Goal: Task Accomplishment & Management: Use online tool/utility

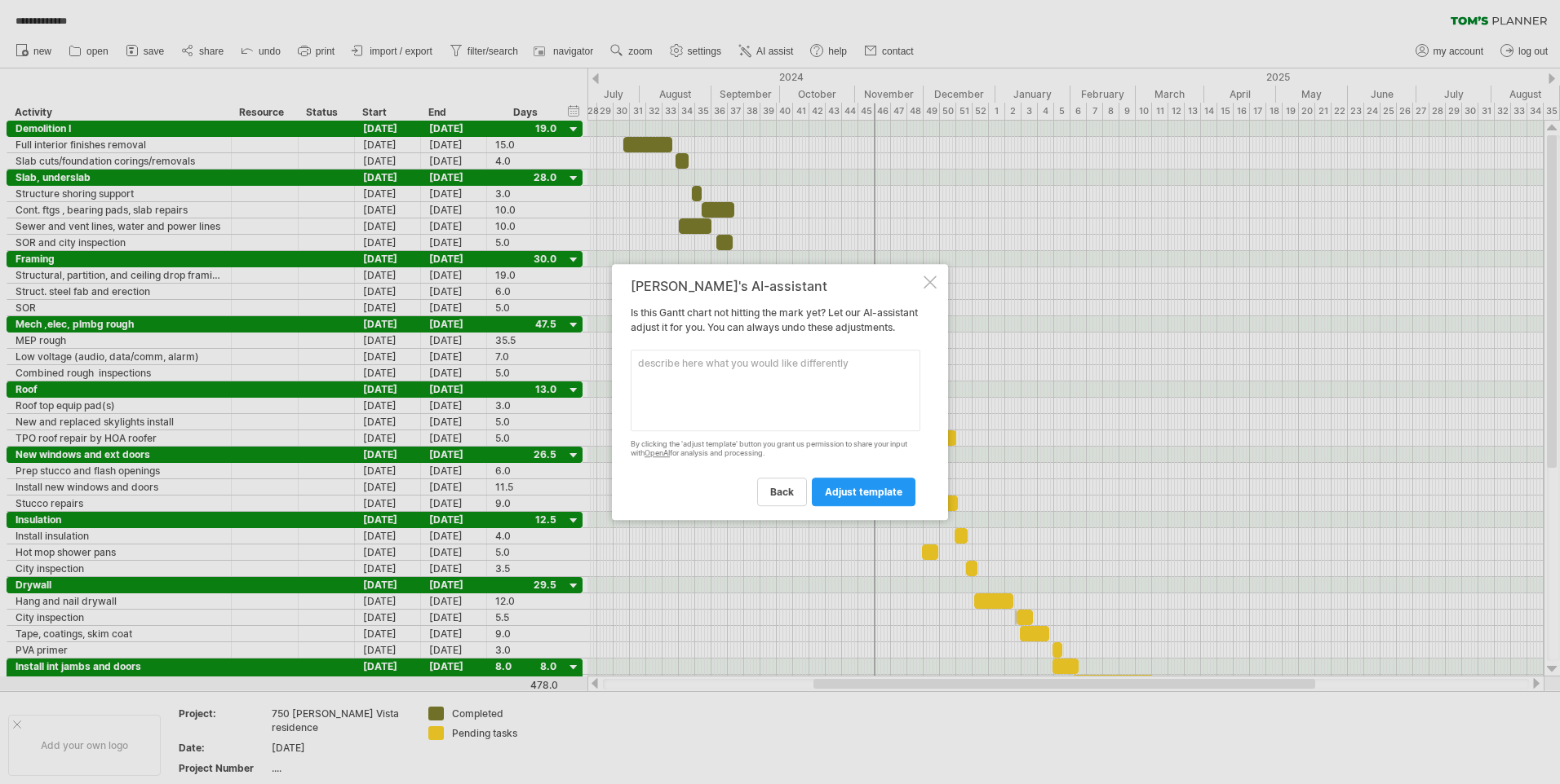
click at [669, 380] on textarea at bounding box center [775, 391] width 289 height 82
type textarea "remove demolition and slab, underslab acitivities"
click at [859, 495] on span "adjust template" at bounding box center [863, 492] width 77 height 12
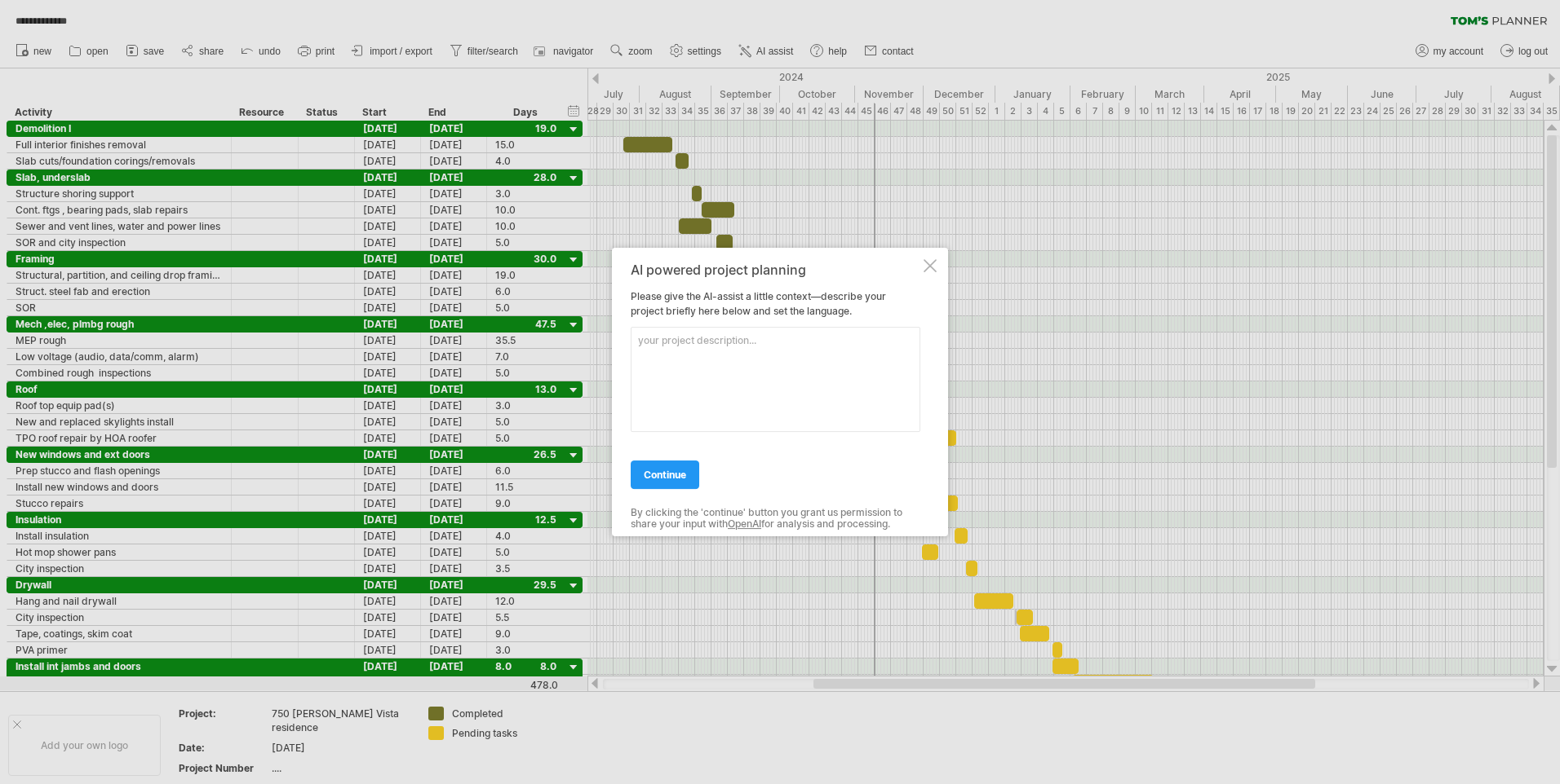
click at [923, 266] on div at bounding box center [930, 265] width 13 height 13
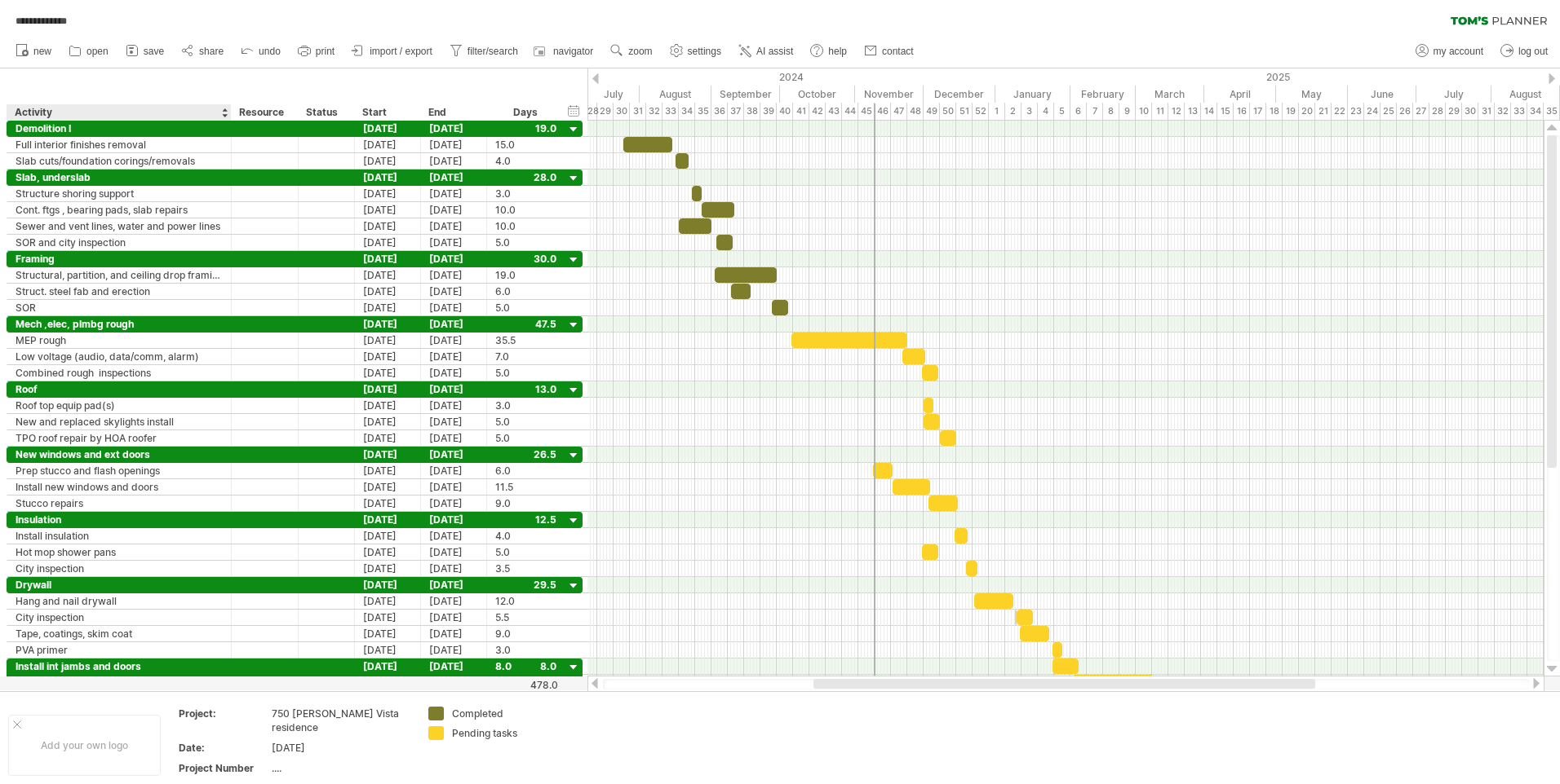
click at [190, 109] on div "Activity" at bounding box center [118, 112] width 207 height 16
click at [226, 111] on div at bounding box center [223, 112] width 6 height 16
click at [214, 112] on div "Activity" at bounding box center [118, 112] width 207 height 16
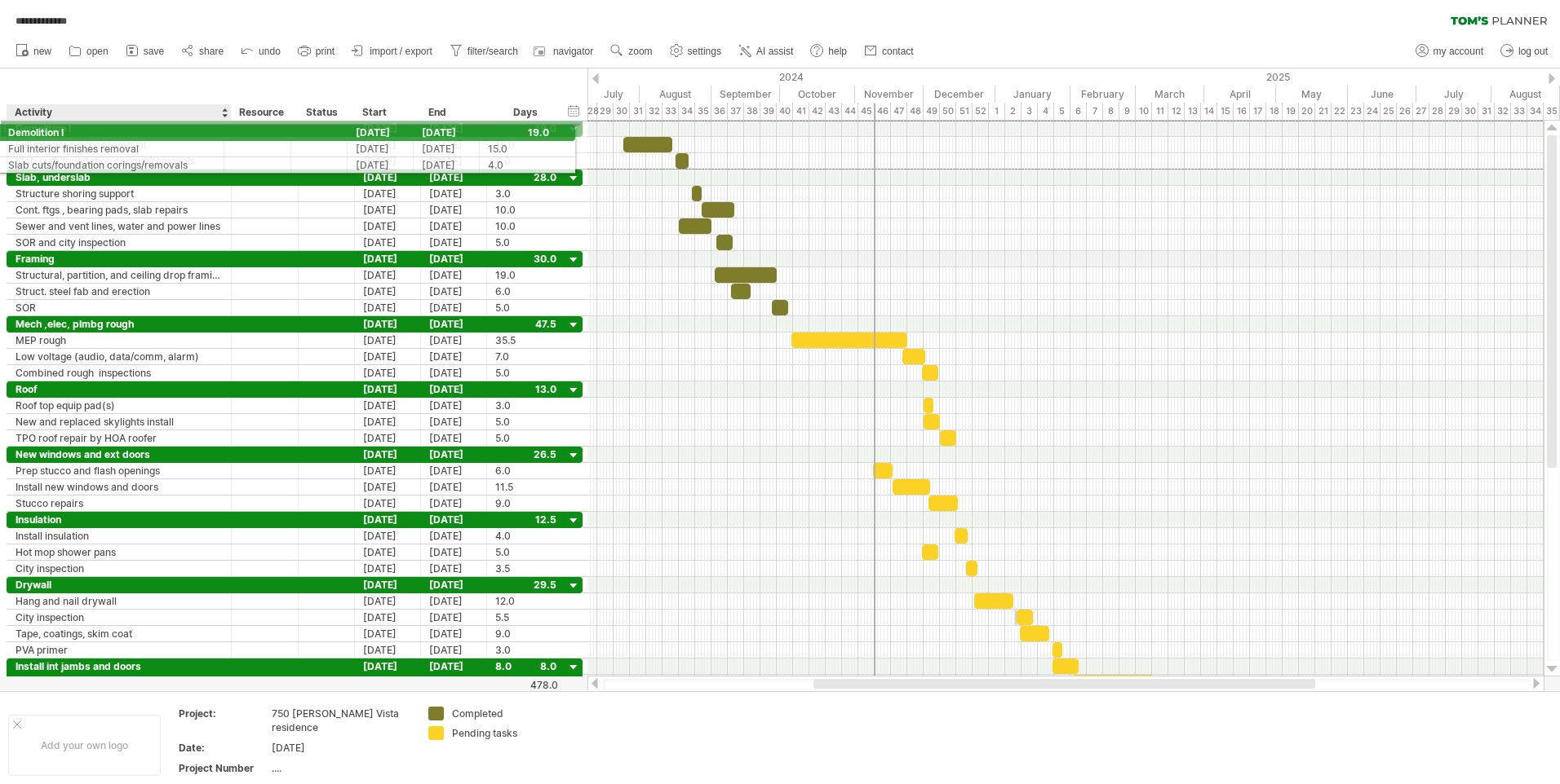
drag, startPoint x: 169, startPoint y: 129, endPoint x: 157, endPoint y: 130, distance: 12.0
click at [157, 130] on div "Demolition I" at bounding box center [118, 128] width 207 height 15
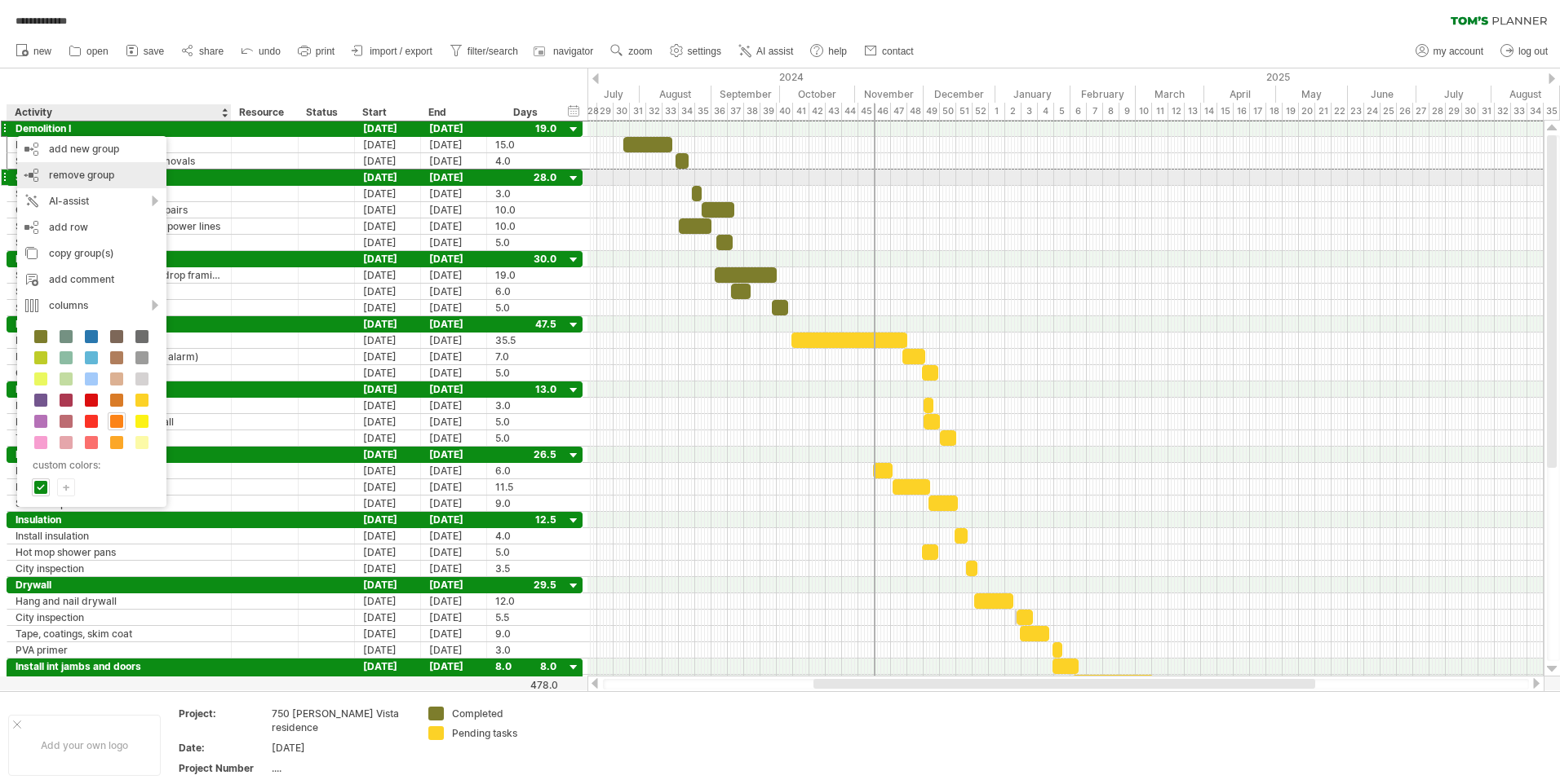
click at [85, 176] on span "remove group" at bounding box center [81, 175] width 65 height 12
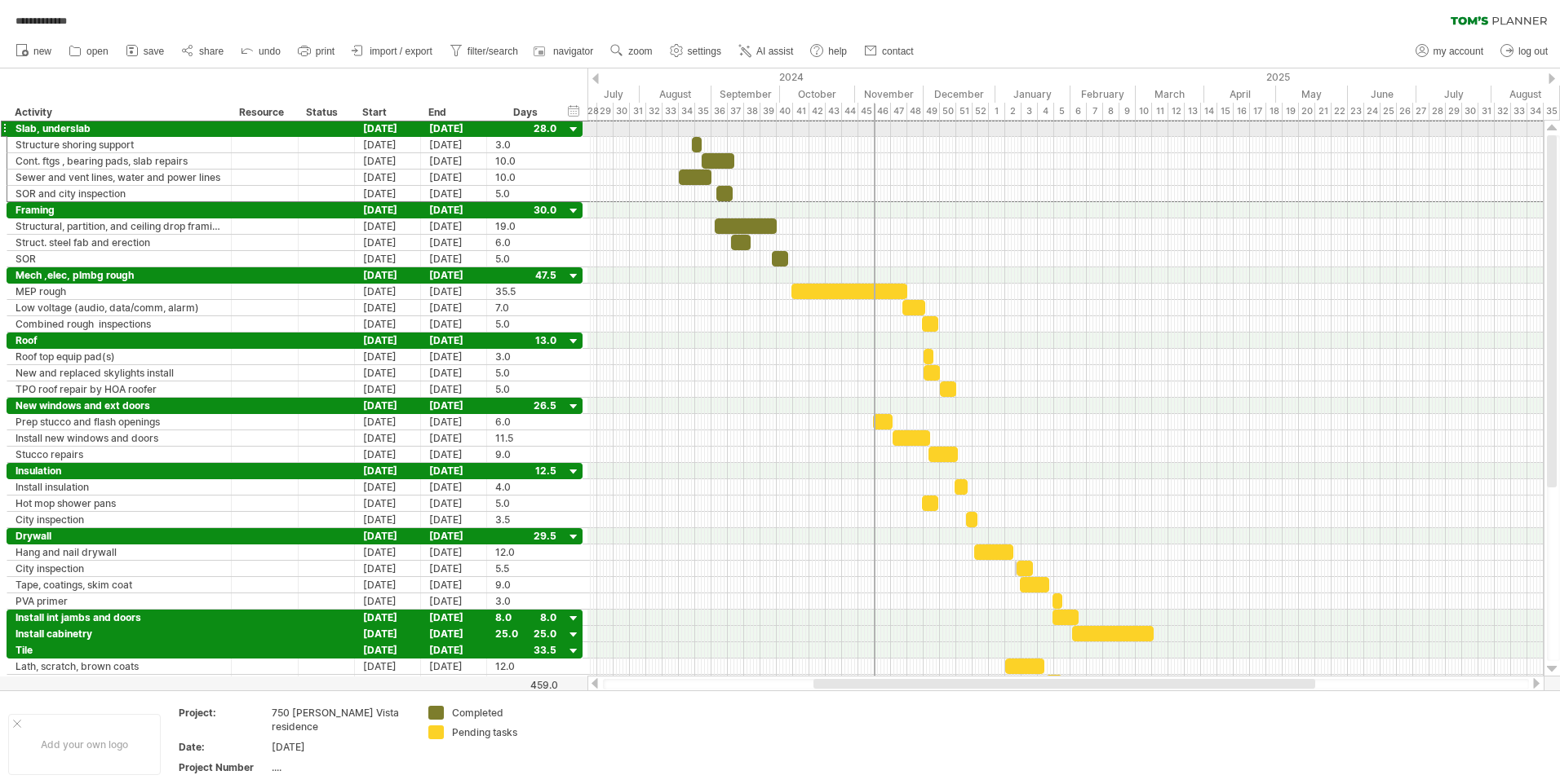
click at [10, 129] on div "**********" at bounding box center [119, 128] width 224 height 15
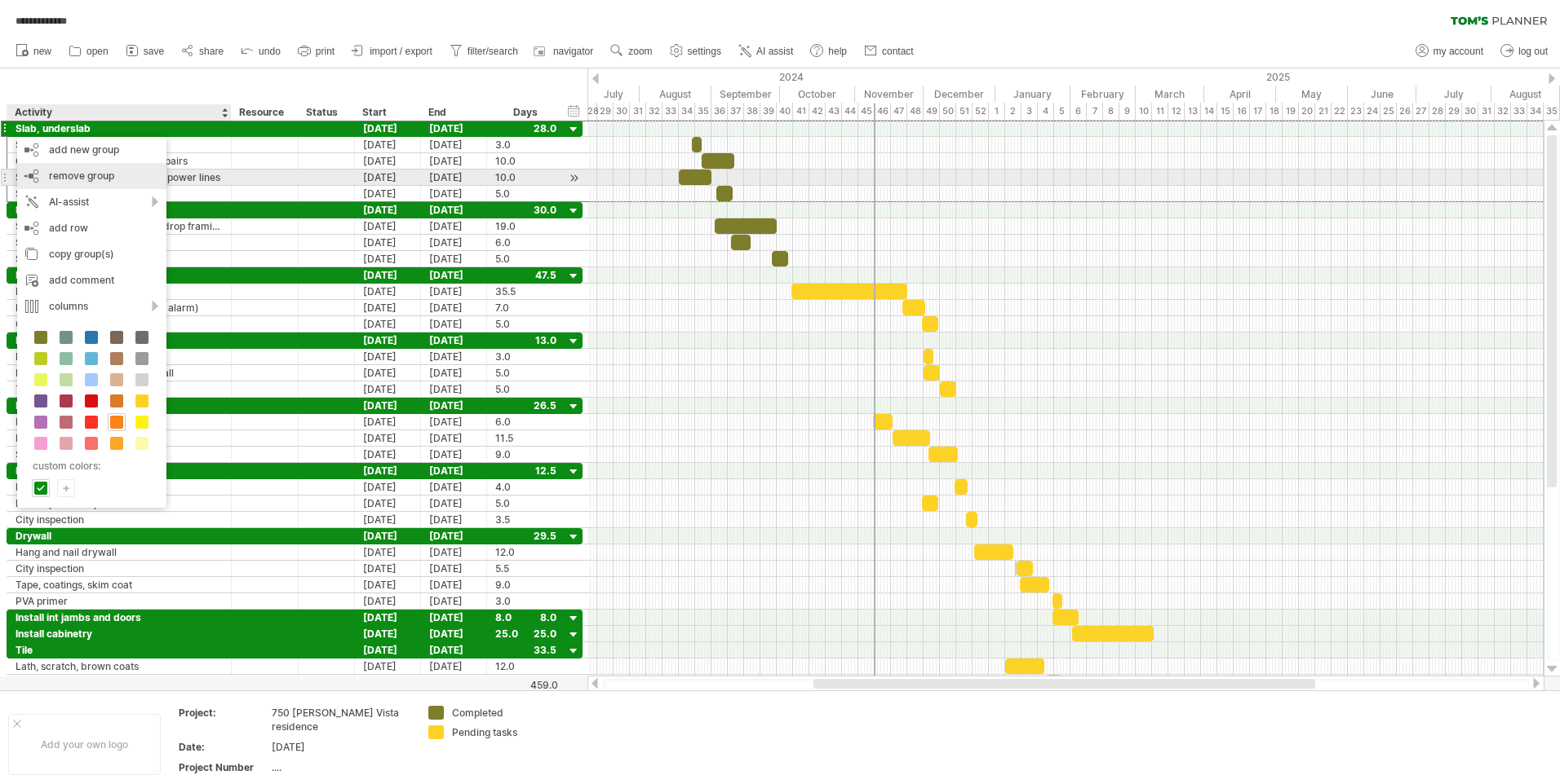
click at [95, 175] on span "remove group" at bounding box center [81, 176] width 65 height 12
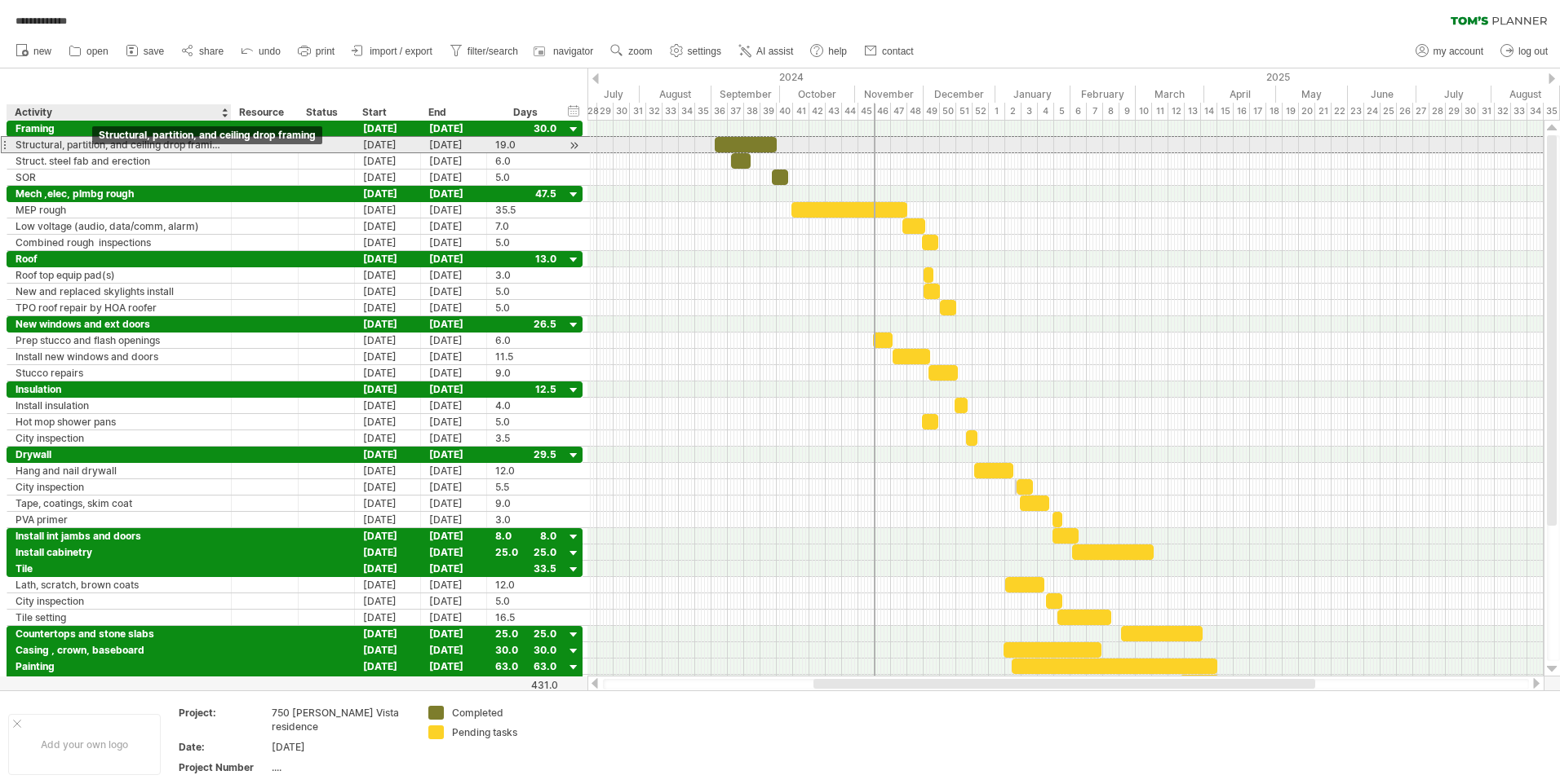
click at [79, 143] on div "Structural, partition, and ceiling drop framing" at bounding box center [118, 144] width 207 height 15
click at [112, 145] on input "**********" at bounding box center [118, 144] width 207 height 15
type input "**********"
click at [386, 141] on div "[DATE]" at bounding box center [388, 144] width 66 height 15
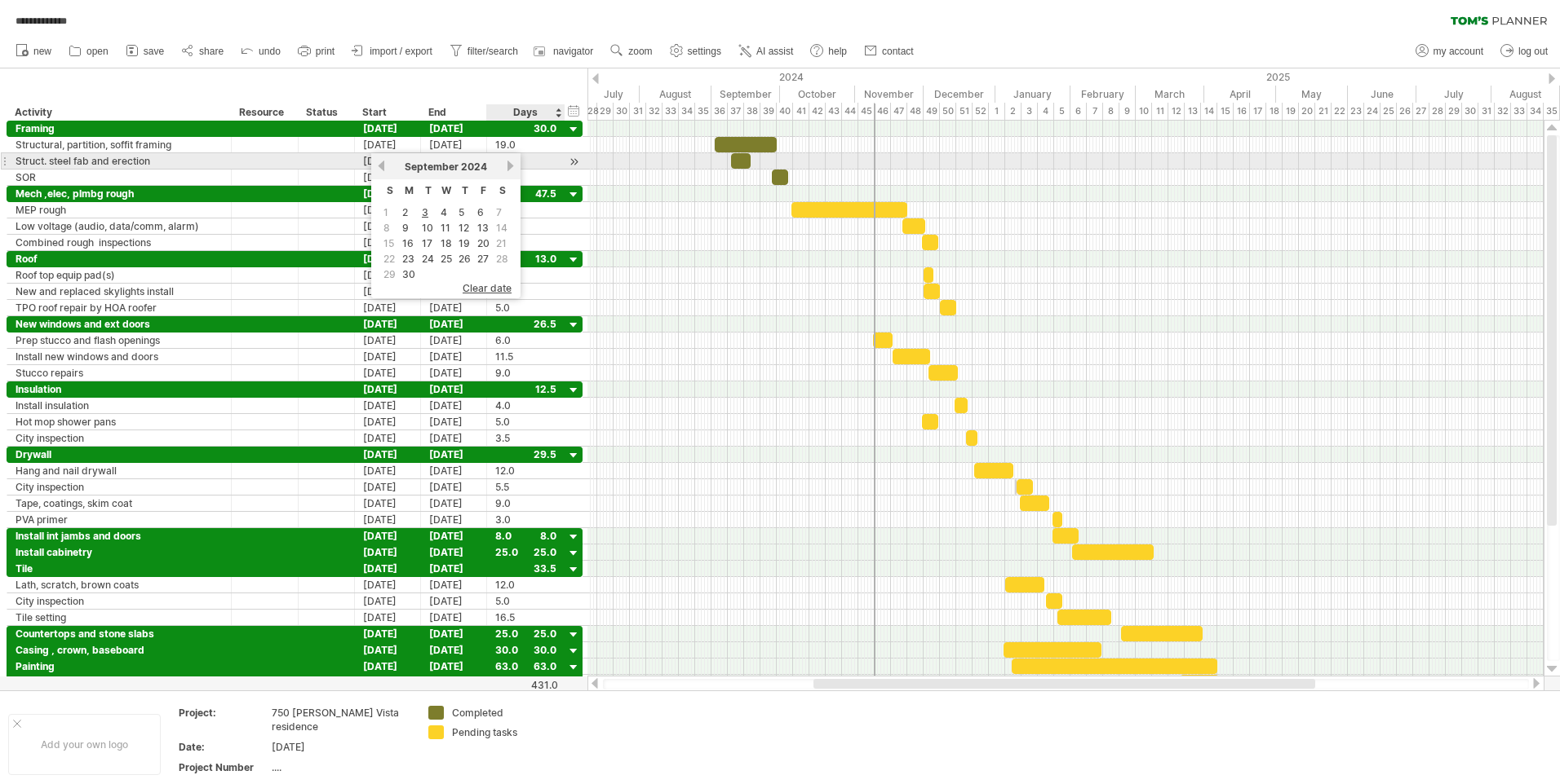
click at [511, 163] on link "next" at bounding box center [510, 166] width 12 height 12
click at [511, 163] on link "next" at bounding box center [508, 166] width 12 height 12
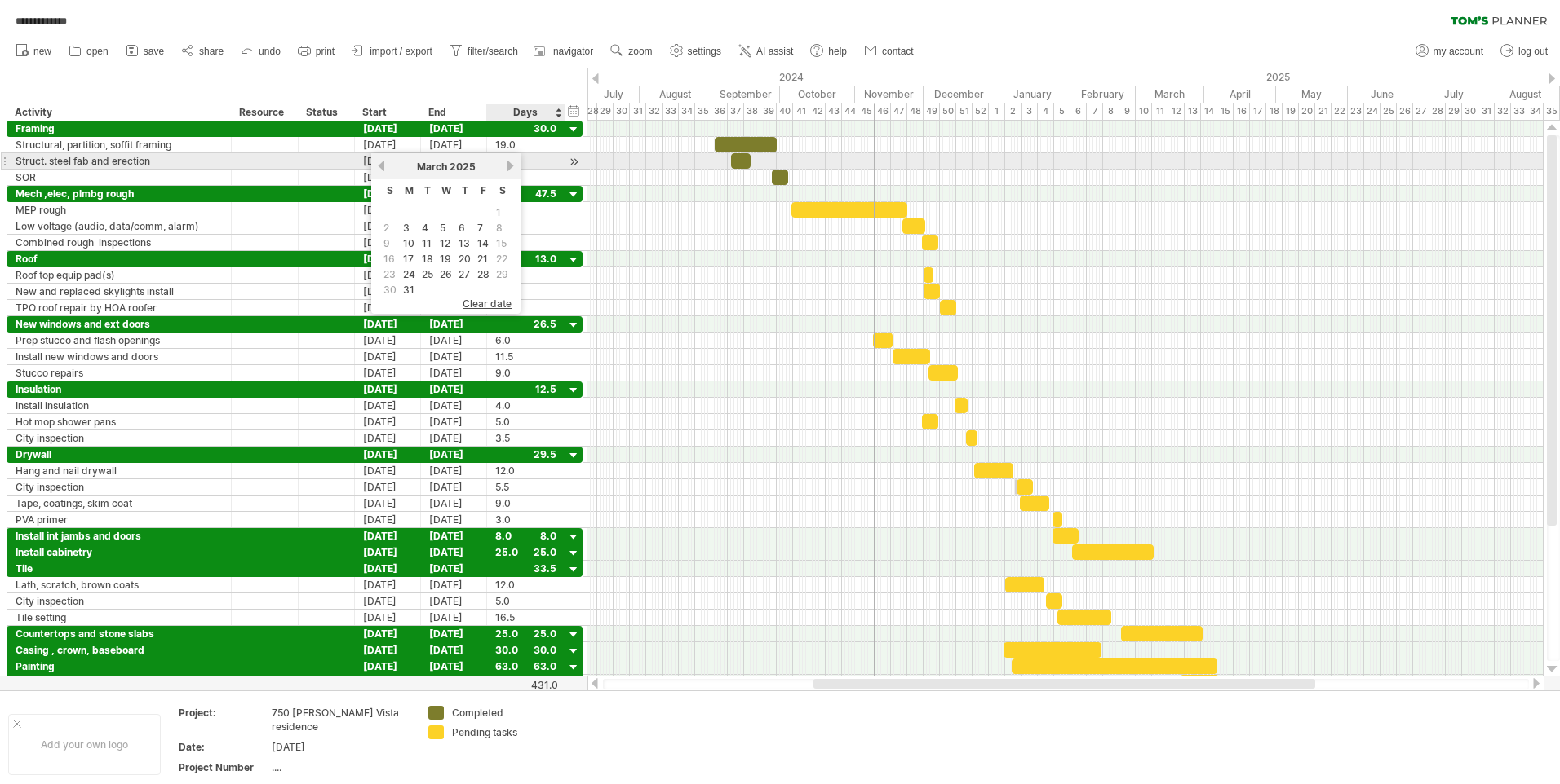
click at [511, 163] on link "next" at bounding box center [510, 166] width 12 height 12
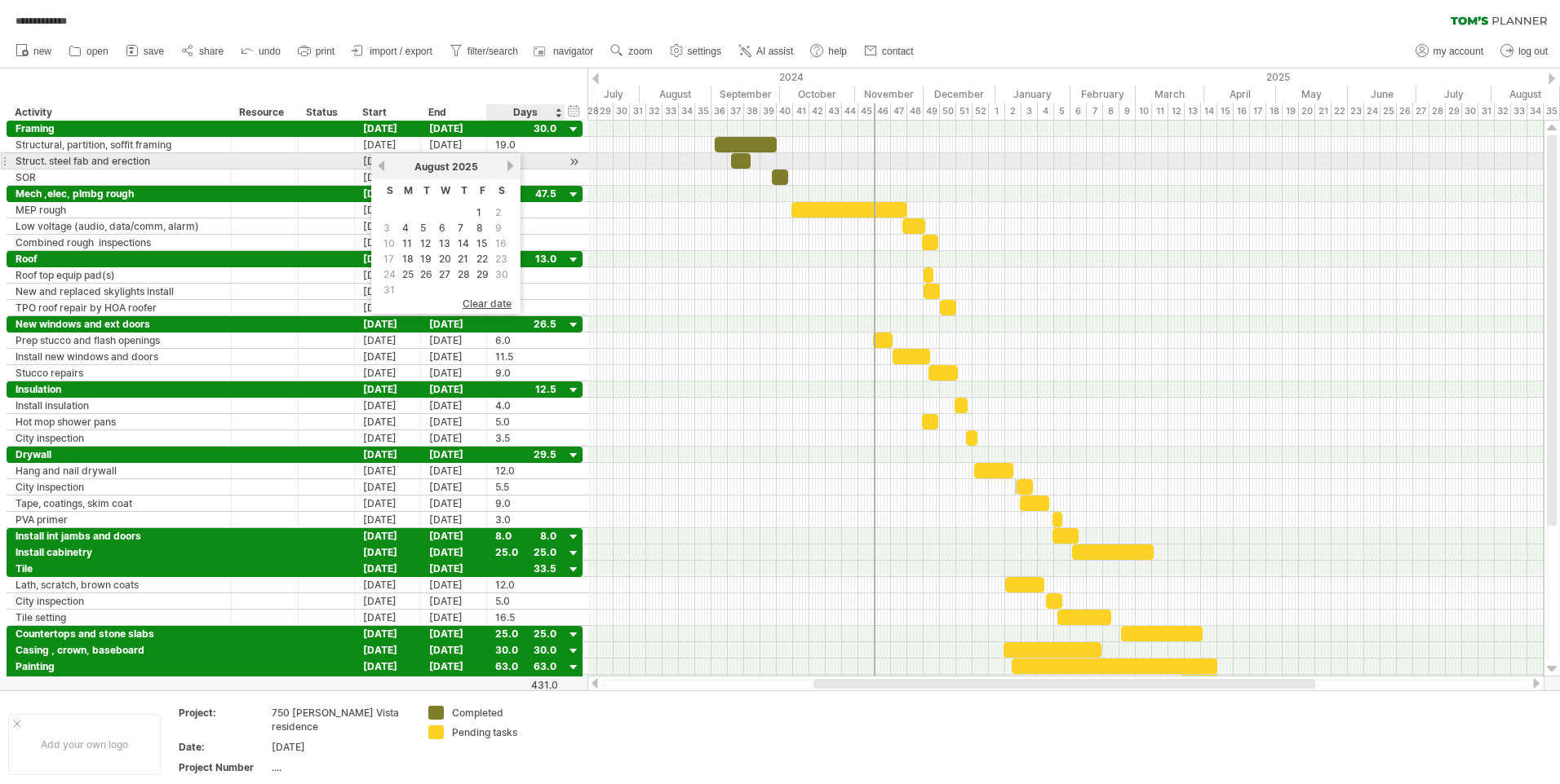
click at [511, 163] on link "next" at bounding box center [510, 166] width 12 height 12
click at [378, 163] on link "previous" at bounding box center [381, 166] width 12 height 12
click at [405, 258] on link "18" at bounding box center [408, 258] width 14 height 15
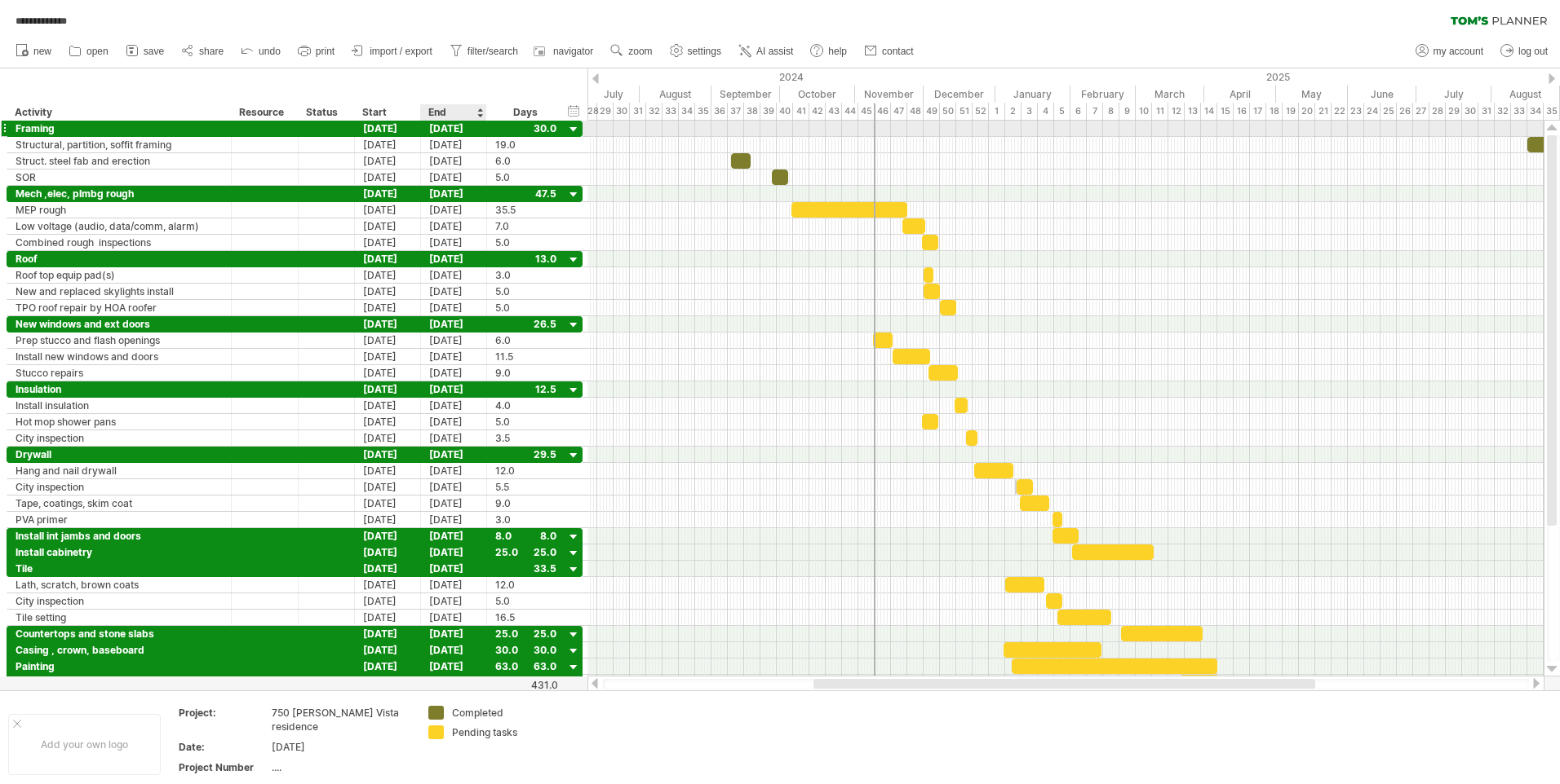
click at [450, 128] on div "[DATE]" at bounding box center [454, 128] width 66 height 15
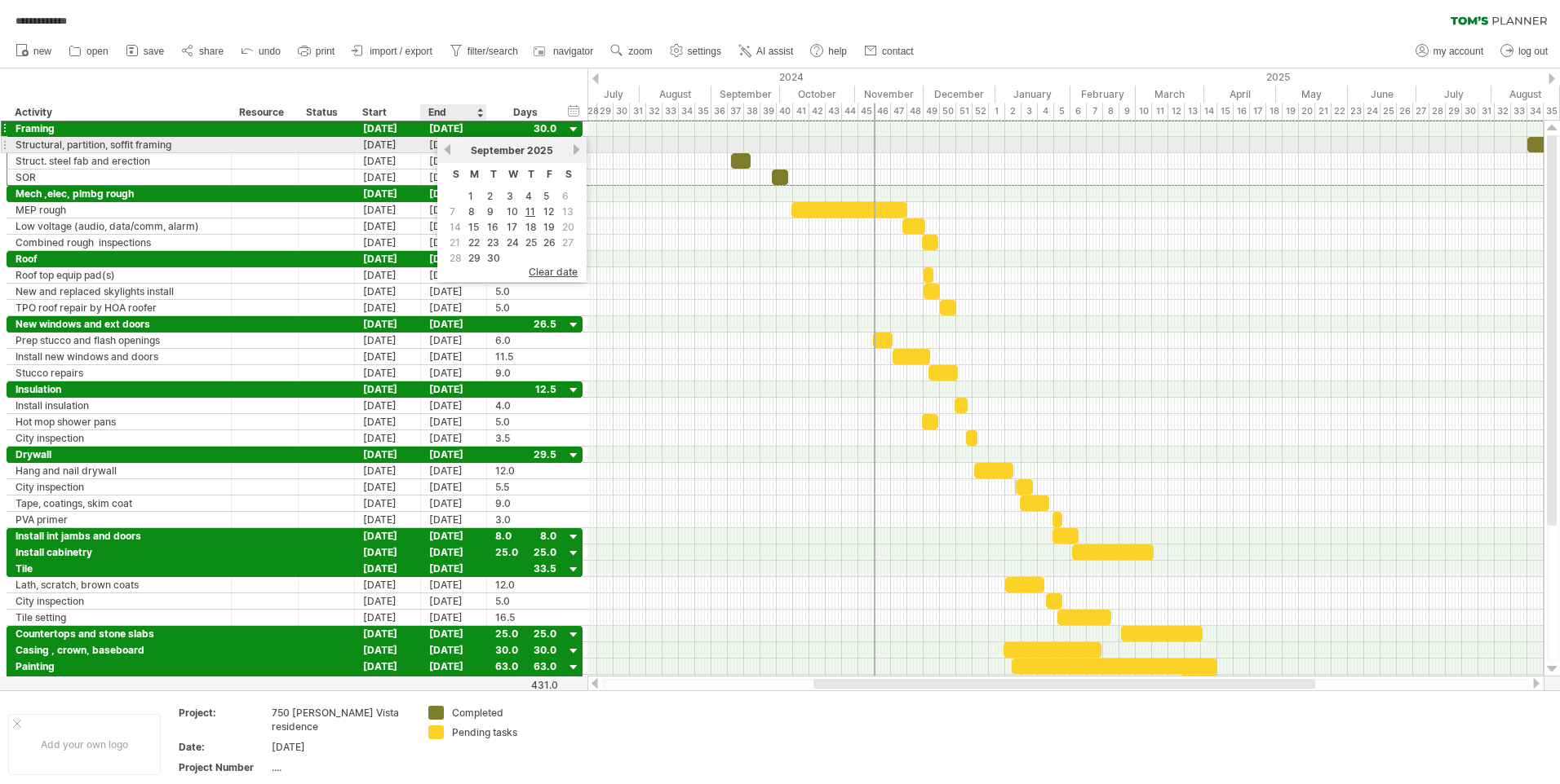
click at [427, 142] on div "[DATE]" at bounding box center [454, 144] width 66 height 15
click at [442, 144] on div "[DATE]" at bounding box center [454, 144] width 66 height 15
click at [449, 165] on link "previous" at bounding box center [448, 166] width 12 height 12
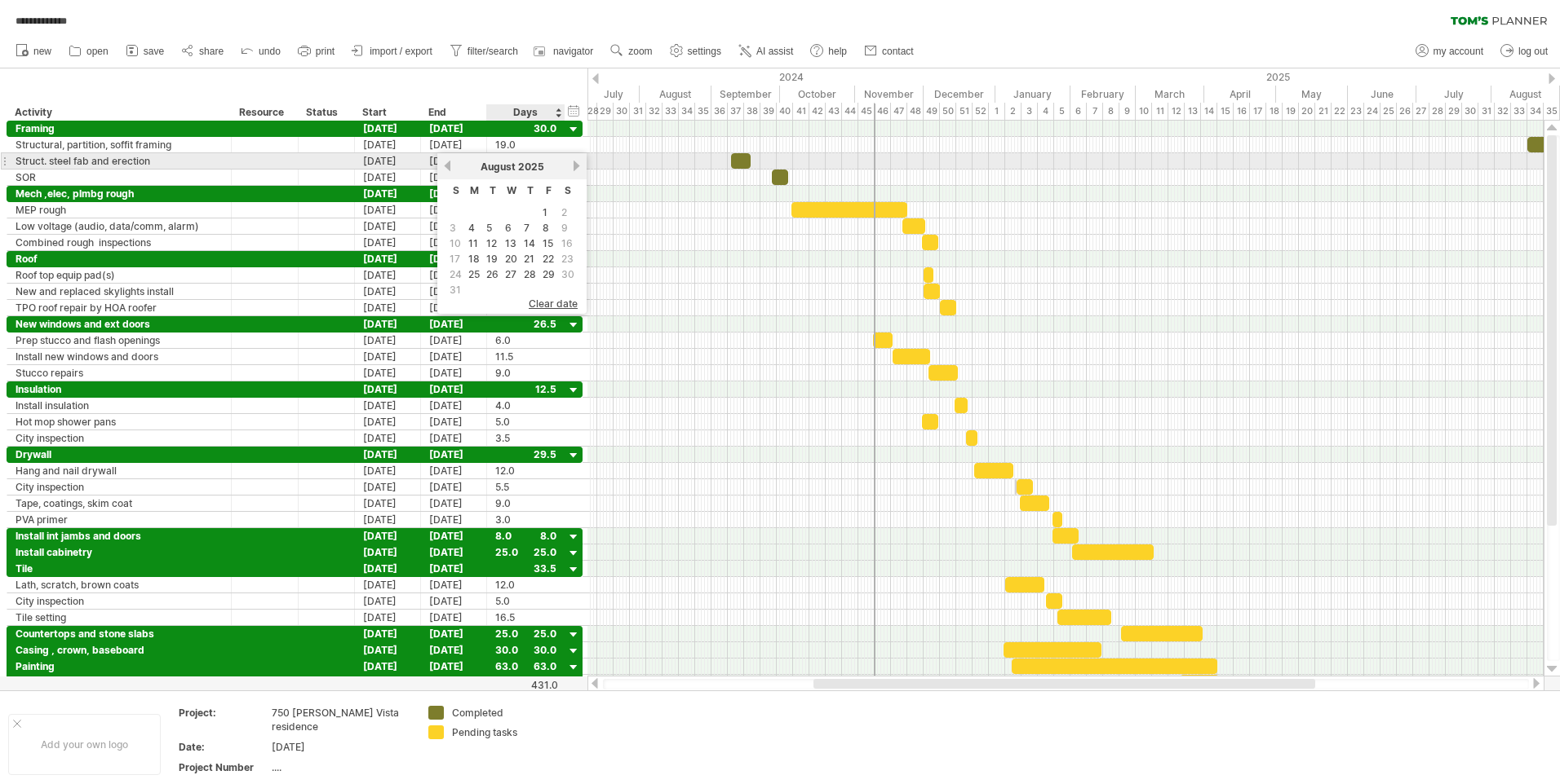
click at [574, 165] on link "next" at bounding box center [576, 166] width 12 height 12
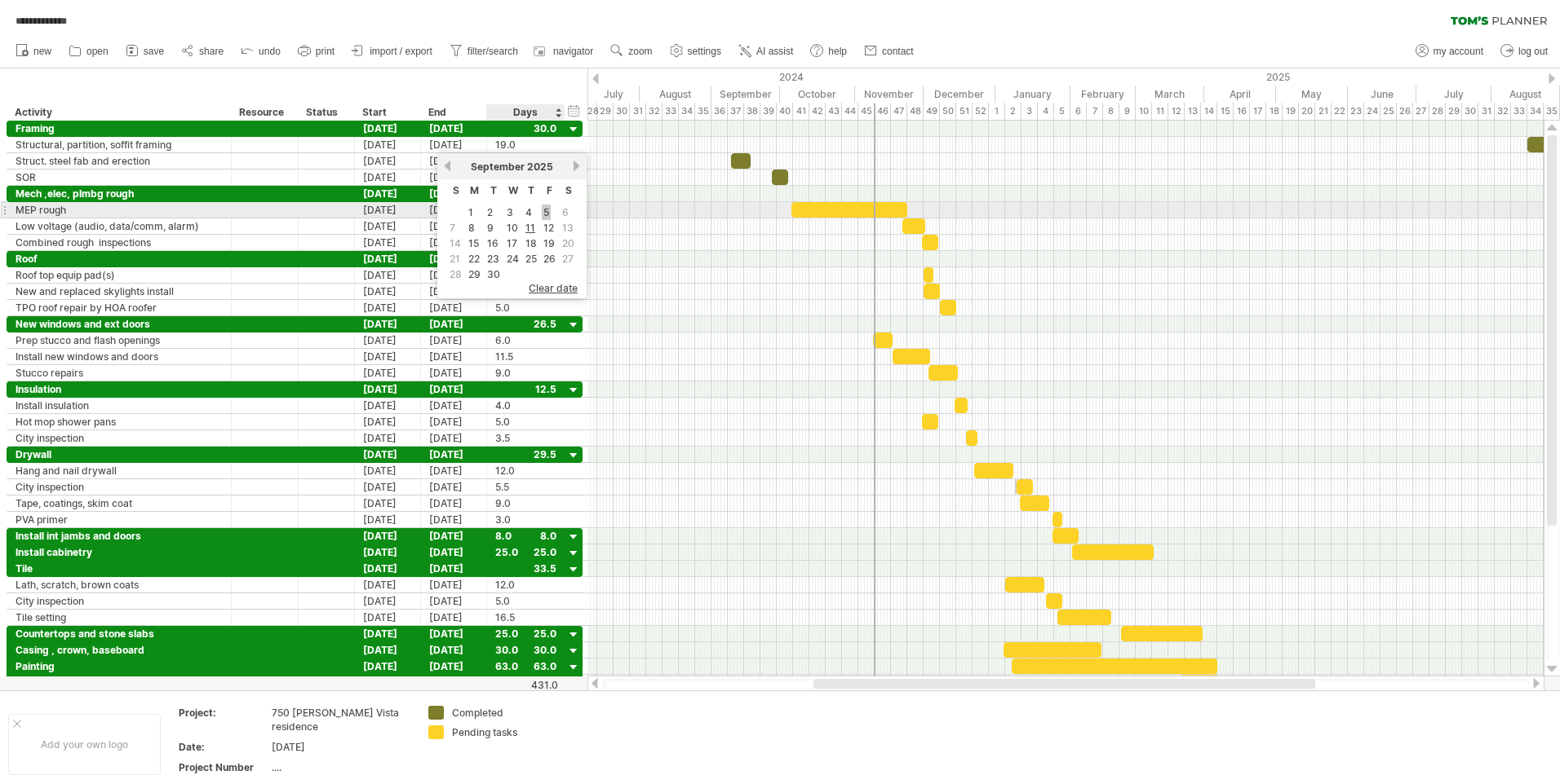
click at [548, 213] on link "5" at bounding box center [546, 212] width 9 height 15
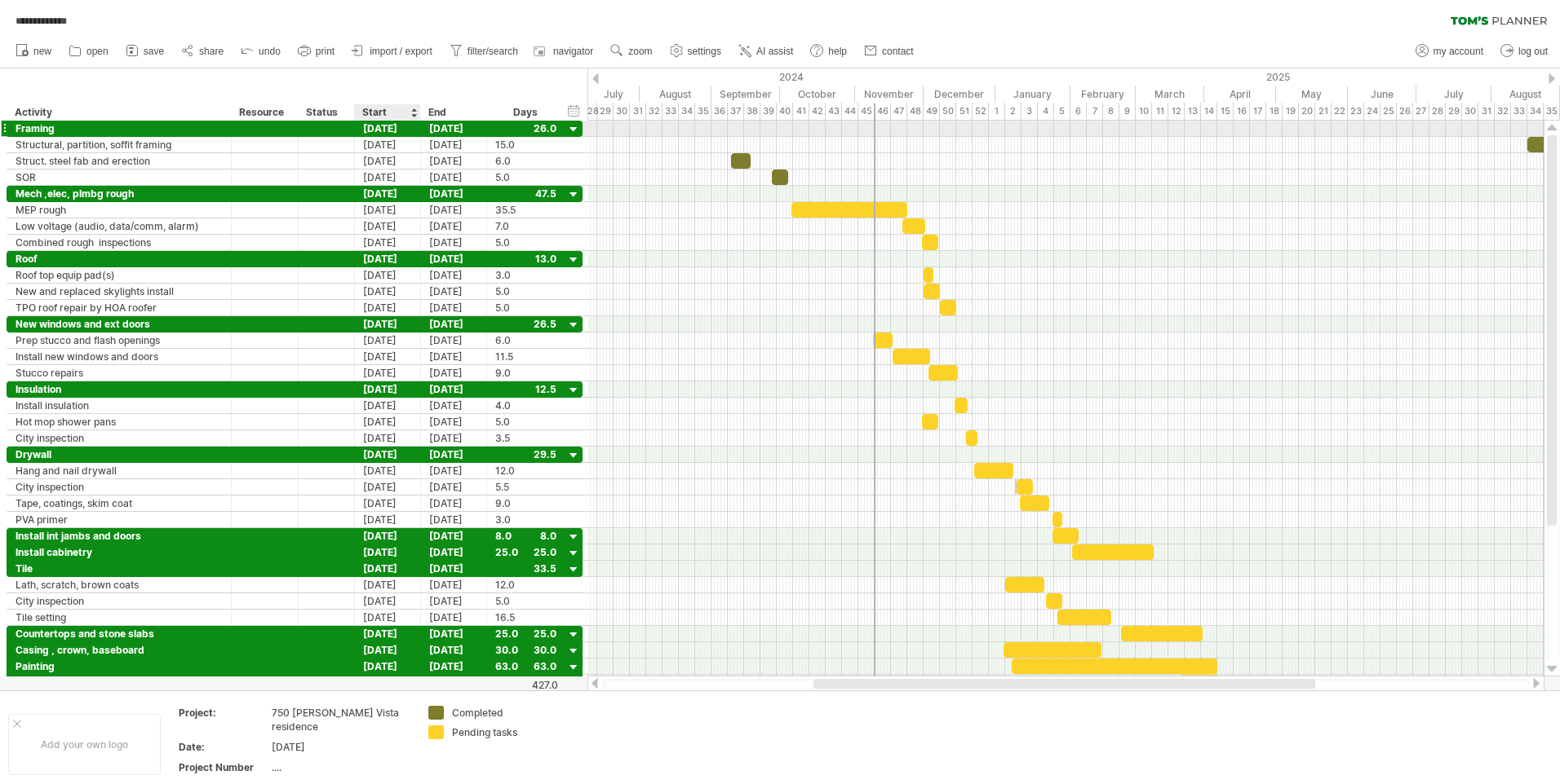
click at [399, 127] on div "[DATE]" at bounding box center [388, 128] width 66 height 15
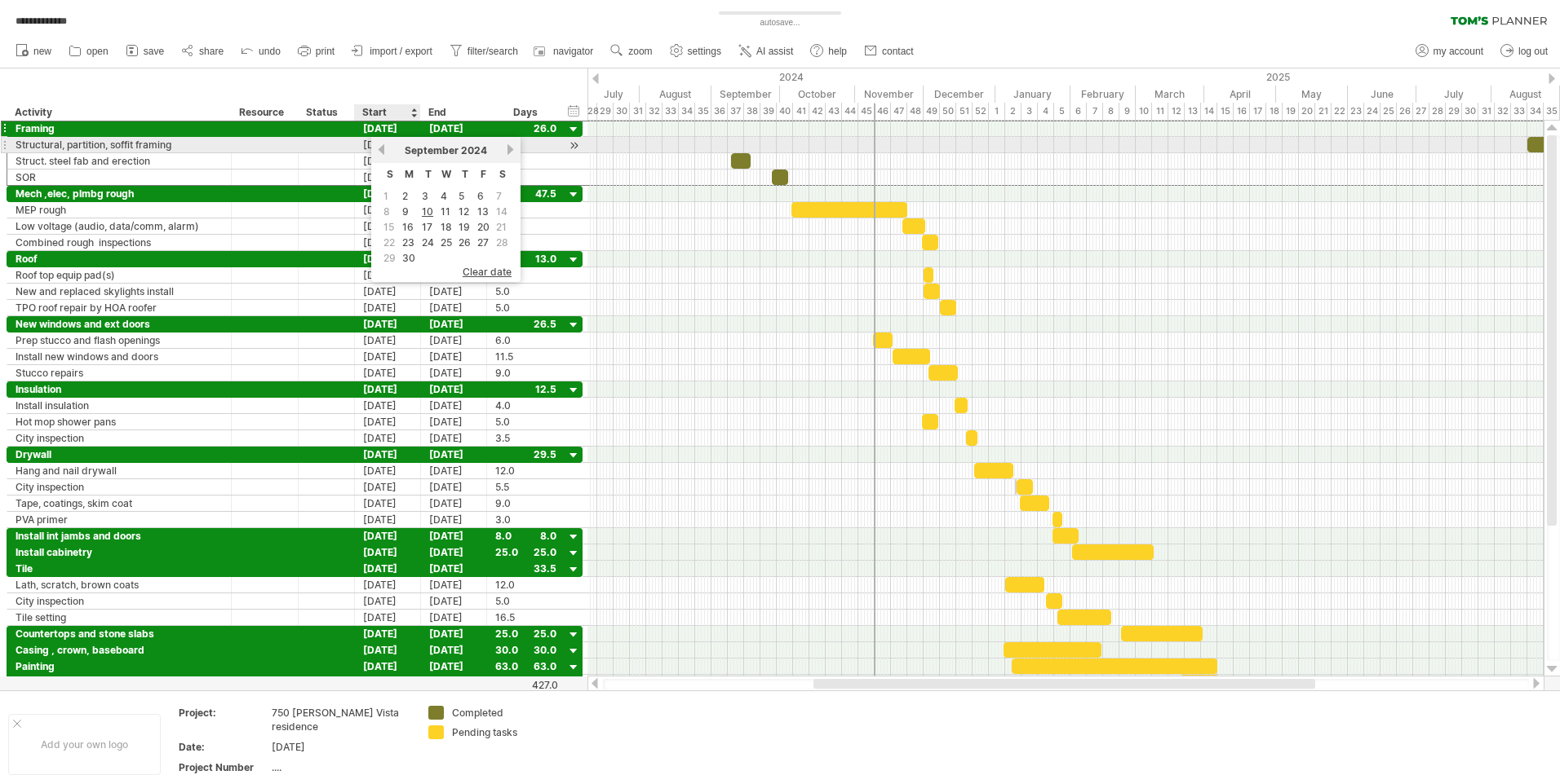
click at [382, 147] on link "previous" at bounding box center [381, 150] width 12 height 12
click at [509, 148] on link "next" at bounding box center [510, 150] width 12 height 12
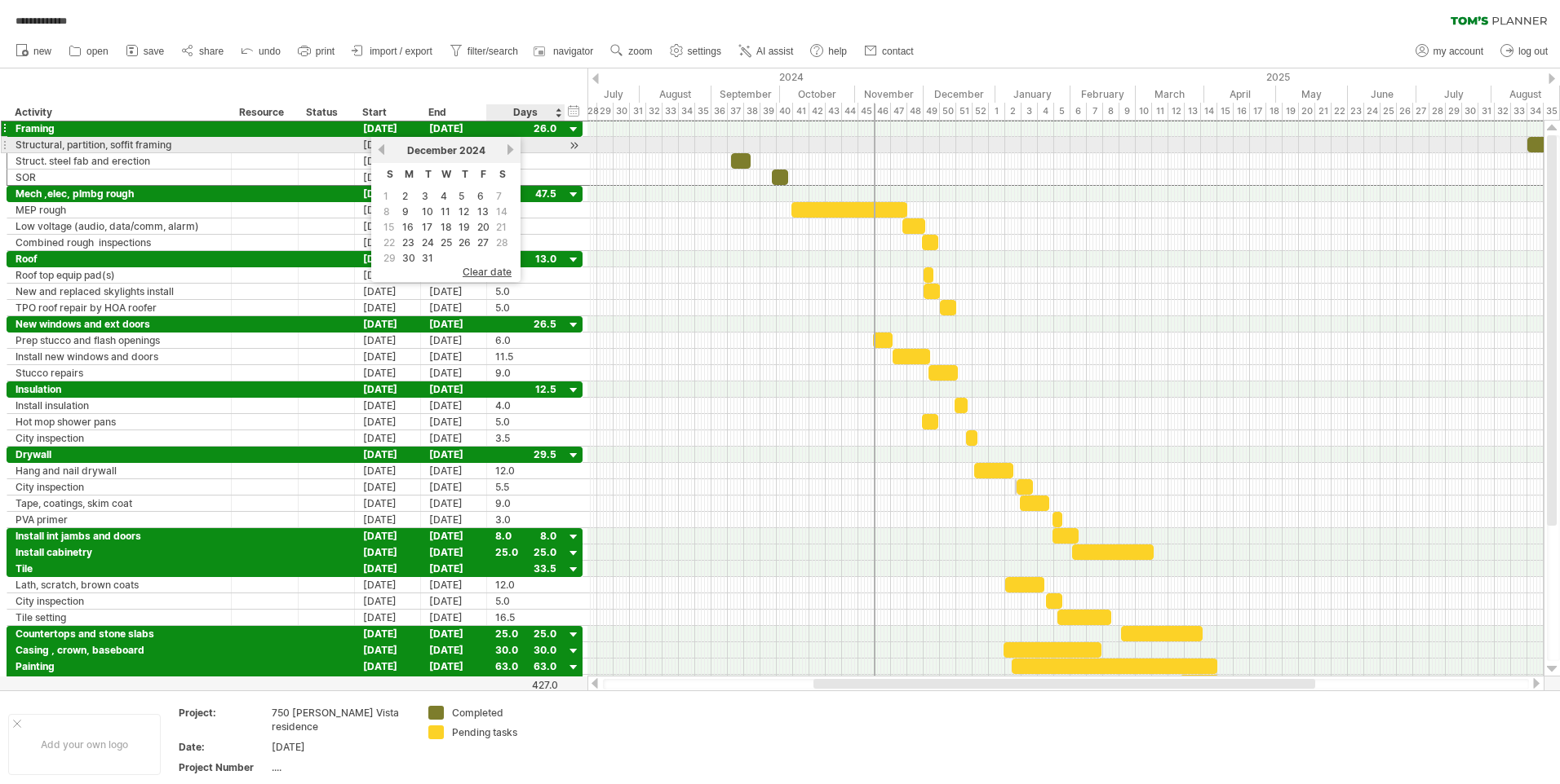
click at [509, 148] on link "next" at bounding box center [510, 150] width 12 height 12
click at [509, 148] on link "next" at bounding box center [508, 150] width 12 height 12
click at [509, 148] on link "next" at bounding box center [510, 150] width 12 height 12
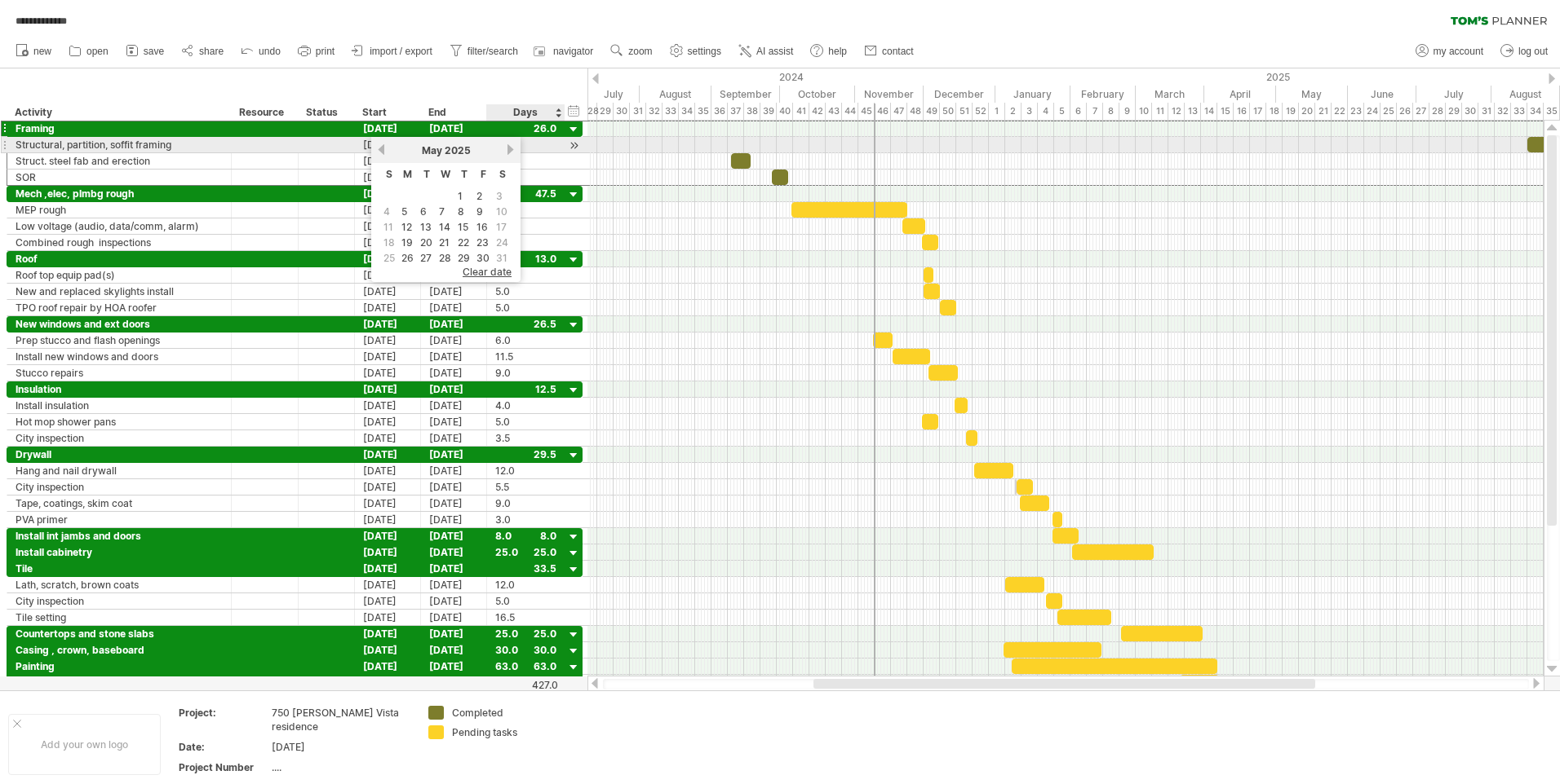
click at [509, 148] on link "next" at bounding box center [510, 150] width 12 height 12
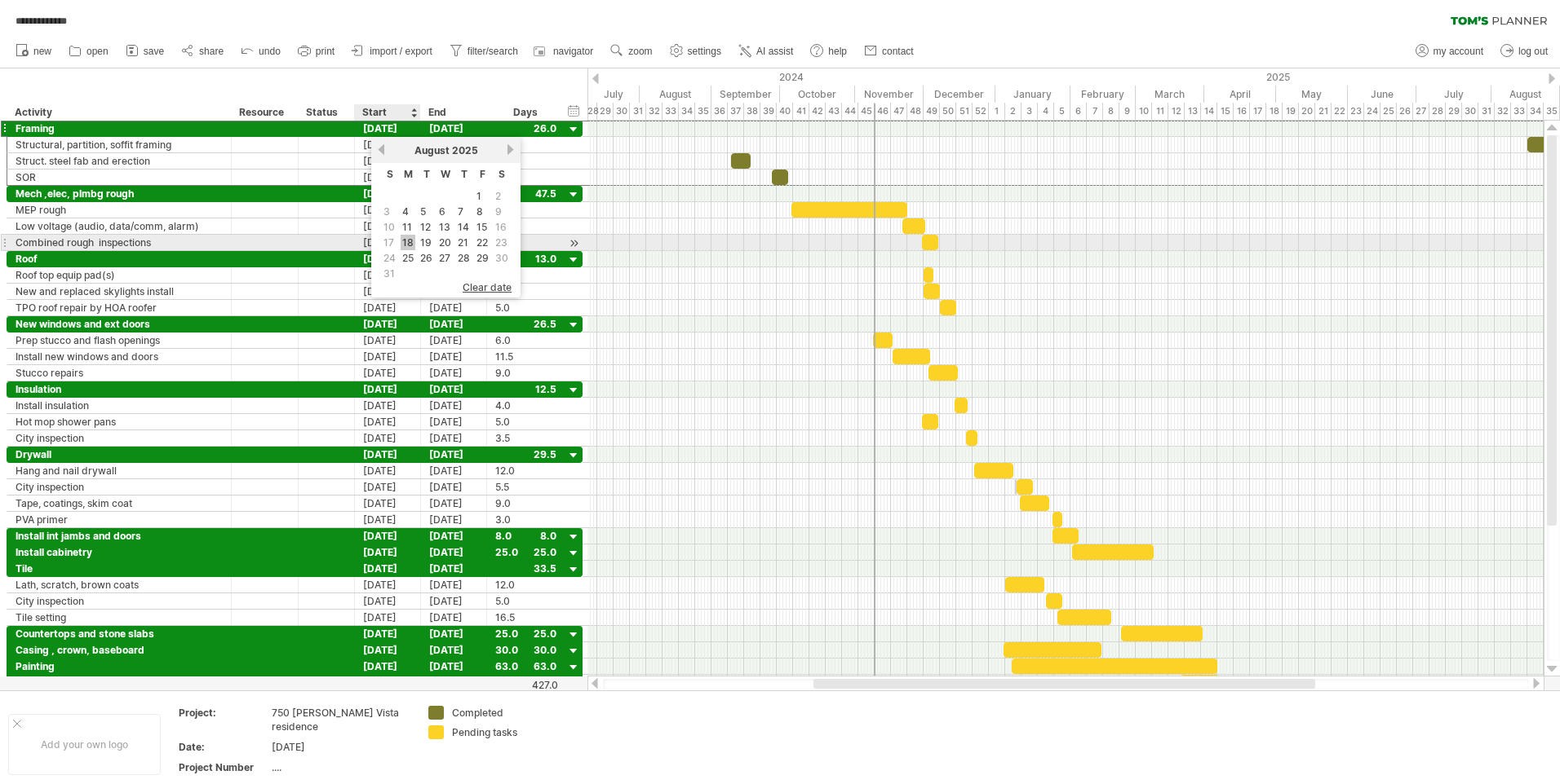
click at [410, 238] on link "18" at bounding box center [408, 242] width 14 height 15
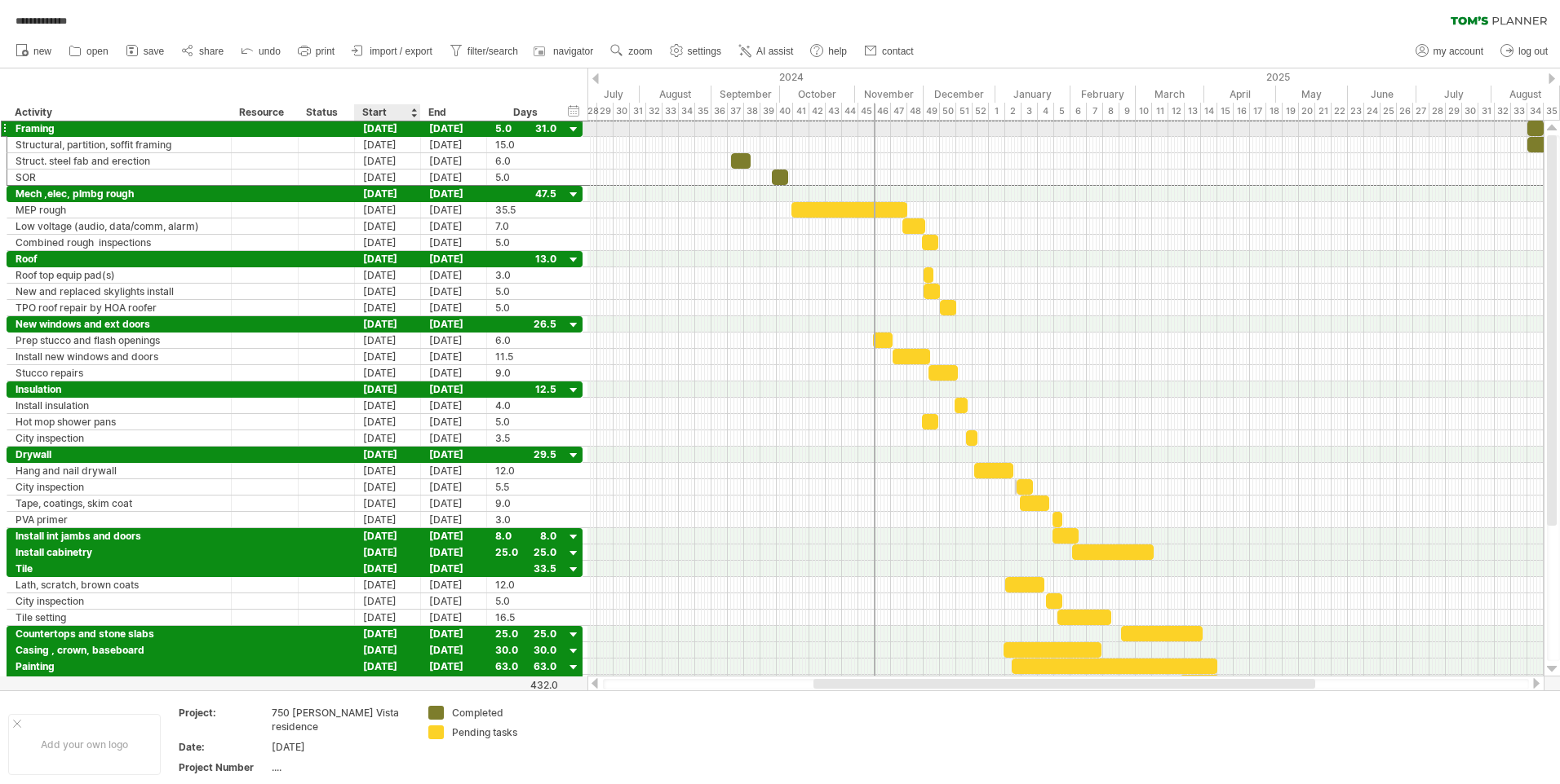
click at [384, 125] on div "[DATE]" at bounding box center [388, 128] width 66 height 15
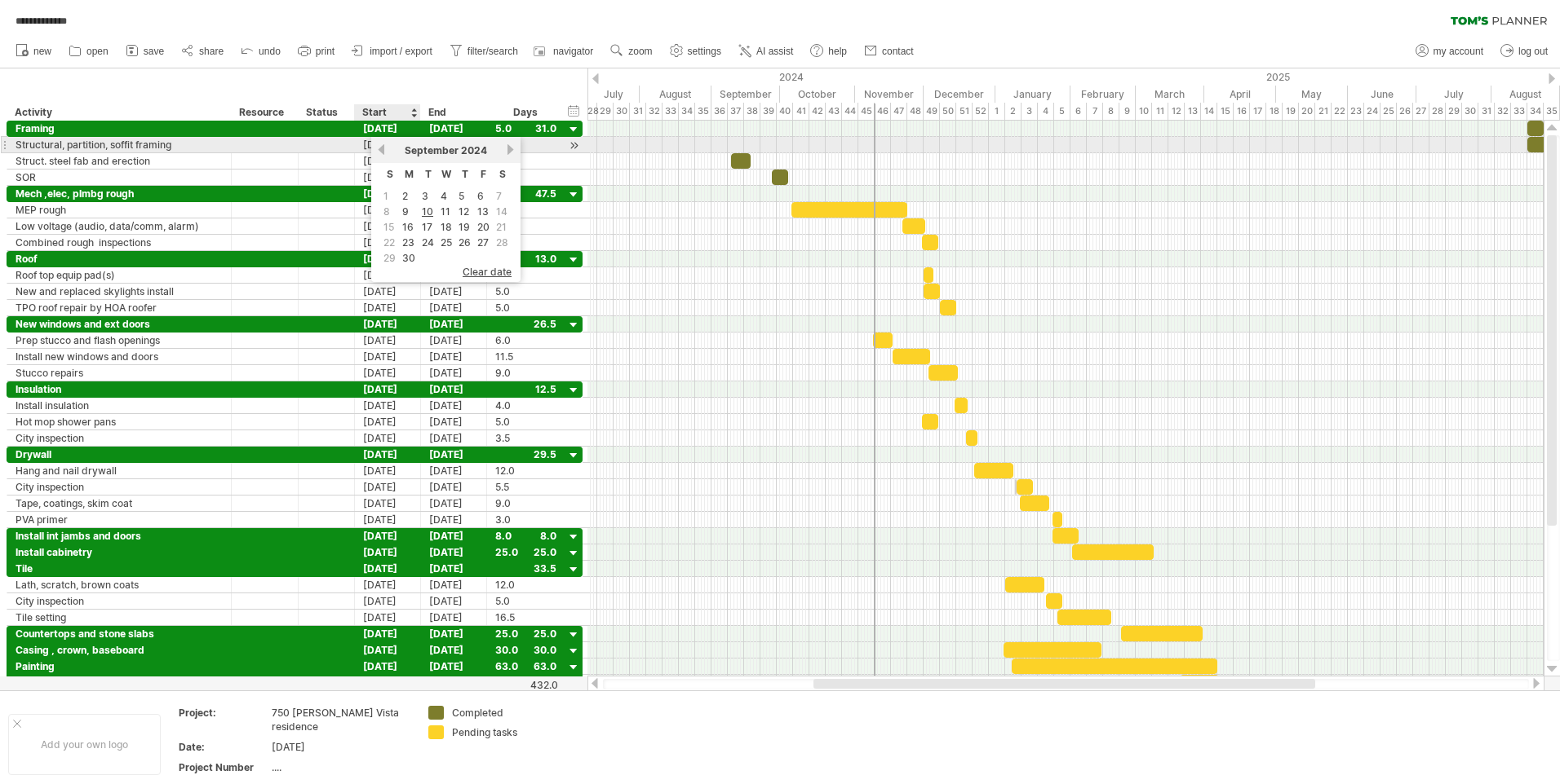
click at [381, 150] on link "previous" at bounding box center [381, 150] width 12 height 12
click at [508, 148] on link "next" at bounding box center [510, 150] width 12 height 12
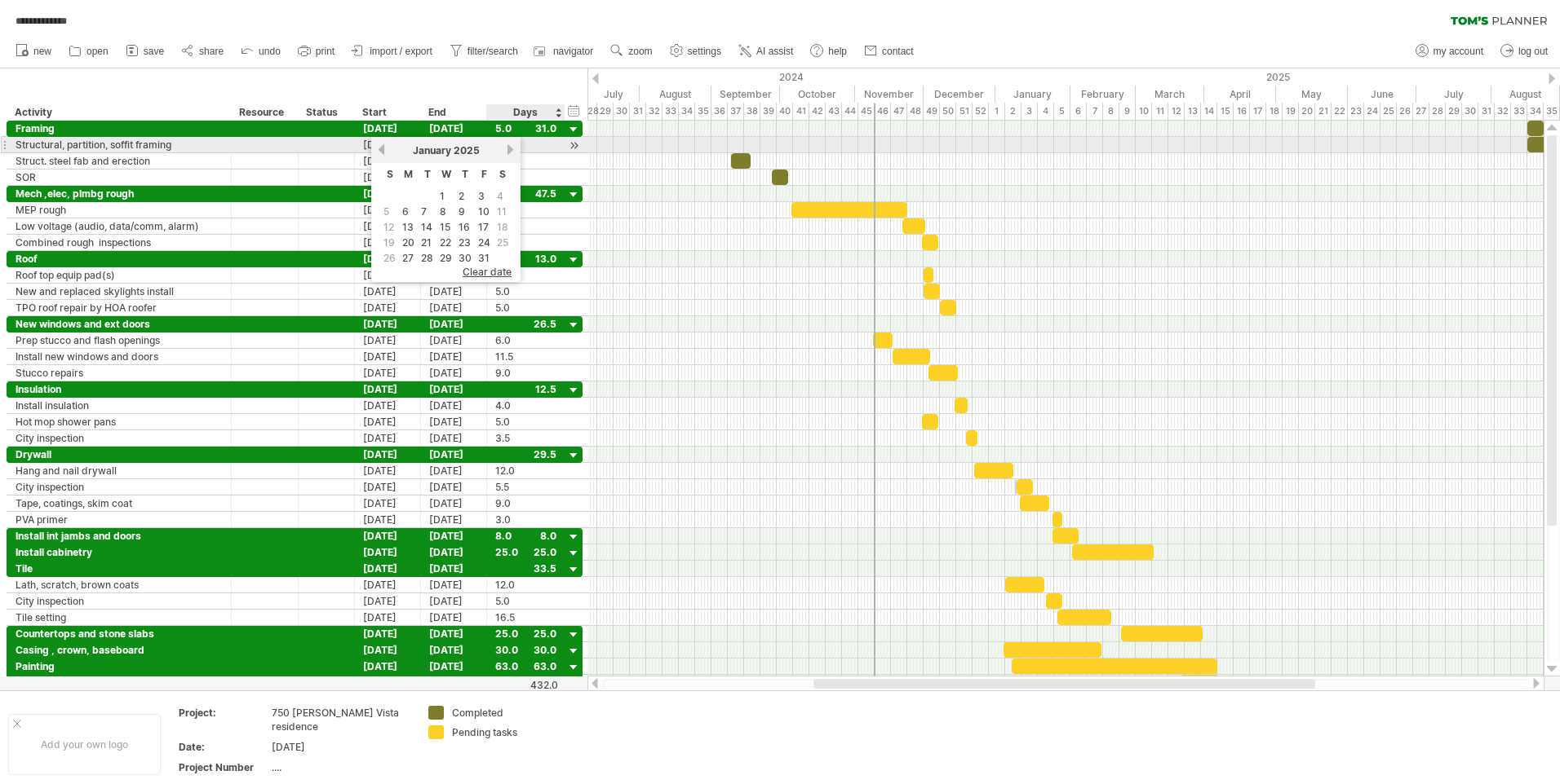
click at [508, 148] on link "next" at bounding box center [510, 150] width 12 height 12
click at [508, 148] on link "next" at bounding box center [508, 150] width 12 height 12
click at [508, 148] on link "next" at bounding box center [510, 150] width 12 height 12
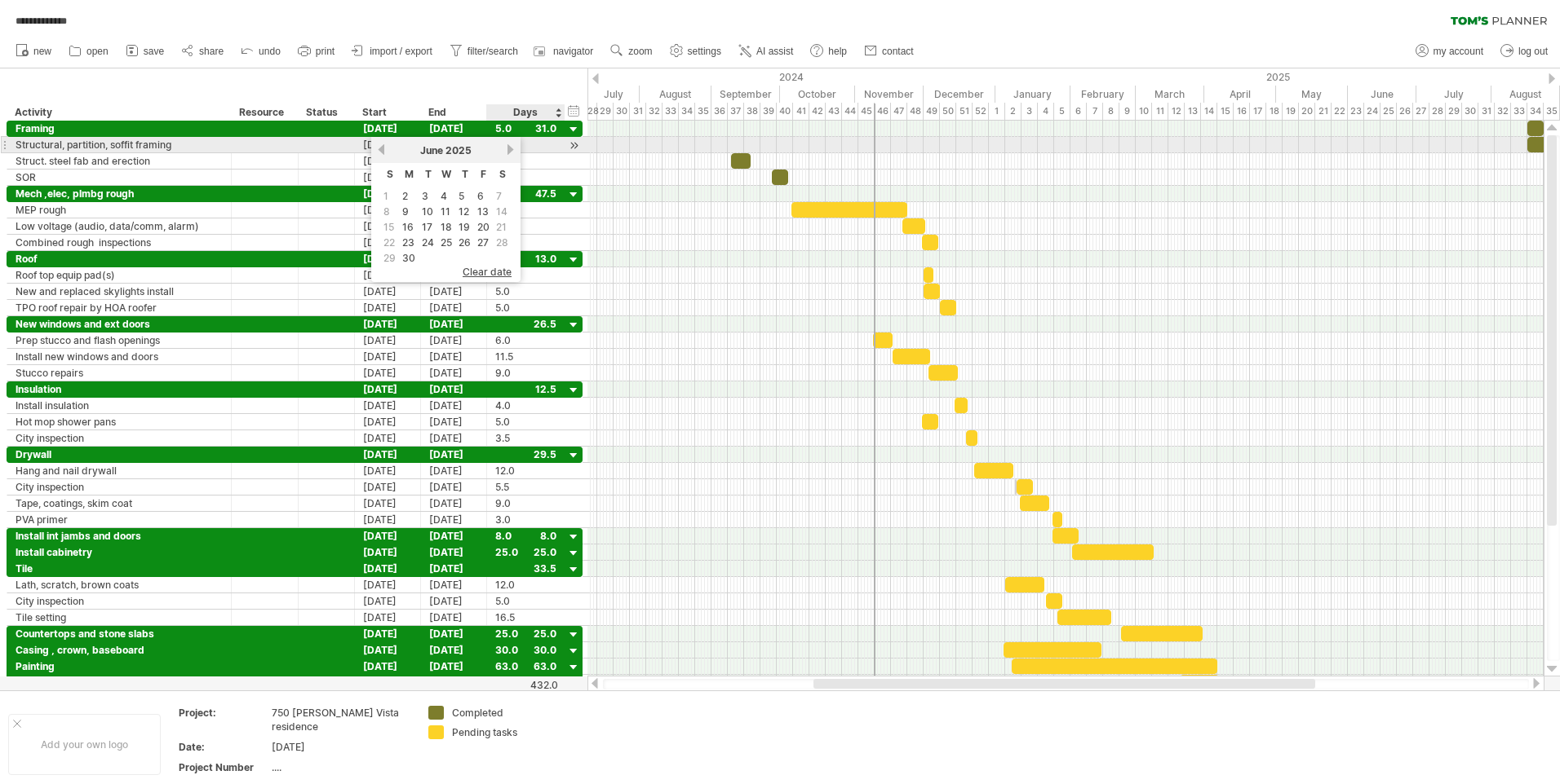
click at [508, 148] on link "next" at bounding box center [510, 150] width 12 height 12
click at [382, 148] on link "previous" at bounding box center [381, 150] width 12 height 12
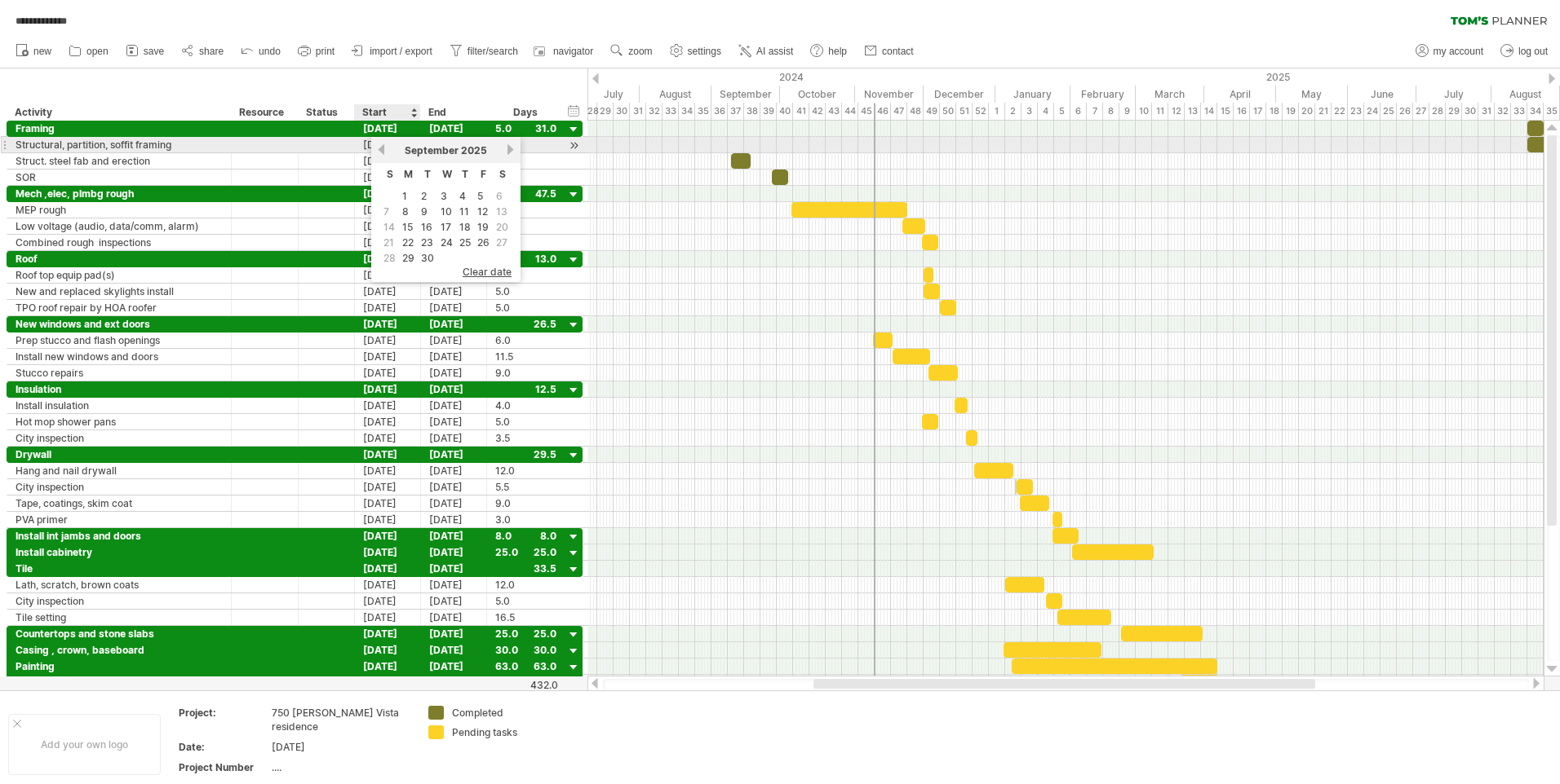
click at [382, 148] on link "previous" at bounding box center [381, 150] width 12 height 12
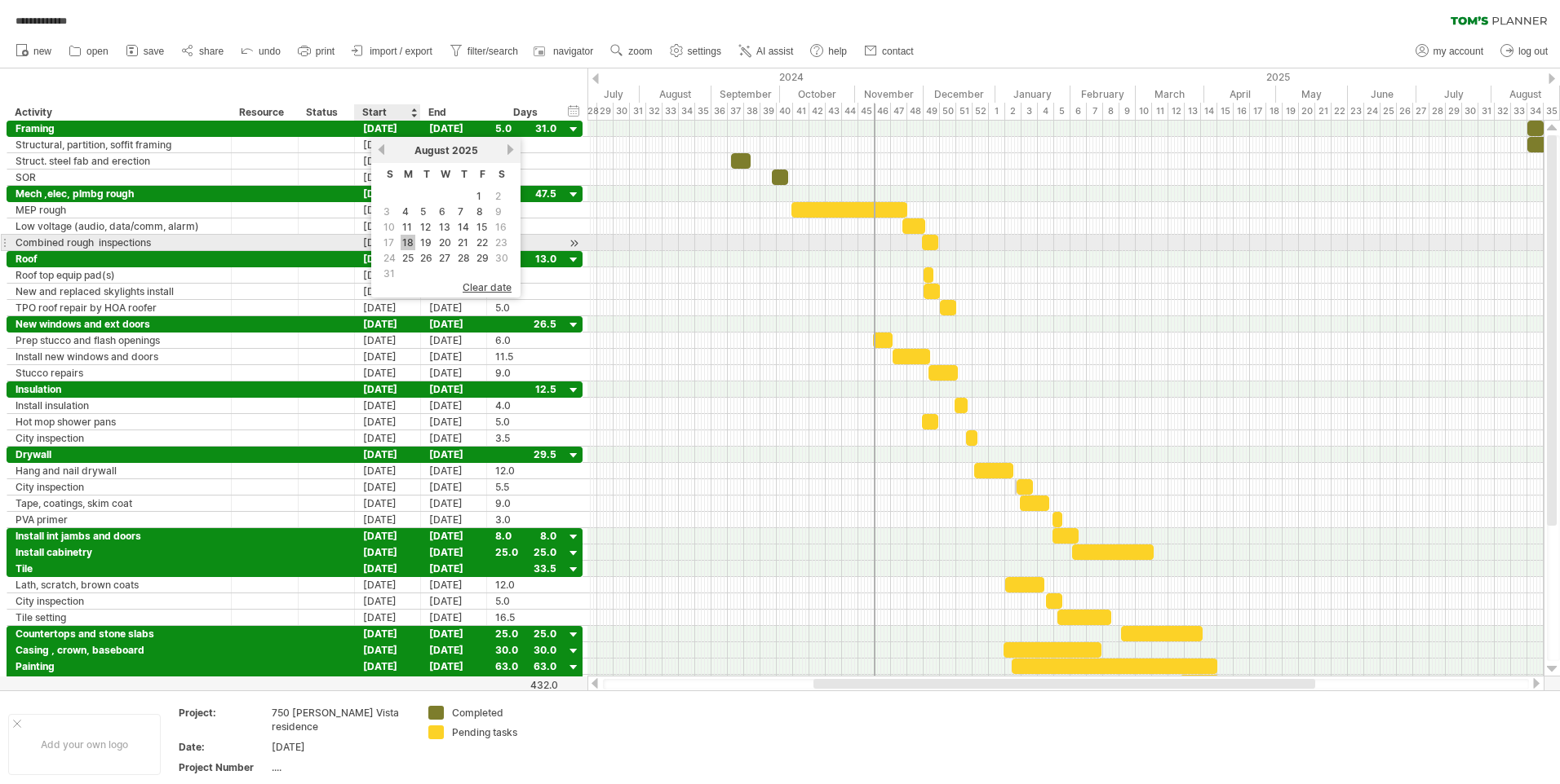
click at [407, 242] on link "18" at bounding box center [408, 242] width 14 height 15
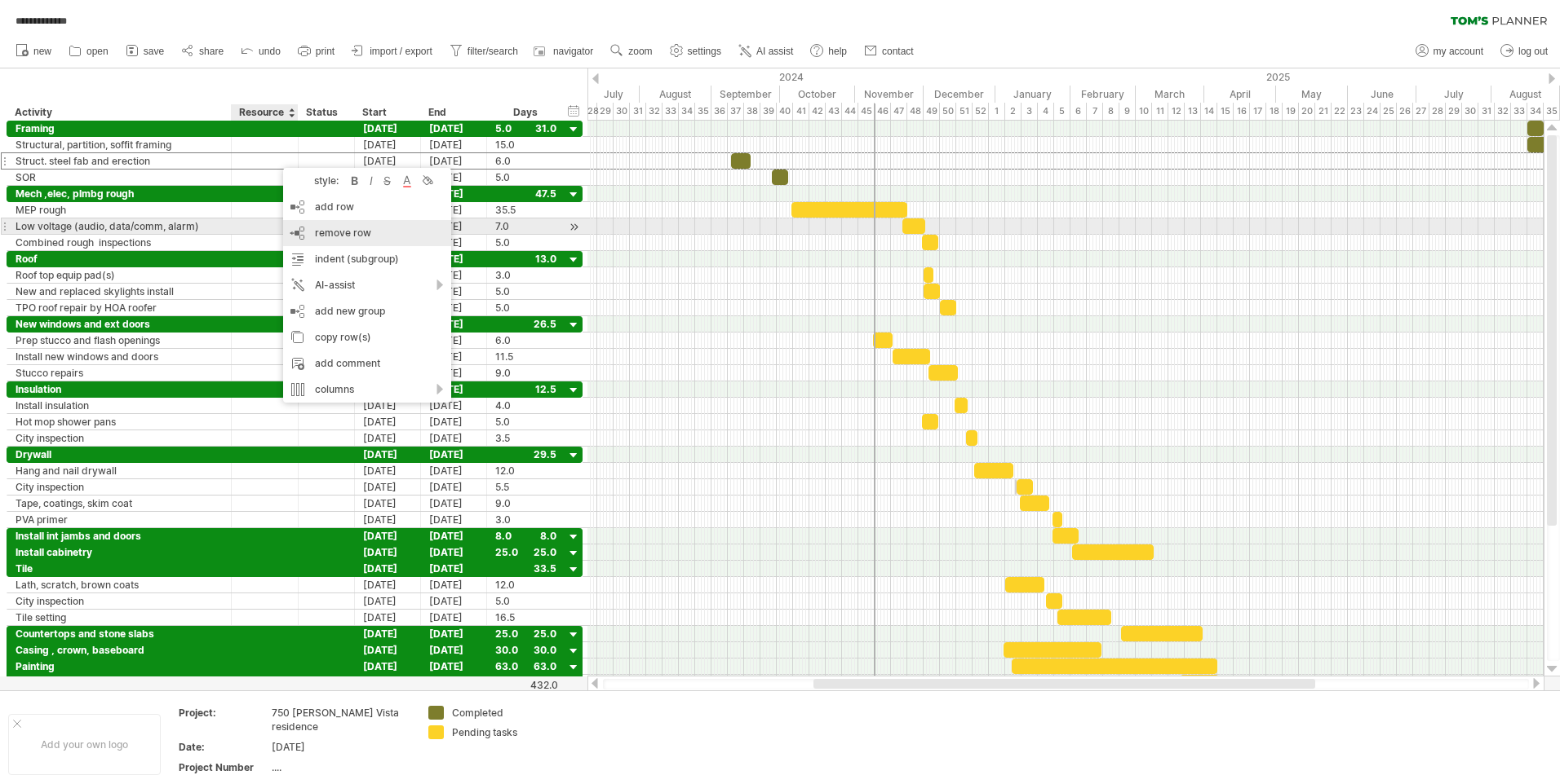
click at [324, 230] on span "remove row" at bounding box center [343, 233] width 56 height 12
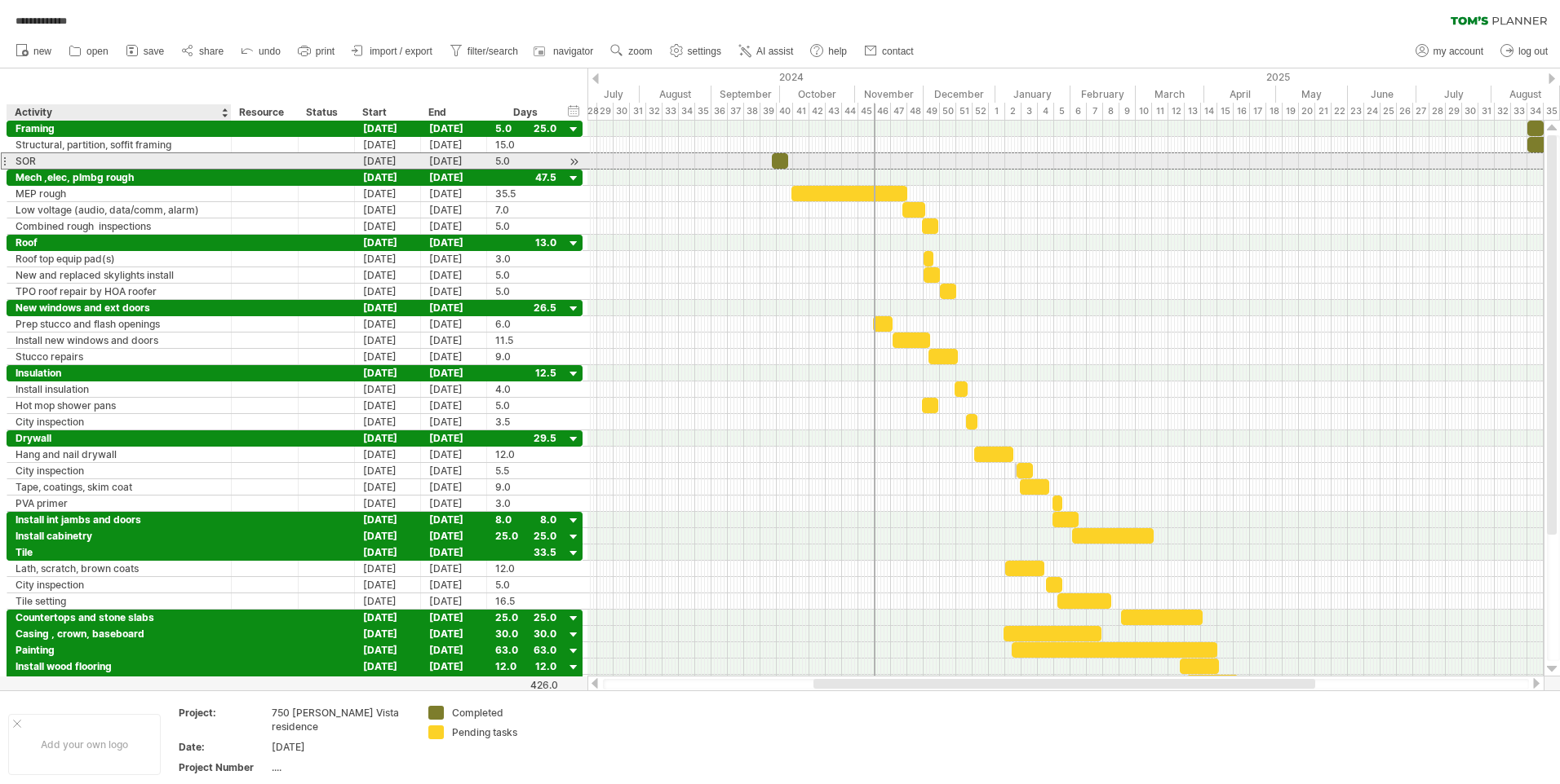
click at [125, 160] on div "SOR" at bounding box center [118, 160] width 207 height 15
click at [267, 50] on span "undo" at bounding box center [269, 51] width 22 height 12
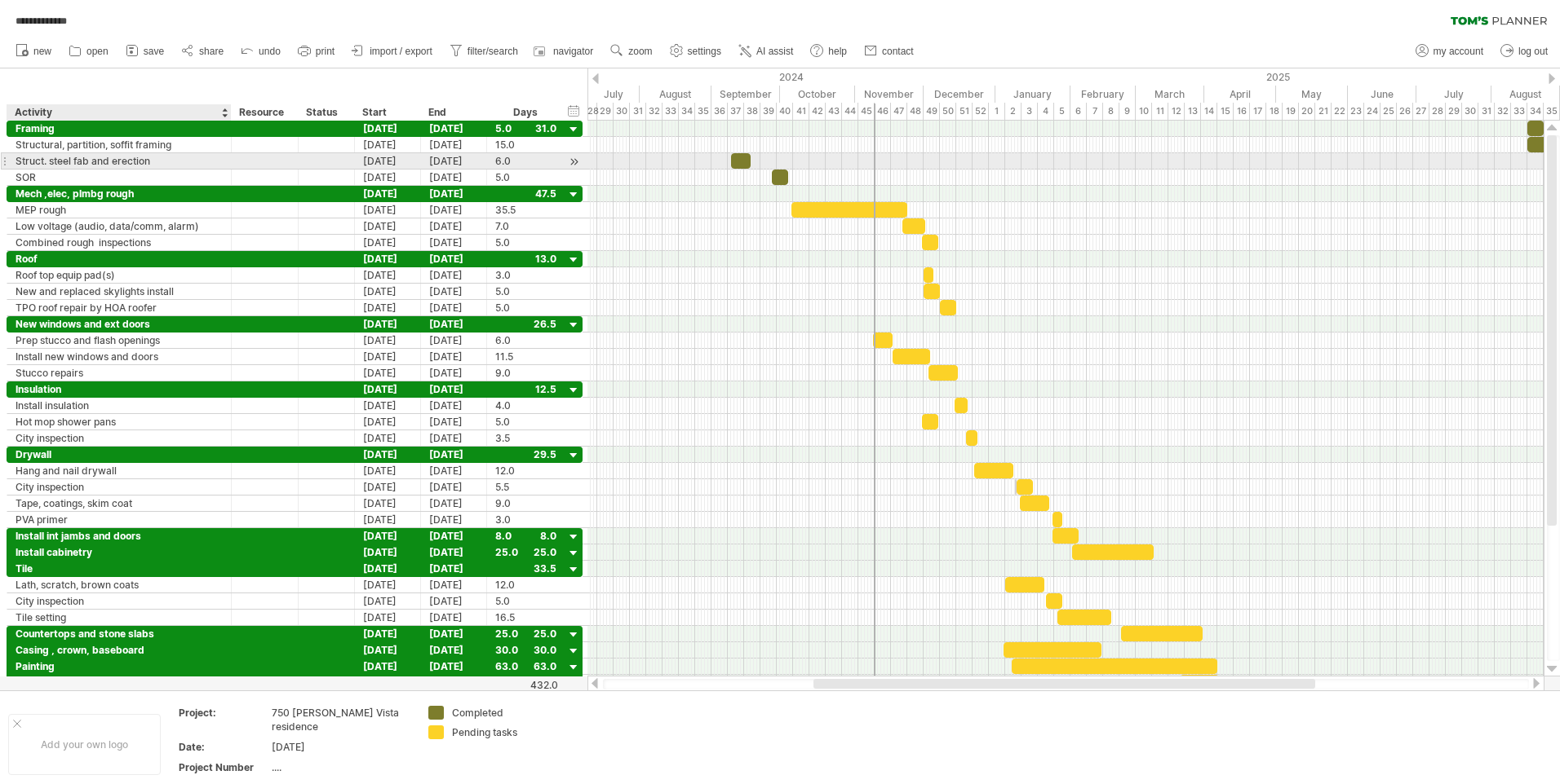
click at [72, 158] on div "Struct. steel fab and erection" at bounding box center [118, 160] width 207 height 15
click at [158, 160] on input "**********" at bounding box center [118, 160] width 207 height 15
type input "*"
click at [158, 160] on input "**********" at bounding box center [118, 160] width 207 height 15
type input "**********"
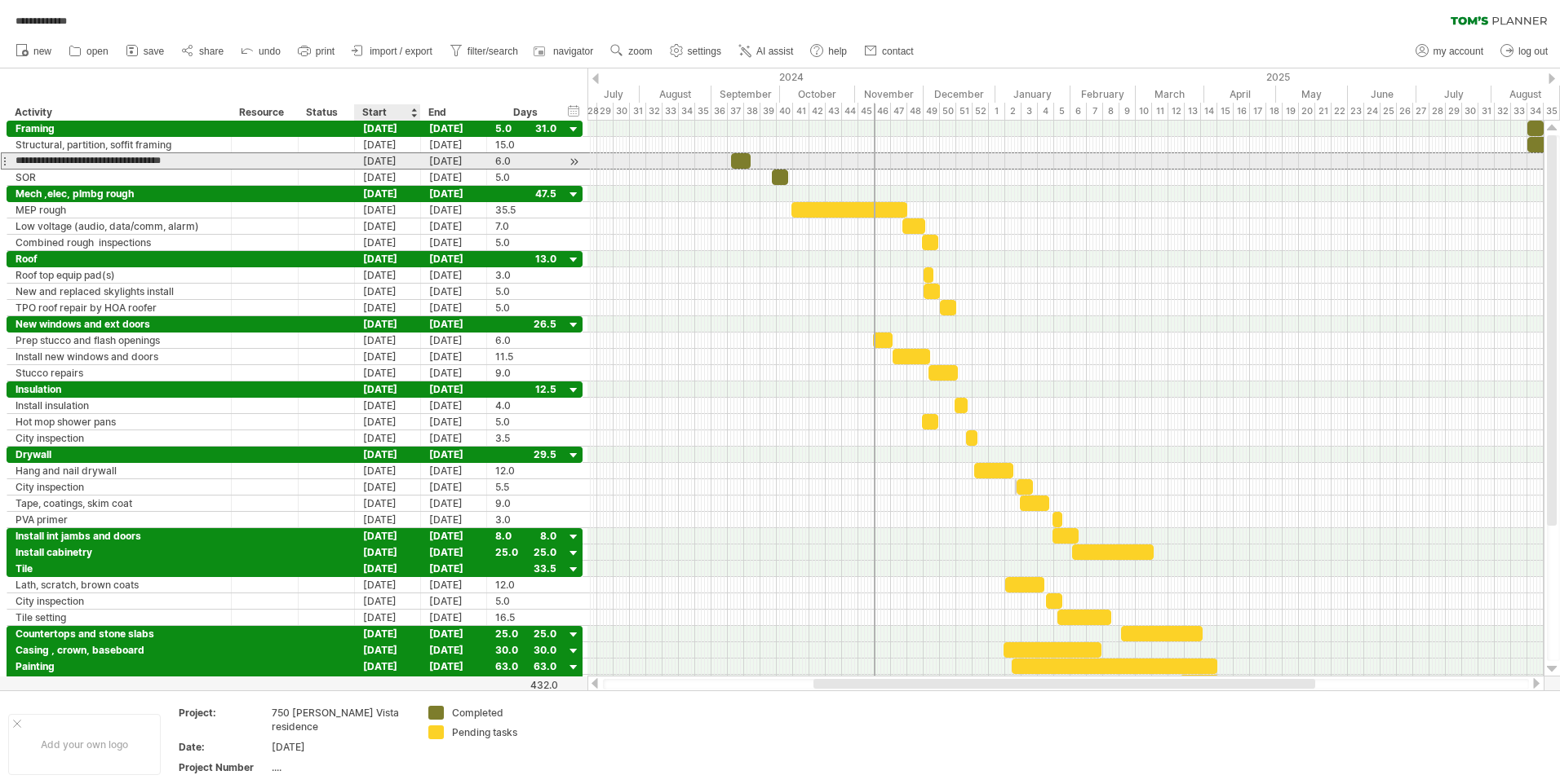
click at [392, 160] on div "[DATE]" at bounding box center [388, 160] width 66 height 15
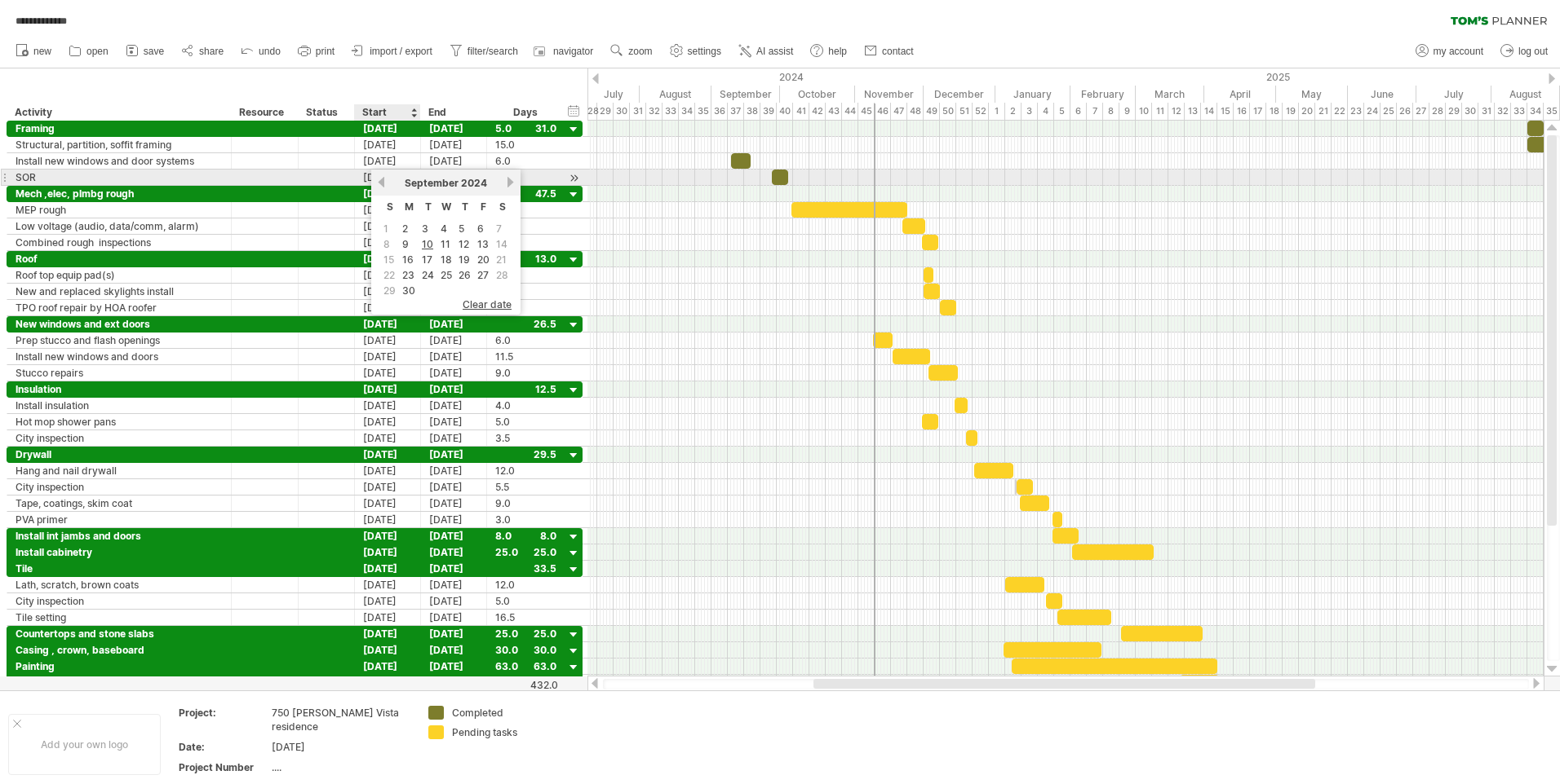
click at [383, 180] on link "previous" at bounding box center [381, 182] width 12 height 12
click at [512, 180] on link "next" at bounding box center [510, 182] width 12 height 12
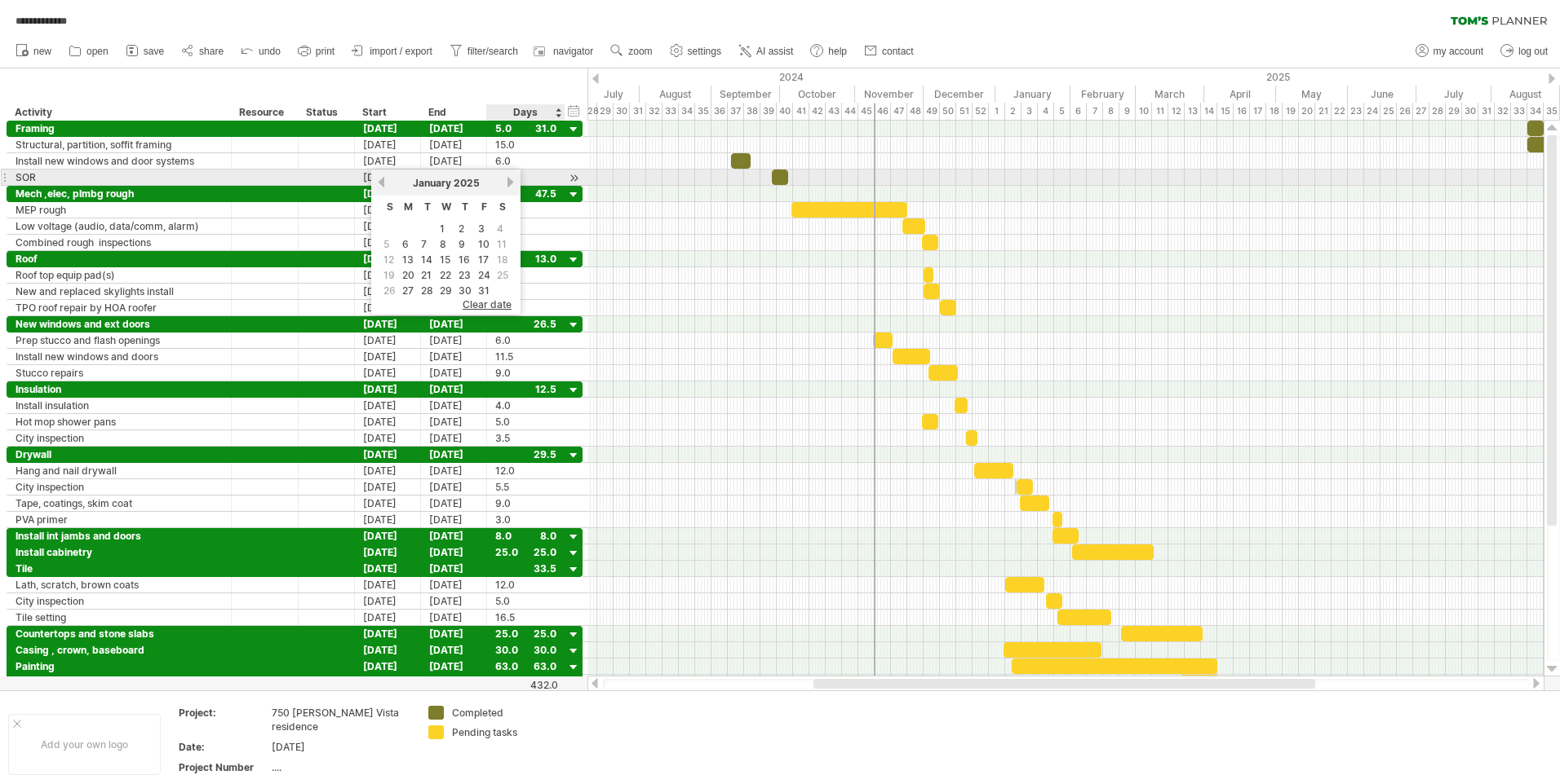
click at [512, 180] on link "next" at bounding box center [510, 182] width 12 height 12
click at [512, 180] on link "next" at bounding box center [508, 182] width 12 height 12
click at [512, 180] on link "next" at bounding box center [510, 182] width 12 height 12
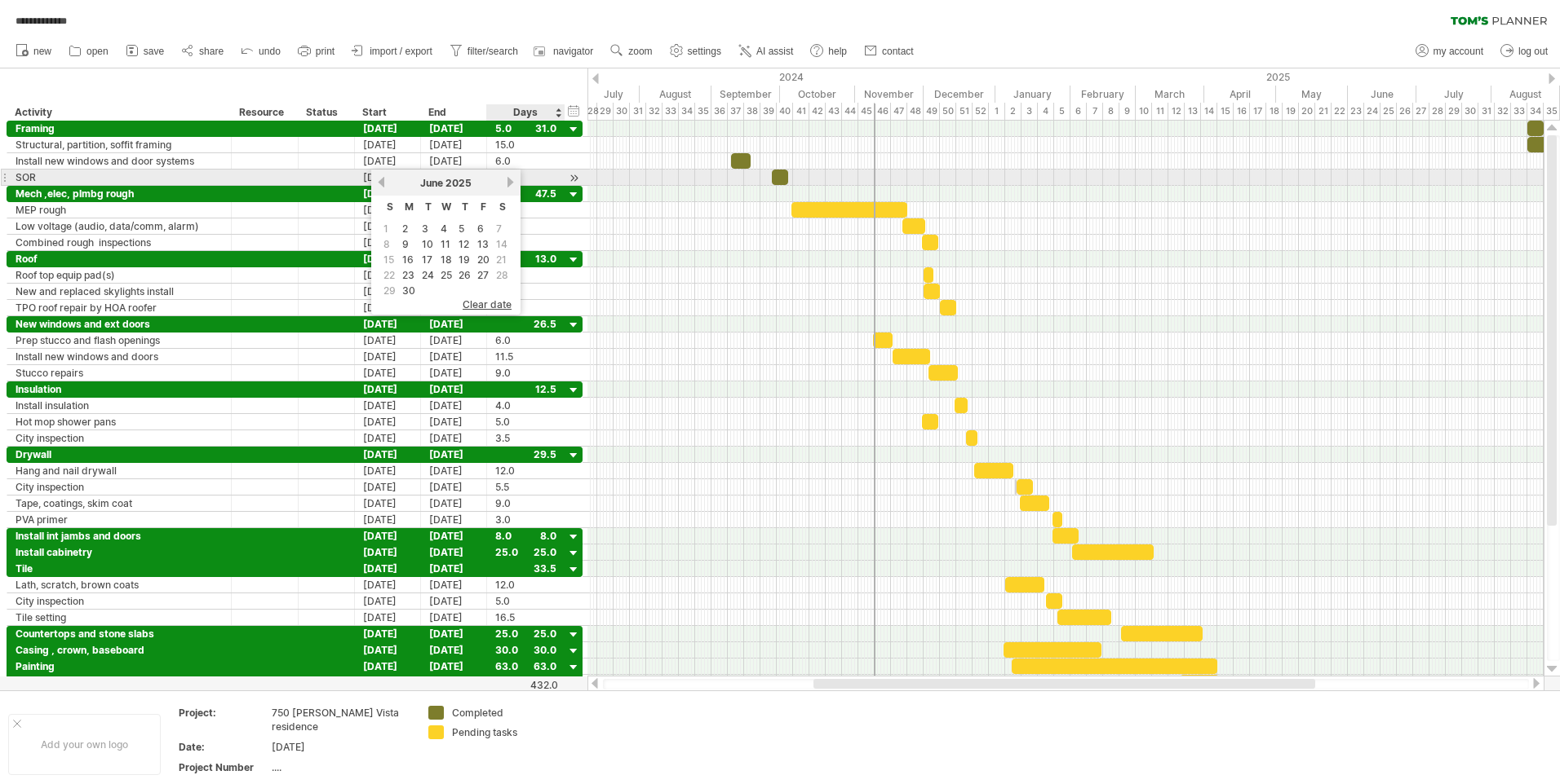
click at [512, 180] on link "next" at bounding box center [510, 182] width 12 height 12
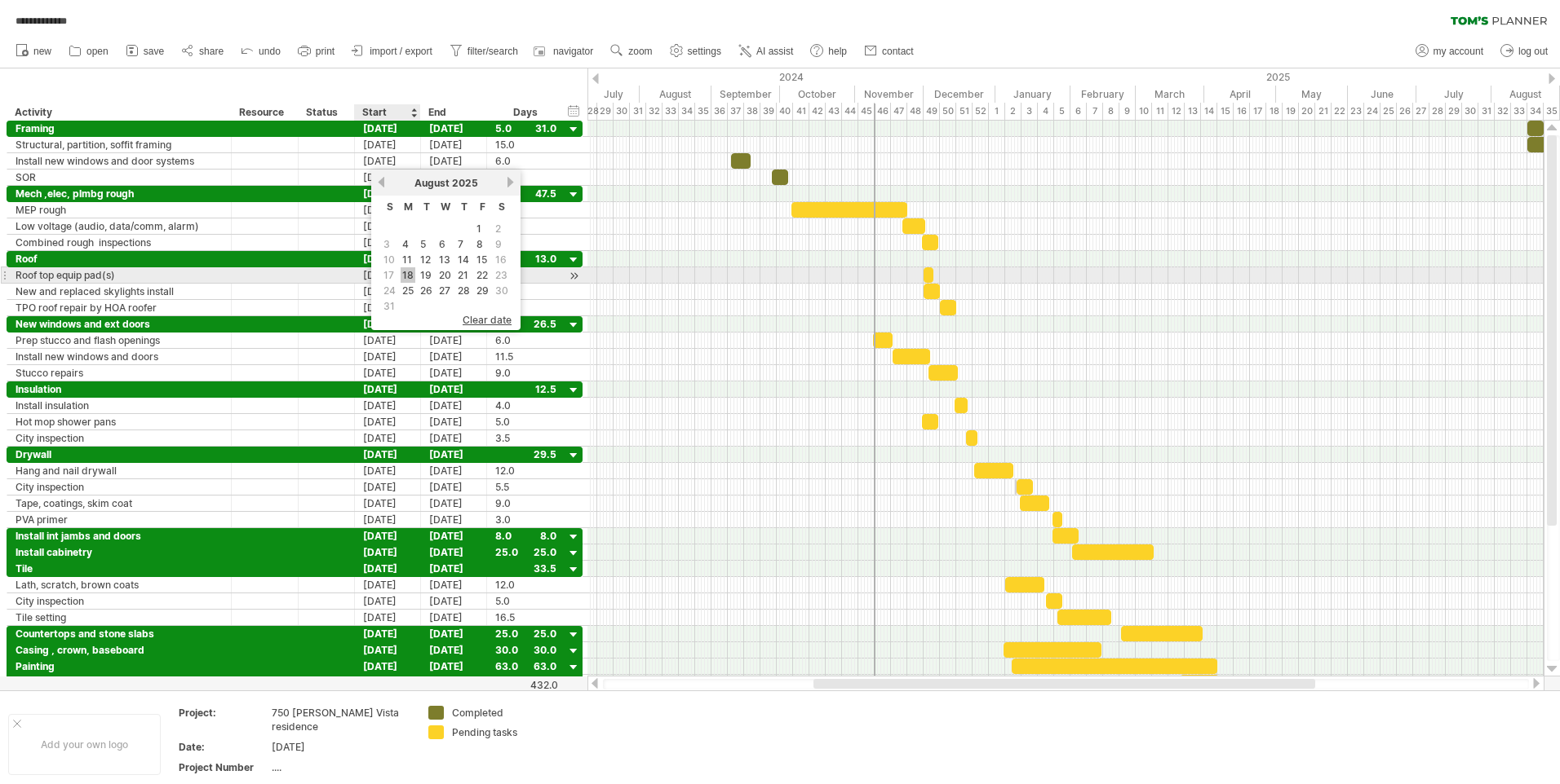
click at [409, 275] on link "18" at bounding box center [408, 275] width 14 height 15
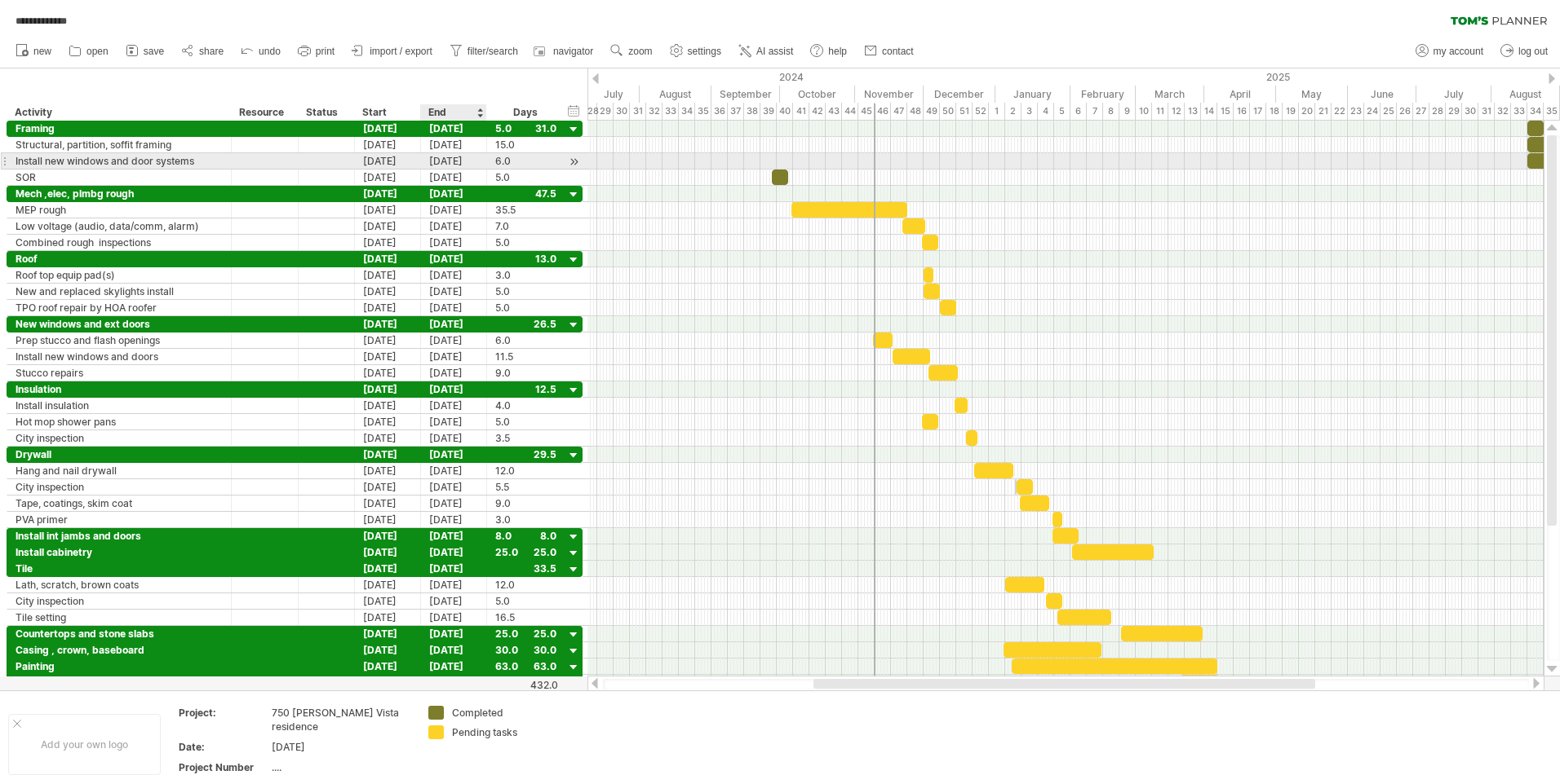
click at [452, 159] on div "[DATE]" at bounding box center [454, 160] width 66 height 15
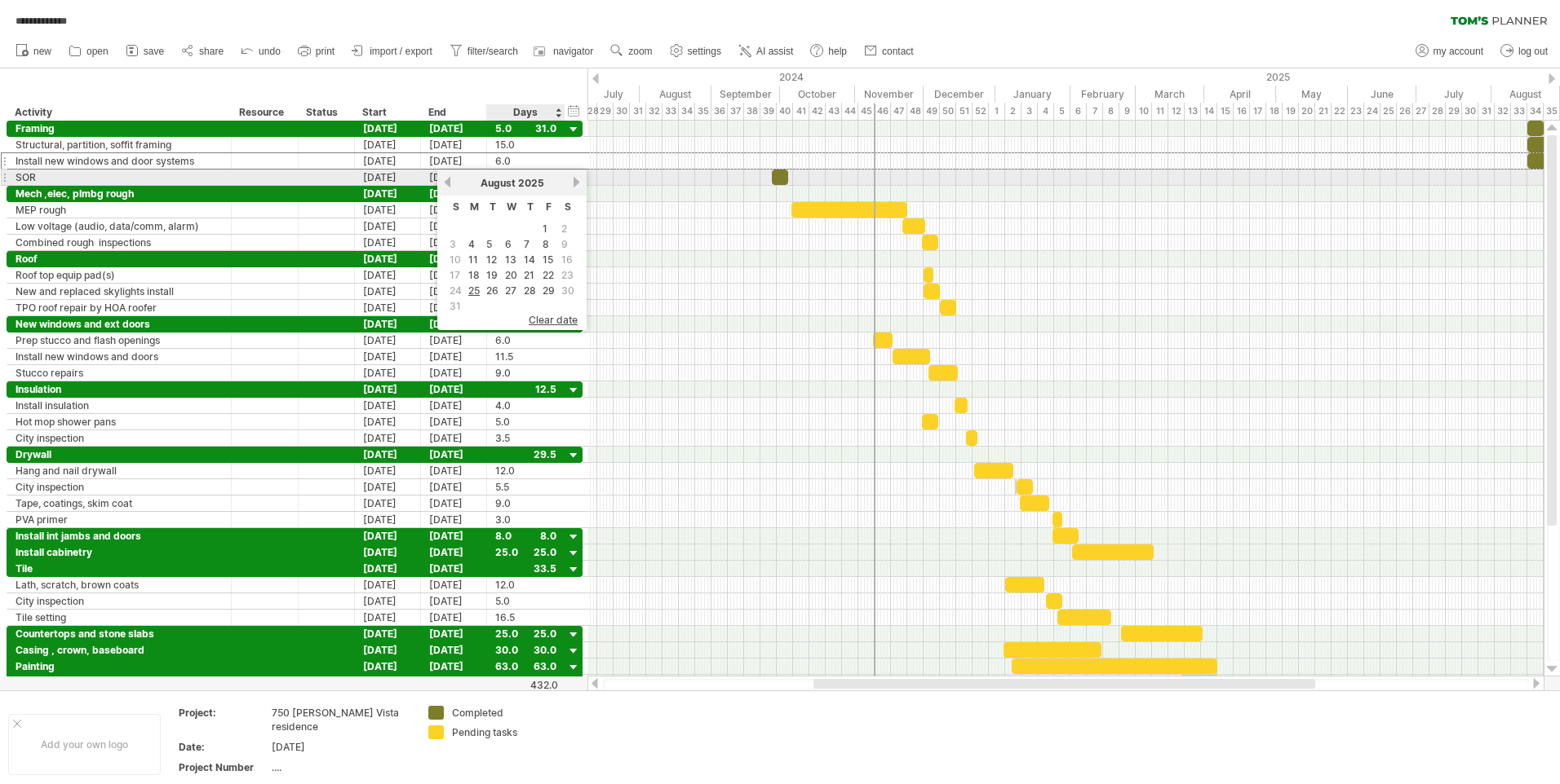
click at [576, 180] on link "next" at bounding box center [576, 182] width 12 height 12
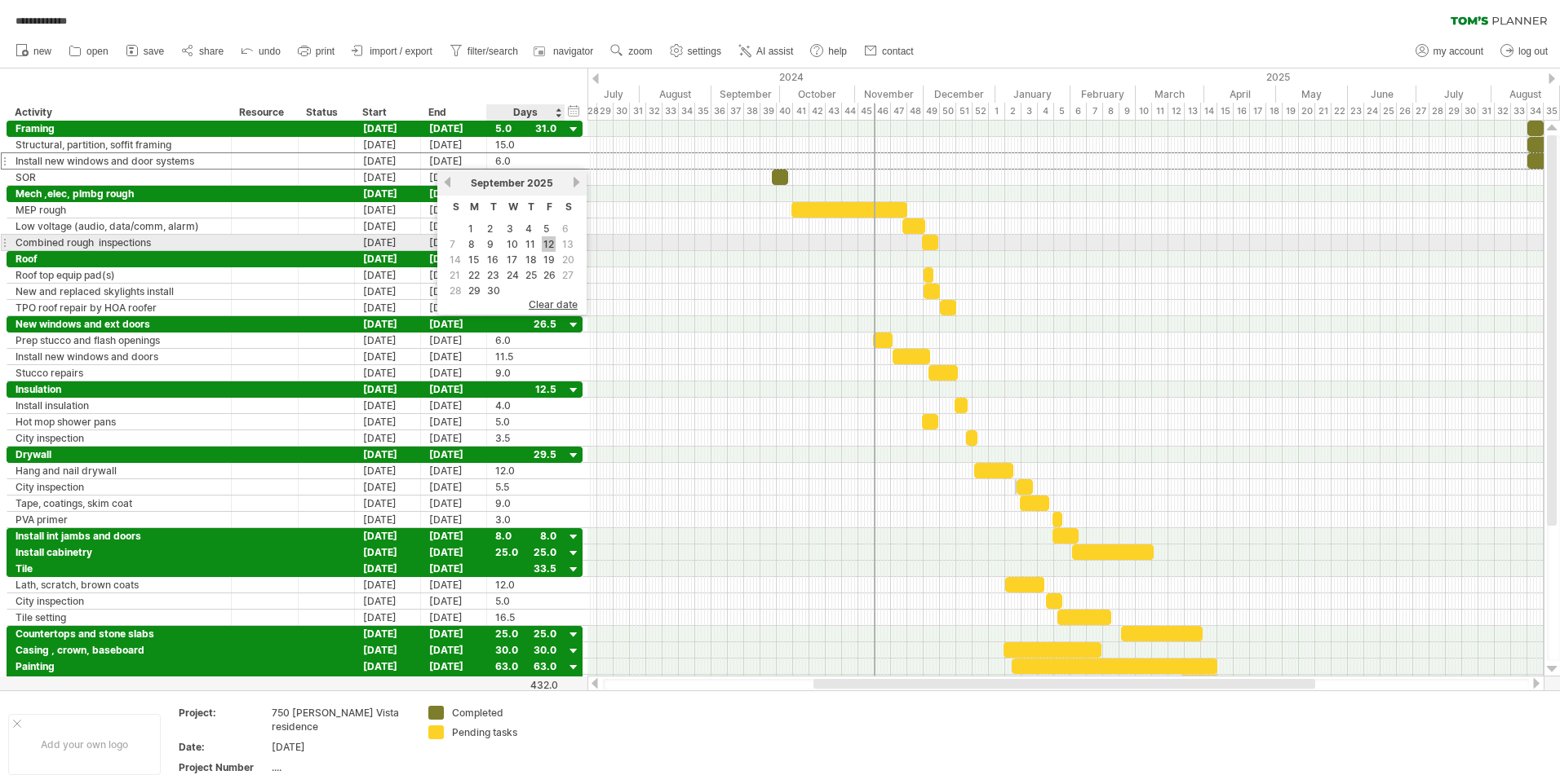
click at [546, 245] on link "12" at bounding box center [548, 244] width 14 height 15
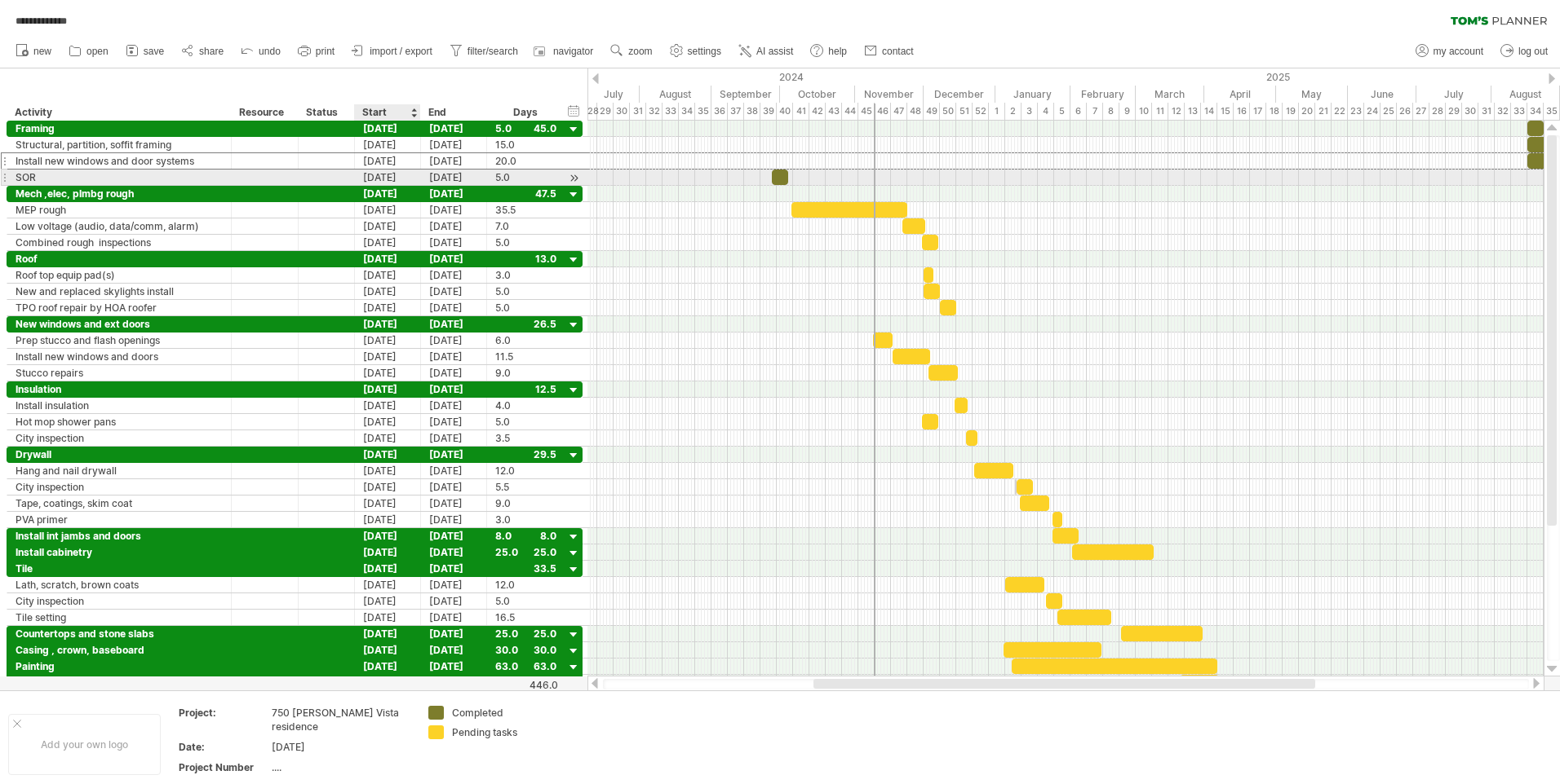
click at [403, 174] on div "[DATE]" at bounding box center [388, 177] width 66 height 15
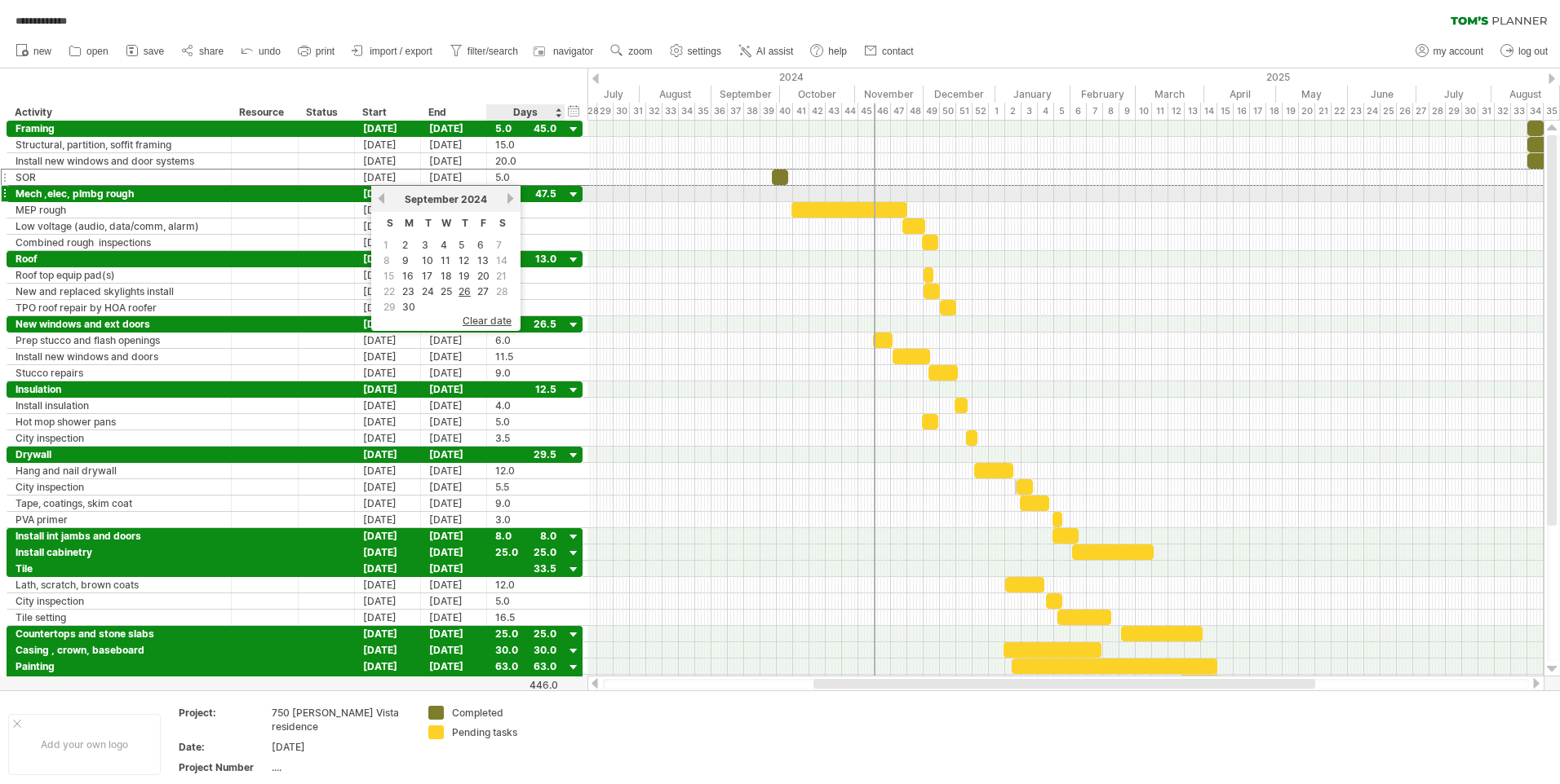
click at [509, 198] on link "next" at bounding box center [510, 198] width 12 height 12
click at [509, 198] on link "next" at bounding box center [508, 198] width 12 height 12
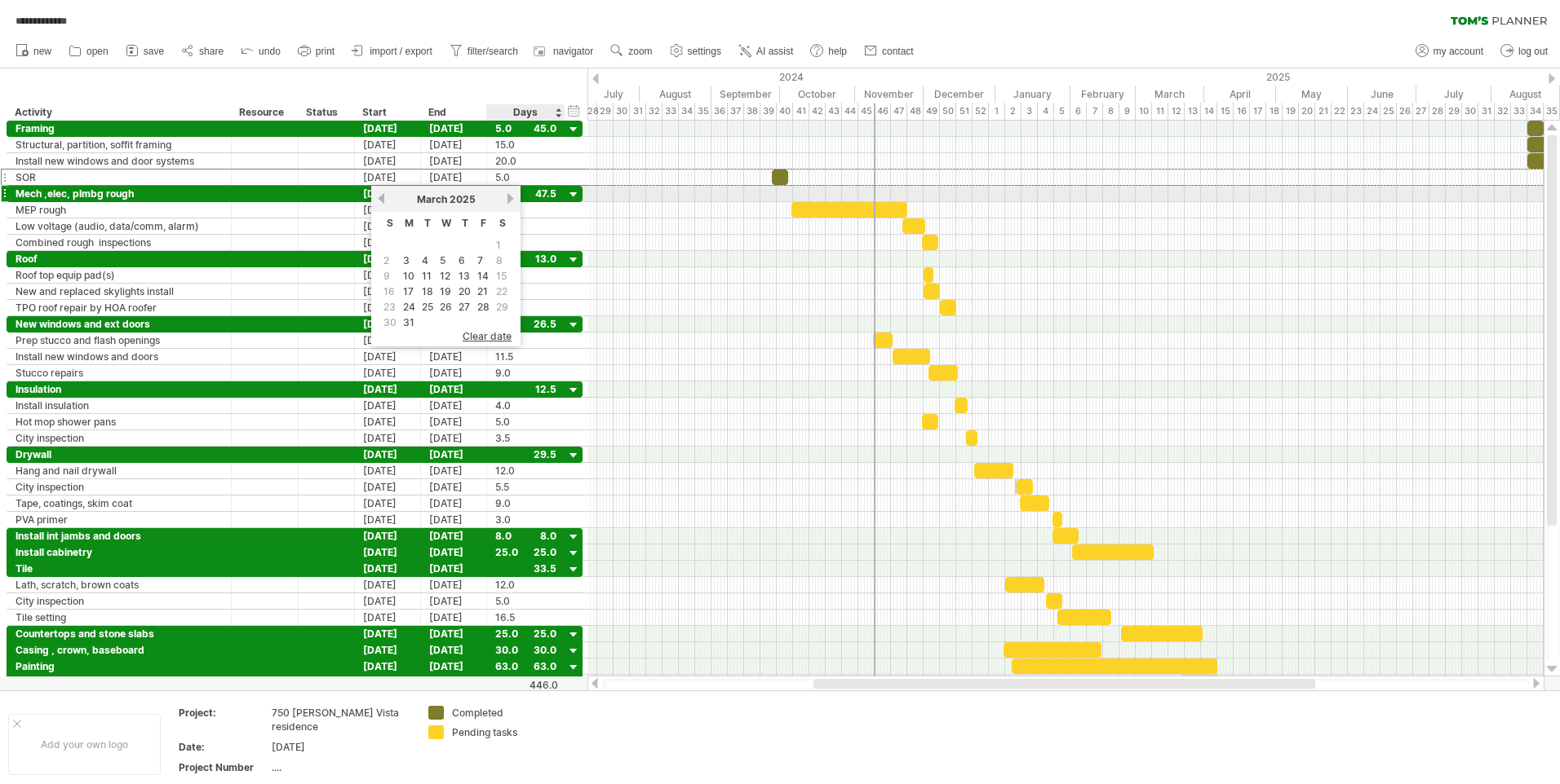
click at [509, 198] on link "next" at bounding box center [510, 198] width 12 height 12
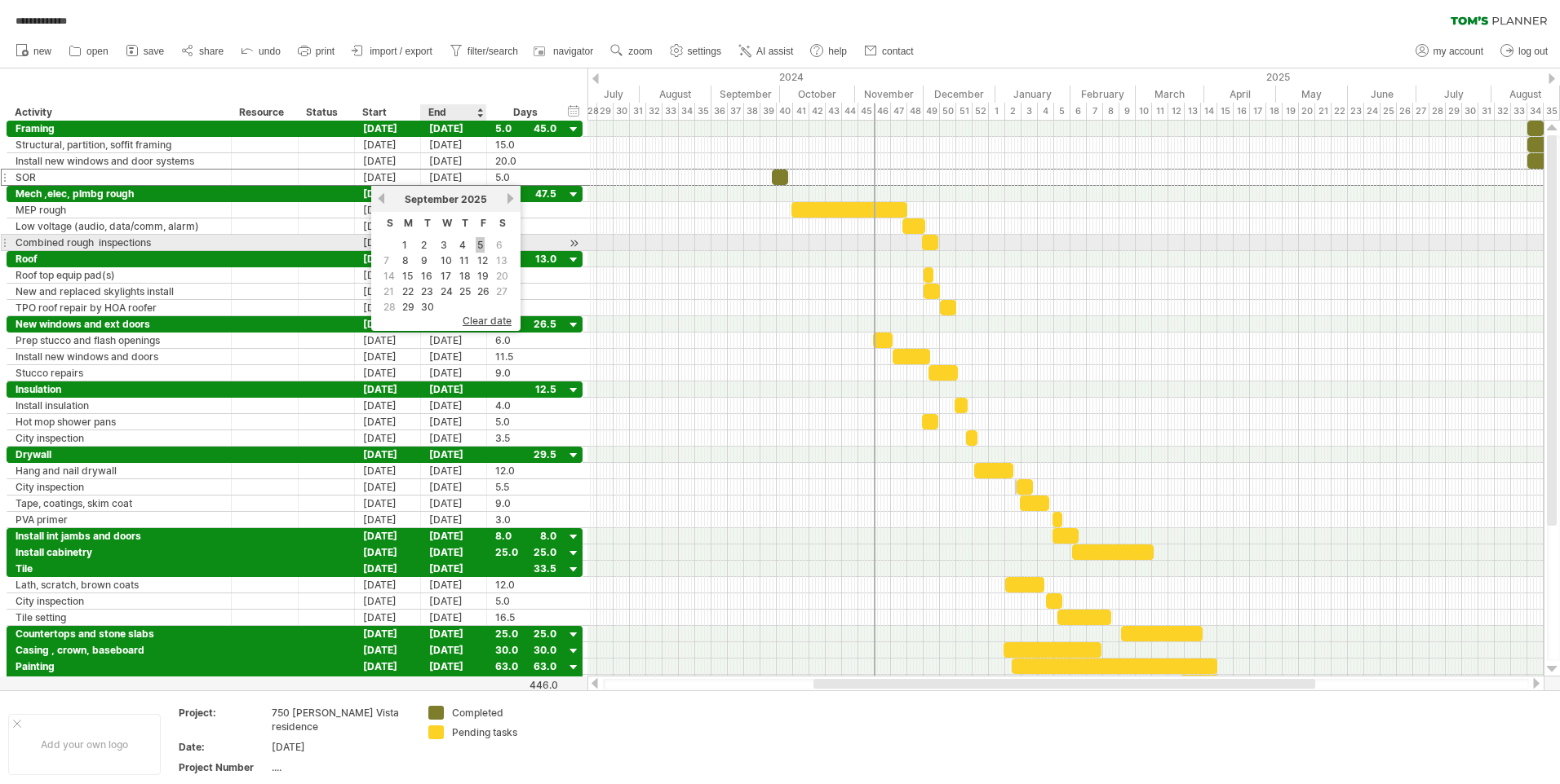
click at [482, 247] on link "5" at bounding box center [480, 245] width 9 height 15
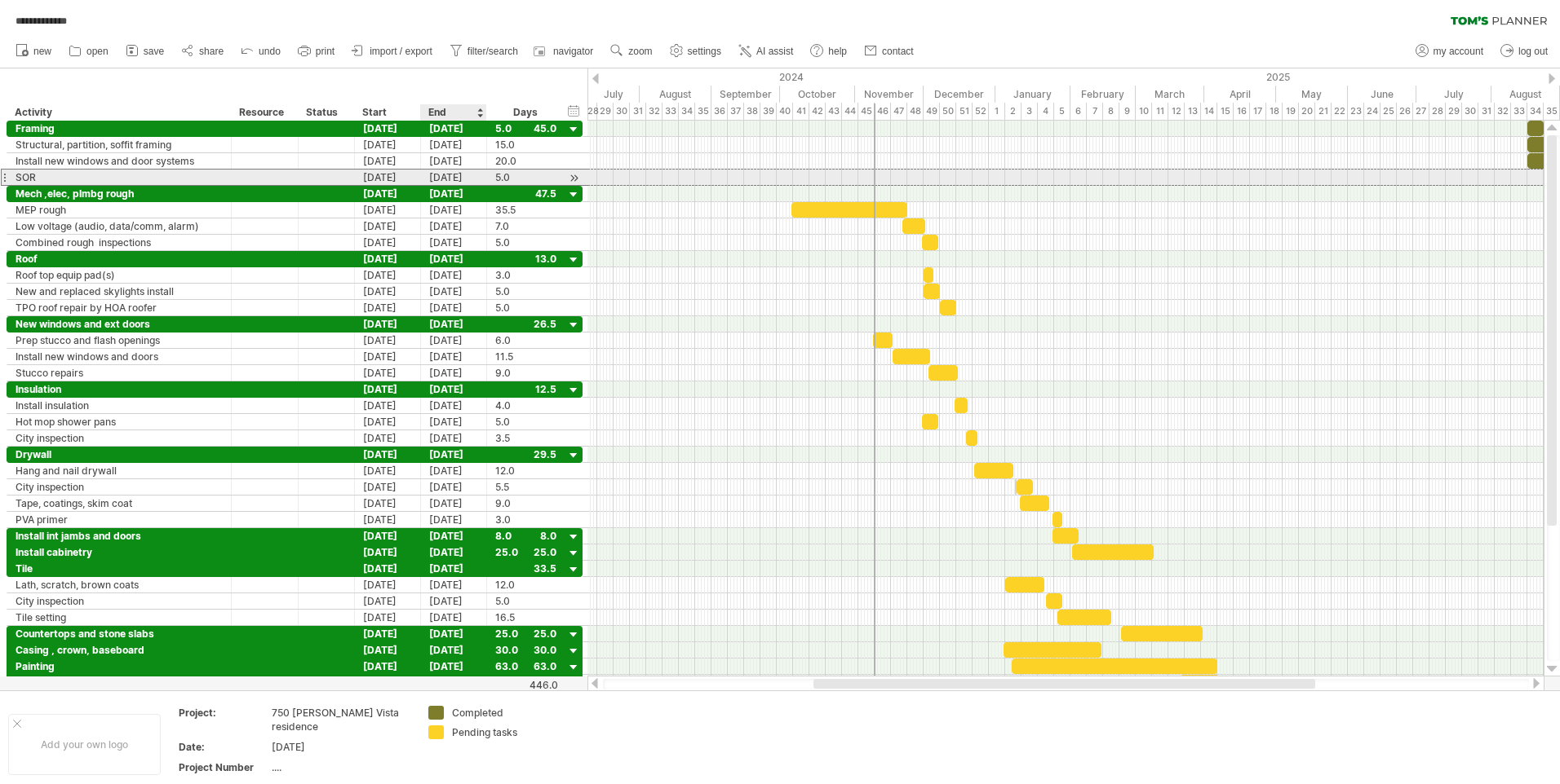
click at [470, 176] on div "[DATE]" at bounding box center [454, 177] width 66 height 15
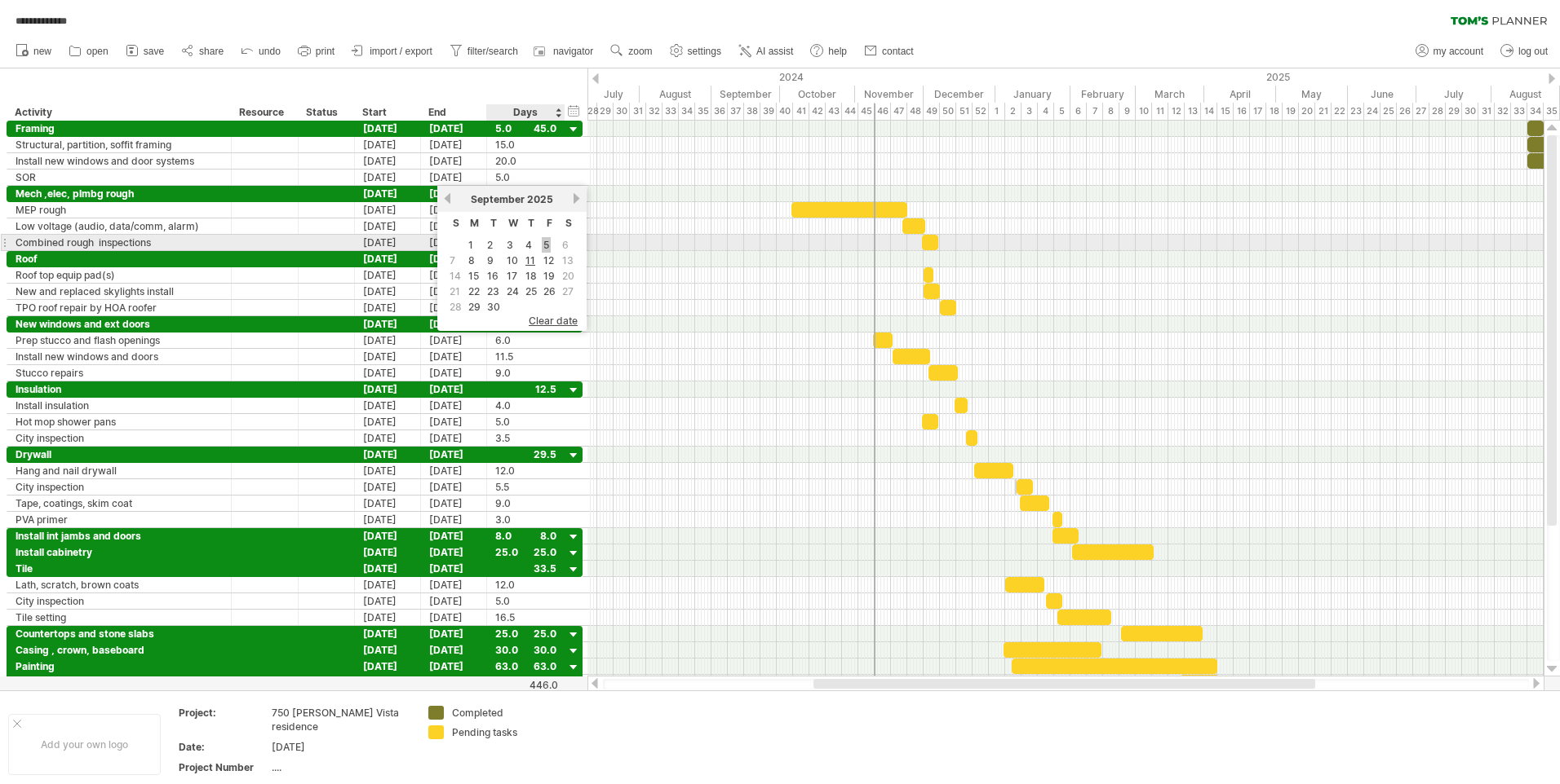
click at [543, 240] on link "5" at bounding box center [546, 245] width 9 height 15
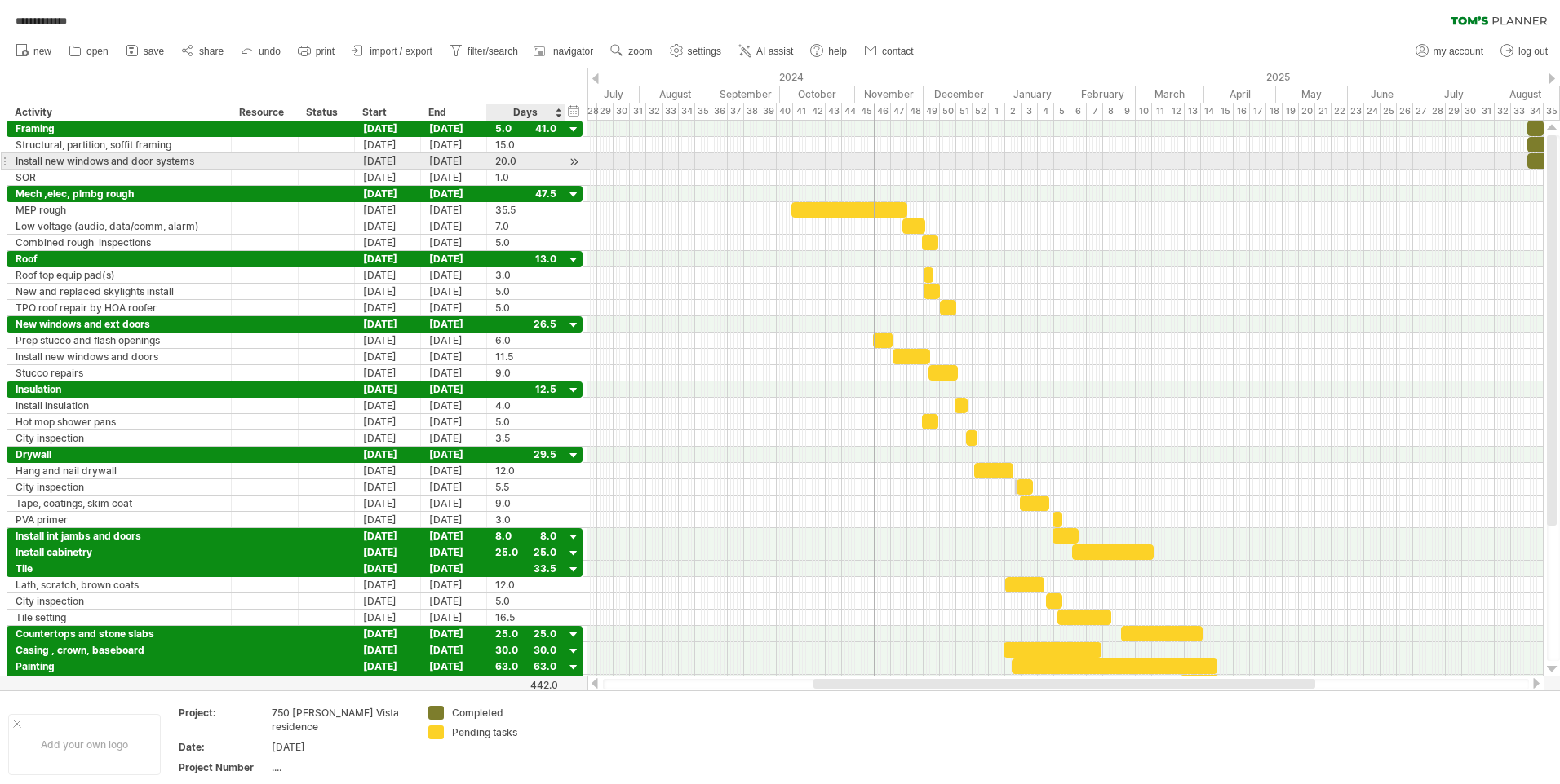
click at [531, 166] on div "20.0" at bounding box center [525, 160] width 61 height 15
click at [637, 208] on div at bounding box center [1066, 210] width 956 height 16
drag, startPoint x: 873, startPoint y: 127, endPoint x: 1526, endPoint y: 178, distance: 655.0
click at [1526, 178] on div at bounding box center [1527, 399] width 2 height 556
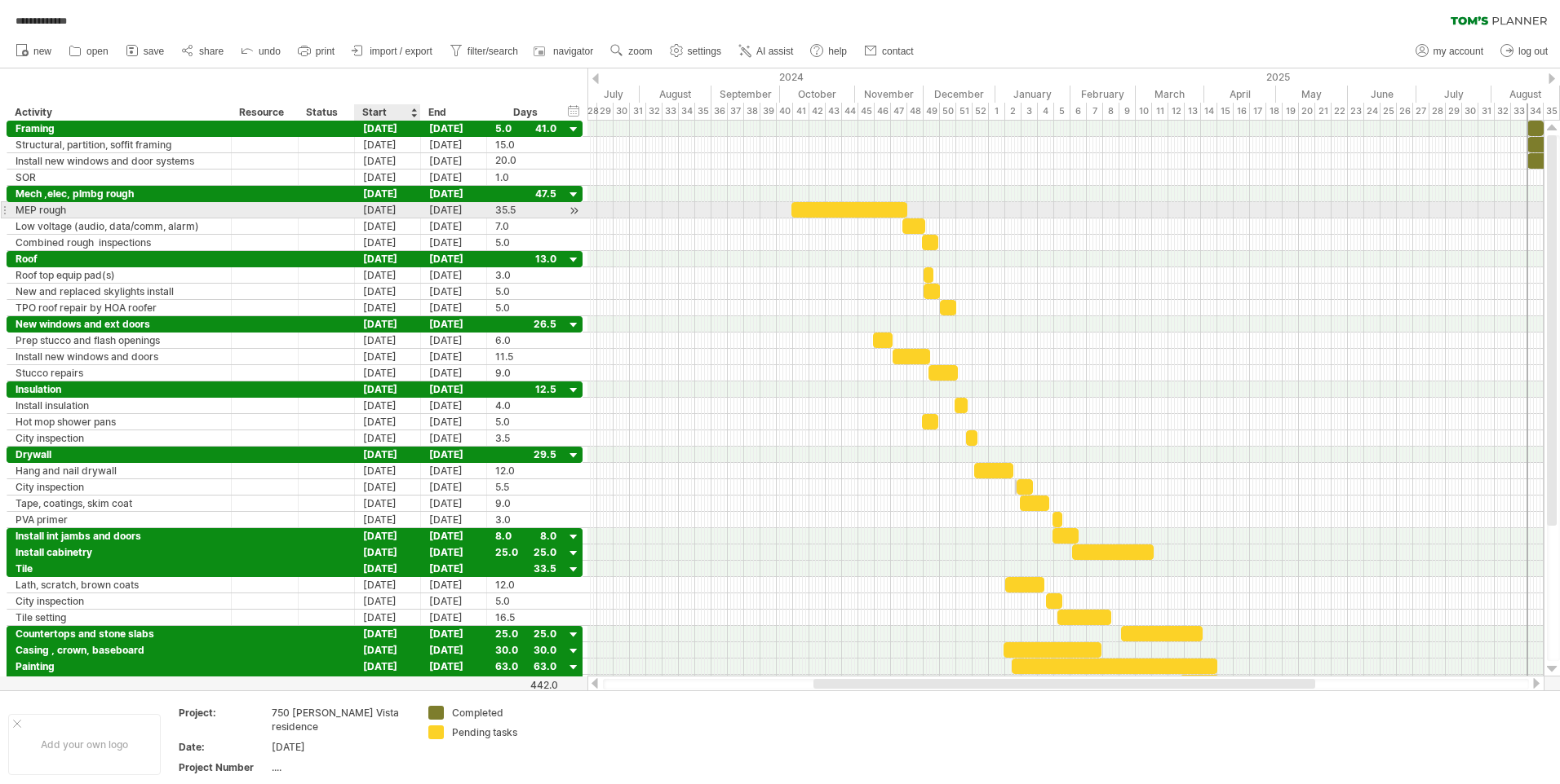
click at [404, 214] on div "[DATE]" at bounding box center [388, 209] width 66 height 15
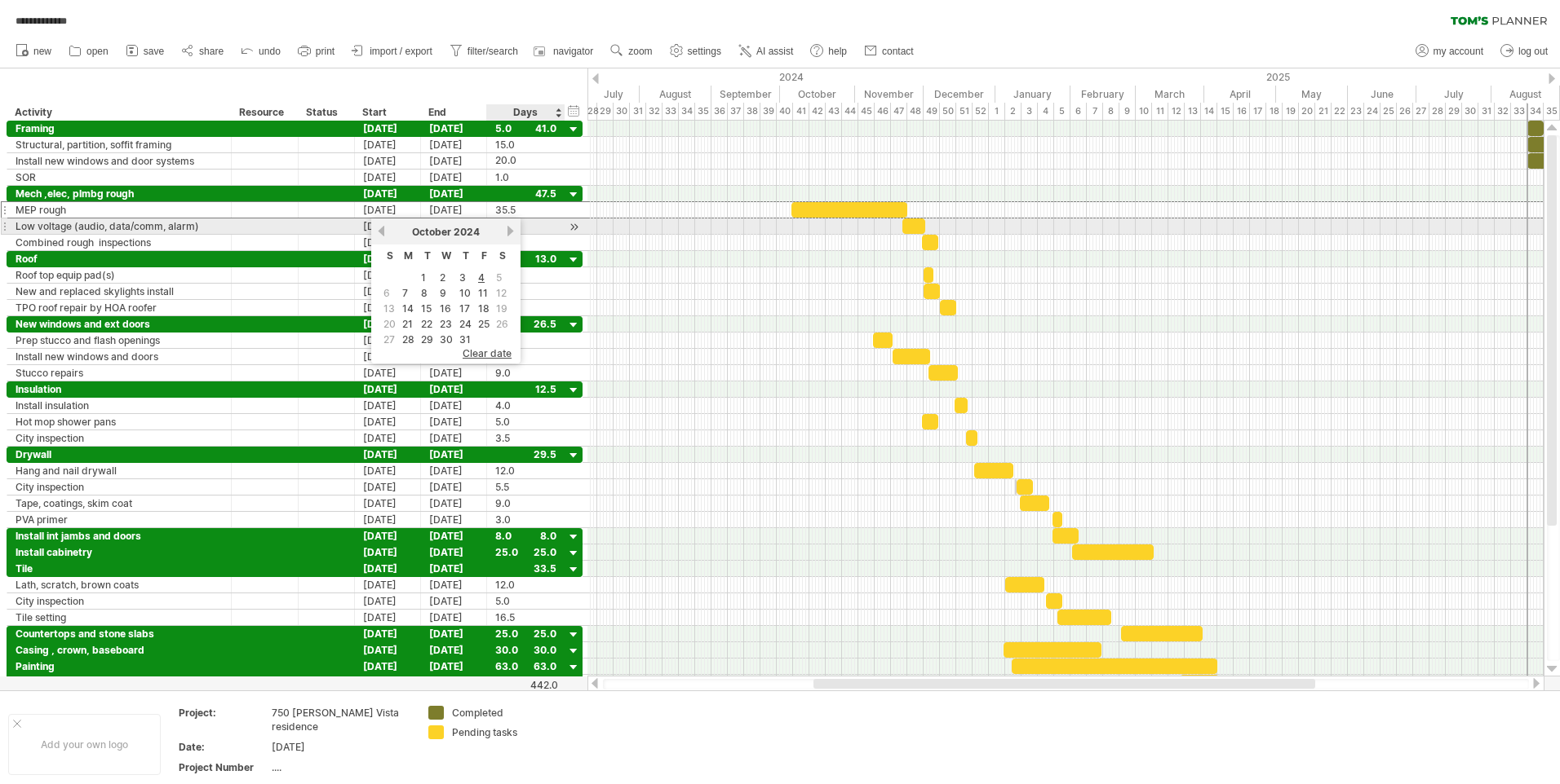
click at [511, 228] on link "next" at bounding box center [510, 231] width 12 height 12
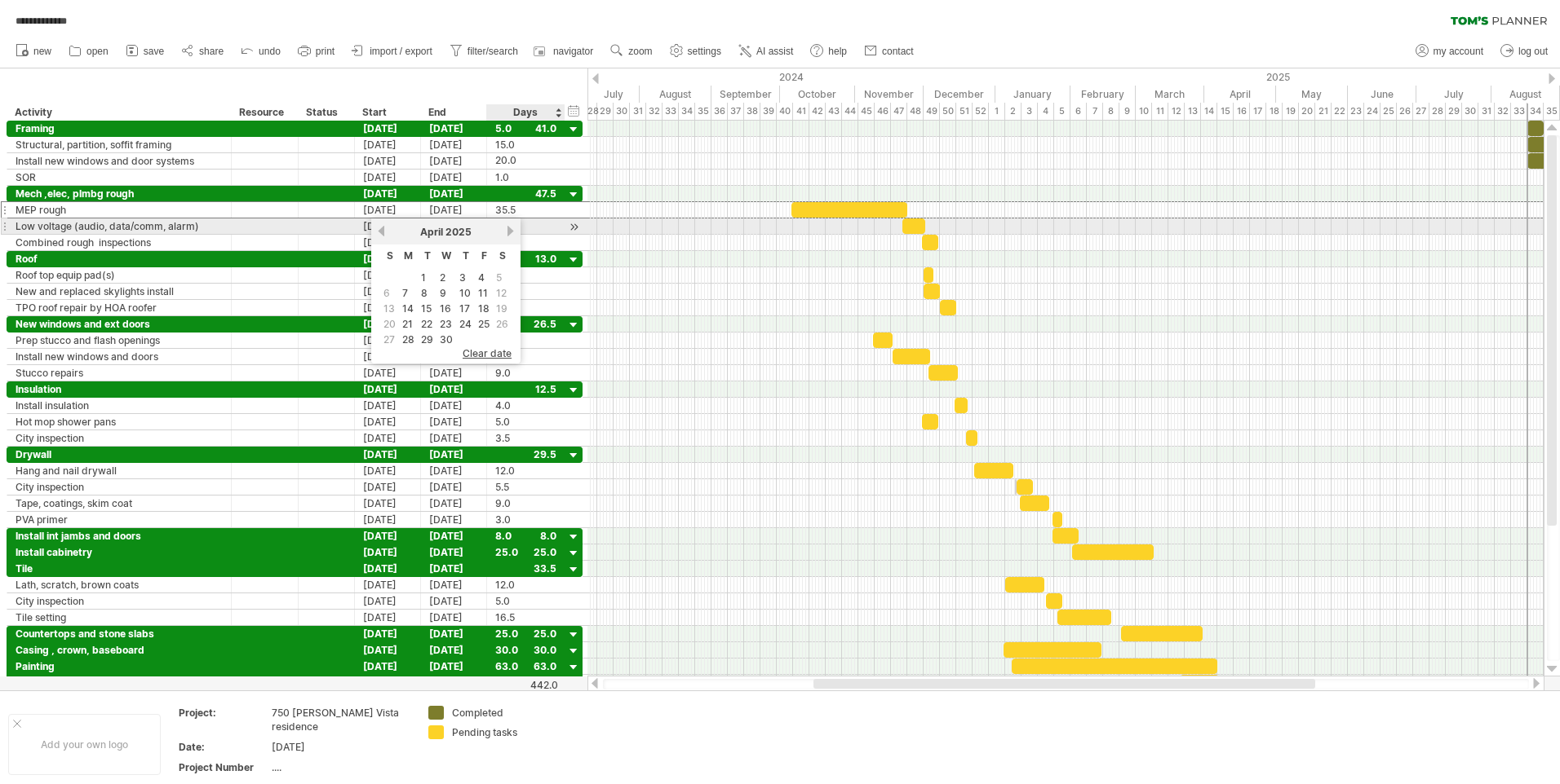
click at [511, 228] on link "next" at bounding box center [510, 231] width 12 height 12
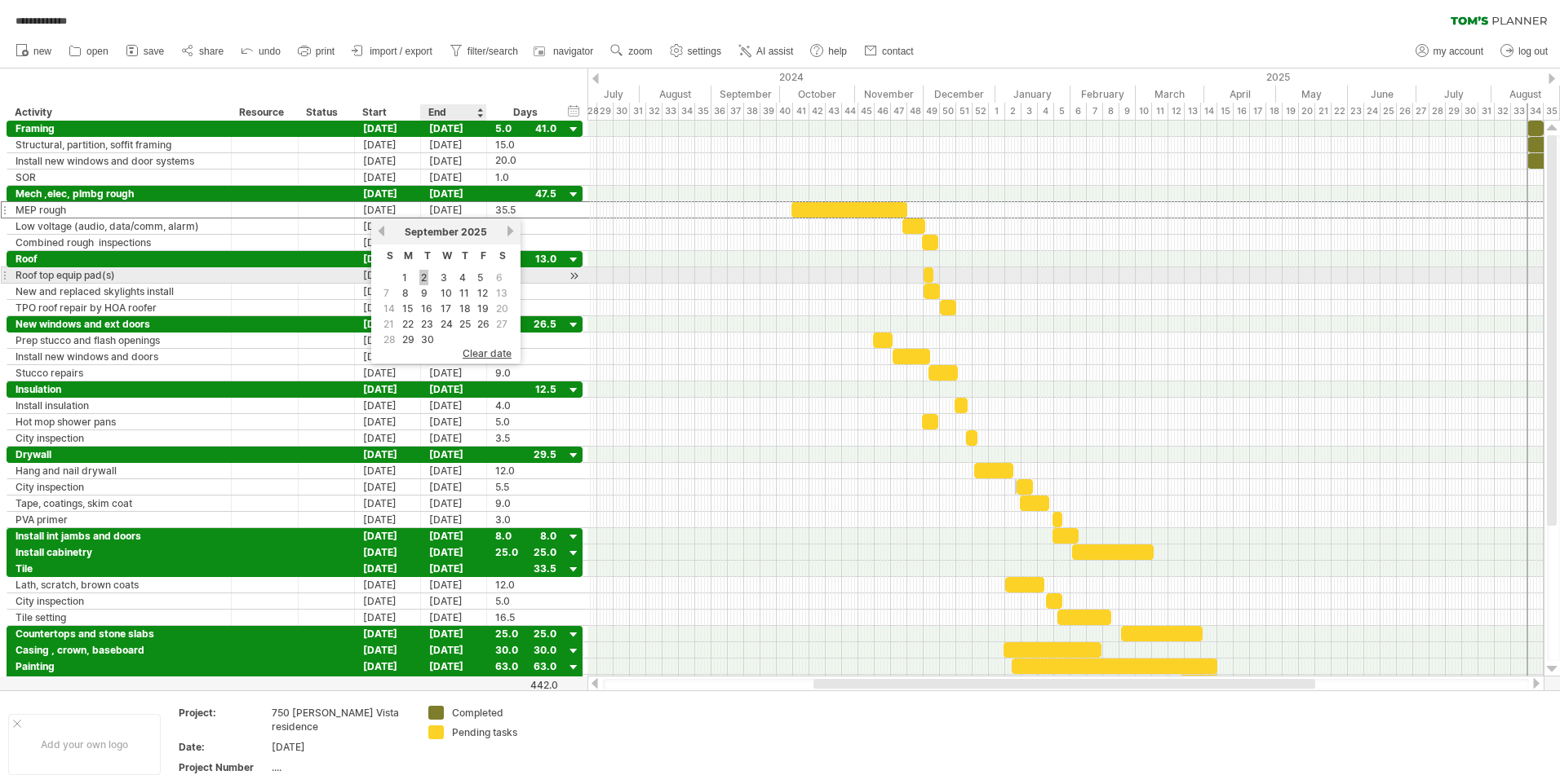
click at [426, 275] on link "2" at bounding box center [424, 277] width 9 height 15
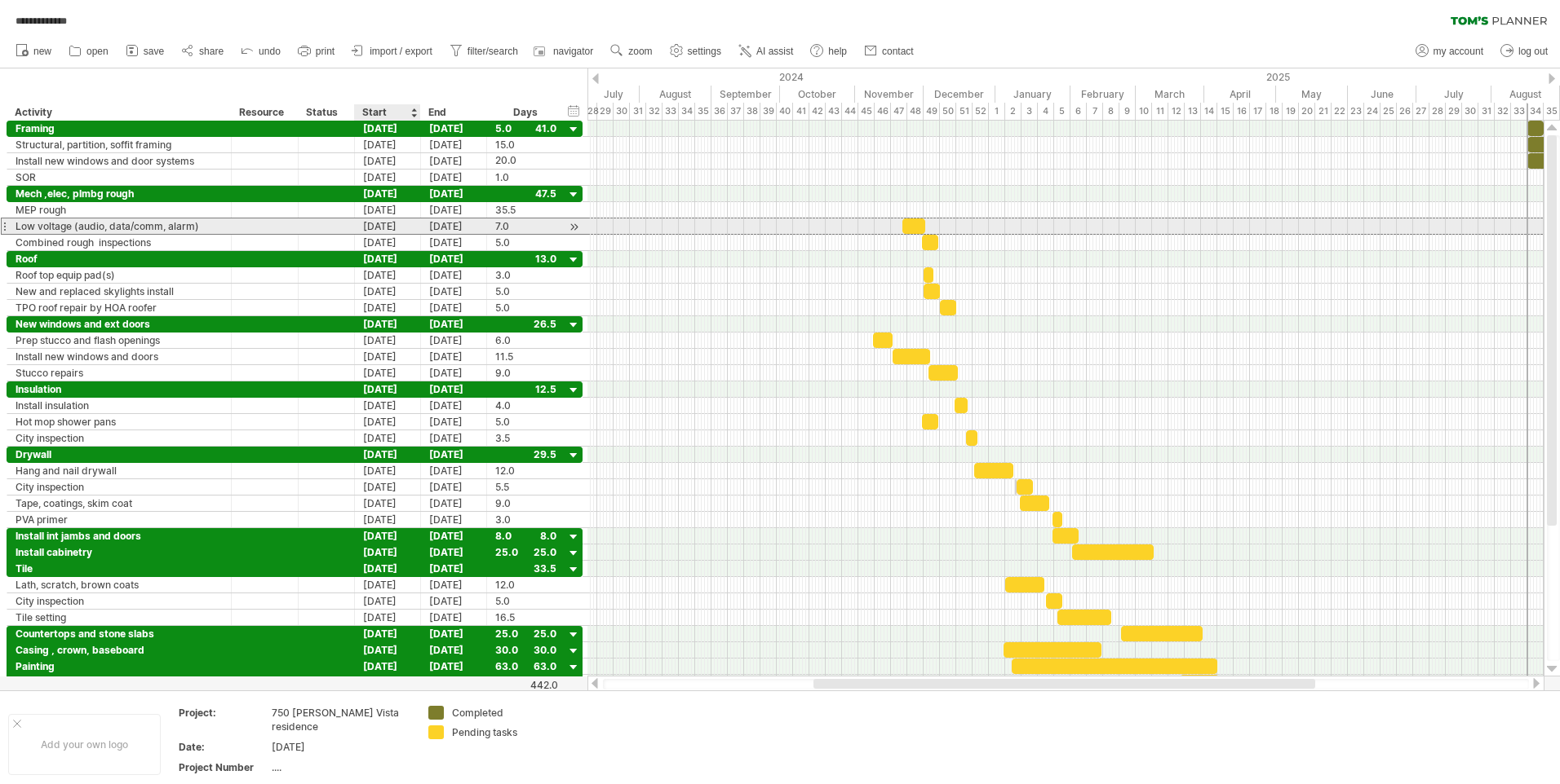
click at [408, 225] on div "[DATE]" at bounding box center [388, 226] width 66 height 15
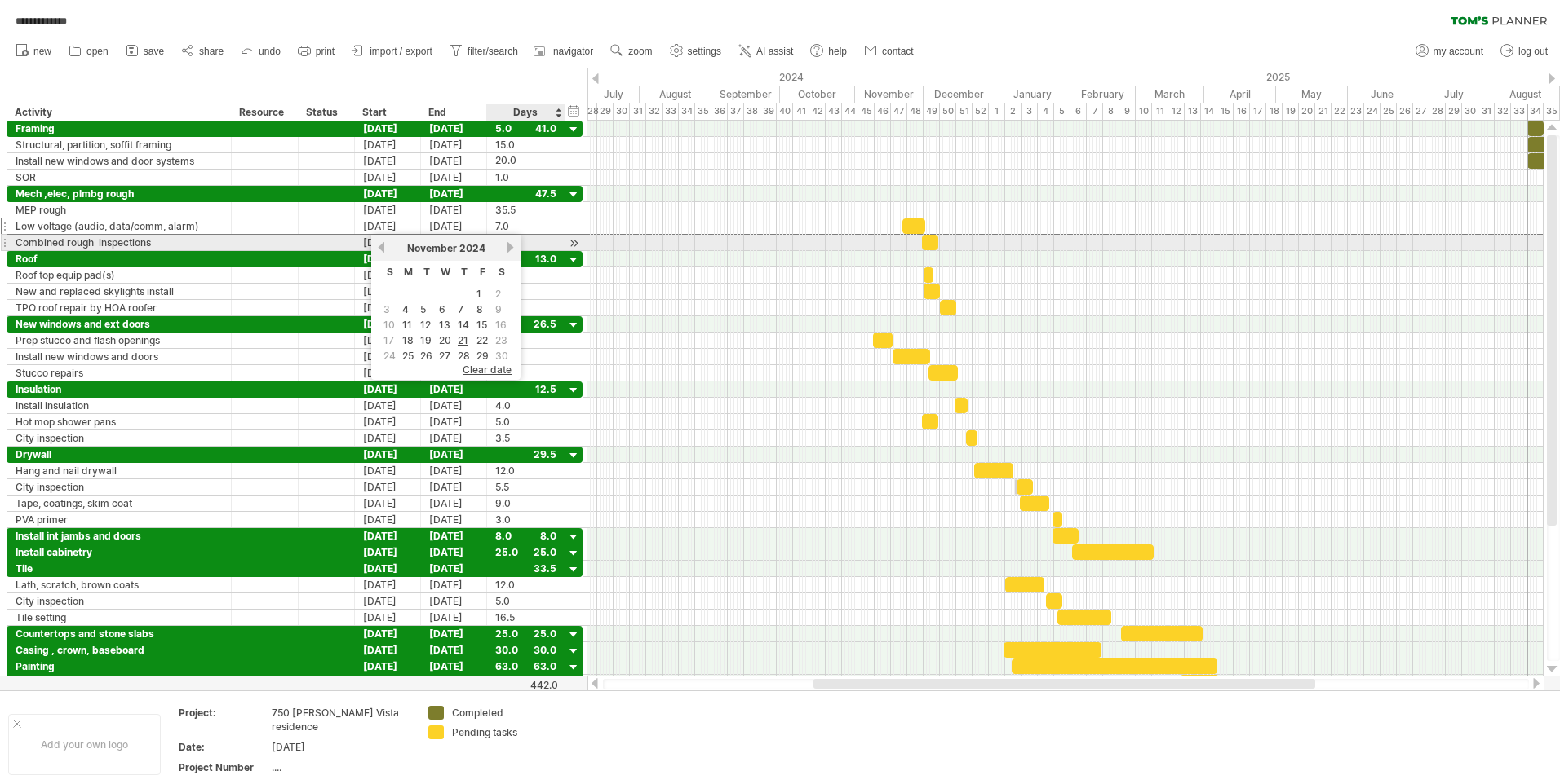
click at [509, 247] on link "next" at bounding box center [510, 247] width 12 height 12
click at [509, 247] on link "next" at bounding box center [508, 247] width 12 height 12
click at [509, 247] on link "next" at bounding box center [510, 247] width 12 height 12
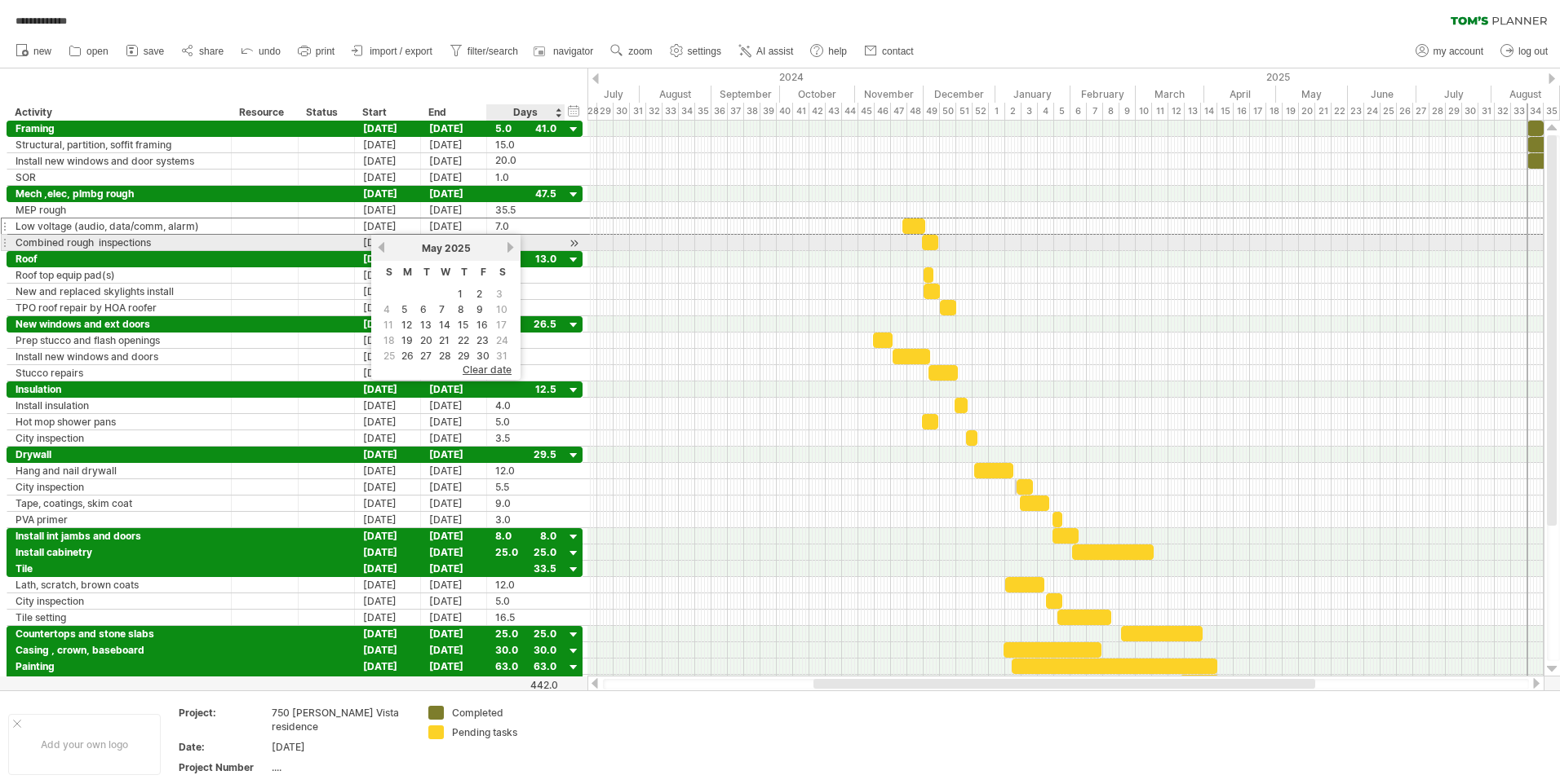
click at [509, 247] on link "next" at bounding box center [510, 247] width 12 height 12
click at [425, 321] on link "16" at bounding box center [427, 324] width 14 height 15
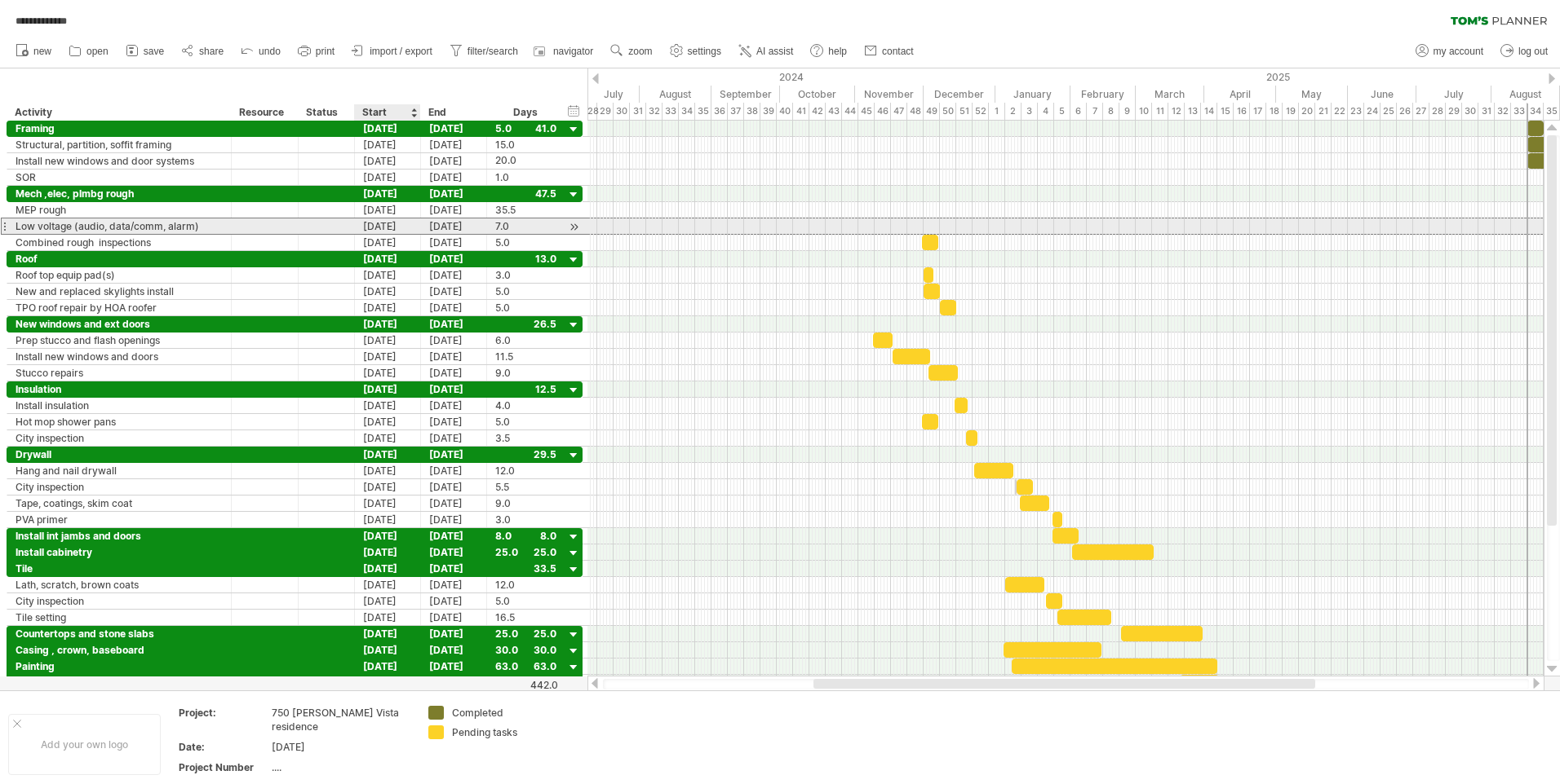
click at [389, 223] on div "[DATE]" at bounding box center [388, 226] width 66 height 15
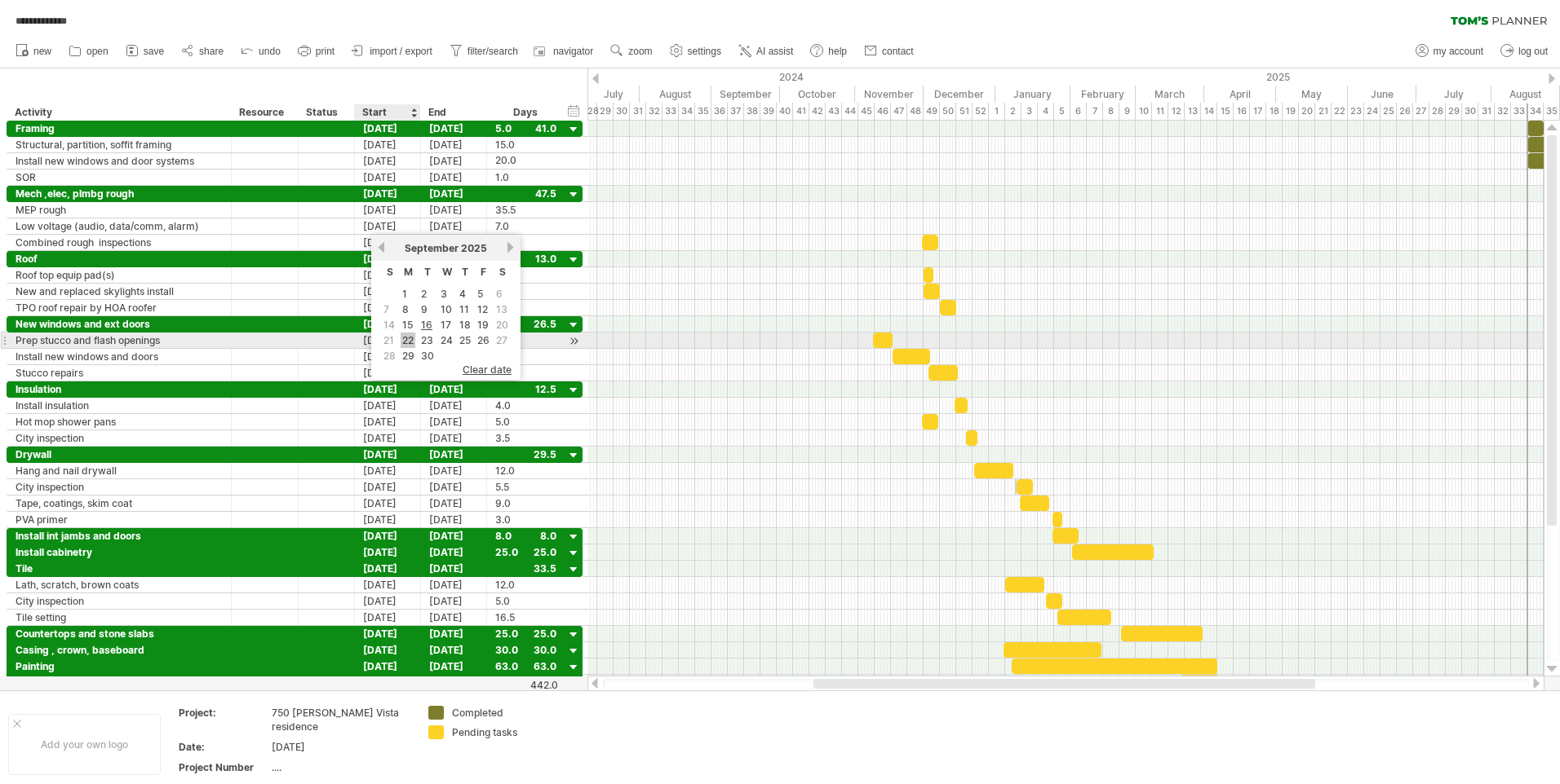
click at [412, 340] on link "22" at bounding box center [408, 340] width 14 height 15
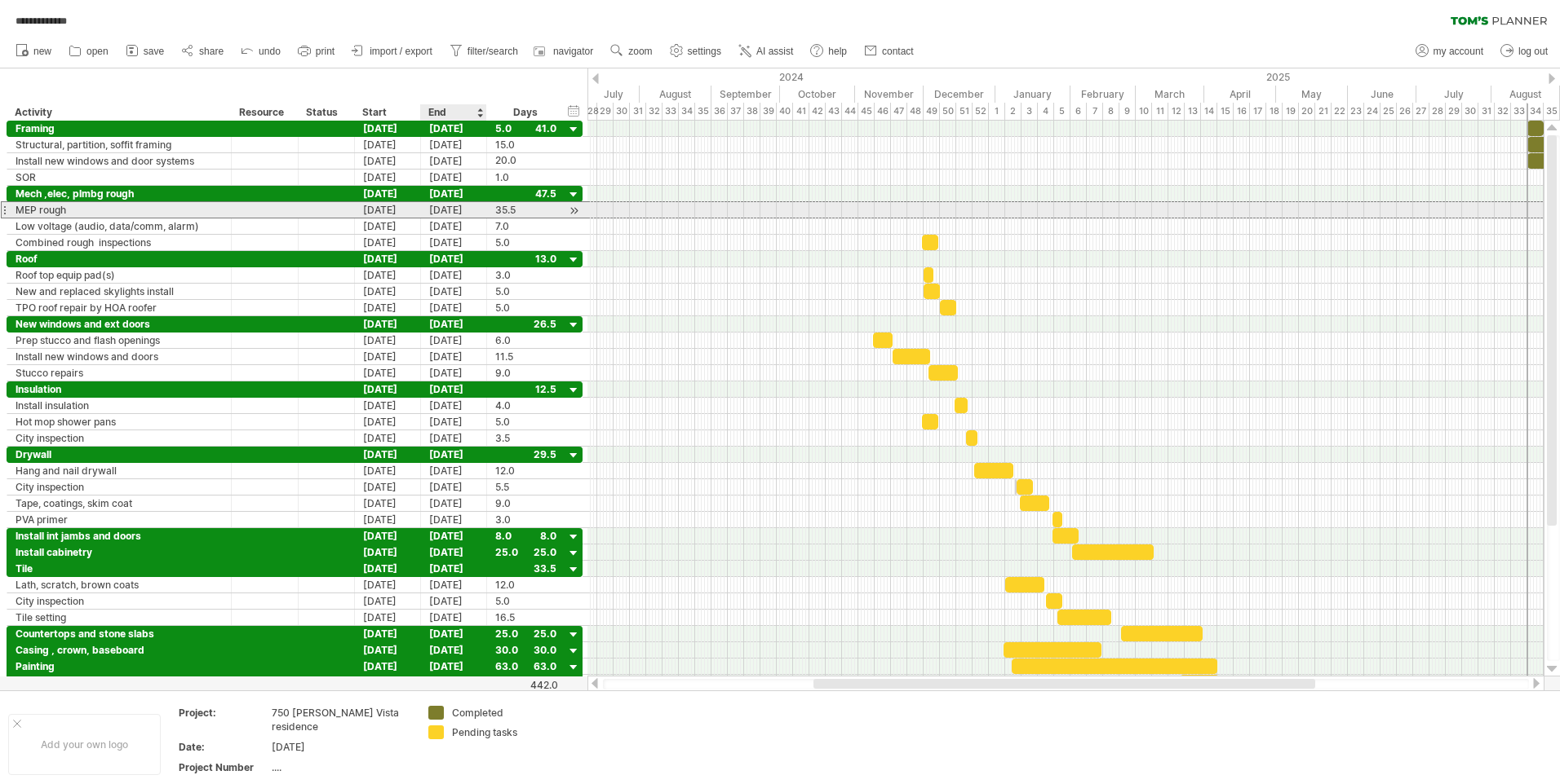
click at [464, 209] on div "[DATE]" at bounding box center [454, 209] width 66 height 15
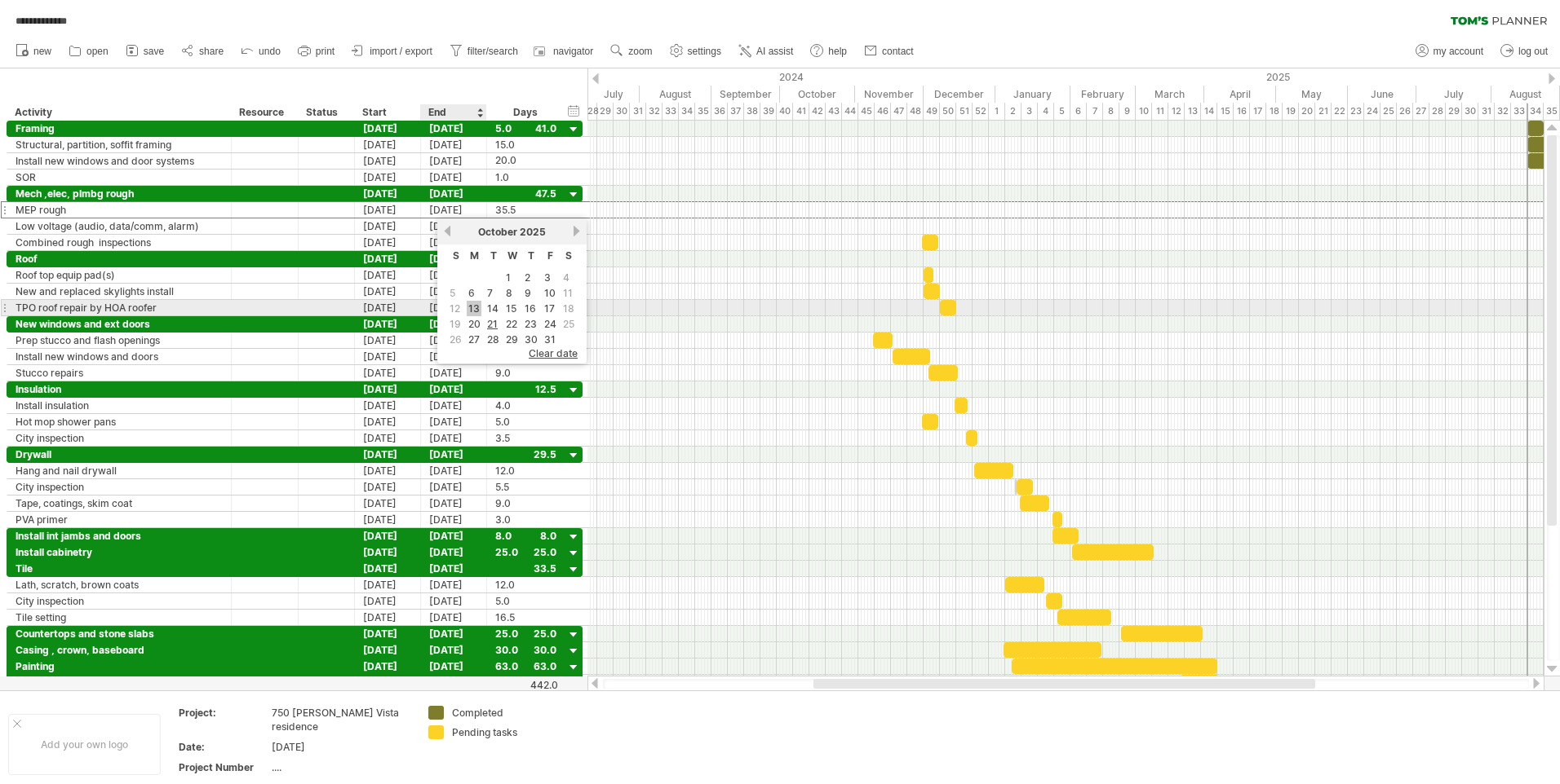
click at [475, 308] on link "13" at bounding box center [474, 308] width 14 height 15
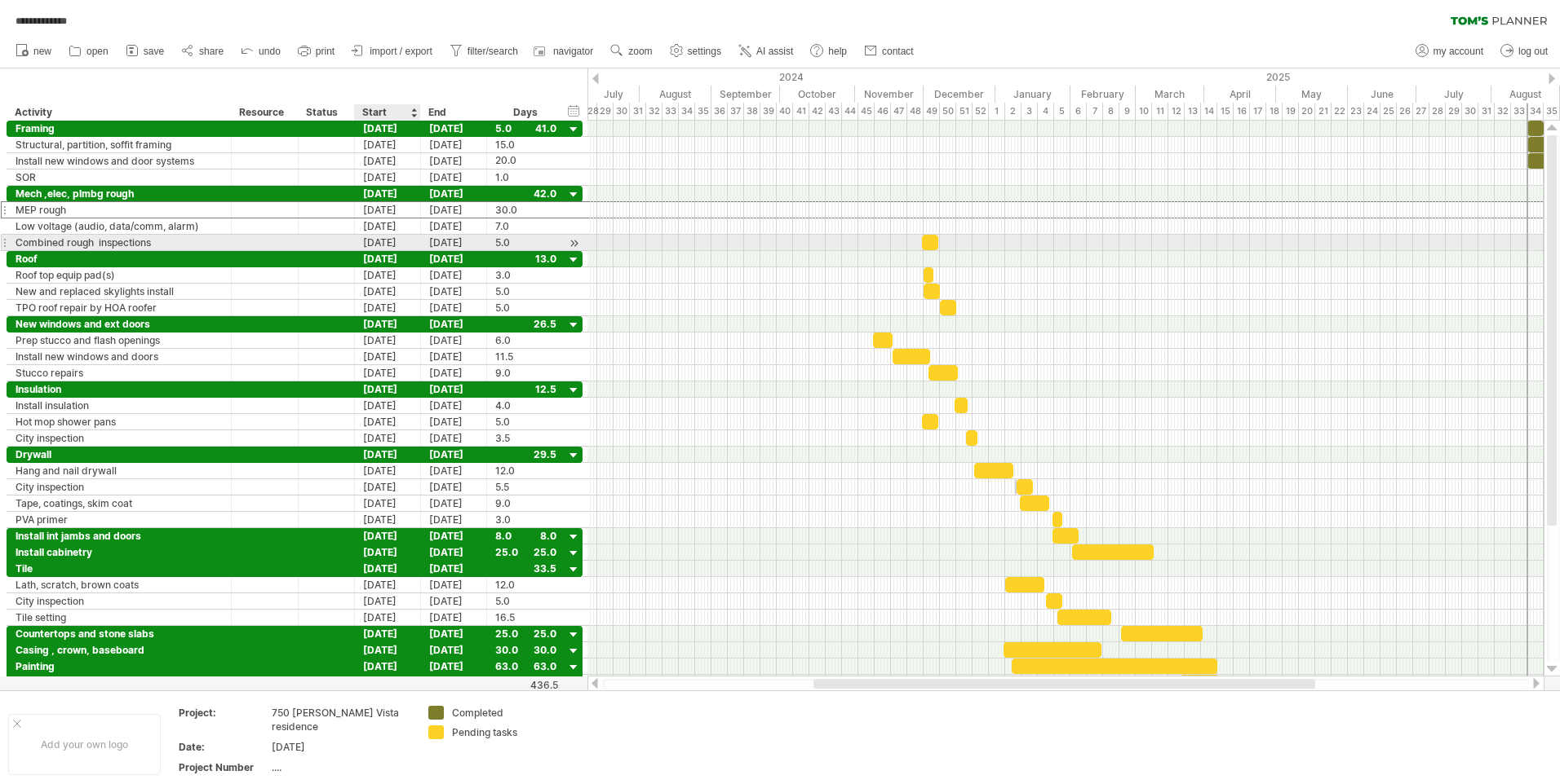
click at [405, 243] on div "[DATE]" at bounding box center [388, 242] width 66 height 15
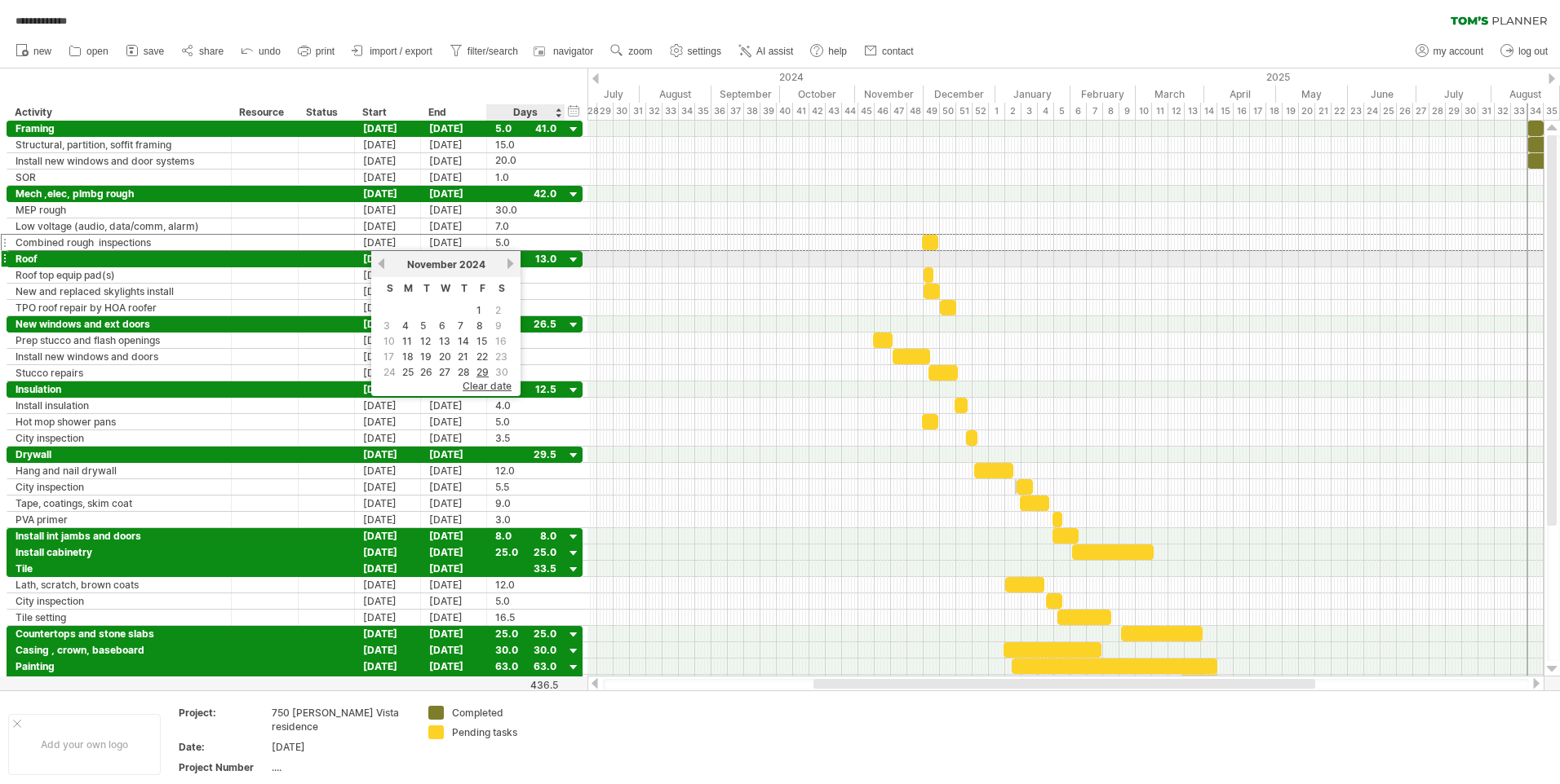
click at [511, 261] on link "next" at bounding box center [510, 264] width 12 height 12
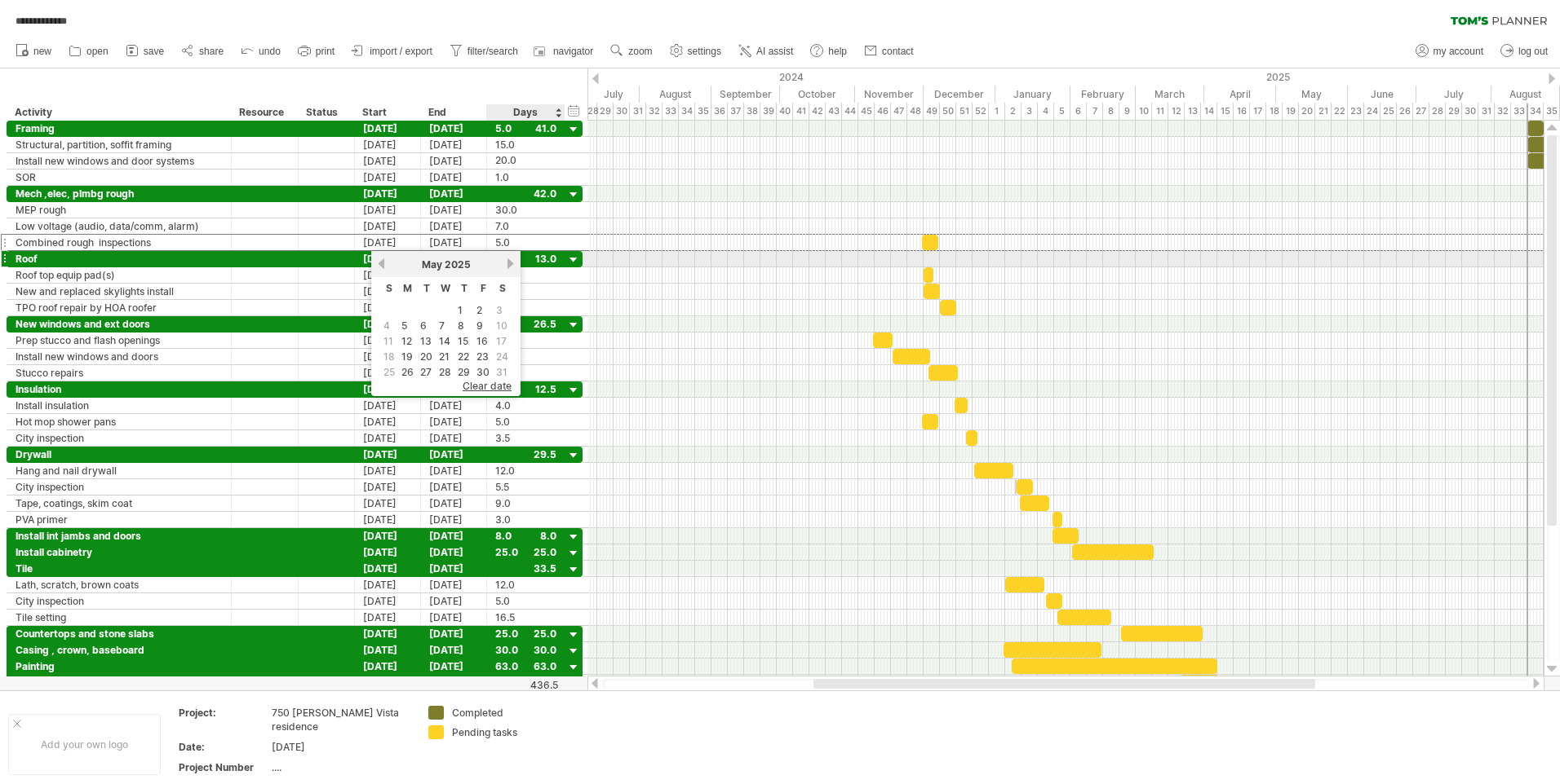
click at [511, 261] on link "next" at bounding box center [510, 264] width 12 height 12
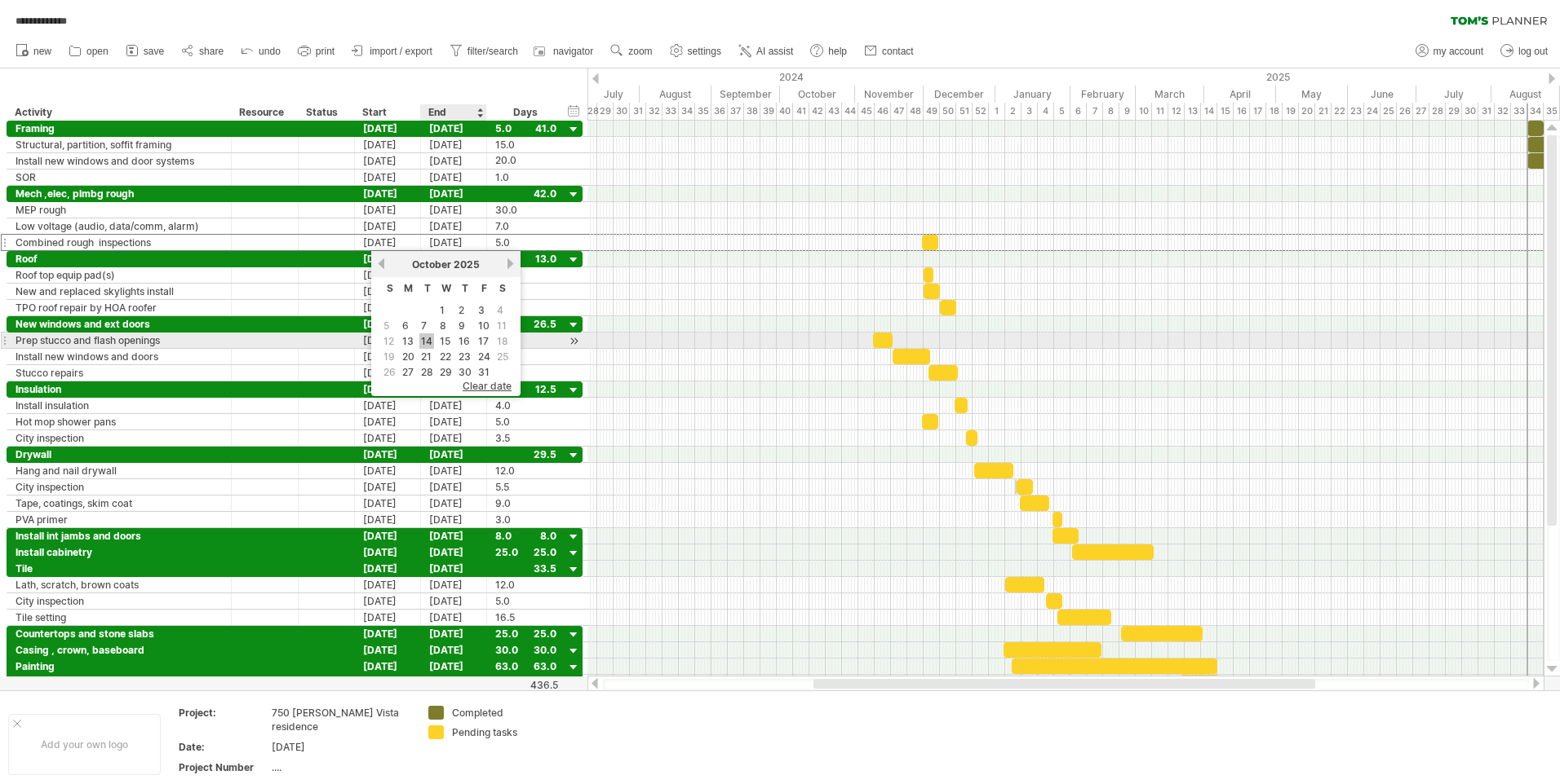
click at [428, 339] on link "14" at bounding box center [427, 341] width 14 height 15
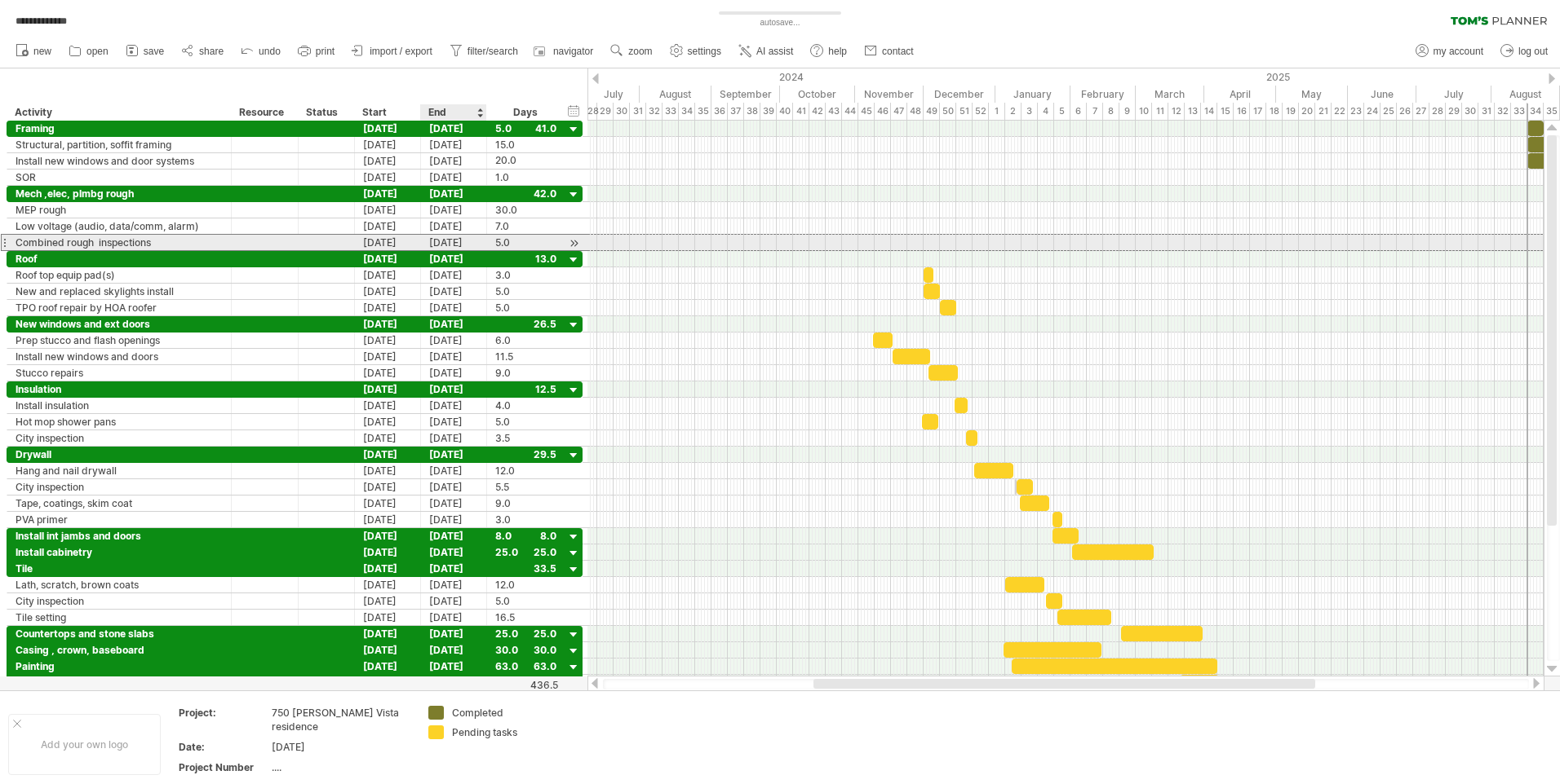
click at [464, 238] on div "[DATE]" at bounding box center [454, 242] width 66 height 15
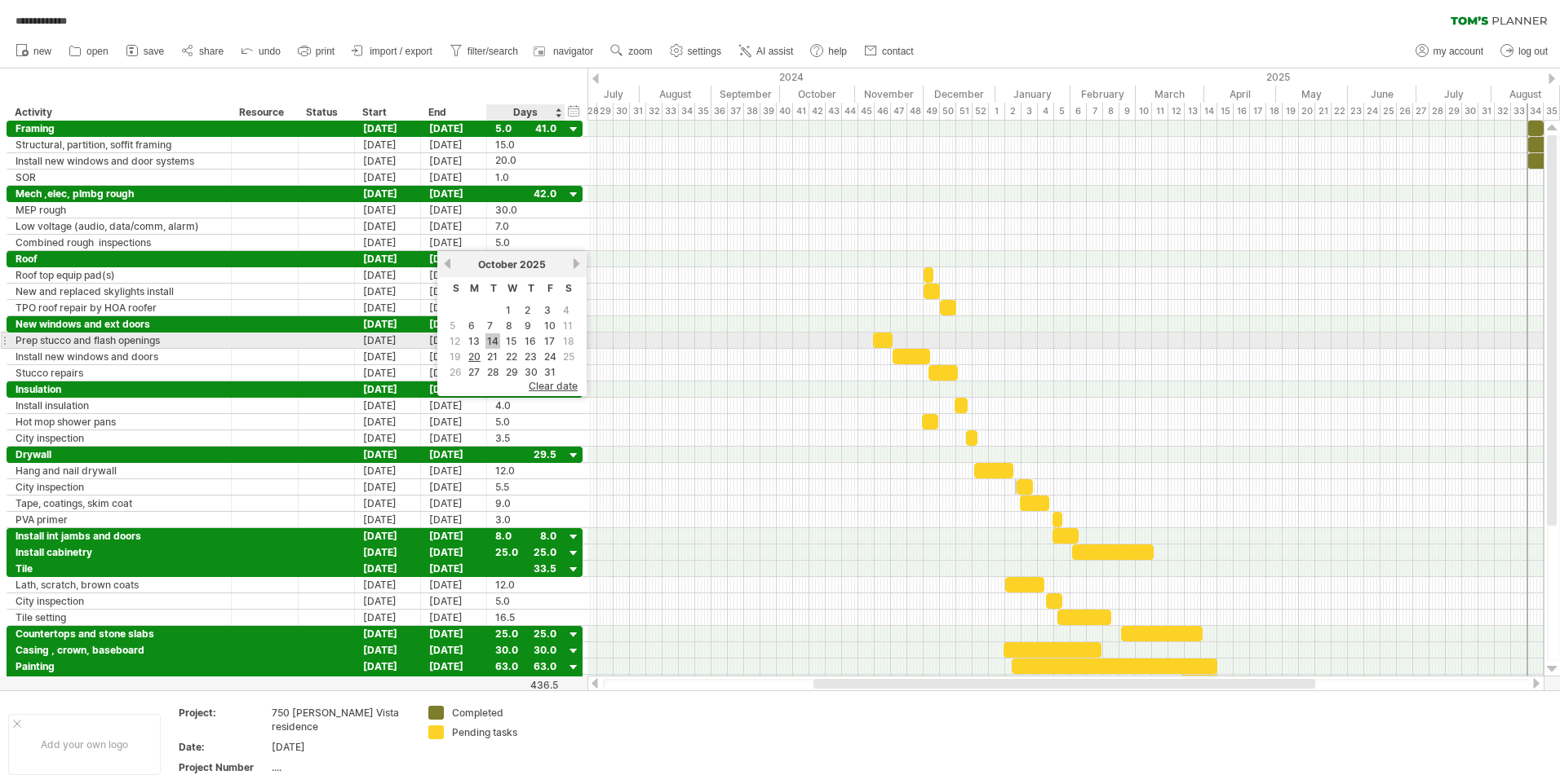
click at [492, 336] on link "14" at bounding box center [492, 341] width 14 height 15
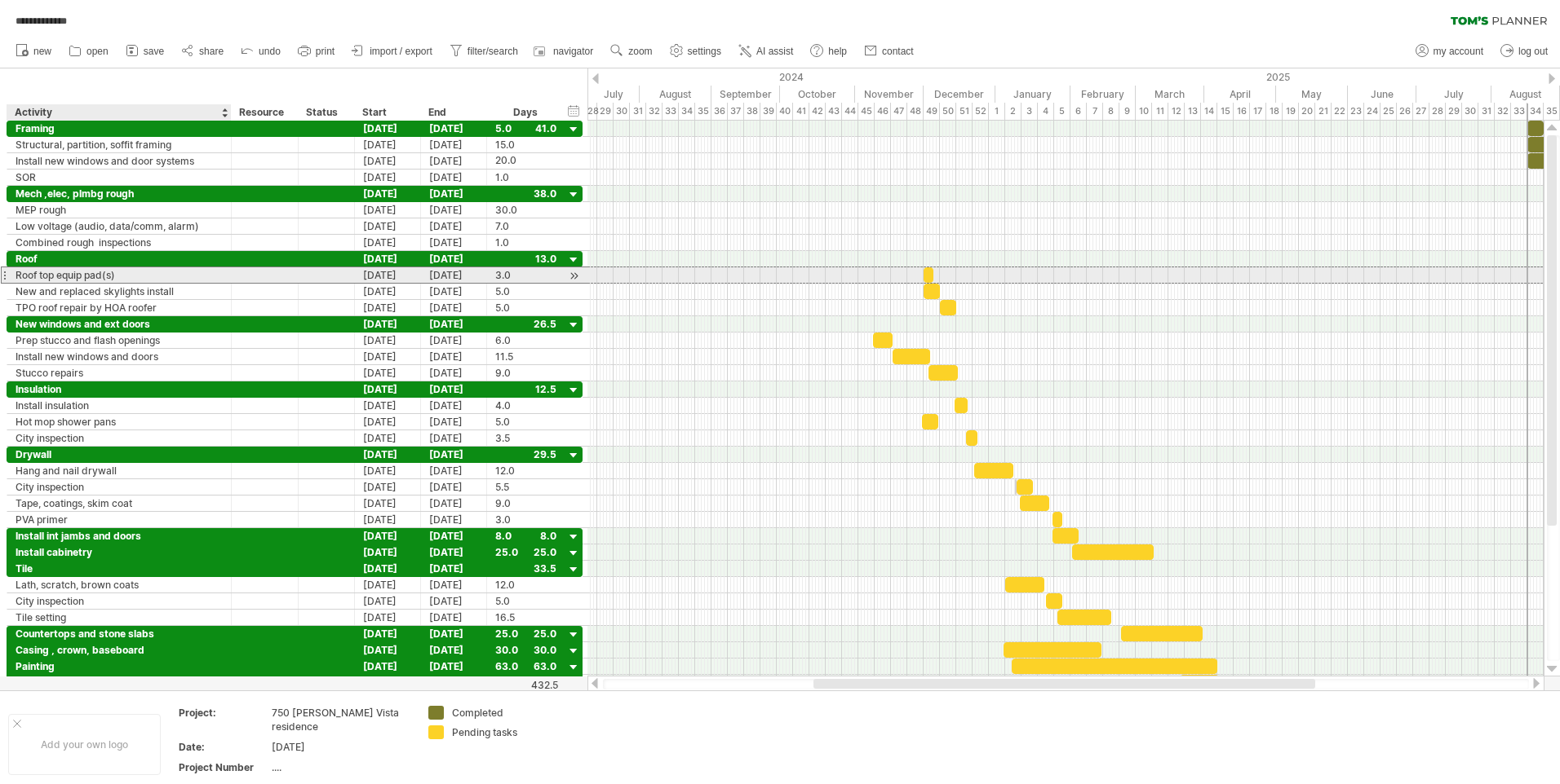
click at [38, 275] on div "Roof top equip pad(s)" at bounding box center [118, 275] width 207 height 15
click at [57, 275] on input "**********" at bounding box center [118, 275] width 207 height 15
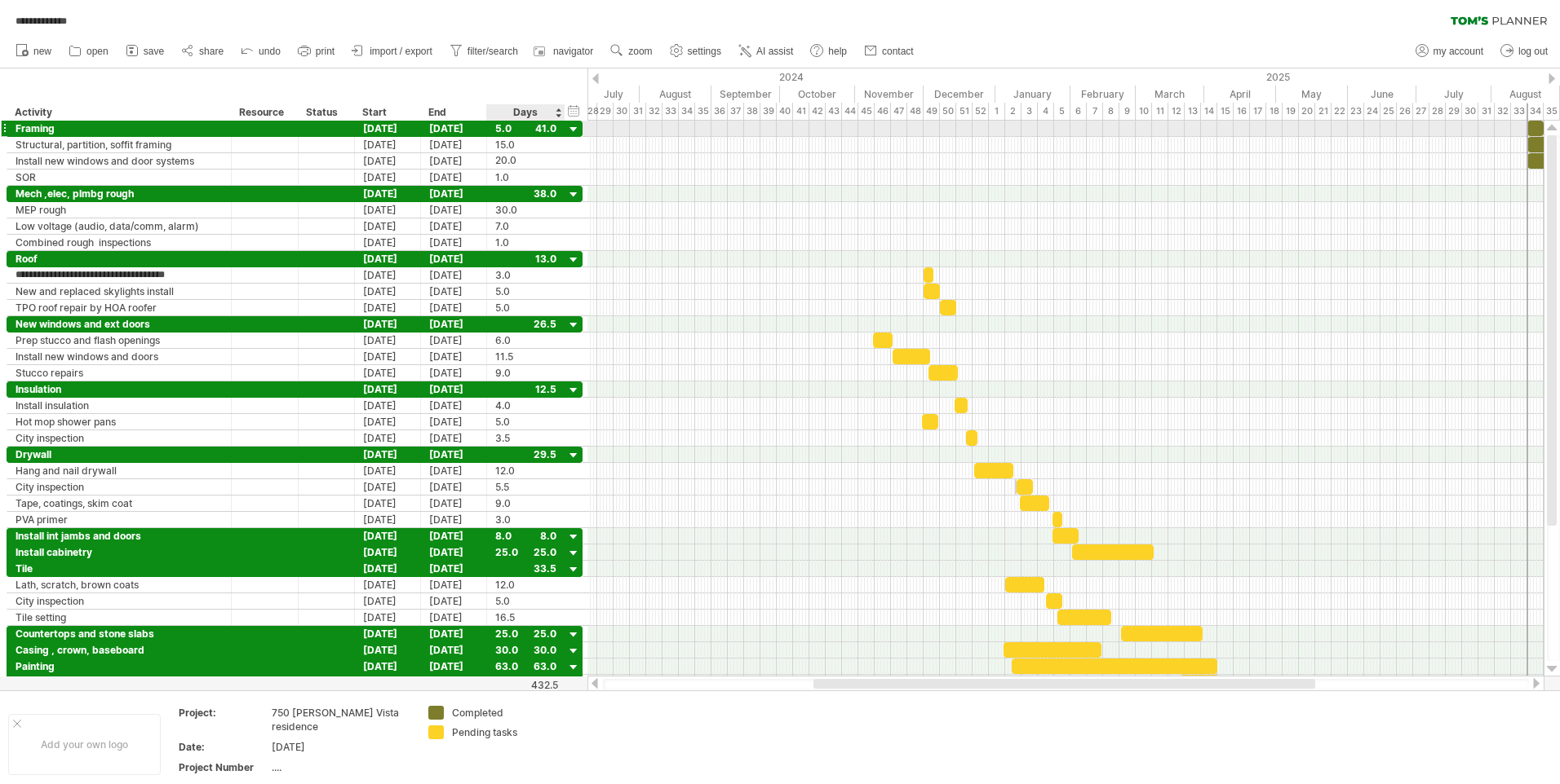
type input "**********"
click at [388, 273] on div "[DATE]" at bounding box center [388, 275] width 66 height 15
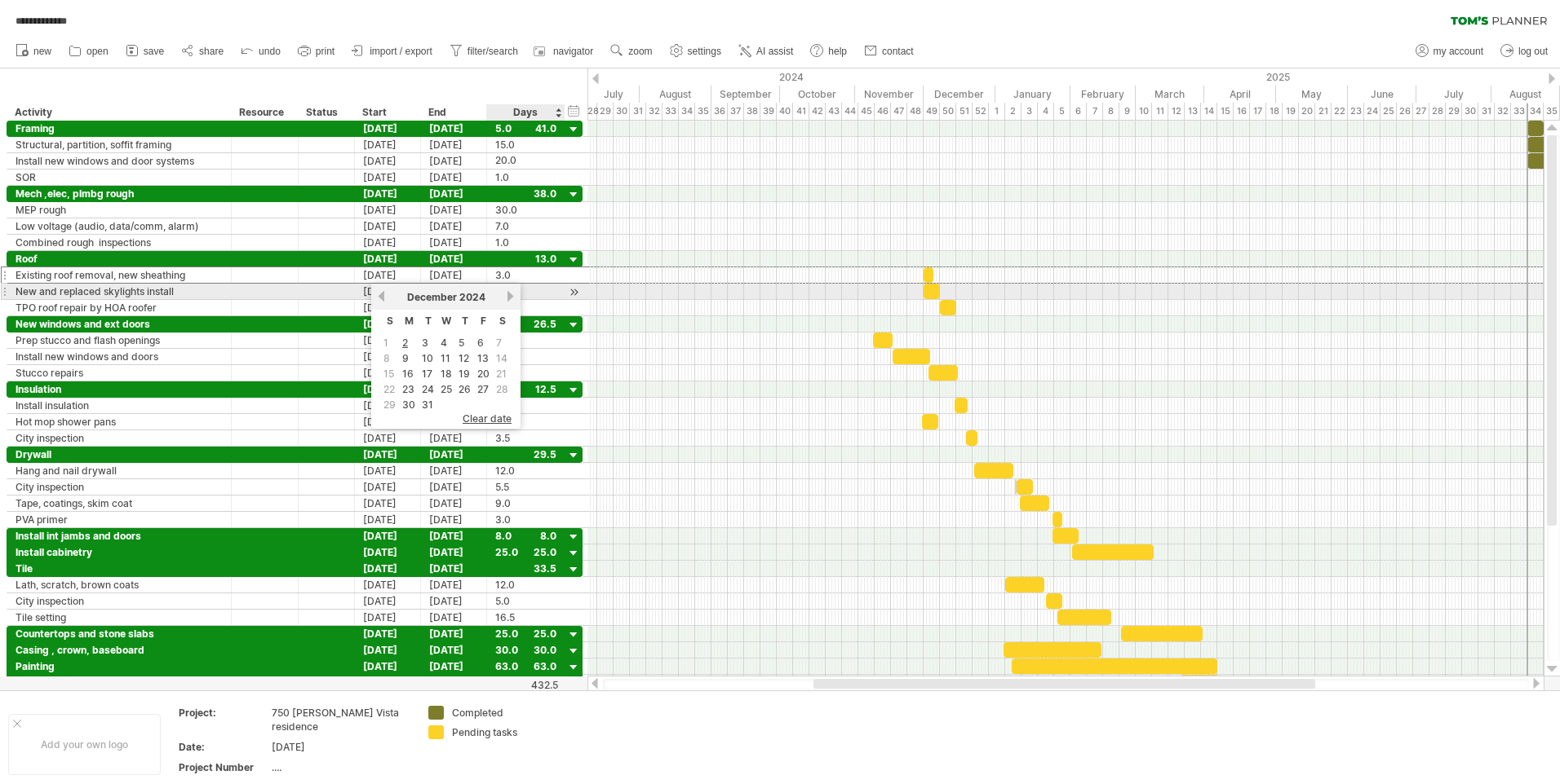
click at [508, 298] on link "next" at bounding box center [510, 296] width 12 height 12
click at [508, 298] on link "next" at bounding box center [508, 296] width 12 height 12
click at [508, 298] on link "next" at bounding box center [510, 296] width 12 height 12
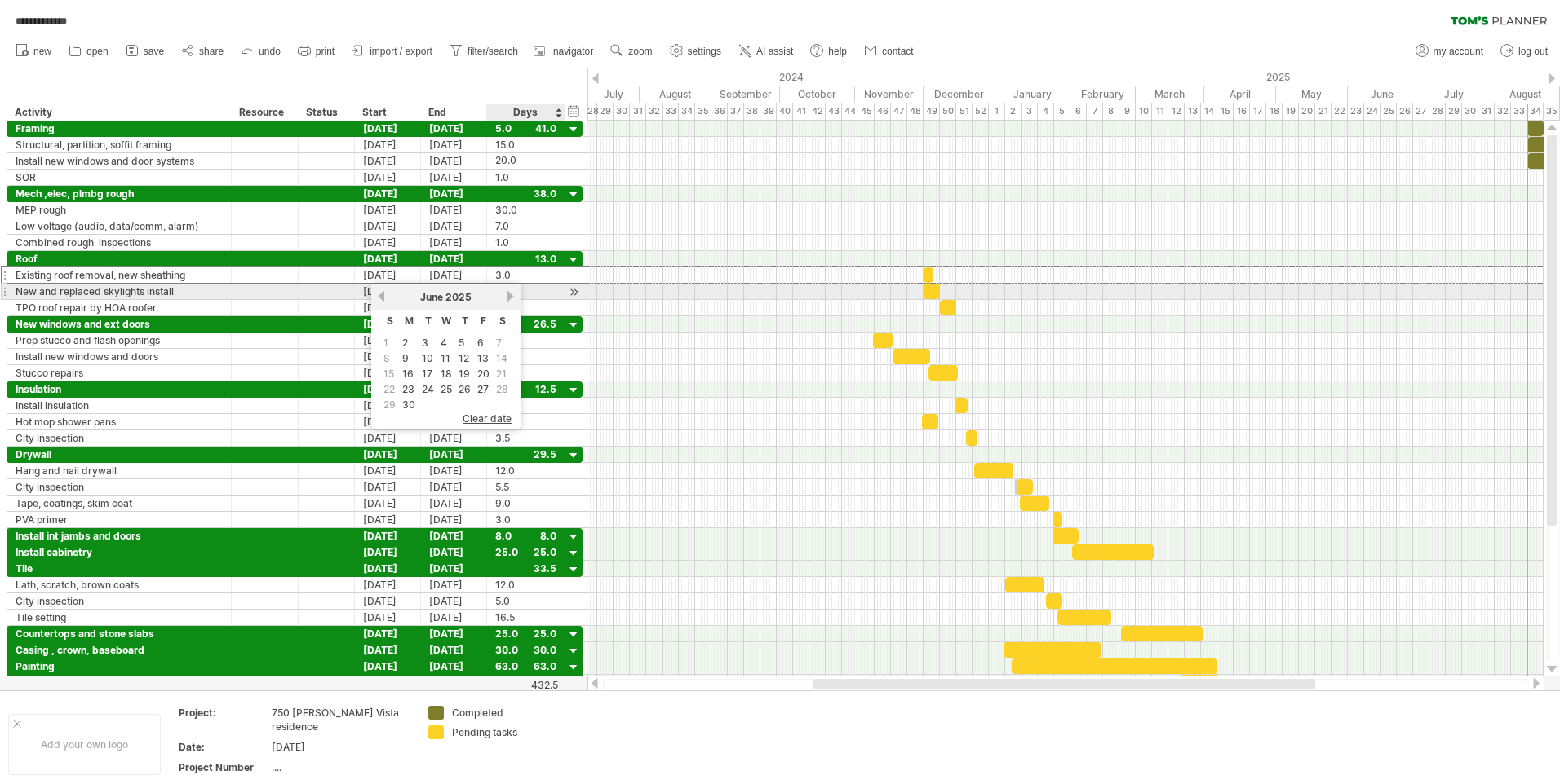
click at [508, 298] on link "next" at bounding box center [510, 296] width 12 height 12
click at [383, 290] on link "previous" at bounding box center [381, 296] width 12 height 12
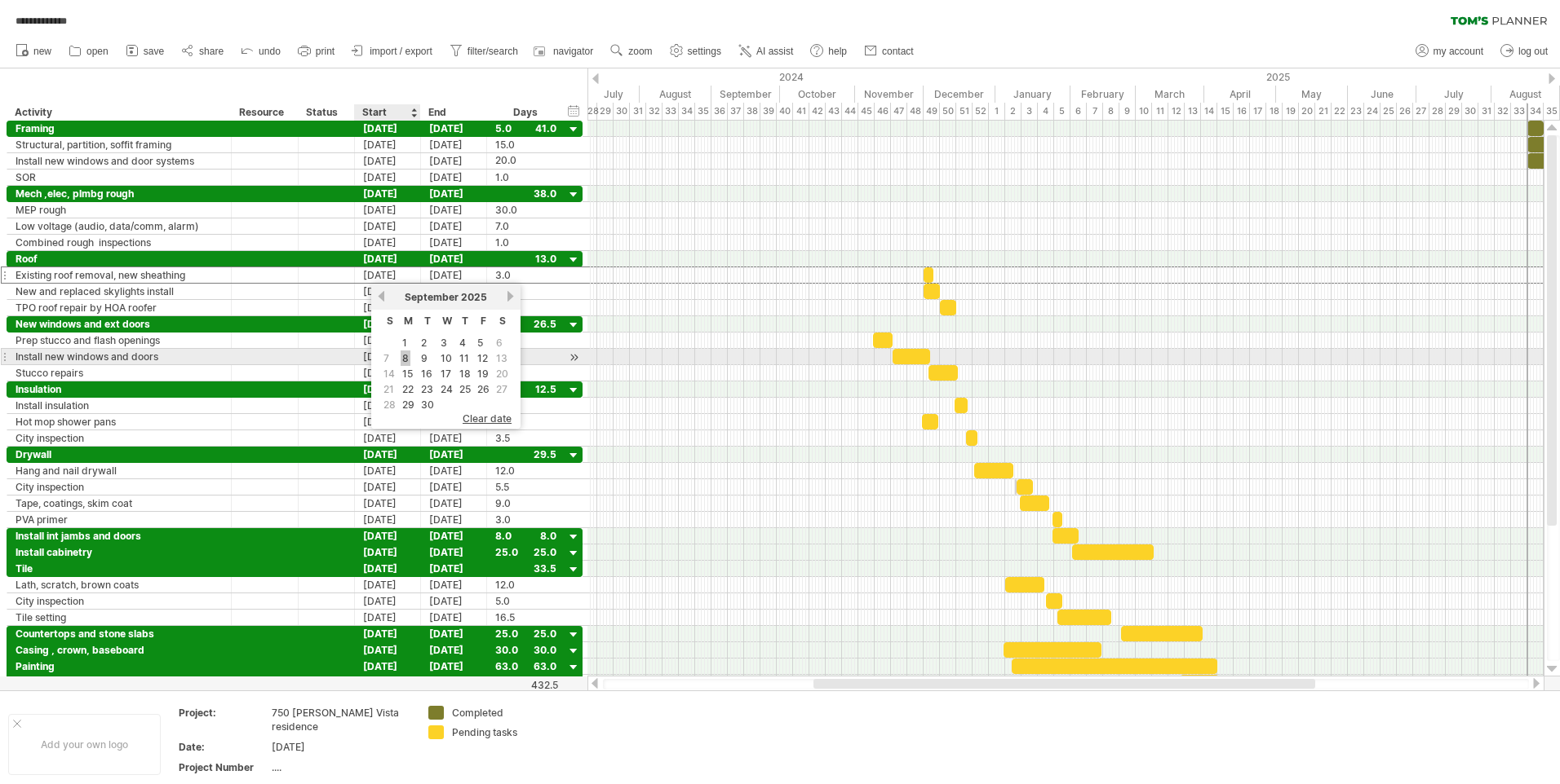
click at [404, 358] on link "8" at bounding box center [405, 358] width 10 height 15
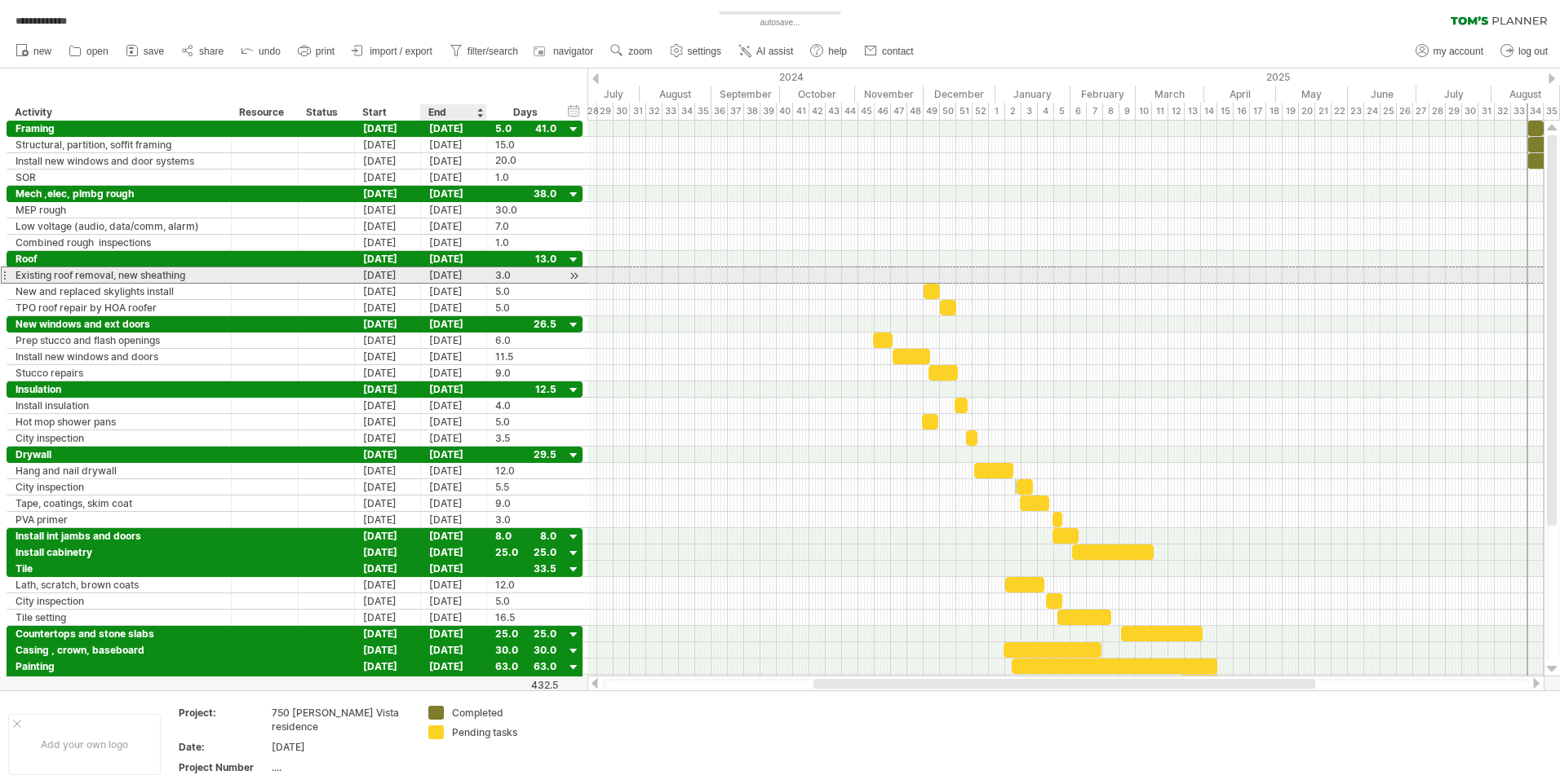
click at [449, 274] on div "[DATE]" at bounding box center [454, 275] width 66 height 15
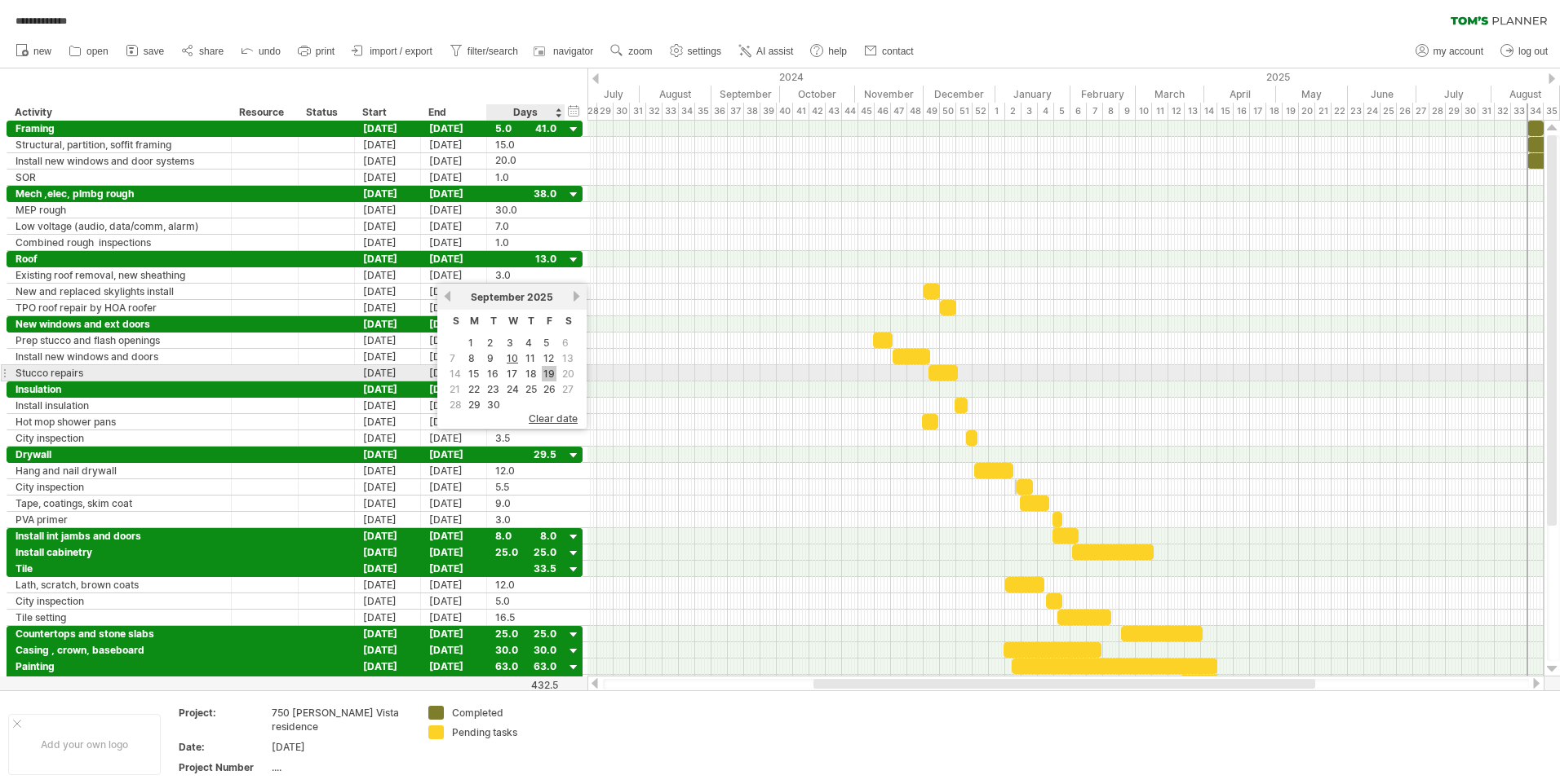
click at [545, 371] on link "19" at bounding box center [548, 373] width 14 height 15
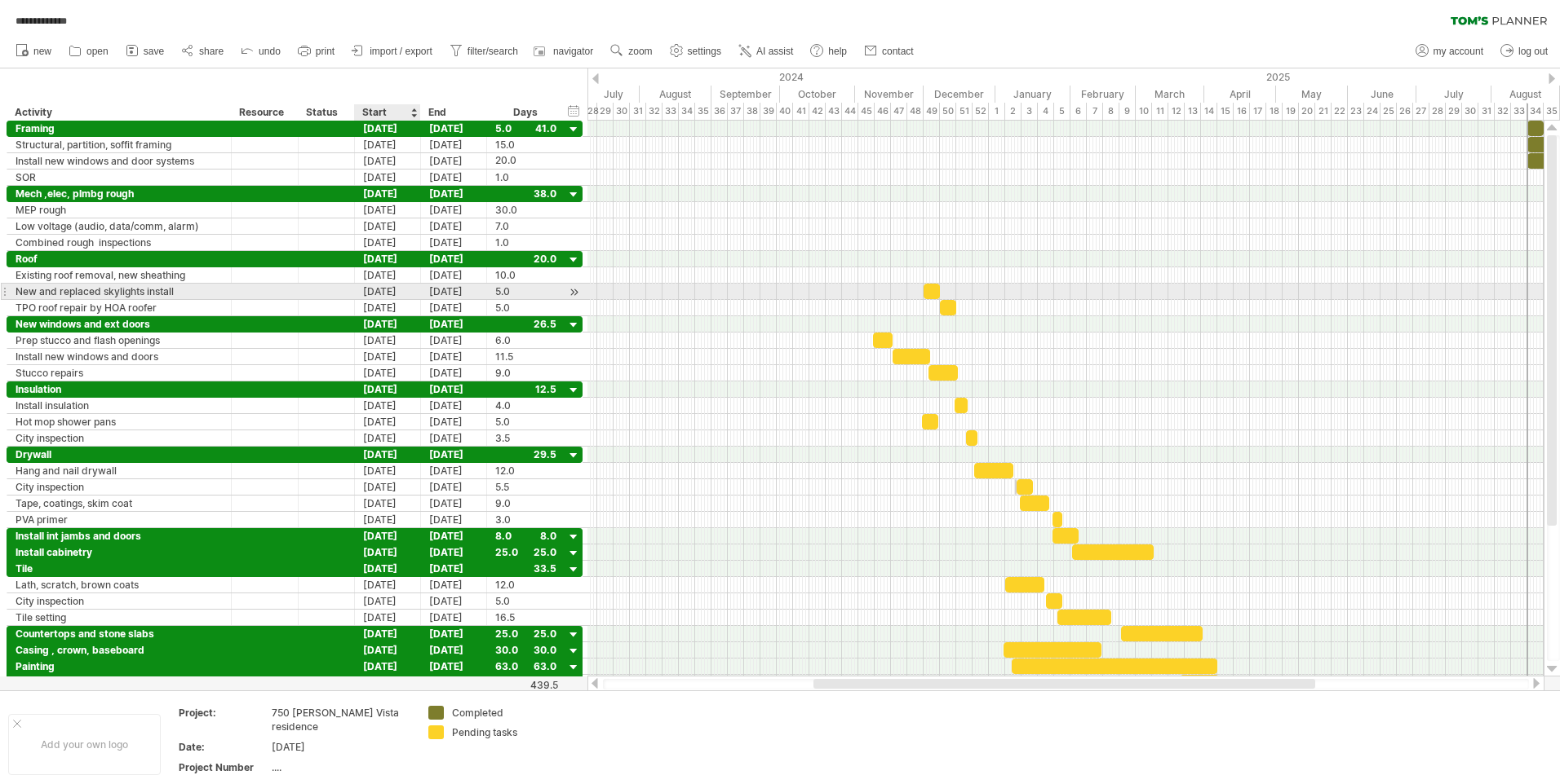
click at [394, 288] on div "[DATE]" at bounding box center [388, 291] width 66 height 15
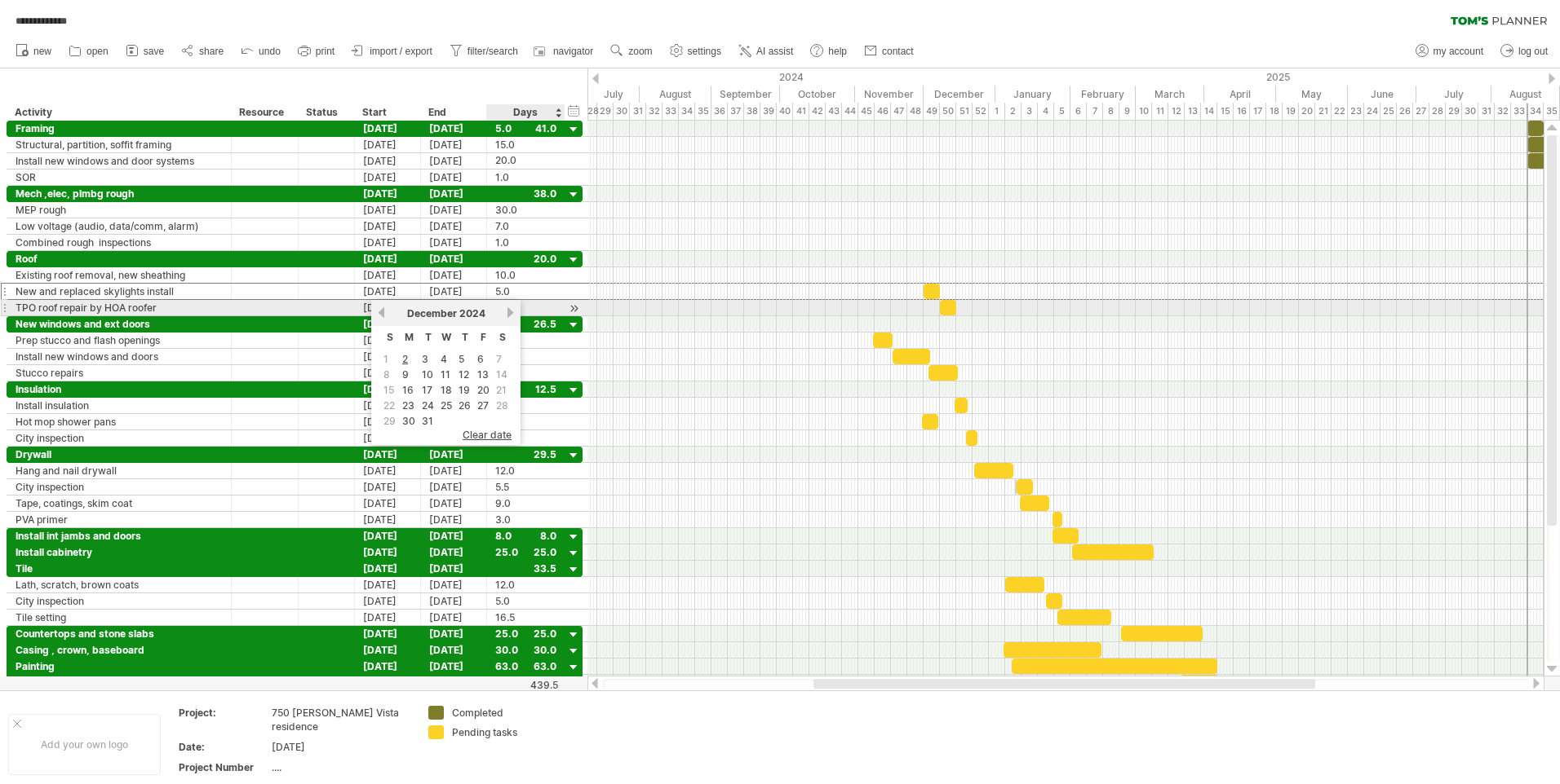
click at [515, 312] on link "next" at bounding box center [510, 312] width 12 height 12
click at [515, 312] on link "next" at bounding box center [508, 312] width 12 height 12
click at [515, 312] on link "next" at bounding box center [510, 312] width 12 height 12
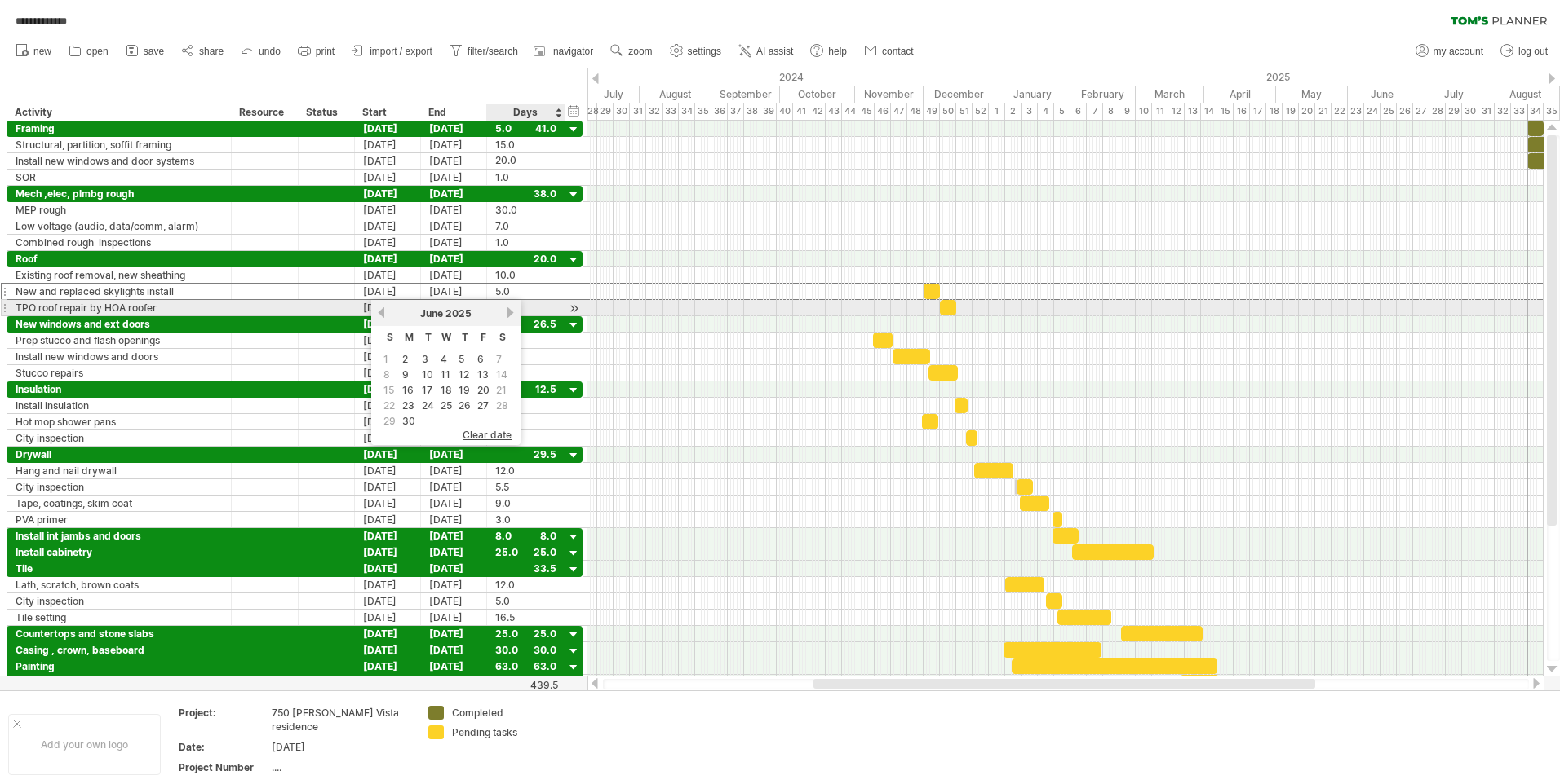
click at [515, 312] on link "next" at bounding box center [510, 312] width 12 height 12
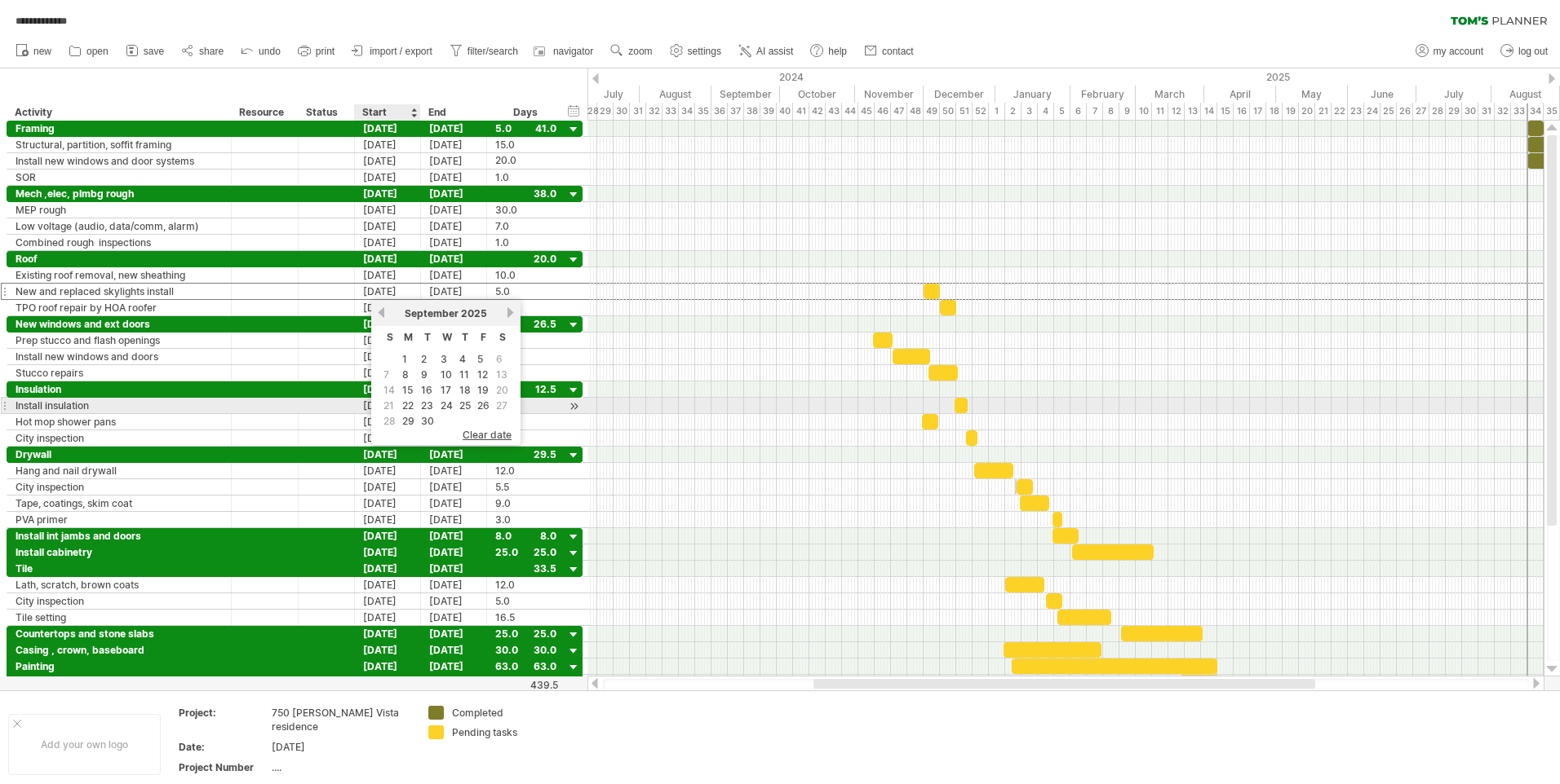
click at [409, 402] on link "22" at bounding box center [408, 405] width 14 height 15
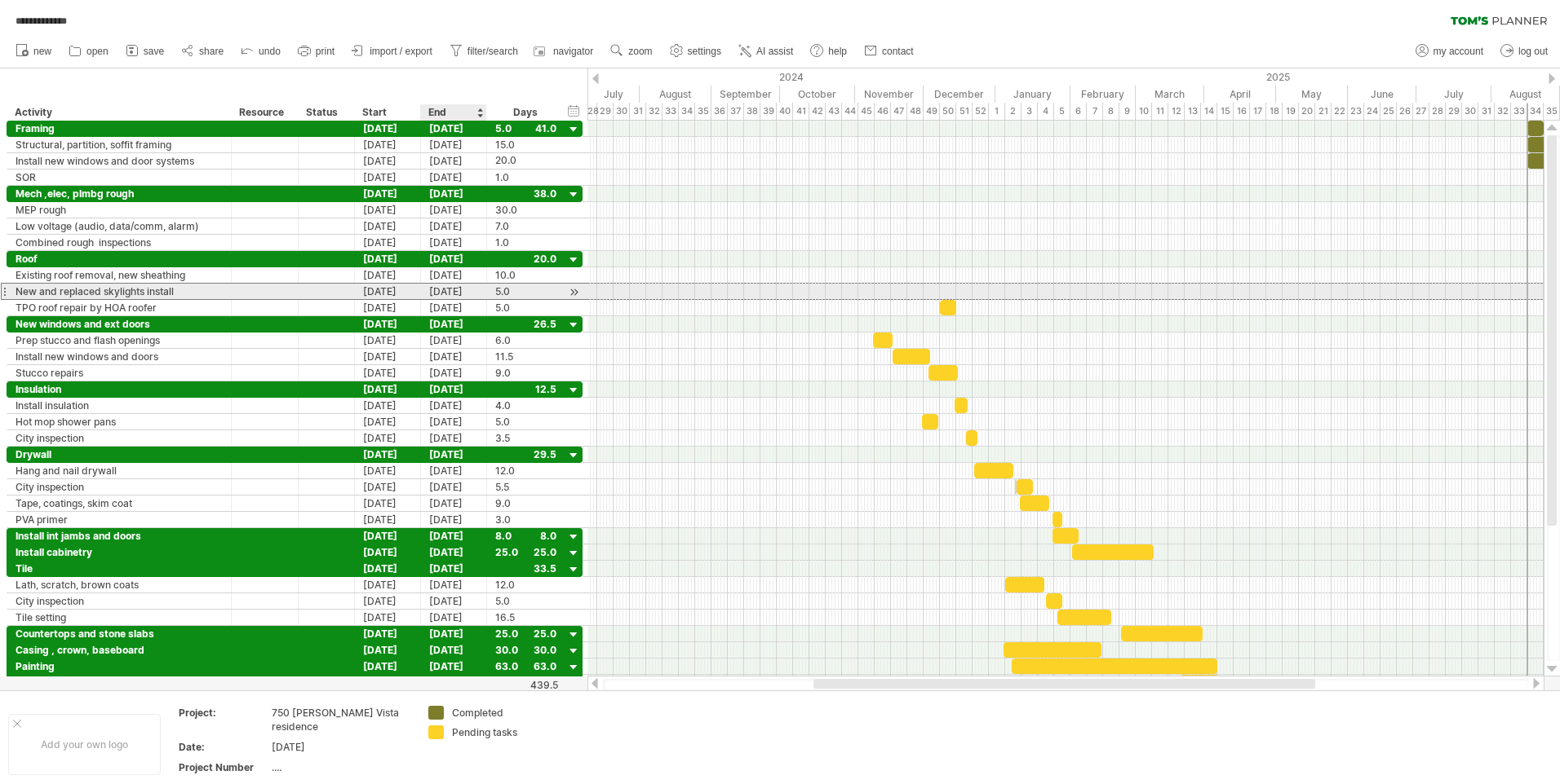
click at [463, 287] on div "[DATE]" at bounding box center [454, 291] width 66 height 15
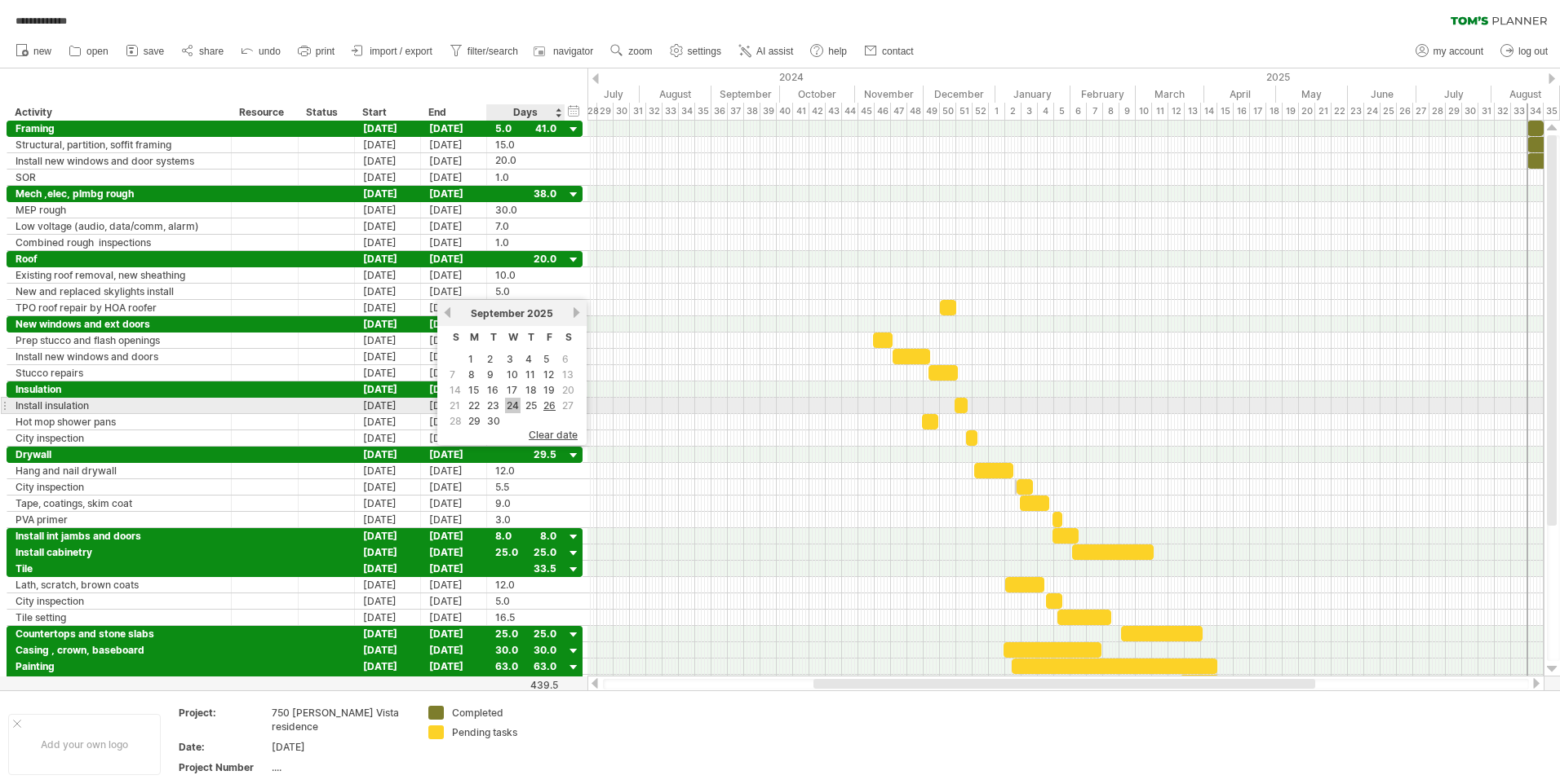
click at [513, 406] on link "24" at bounding box center [512, 405] width 15 height 15
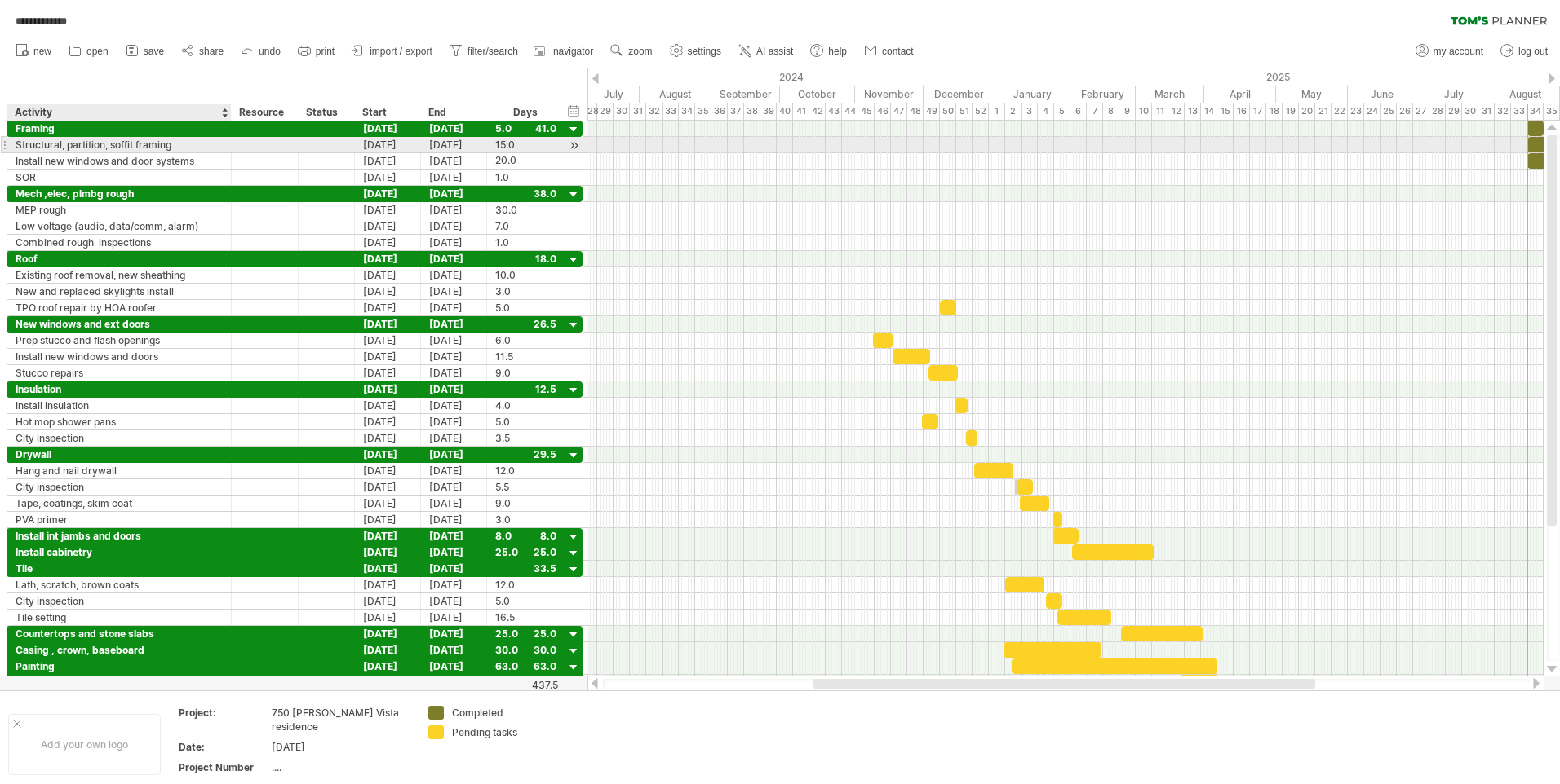
click at [168, 144] on div "Structural, partition, soffit framing" at bounding box center [118, 144] width 207 height 15
click at [176, 147] on input "**********" at bounding box center [118, 144] width 207 height 15
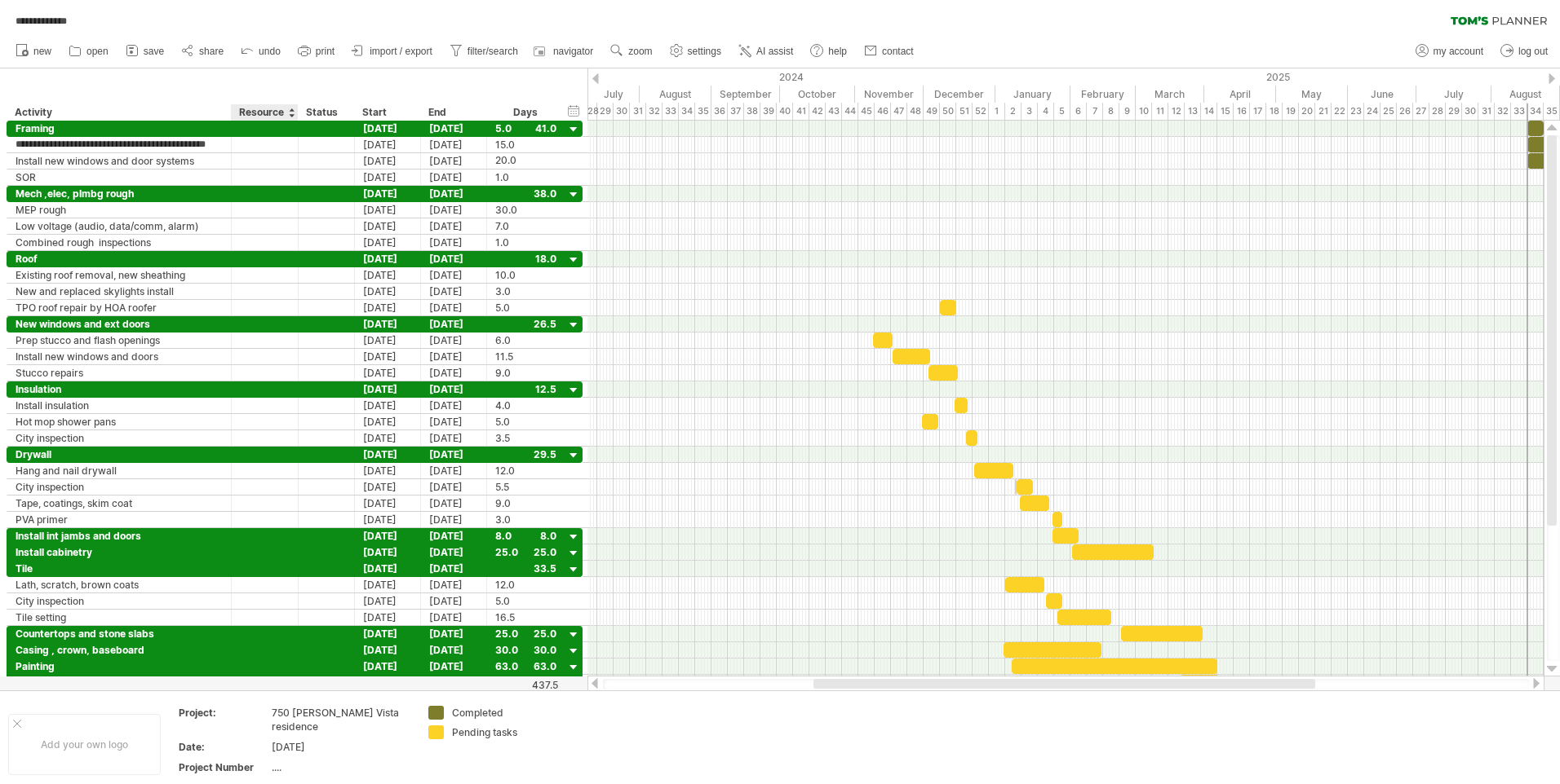
type input "**********"
click at [717, 240] on div at bounding box center [1066, 243] width 956 height 16
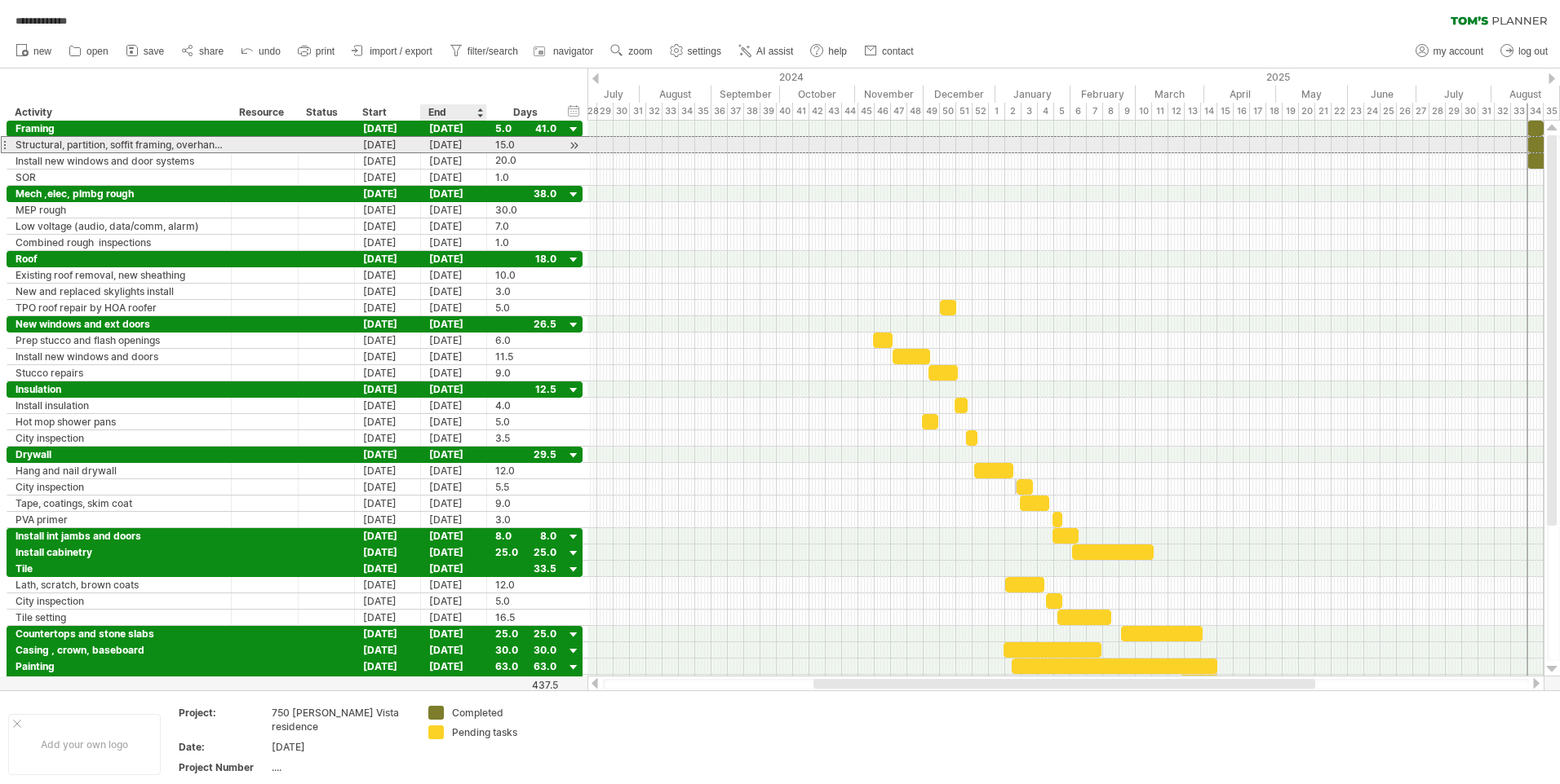
click at [463, 146] on div "[DATE]" at bounding box center [454, 144] width 66 height 15
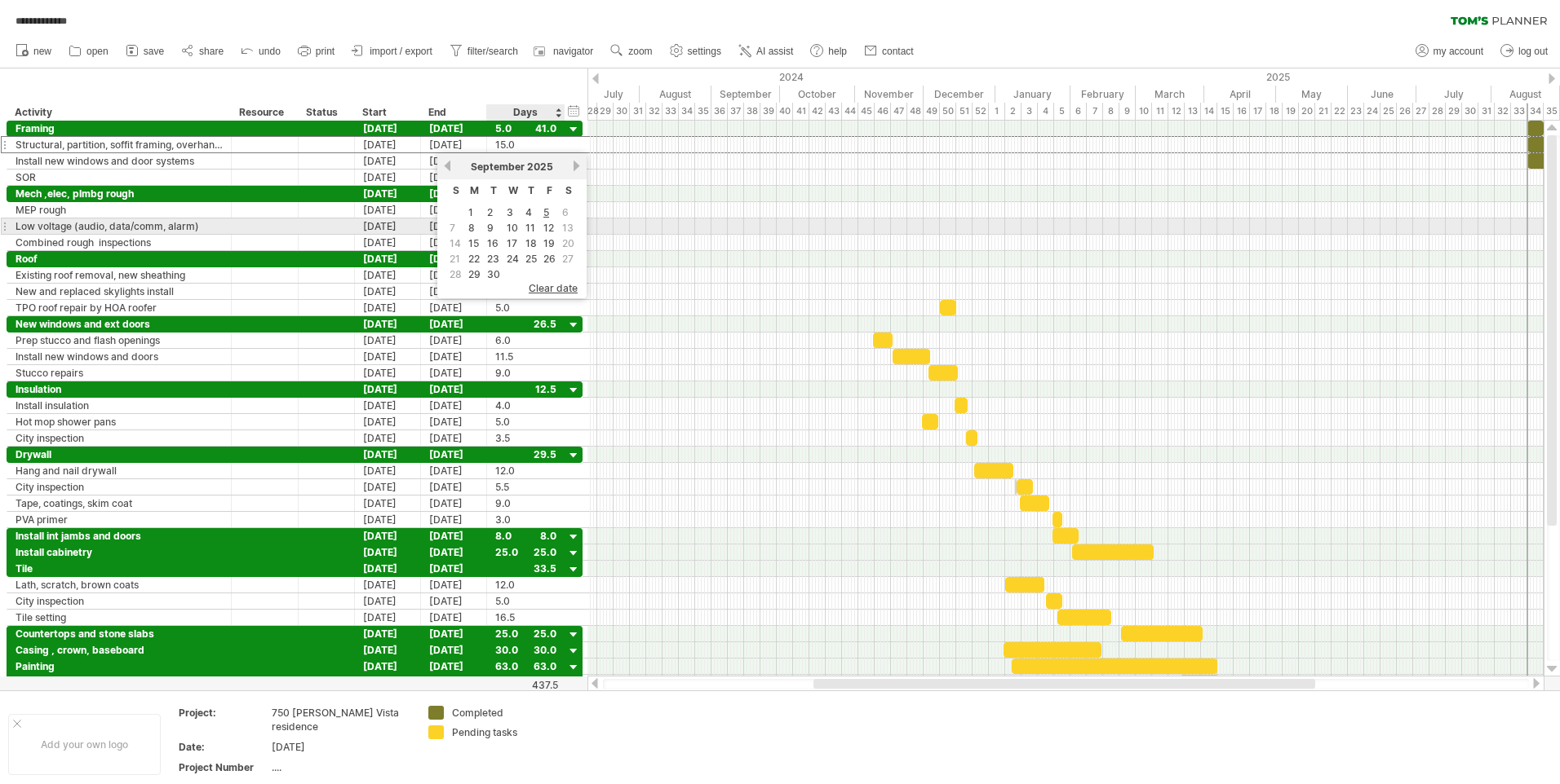
click at [510, 222] on link "10" at bounding box center [512, 227] width 14 height 15
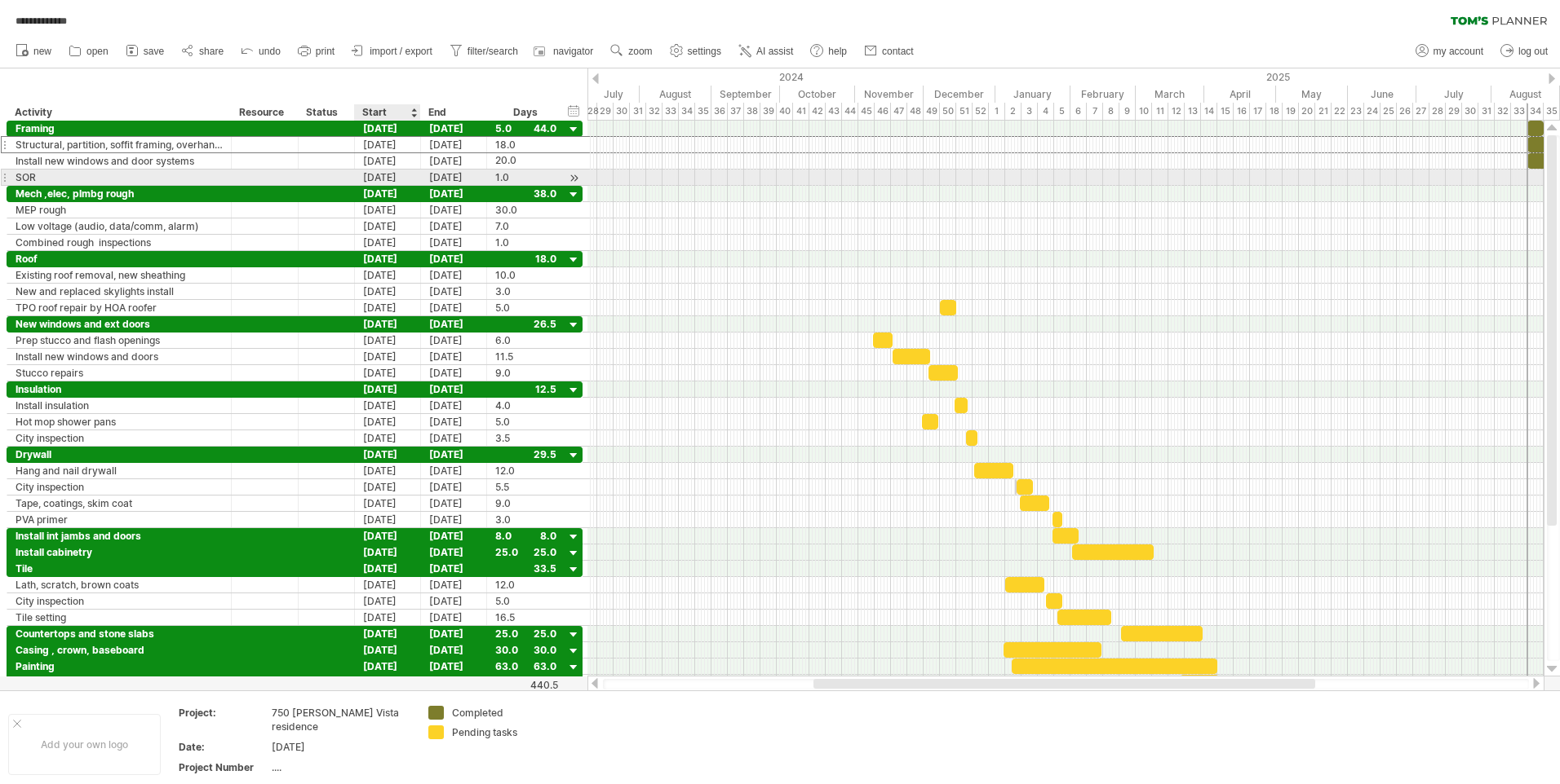
click at [379, 175] on div "[DATE]" at bounding box center [388, 177] width 66 height 15
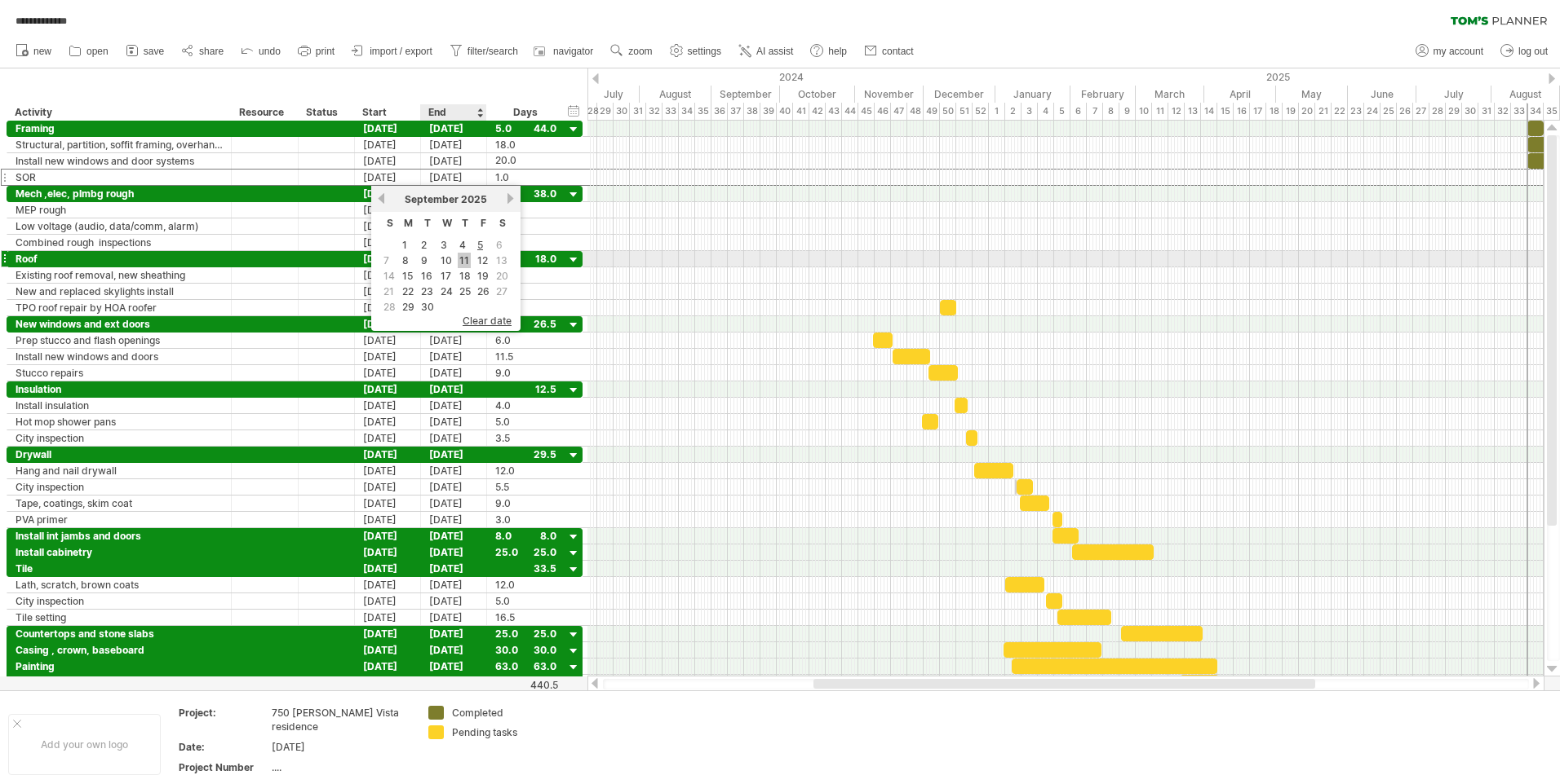
click at [465, 263] on link "11" at bounding box center [464, 260] width 13 height 15
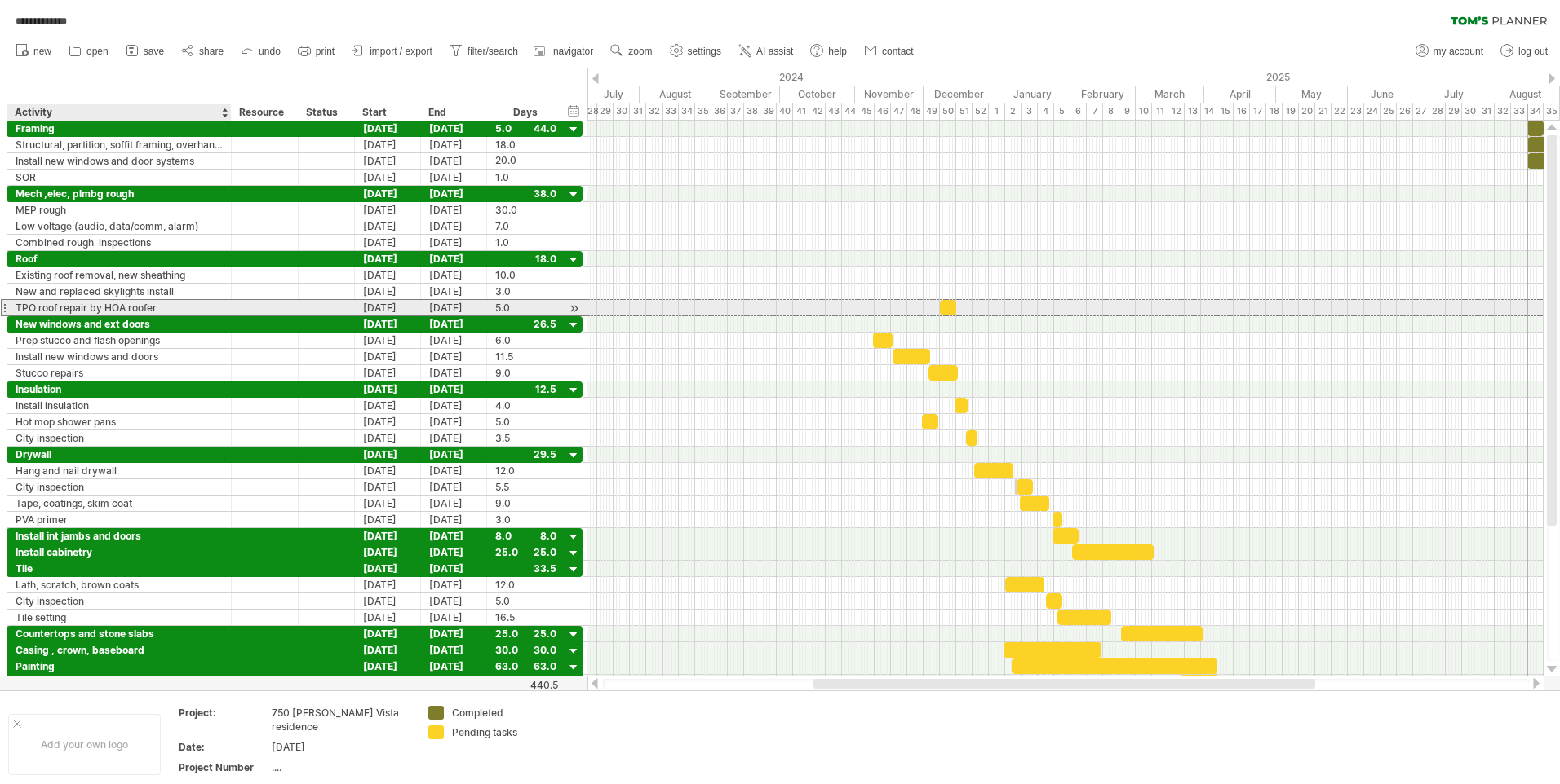
click at [159, 308] on div "TPO roof repair by HOA roofer" at bounding box center [118, 307] width 207 height 15
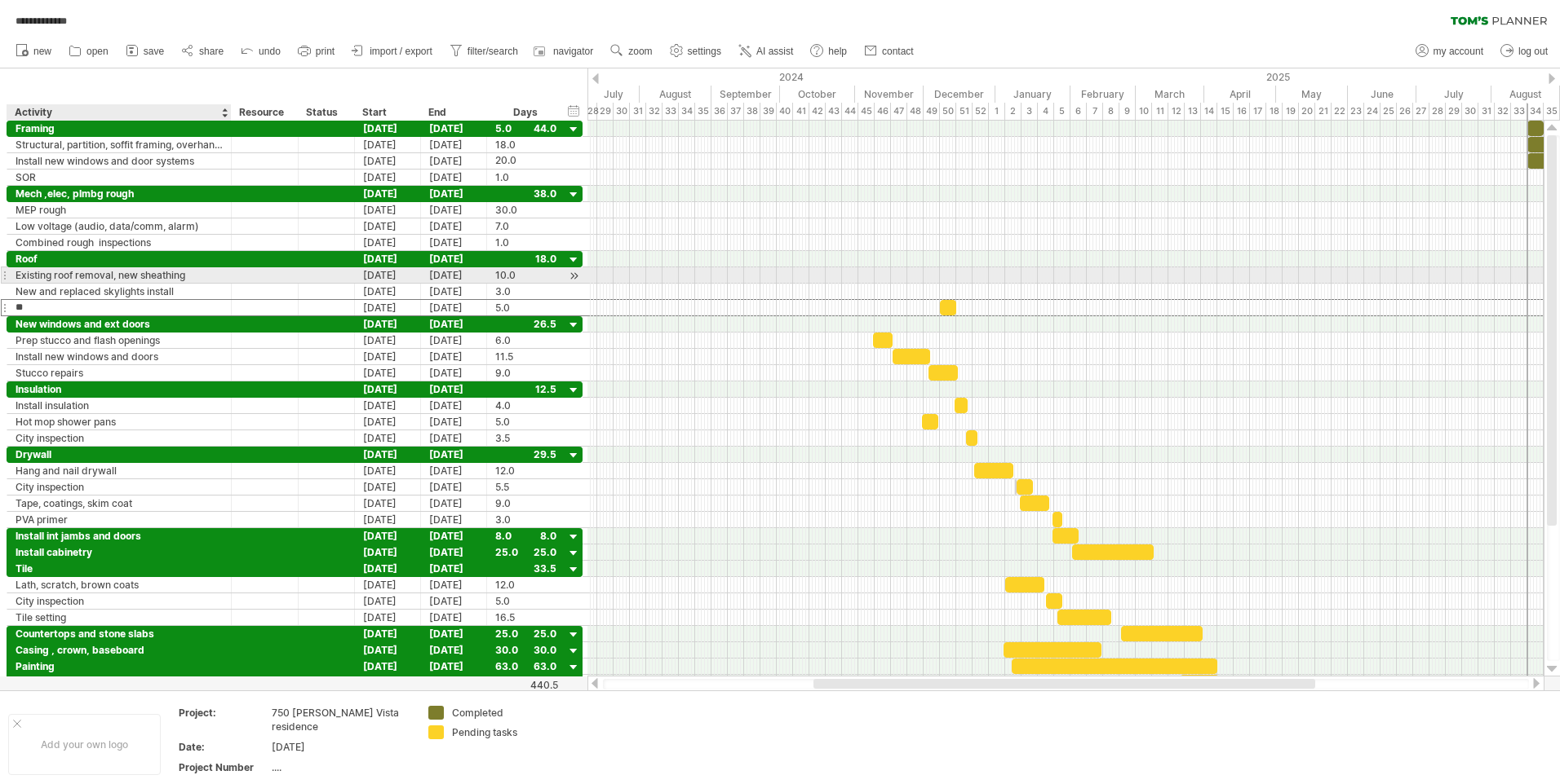
type input "*"
type input "**********"
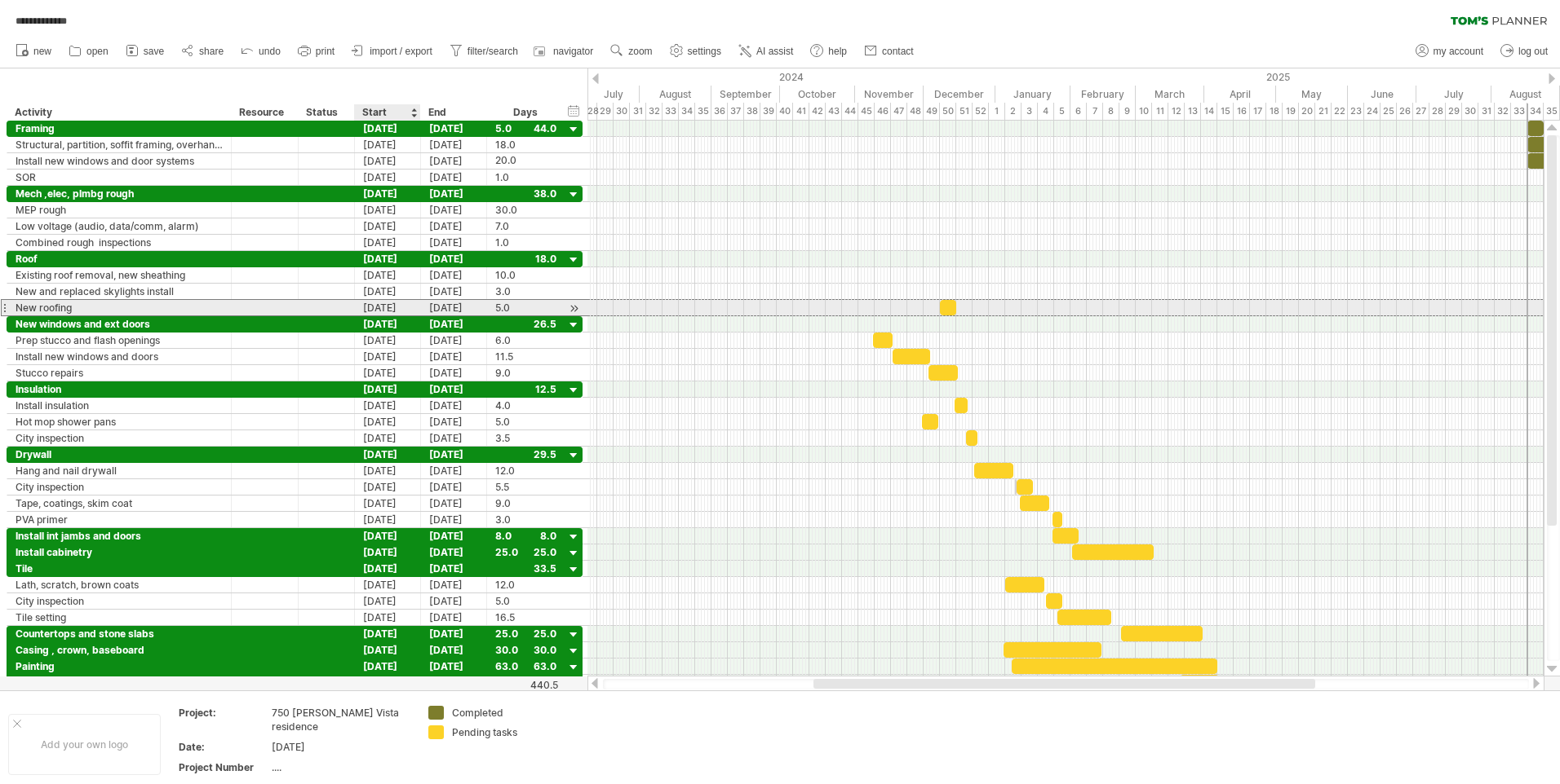
click at [394, 306] on div "[DATE]" at bounding box center [388, 307] width 66 height 15
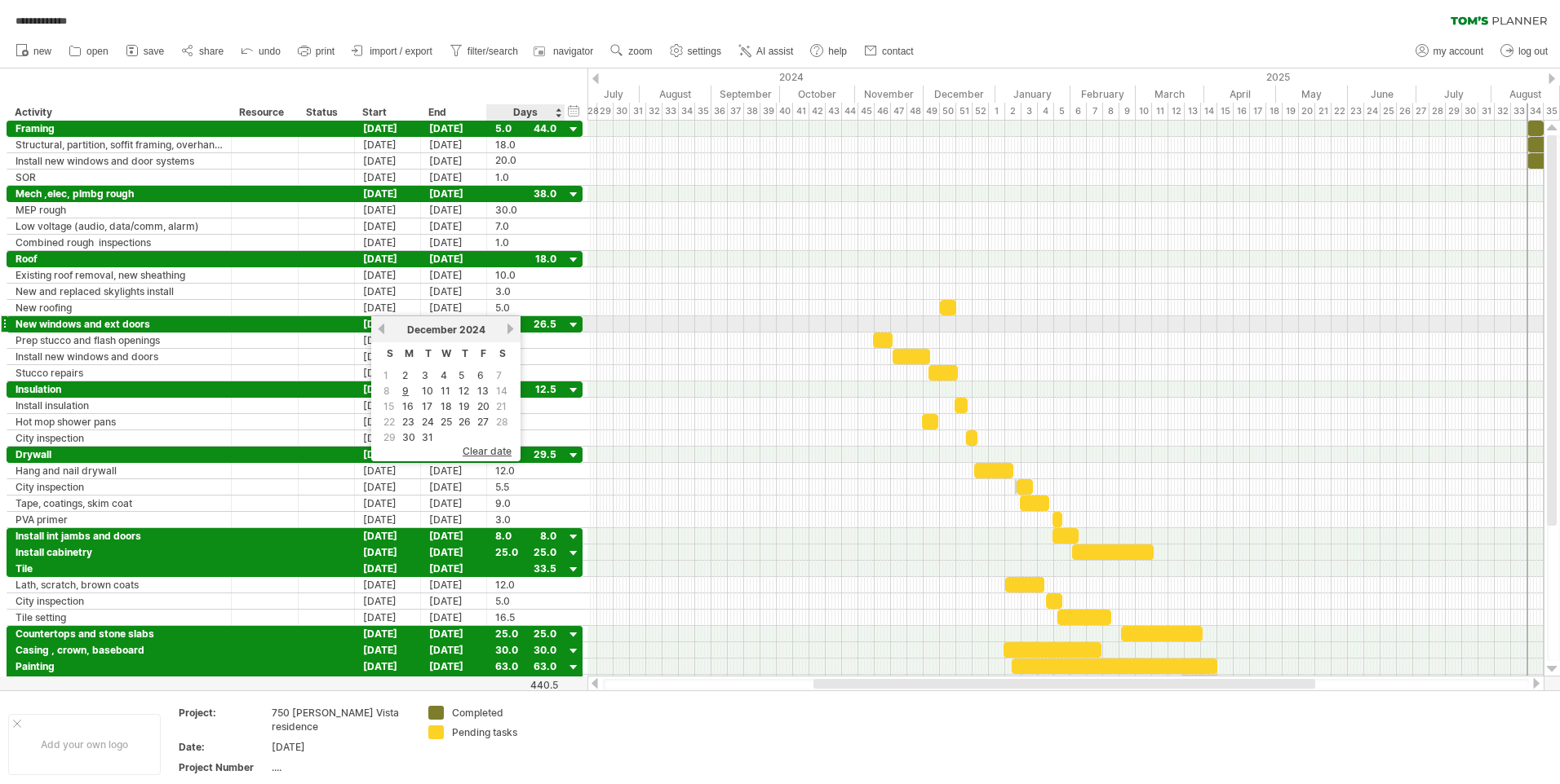
click at [511, 327] on link "next" at bounding box center [510, 329] width 12 height 12
click at [512, 327] on link "next" at bounding box center [510, 329] width 12 height 12
click at [512, 327] on link "next" at bounding box center [508, 329] width 12 height 12
click at [512, 327] on link "next" at bounding box center [510, 329] width 12 height 12
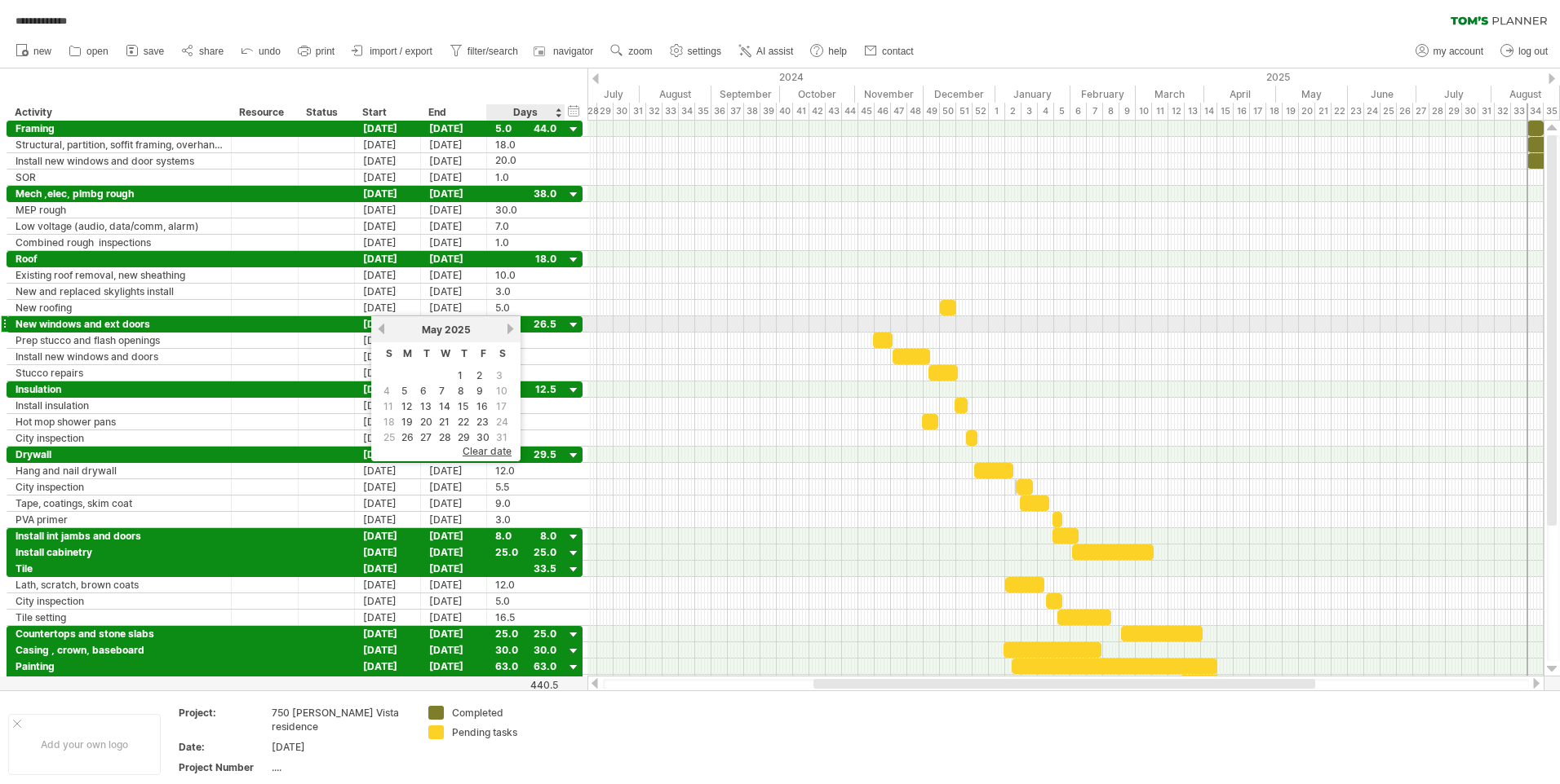
click at [512, 327] on link "next" at bounding box center [510, 329] width 12 height 12
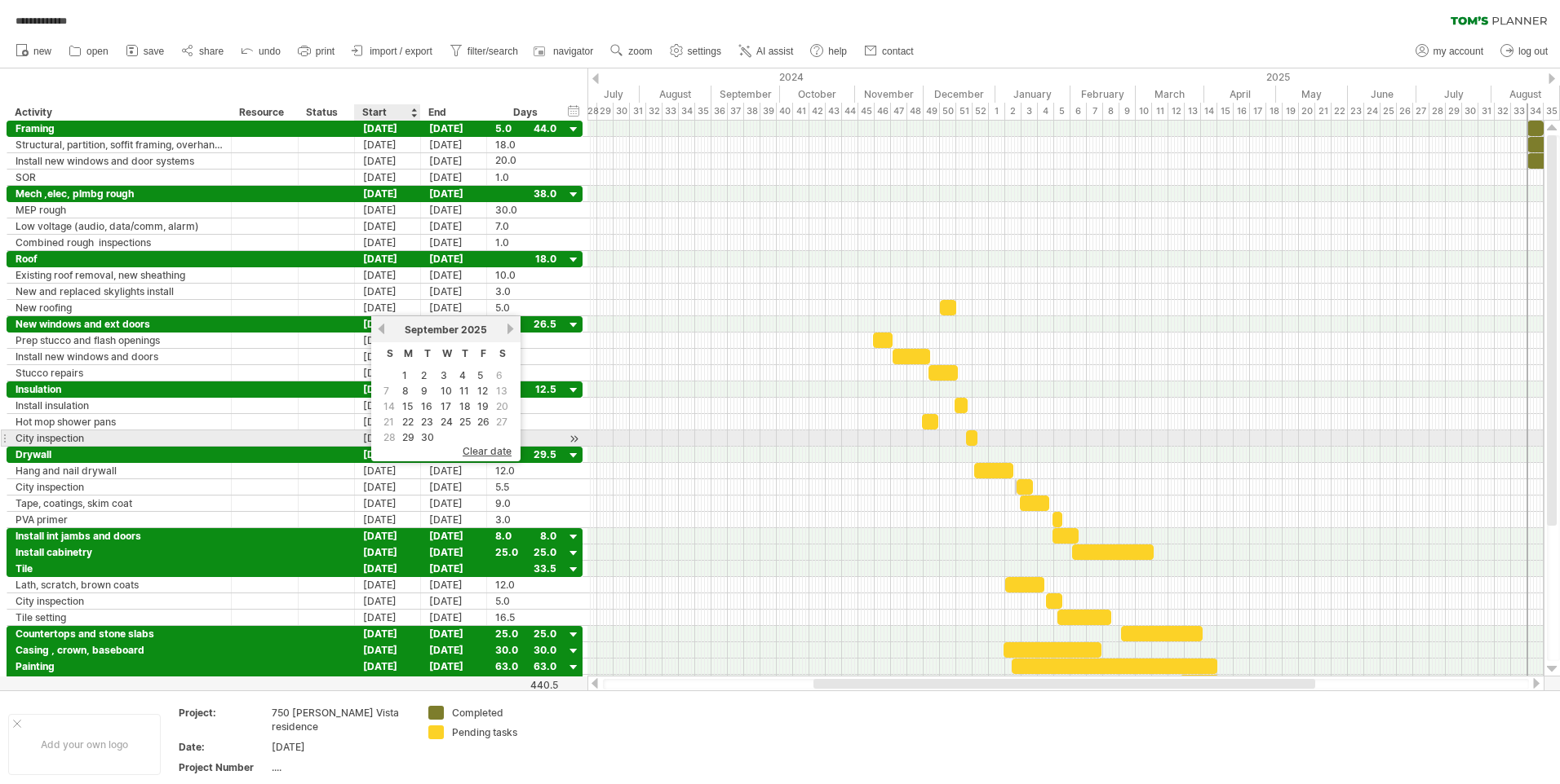
click at [410, 438] on link "29" at bounding box center [408, 437] width 15 height 15
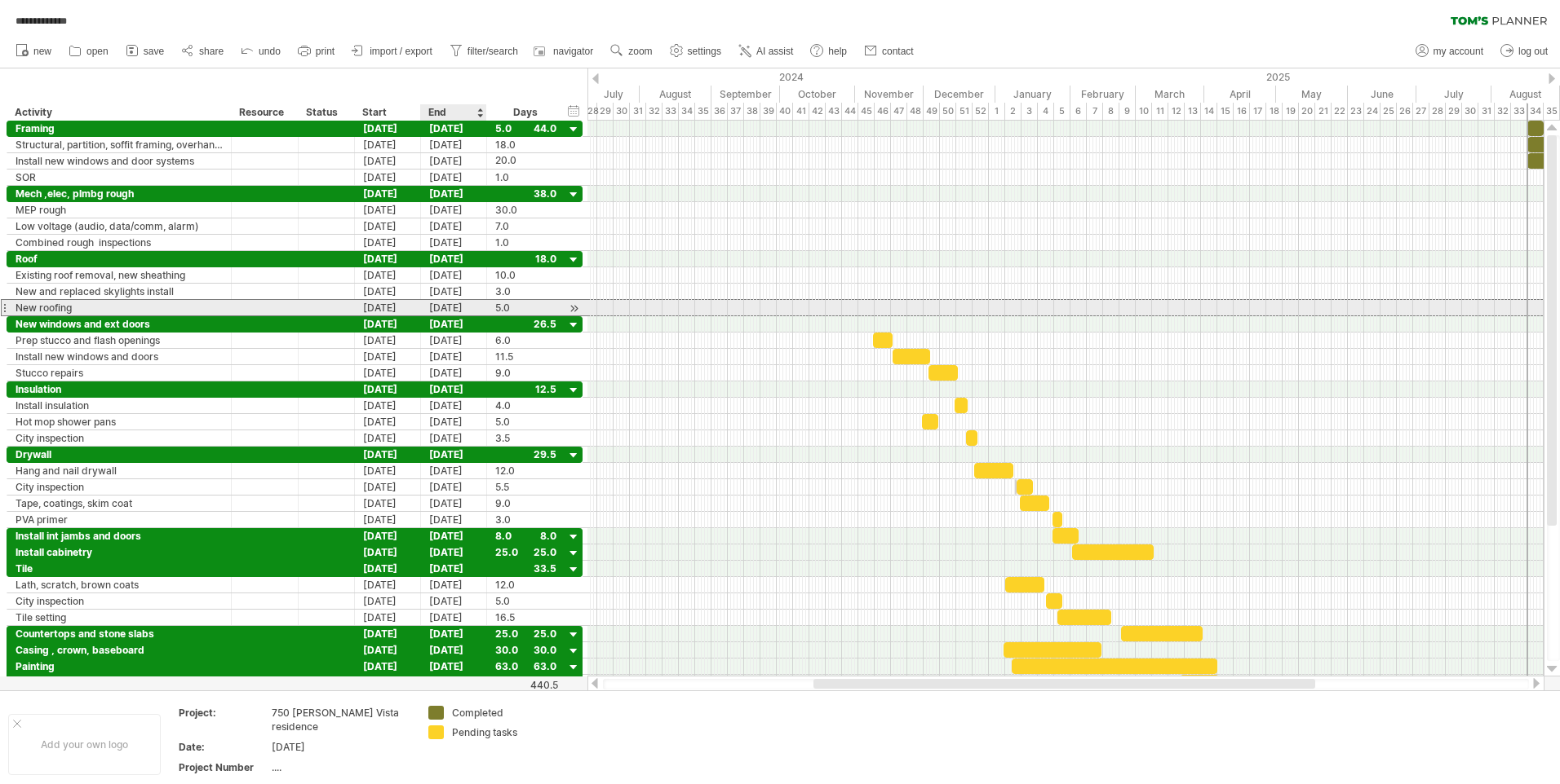
click at [472, 306] on div "[DATE]" at bounding box center [454, 307] width 66 height 15
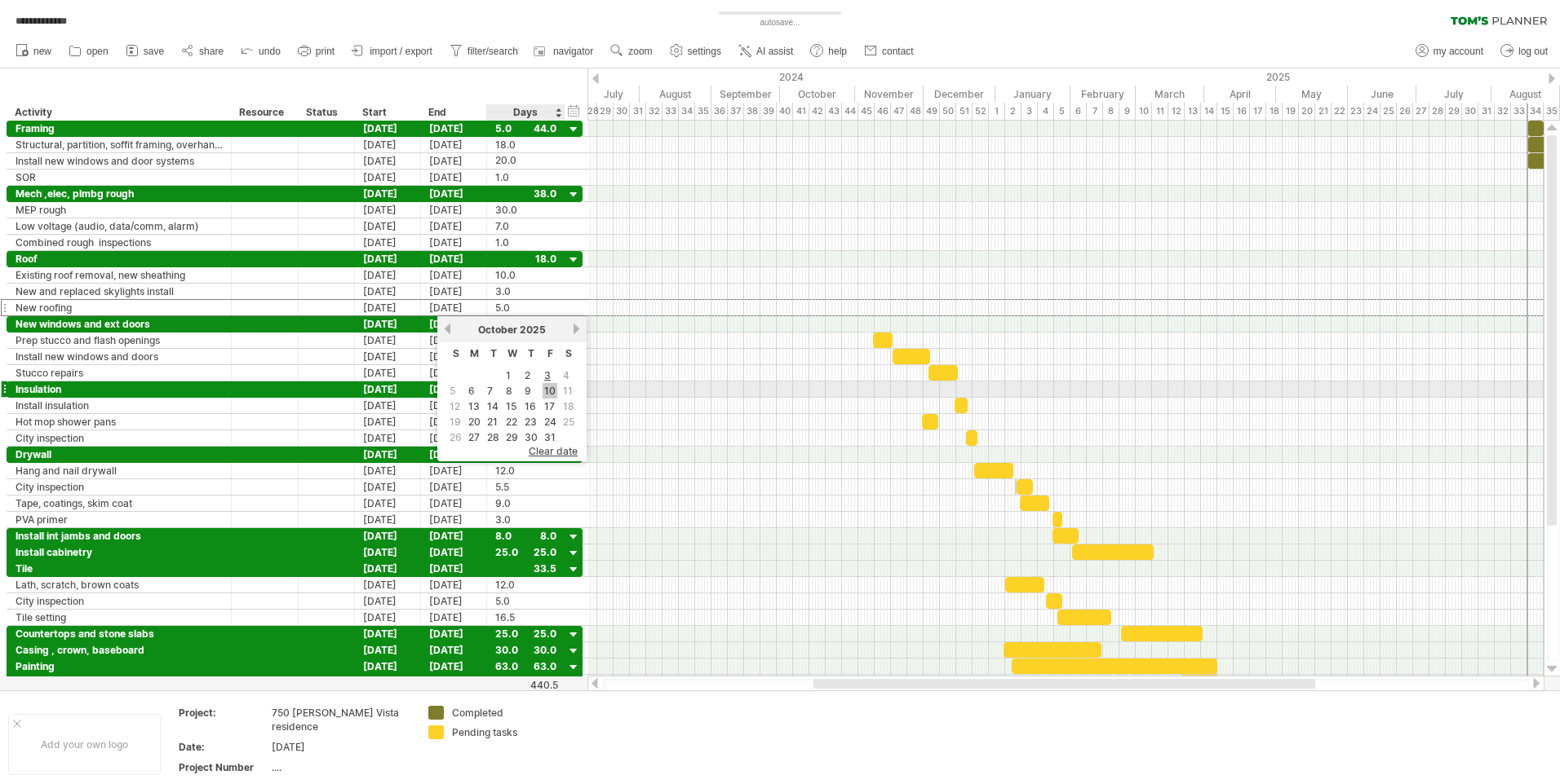
click at [547, 387] on link "10" at bounding box center [549, 391] width 14 height 15
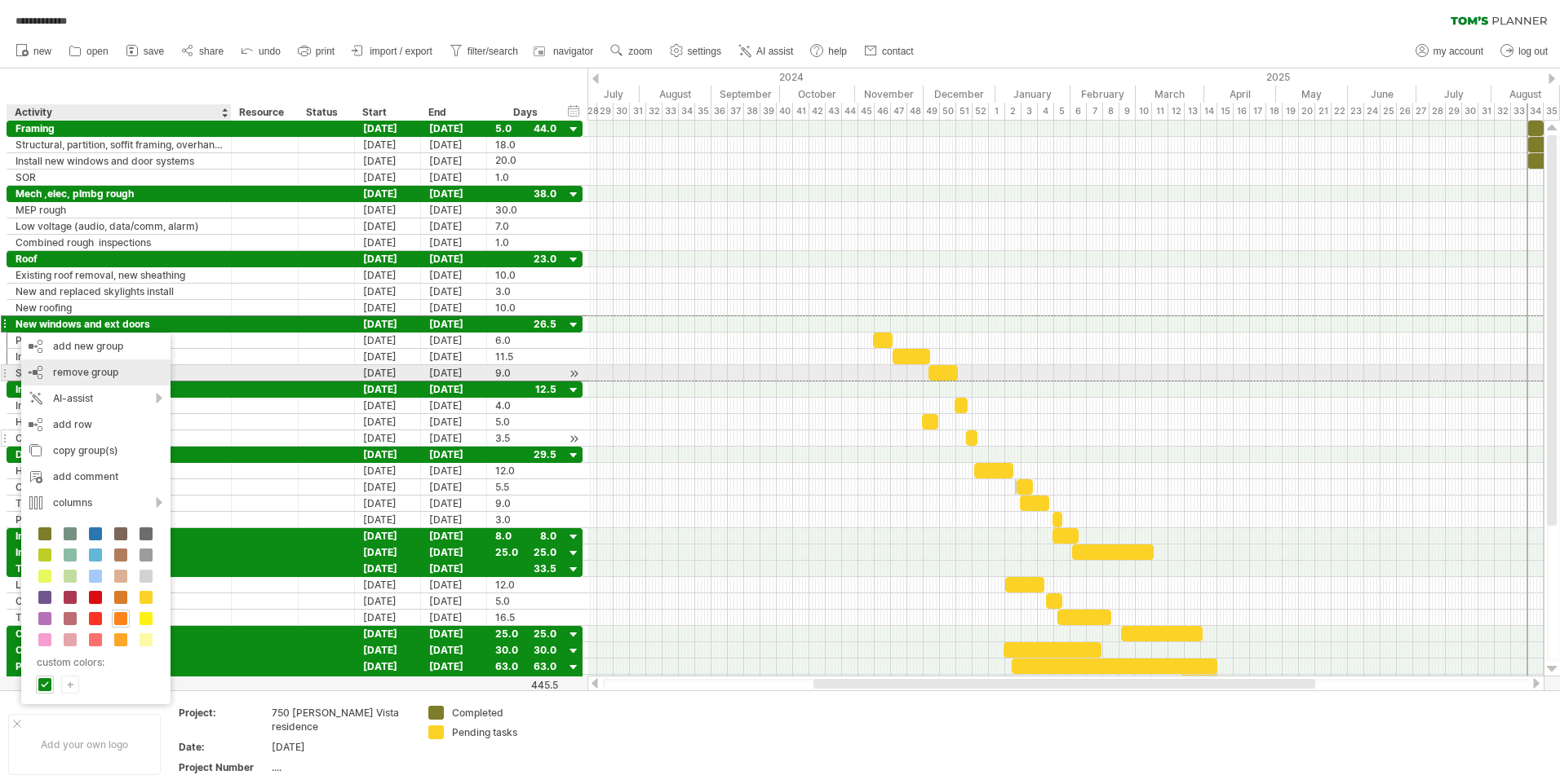
click at [93, 368] on span "remove group" at bounding box center [85, 372] width 65 height 12
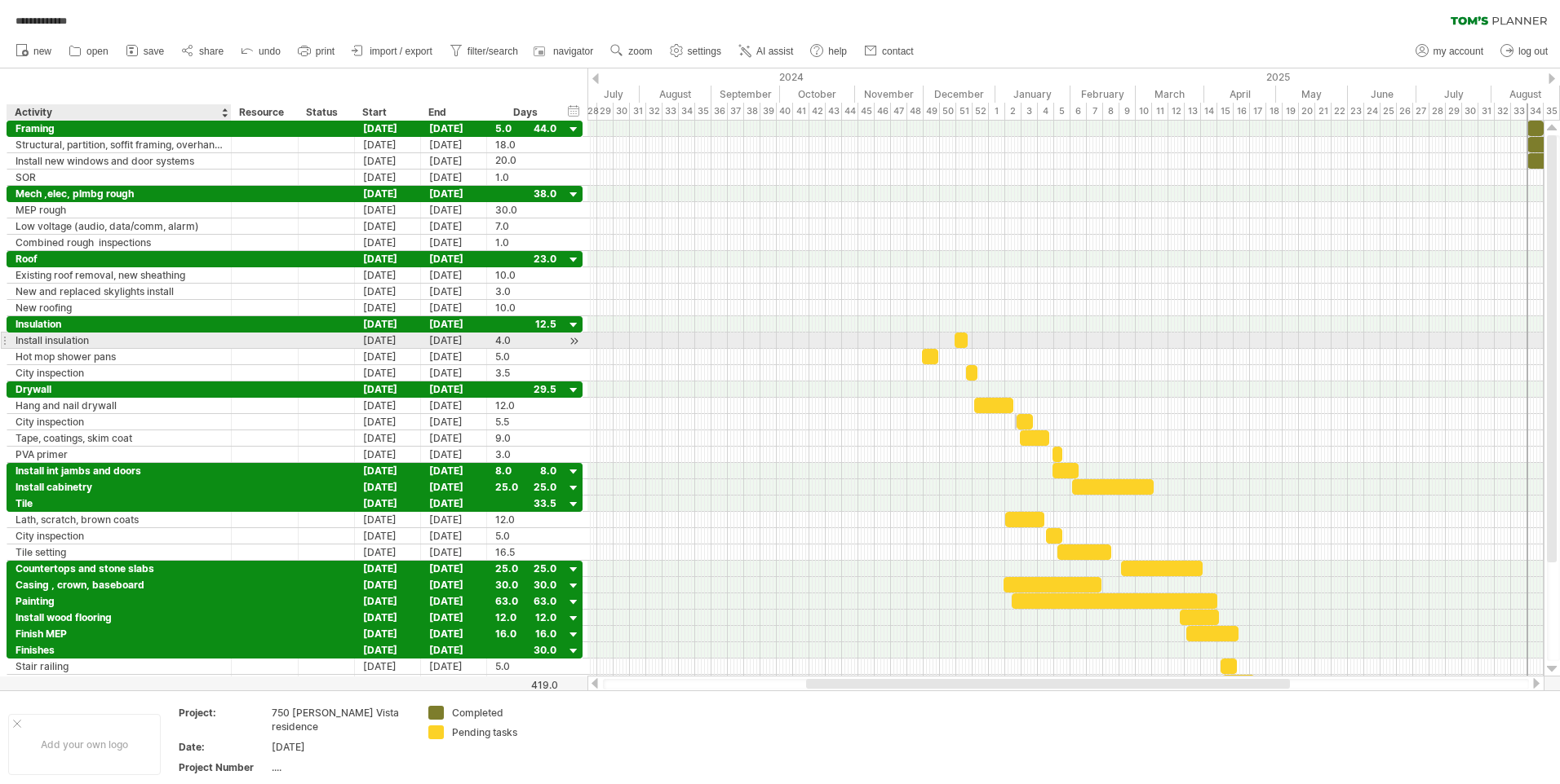
click at [93, 338] on div "Install insulation" at bounding box center [118, 340] width 207 height 15
type input "**********"
click at [387, 337] on div "[DATE]" at bounding box center [388, 340] width 66 height 15
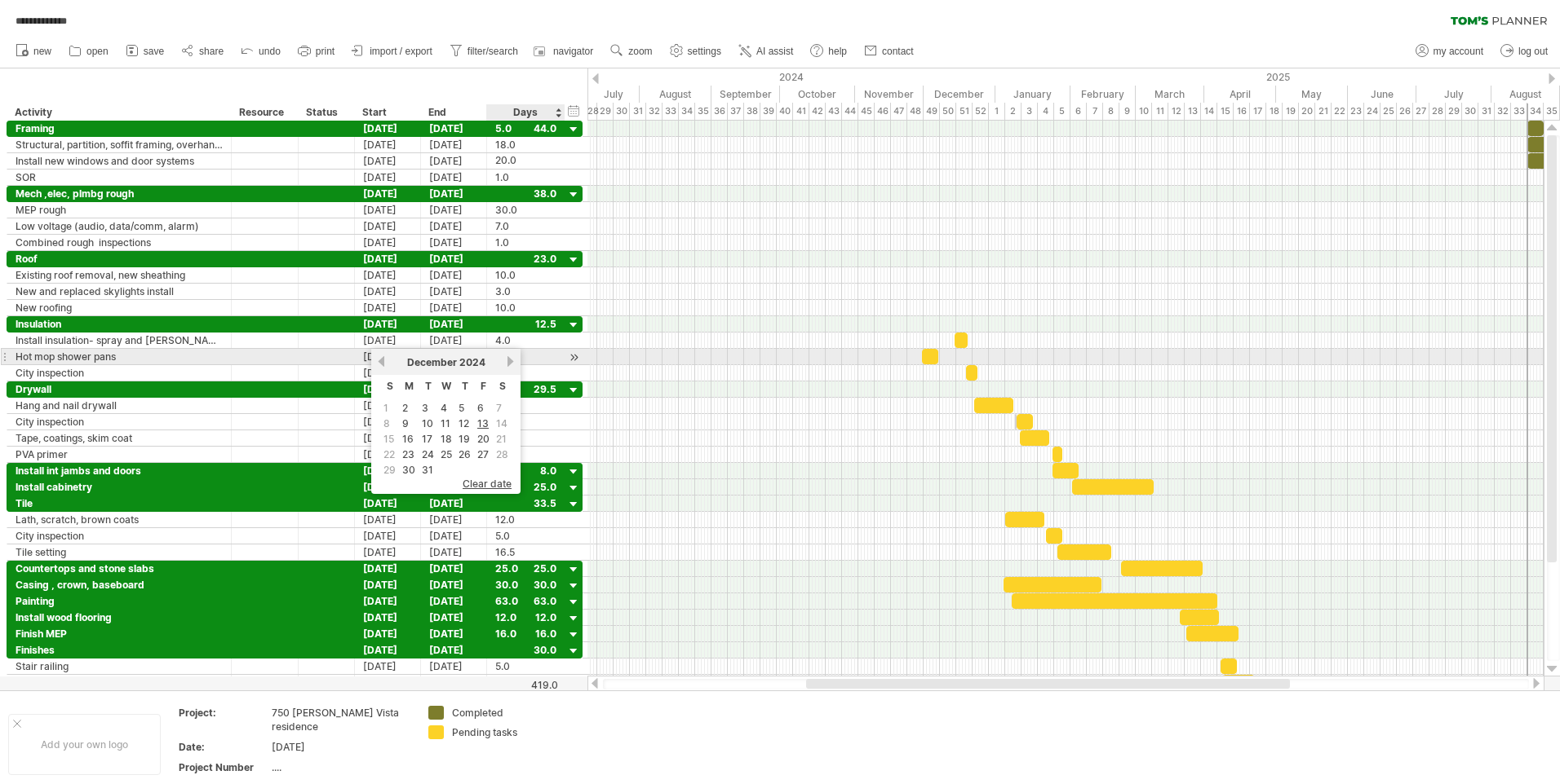
click at [510, 358] on link "next" at bounding box center [510, 361] width 12 height 12
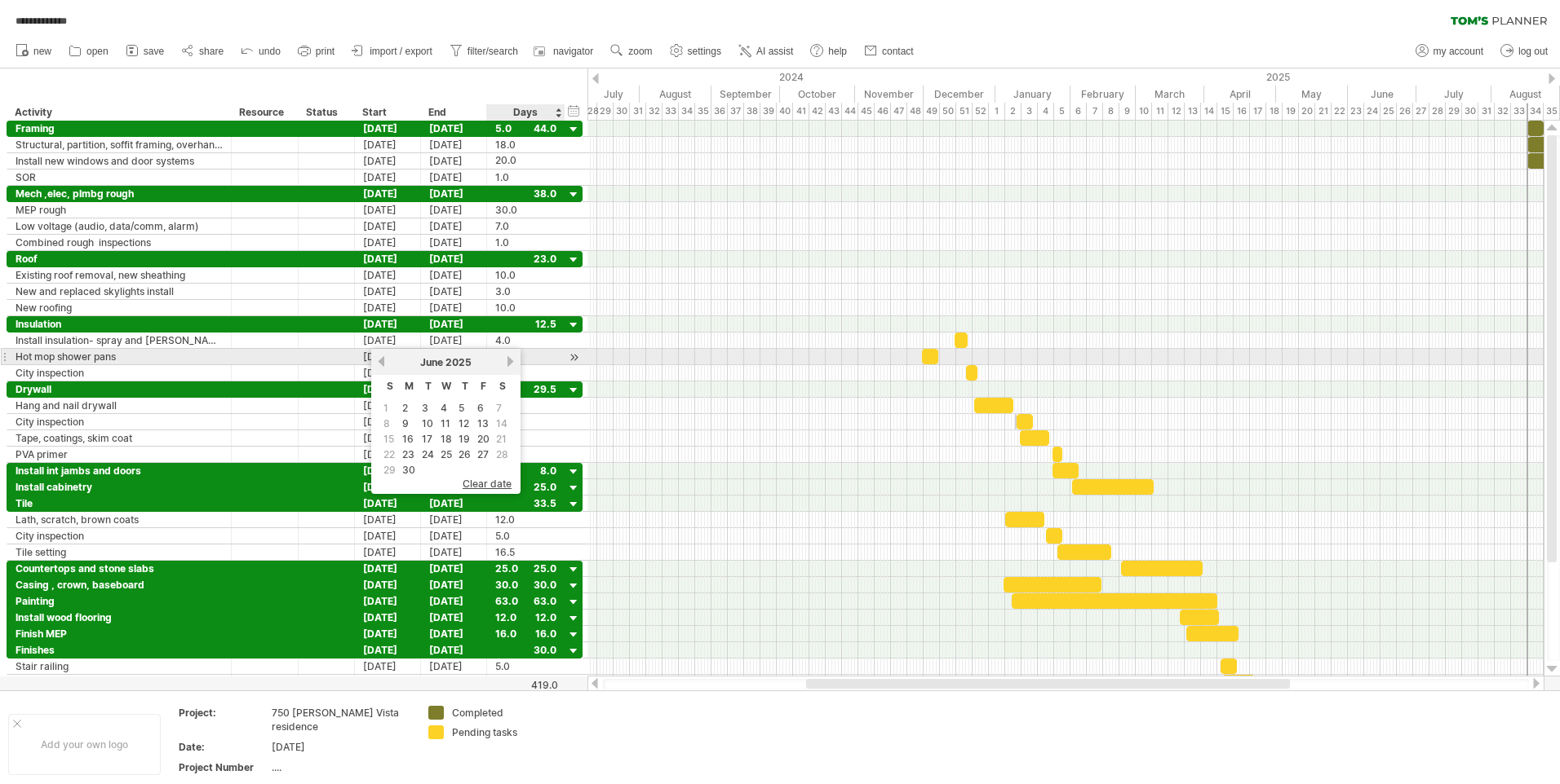
click at [510, 358] on link "next" at bounding box center [510, 361] width 12 height 12
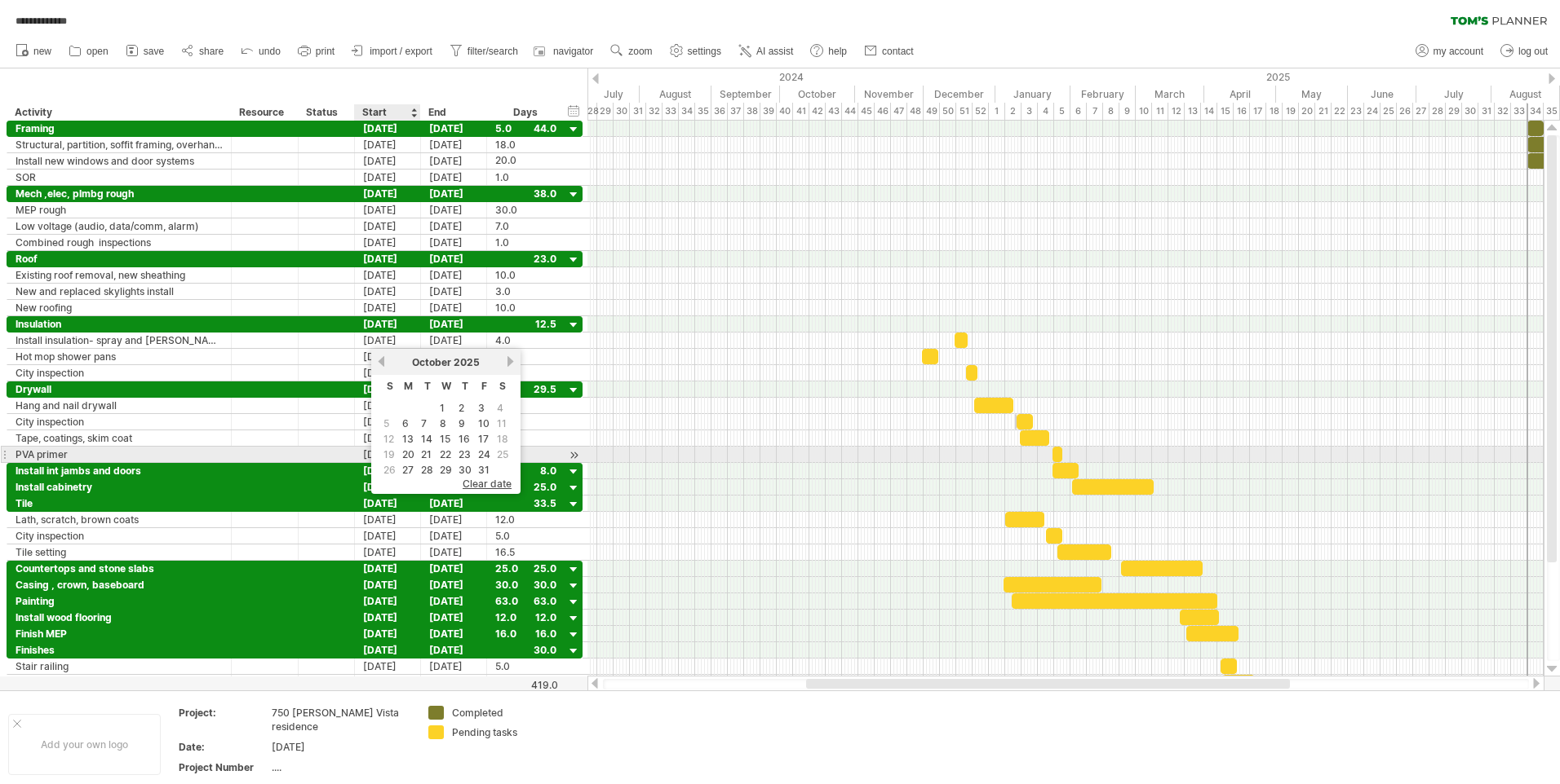
click at [408, 454] on link "20" at bounding box center [408, 454] width 15 height 15
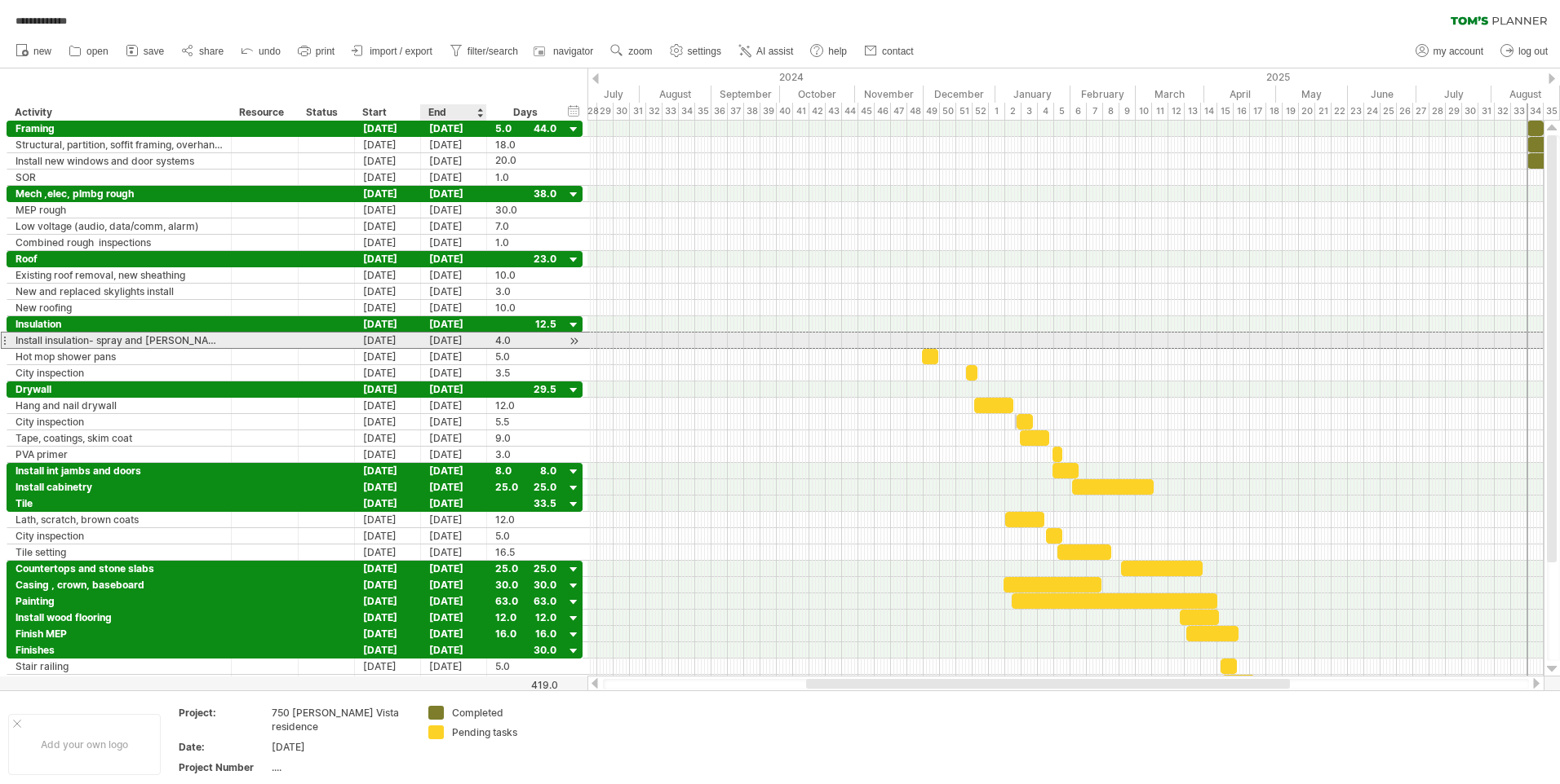
click at [443, 337] on div "[DATE]" at bounding box center [454, 340] width 66 height 15
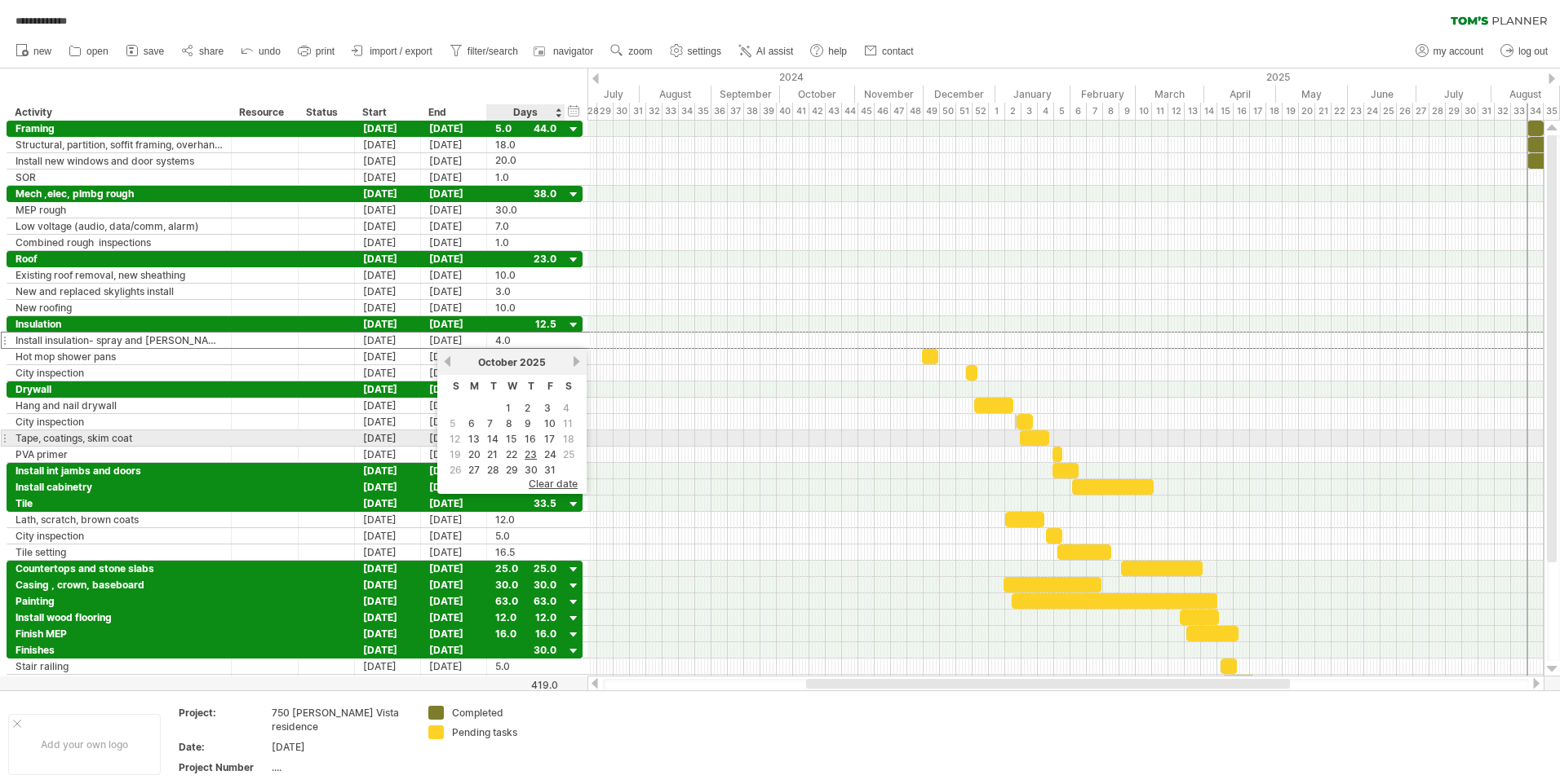
click at [548, 435] on link "17" at bounding box center [549, 439] width 14 height 15
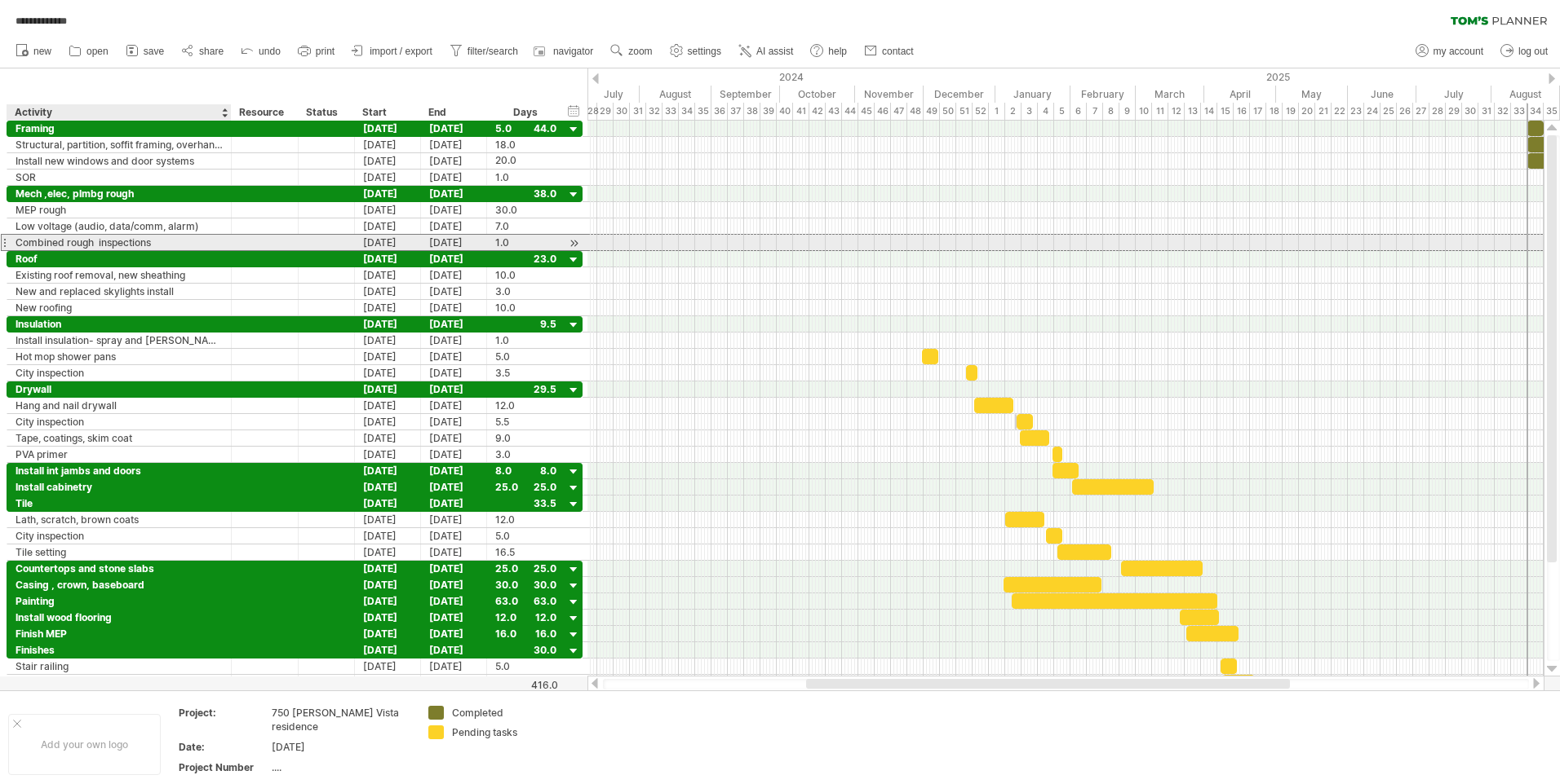
click at [17, 240] on div "Combined rough inspections" at bounding box center [118, 242] width 207 height 15
type input "**********"
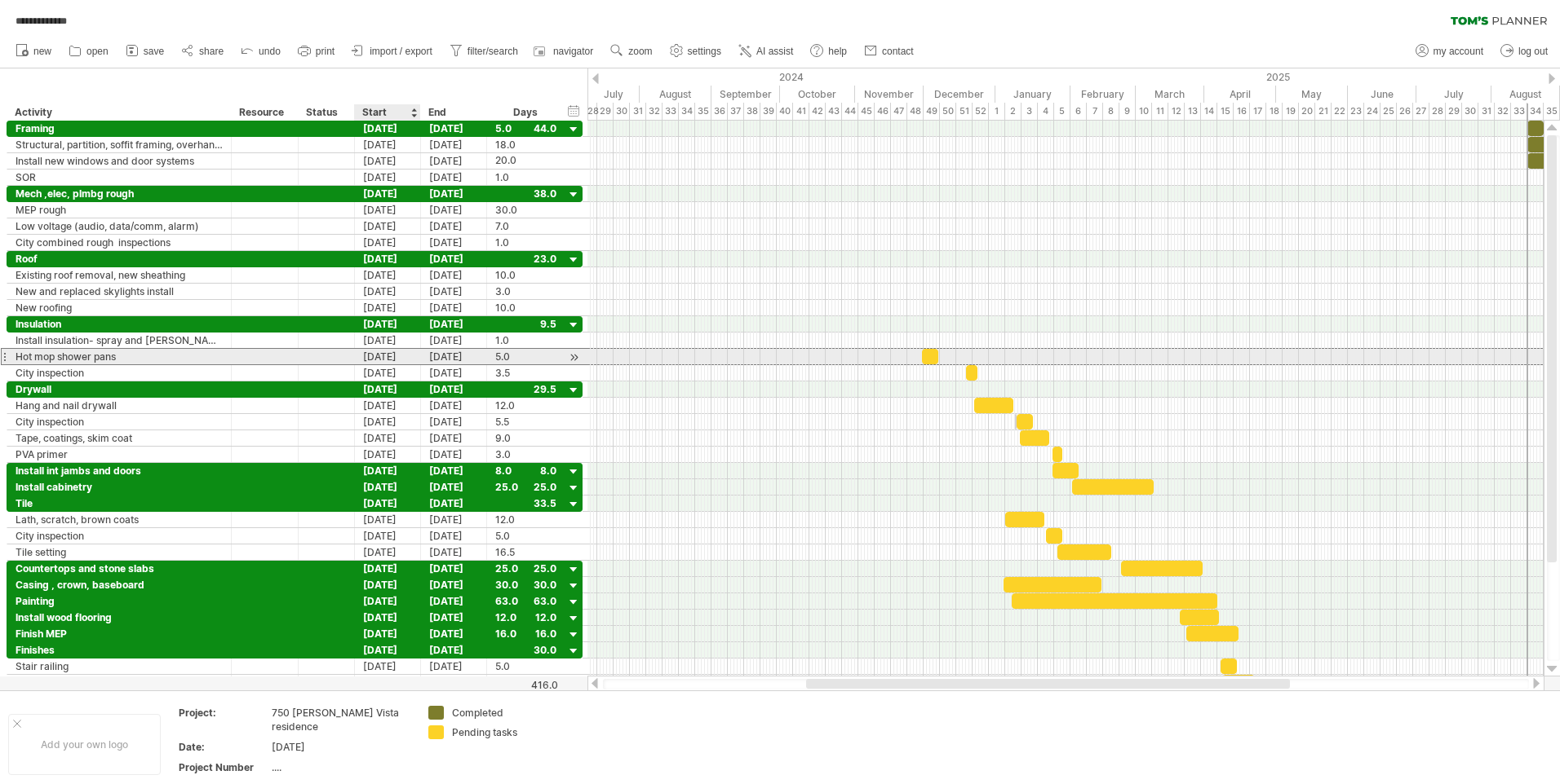
click at [371, 355] on div "[DATE]" at bounding box center [388, 356] width 66 height 15
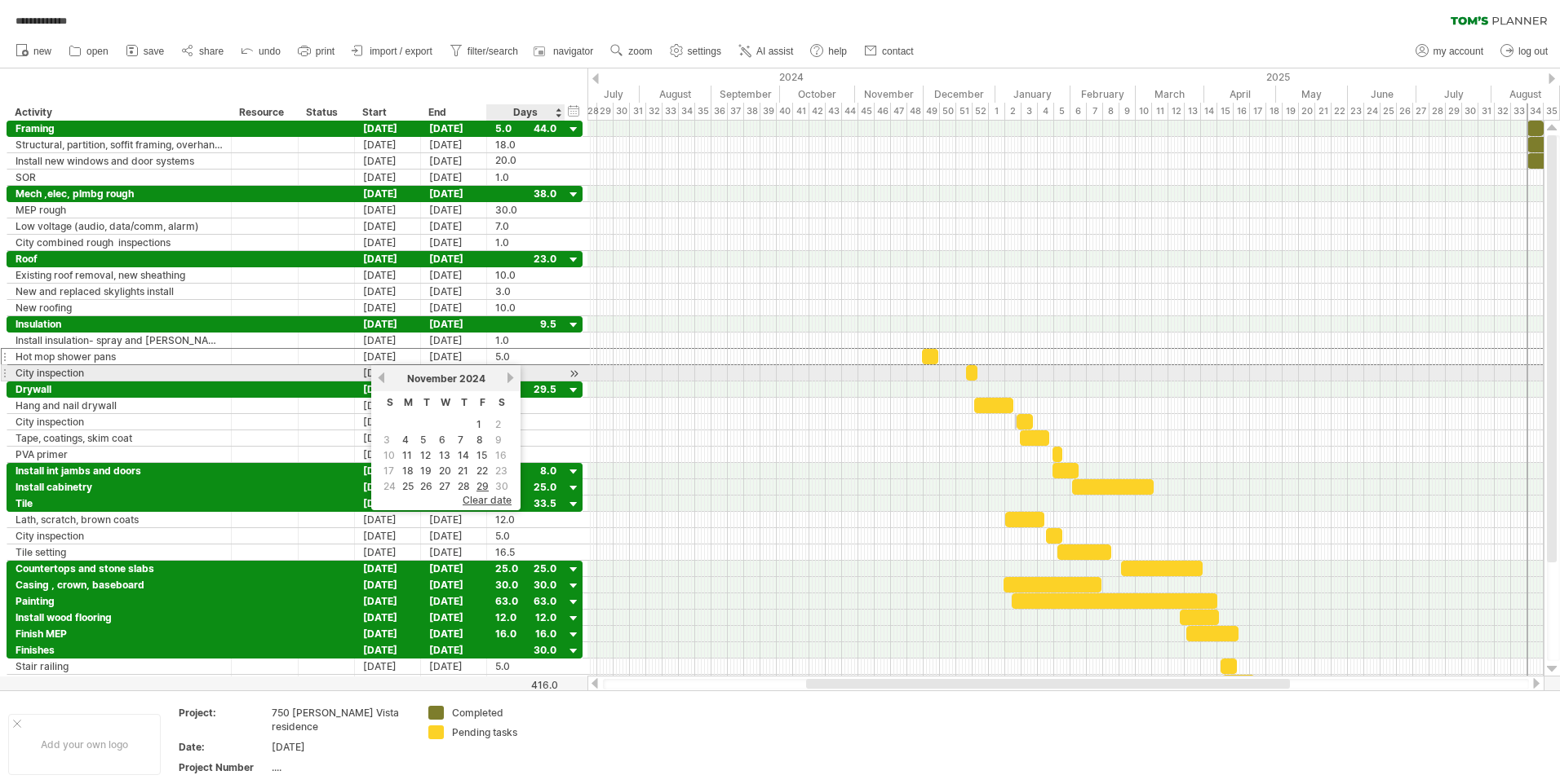
click at [509, 375] on link "next" at bounding box center [510, 378] width 12 height 12
click at [509, 375] on link "next" at bounding box center [508, 378] width 12 height 12
click at [509, 375] on link "next" at bounding box center [510, 378] width 12 height 12
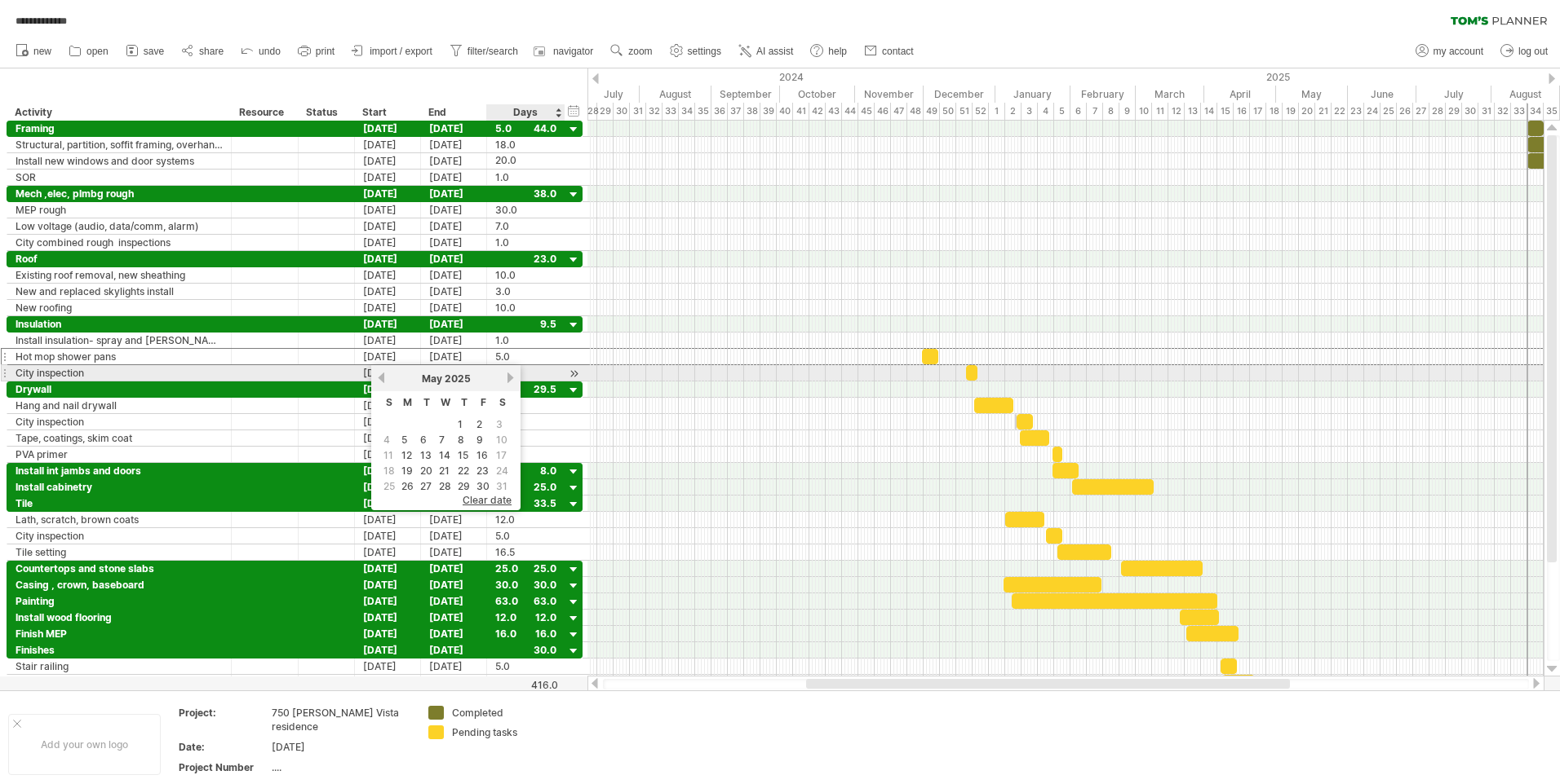
click at [509, 375] on link "next" at bounding box center [510, 378] width 12 height 12
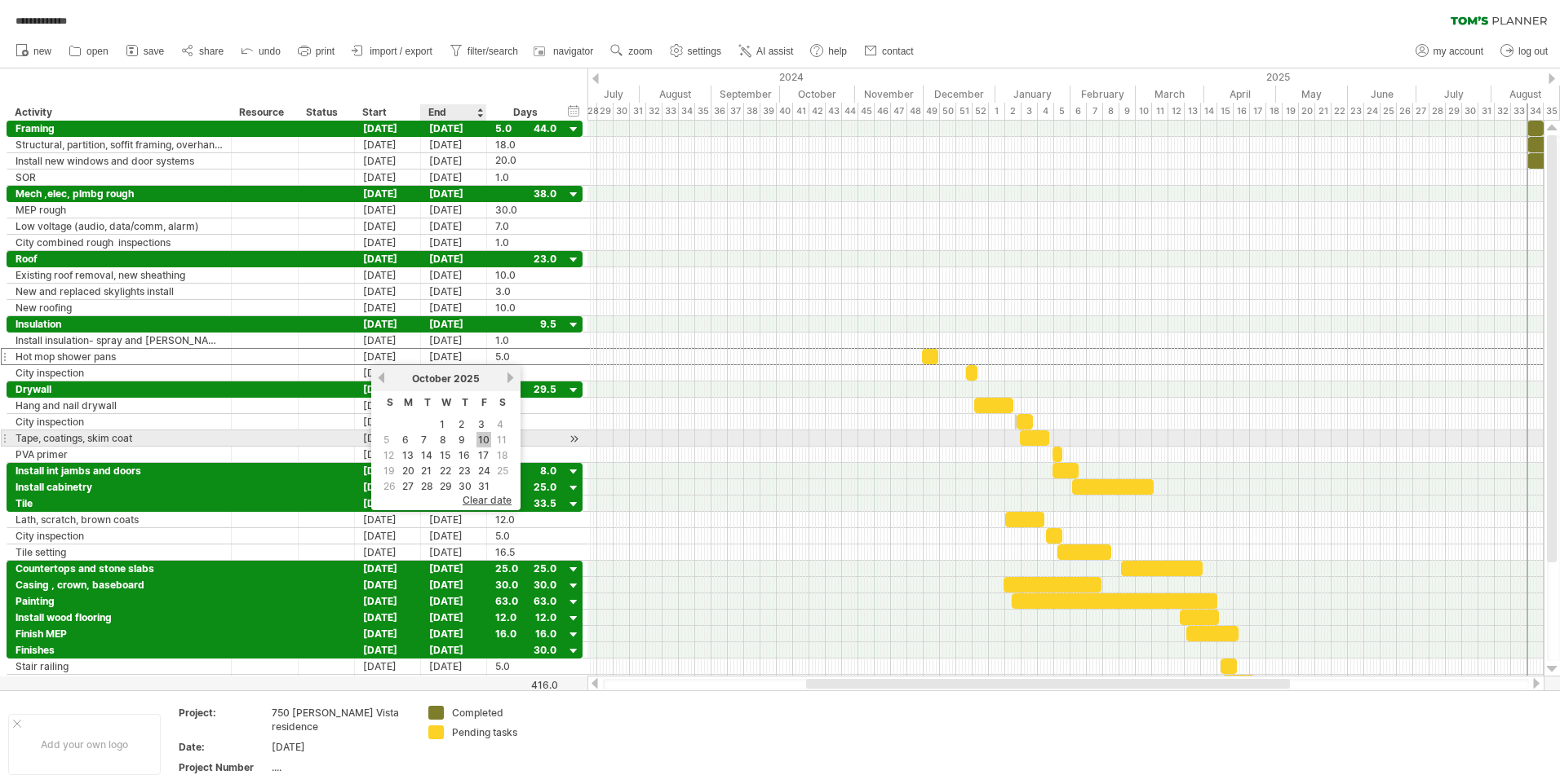
click at [480, 435] on link "10" at bounding box center [483, 440] width 14 height 15
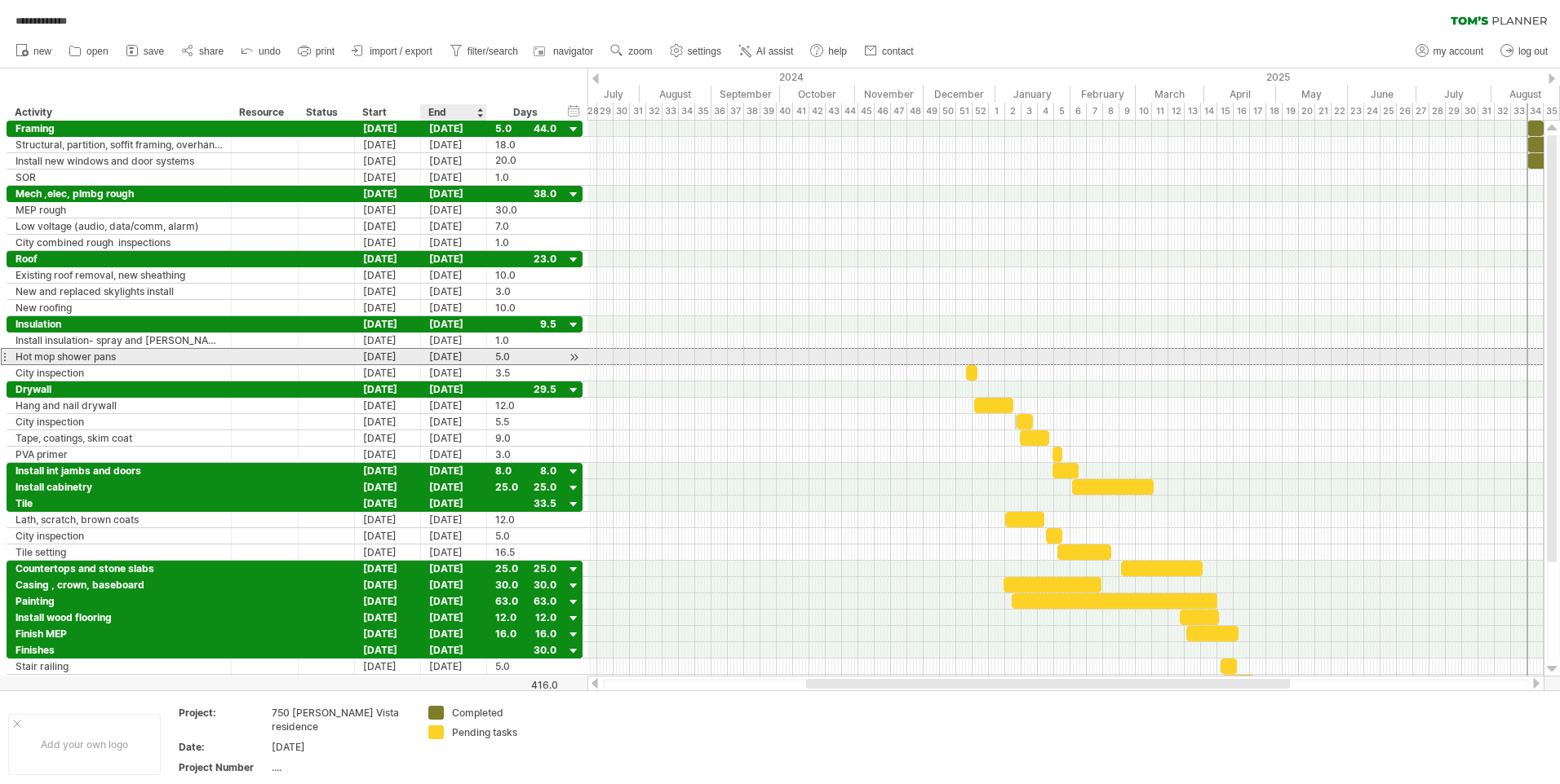
click at [467, 354] on div "[DATE]" at bounding box center [454, 356] width 66 height 15
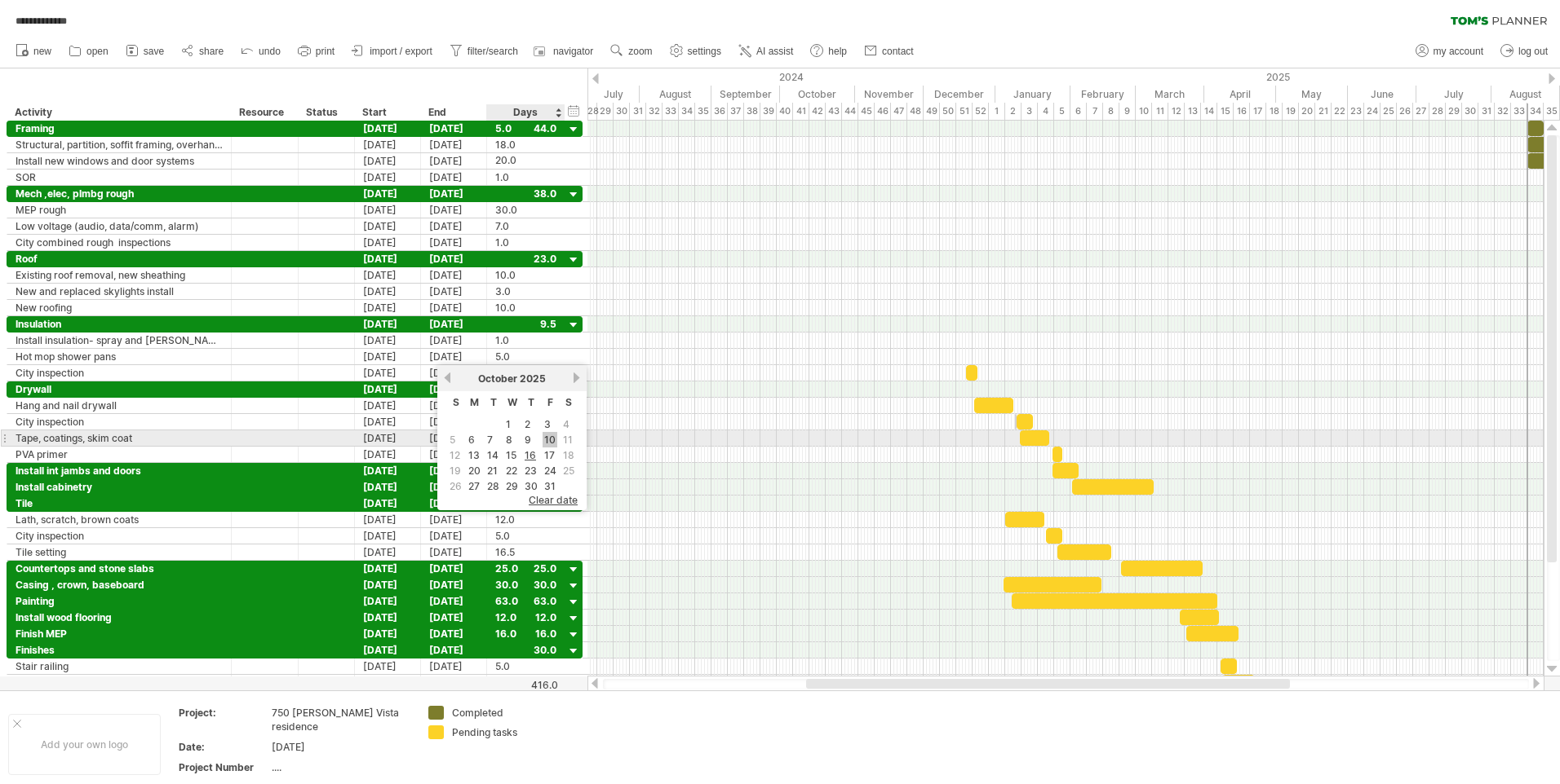
click at [545, 437] on link "10" at bounding box center [549, 440] width 14 height 15
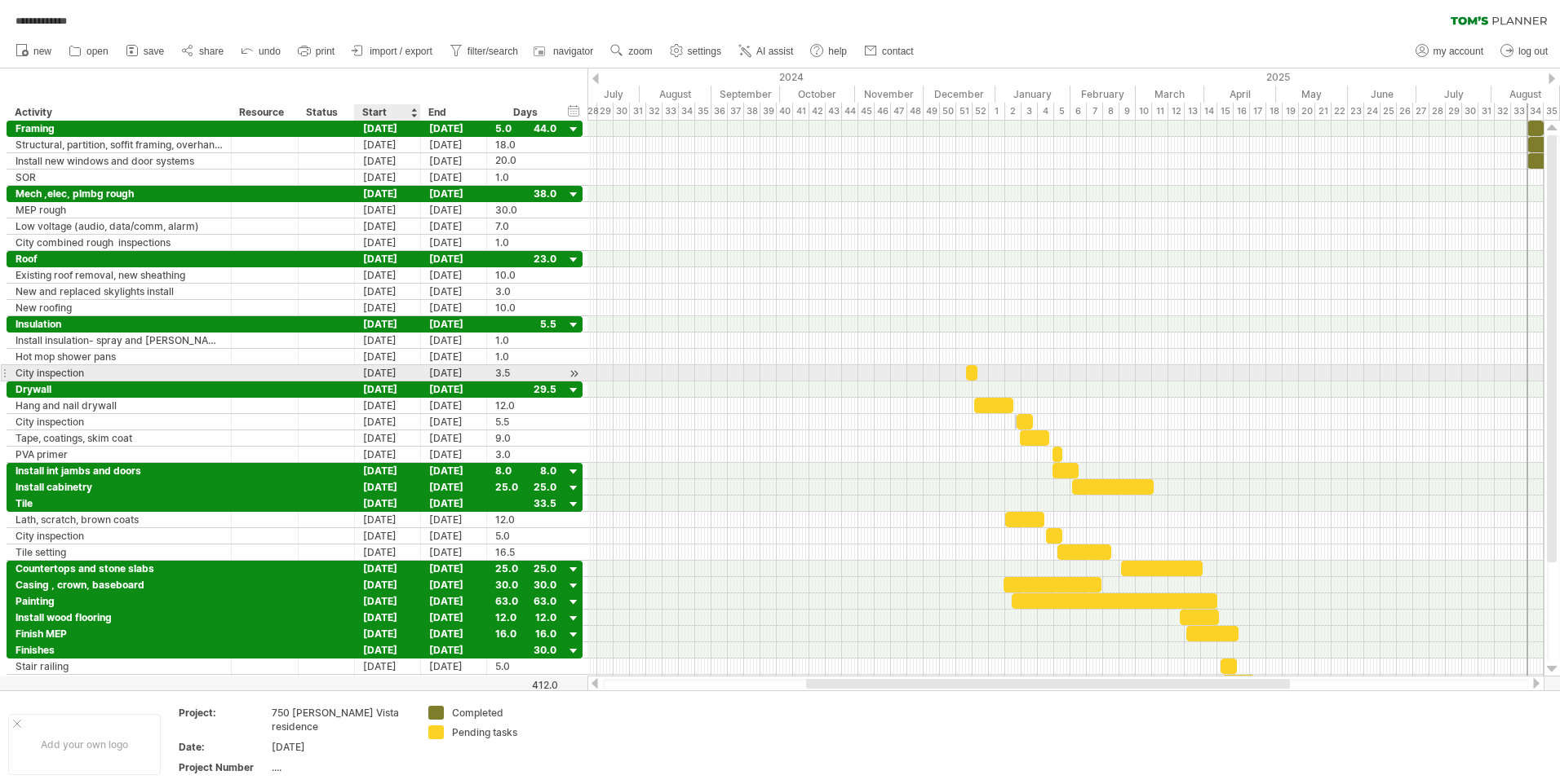
click at [390, 371] on div "[DATE]" at bounding box center [388, 372] width 66 height 15
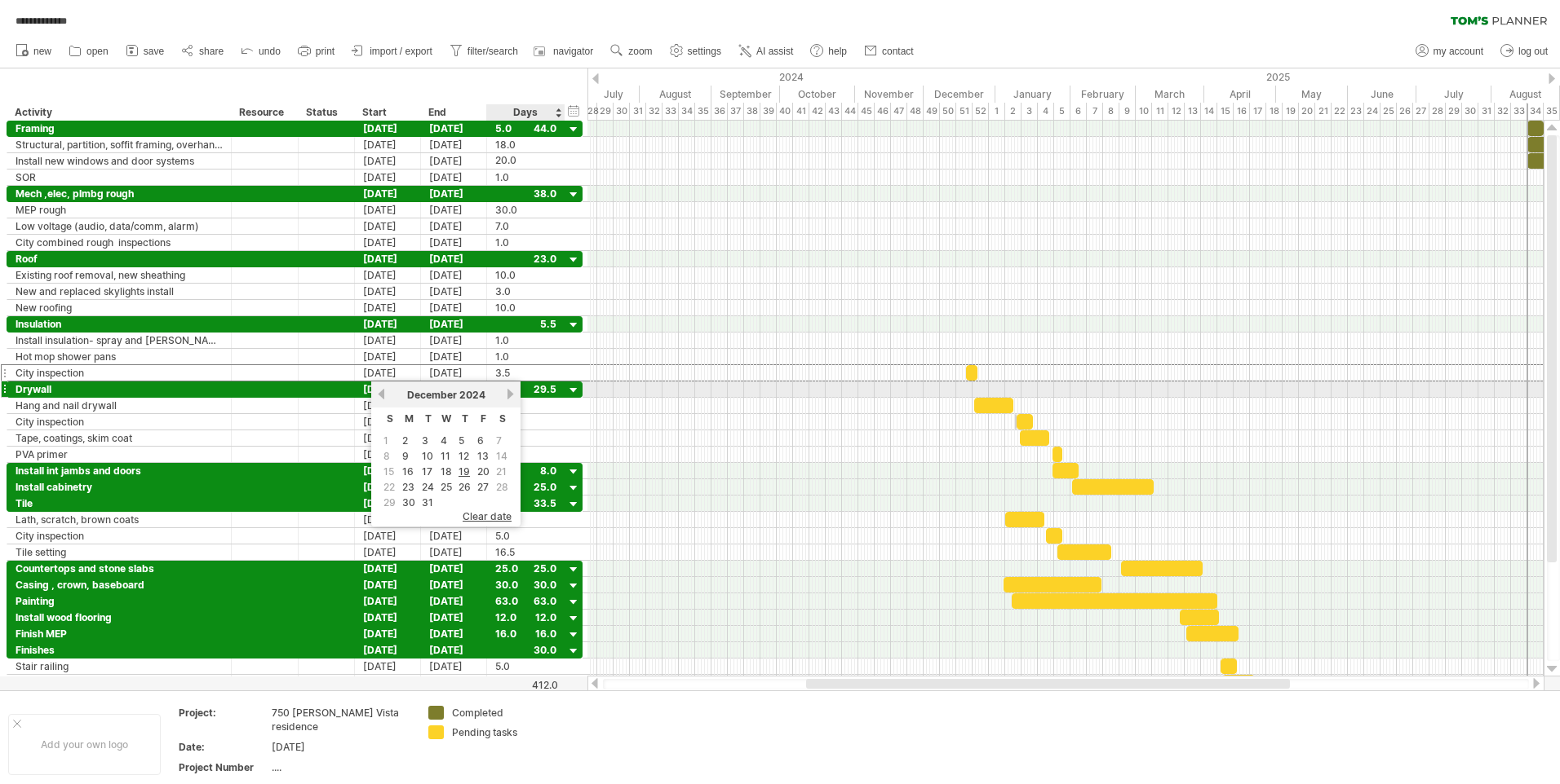
click at [505, 392] on div "[DATE]" at bounding box center [445, 395] width 118 height 12
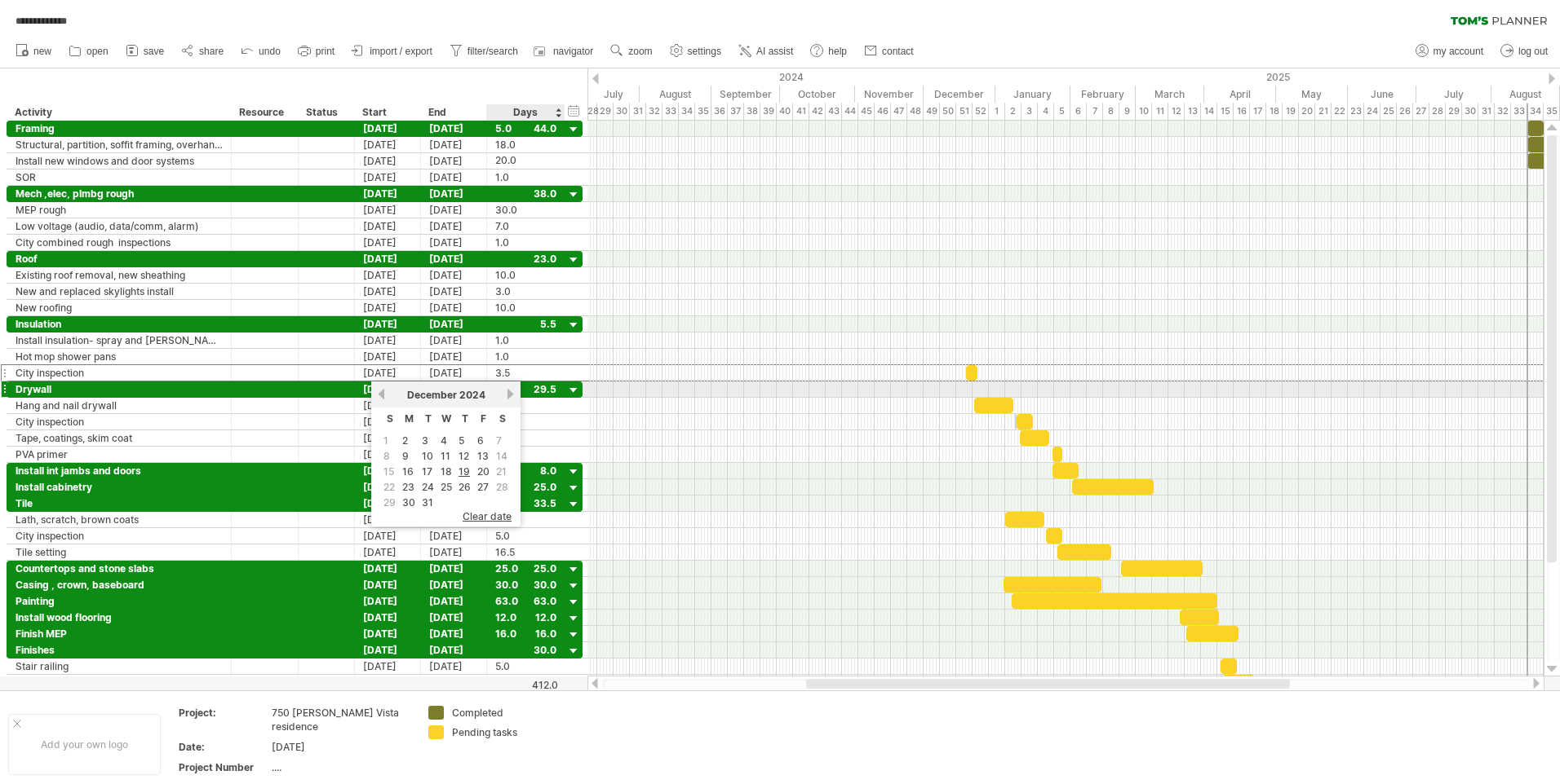
click at [509, 391] on link "next" at bounding box center [510, 394] width 12 height 12
click at [509, 391] on link "next" at bounding box center [508, 394] width 12 height 12
click at [509, 391] on link "next" at bounding box center [510, 394] width 12 height 12
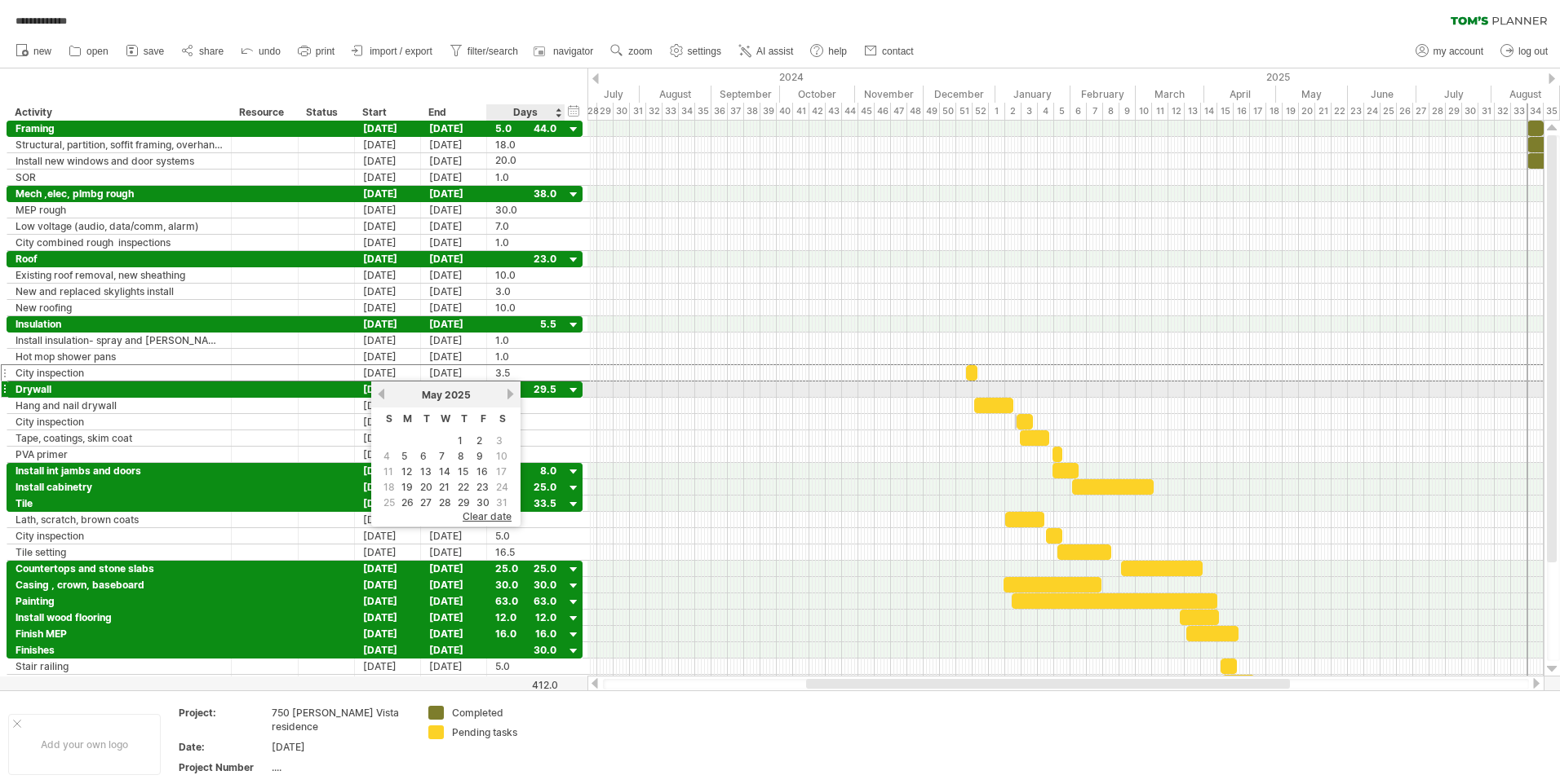
click at [509, 391] on link "next" at bounding box center [510, 394] width 12 height 12
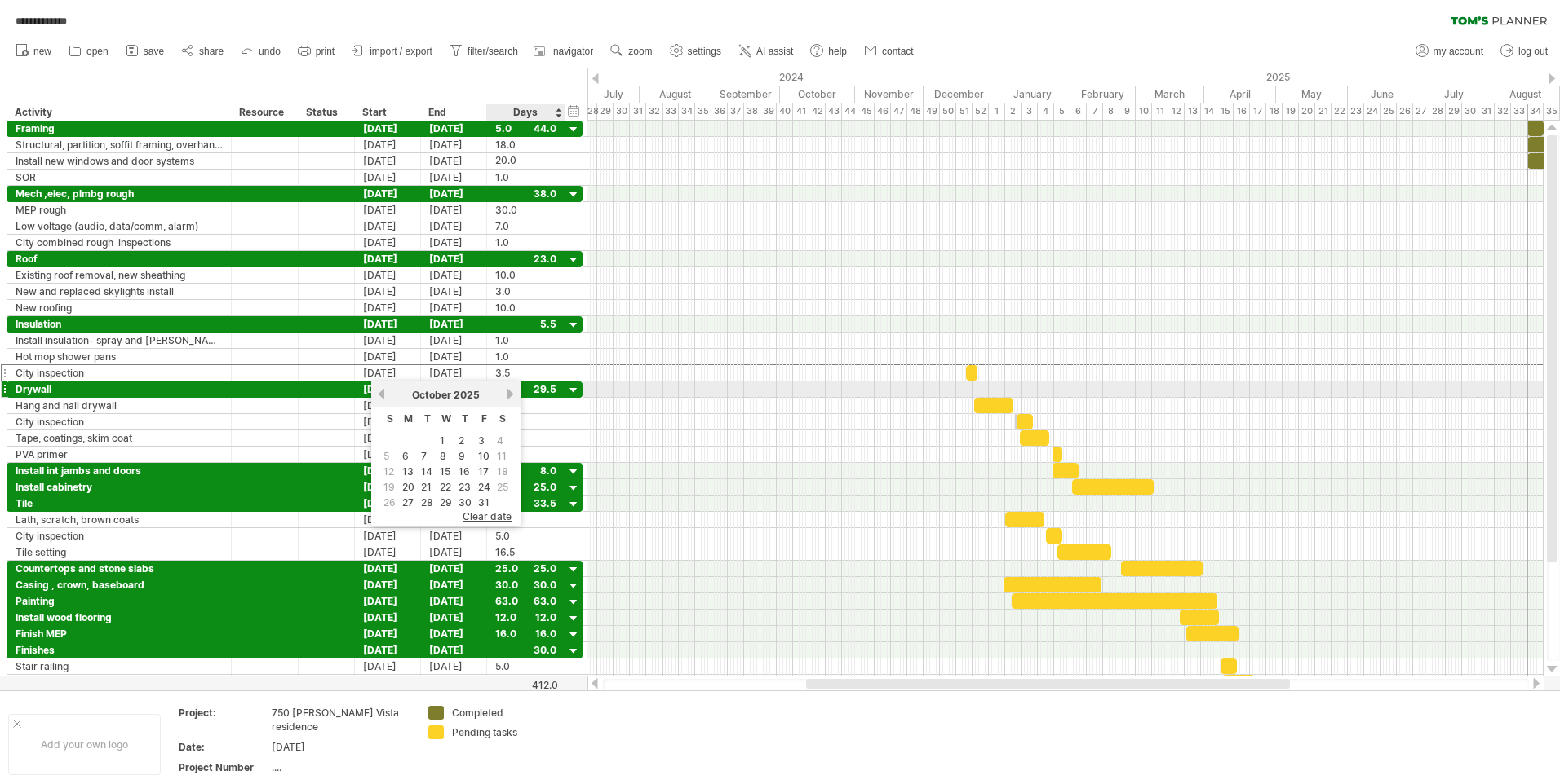
click at [509, 391] on link "next" at bounding box center [510, 394] width 12 height 12
click at [379, 392] on link "previous" at bounding box center [381, 394] width 12 height 12
click at [407, 485] on link "20" at bounding box center [408, 487] width 15 height 15
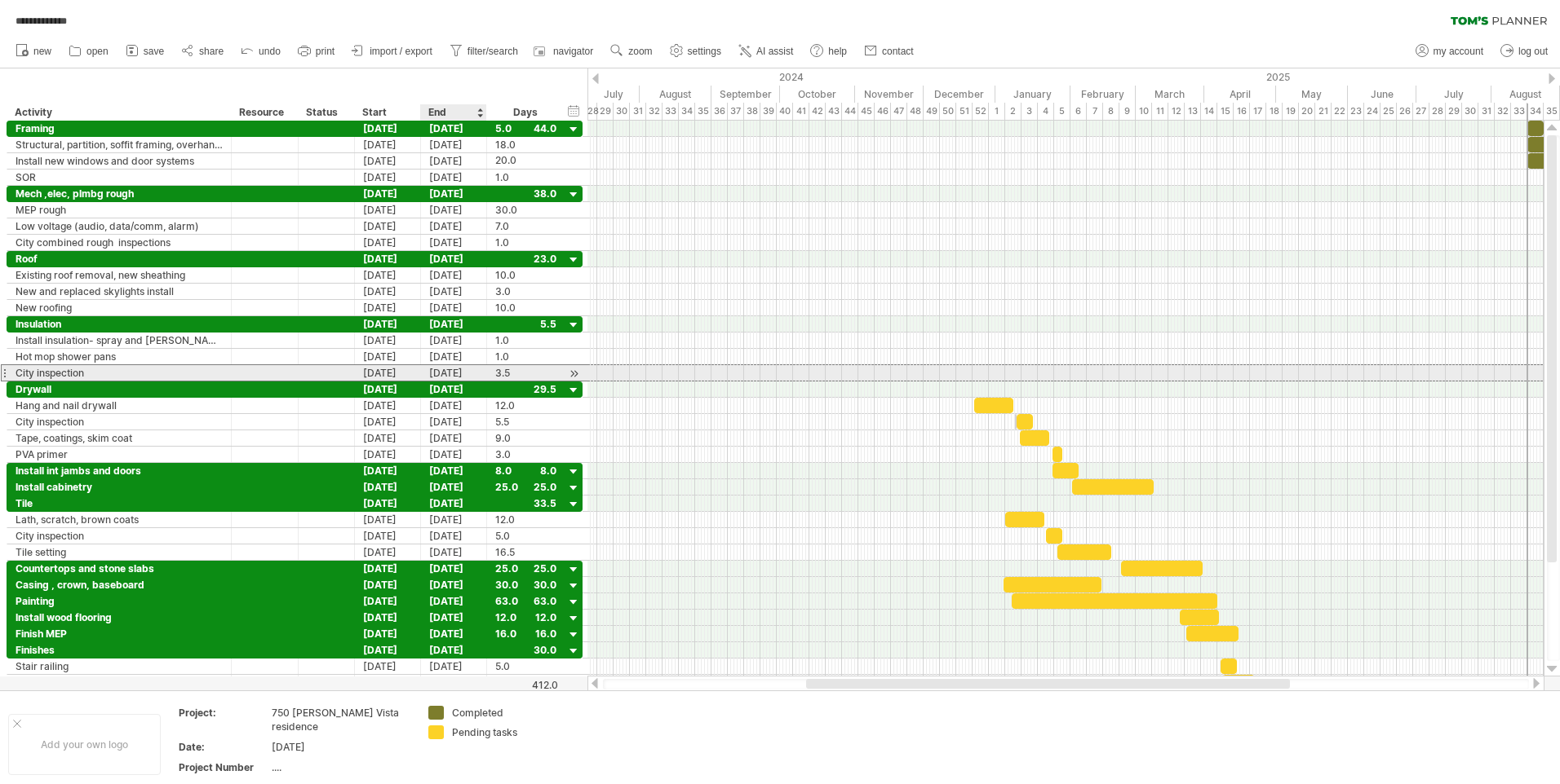
click at [463, 370] on div "[DATE]" at bounding box center [454, 372] width 66 height 15
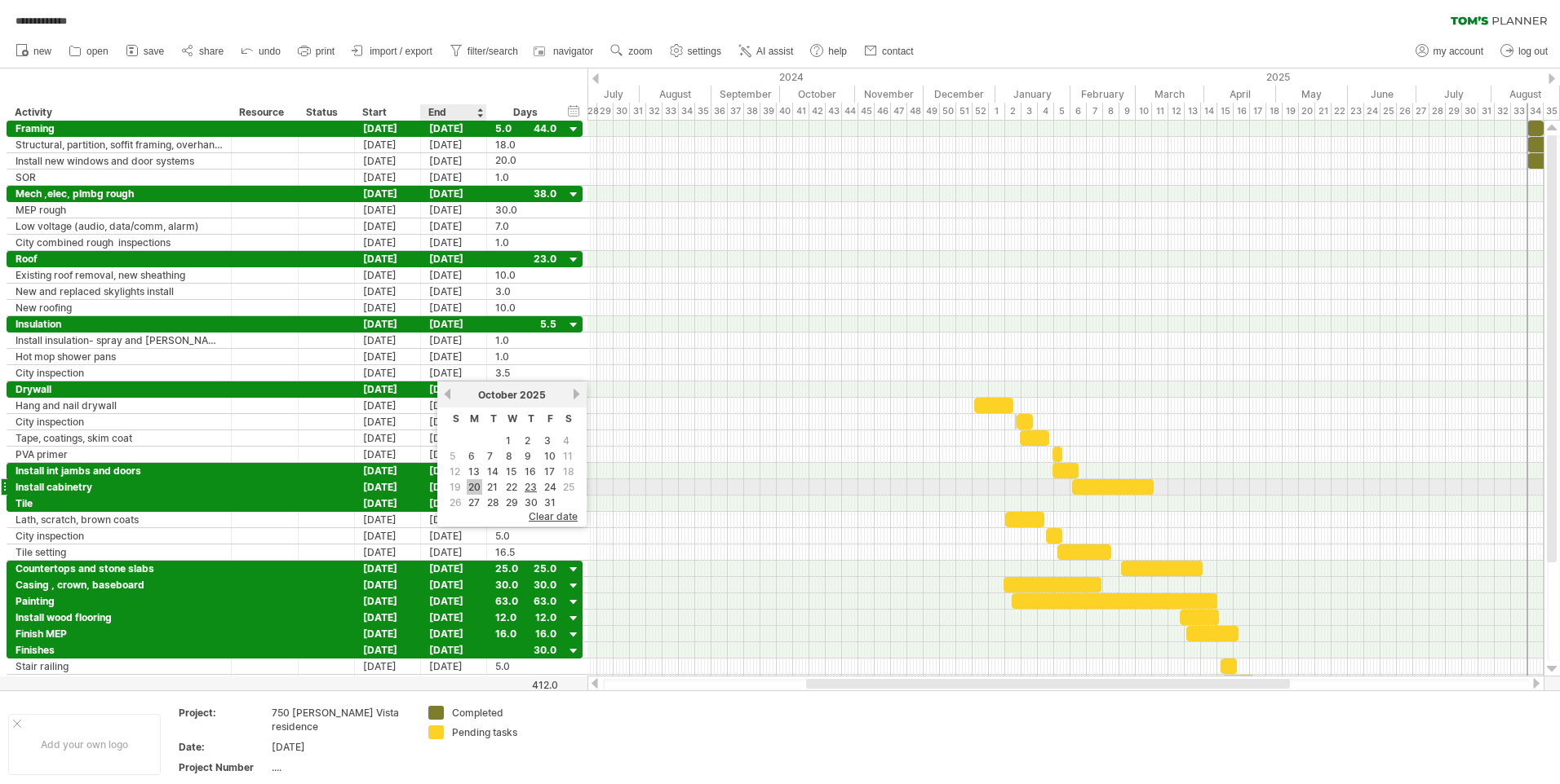
click at [473, 488] on link "20" at bounding box center [474, 487] width 15 height 15
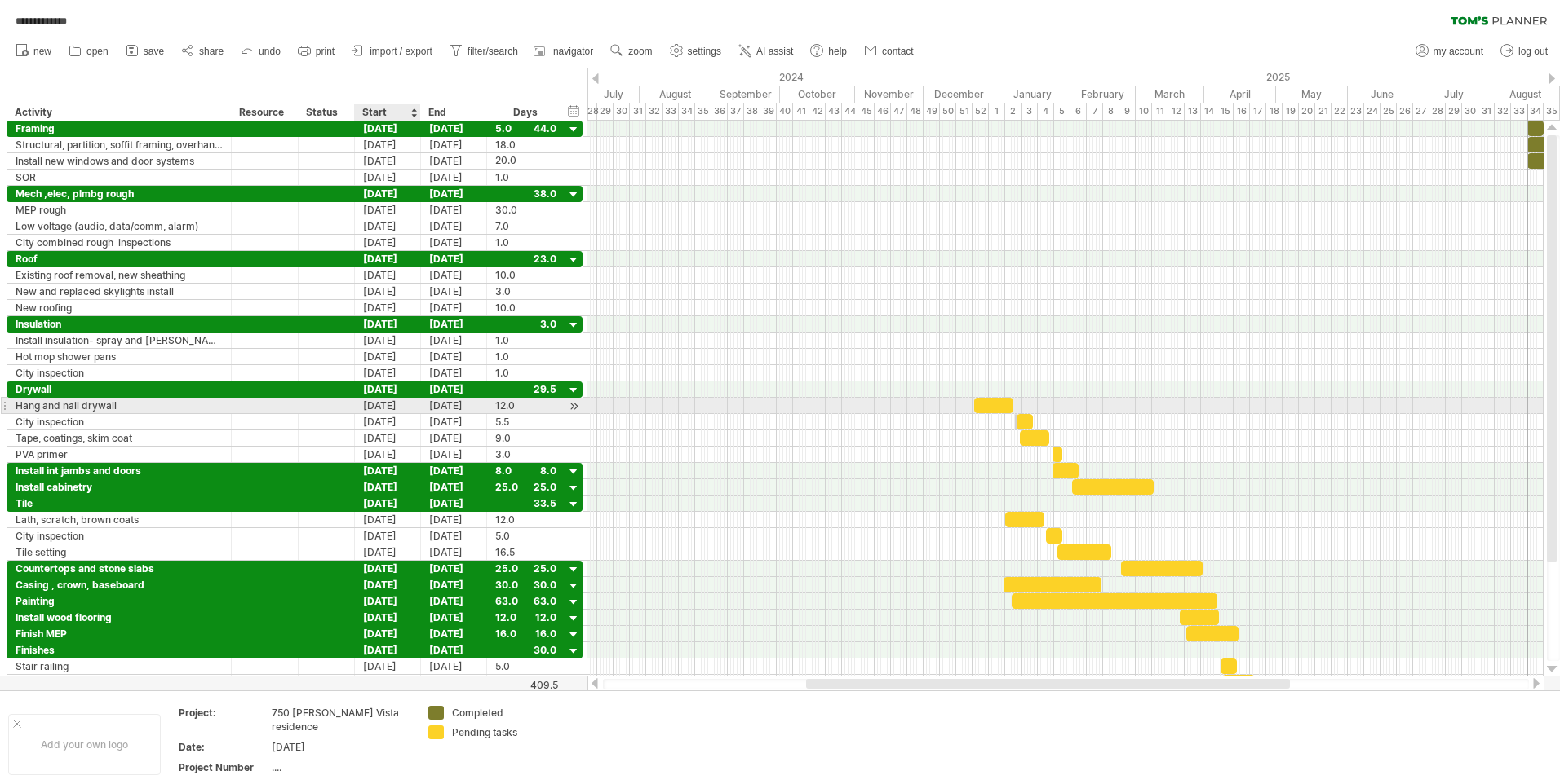
click at [385, 404] on div "[DATE]" at bounding box center [388, 405] width 66 height 15
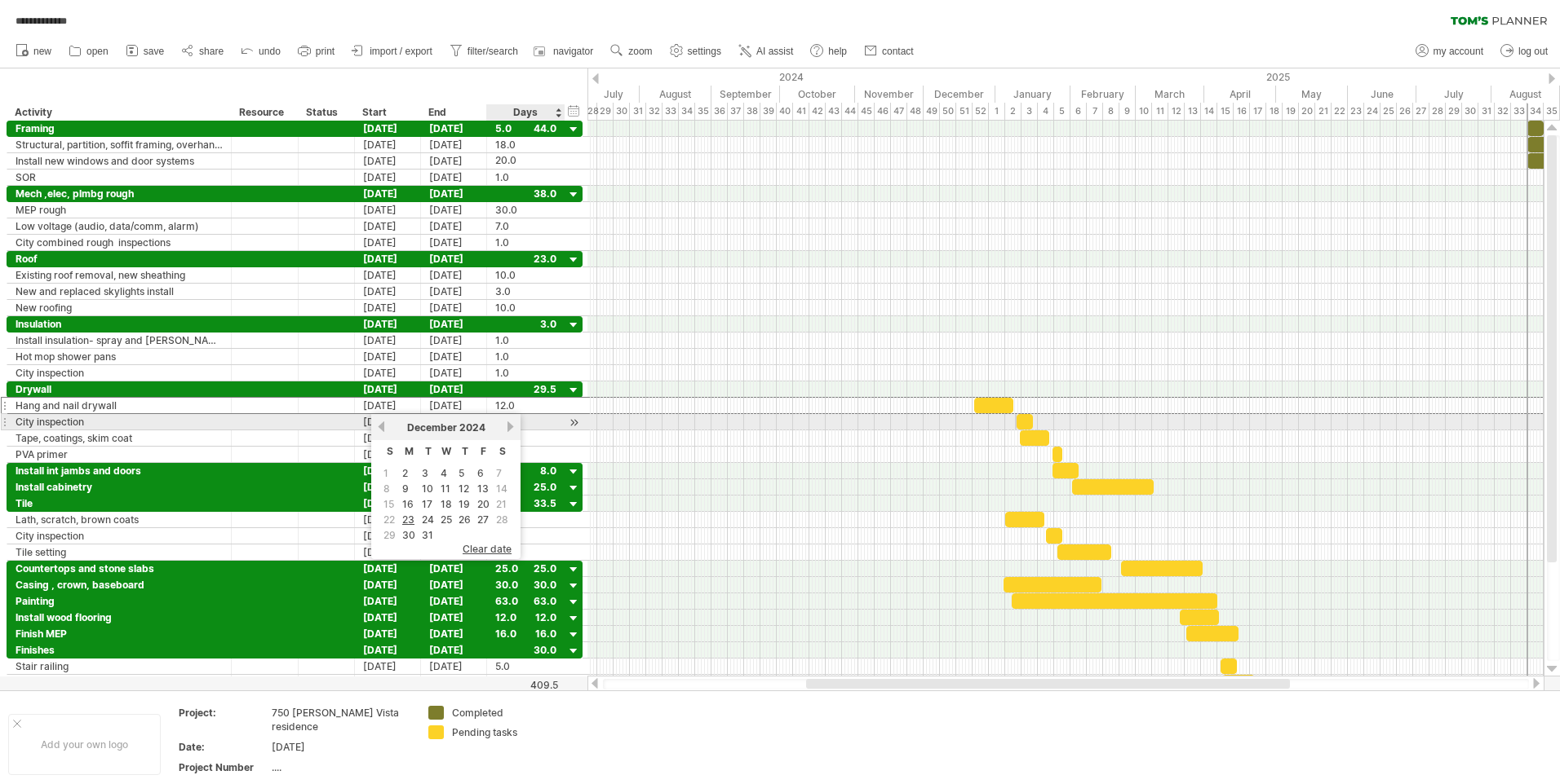
click at [513, 426] on link "next" at bounding box center [510, 427] width 12 height 12
click at [515, 426] on link "next" at bounding box center [510, 427] width 12 height 12
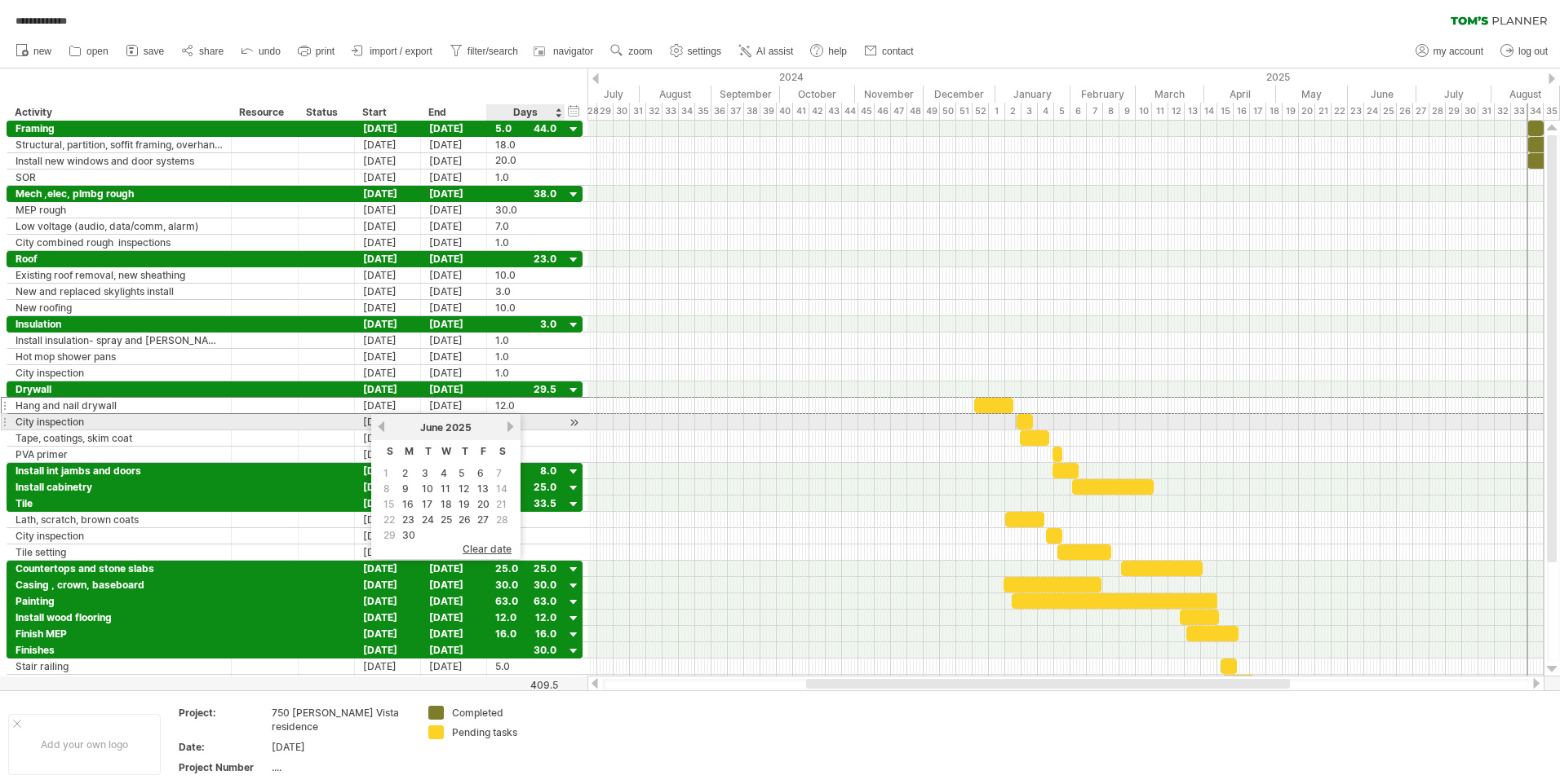
click at [515, 426] on link "next" at bounding box center [510, 427] width 12 height 12
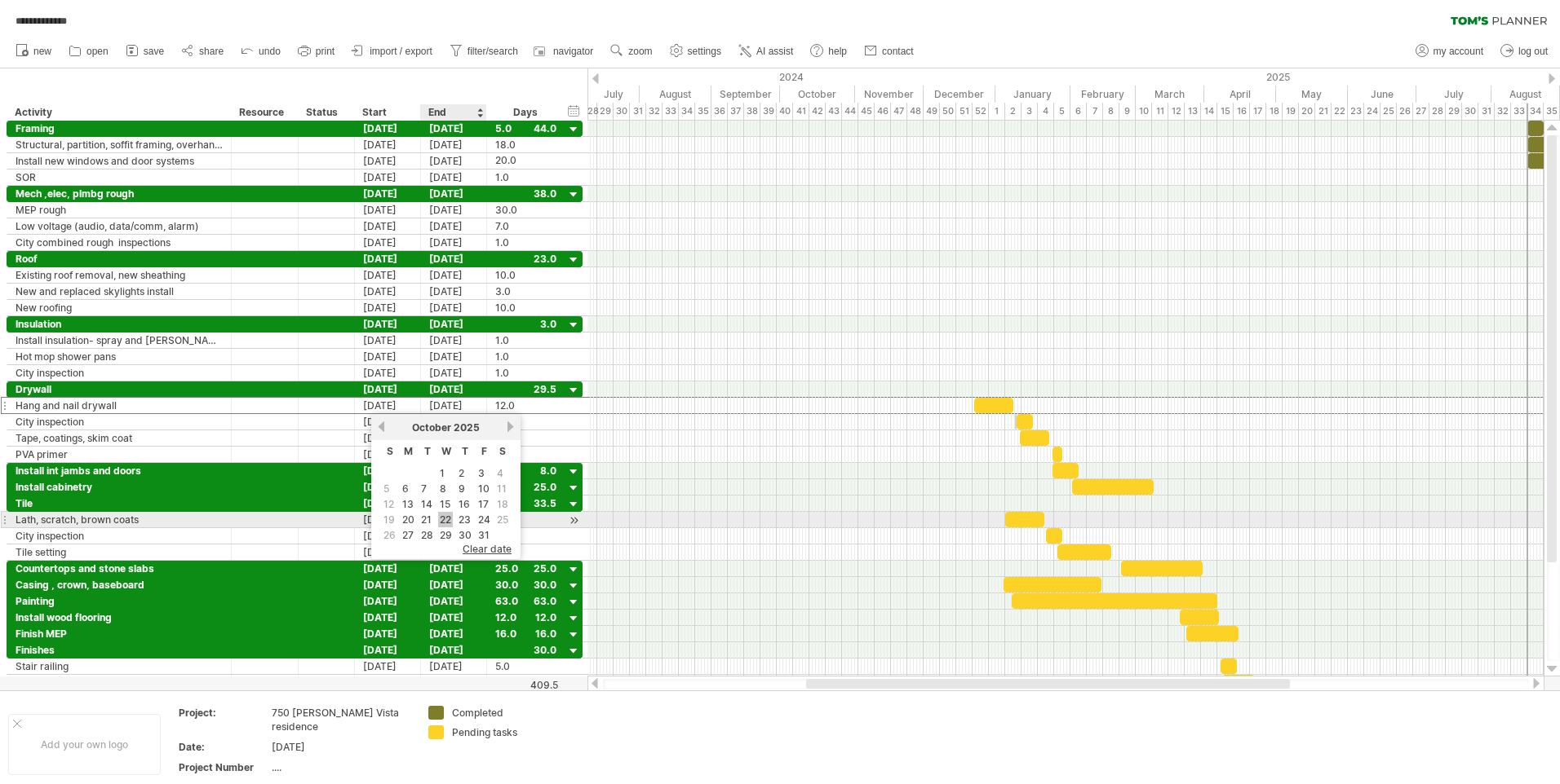
click at [443, 517] on link "22" at bounding box center [445, 519] width 14 height 15
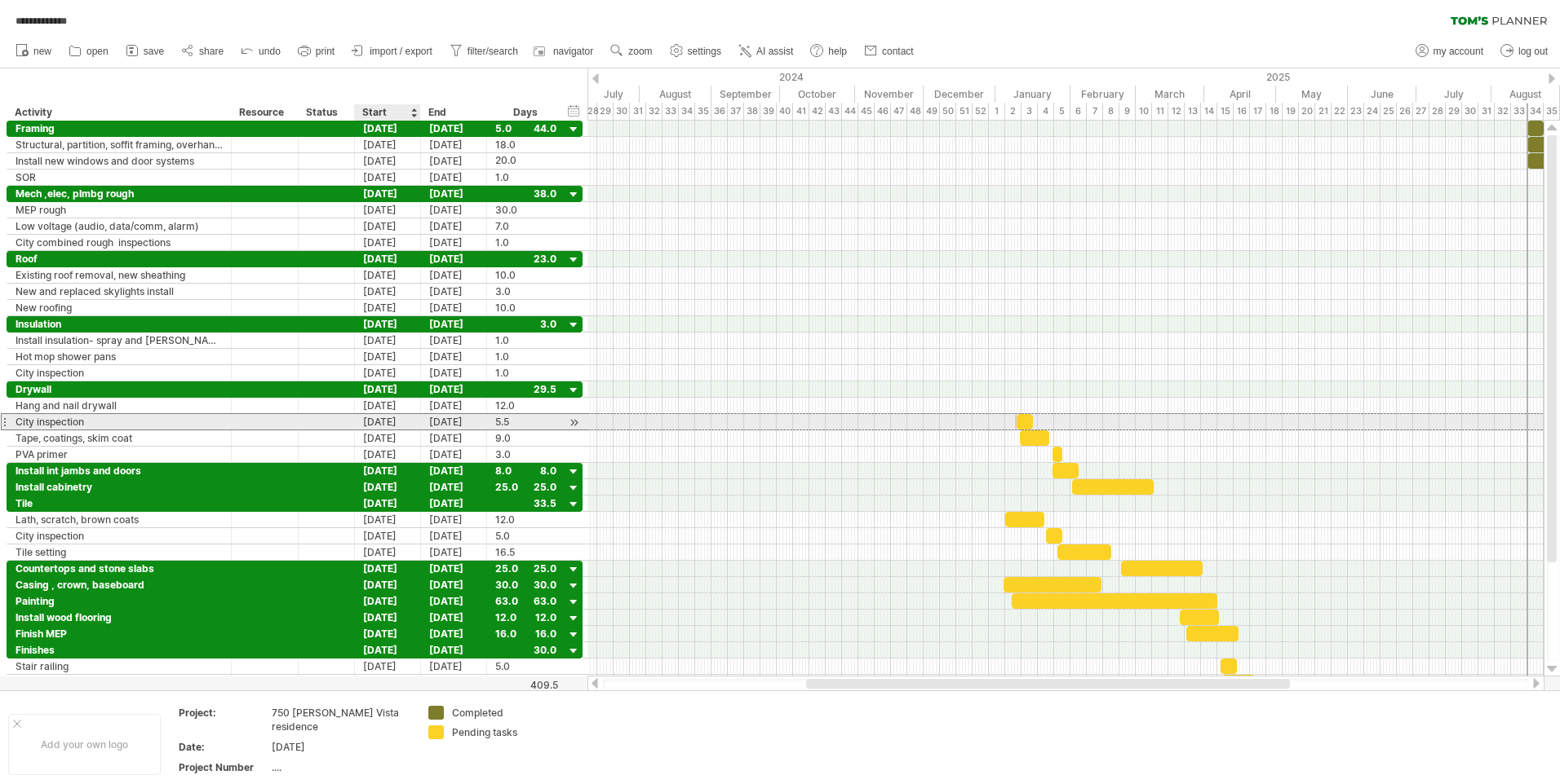
click at [386, 423] on div "[DATE]" at bounding box center [388, 421] width 66 height 15
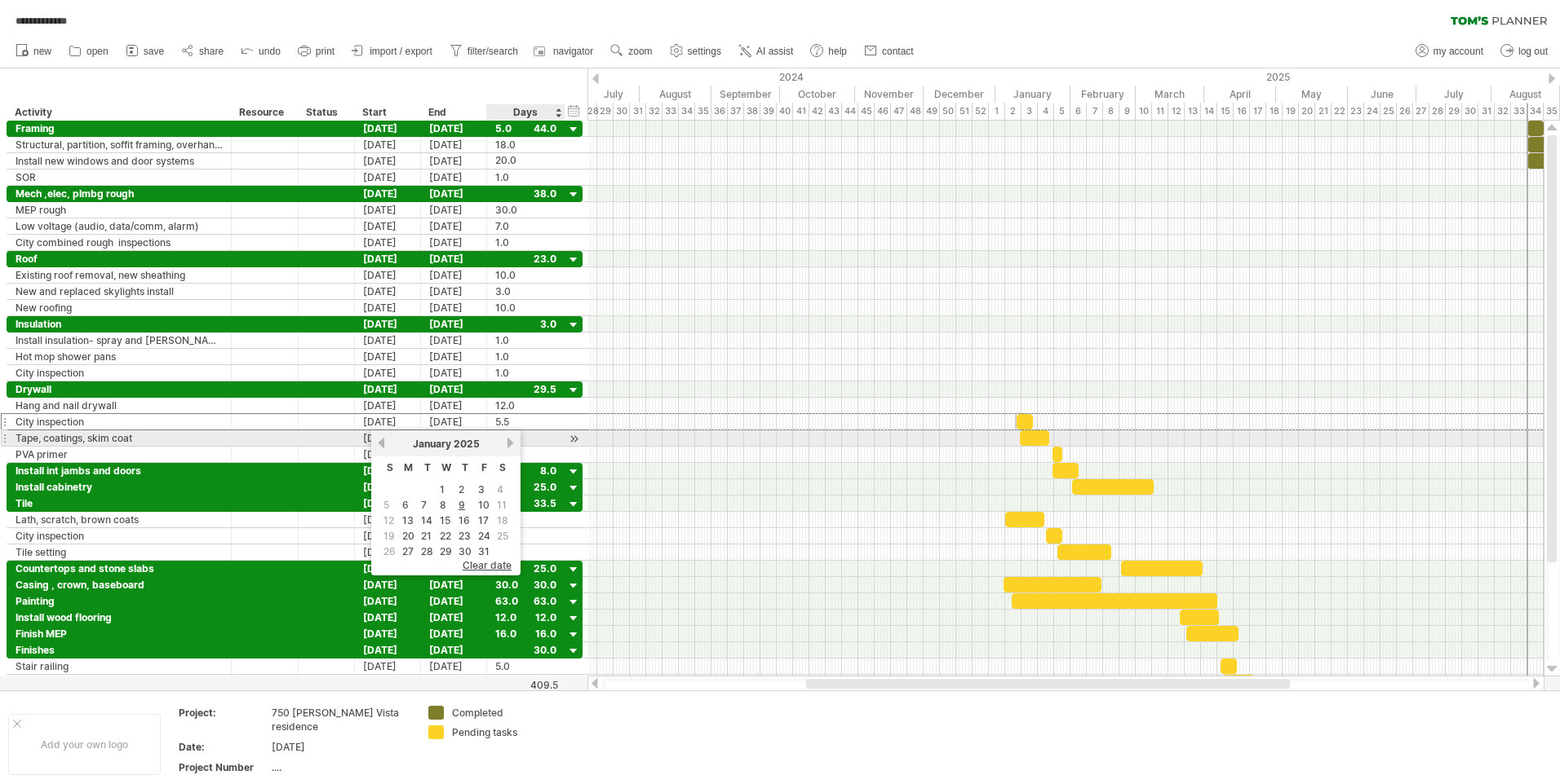
click at [507, 439] on link "next" at bounding box center [510, 443] width 12 height 12
click at [507, 439] on link "next" at bounding box center [508, 443] width 12 height 12
click at [507, 439] on link "next" at bounding box center [510, 443] width 12 height 12
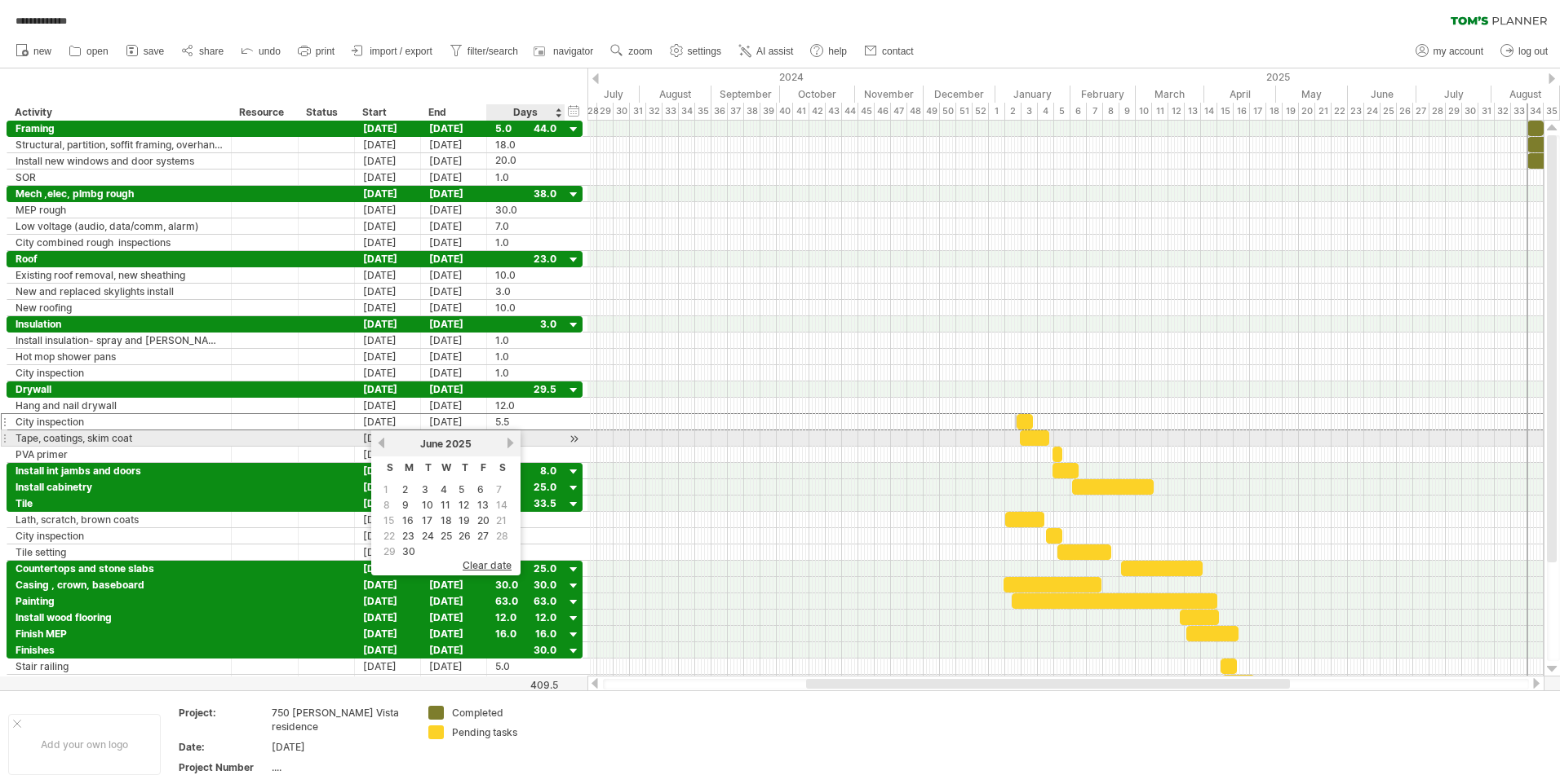
click at [507, 439] on link "next" at bounding box center [510, 443] width 12 height 12
click at [420, 505] on link "7" at bounding box center [424, 505] width 9 height 15
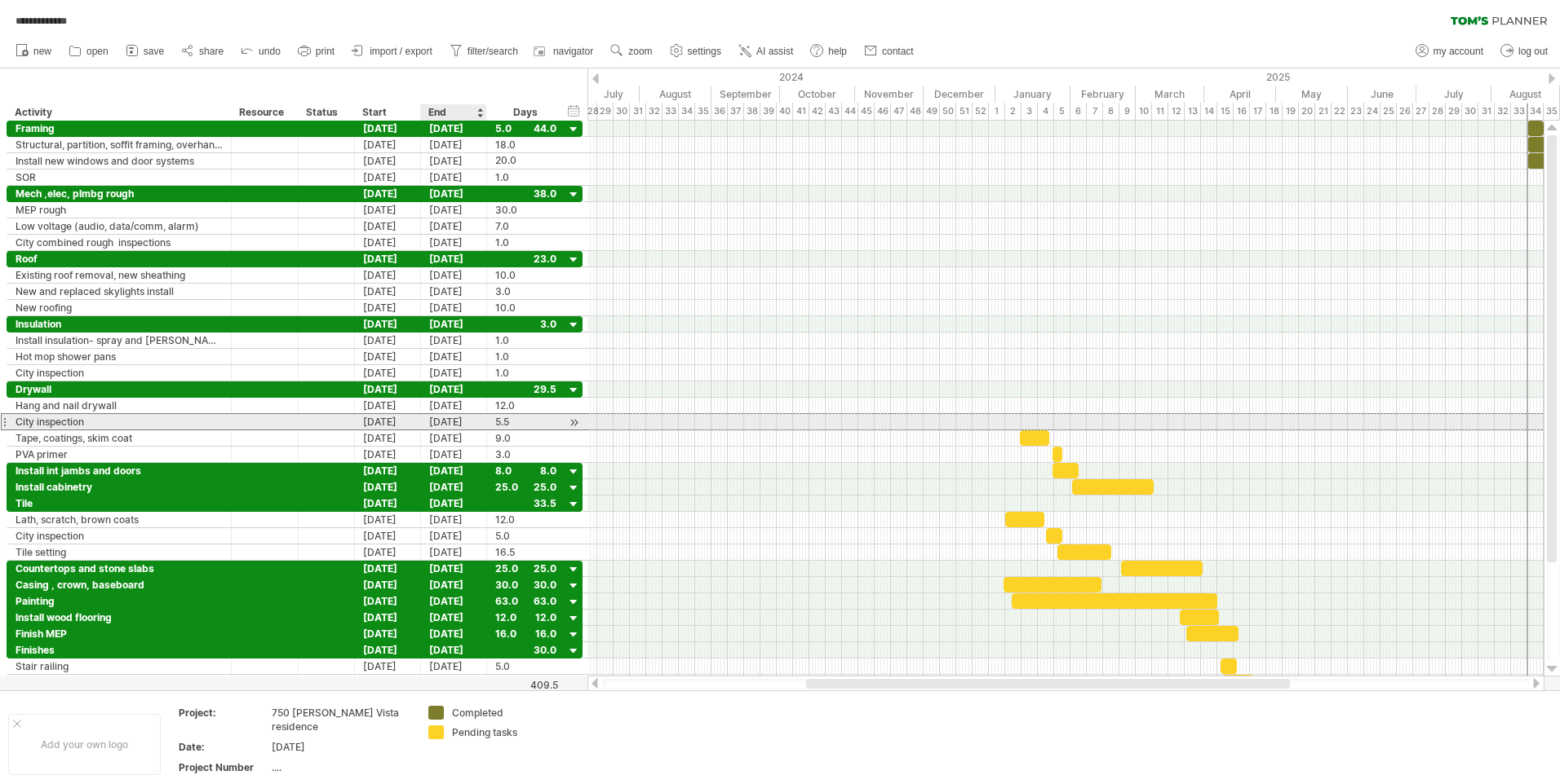
click at [459, 424] on div "[DATE]" at bounding box center [454, 421] width 66 height 15
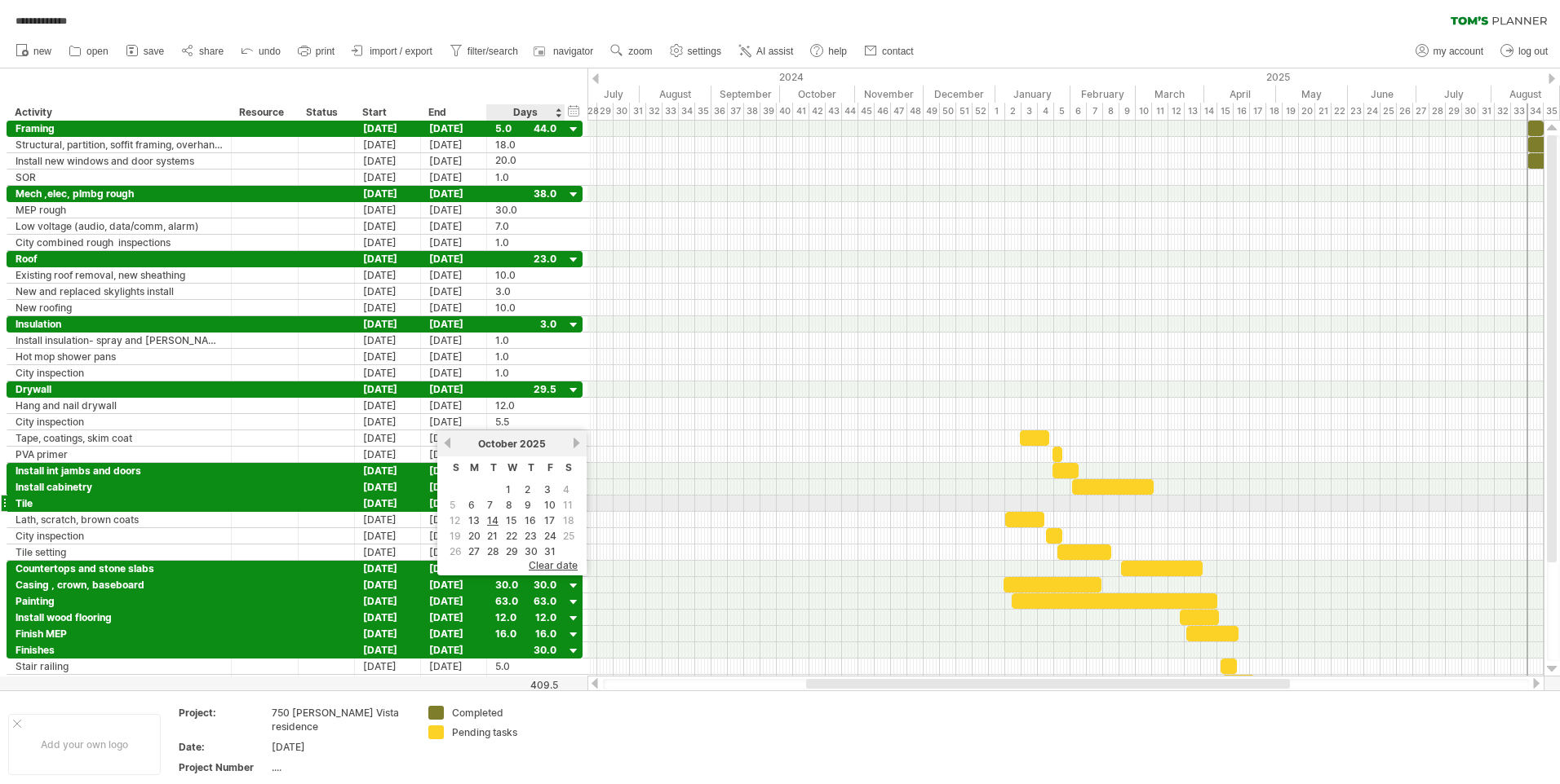
click at [492, 499] on link "7" at bounding box center [490, 505] width 9 height 15
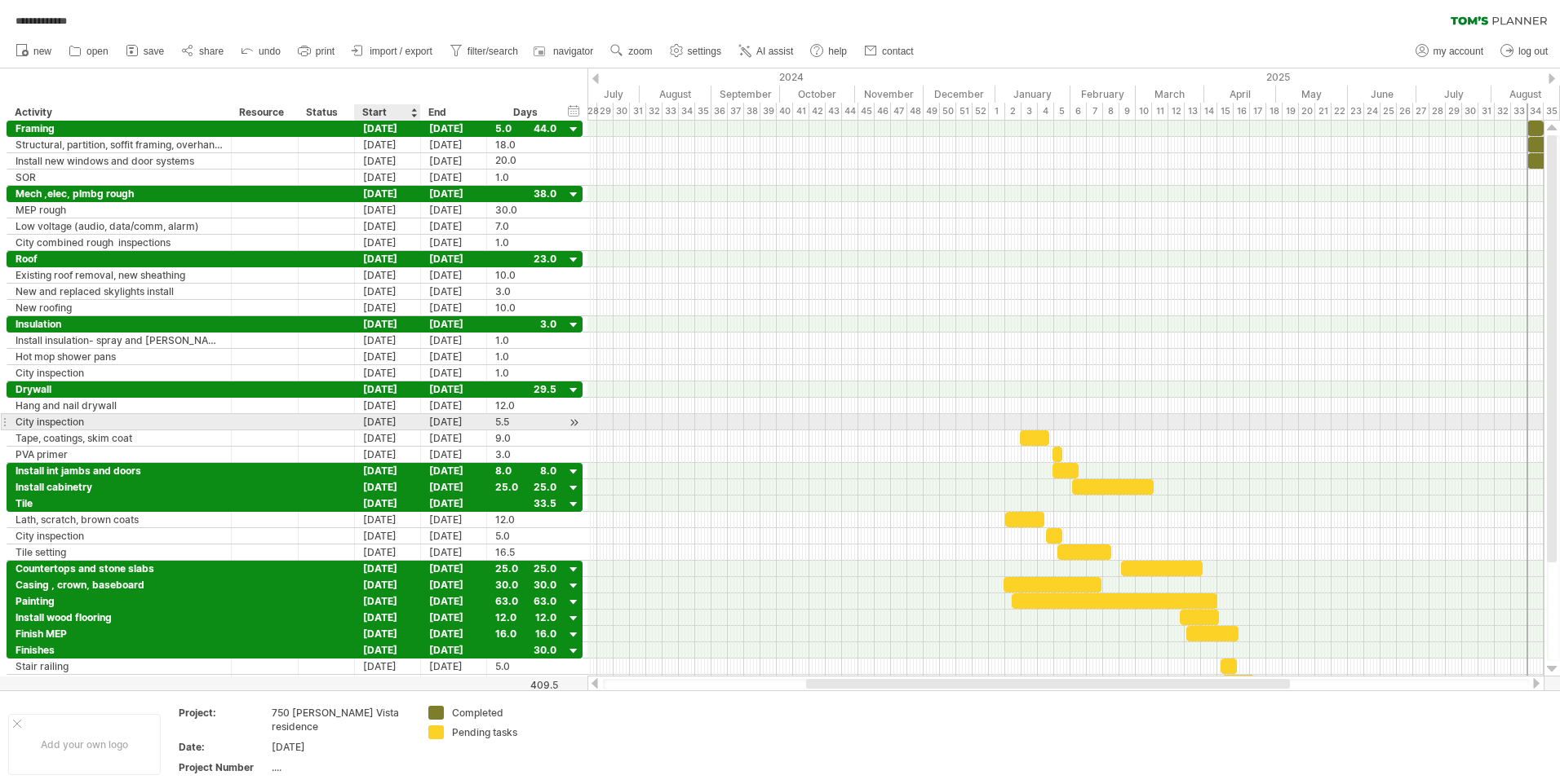
click at [391, 419] on div "[DATE]" at bounding box center [388, 421] width 66 height 15
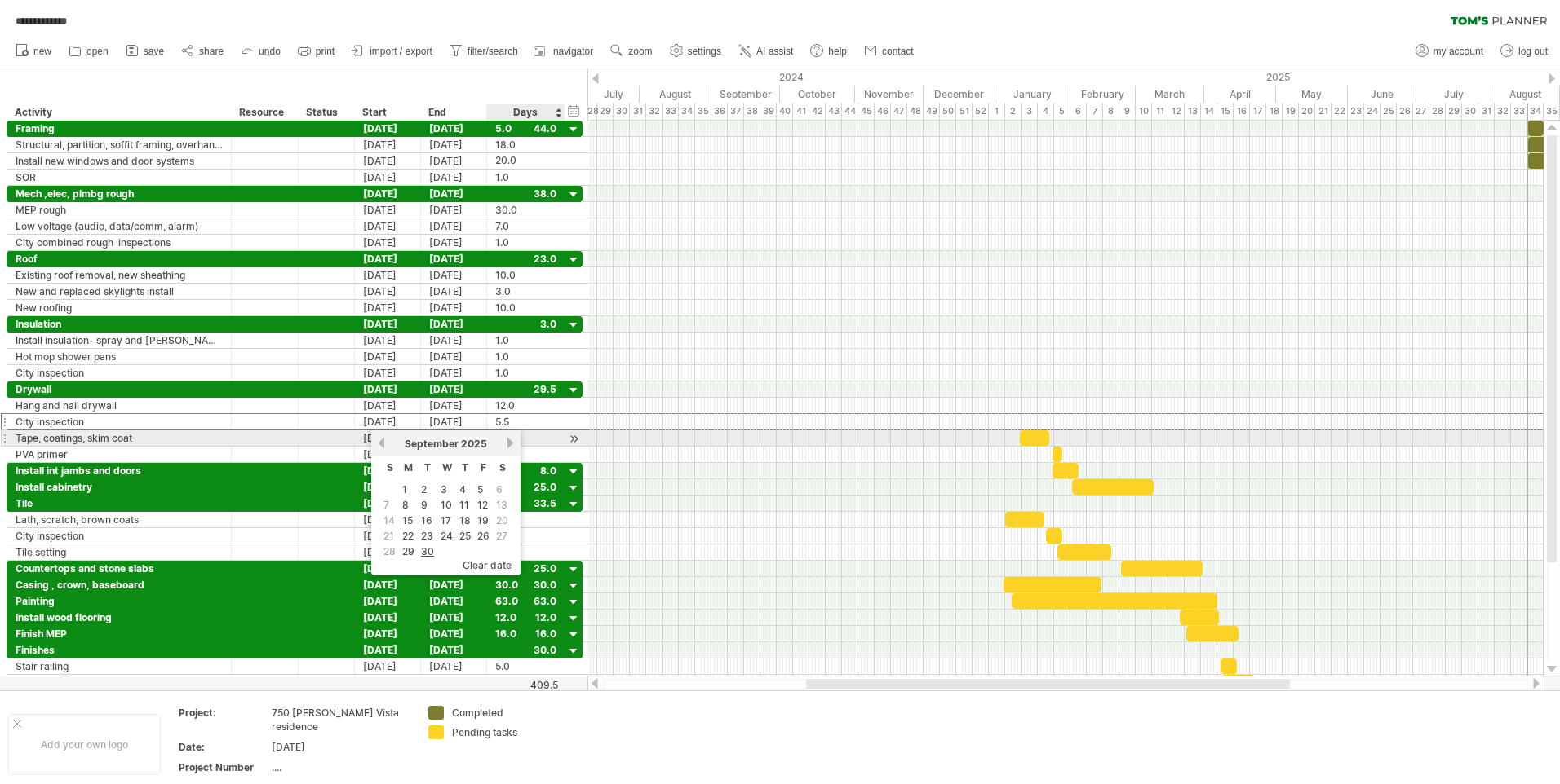
click at [507, 442] on link "next" at bounding box center [510, 443] width 12 height 12
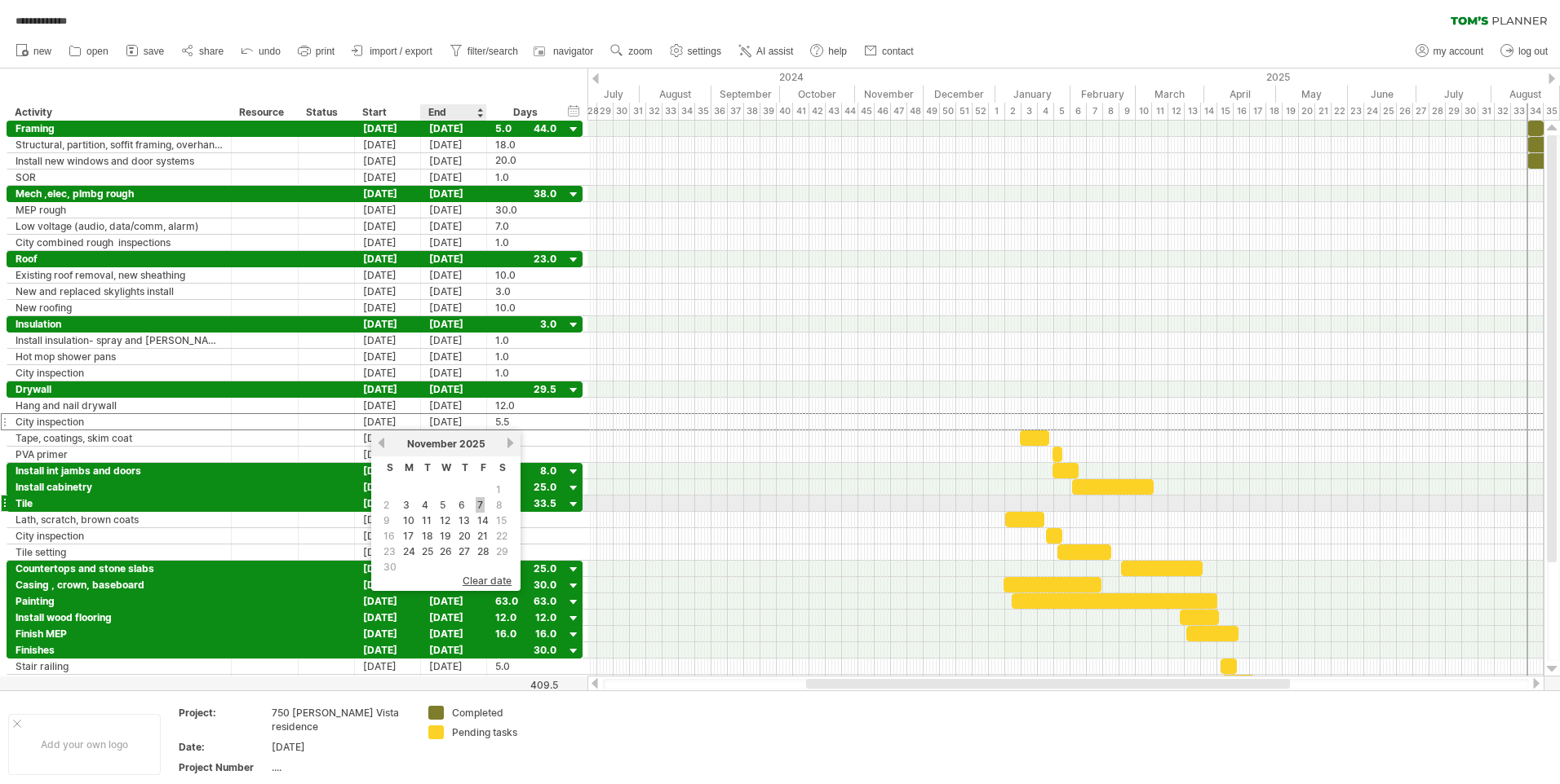
click at [477, 500] on link "7" at bounding box center [480, 505] width 9 height 15
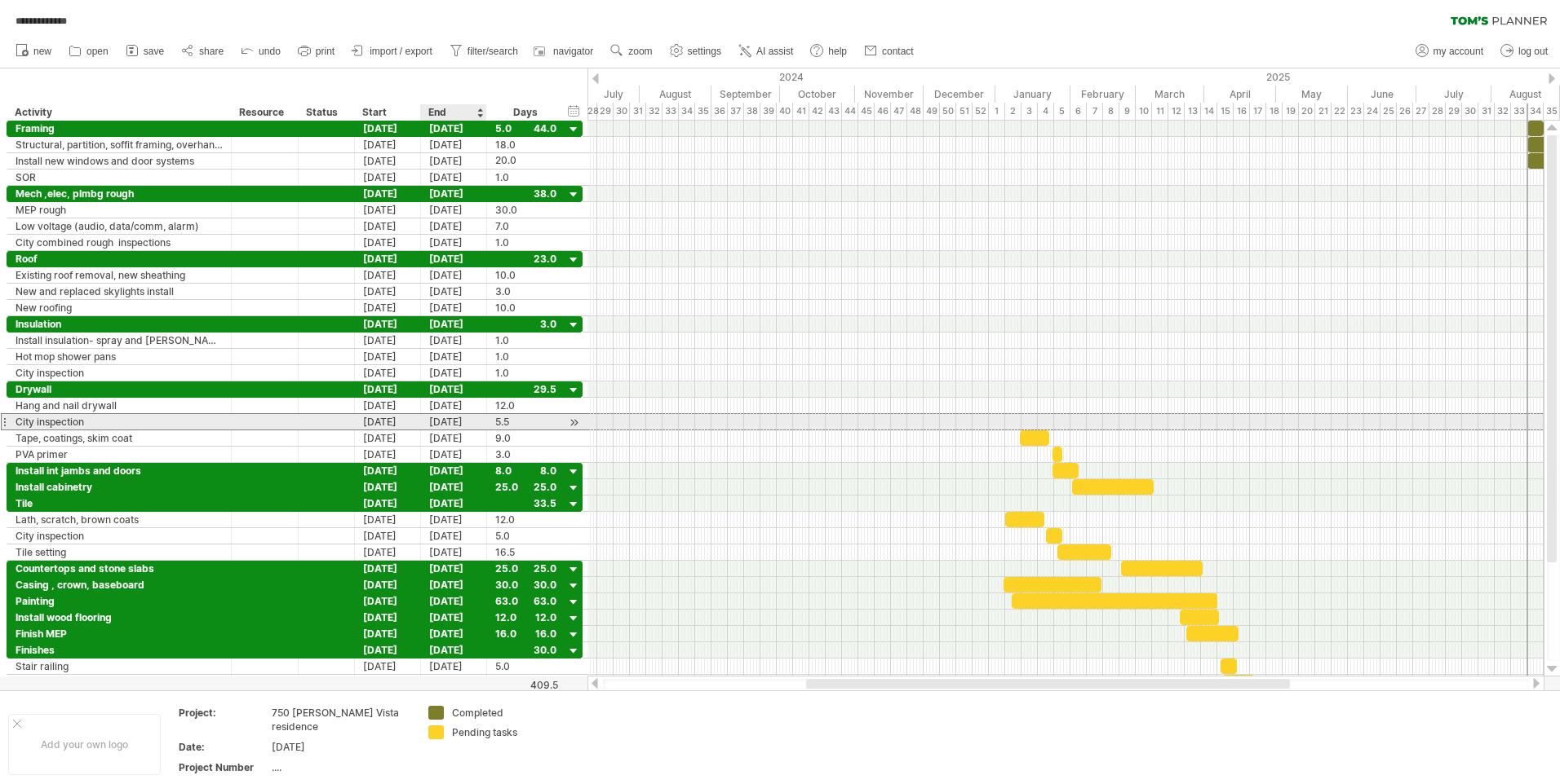
click at [461, 419] on div "[DATE]" at bounding box center [454, 421] width 66 height 15
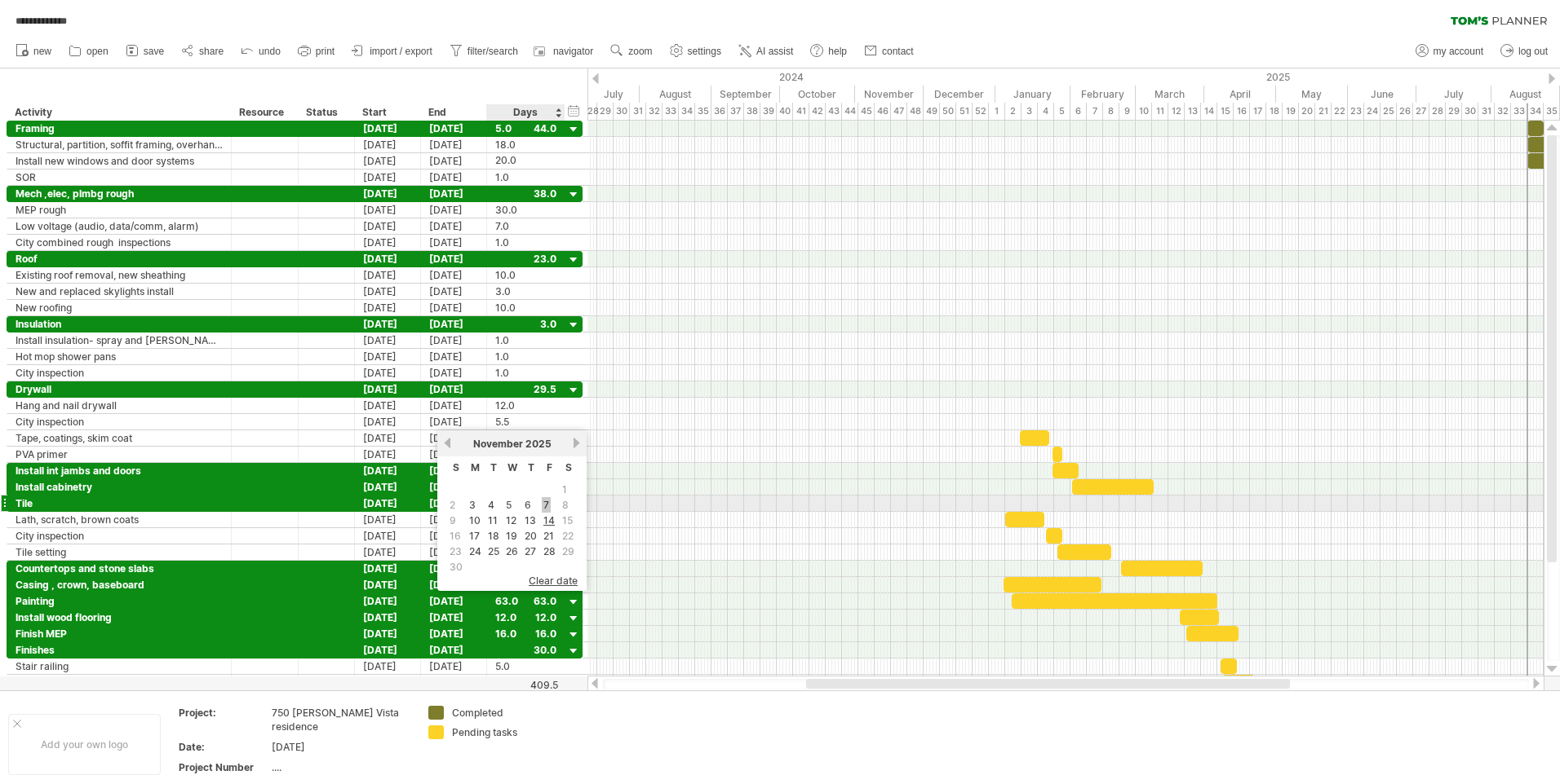
click at [547, 505] on link "7" at bounding box center [546, 505] width 9 height 15
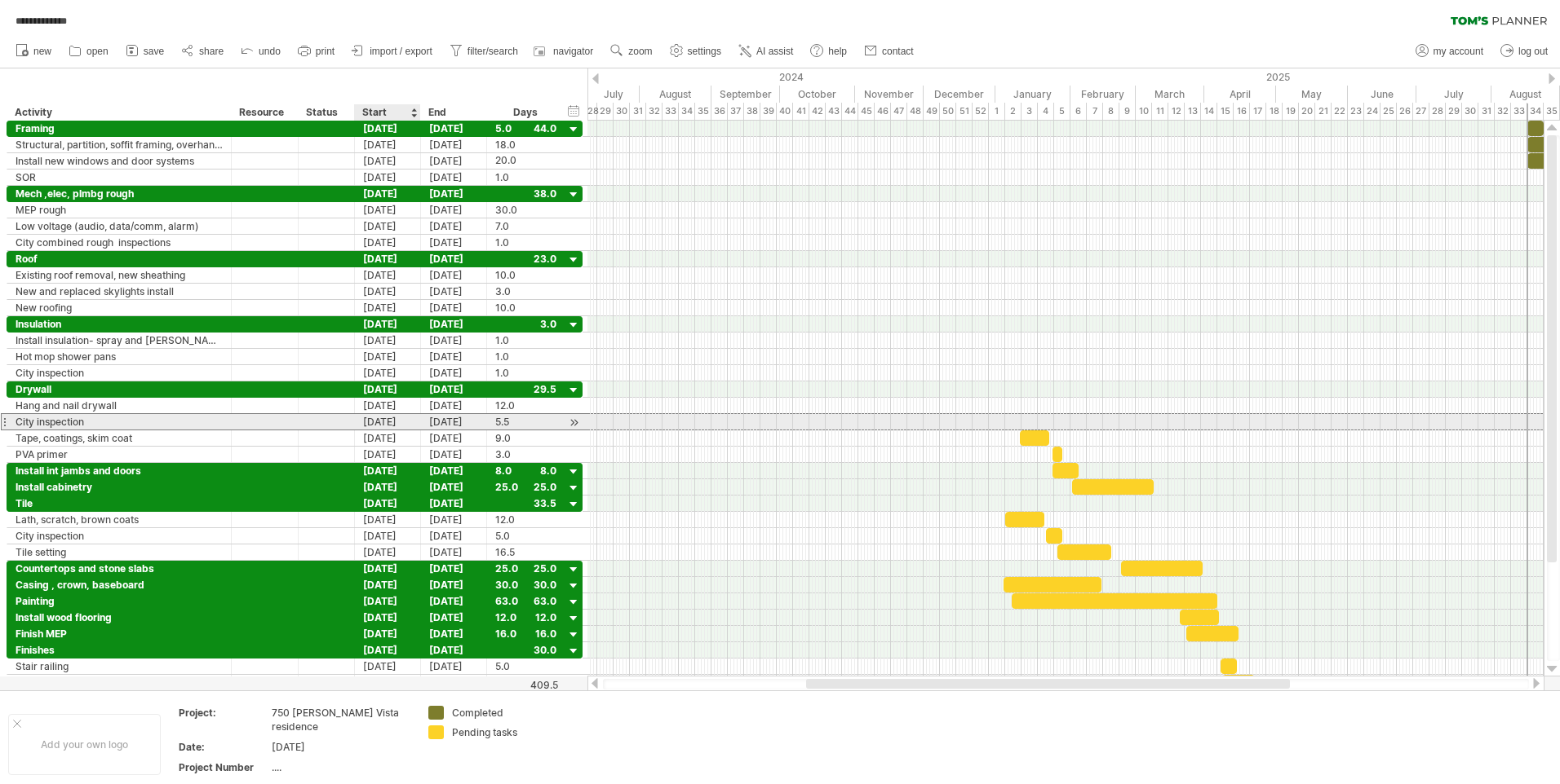
click at [391, 424] on div "[DATE]" at bounding box center [388, 421] width 66 height 15
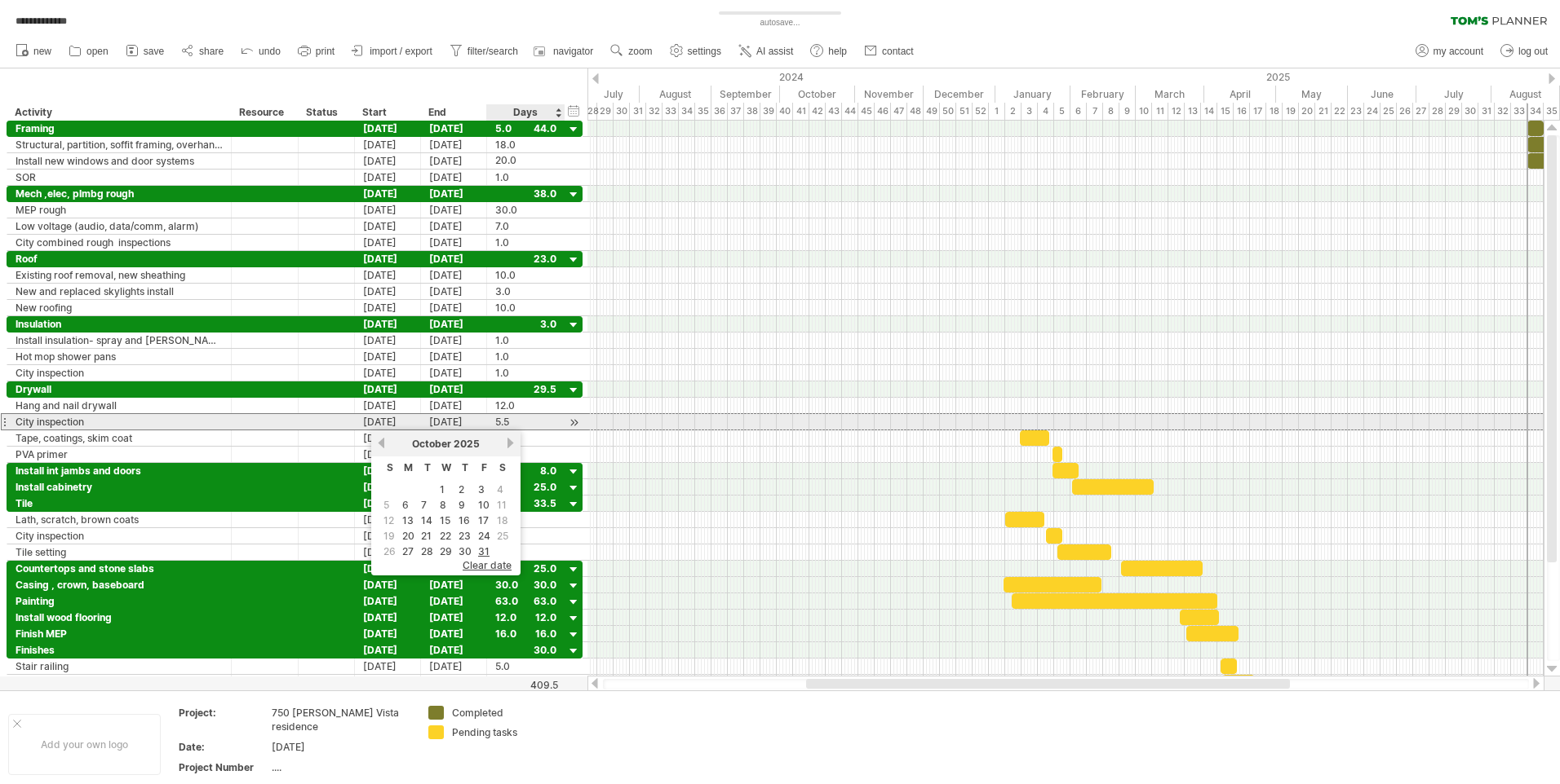
click at [514, 423] on div "5.5" at bounding box center [525, 421] width 61 height 15
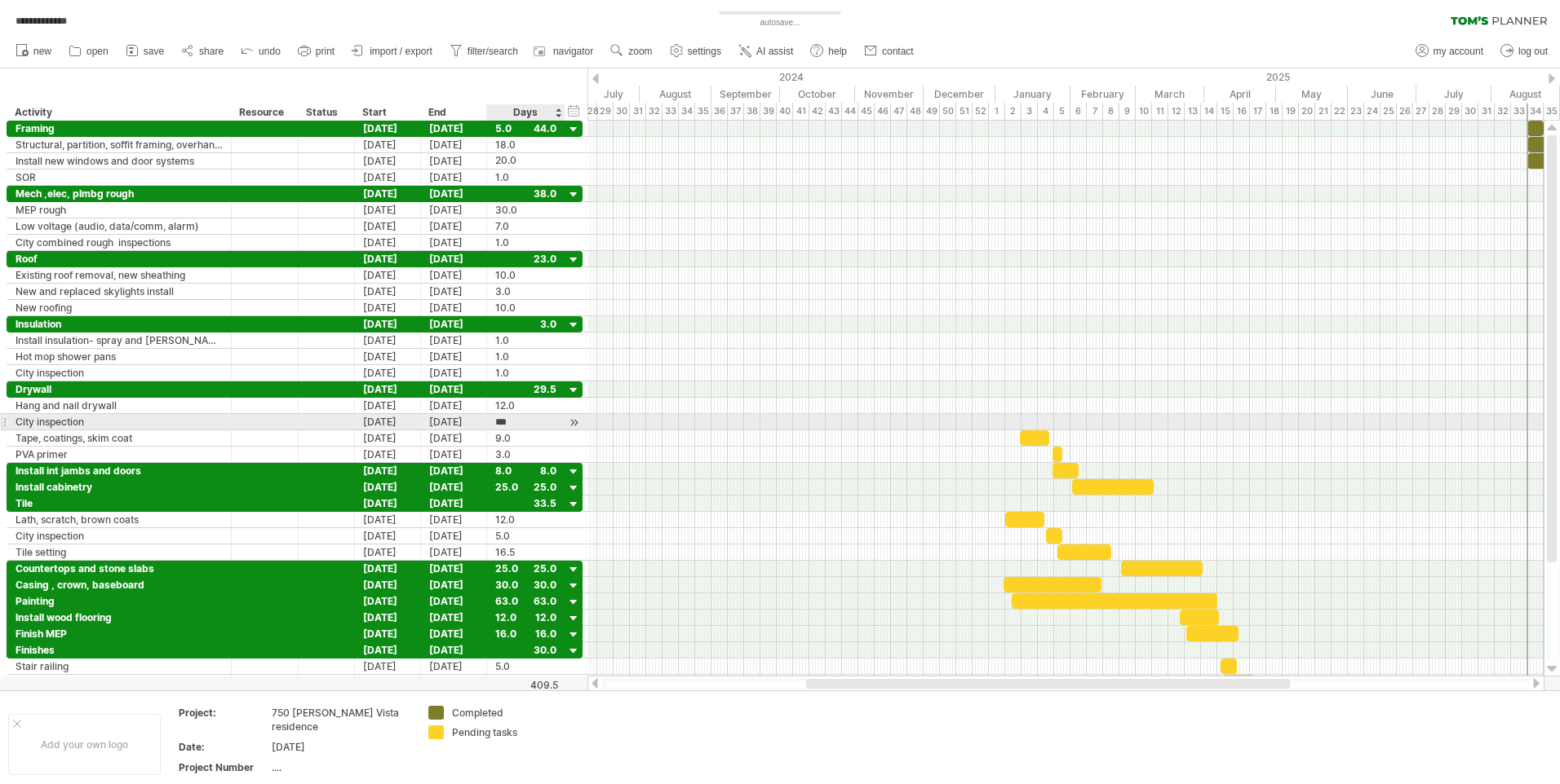
scroll to position [1, 0]
type input "*"
click at [392, 416] on div "[DATE]" at bounding box center [388, 421] width 66 height 15
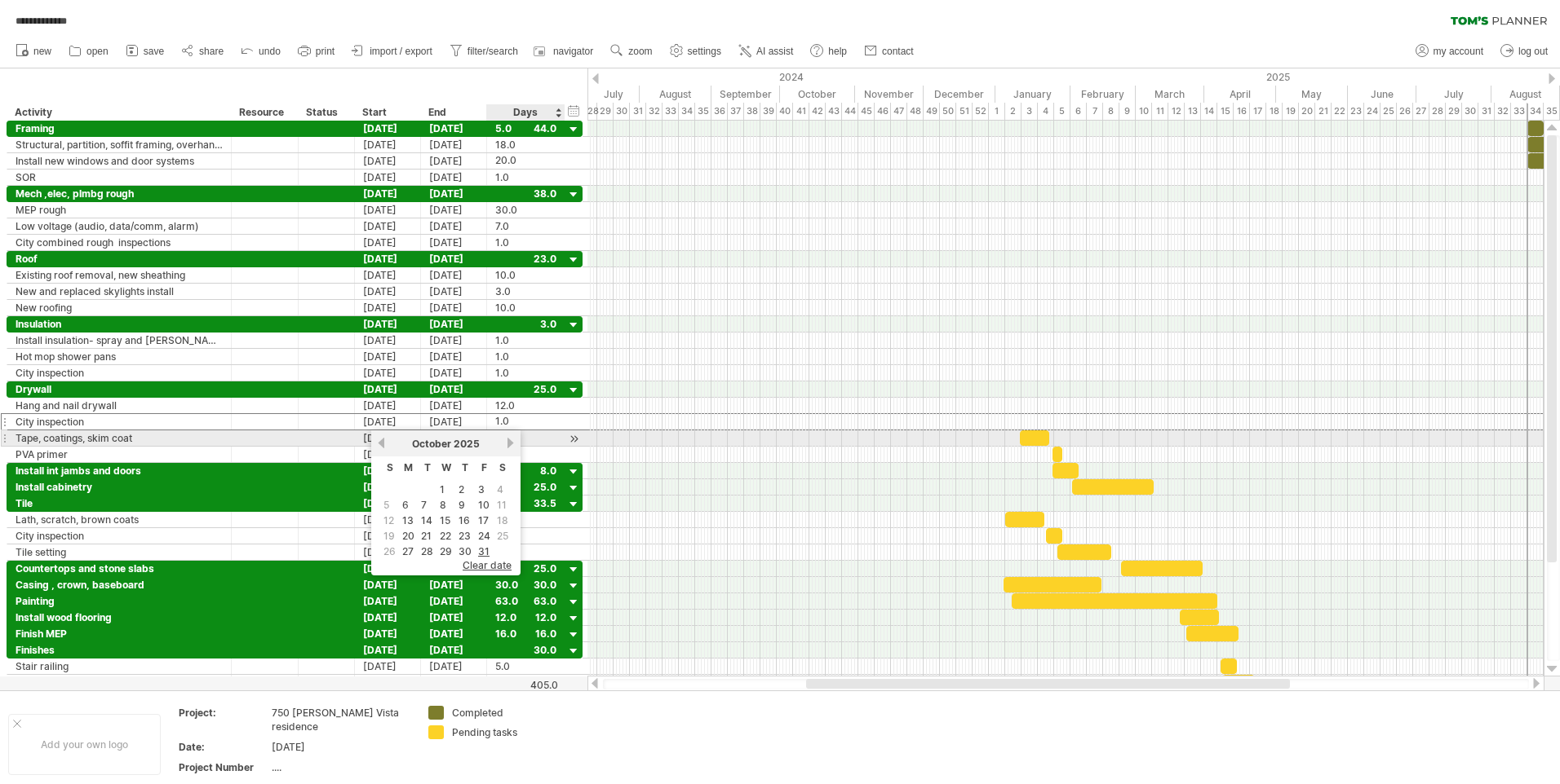
click at [509, 443] on link "next" at bounding box center [510, 443] width 12 height 12
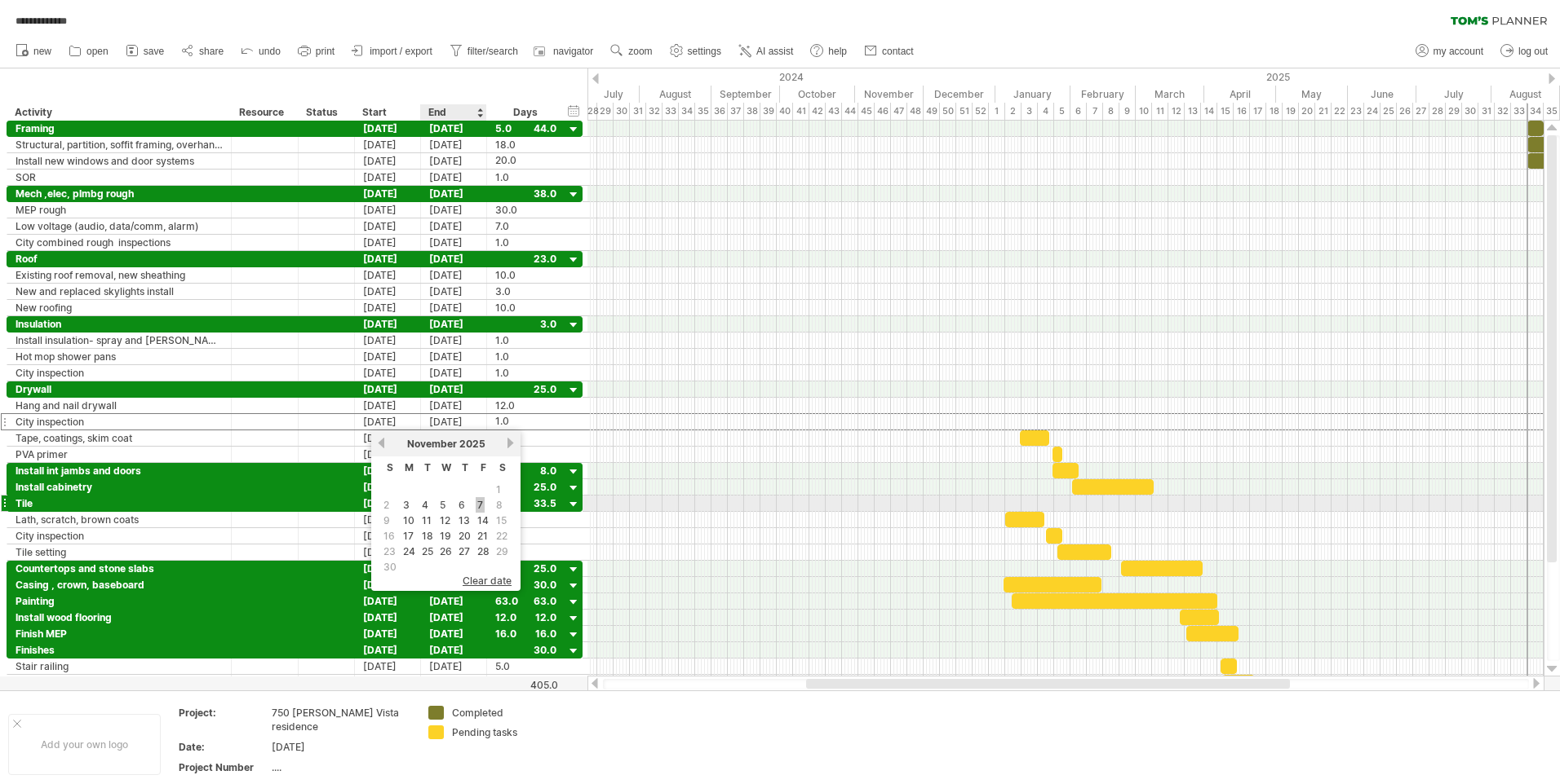
click at [481, 504] on link "7" at bounding box center [480, 505] width 9 height 15
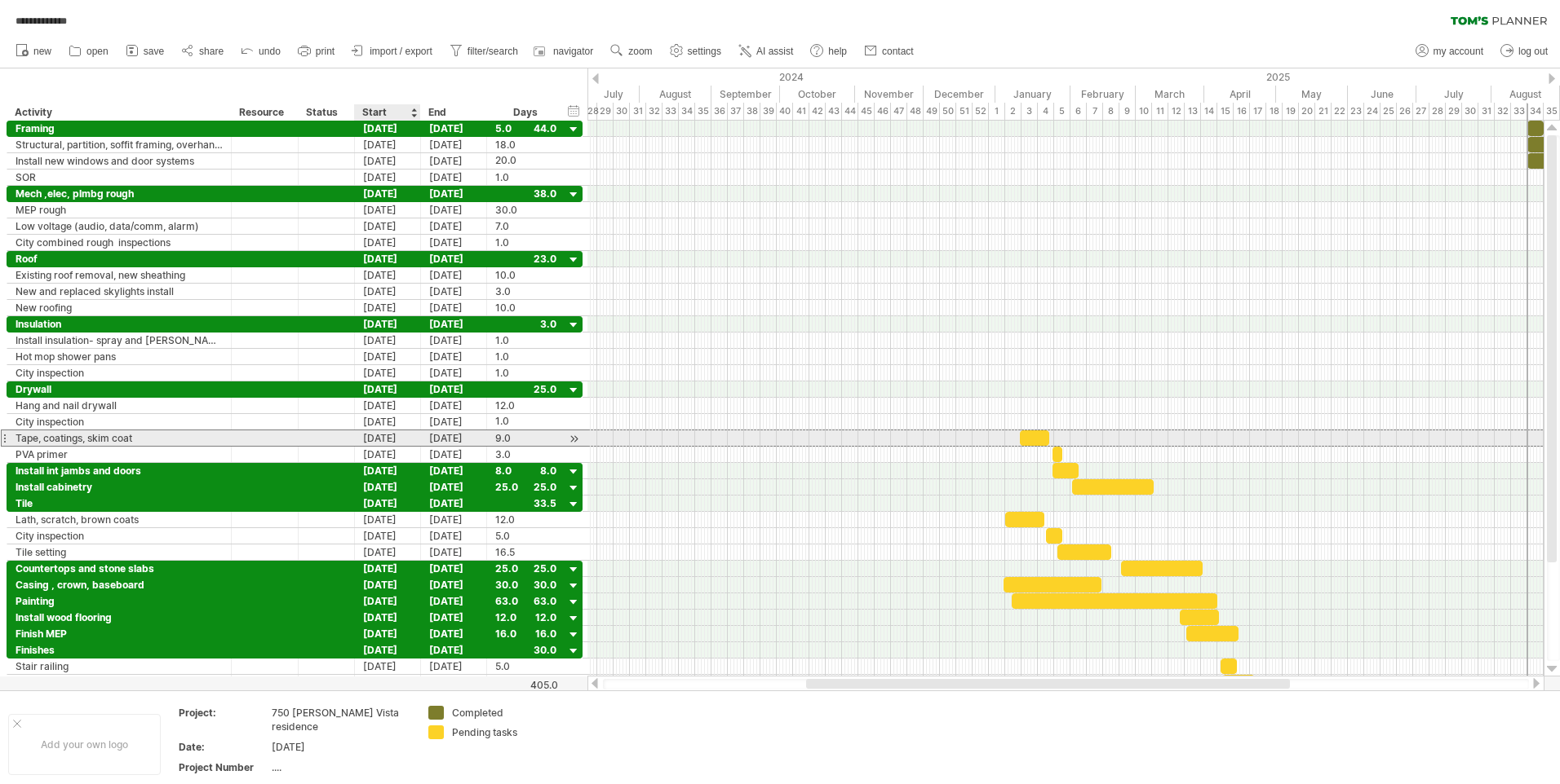
click at [389, 434] on div "[DATE]" at bounding box center [388, 438] width 66 height 15
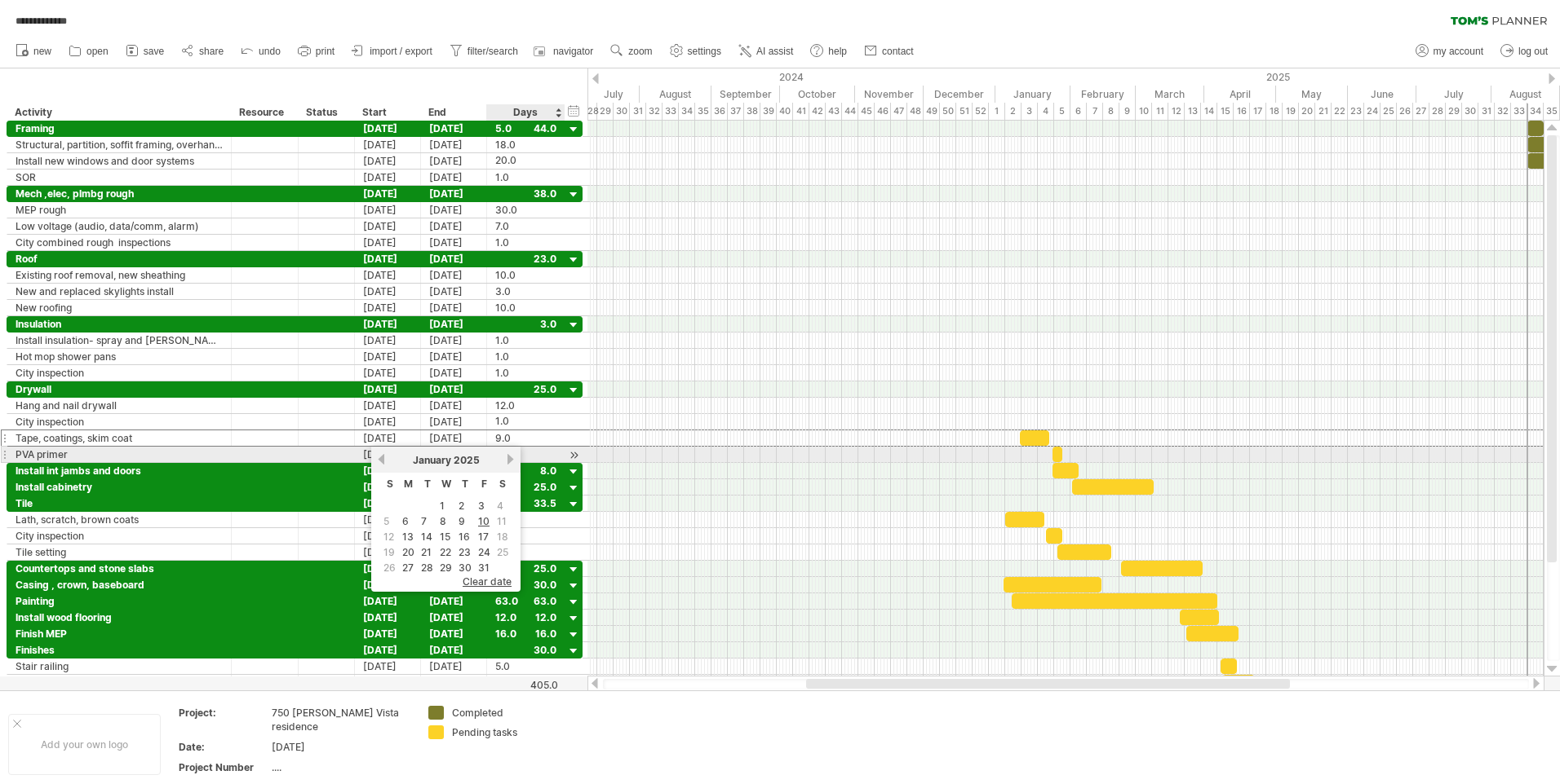
click at [508, 457] on link "next" at bounding box center [510, 459] width 12 height 12
click at [508, 457] on link "next" at bounding box center [508, 459] width 12 height 12
click at [508, 457] on link "next" at bounding box center [510, 459] width 12 height 12
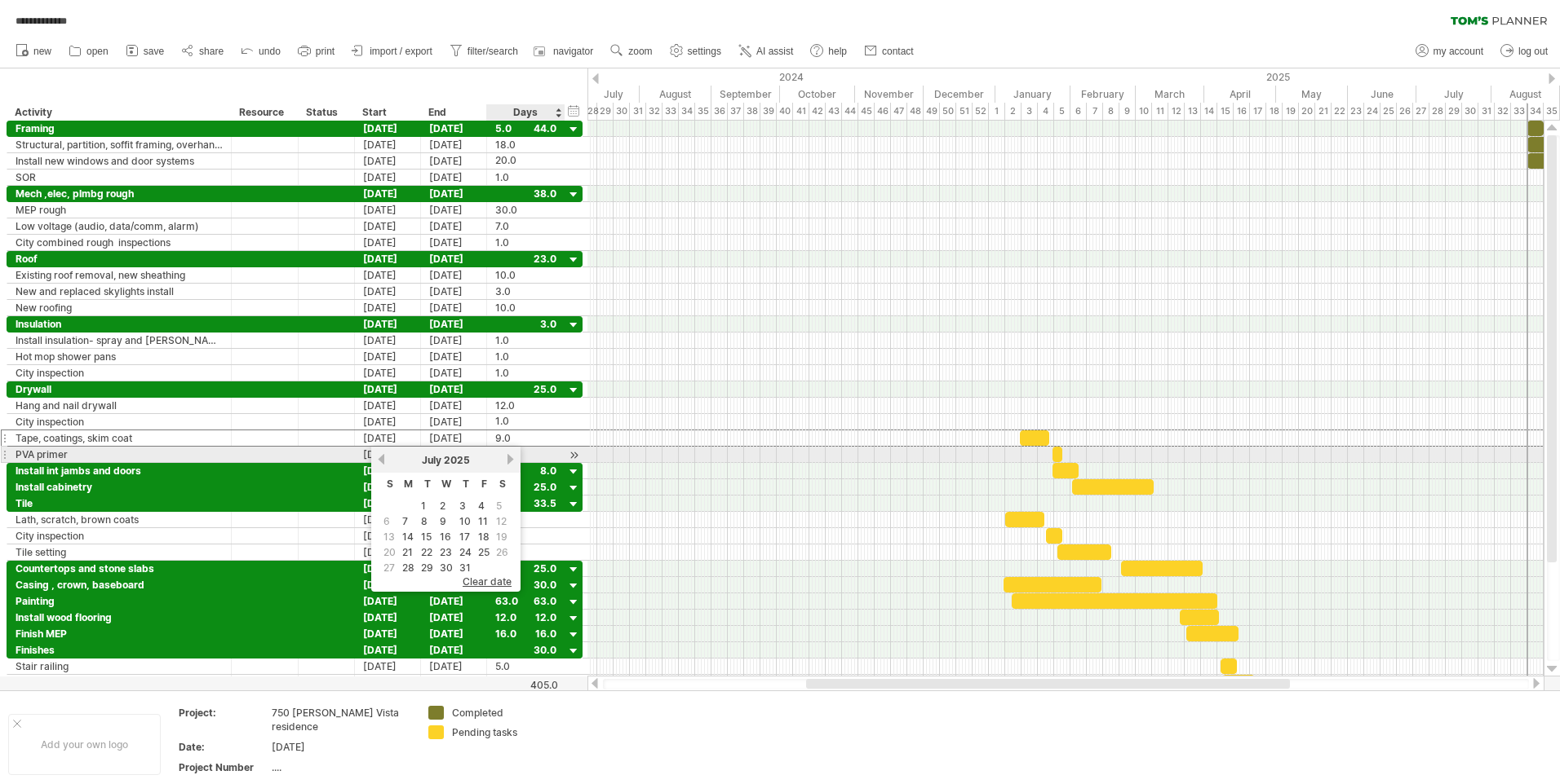
click at [508, 457] on link "next" at bounding box center [510, 459] width 12 height 12
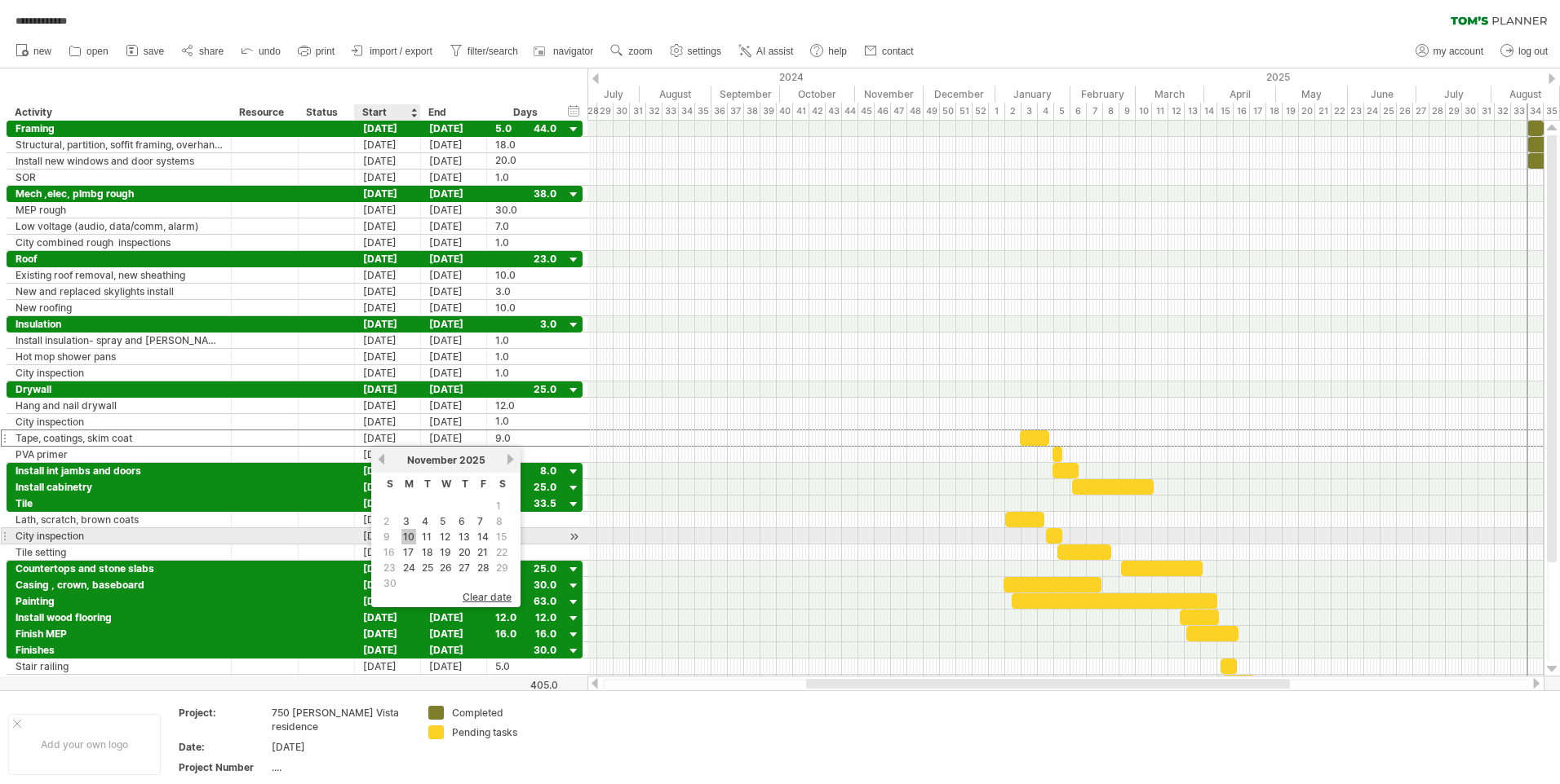
click at [408, 535] on link "10" at bounding box center [409, 537] width 14 height 15
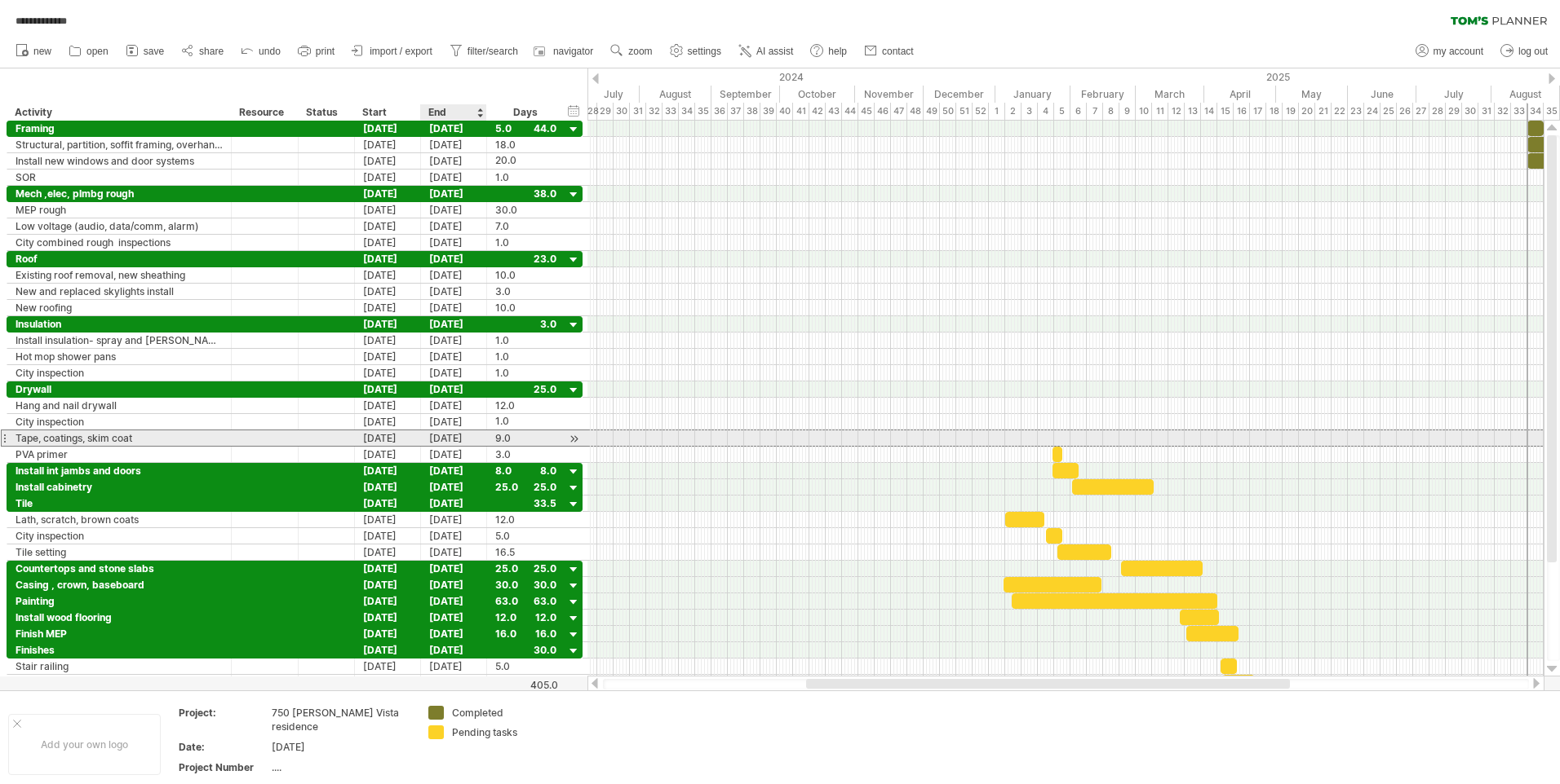
click at [447, 434] on div "[DATE]" at bounding box center [454, 438] width 66 height 15
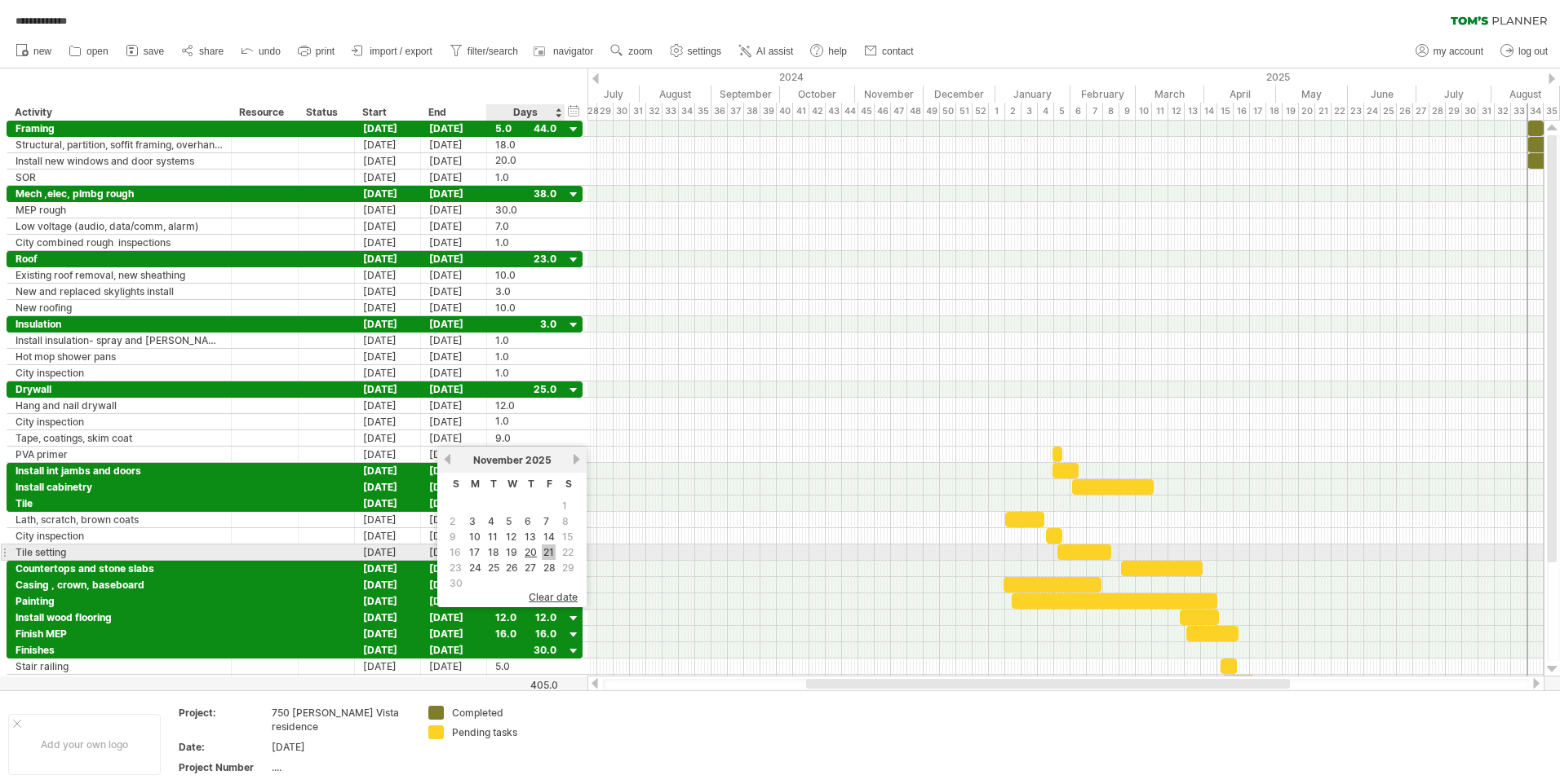
click at [548, 553] on link "21" at bounding box center [548, 552] width 14 height 15
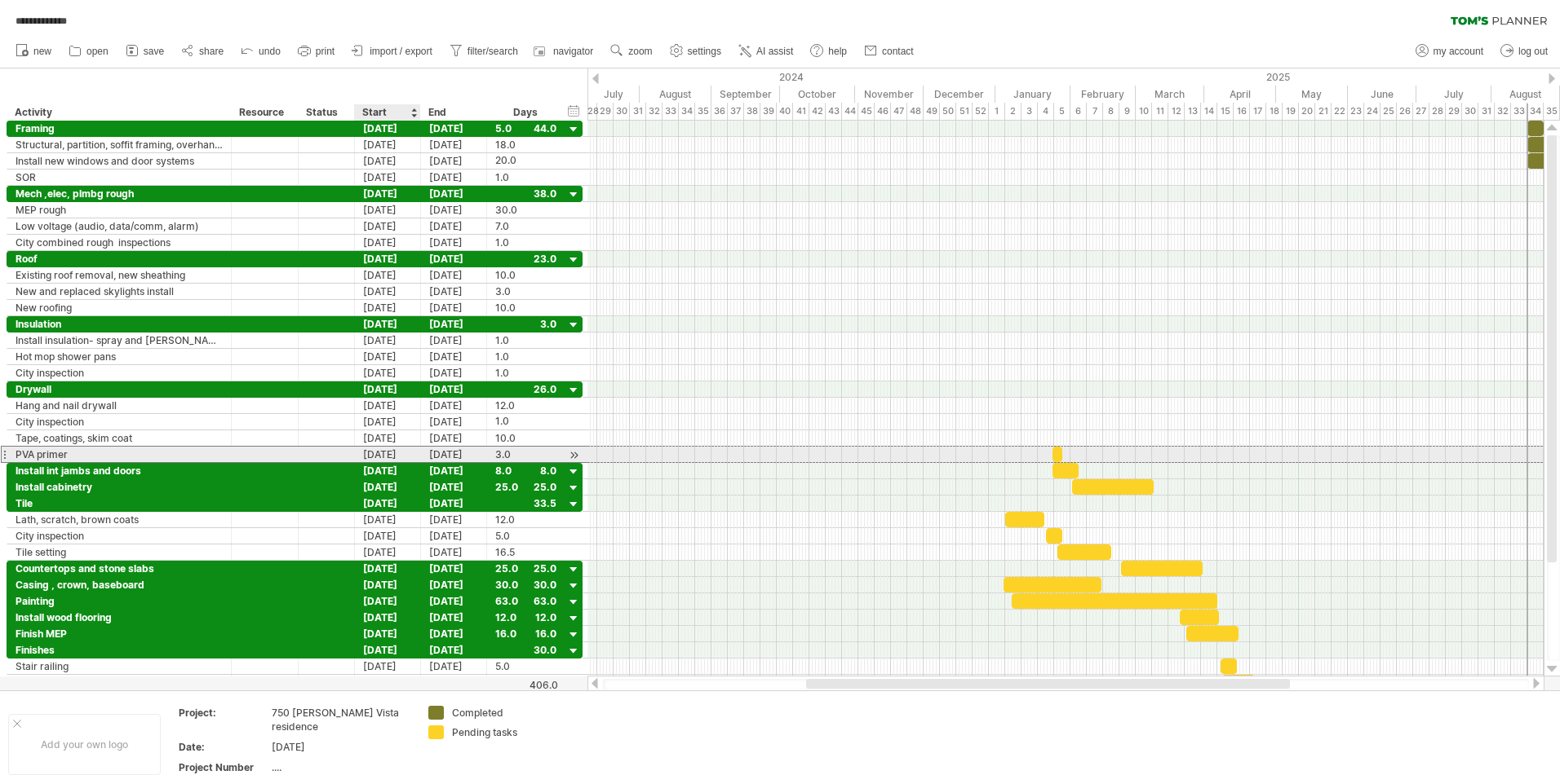
click at [402, 453] on div "[DATE]" at bounding box center [388, 454] width 66 height 15
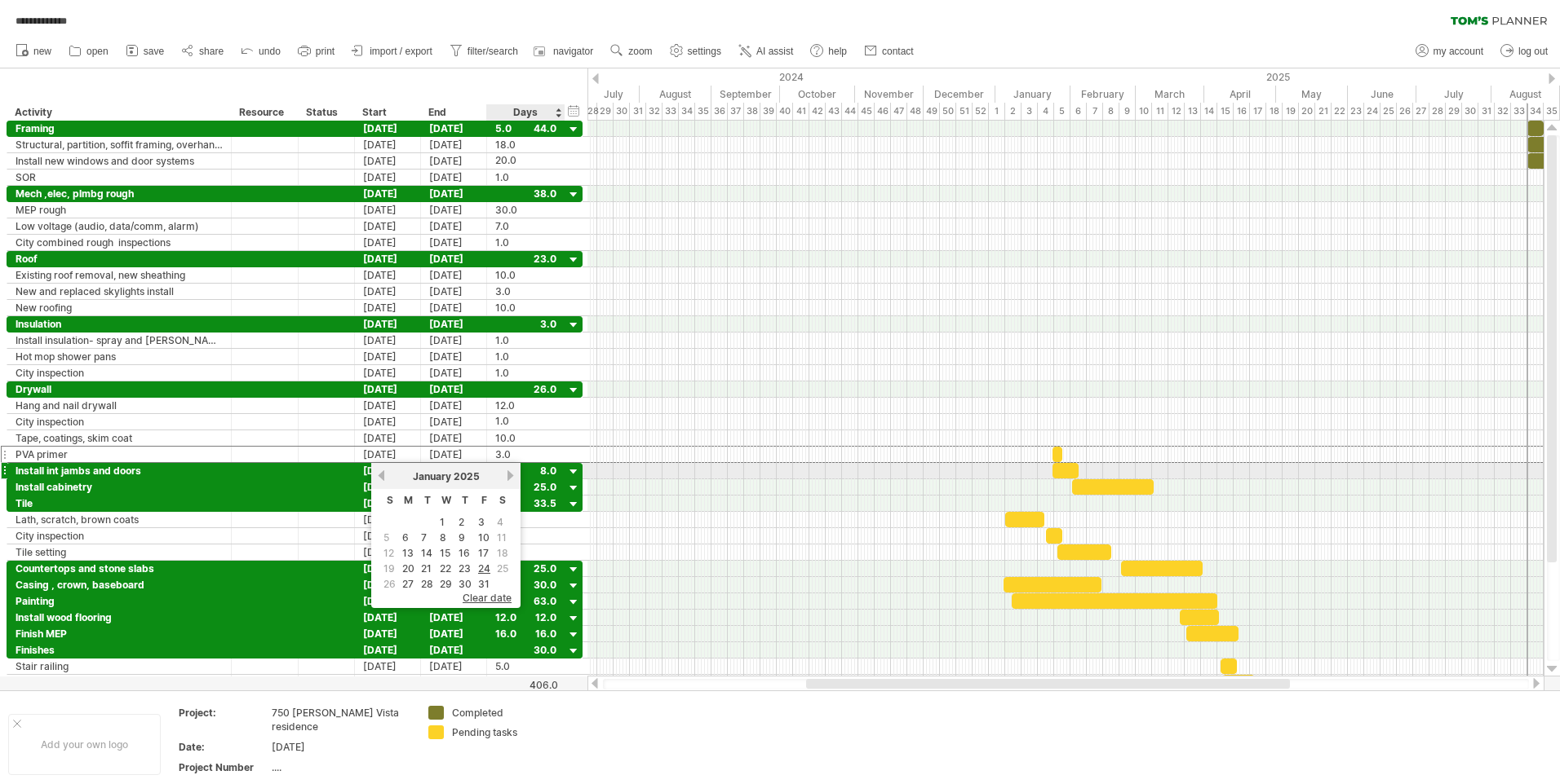
click at [508, 471] on link "next" at bounding box center [510, 476] width 12 height 12
click at [508, 471] on link "next" at bounding box center [508, 476] width 12 height 12
click at [509, 471] on link "next" at bounding box center [510, 476] width 12 height 12
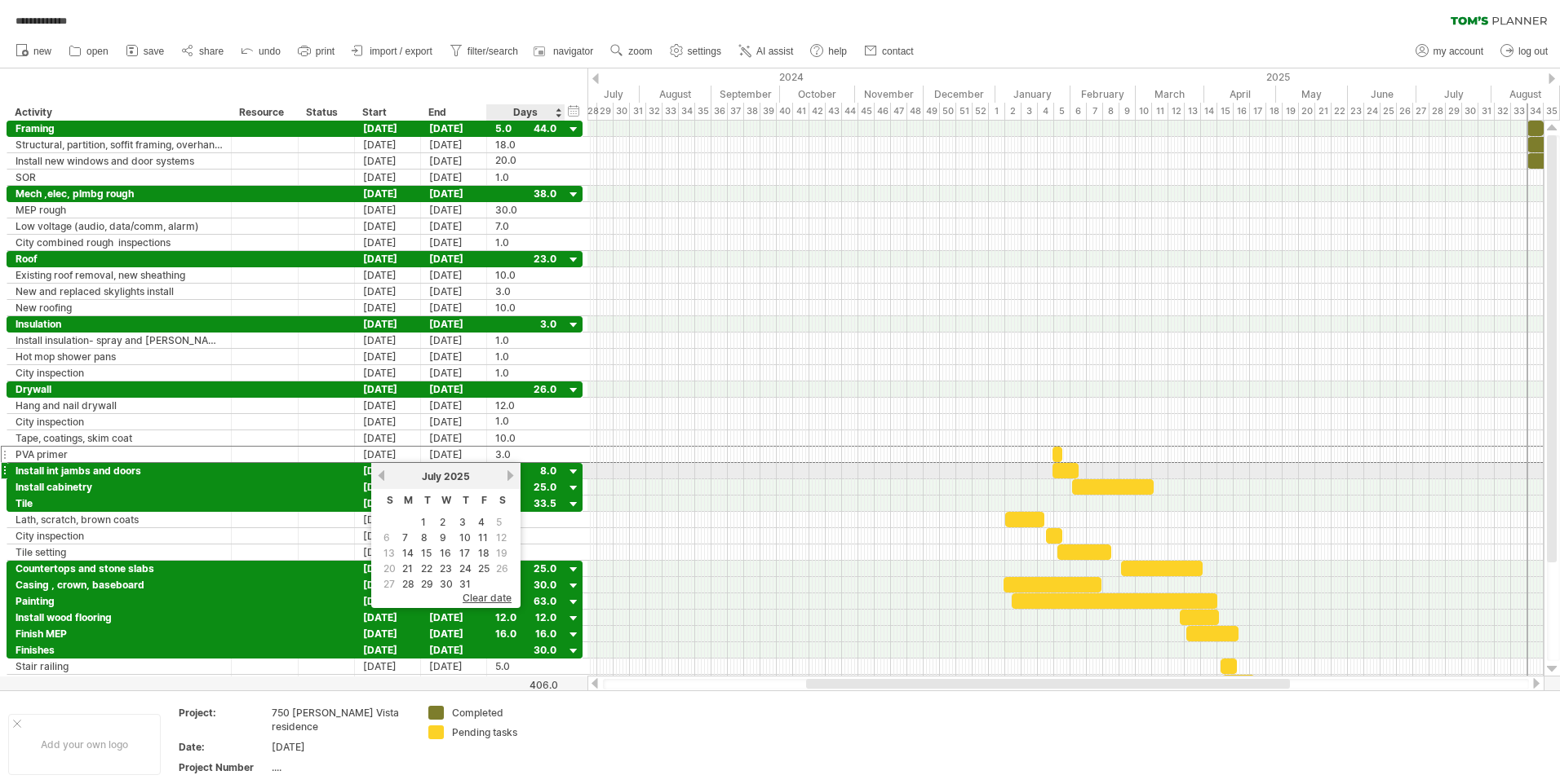
click at [509, 471] on link "next" at bounding box center [510, 476] width 12 height 12
click at [409, 584] on link "24" at bounding box center [409, 584] width 15 height 15
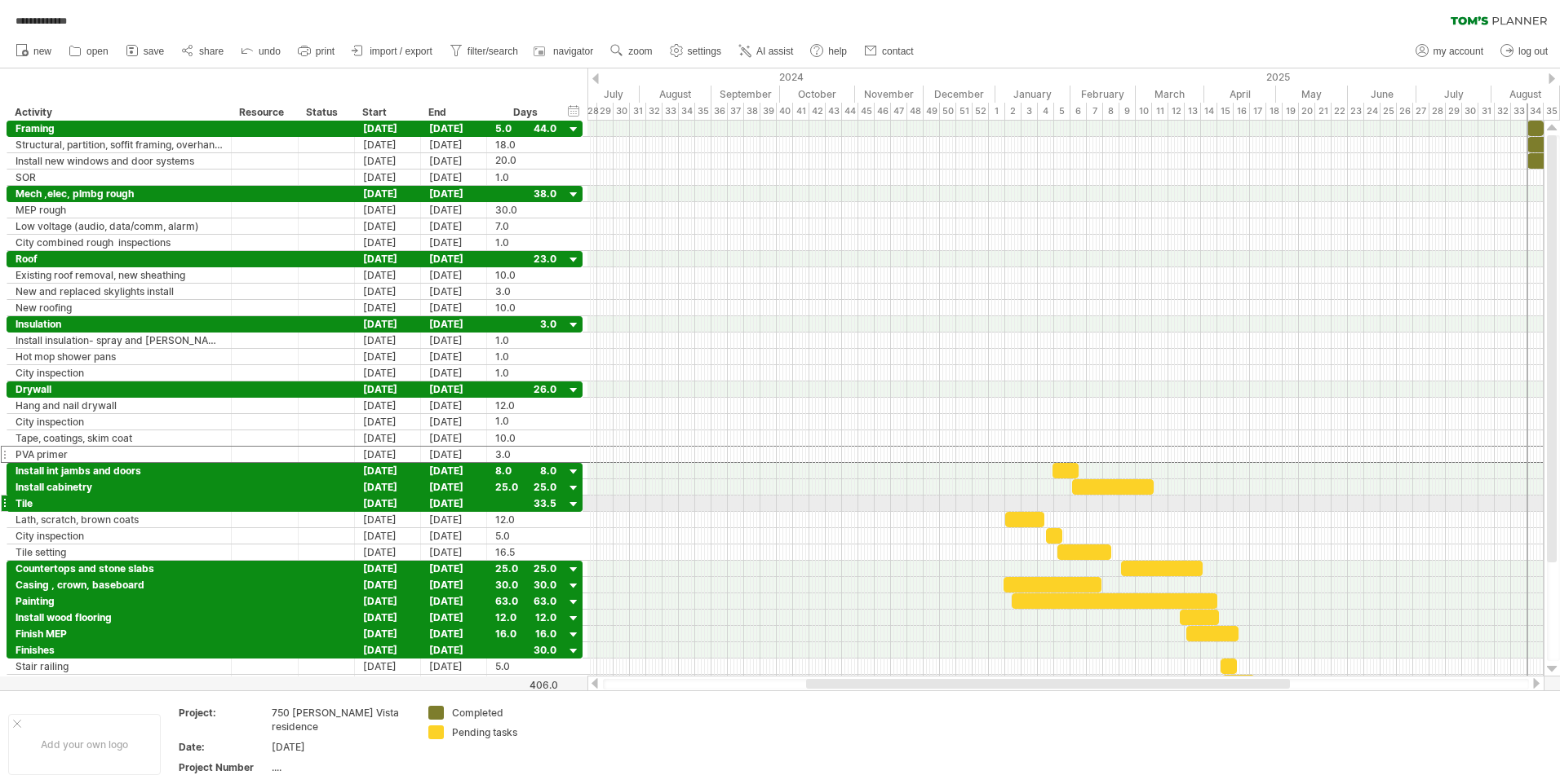
click at [626, 509] on div at bounding box center [1066, 504] width 956 height 16
click at [68, 468] on div "Install int jambs and doors" at bounding box center [118, 470] width 207 height 15
click at [147, 469] on input "**********" at bounding box center [118, 470] width 207 height 15
type input "*"
type input "**********"
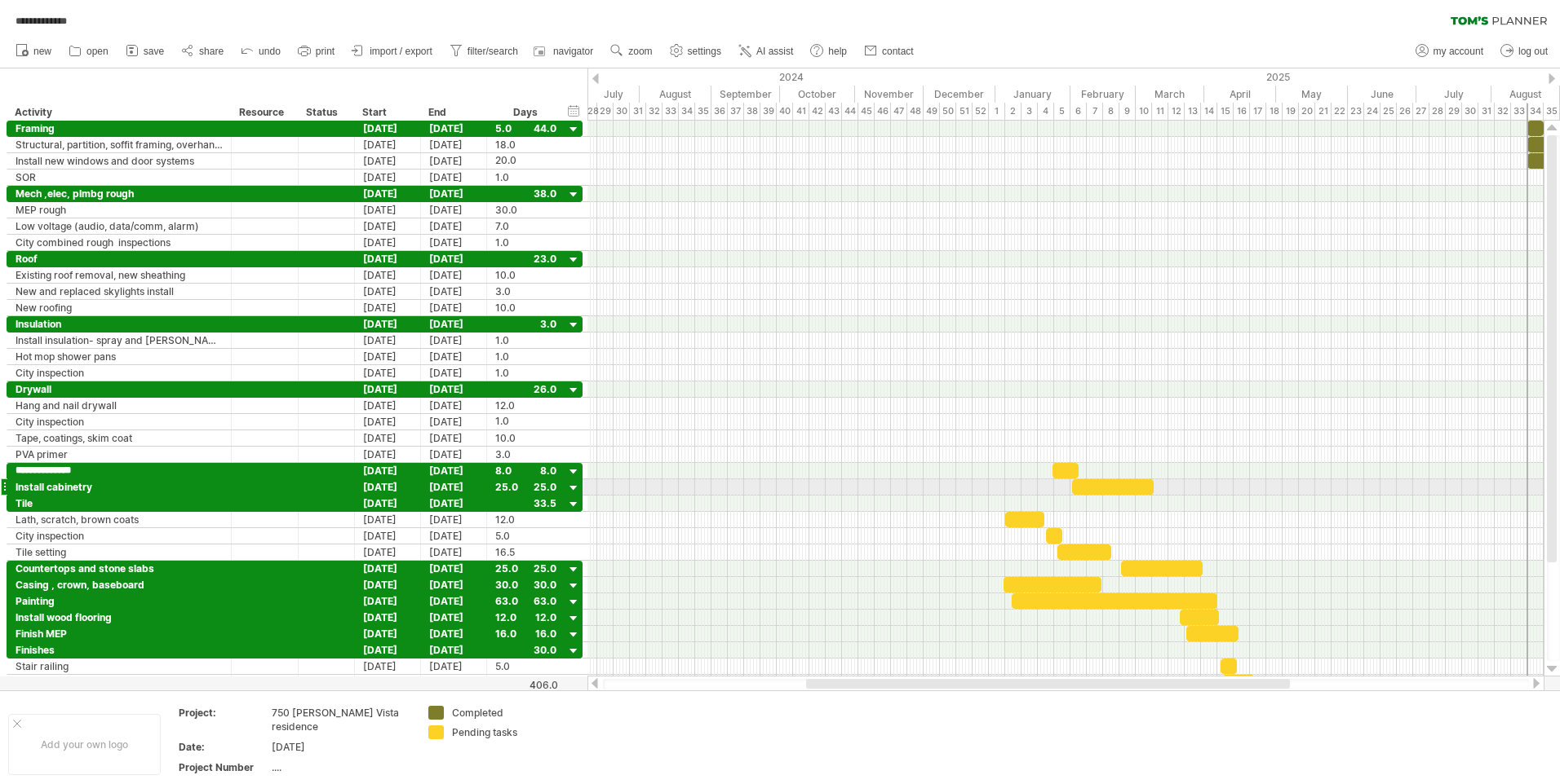
click at [657, 480] on div at bounding box center [1066, 488] width 956 height 16
click at [572, 466] on div at bounding box center [573, 472] width 15 height 15
click at [573, 470] on div at bounding box center [573, 472] width 15 height 15
click at [155, 481] on div "Install cabinetry" at bounding box center [118, 487] width 207 height 15
click at [112, 485] on div "Install cabinetry" at bounding box center [118, 487] width 207 height 15
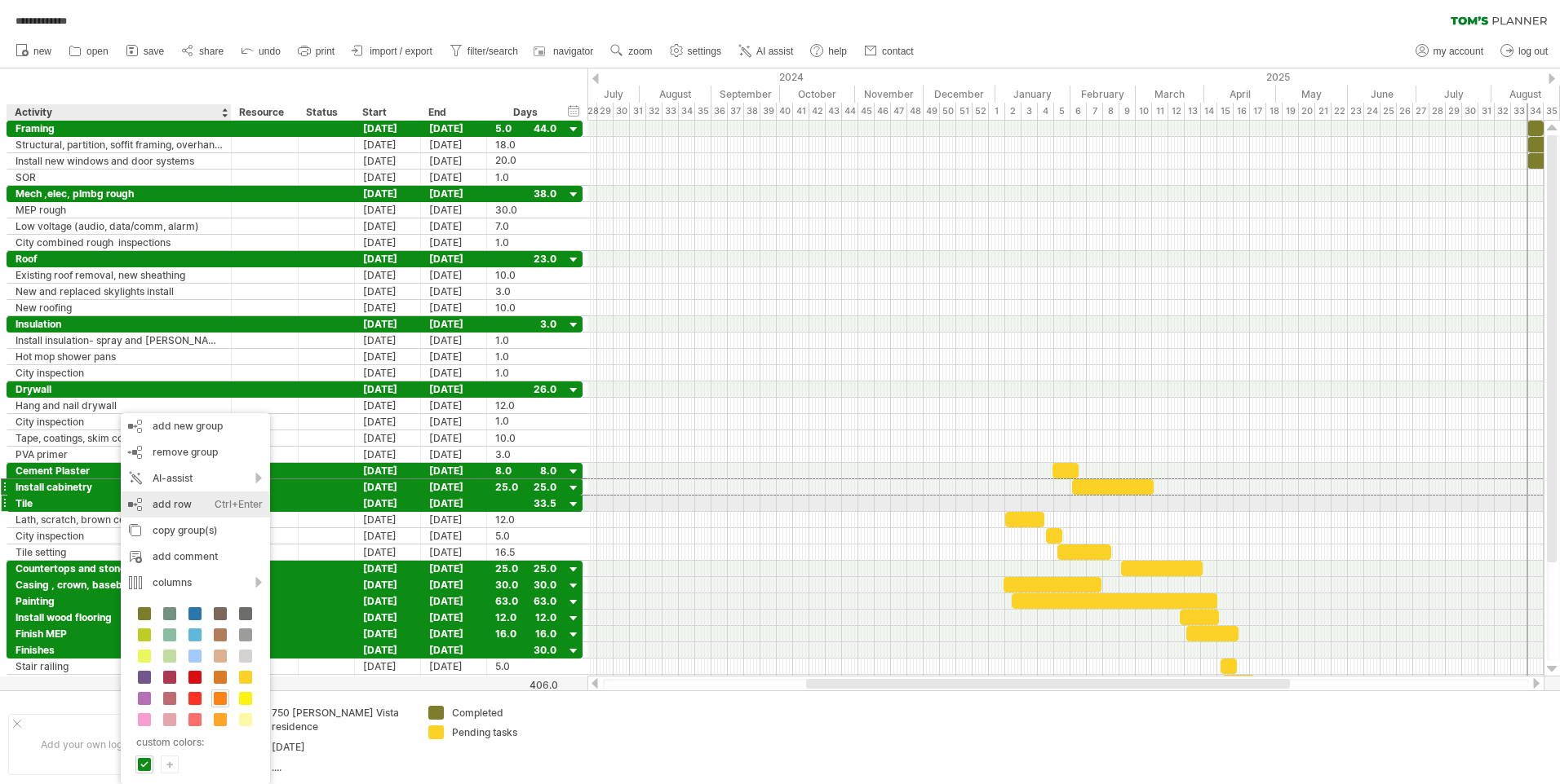
click at [164, 501] on div "add row Ctrl+Enter Cmd+Enter" at bounding box center [196, 504] width 150 height 26
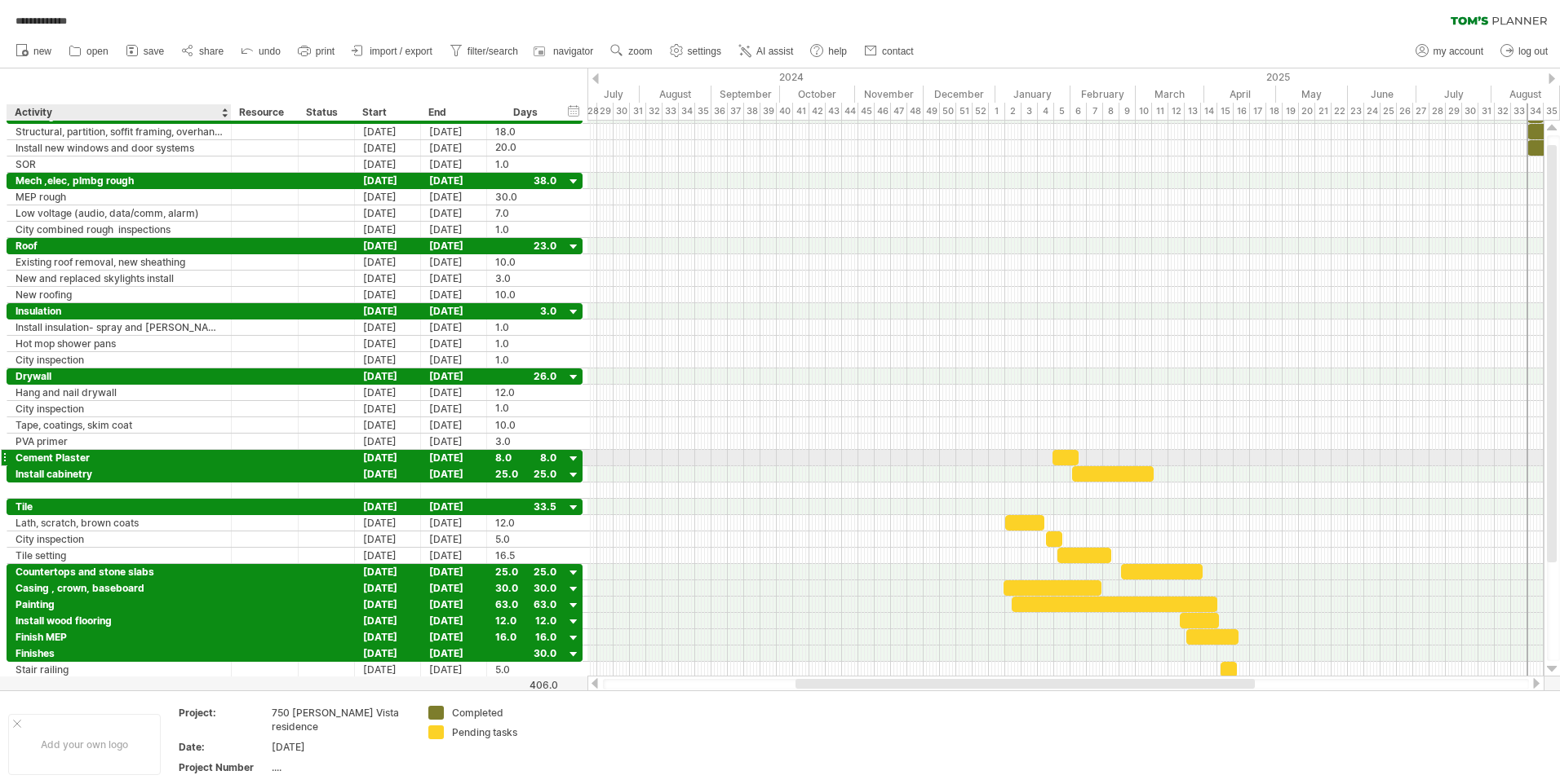
click at [156, 454] on div "Cement Plaster" at bounding box center [118, 457] width 207 height 15
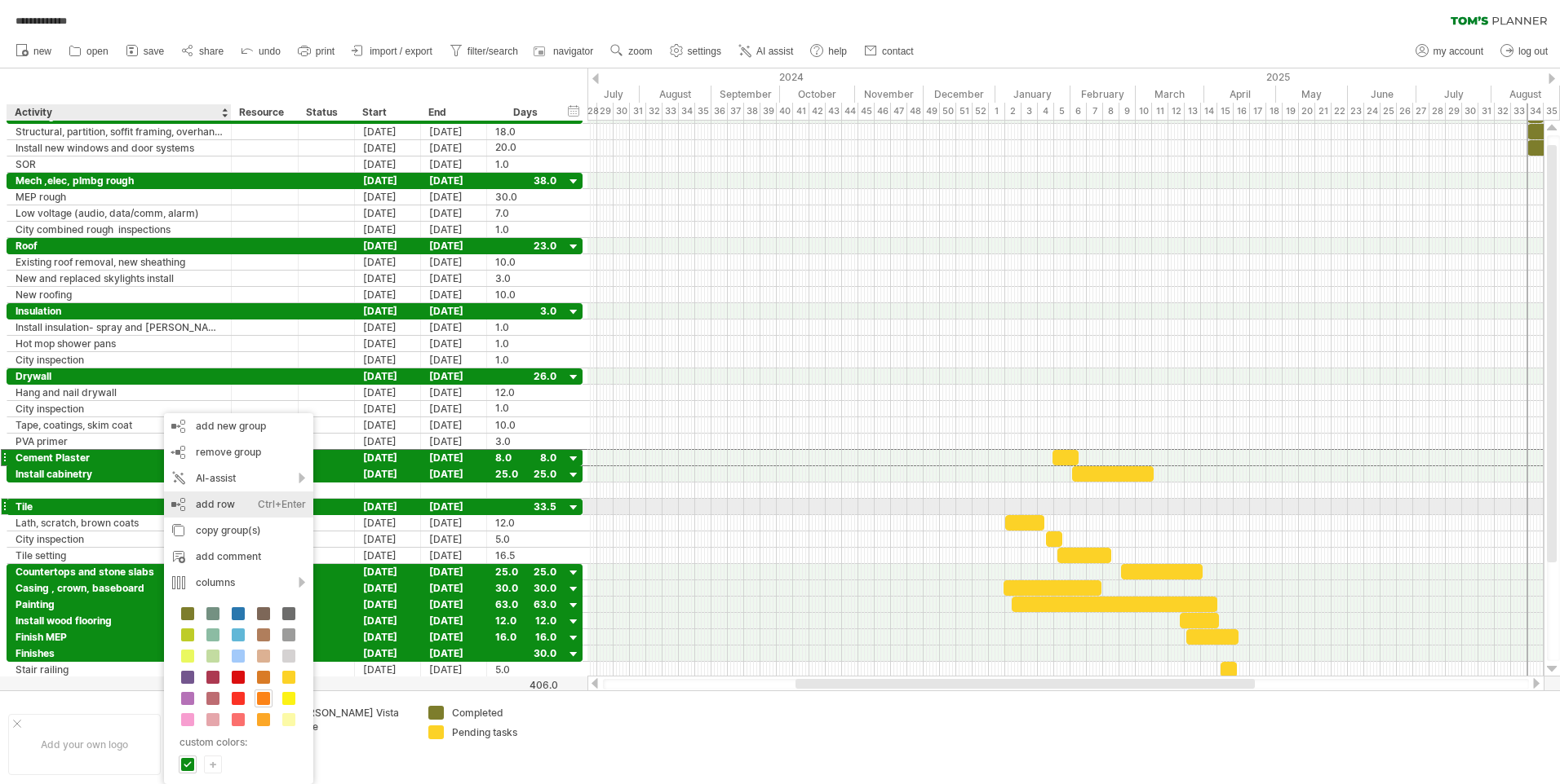
click at [208, 500] on div "add row Ctrl+Enter Cmd+Enter" at bounding box center [239, 504] width 150 height 26
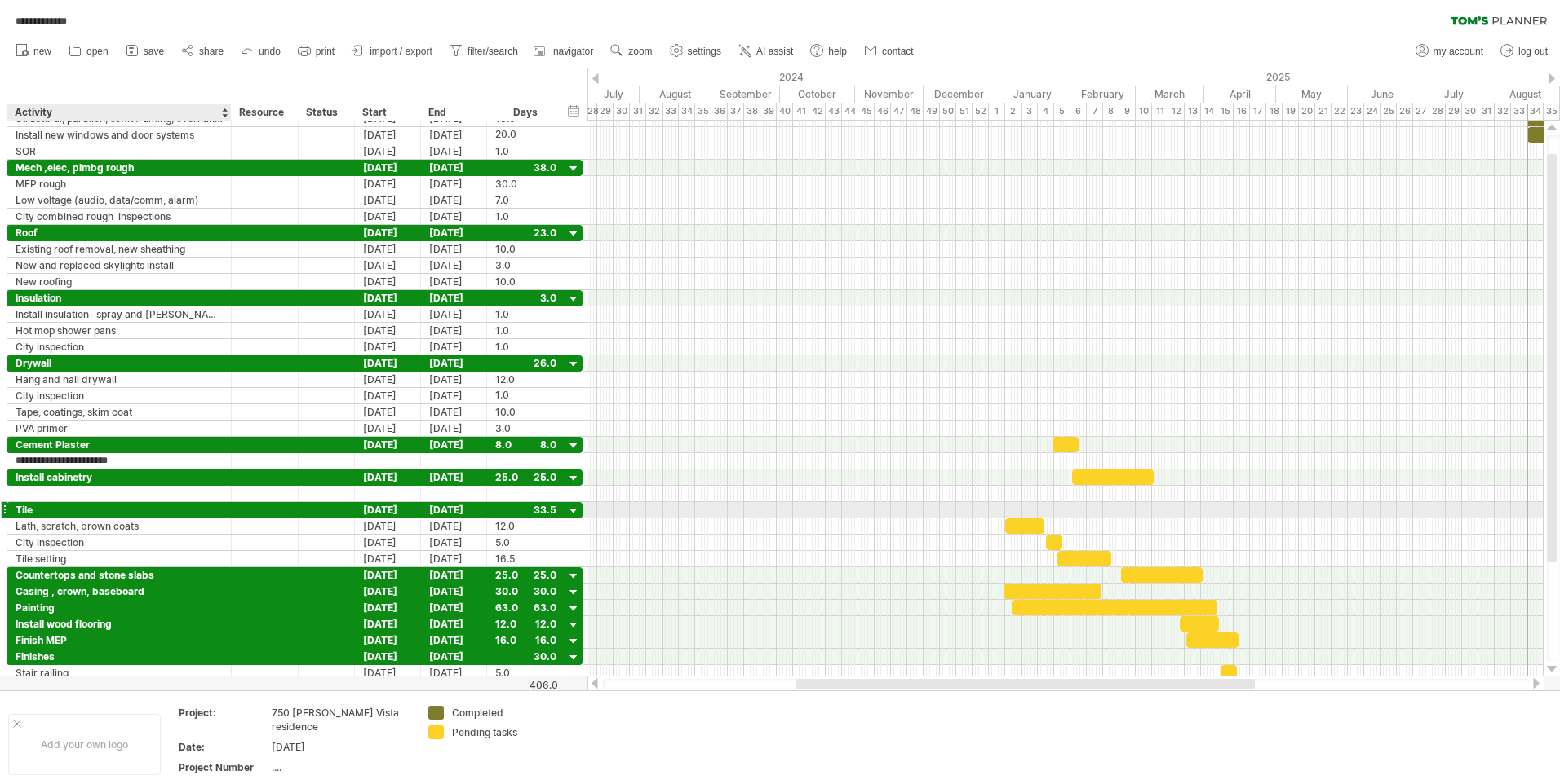
type input "**********"
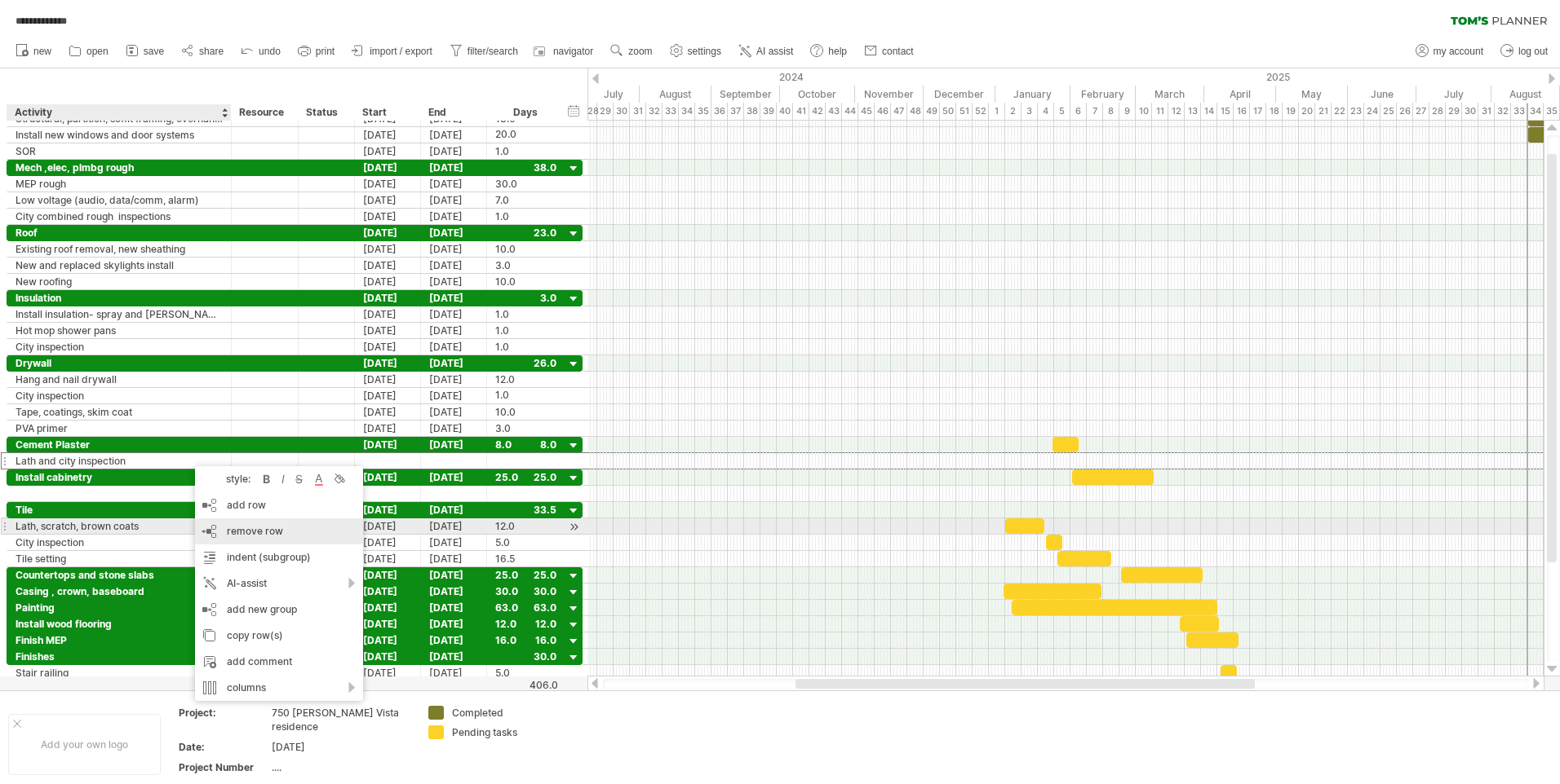
click at [249, 531] on span "remove row" at bounding box center [255, 531] width 56 height 12
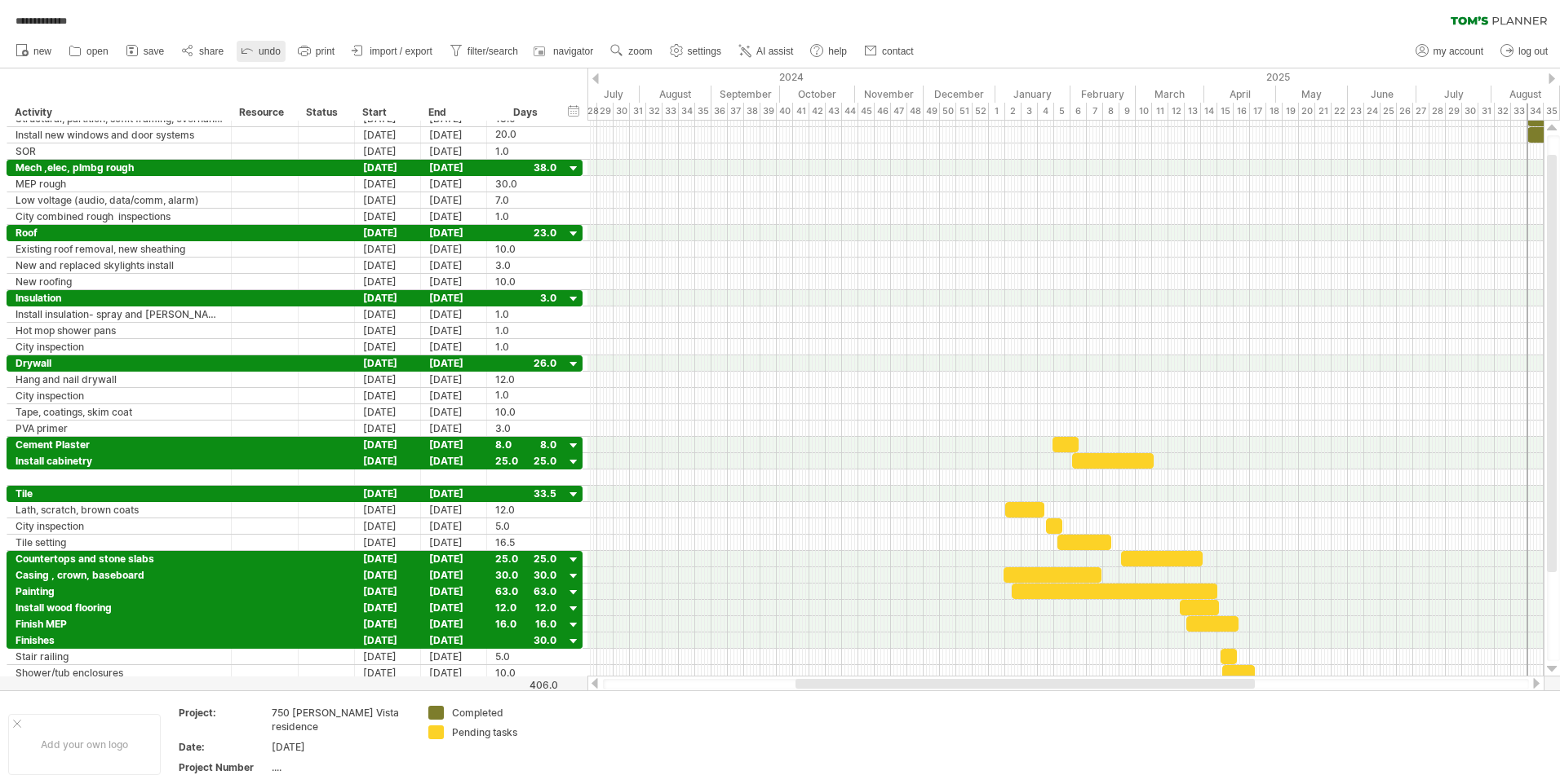
click at [258, 48] on link "undo" at bounding box center [261, 52] width 49 height 21
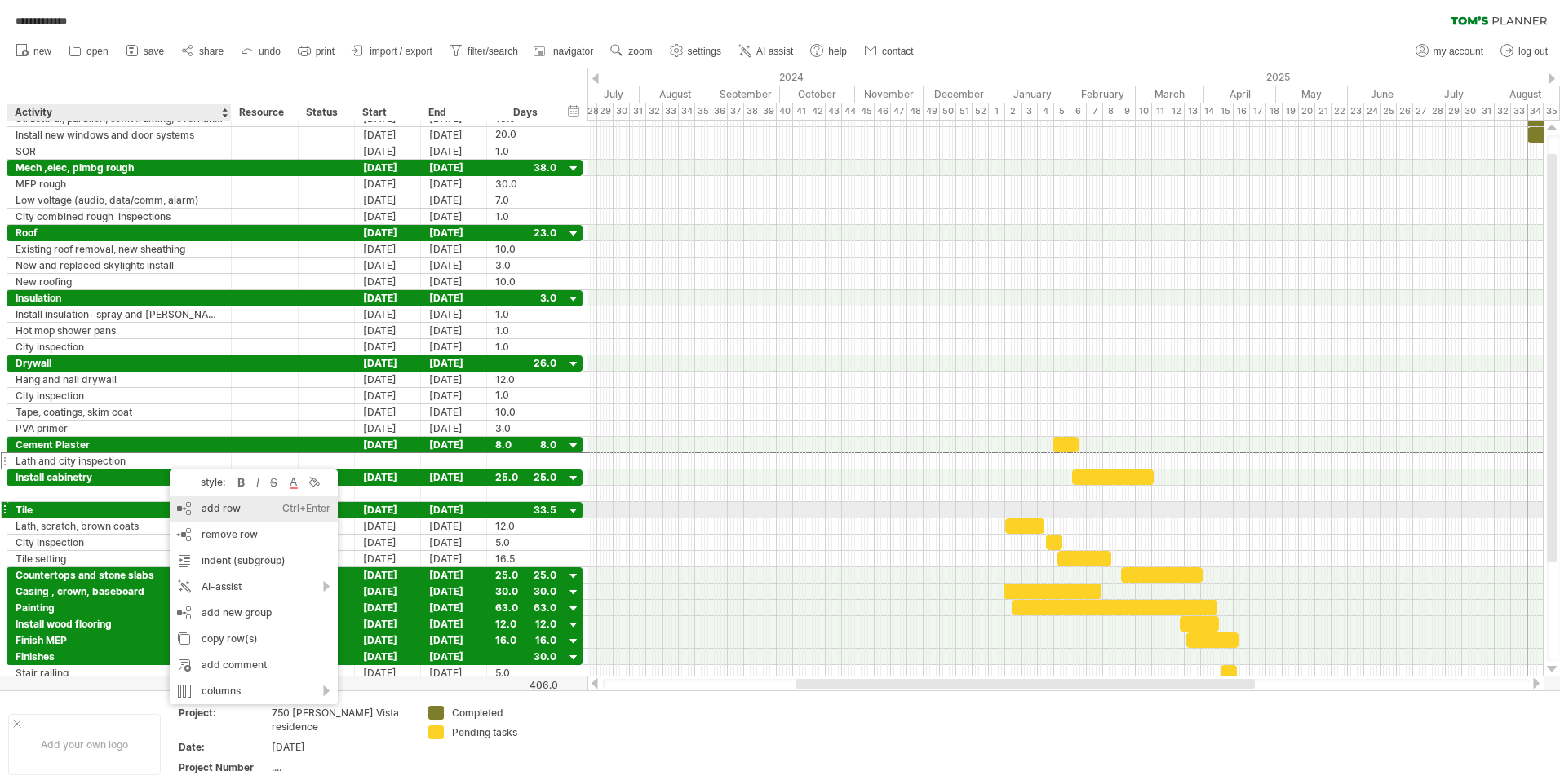
click at [213, 511] on div "add row Ctrl+Enter Cmd+Enter" at bounding box center [254, 508] width 168 height 26
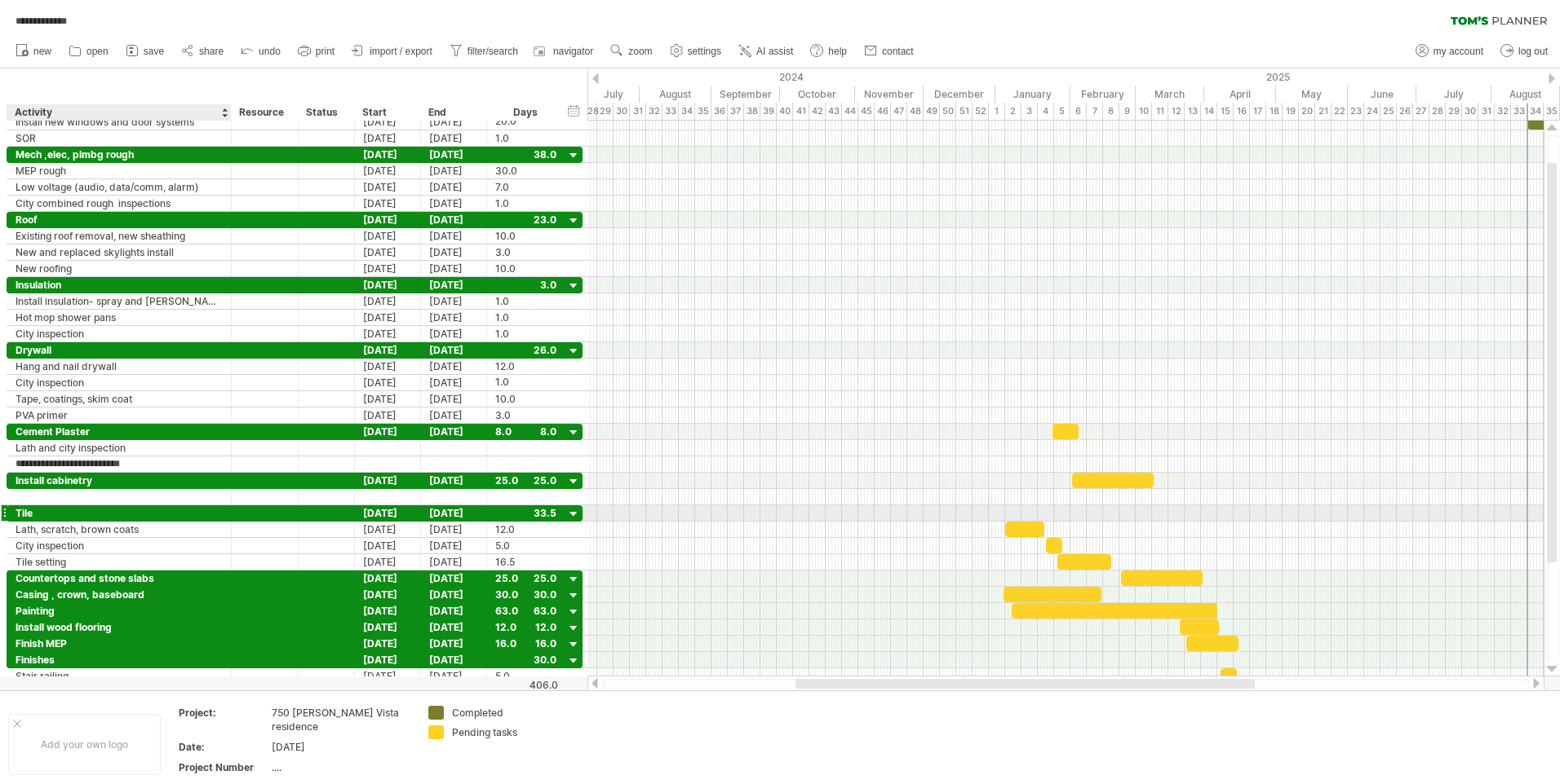
type input "**********"
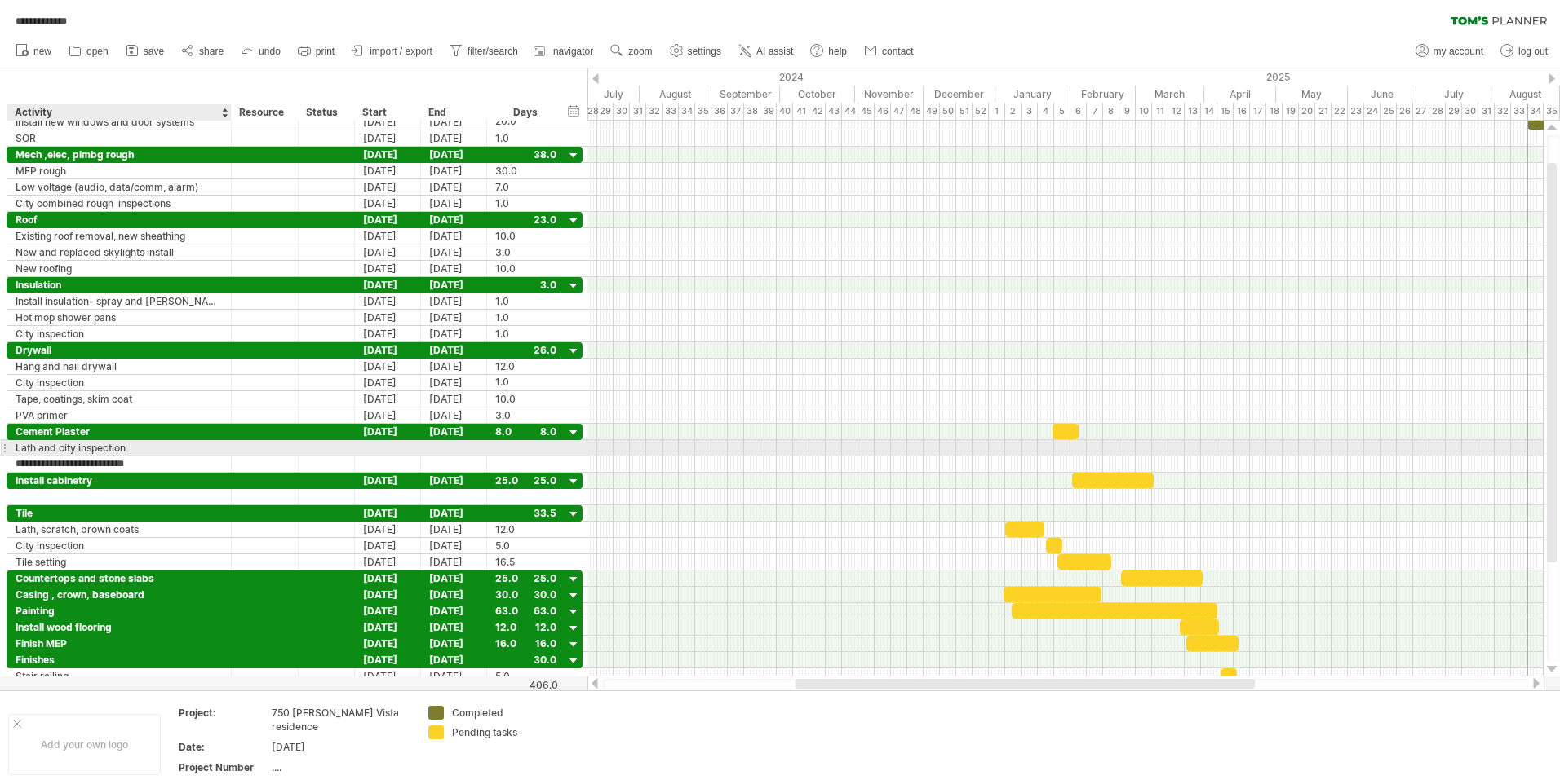
click at [36, 451] on div "Lath and city inspection" at bounding box center [118, 448] width 207 height 15
click at [16, 448] on input "**********" at bounding box center [118, 448] width 207 height 15
click at [72, 445] on input "**********" at bounding box center [118, 448] width 207 height 15
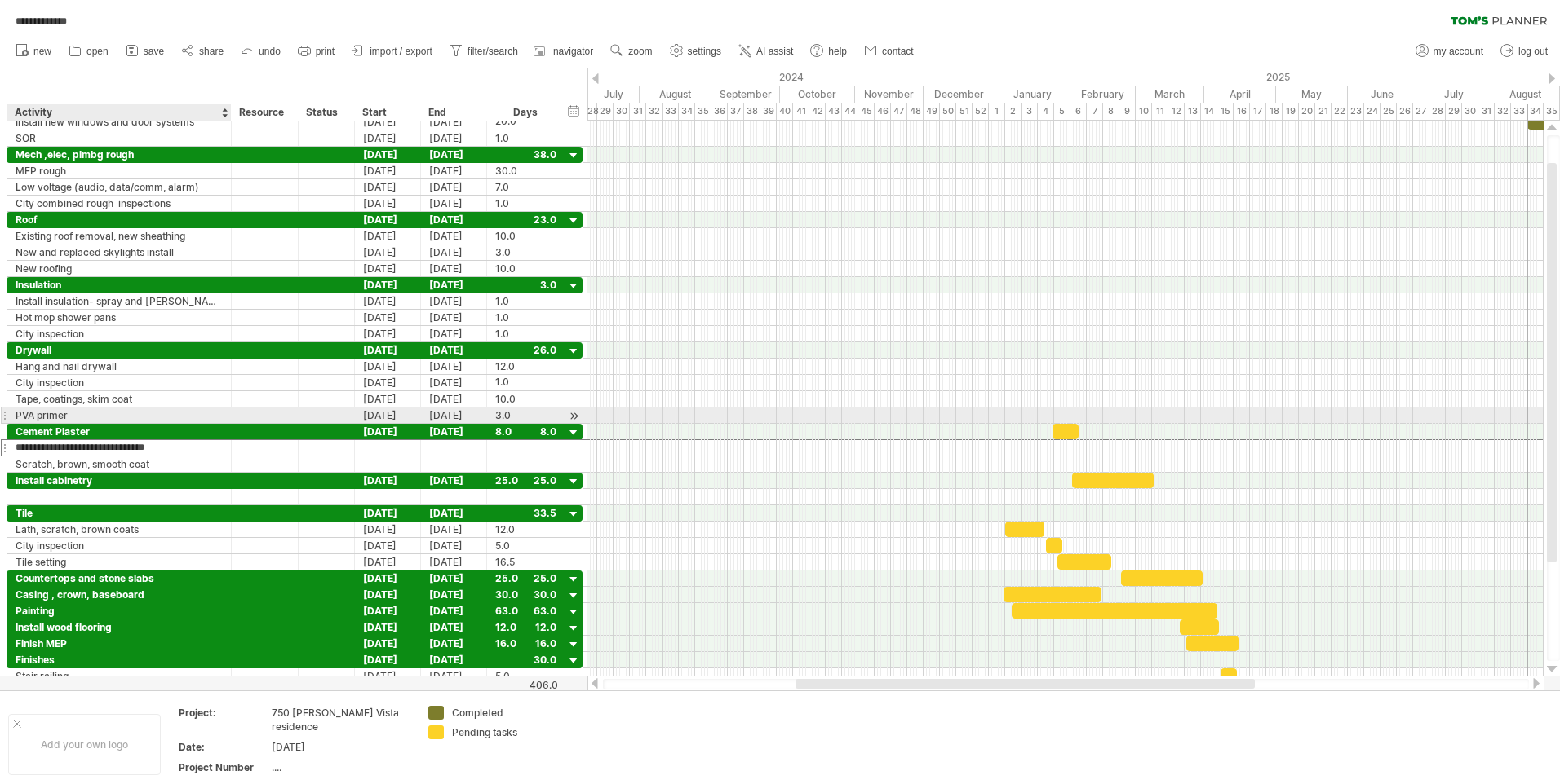
type input "**********"
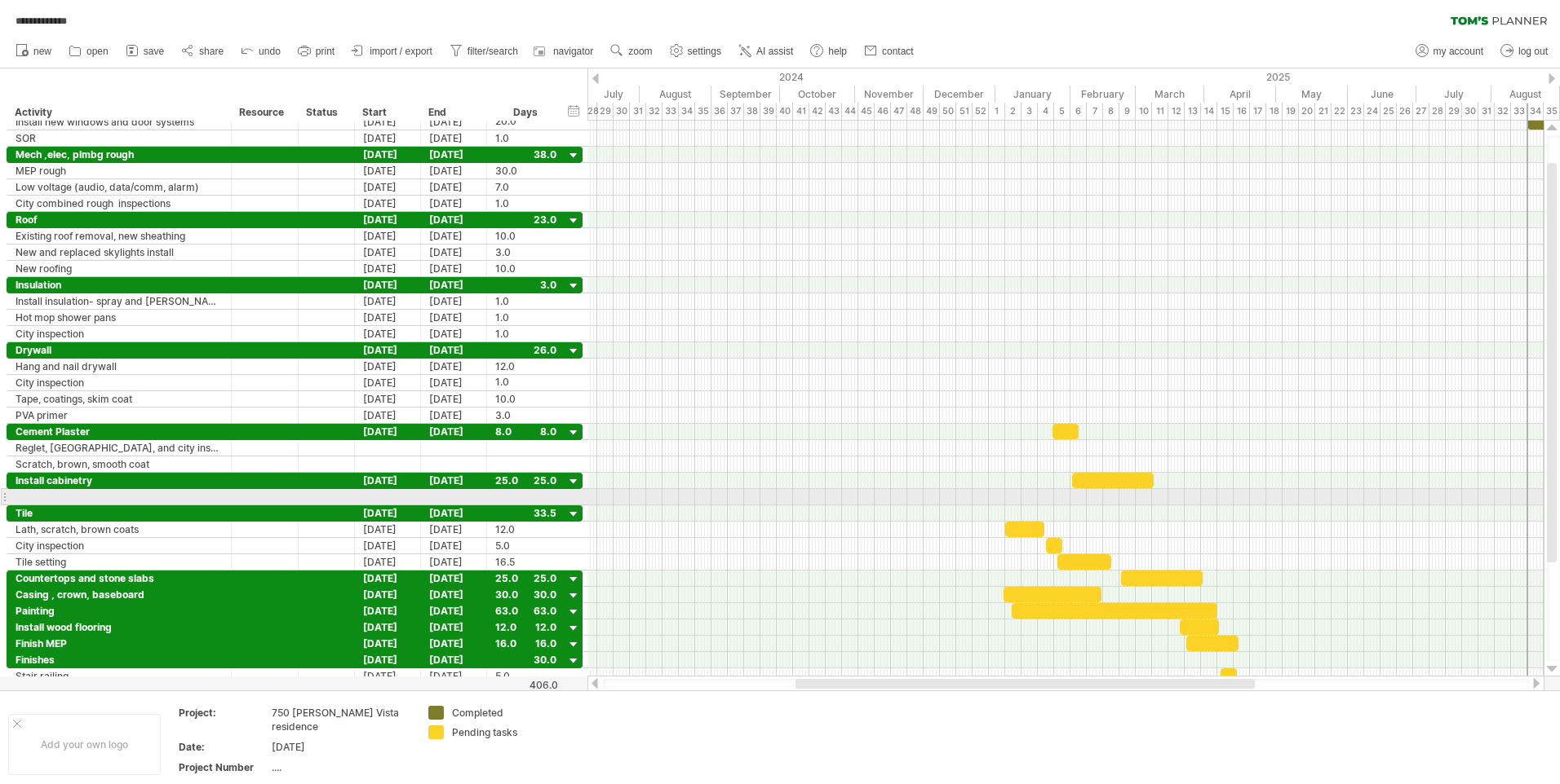
click at [725, 504] on div at bounding box center [1066, 497] width 956 height 16
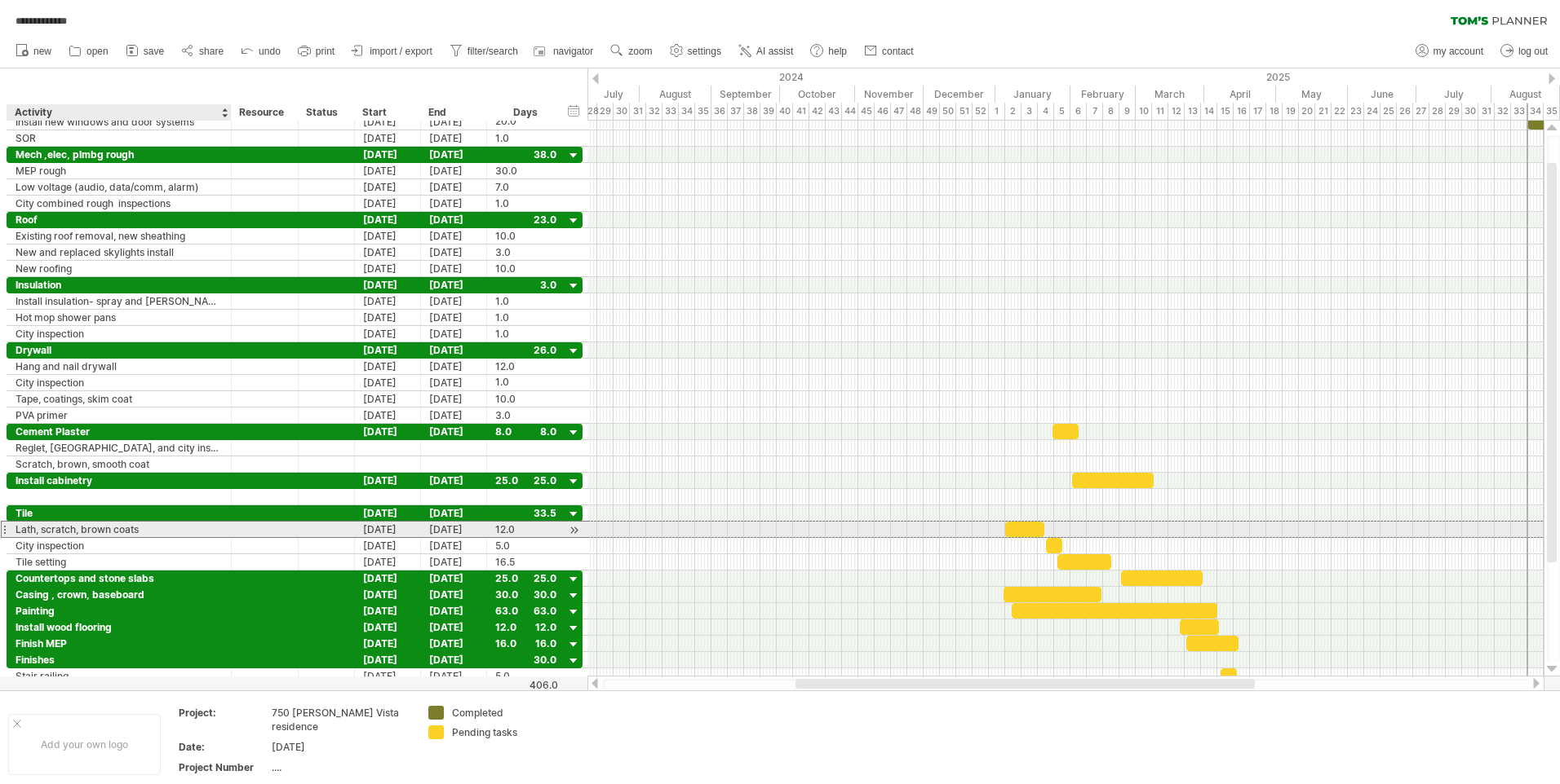
click at [102, 529] on div "Lath, scratch, brown coats" at bounding box center [118, 529] width 207 height 15
click at [9, 529] on div "**********" at bounding box center [119, 529] width 224 height 15
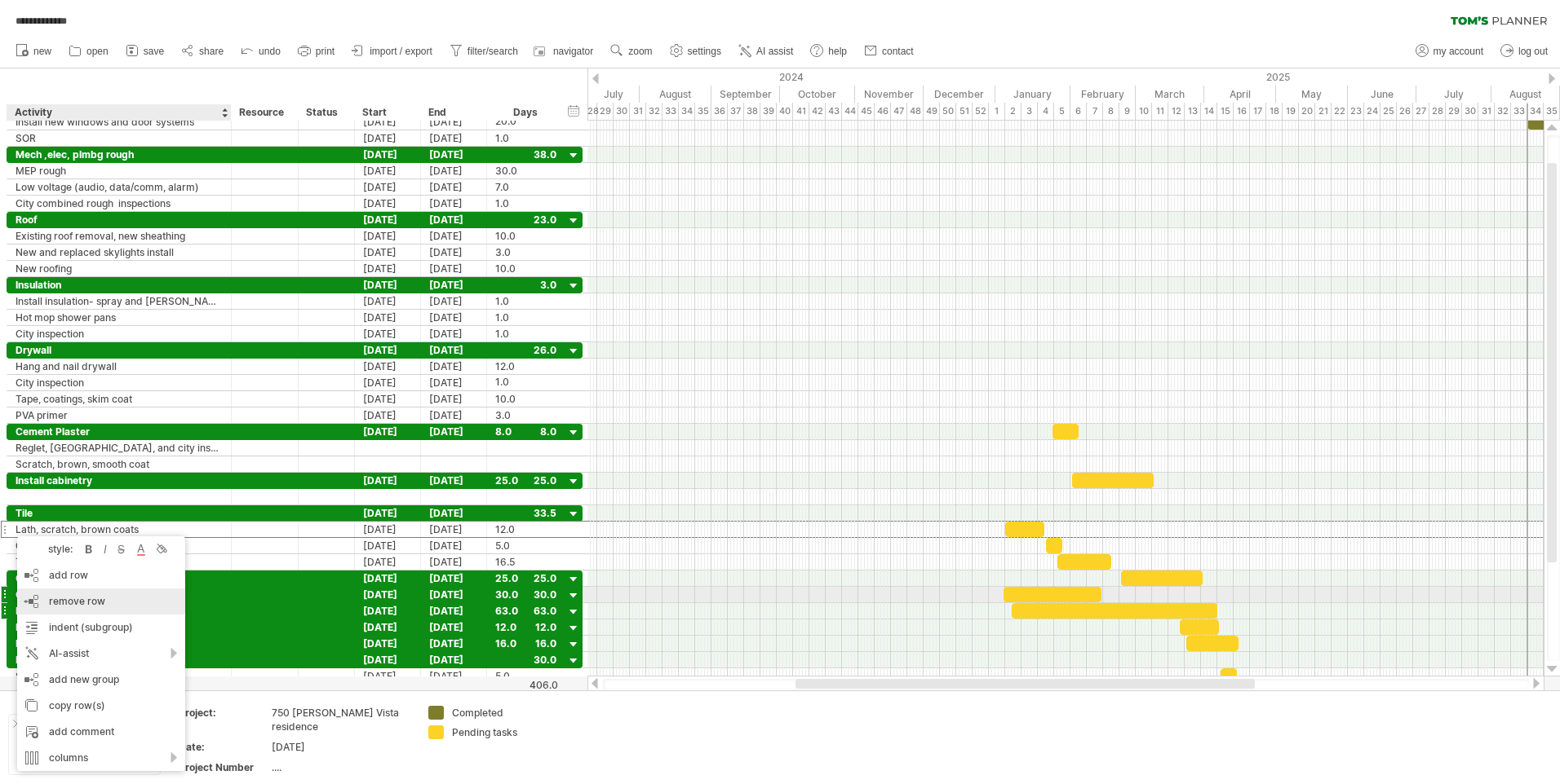
click at [60, 601] on span "remove row" at bounding box center [77, 602] width 56 height 12
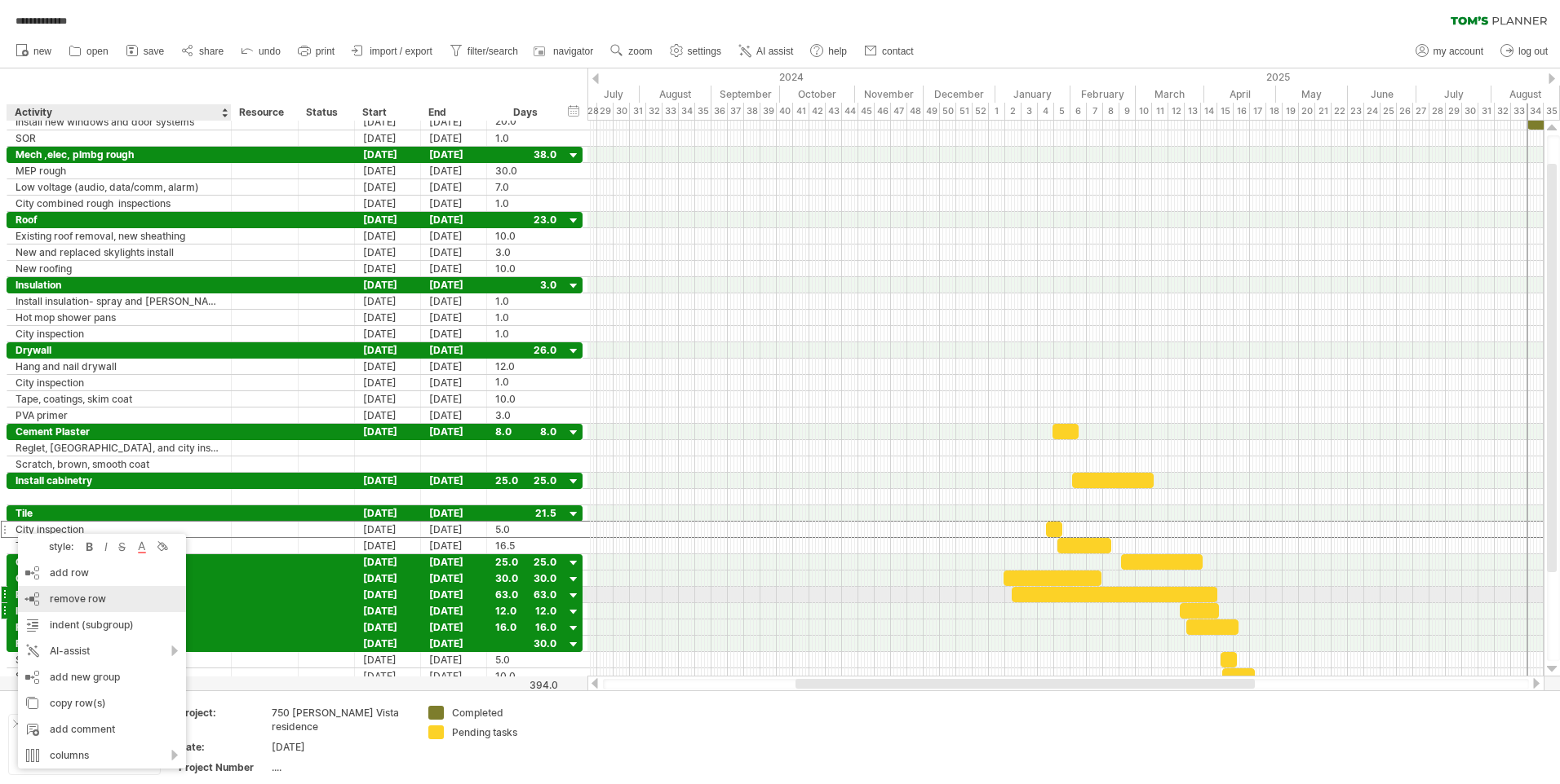
click at [67, 595] on span "remove row" at bounding box center [77, 599] width 56 height 12
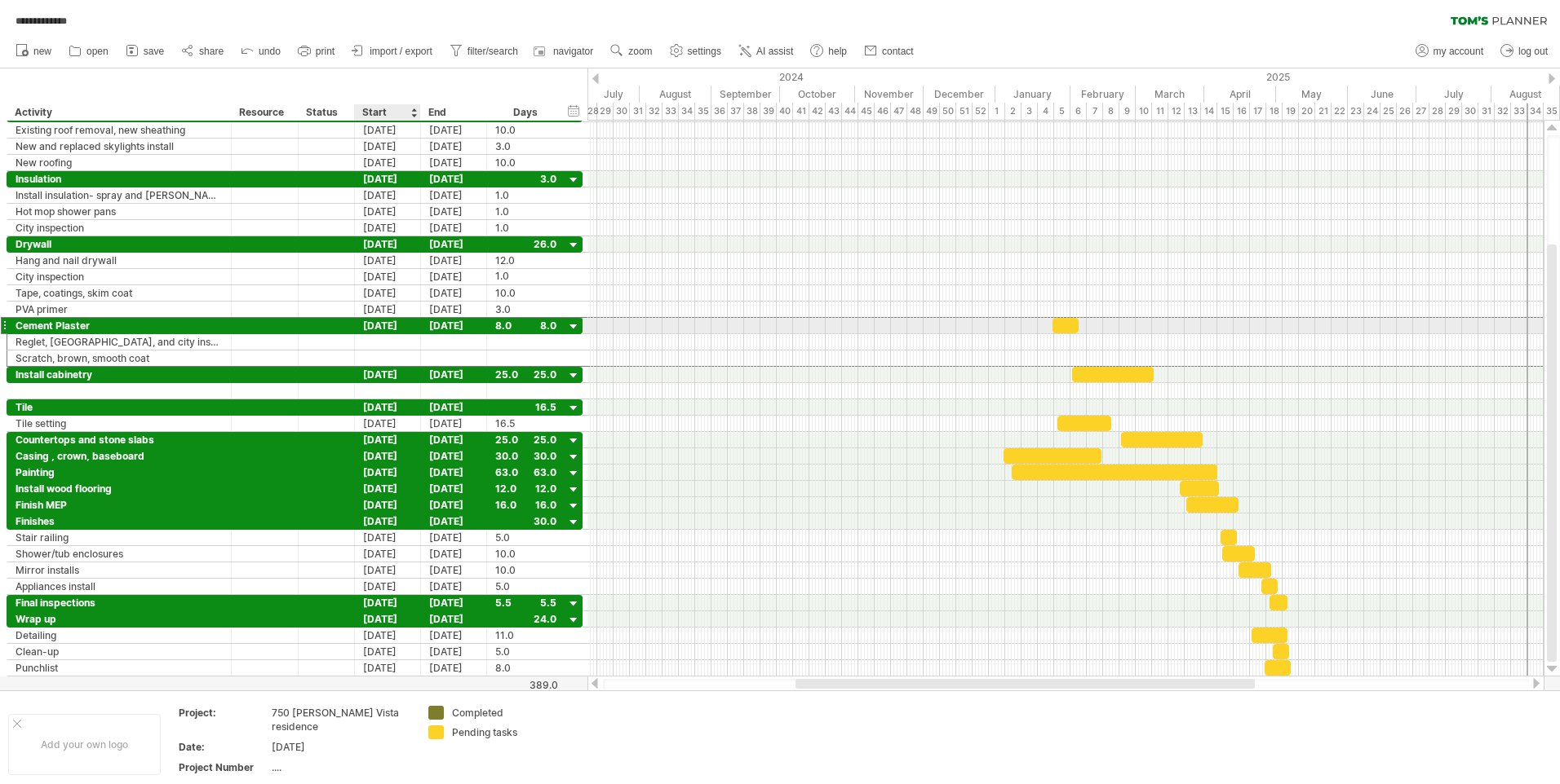
click at [386, 326] on div "[DATE]" at bounding box center [388, 325] width 66 height 15
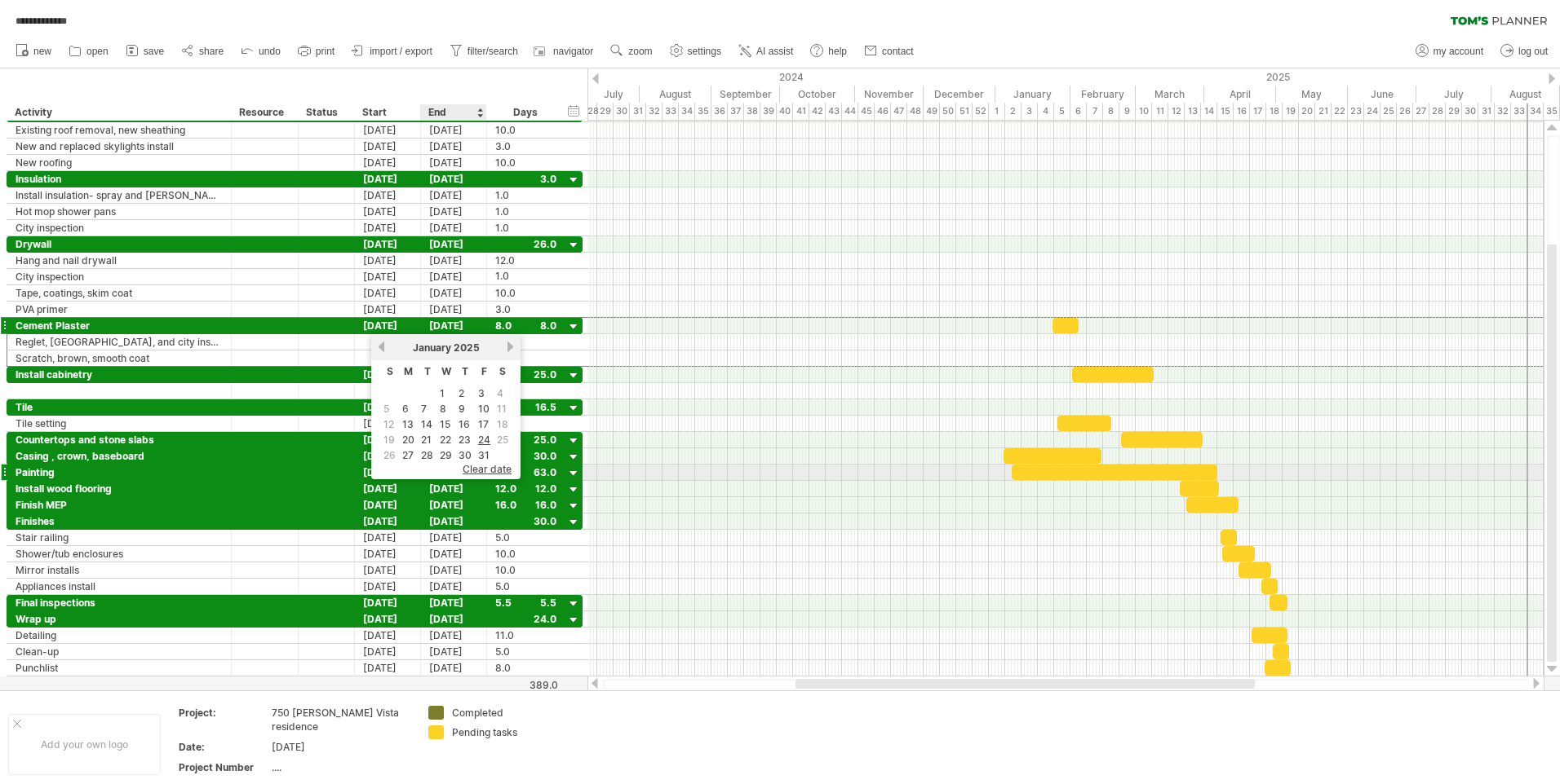
click at [474, 470] on span "clear date" at bounding box center [486, 469] width 49 height 12
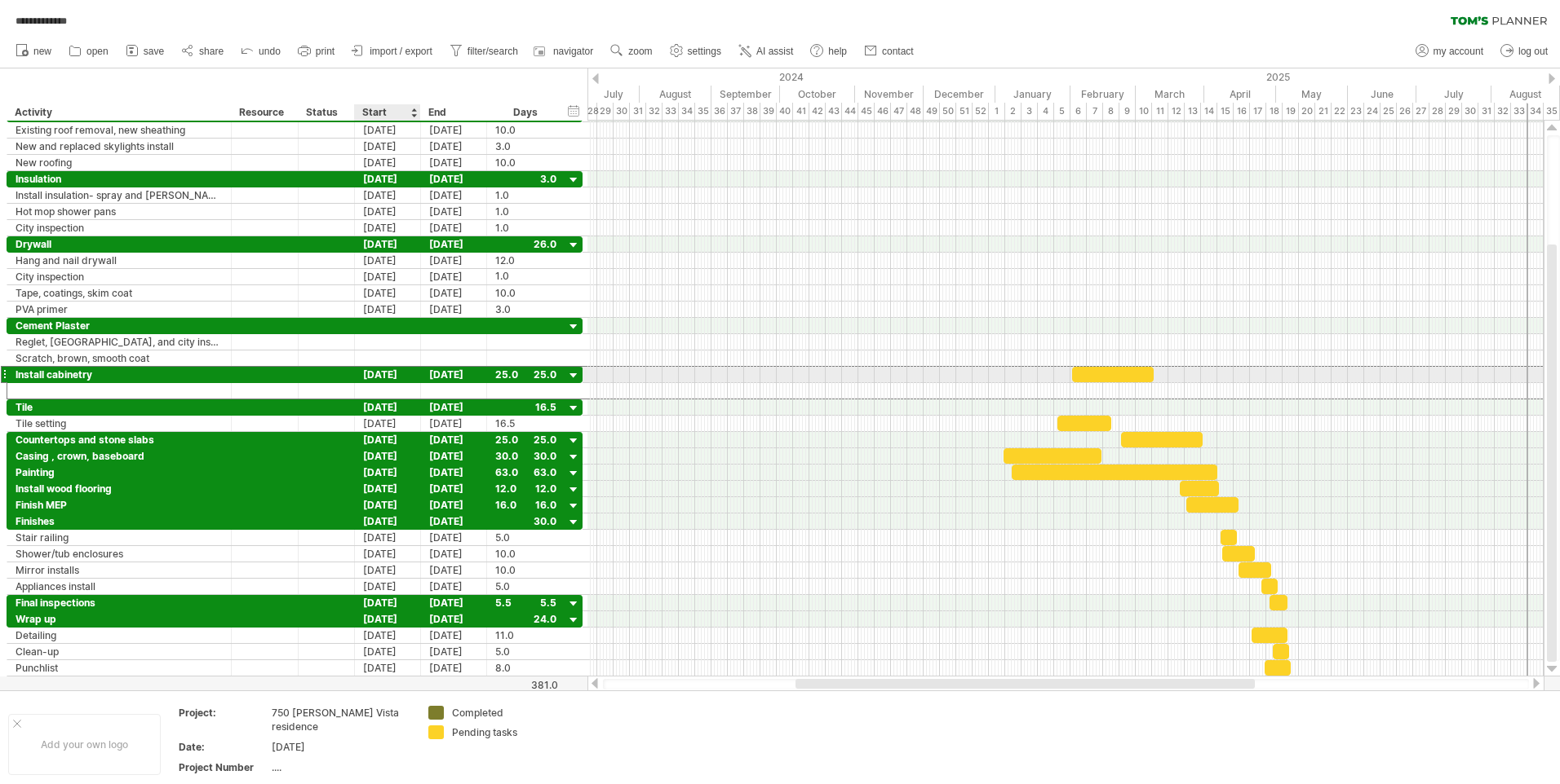
click at [373, 371] on div "[DATE]" at bounding box center [388, 374] width 66 height 15
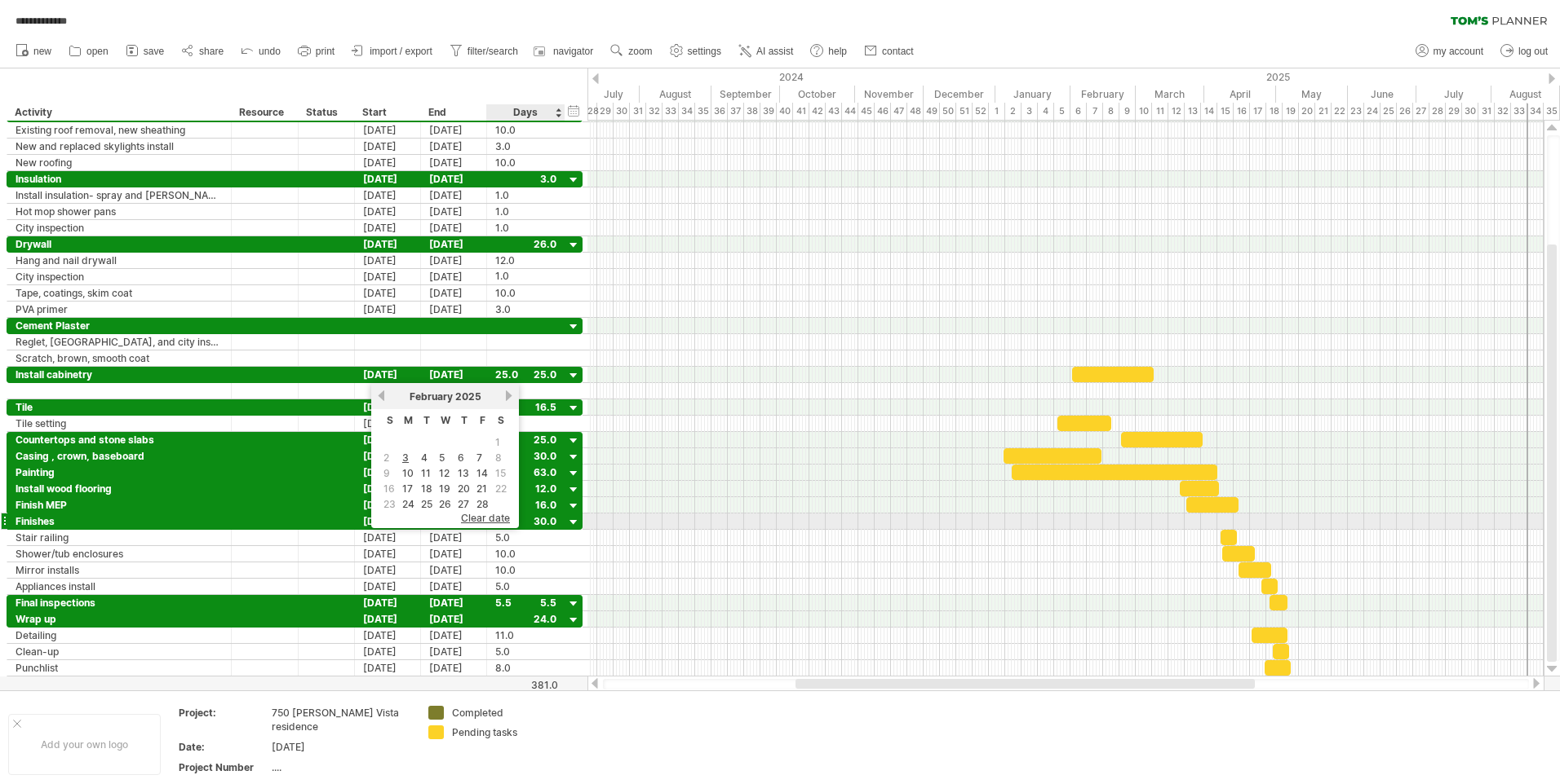
click at [490, 519] on span "clear date" at bounding box center [485, 518] width 49 height 12
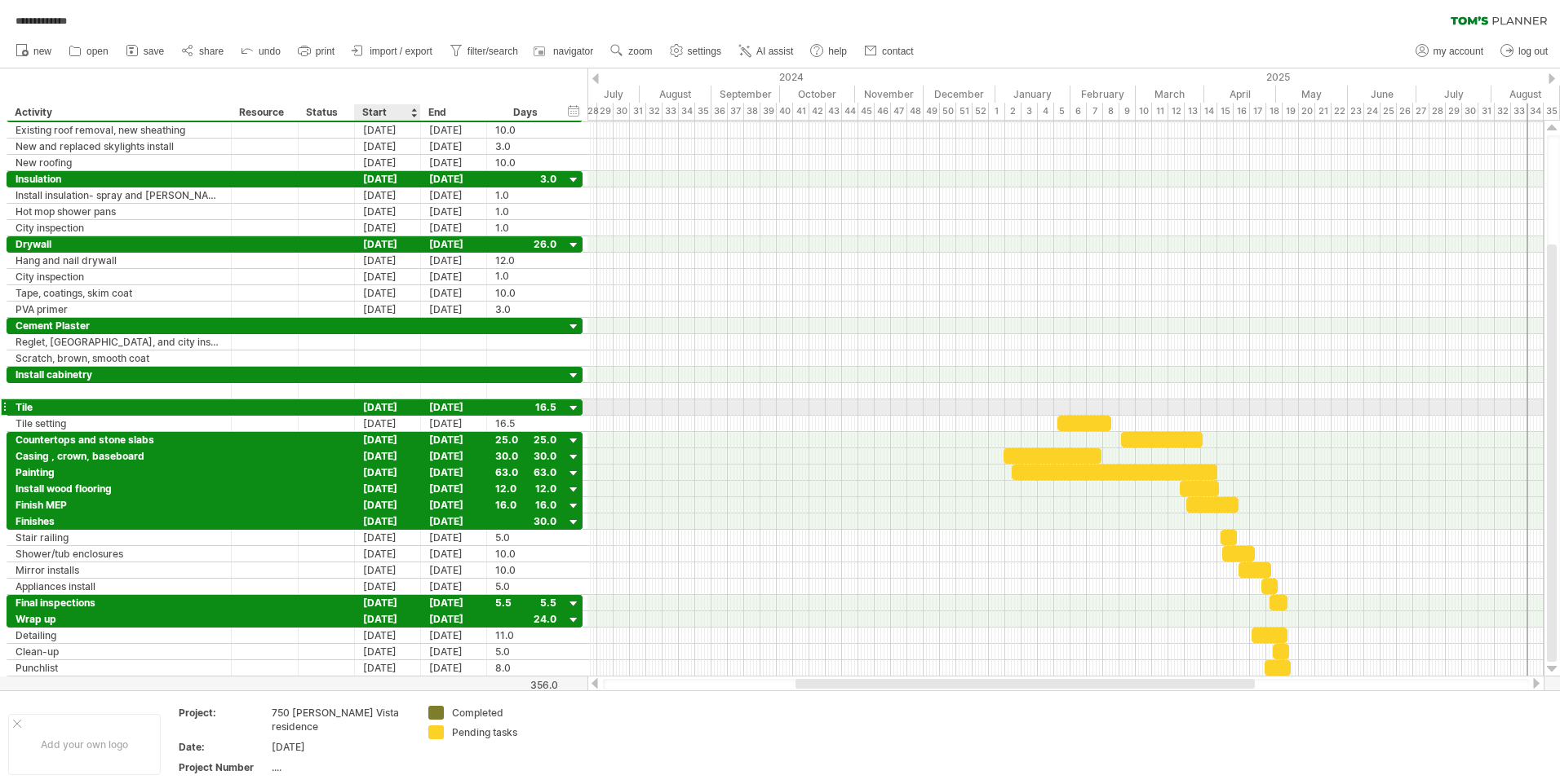
click at [404, 403] on div "[DATE]" at bounding box center [388, 407] width 66 height 15
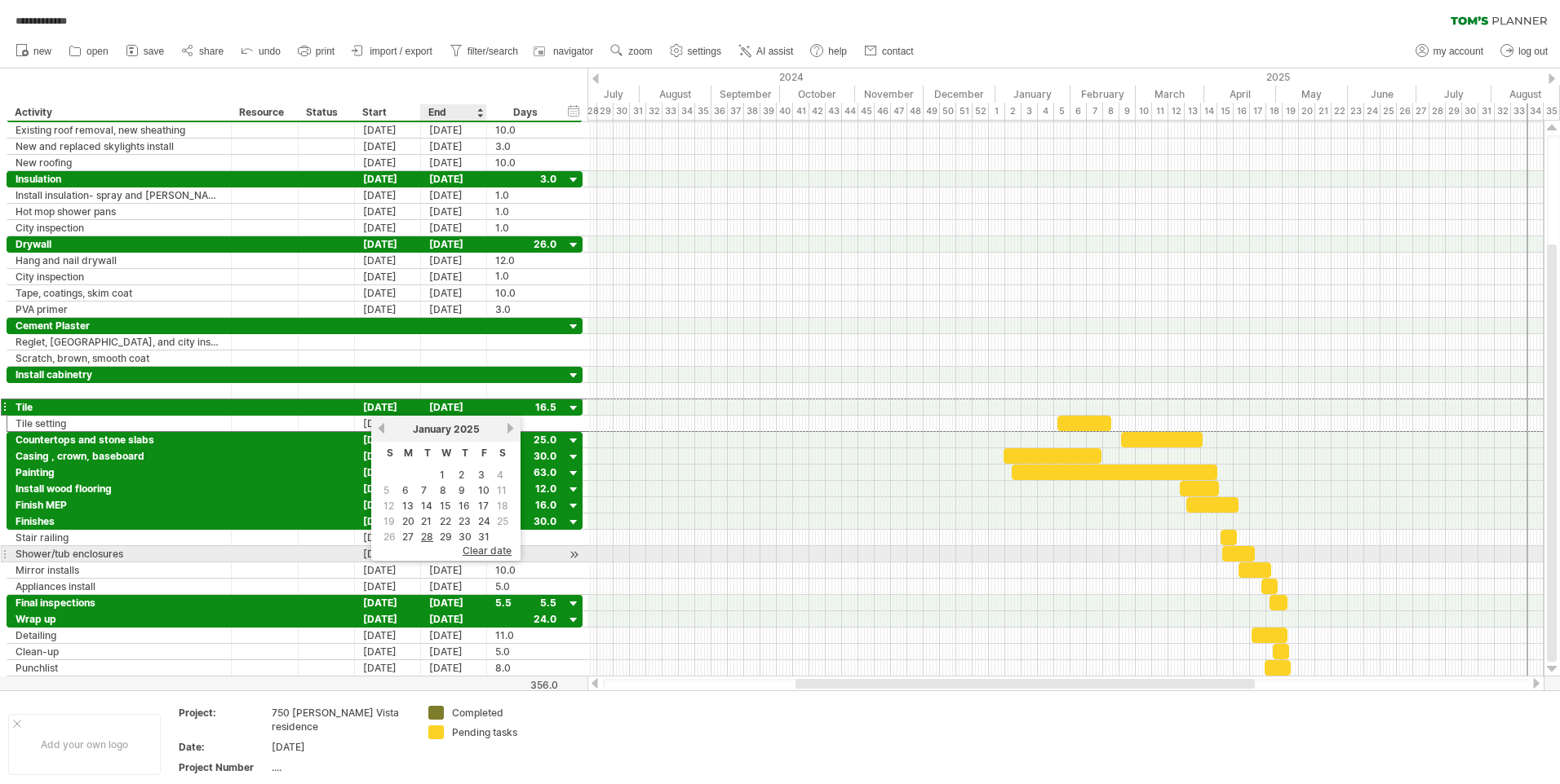
click at [479, 547] on span "clear date" at bounding box center [486, 551] width 49 height 12
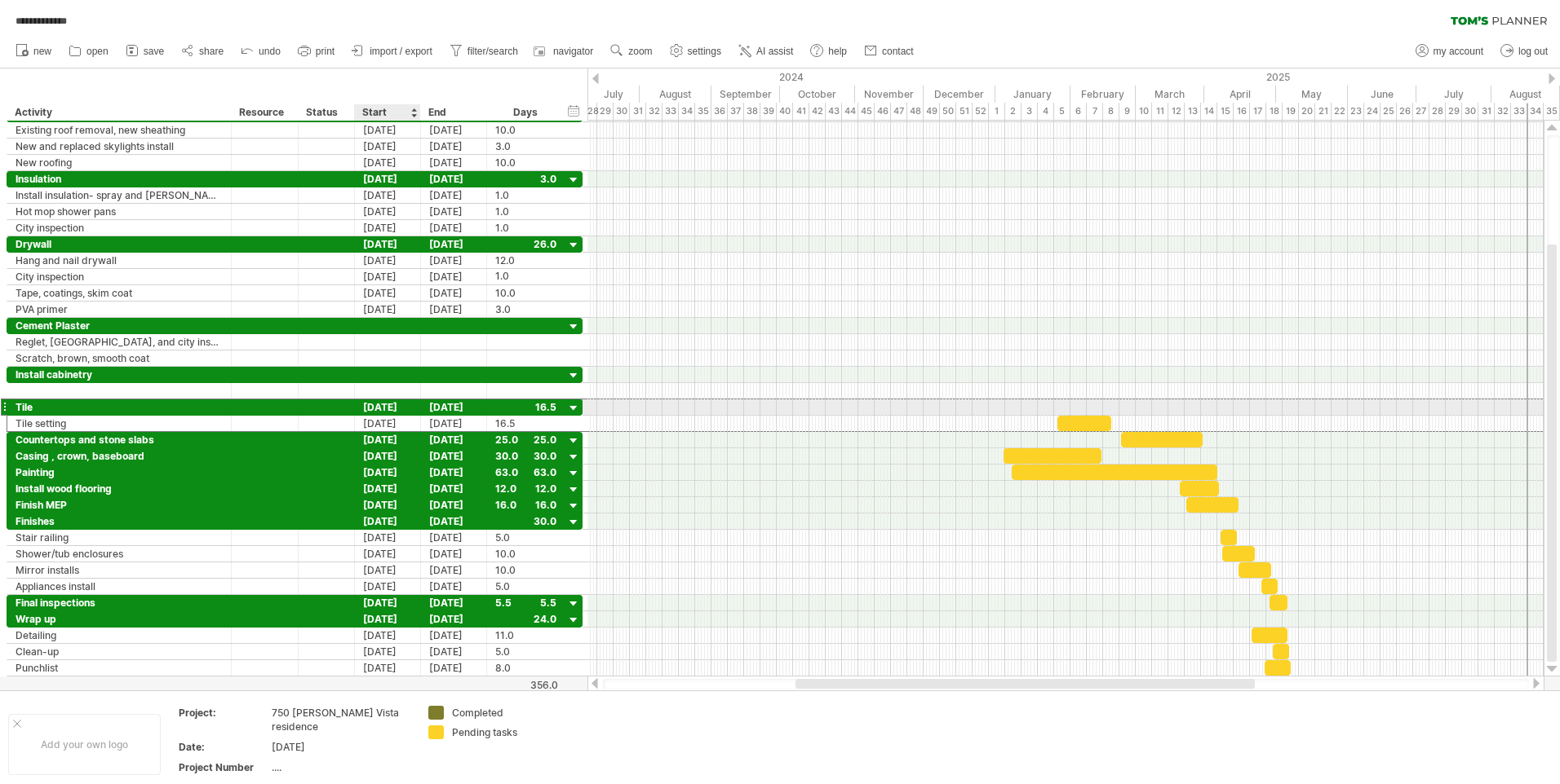
click at [395, 405] on div "[DATE]" at bounding box center [388, 407] width 66 height 15
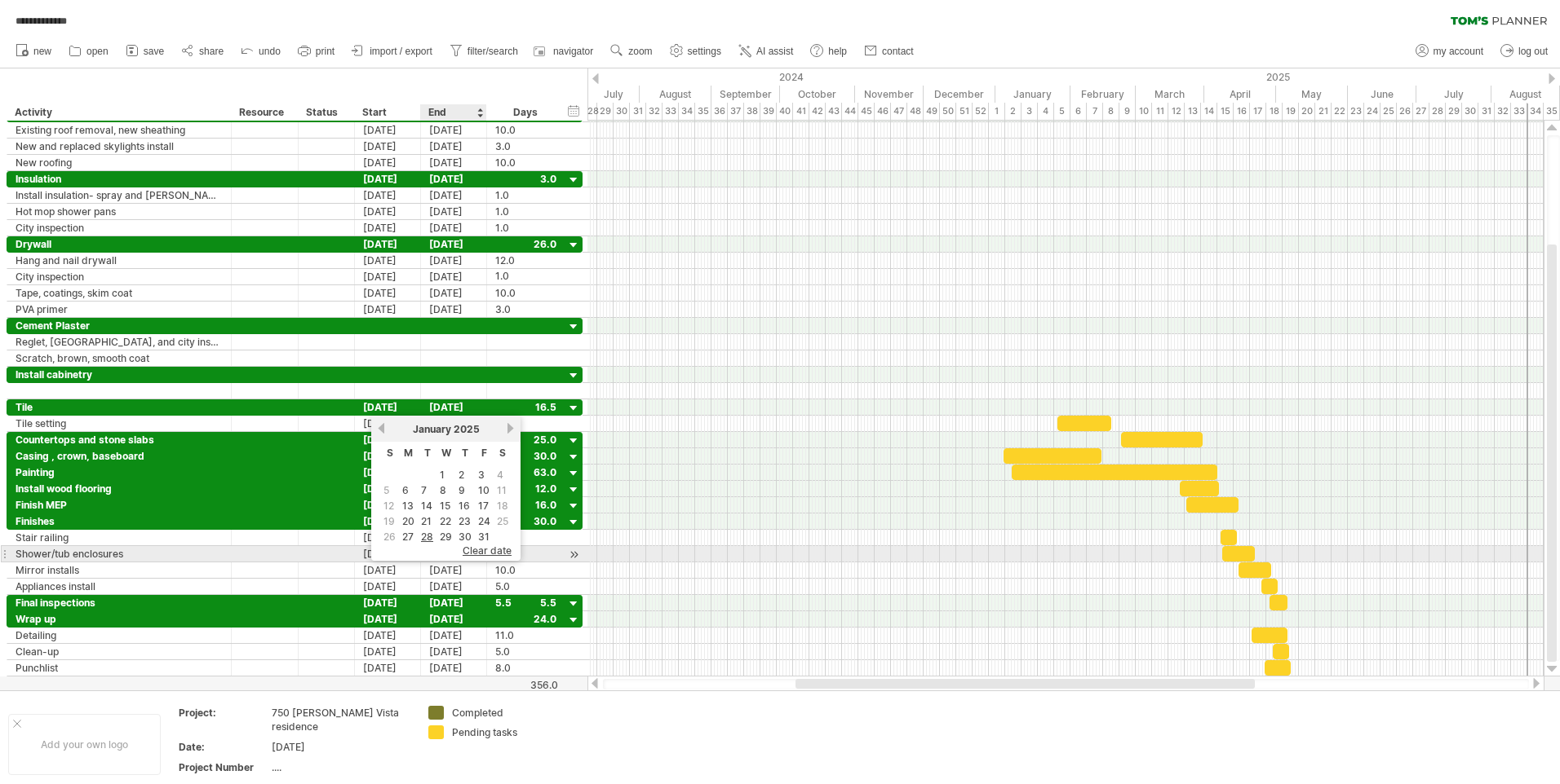
click at [480, 547] on span "clear date" at bounding box center [486, 551] width 49 height 12
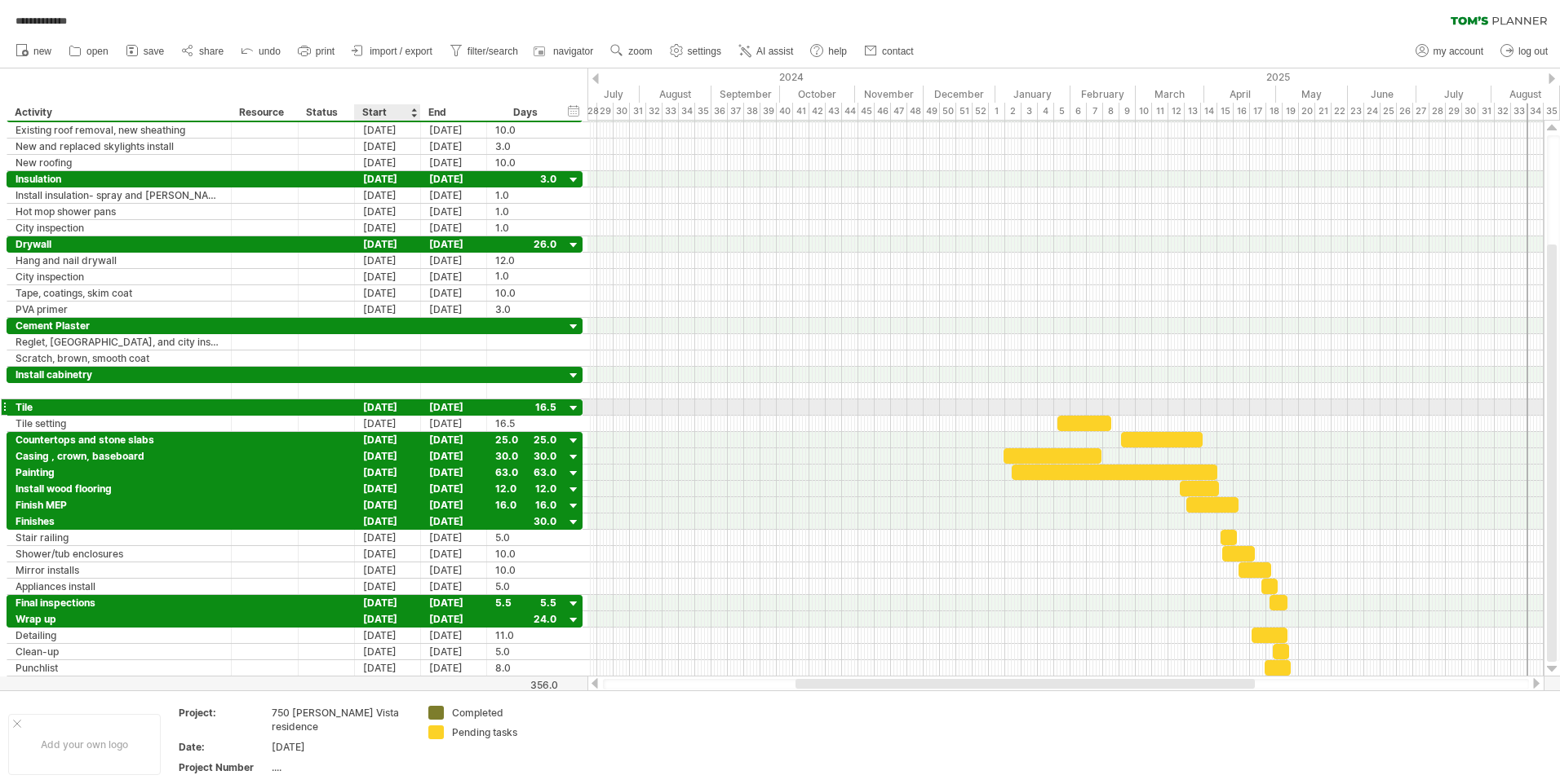
click at [394, 404] on div "[DATE]" at bounding box center [388, 407] width 66 height 15
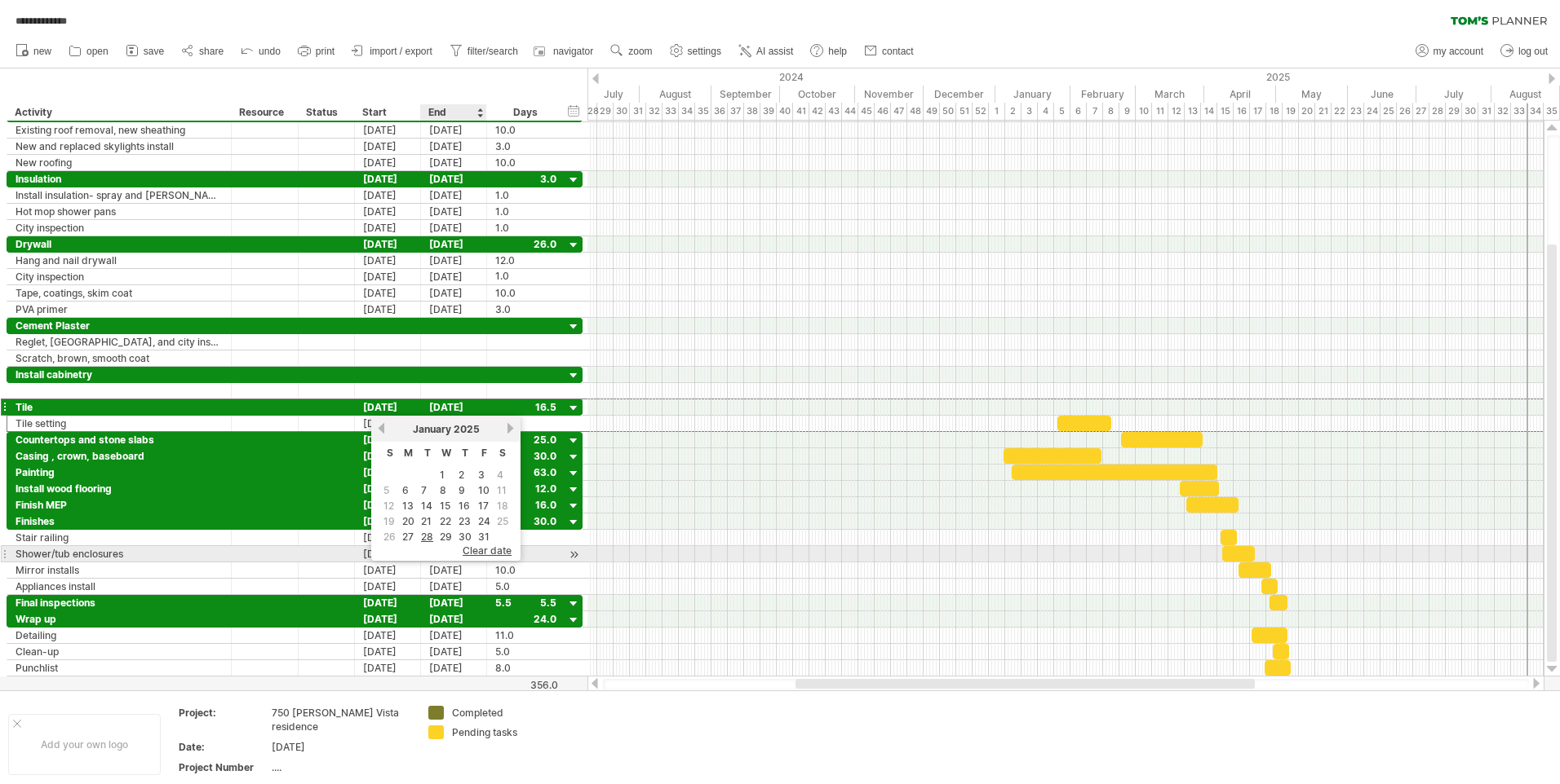
click at [483, 550] on span "clear date" at bounding box center [486, 551] width 49 height 12
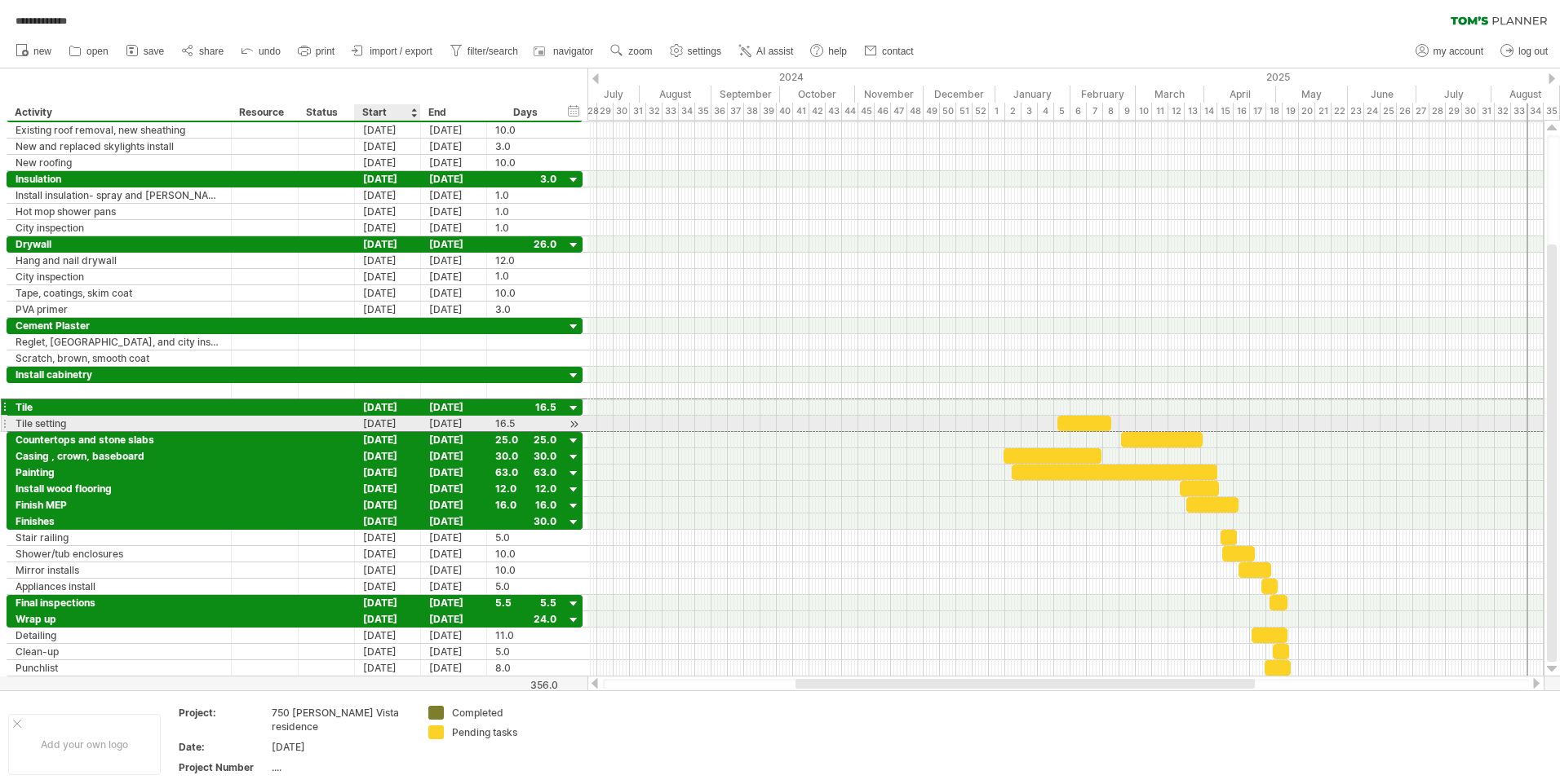
click at [397, 422] on div "[DATE]" at bounding box center [388, 423] width 66 height 15
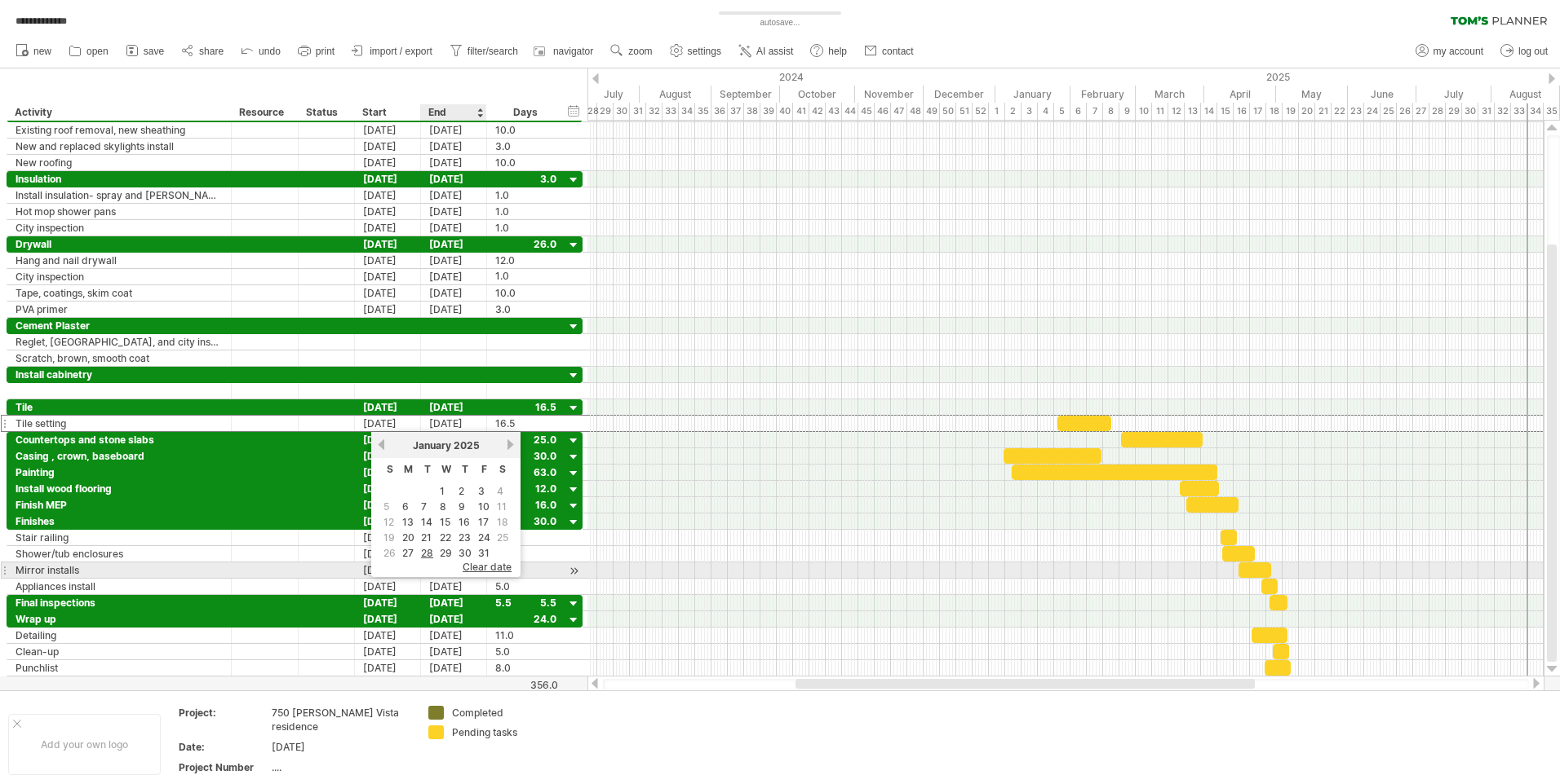
click at [472, 565] on span "clear date" at bounding box center [486, 567] width 49 height 12
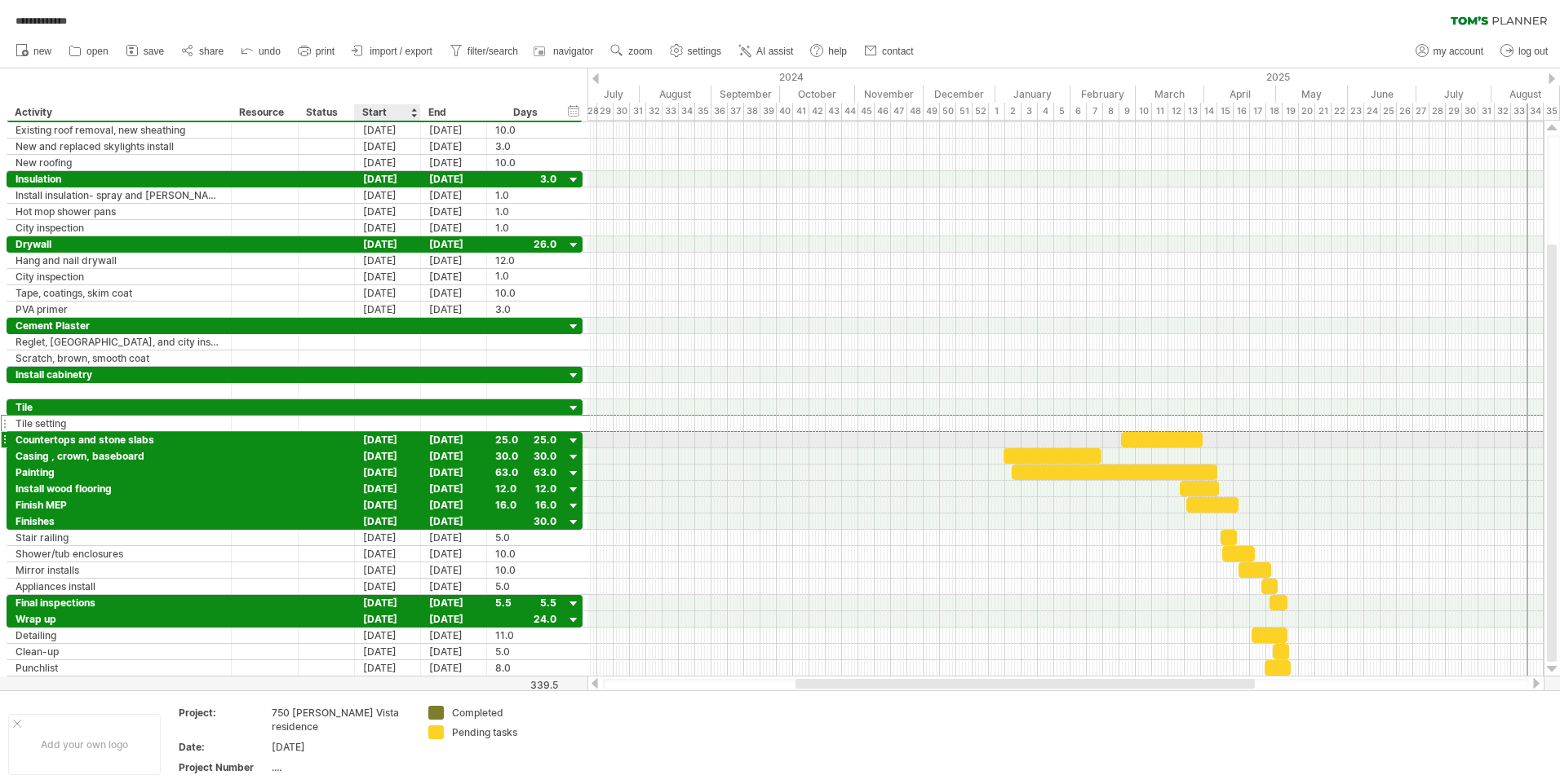
click at [394, 437] on div "[DATE]" at bounding box center [388, 440] width 66 height 15
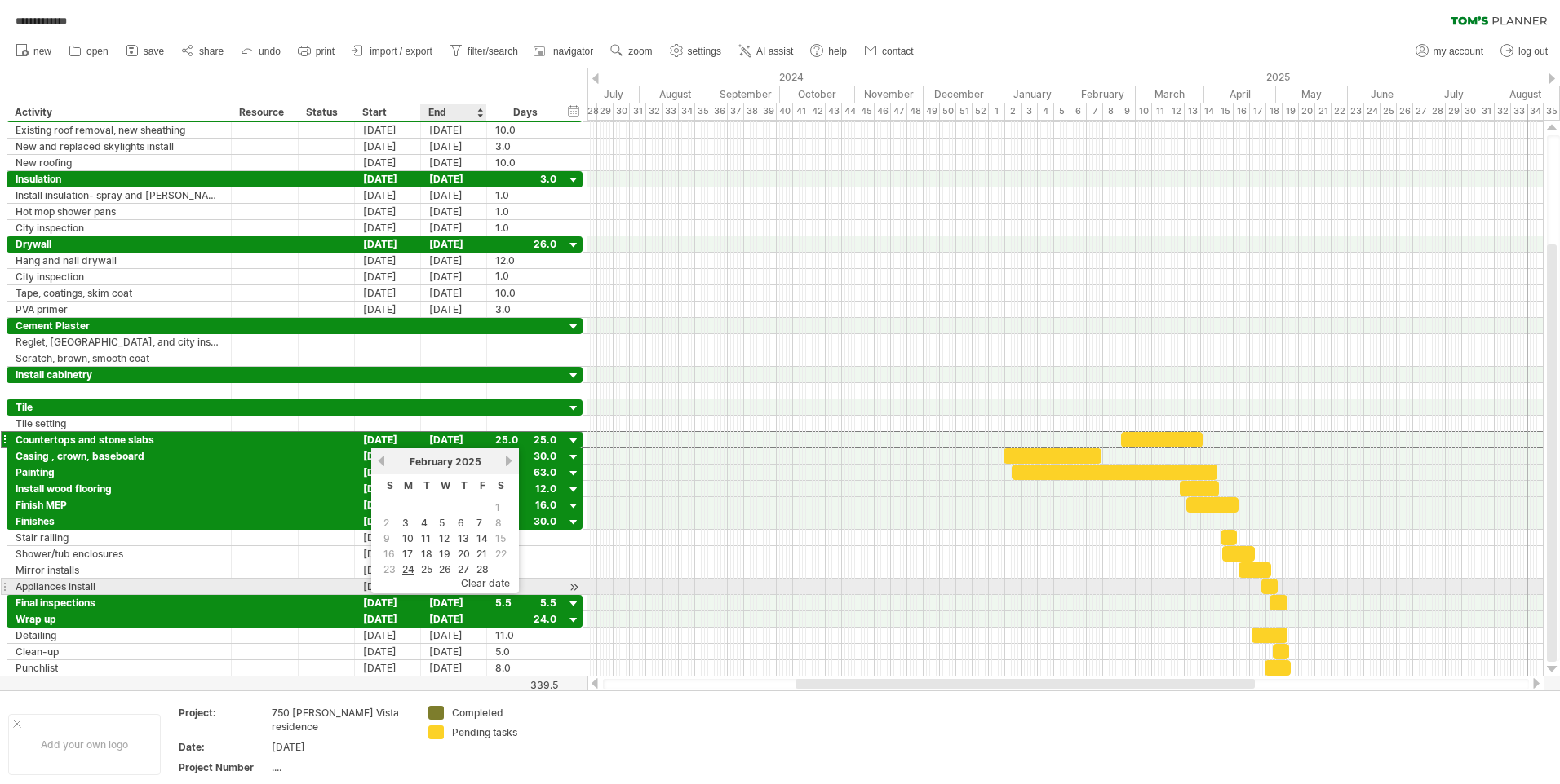
click at [470, 580] on span "clear date" at bounding box center [485, 584] width 49 height 12
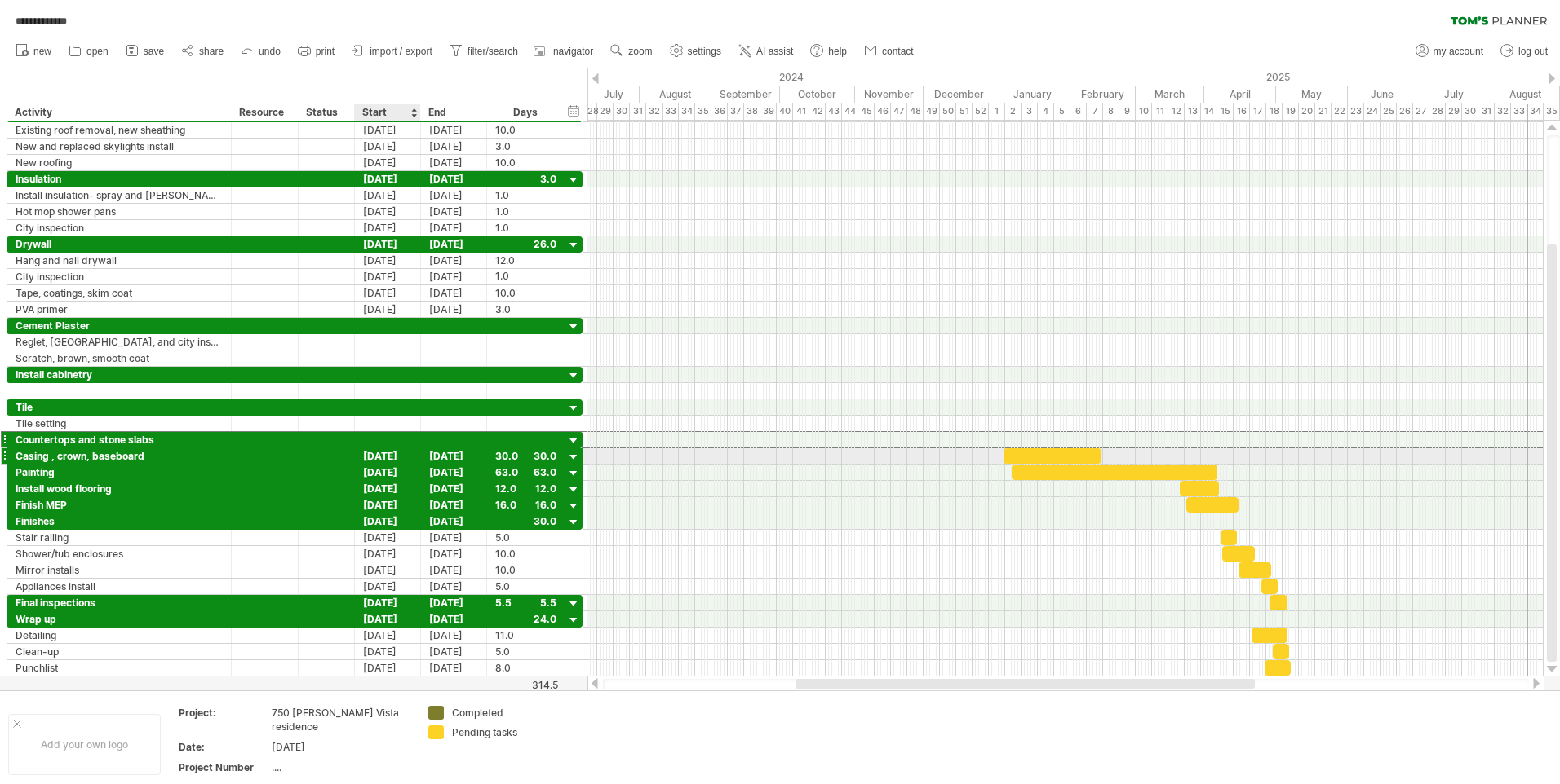
click at [389, 455] on div "[DATE]" at bounding box center [388, 456] width 66 height 15
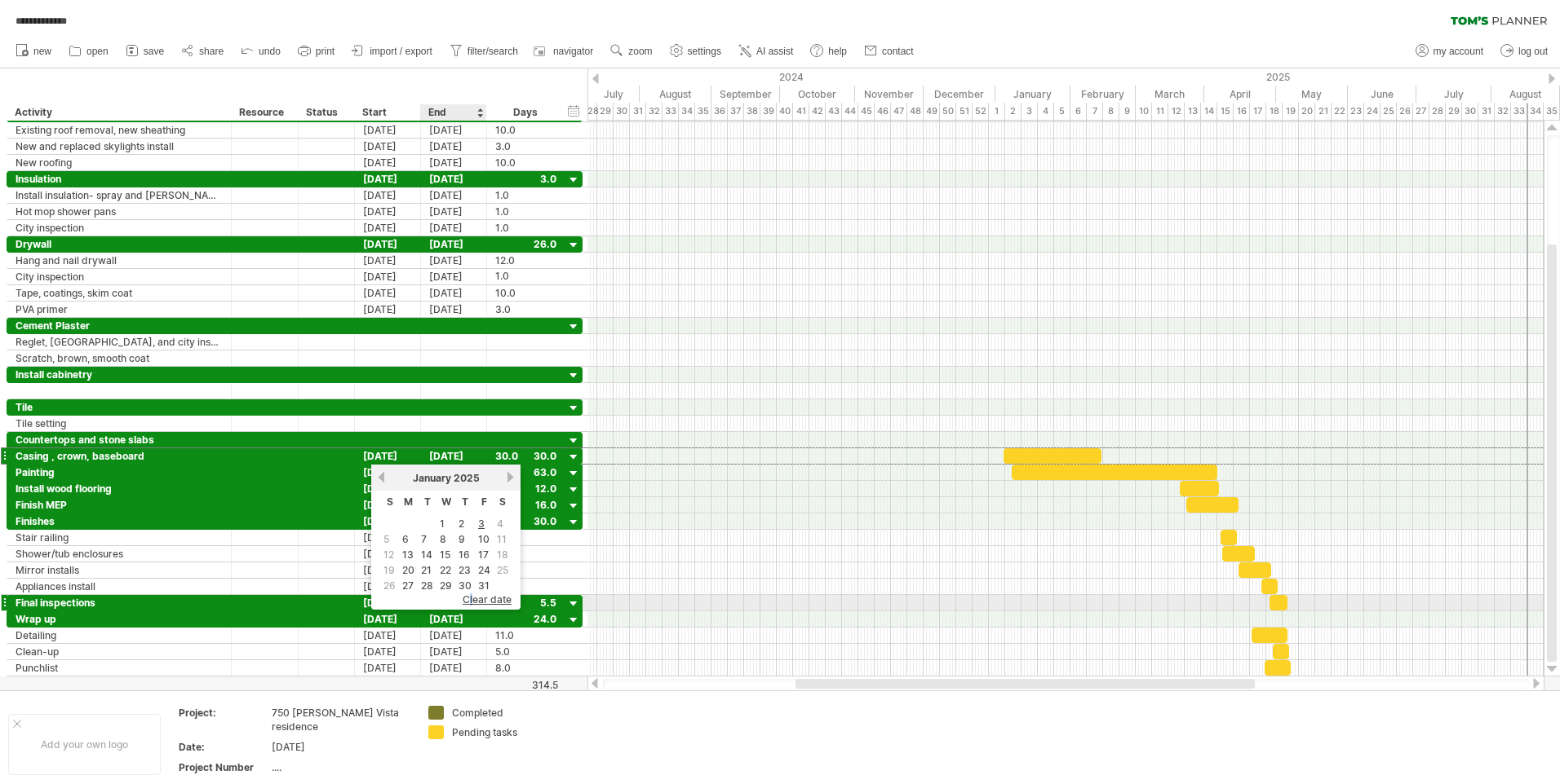
click at [472, 598] on span "clear date" at bounding box center [486, 600] width 49 height 12
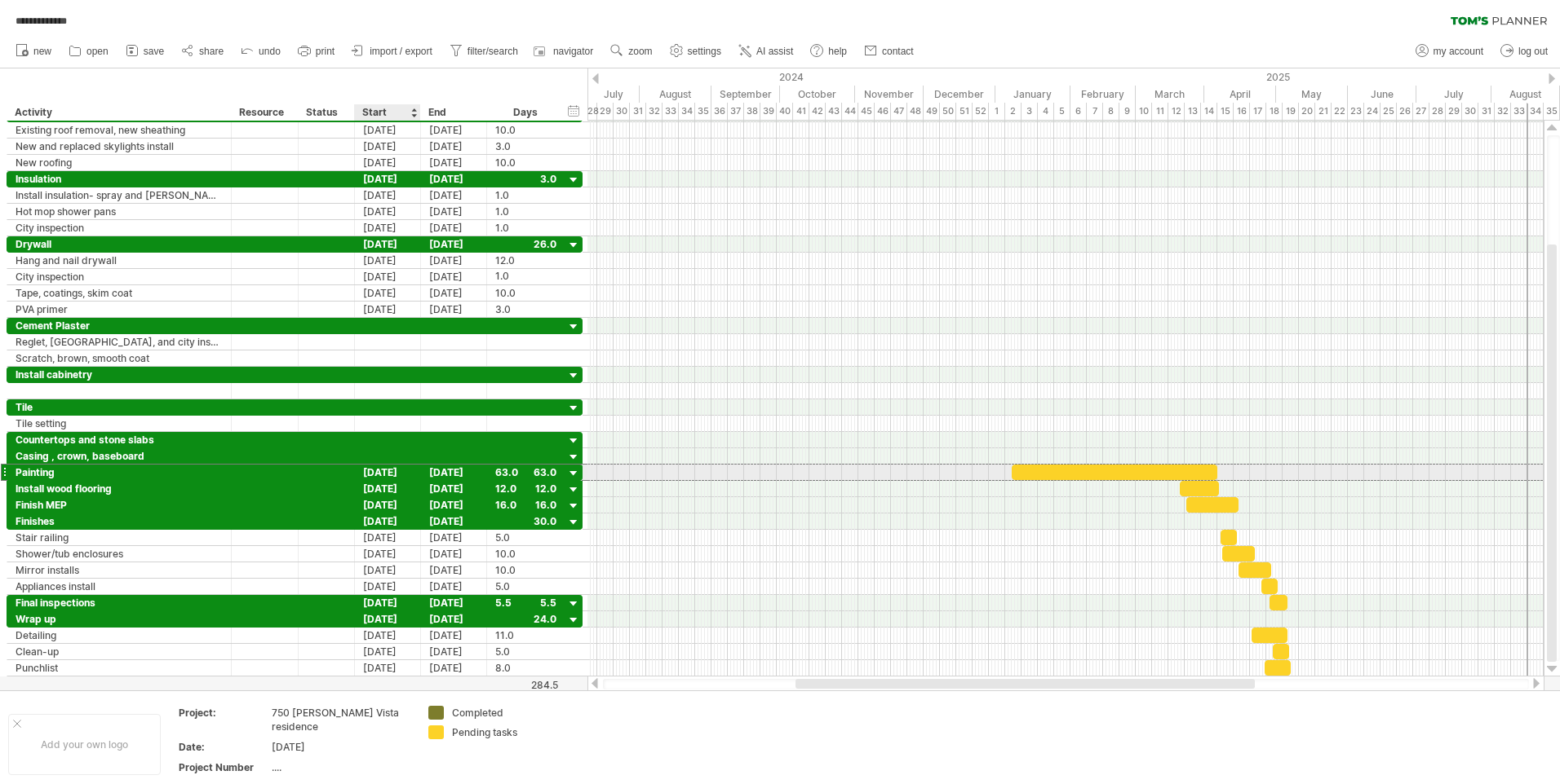
click at [394, 468] on div "[DATE]" at bounding box center [388, 472] width 66 height 15
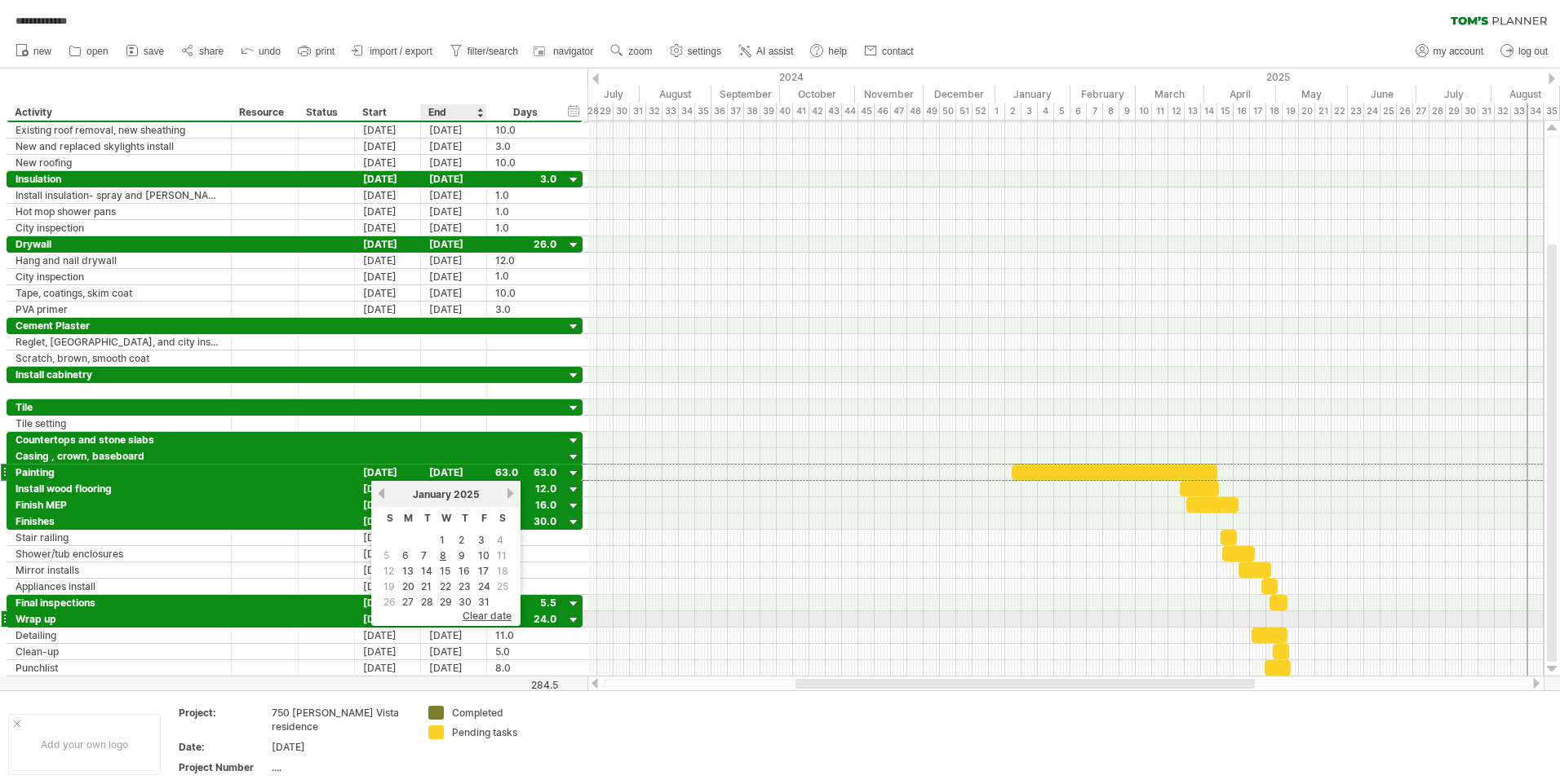
click at [482, 614] on span "clear date" at bounding box center [486, 616] width 49 height 12
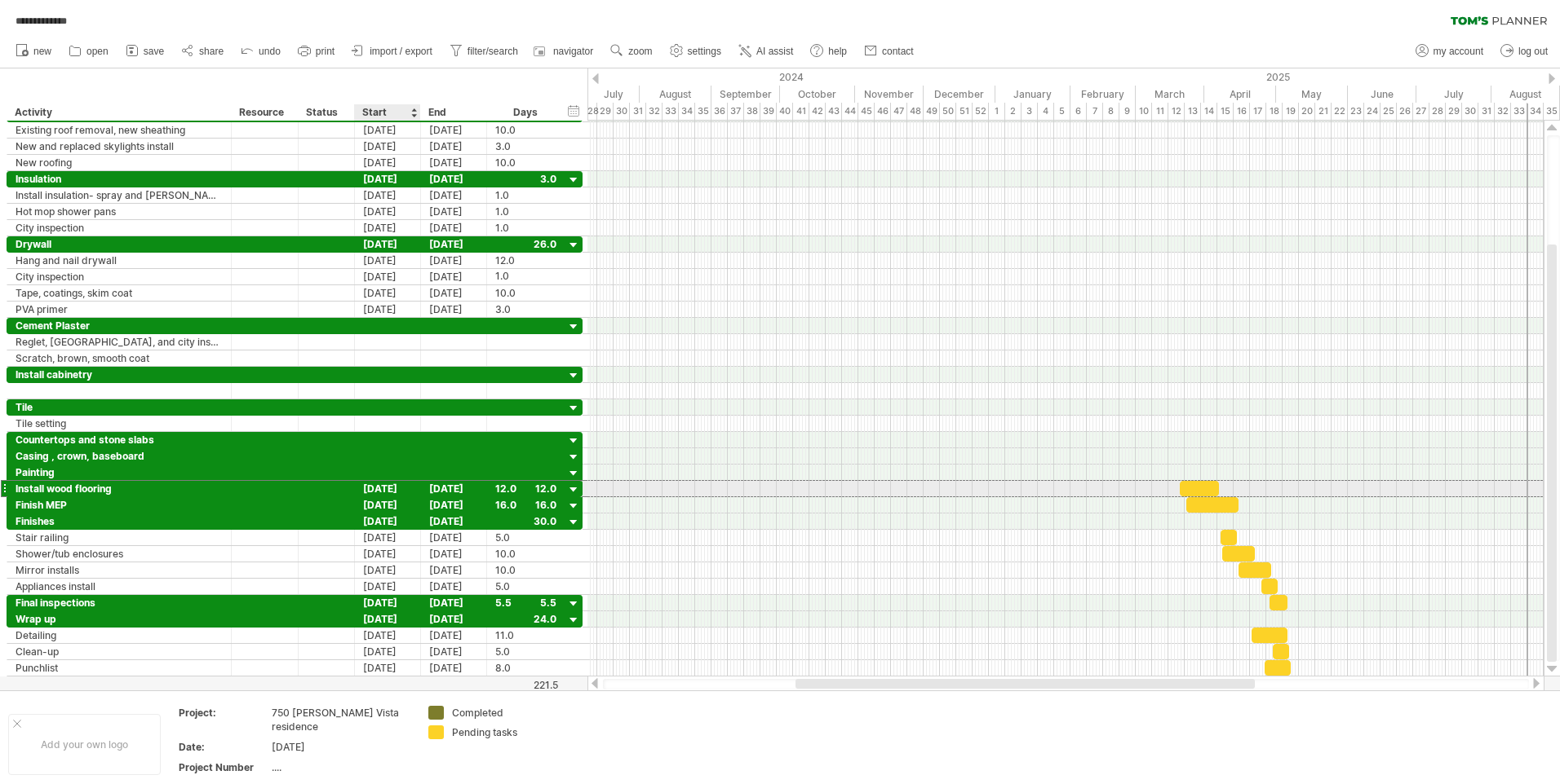
click at [394, 487] on div "[DATE]" at bounding box center [388, 489] width 66 height 15
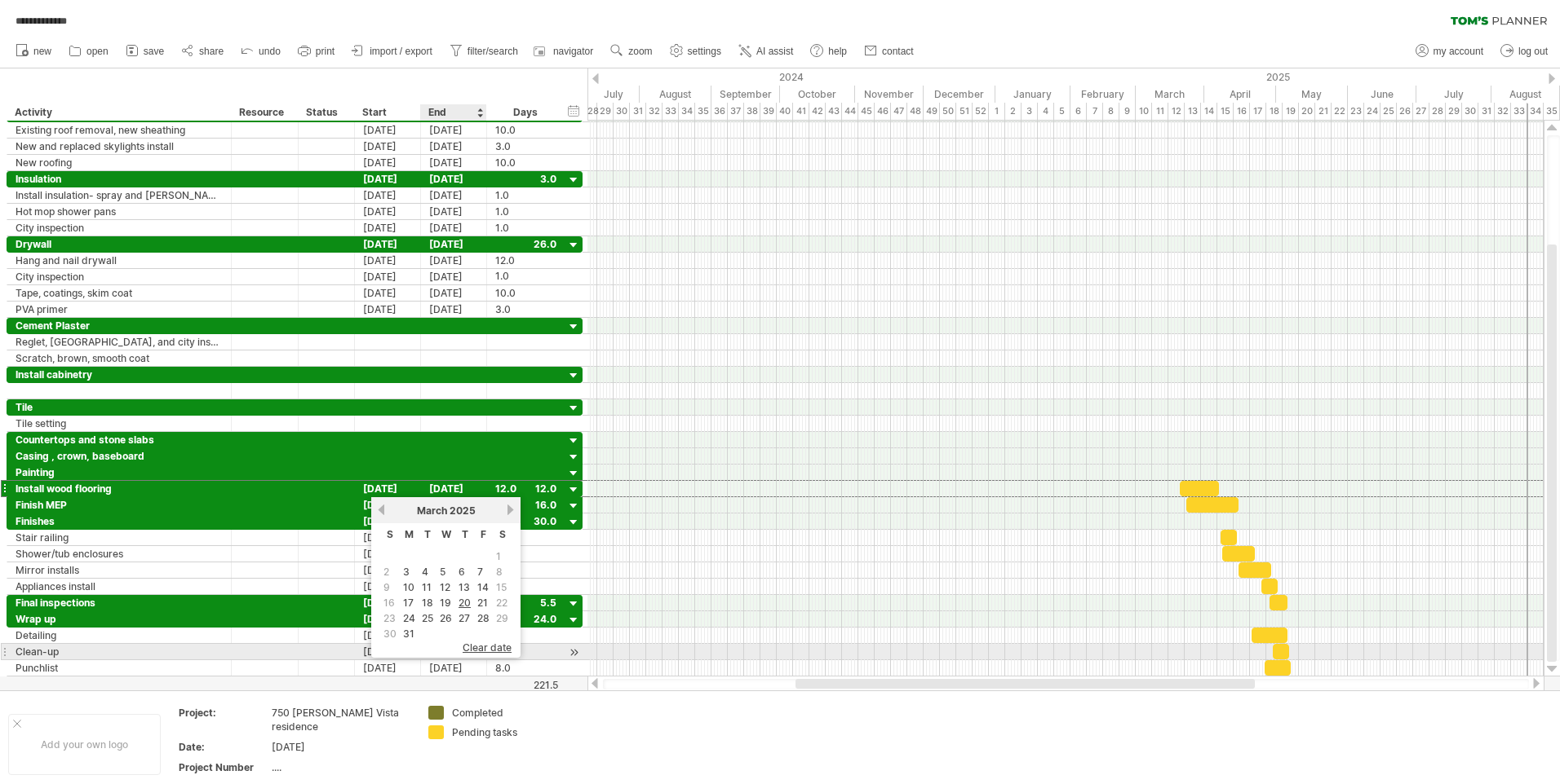
click at [483, 649] on span "clear date" at bounding box center [486, 648] width 49 height 12
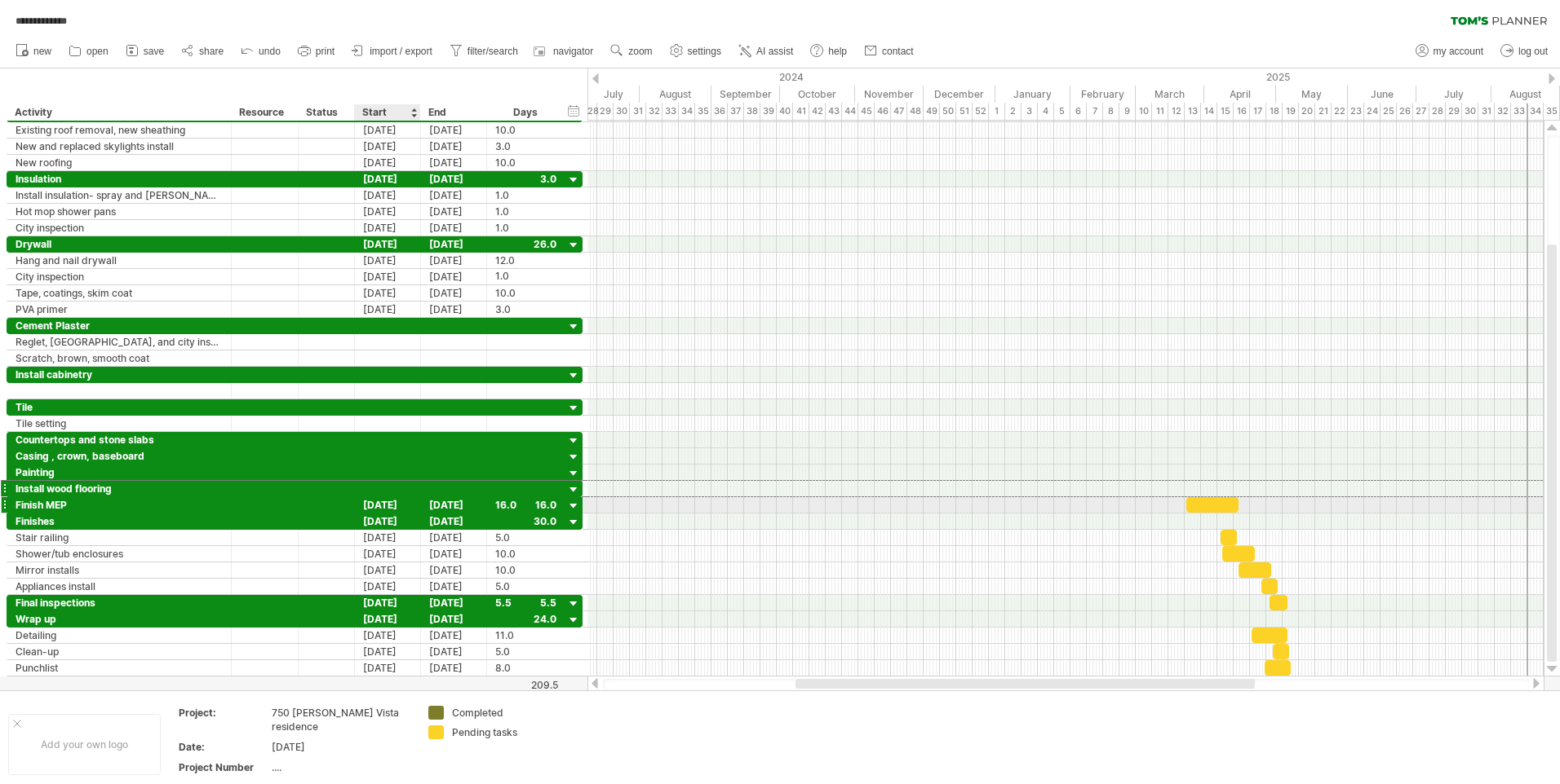
click at [404, 504] on div "[DATE]" at bounding box center [388, 505] width 66 height 15
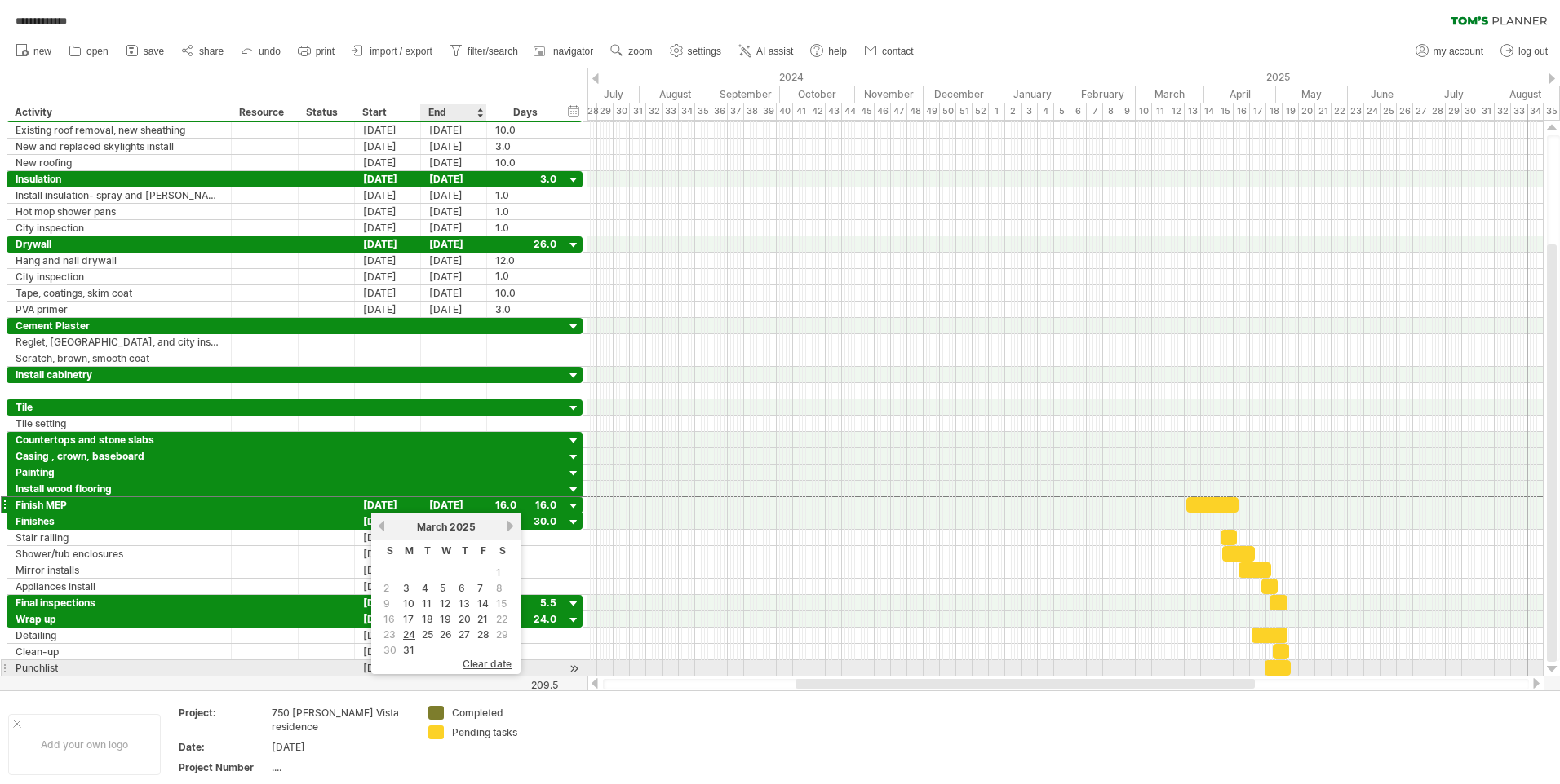
click at [472, 662] on span "clear date" at bounding box center [486, 664] width 49 height 12
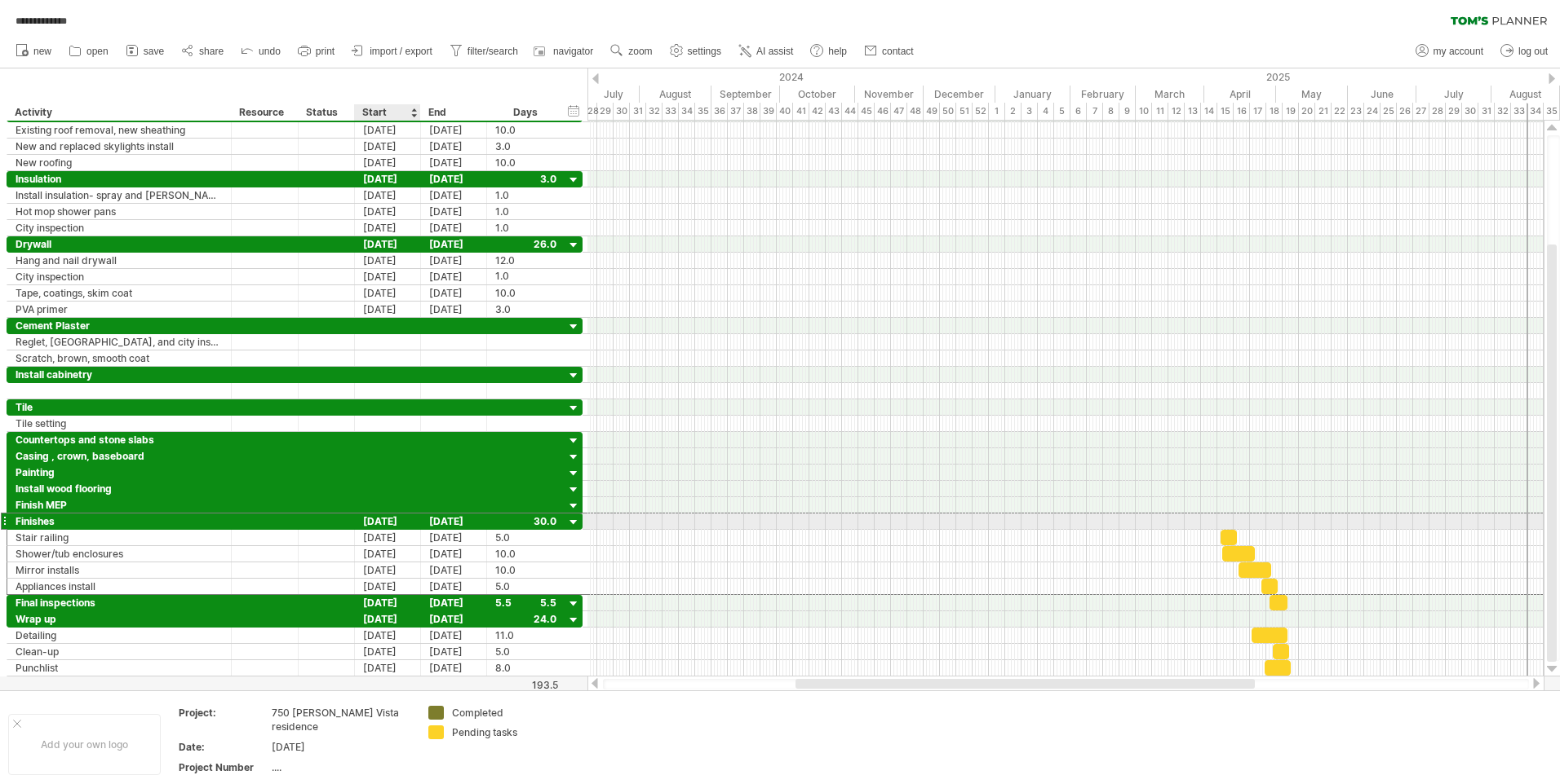
click at [396, 519] on div "[DATE]" at bounding box center [388, 521] width 66 height 15
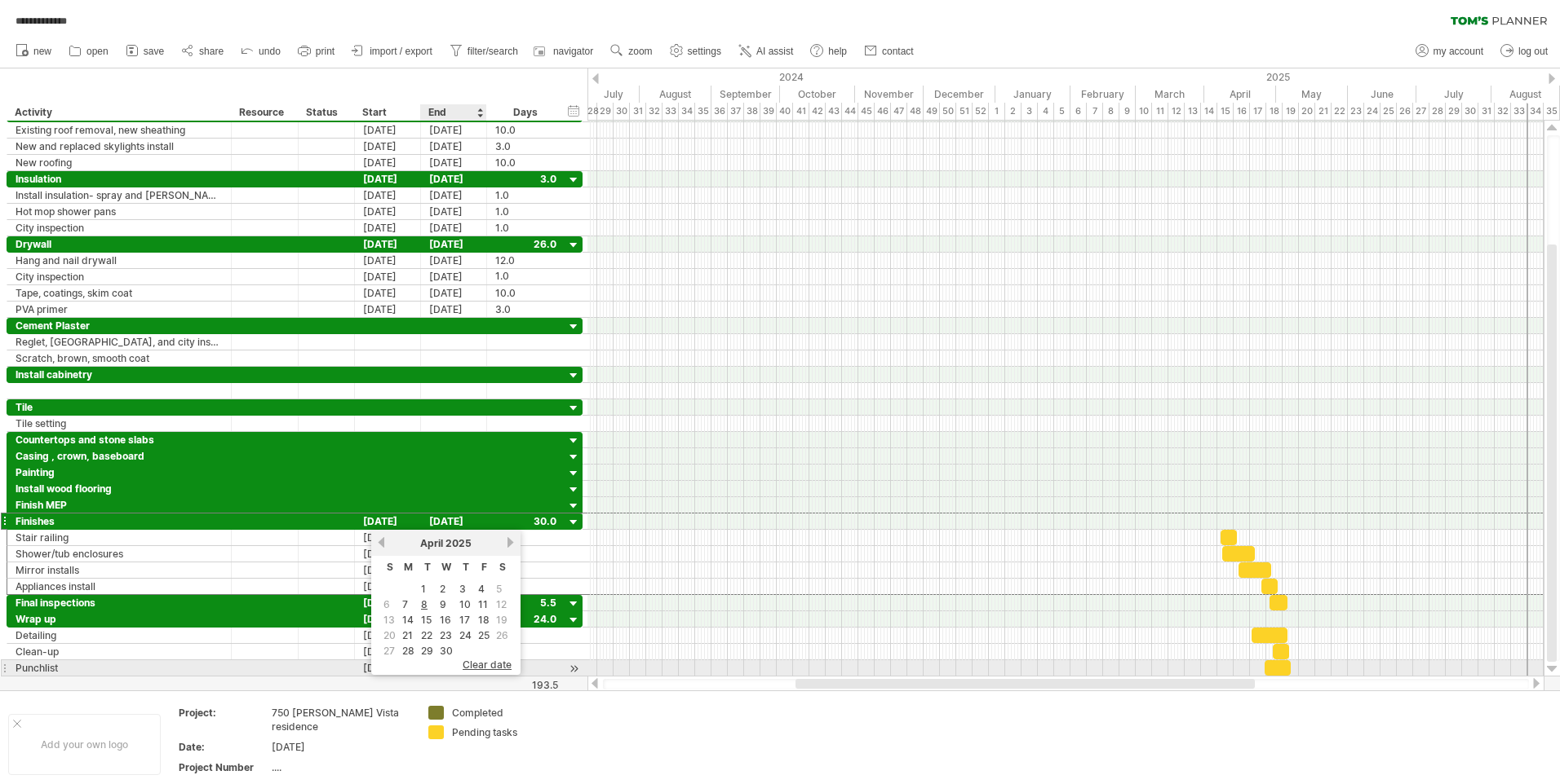
click at [481, 667] on span "clear date" at bounding box center [486, 665] width 49 height 12
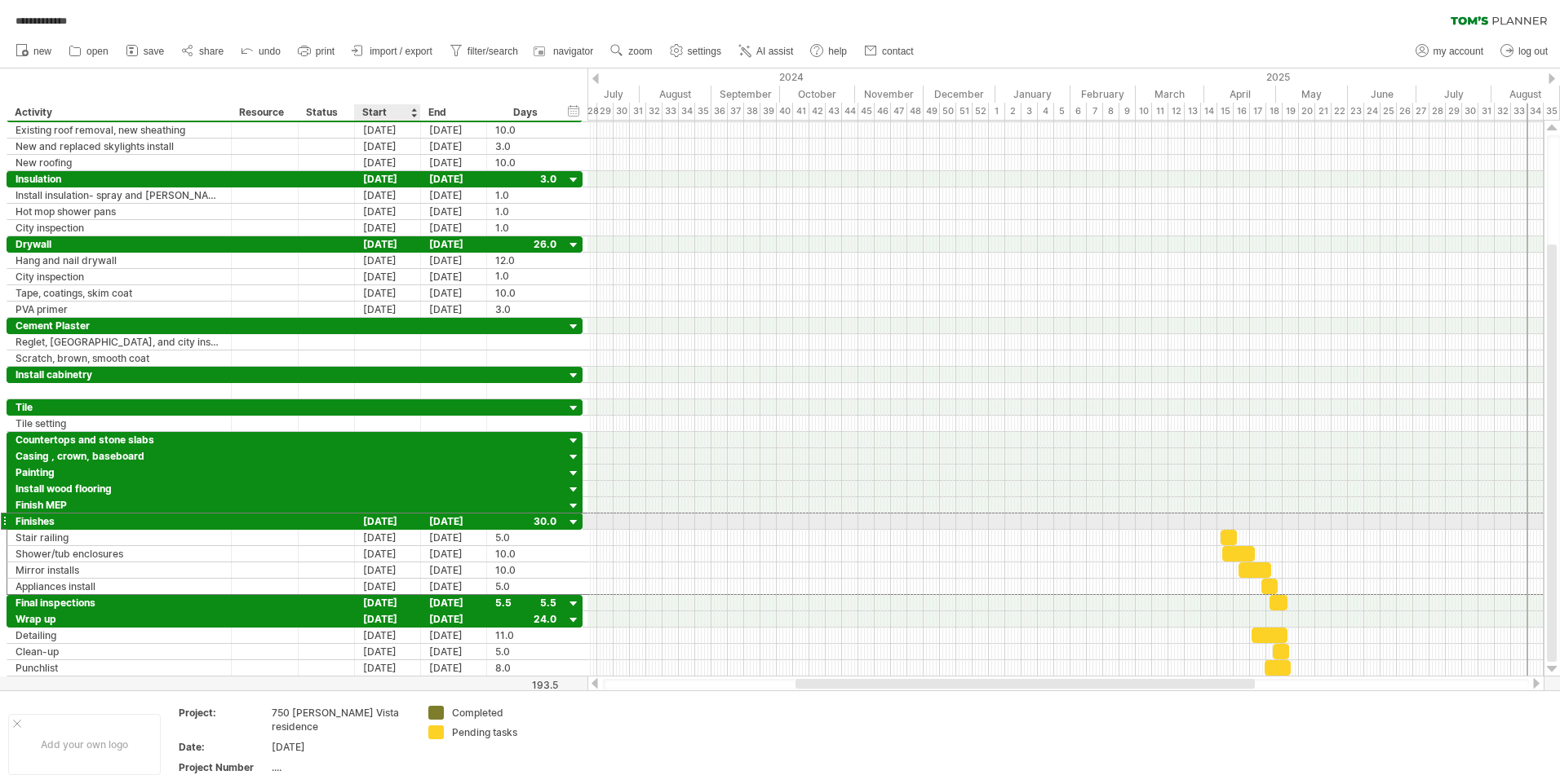
click at [404, 521] on div "[DATE]" at bounding box center [388, 521] width 66 height 15
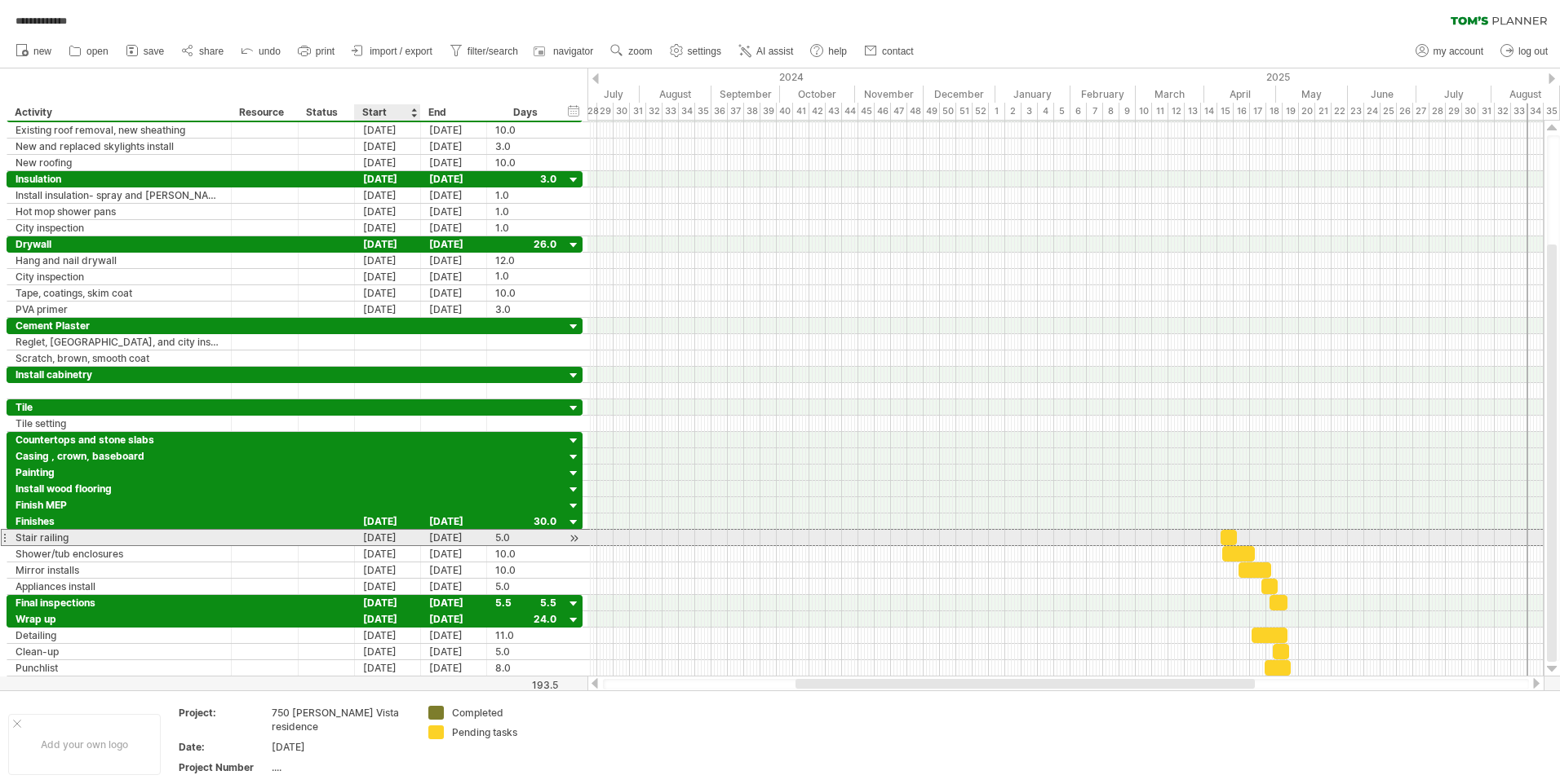
click at [367, 533] on div "[DATE]" at bounding box center [388, 537] width 66 height 15
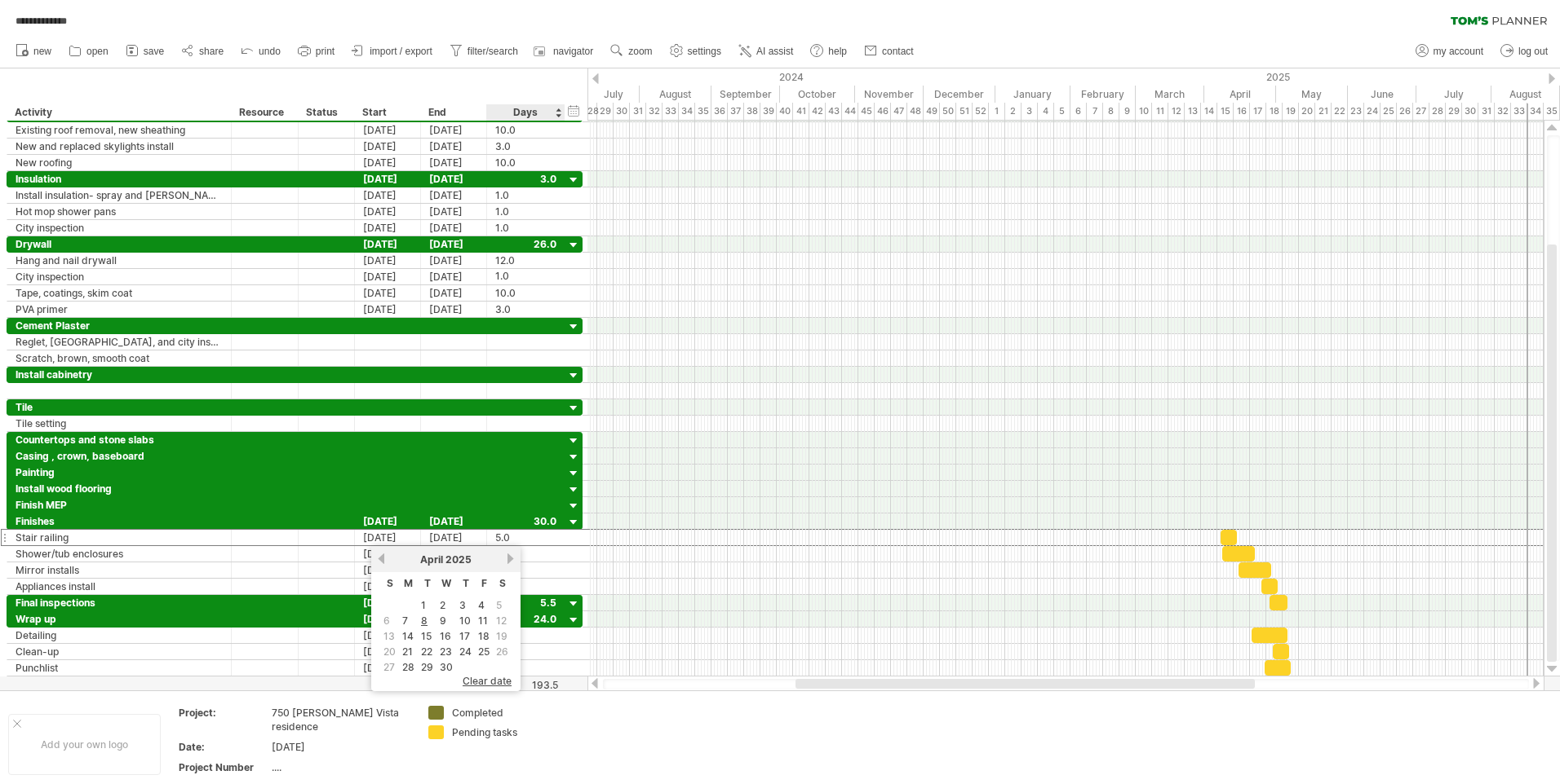
click at [490, 681] on span "clear date" at bounding box center [486, 682] width 49 height 12
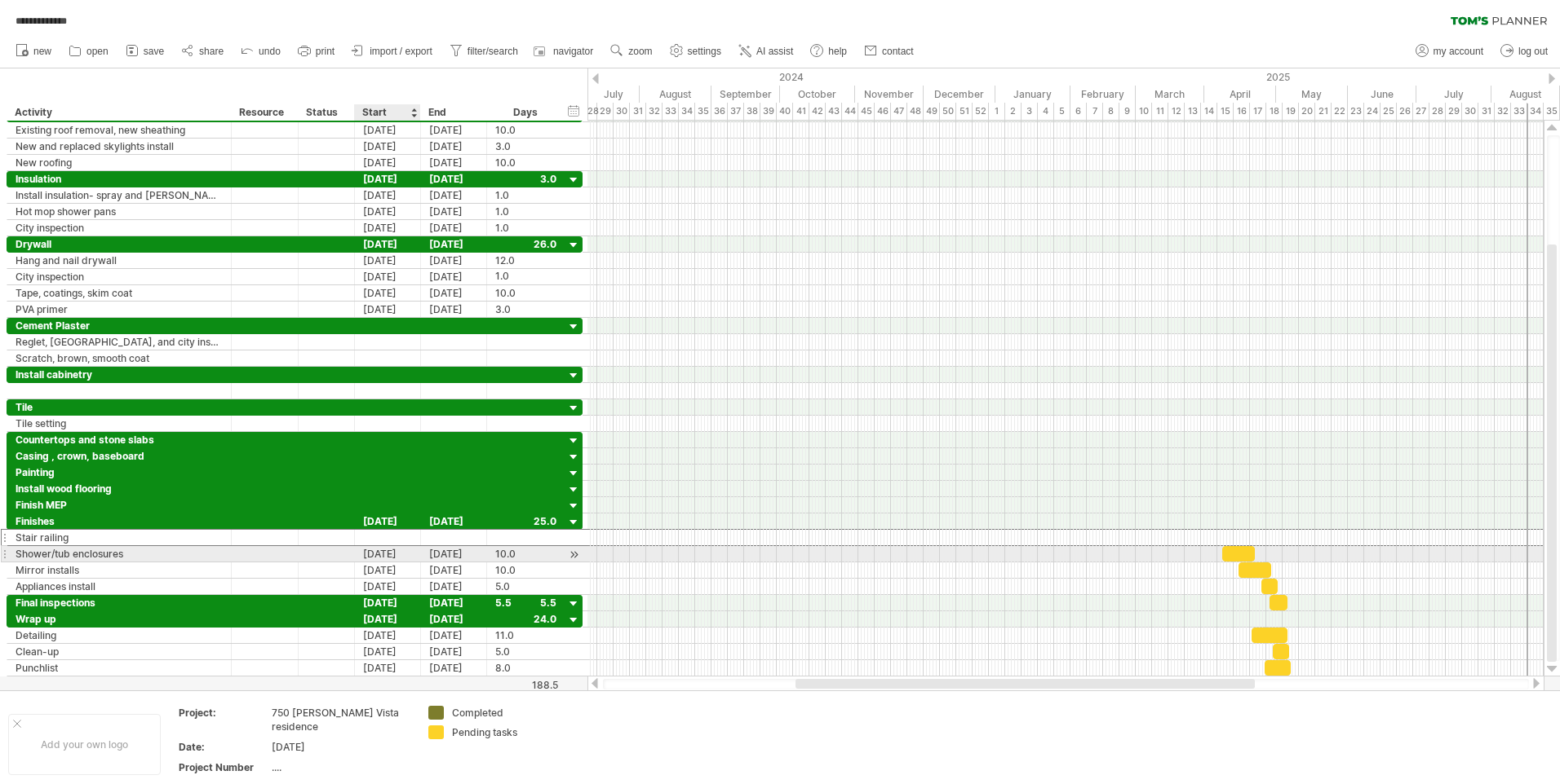
click at [408, 552] on div "[DATE]" at bounding box center [388, 554] width 66 height 15
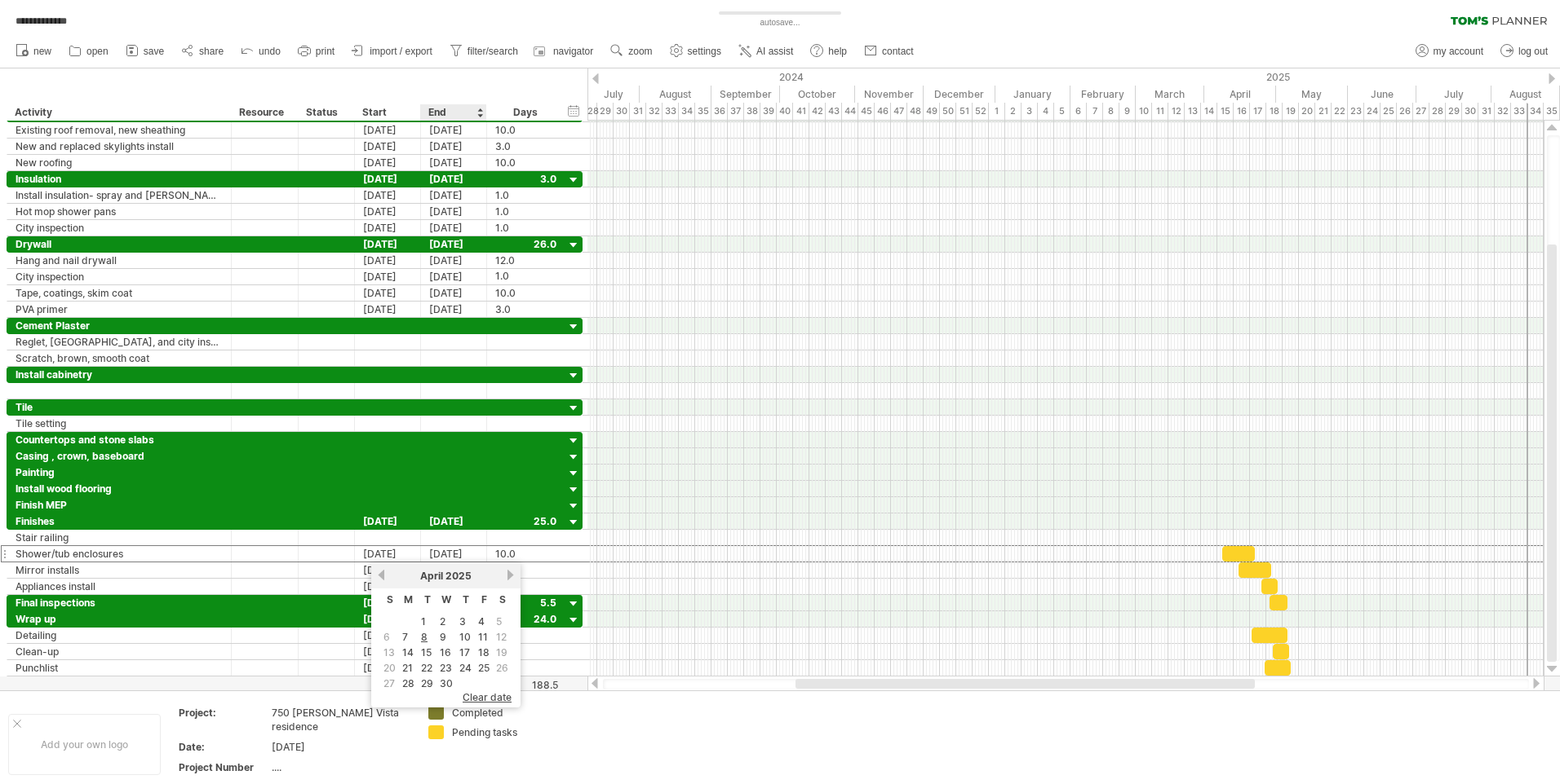
click at [475, 693] on span "clear date" at bounding box center [486, 698] width 49 height 12
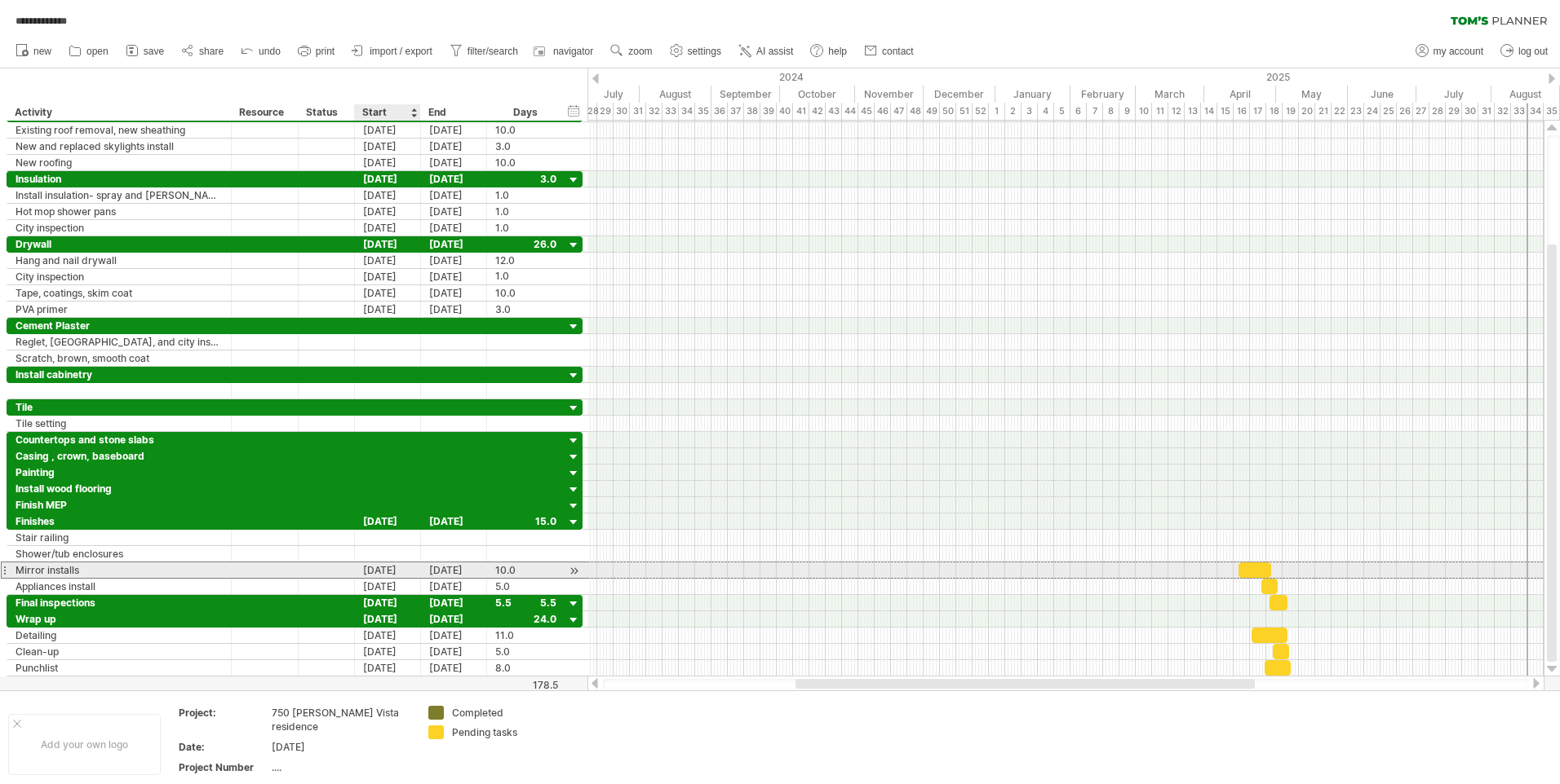
click at [399, 569] on div "[DATE]" at bounding box center [388, 570] width 66 height 15
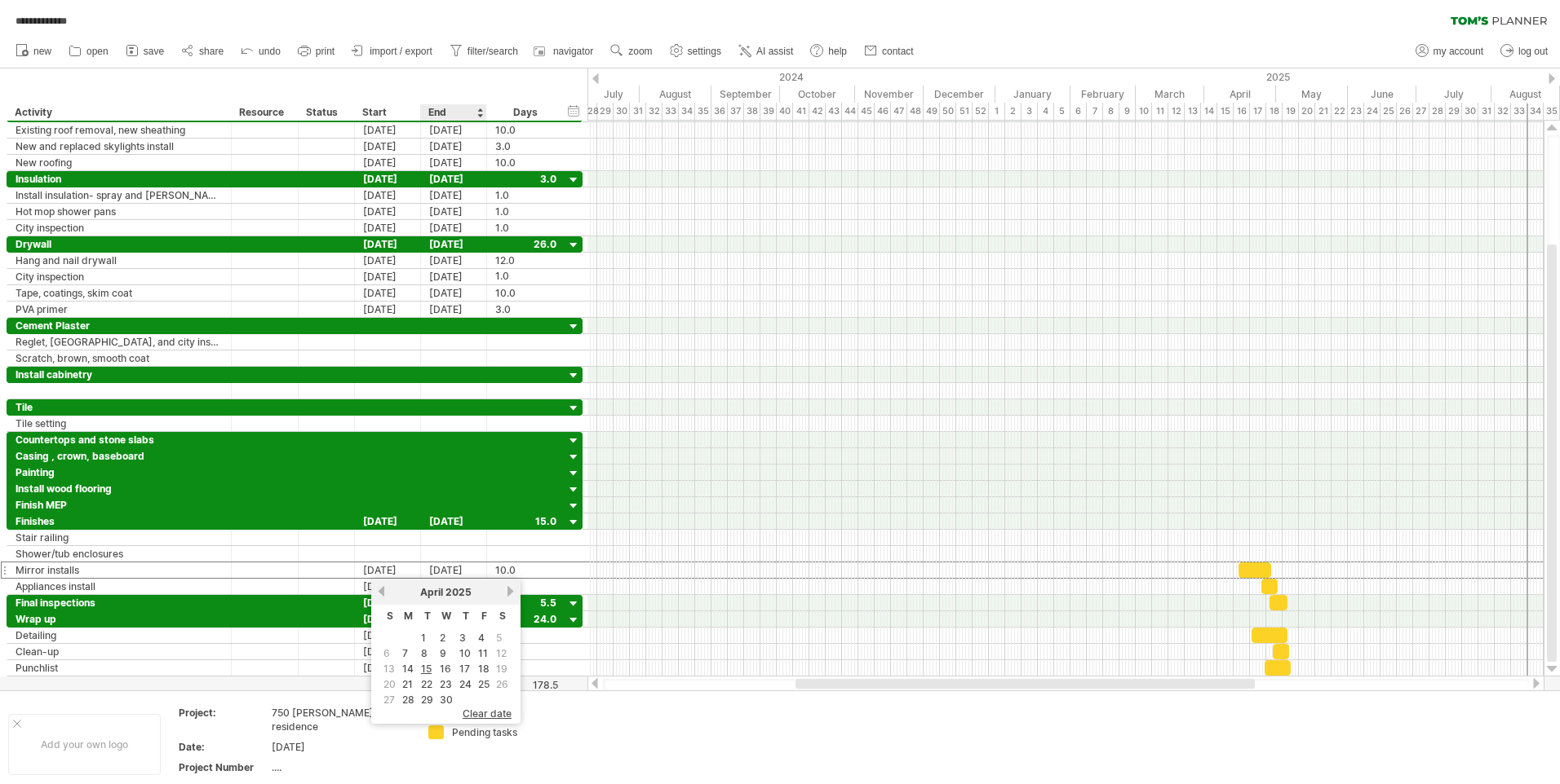
click at [468, 714] on span "clear date" at bounding box center [486, 714] width 49 height 12
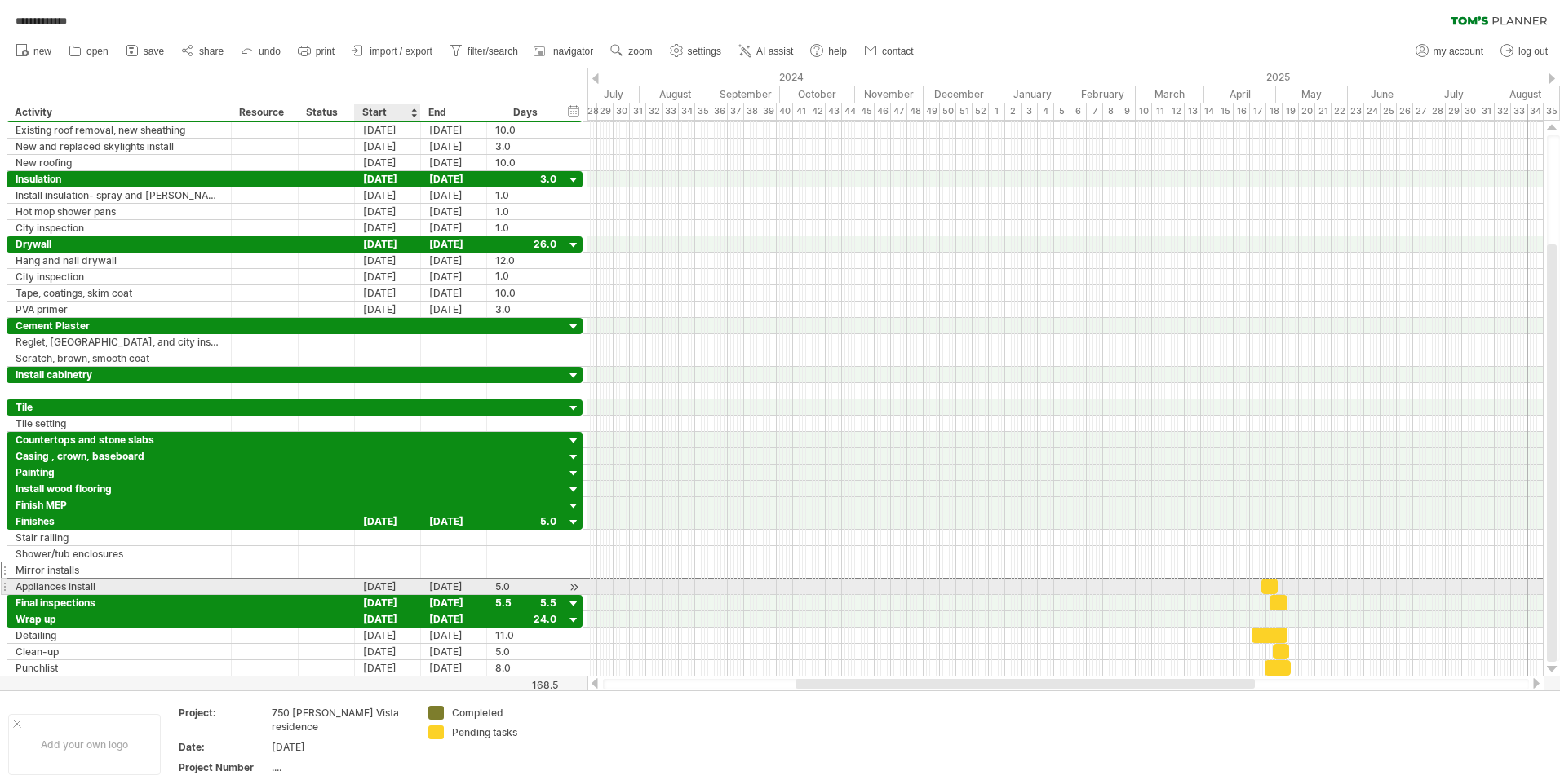
click at [406, 587] on div "[DATE]" at bounding box center [388, 586] width 66 height 15
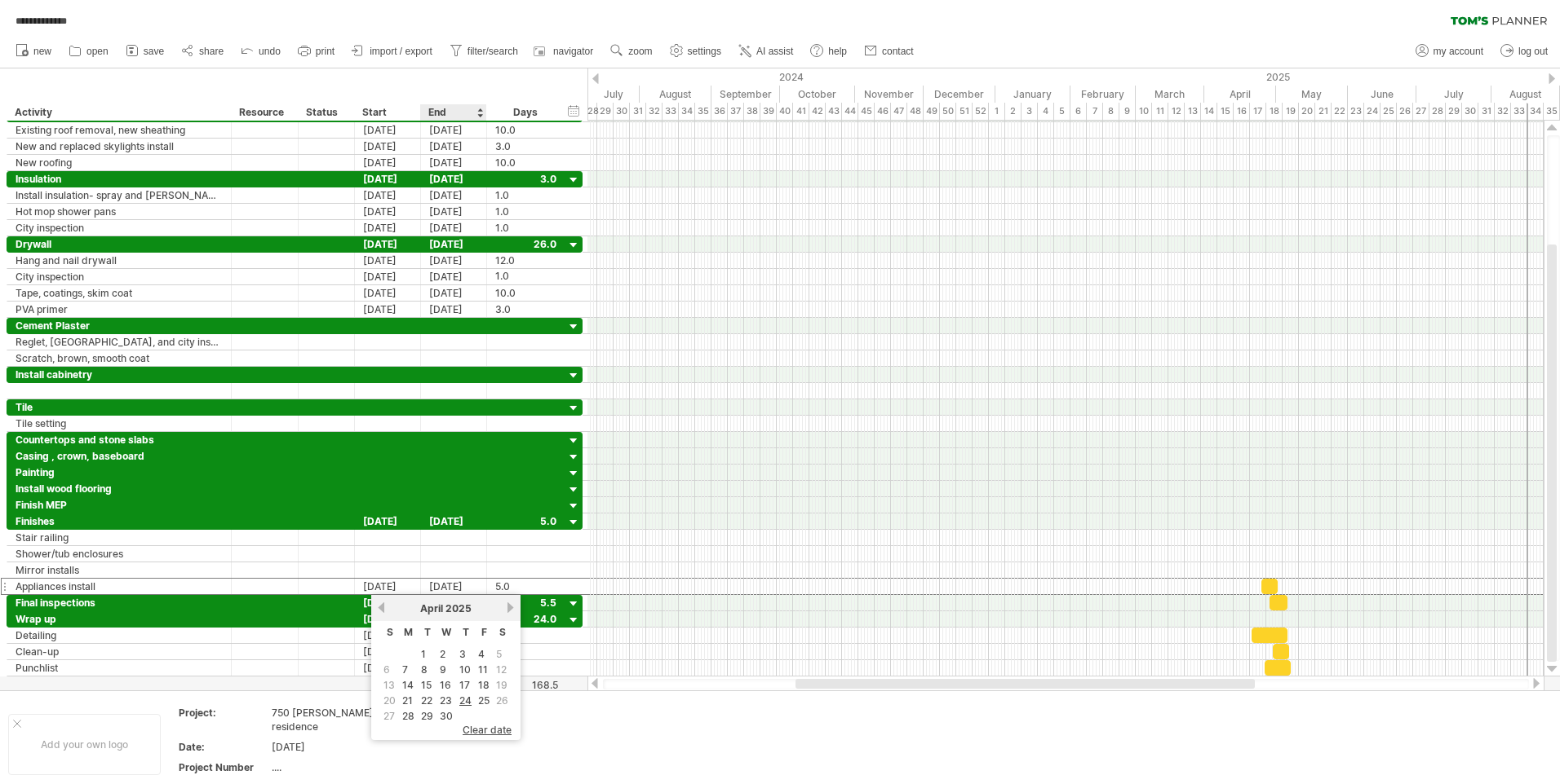
click at [472, 727] on span "clear date" at bounding box center [486, 731] width 49 height 12
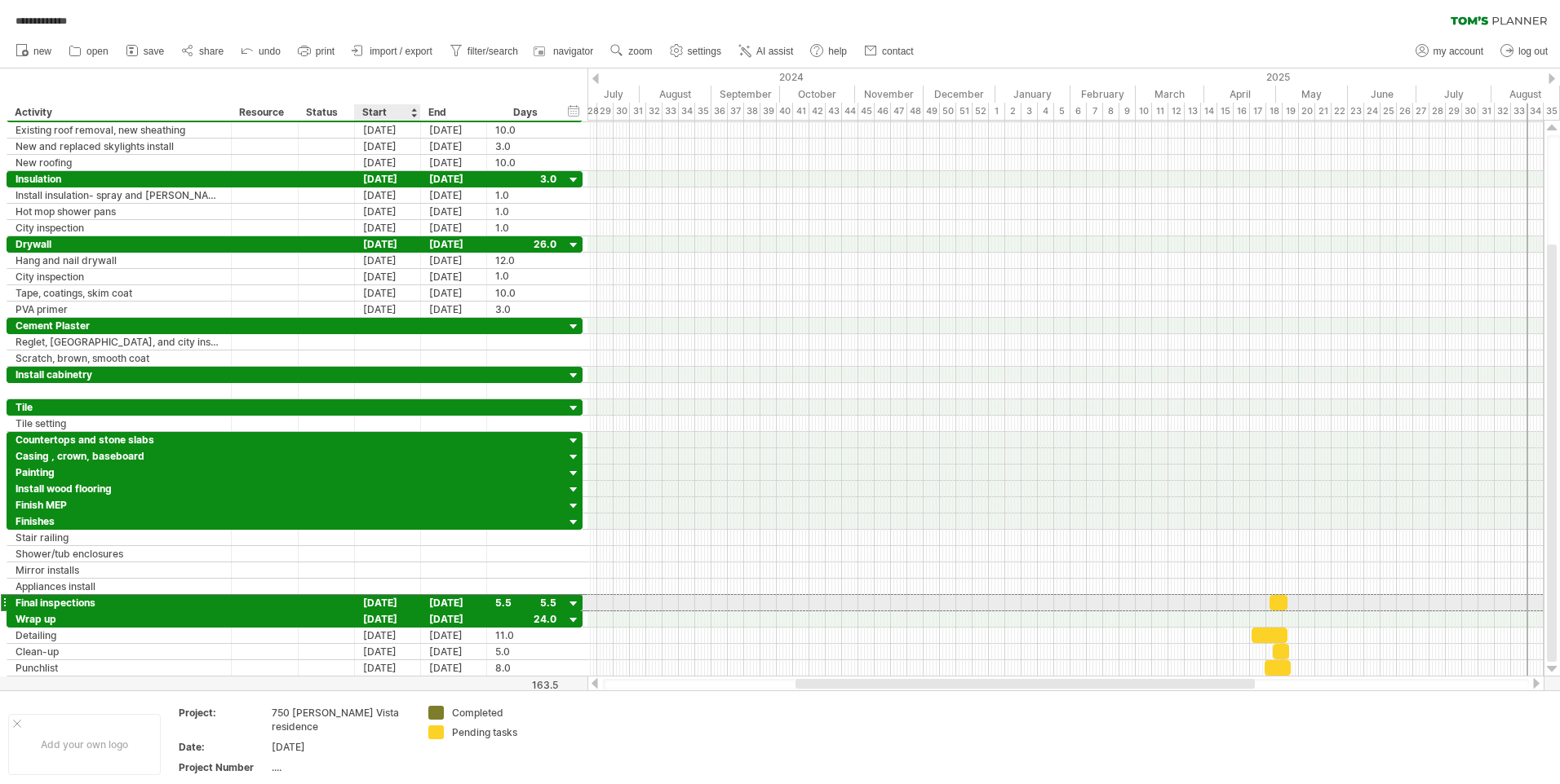
click at [403, 605] on div "[DATE]" at bounding box center [388, 602] width 66 height 15
click at [472, 741] on span "clear date" at bounding box center [486, 747] width 49 height 12
click at [409, 619] on div "[DATE]" at bounding box center [388, 618] width 66 height 15
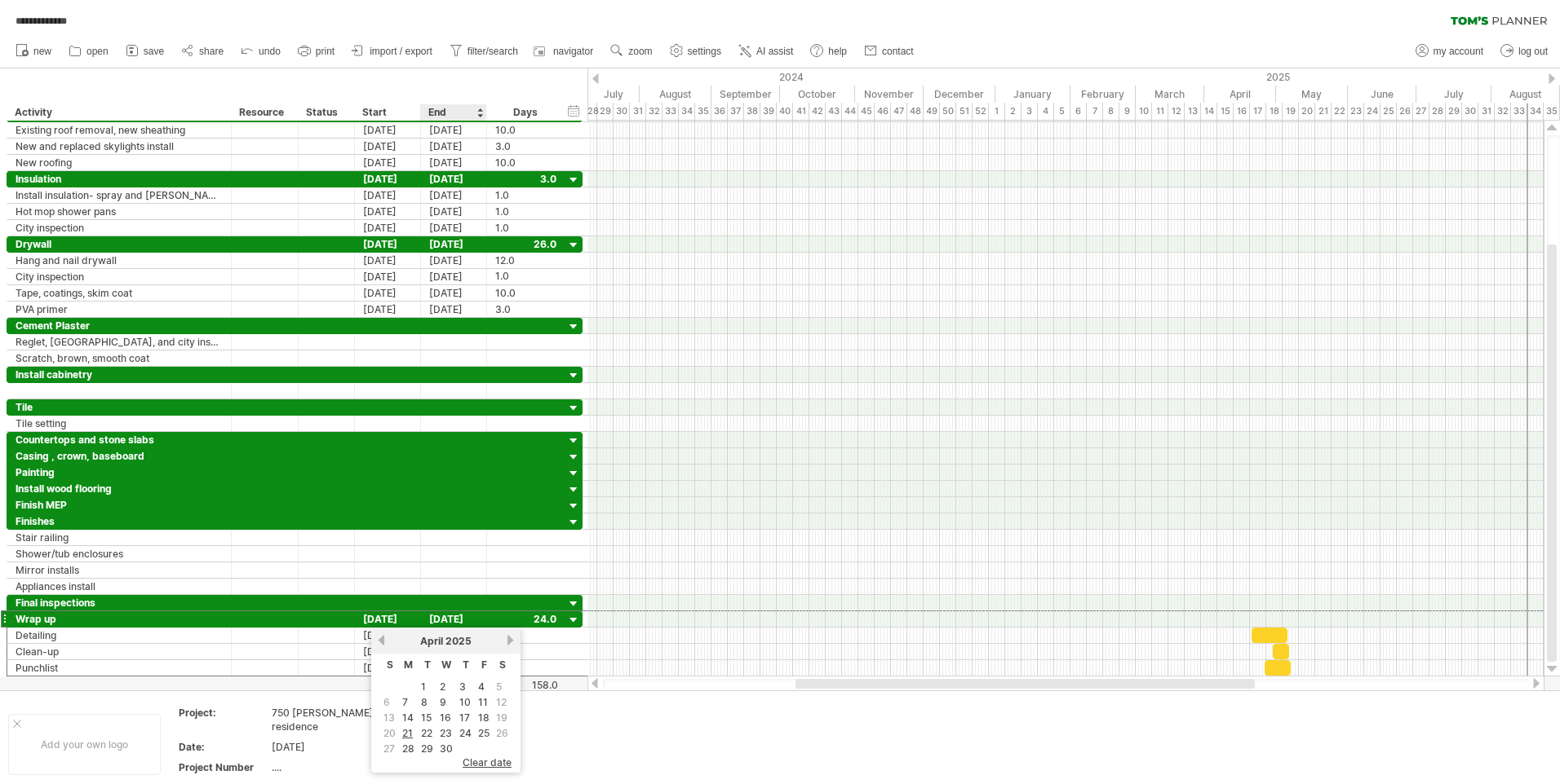
click at [474, 762] on span "clear date" at bounding box center [486, 763] width 49 height 12
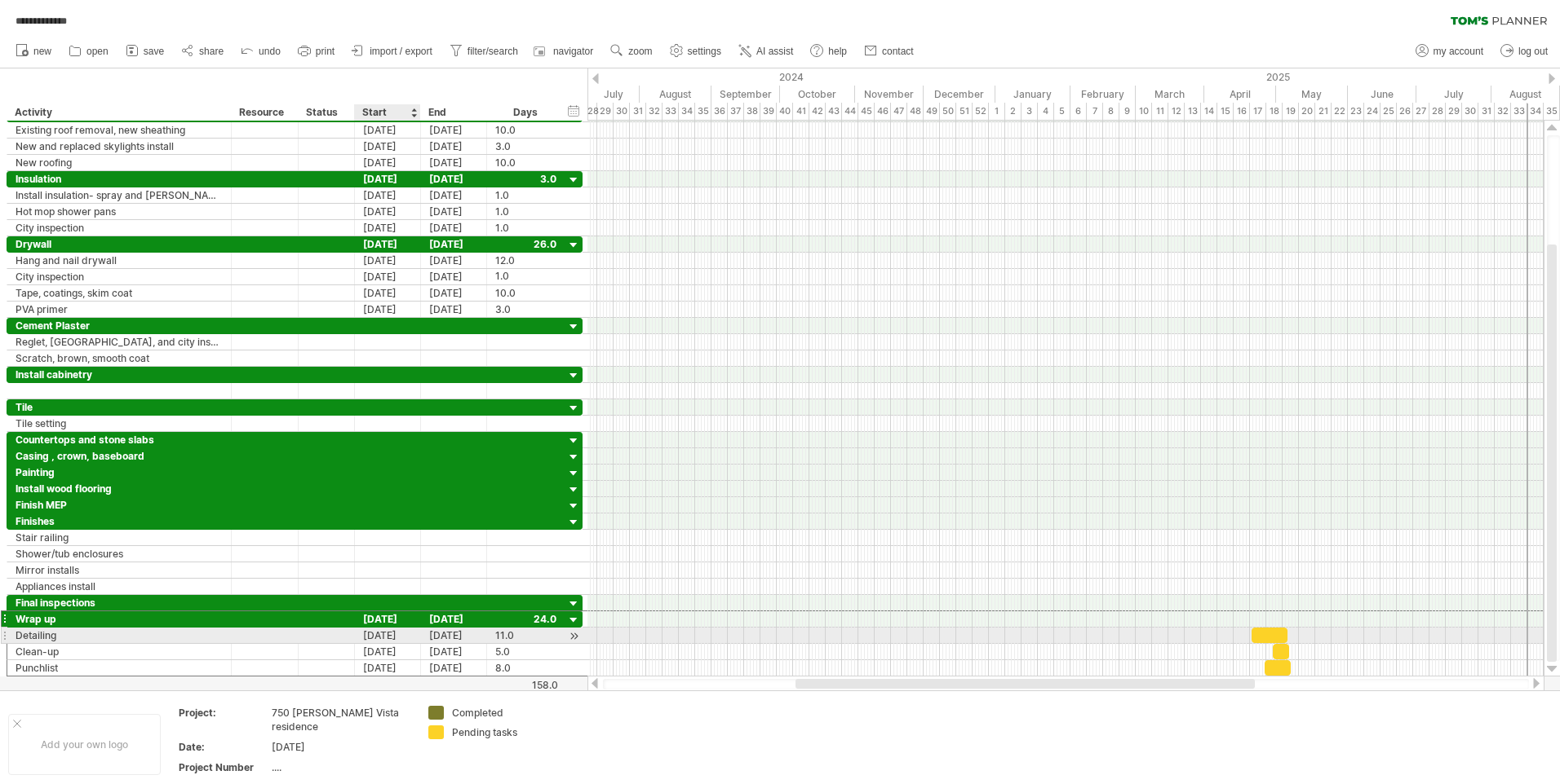
click at [410, 635] on div "[DATE]" at bounding box center [388, 634] width 66 height 15
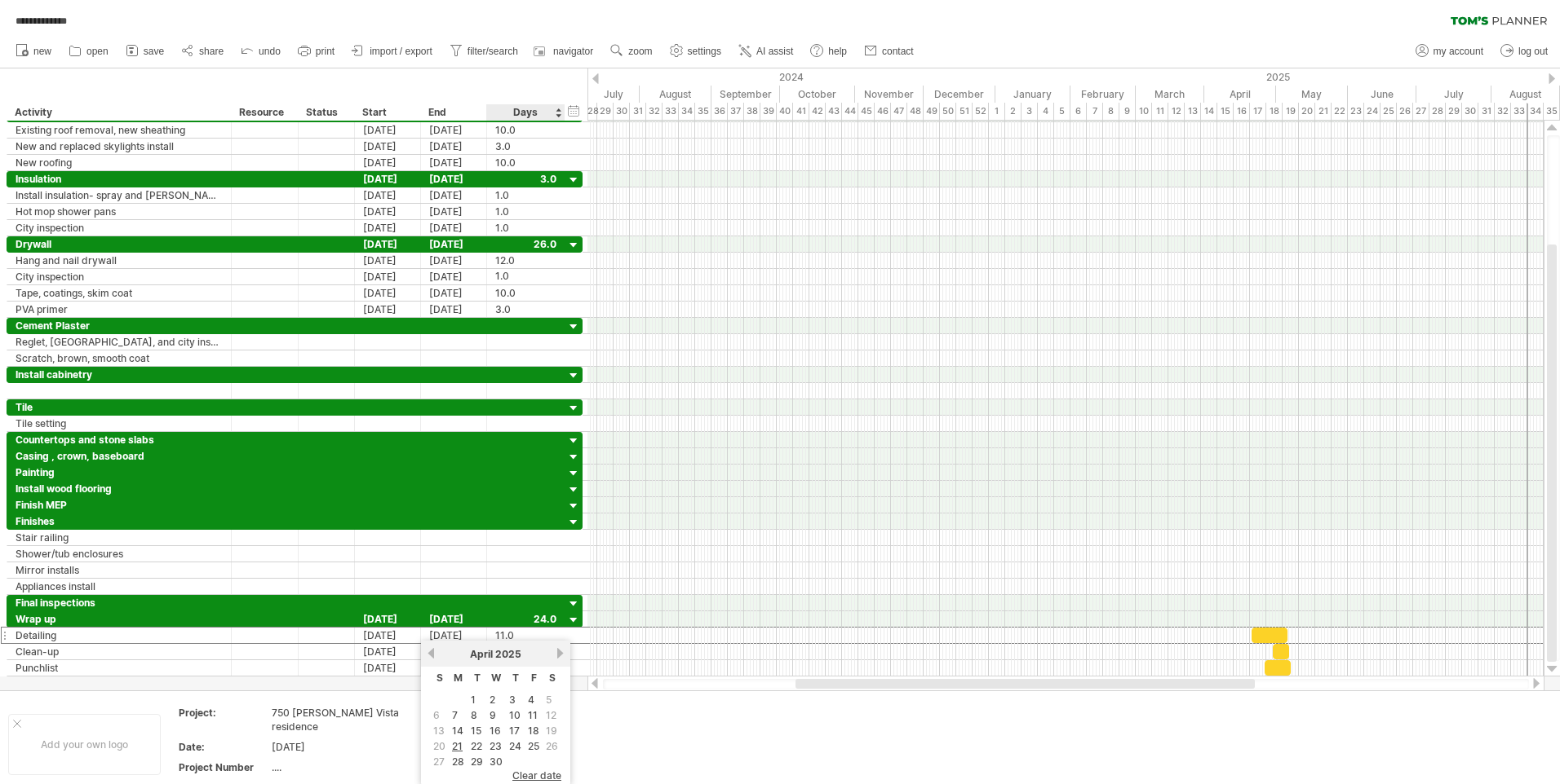
click at [521, 773] on span "clear date" at bounding box center [536, 776] width 49 height 12
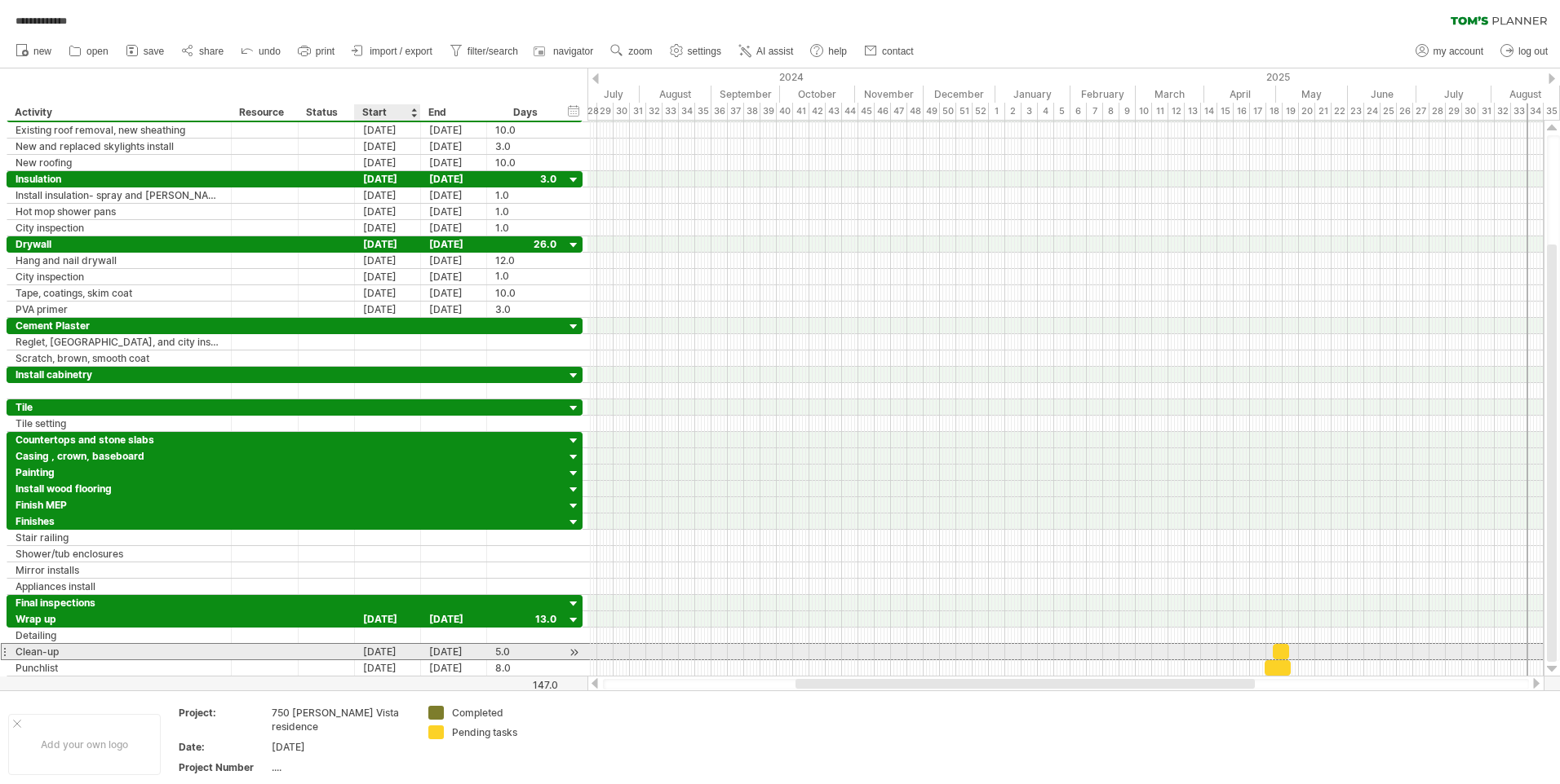
click at [394, 648] on div "[DATE]" at bounding box center [388, 651] width 66 height 15
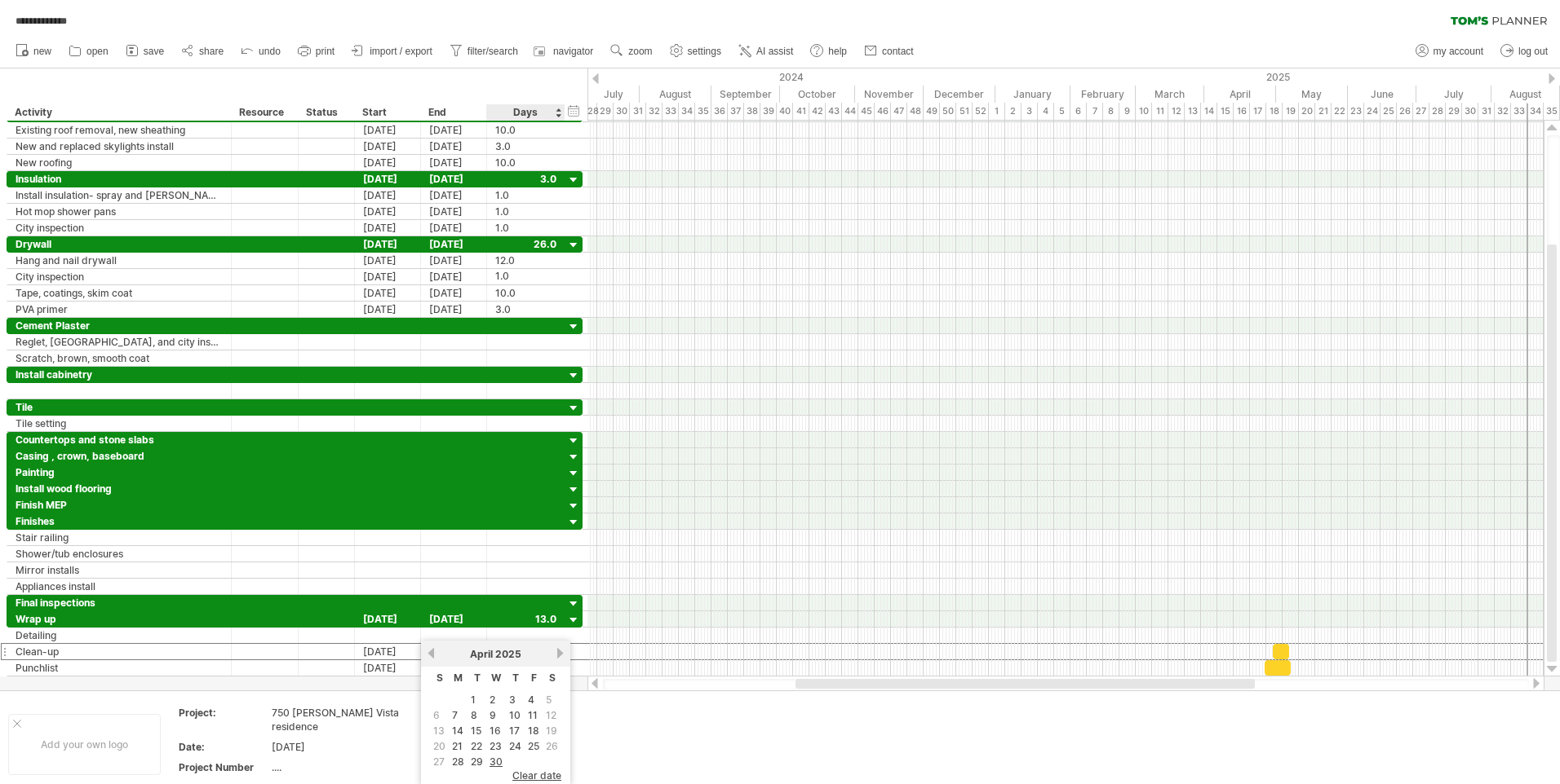
click at [517, 773] on span "clear date" at bounding box center [536, 776] width 49 height 12
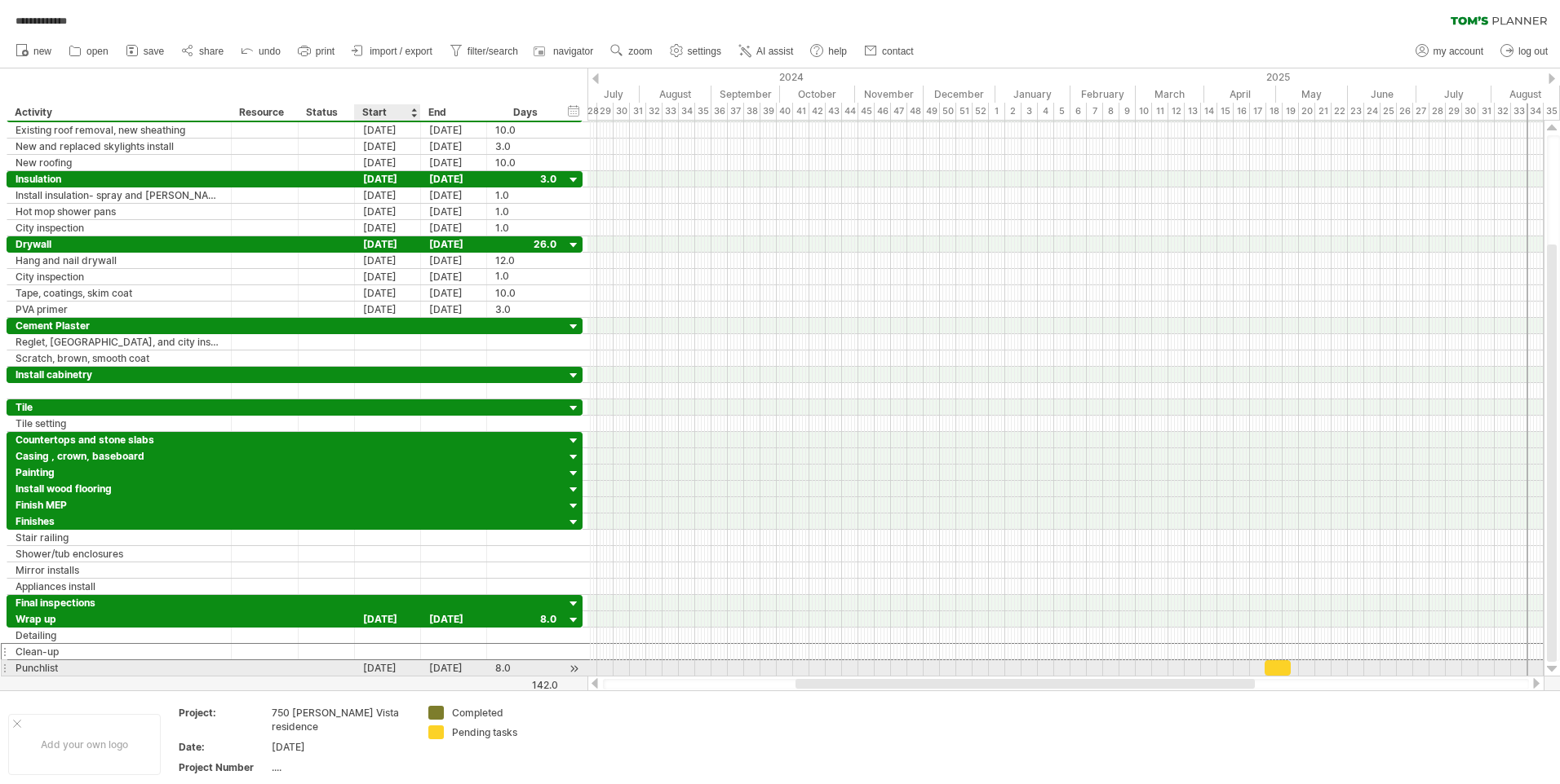
click at [401, 667] on div "[DATE]" at bounding box center [388, 667] width 66 height 15
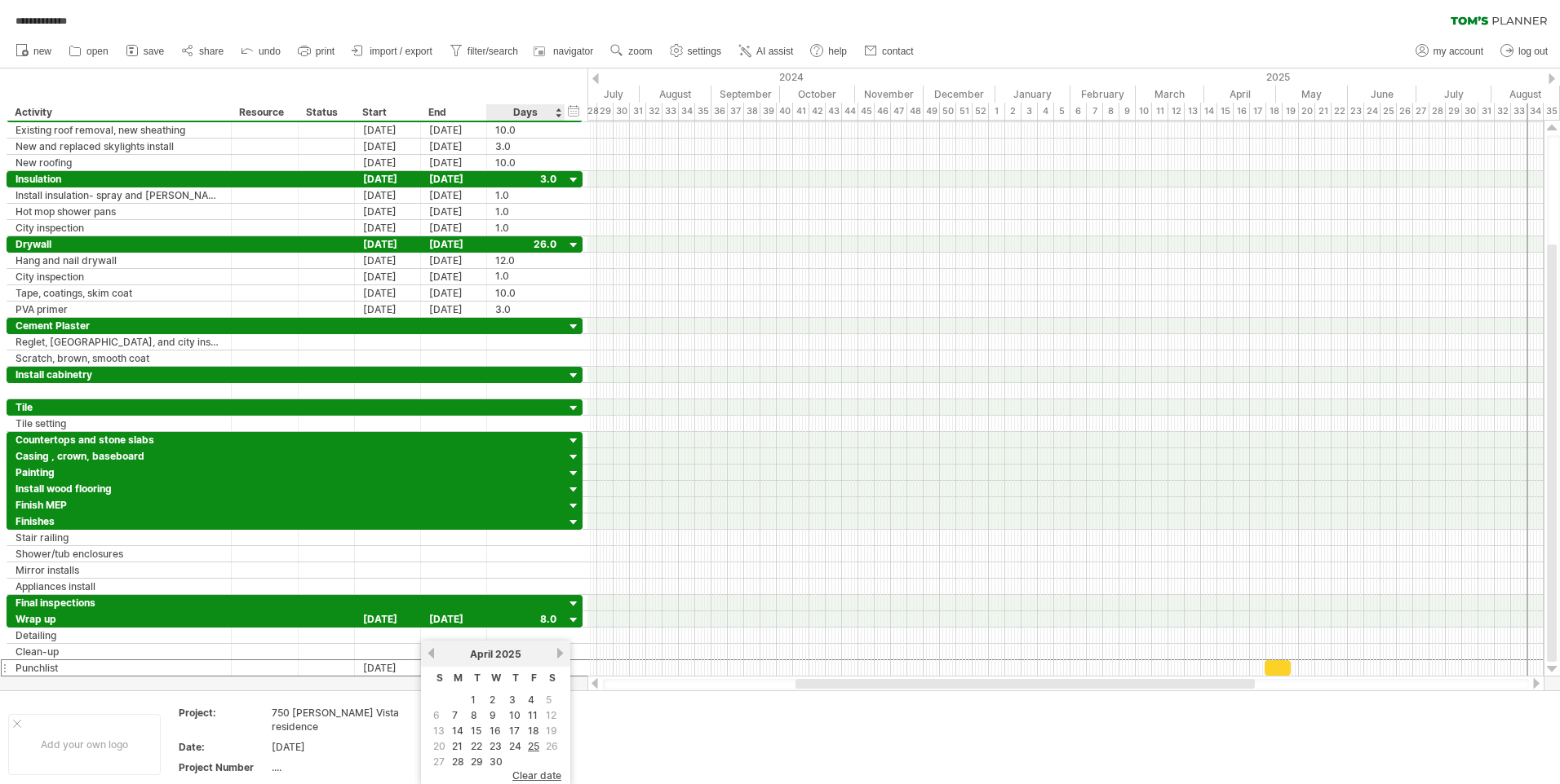
click at [524, 774] on span "clear date" at bounding box center [536, 776] width 49 height 12
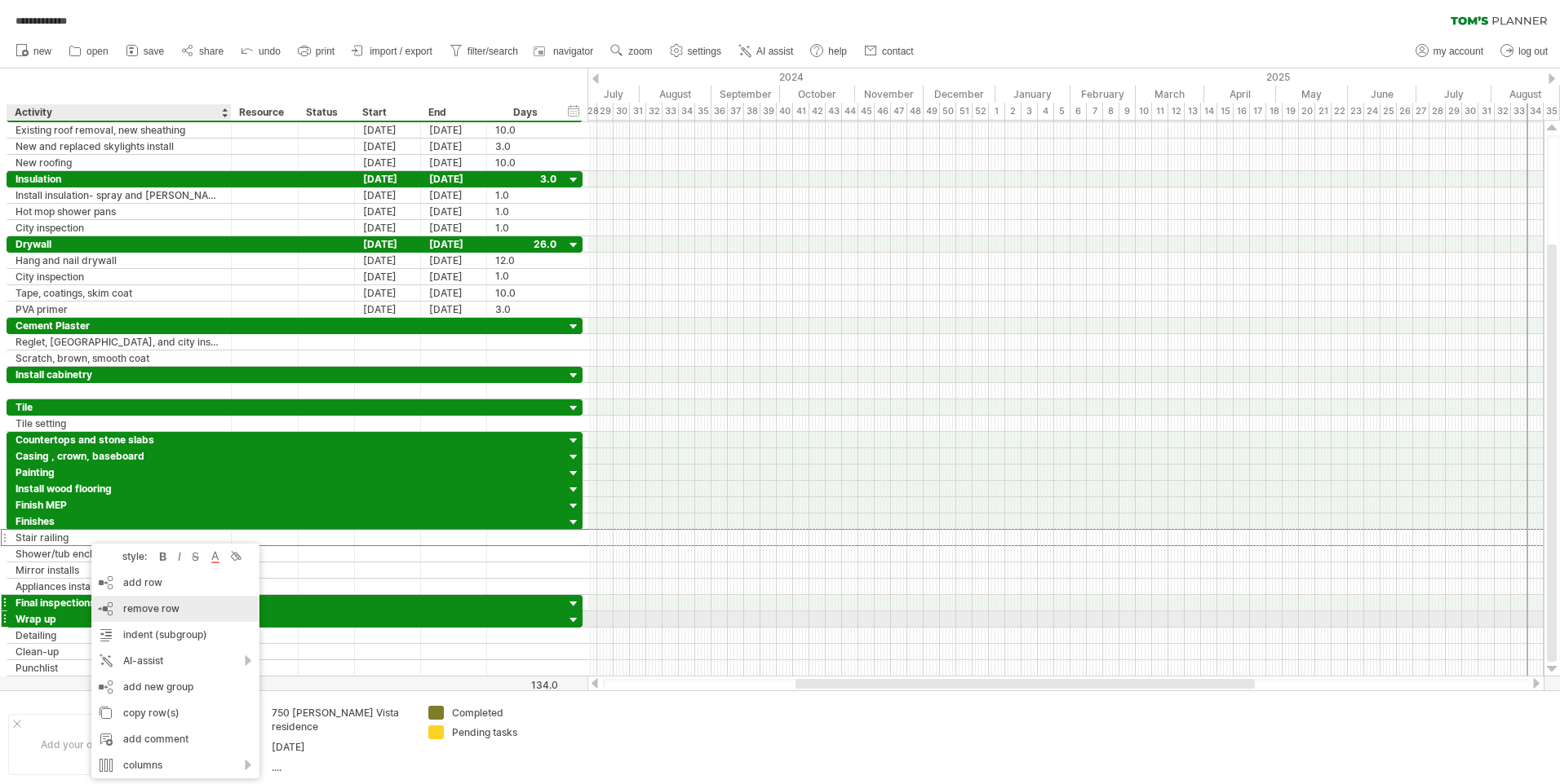
click at [158, 608] on span "remove row" at bounding box center [150, 609] width 56 height 12
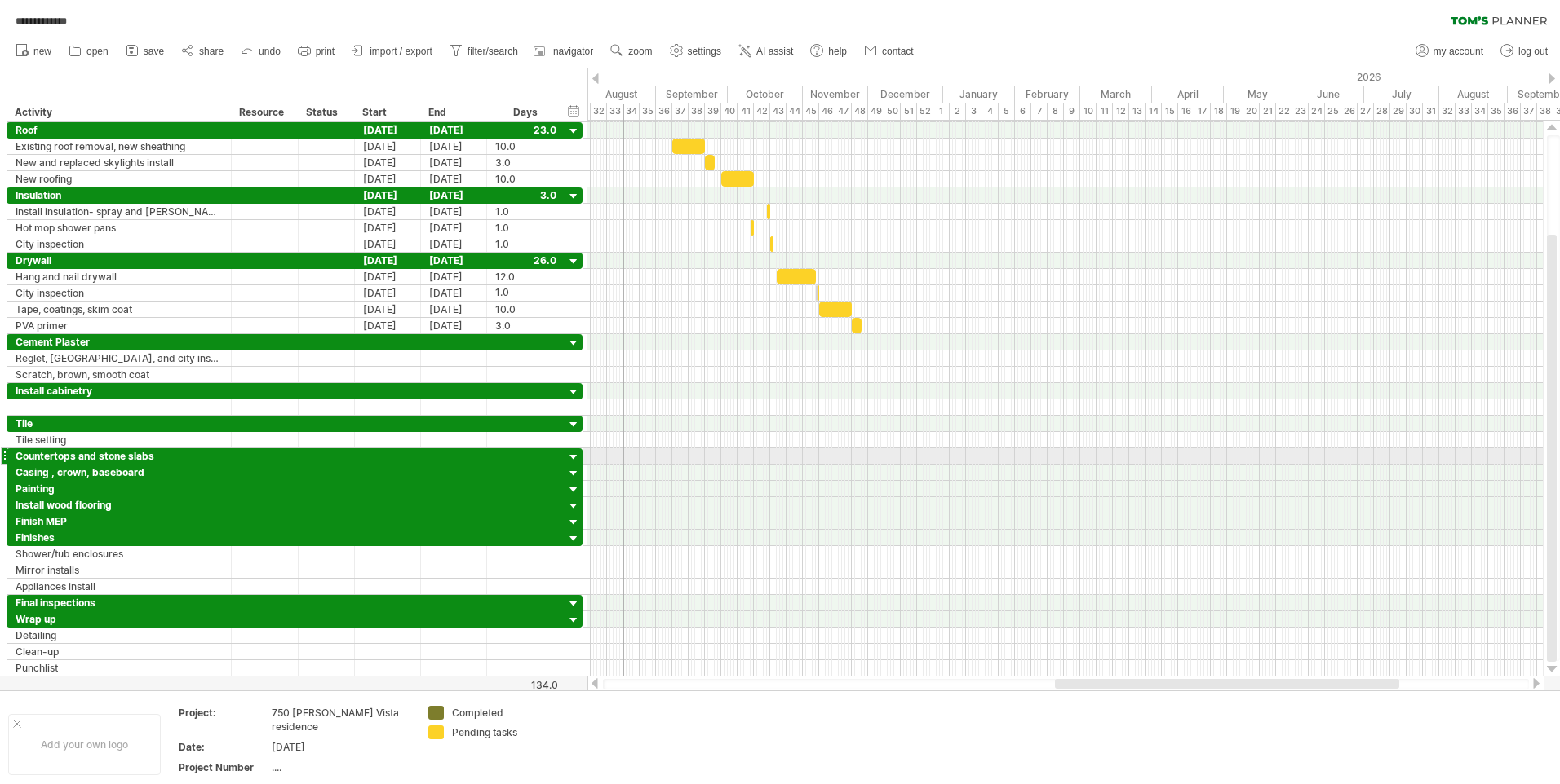
drag, startPoint x: 1528, startPoint y: 112, endPoint x: 625, endPoint y: 459, distance: 967.4
click at [625, 459] on div "**********" at bounding box center [780, 392] width 1560 height 784
click at [55, 737] on div "Add your own logo" at bounding box center [84, 745] width 152 height 61
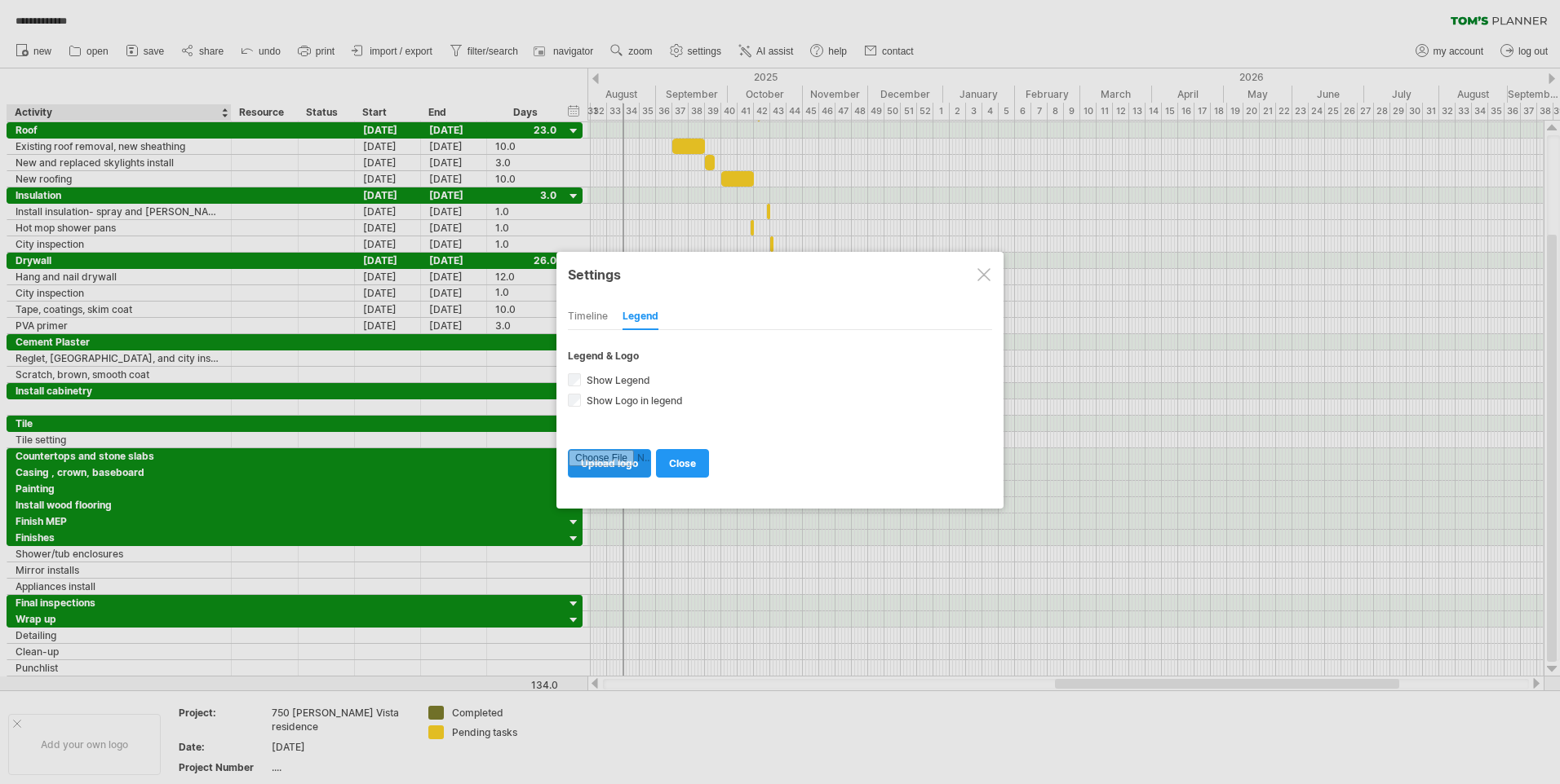
click at [622, 463] on input "file" at bounding box center [610, 464] width 82 height 27
click at [987, 268] on div at bounding box center [984, 274] width 13 height 13
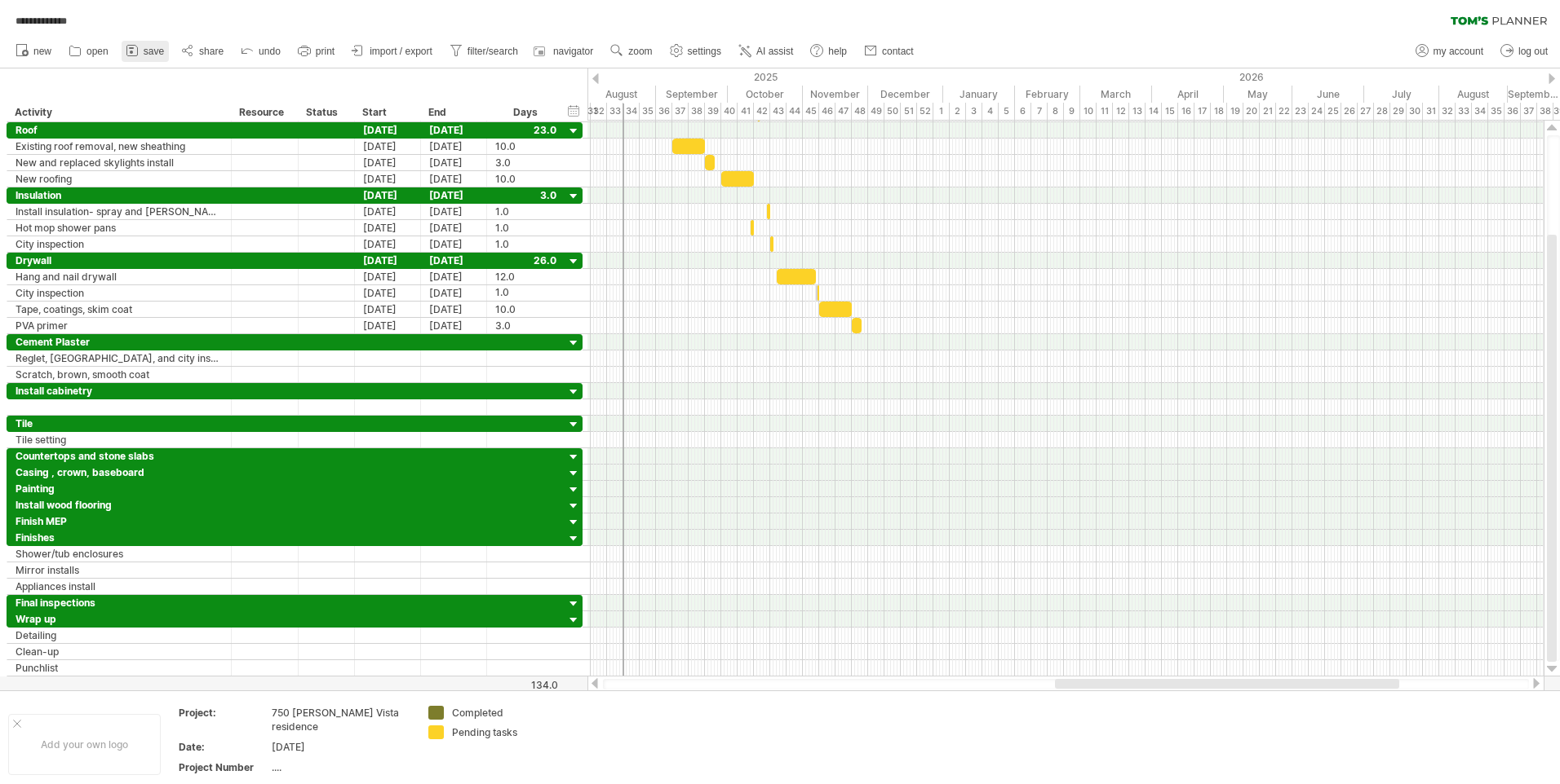
click at [132, 45] on icon at bounding box center [132, 51] width 11 height 11
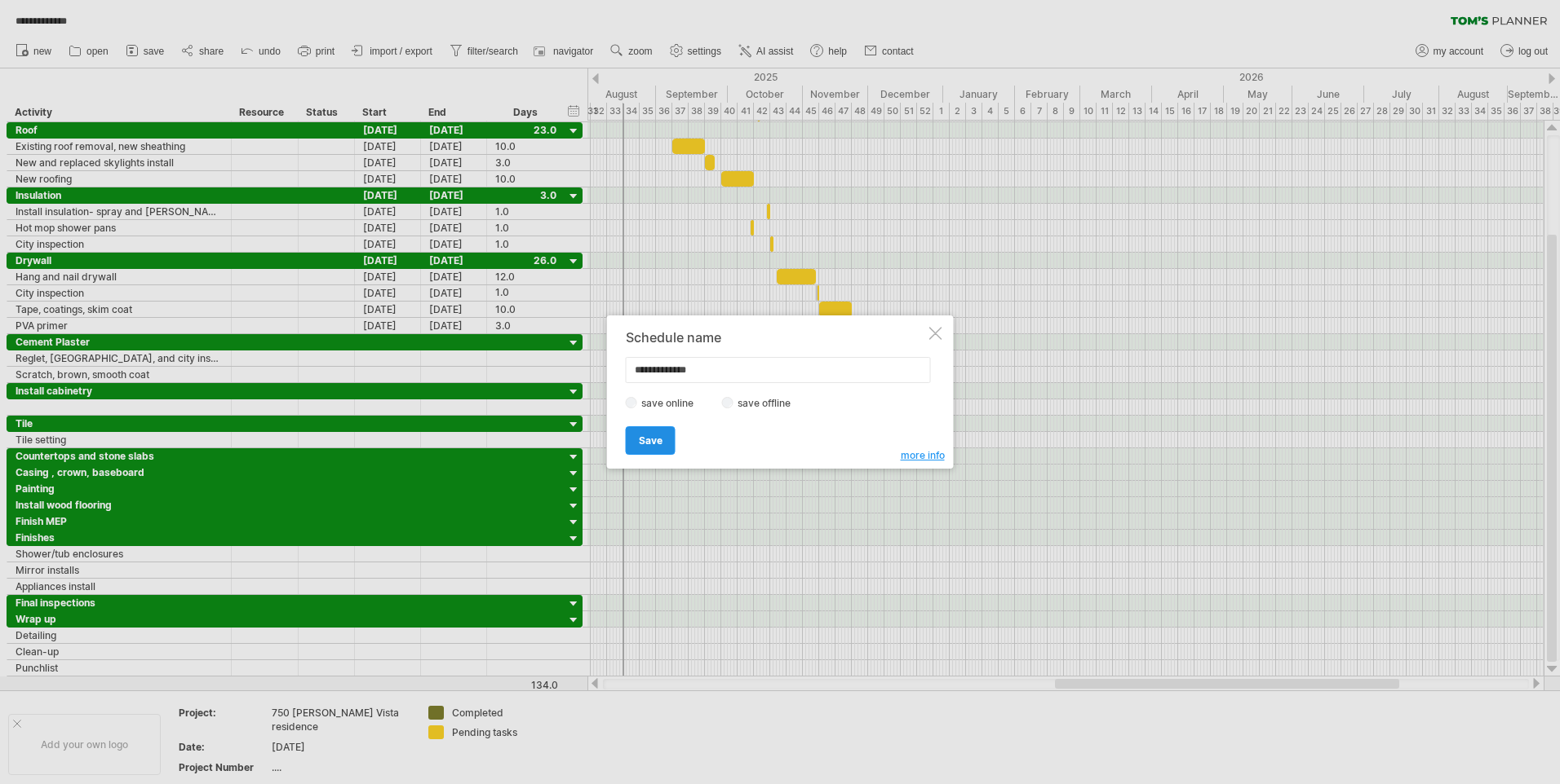
click at [652, 439] on span "Save" at bounding box center [650, 440] width 24 height 12
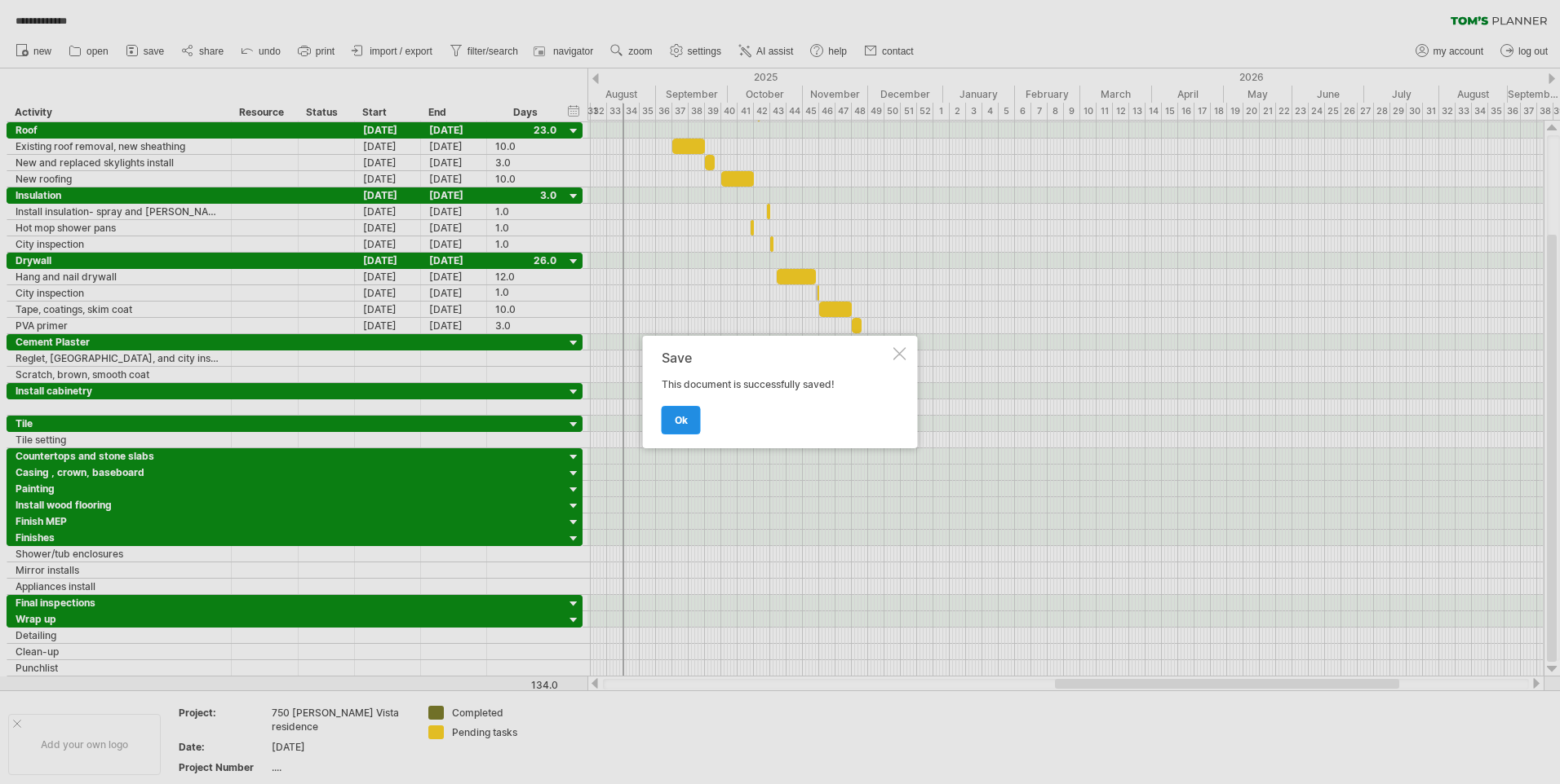
click at [679, 421] on span "ok" at bounding box center [681, 420] width 13 height 12
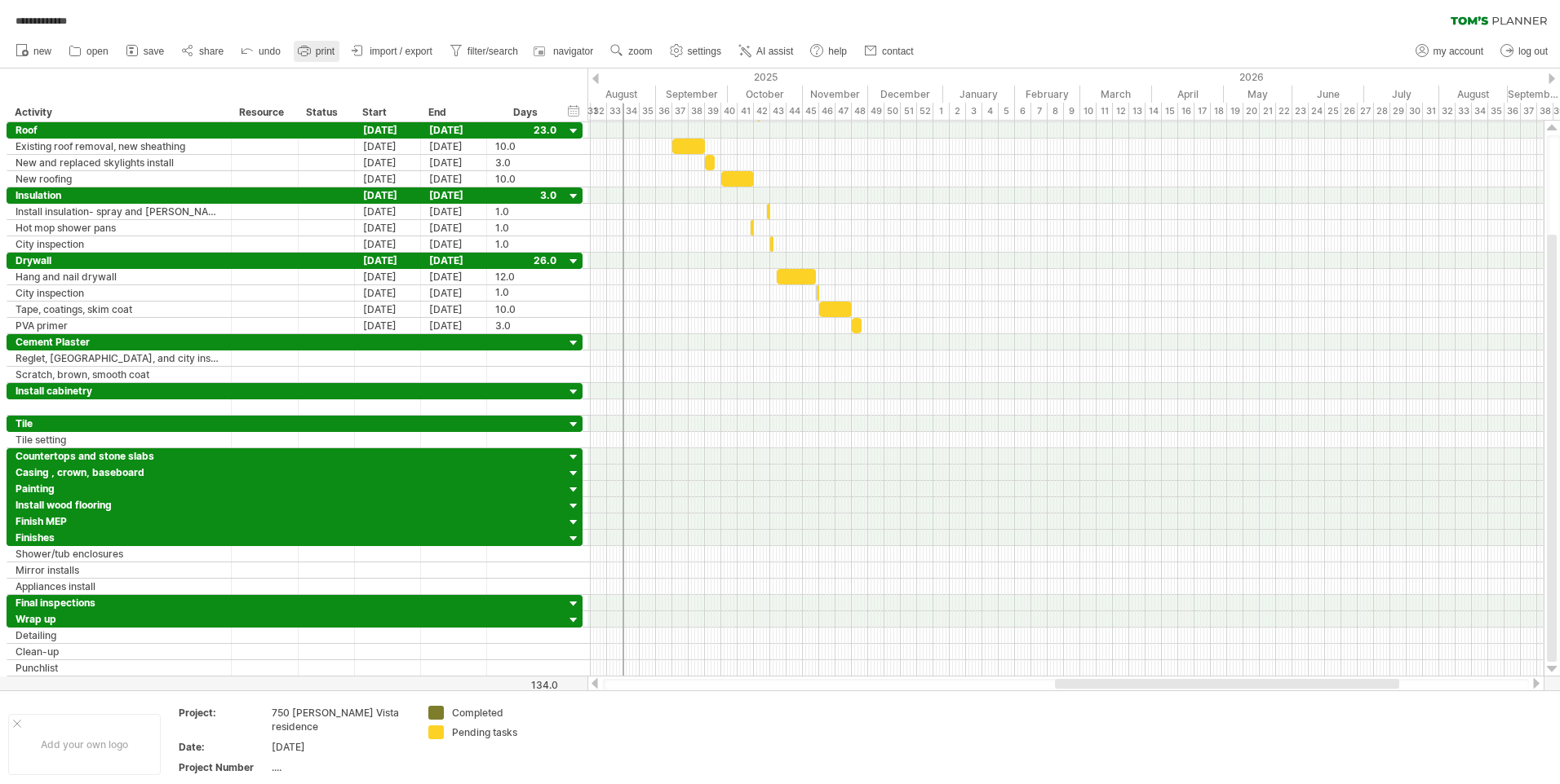
click at [325, 51] on span "print" at bounding box center [325, 51] width 19 height 12
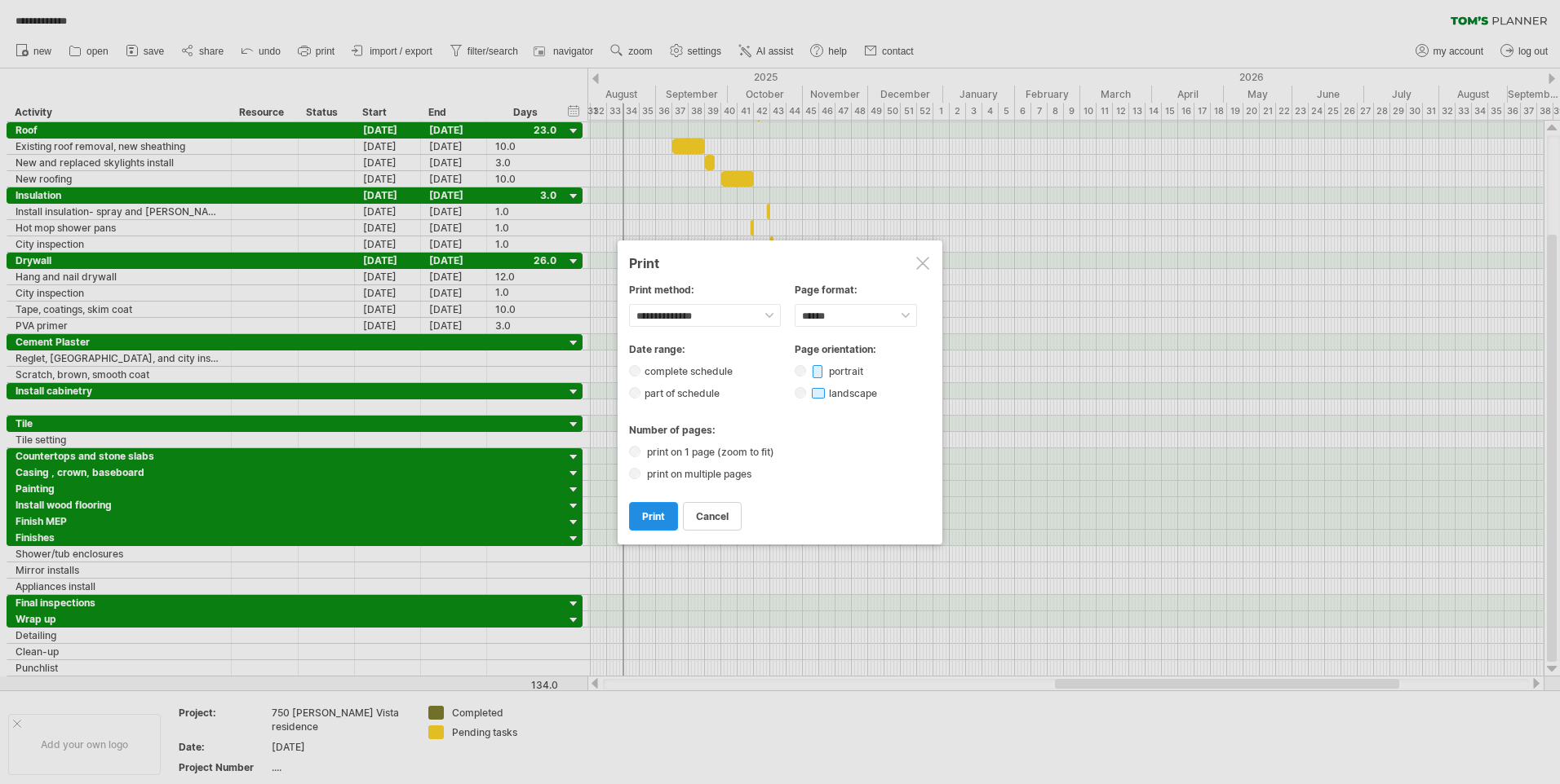
click at [659, 514] on span "print" at bounding box center [654, 517] width 23 height 12
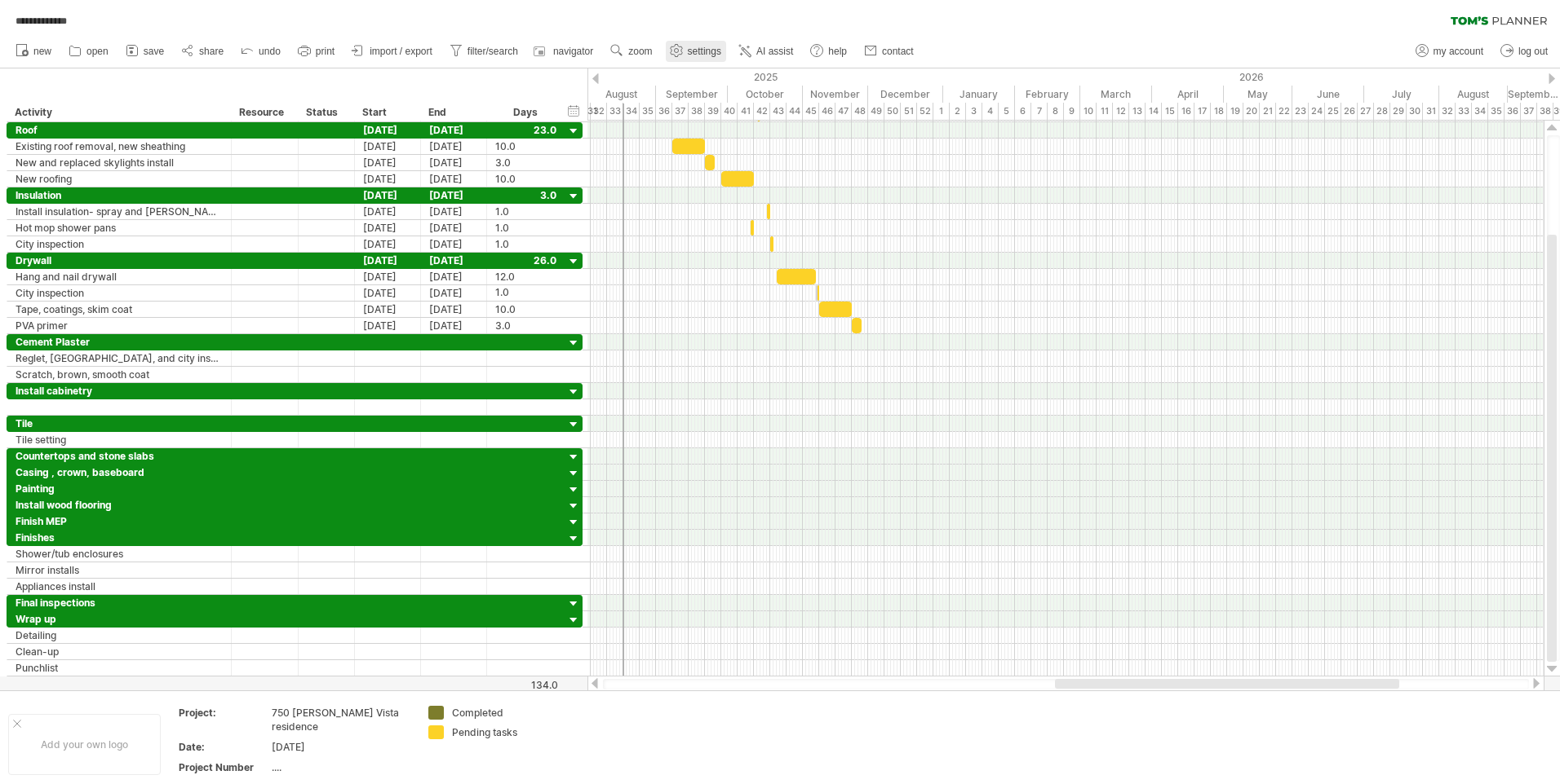
click at [706, 47] on span "settings" at bounding box center [704, 51] width 34 height 12
select select "*"
select select "**"
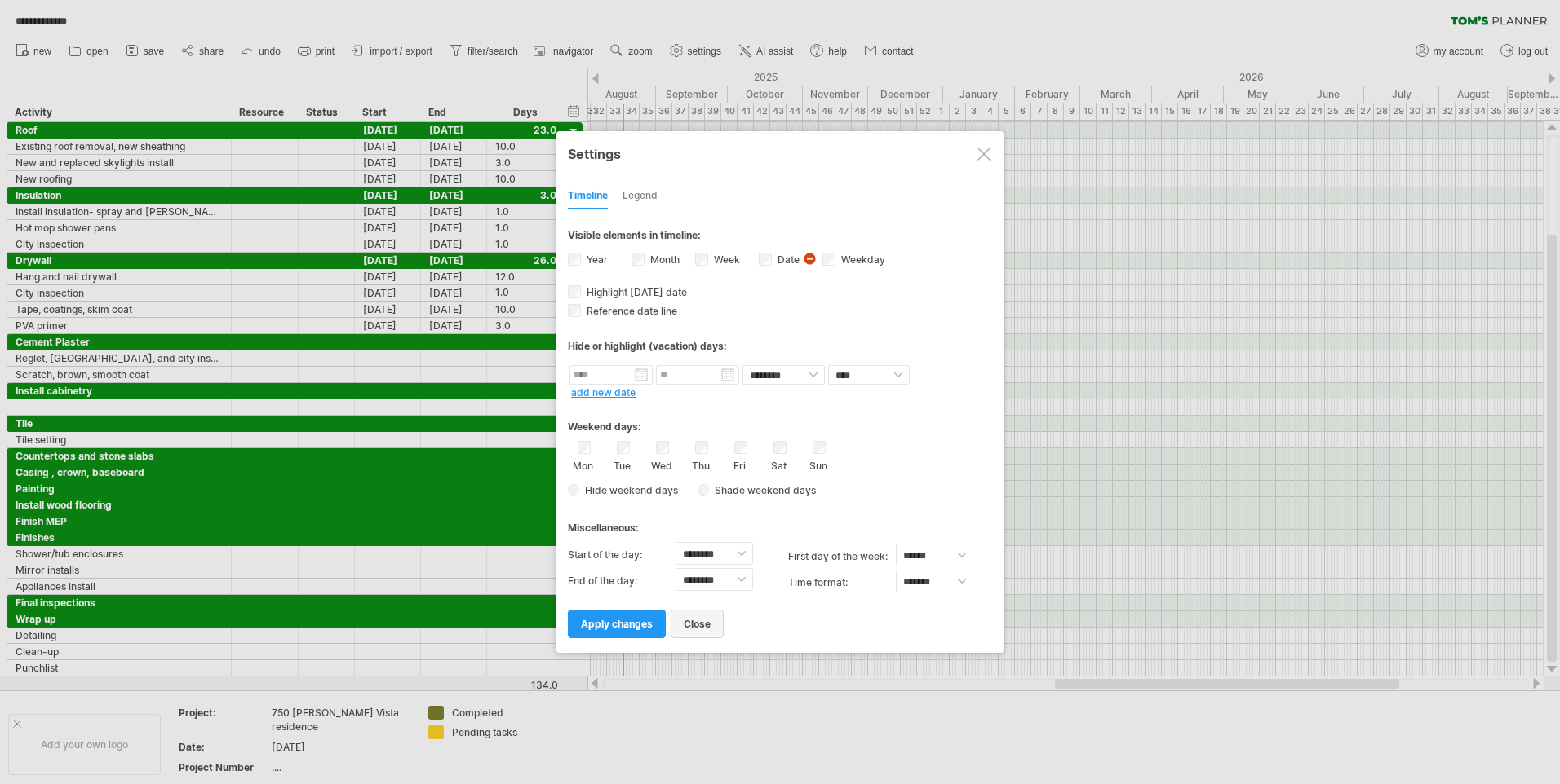
click at [702, 625] on span "close" at bounding box center [697, 624] width 27 height 12
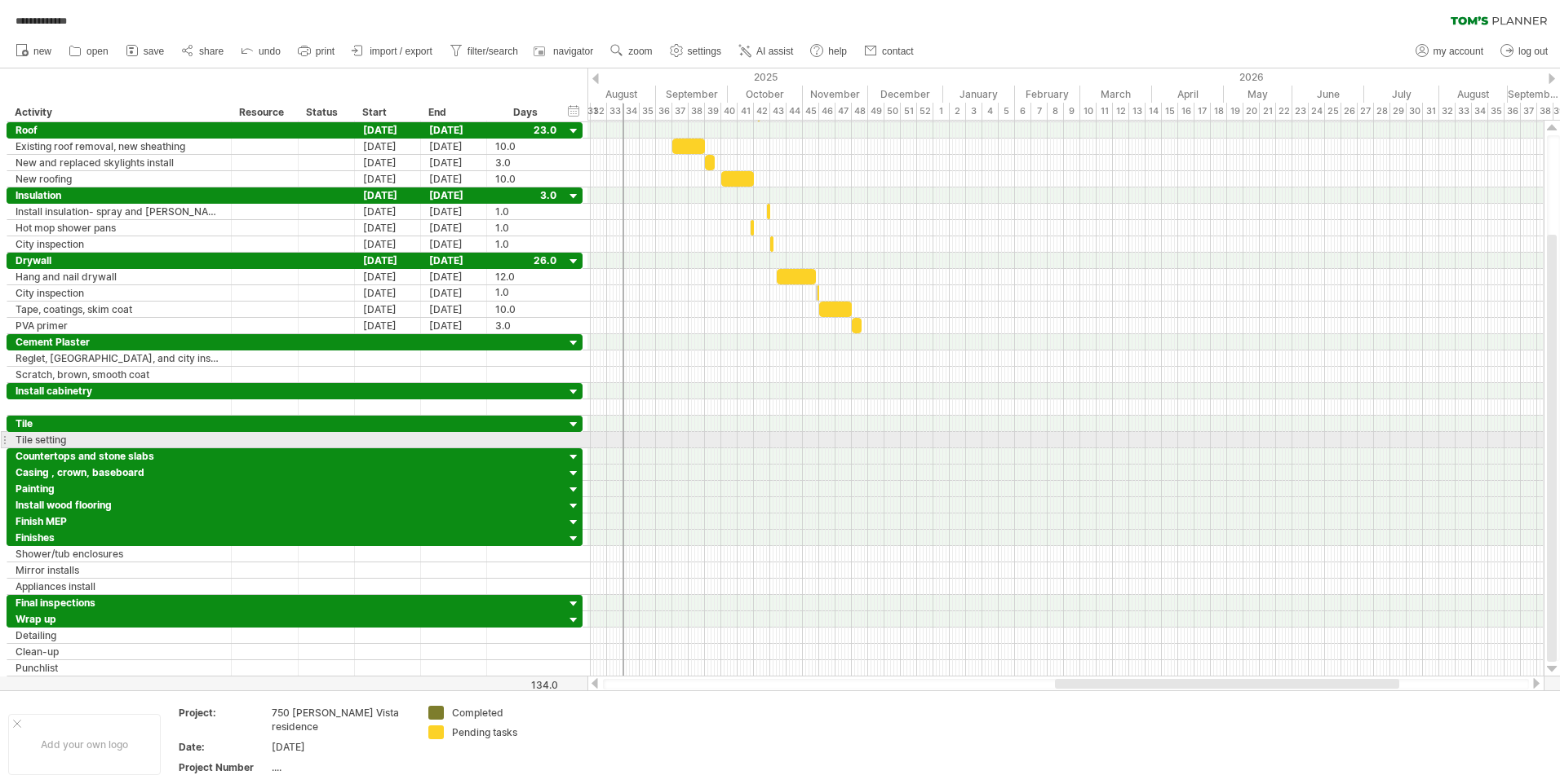
click at [1012, 448] on div at bounding box center [1066, 440] width 956 height 16
click at [503, 49] on span "filter/search" at bounding box center [492, 51] width 51 height 12
type input "**********"
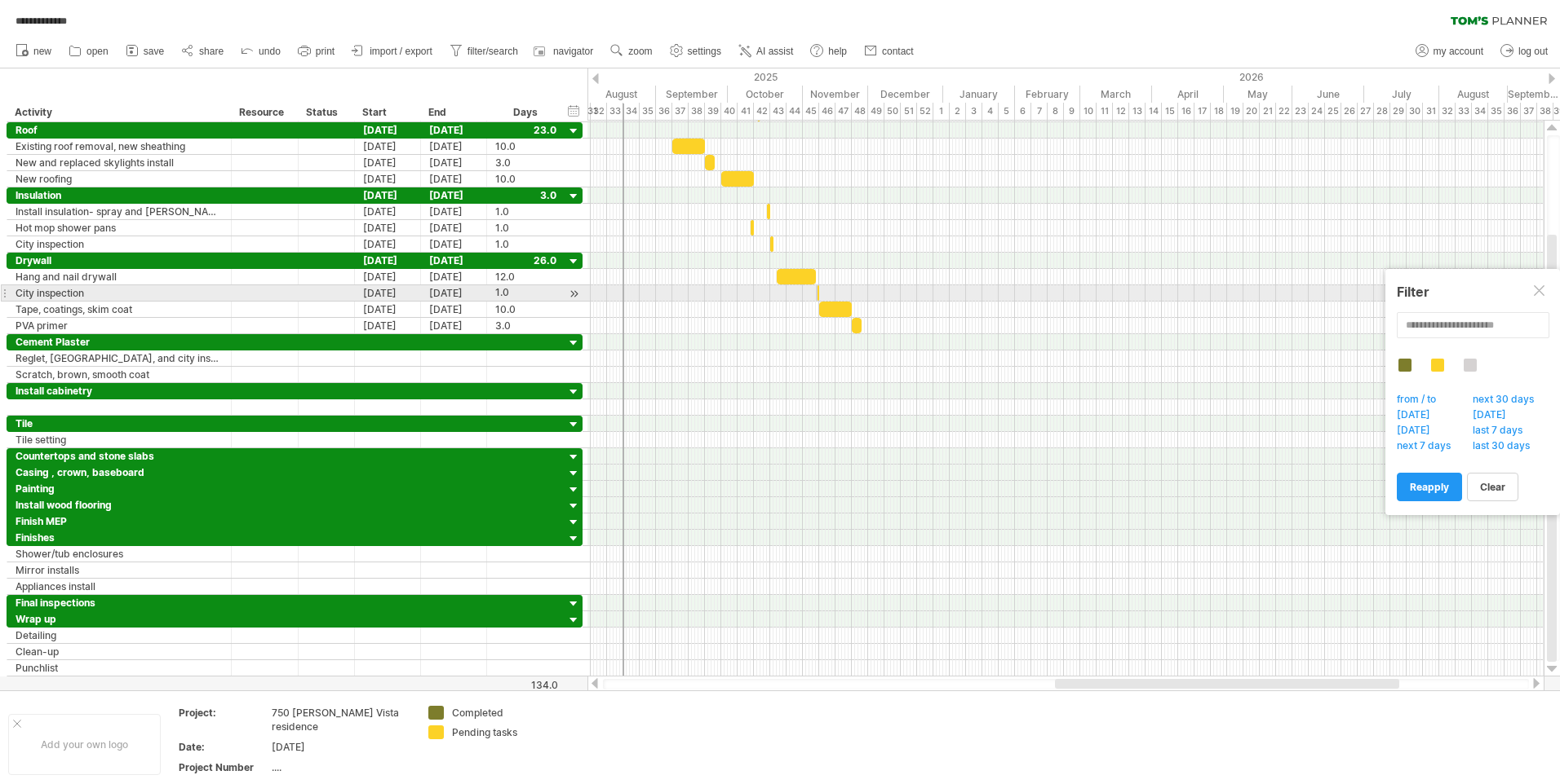
click at [1543, 293] on div at bounding box center [1540, 292] width 13 height 13
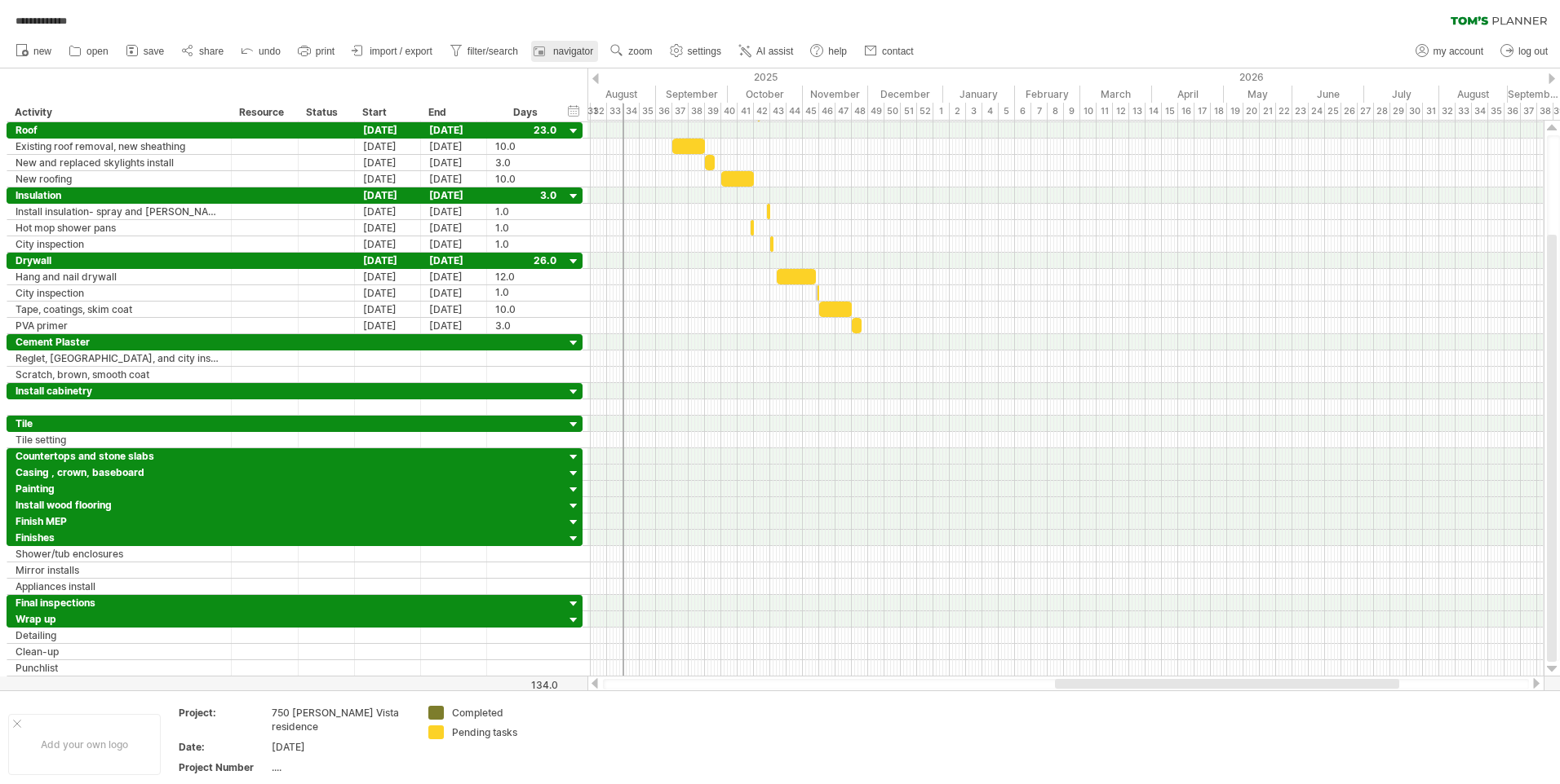
click at [570, 47] on span "navigator" at bounding box center [573, 51] width 40 height 12
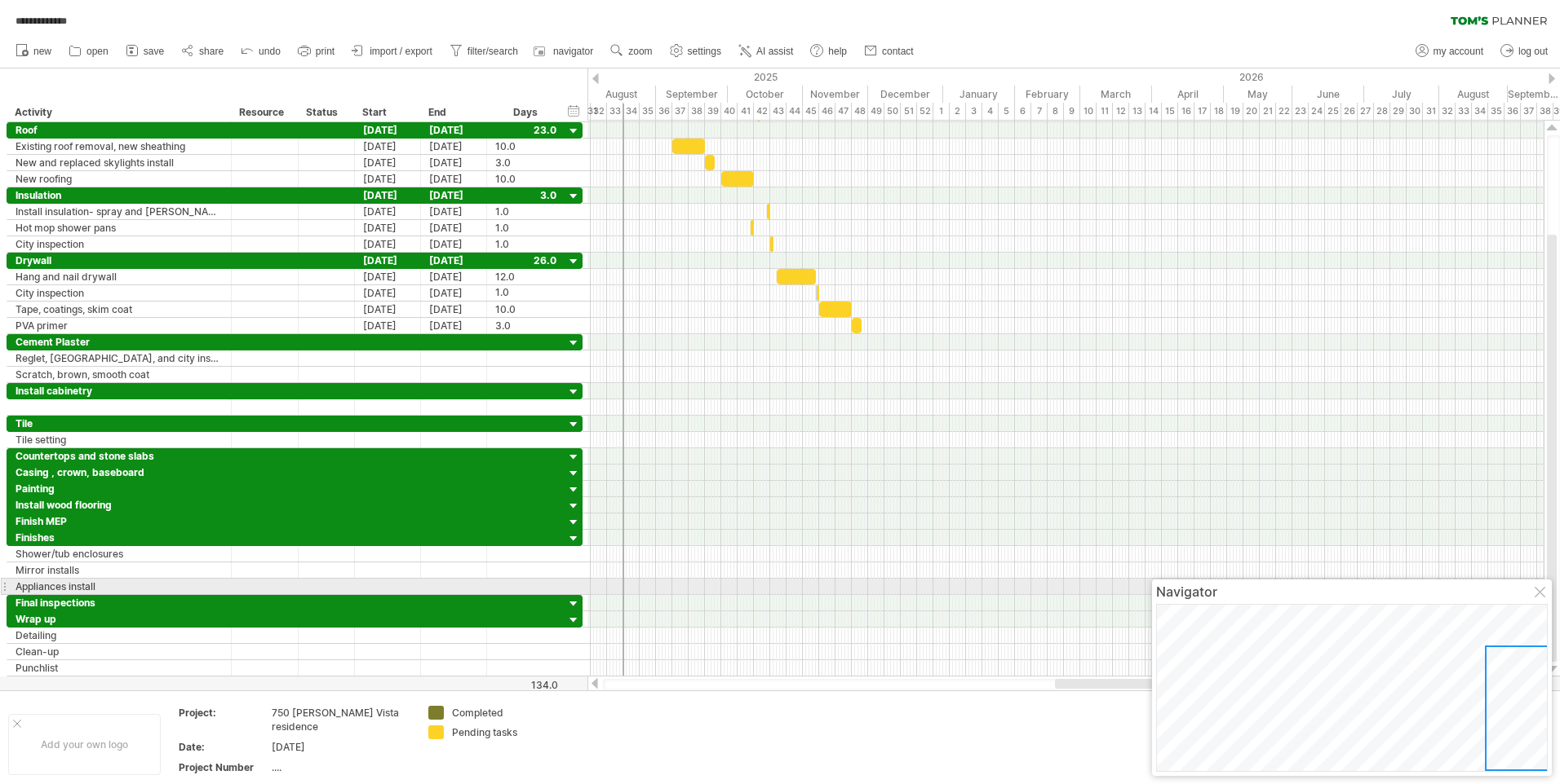
click at [1541, 587] on div at bounding box center [1540, 594] width 13 height 13
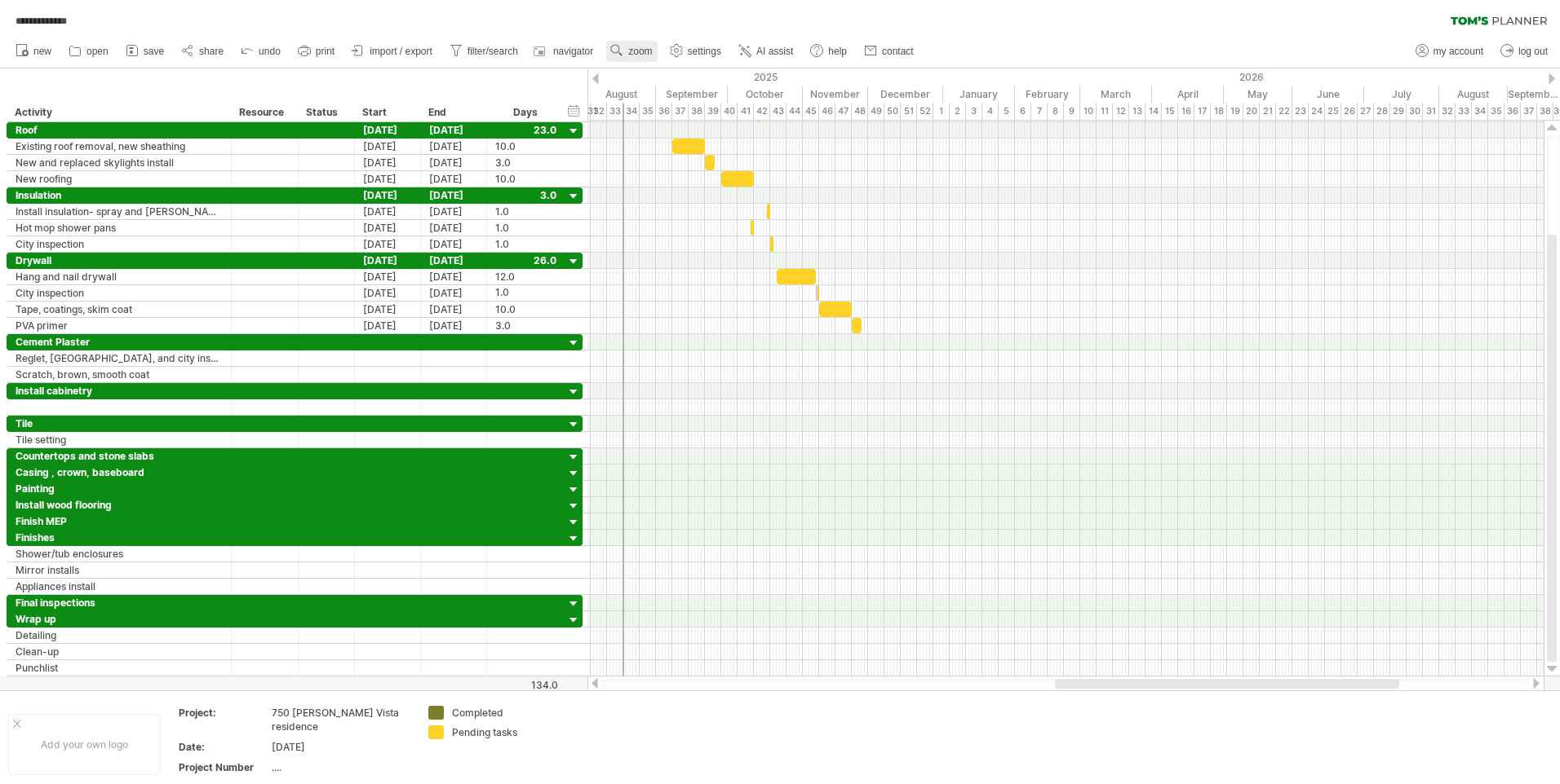
click at [640, 53] on span "zoom" at bounding box center [639, 51] width 24 height 12
click at [635, 20] on div "**********" at bounding box center [780, 17] width 1560 height 34
click at [322, 51] on span "print" at bounding box center [325, 51] width 19 height 12
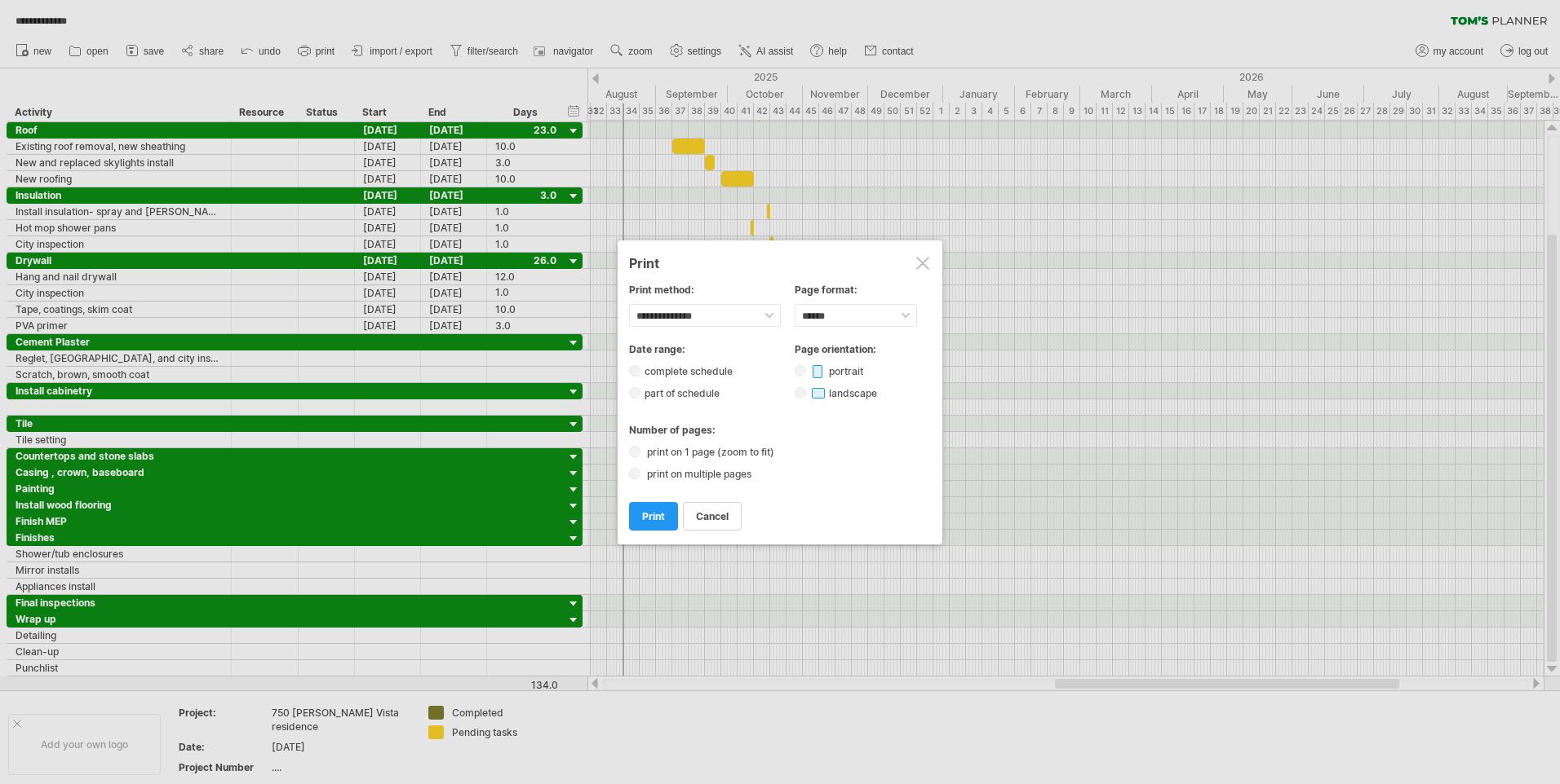
click at [920, 260] on div at bounding box center [922, 263] width 13 height 13
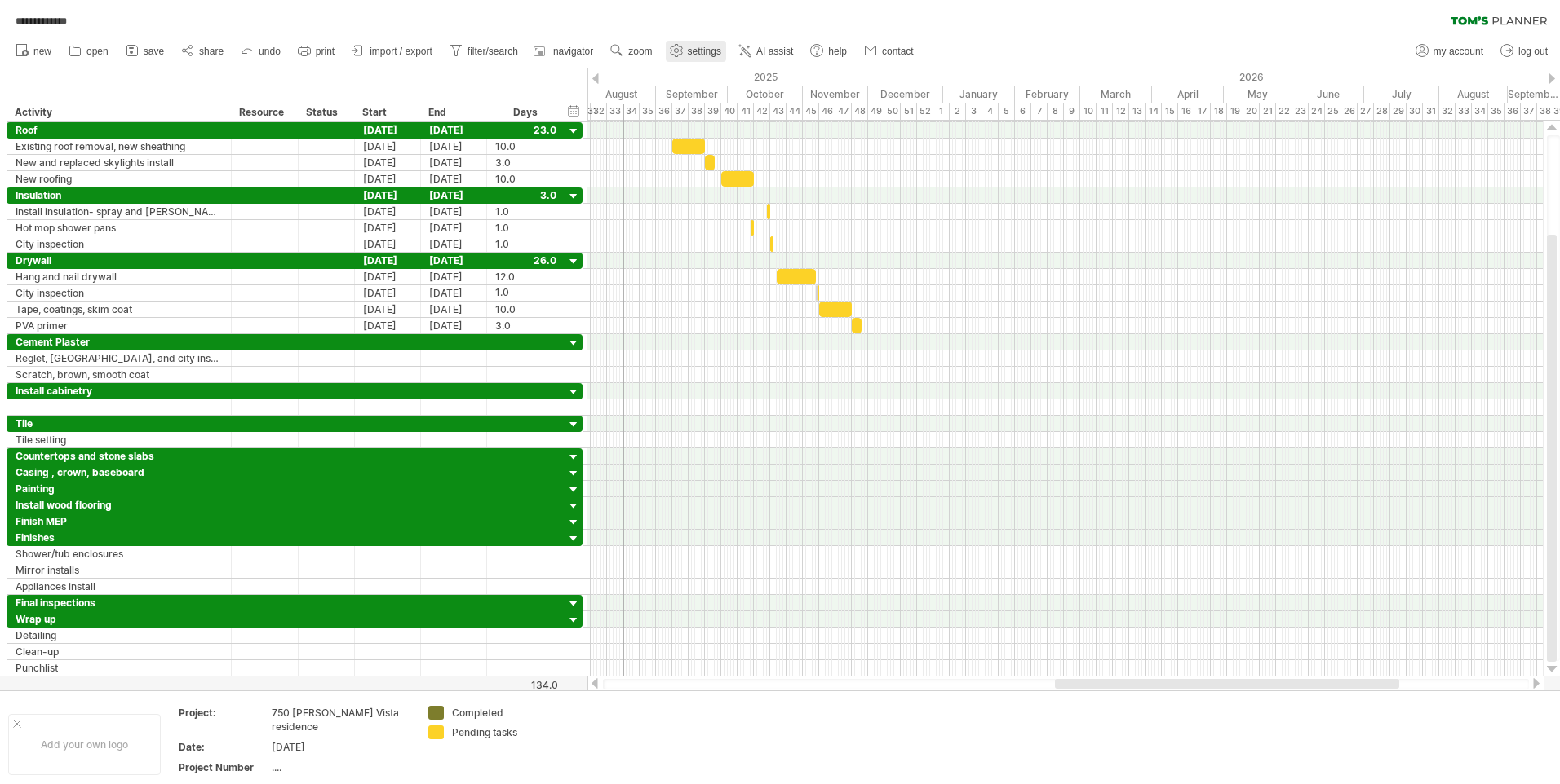
click at [694, 53] on span "settings" at bounding box center [704, 51] width 34 height 12
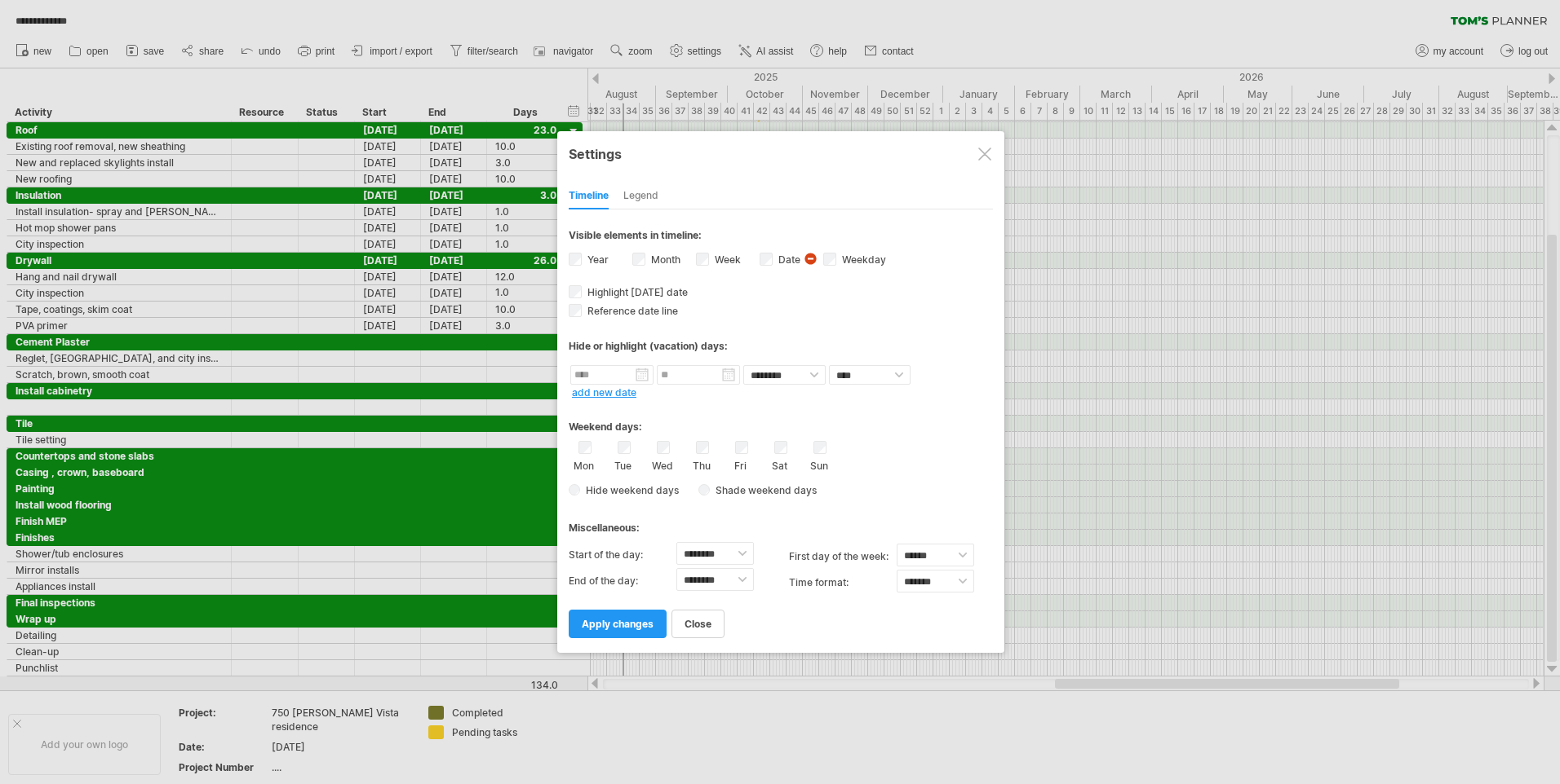
click at [978, 154] on div "Settings" at bounding box center [781, 153] width 424 height 29
click at [981, 154] on div at bounding box center [985, 154] width 13 height 13
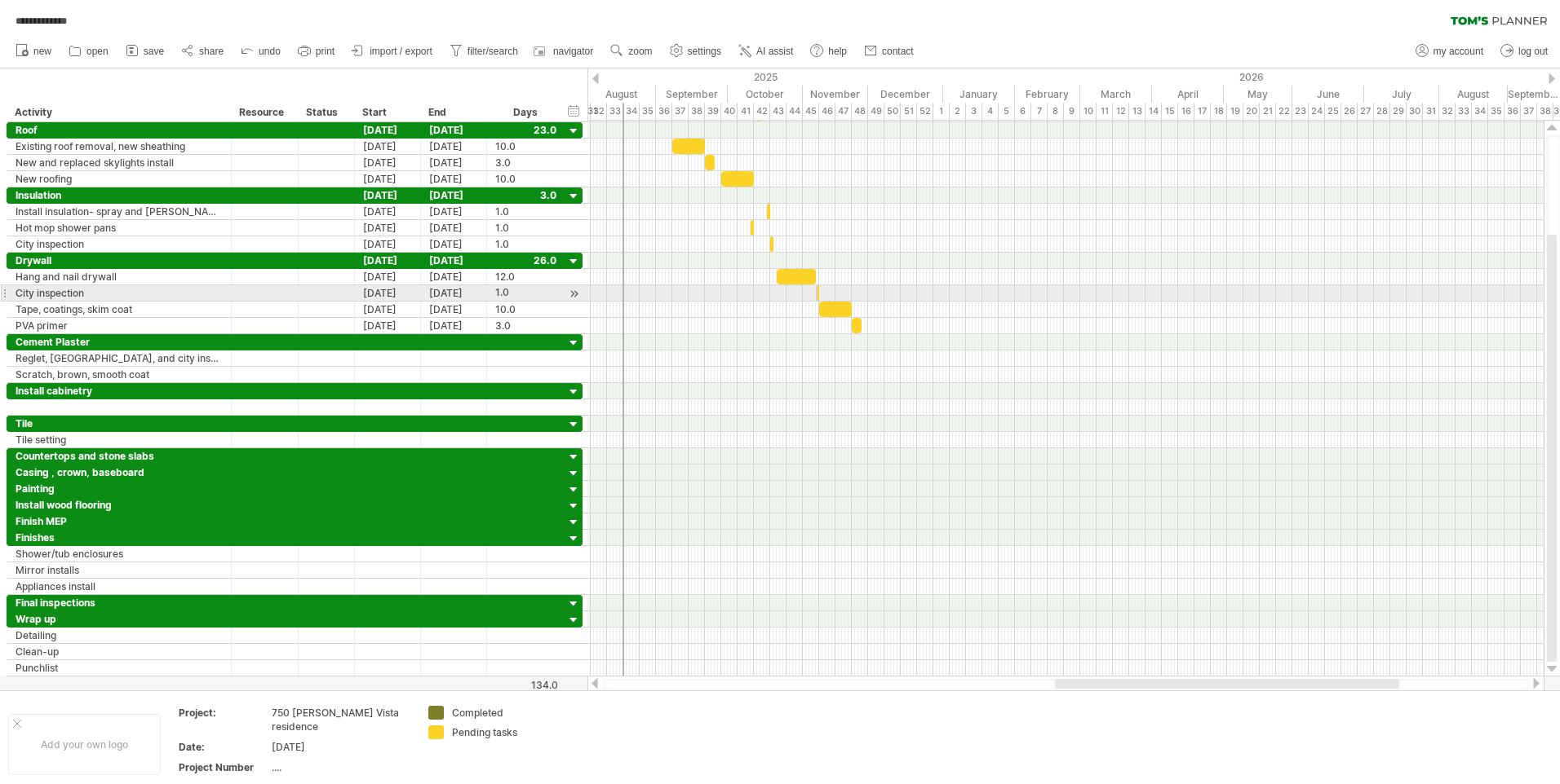
click at [1460, 297] on div at bounding box center [1066, 294] width 956 height 16
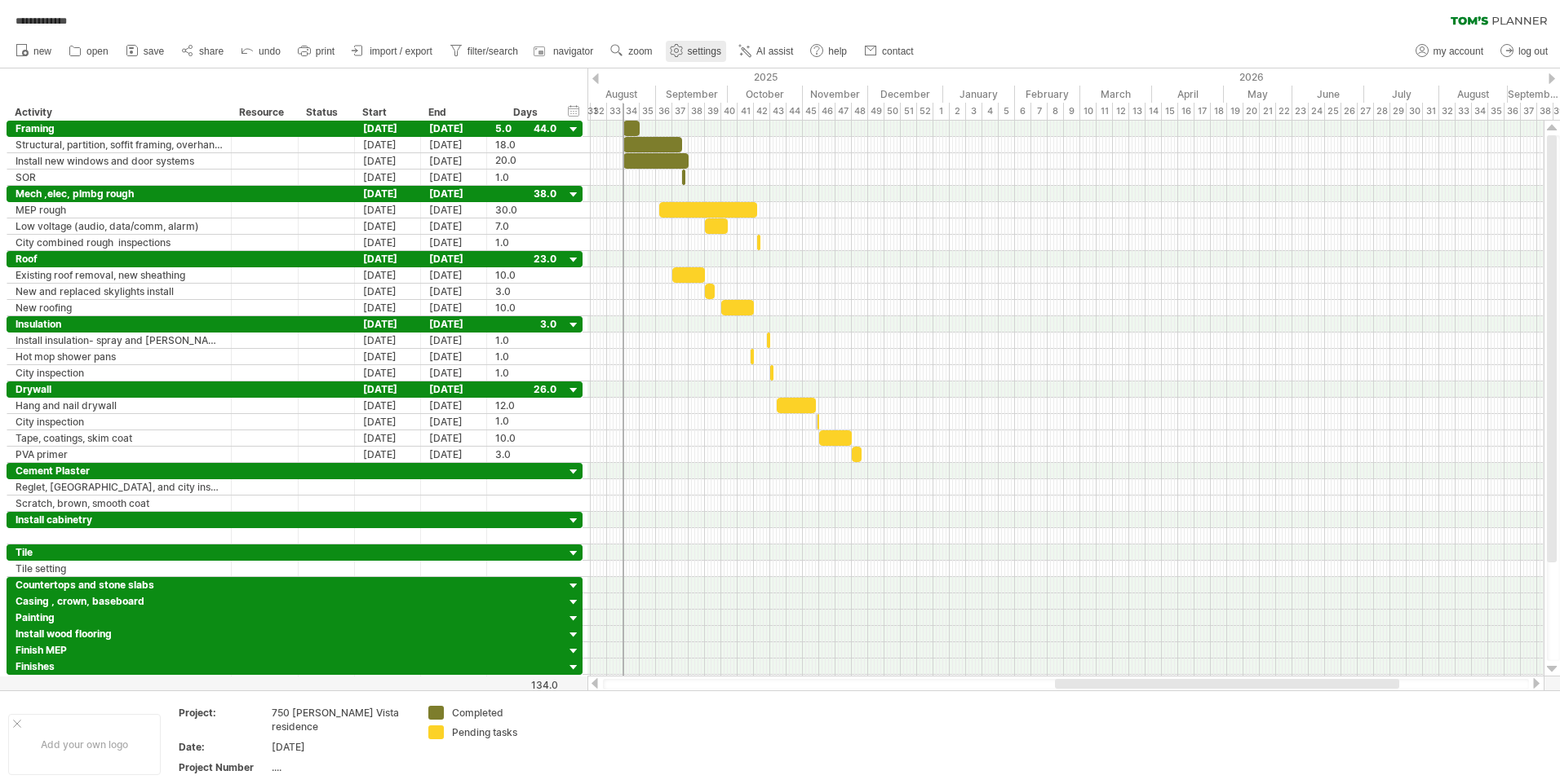
click at [699, 50] on span "settings" at bounding box center [704, 51] width 34 height 12
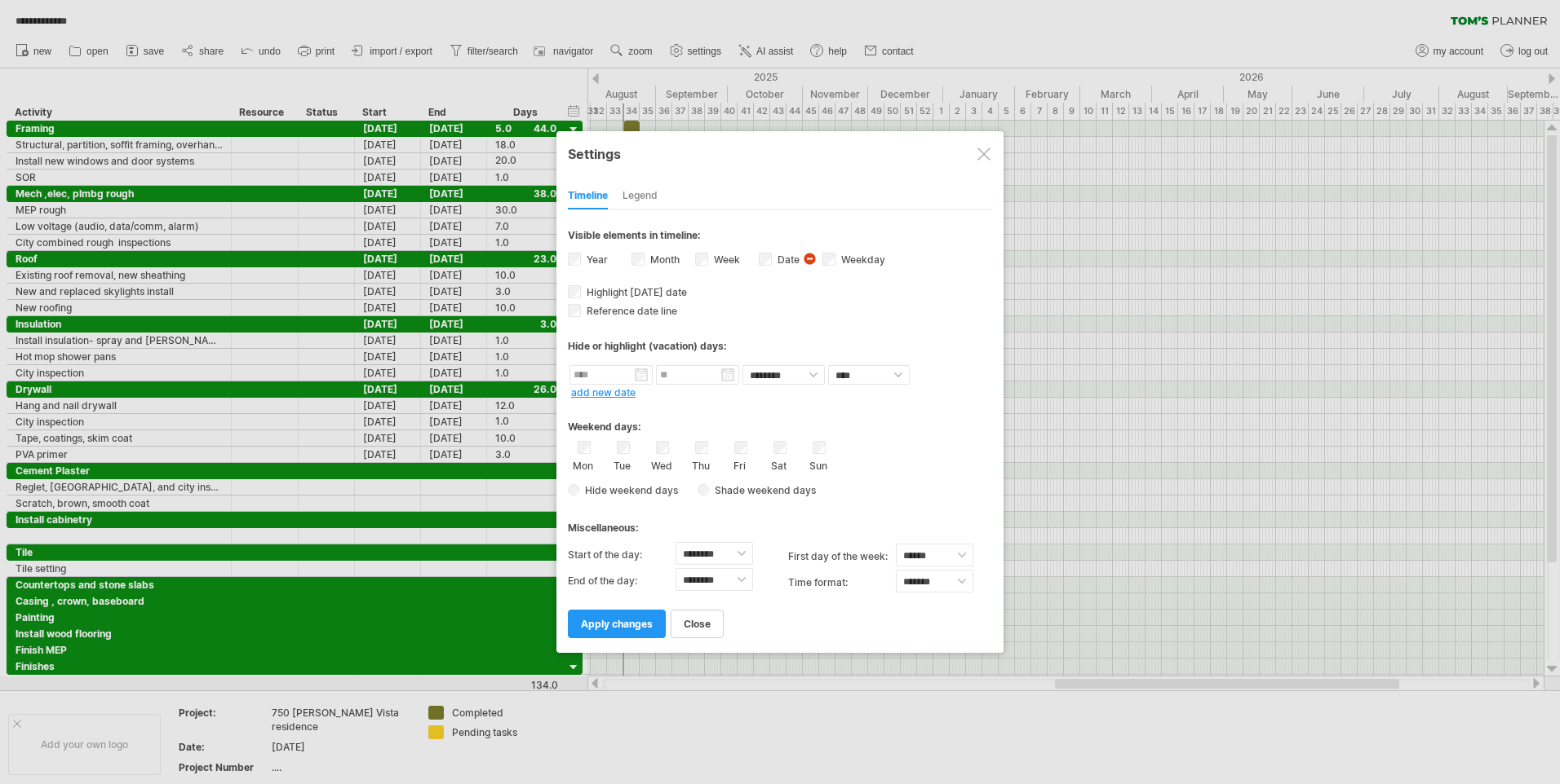
click at [649, 189] on div "Legend" at bounding box center [639, 196] width 35 height 26
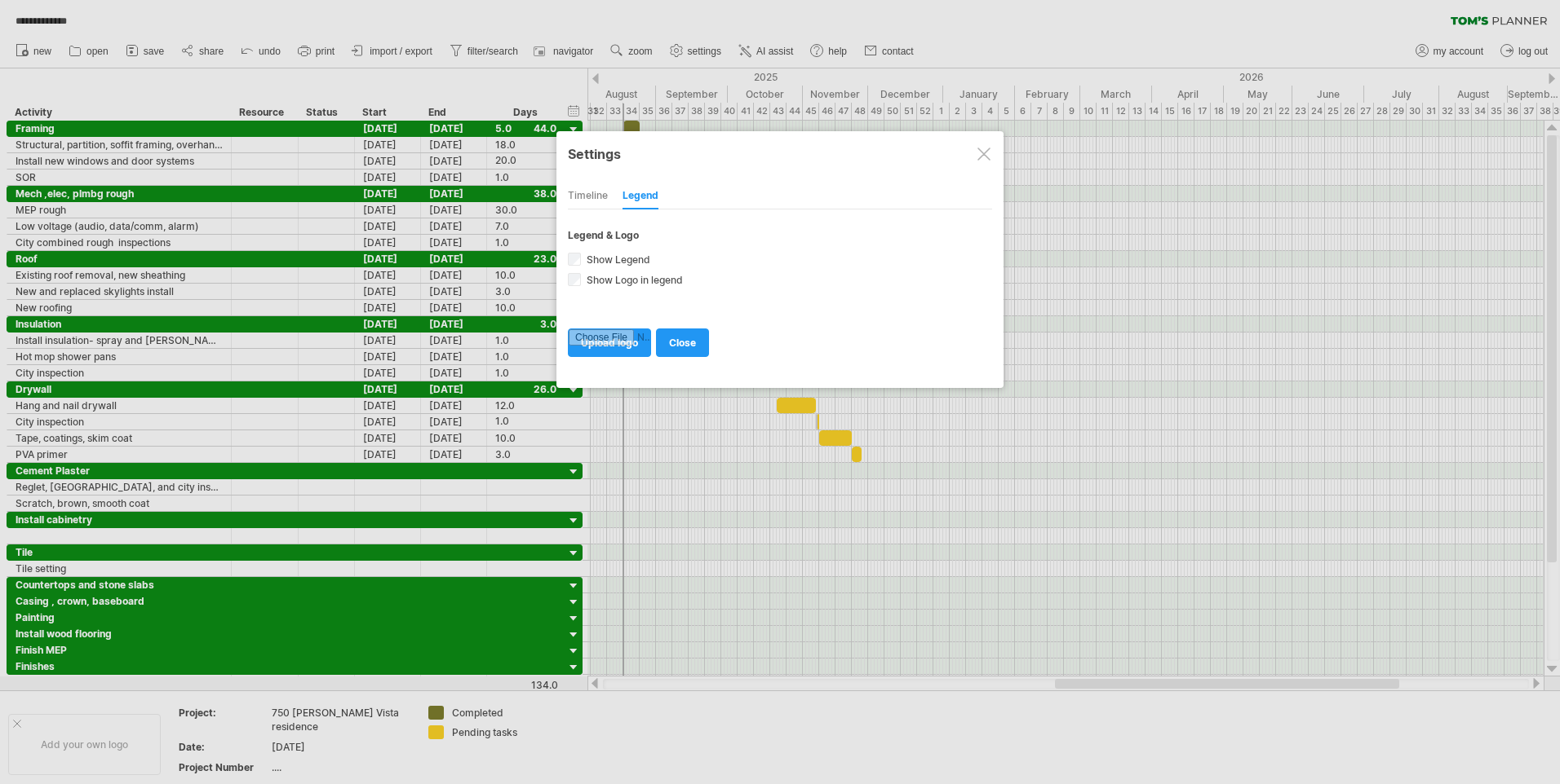
click at [589, 194] on div "Timeline" at bounding box center [588, 196] width 40 height 26
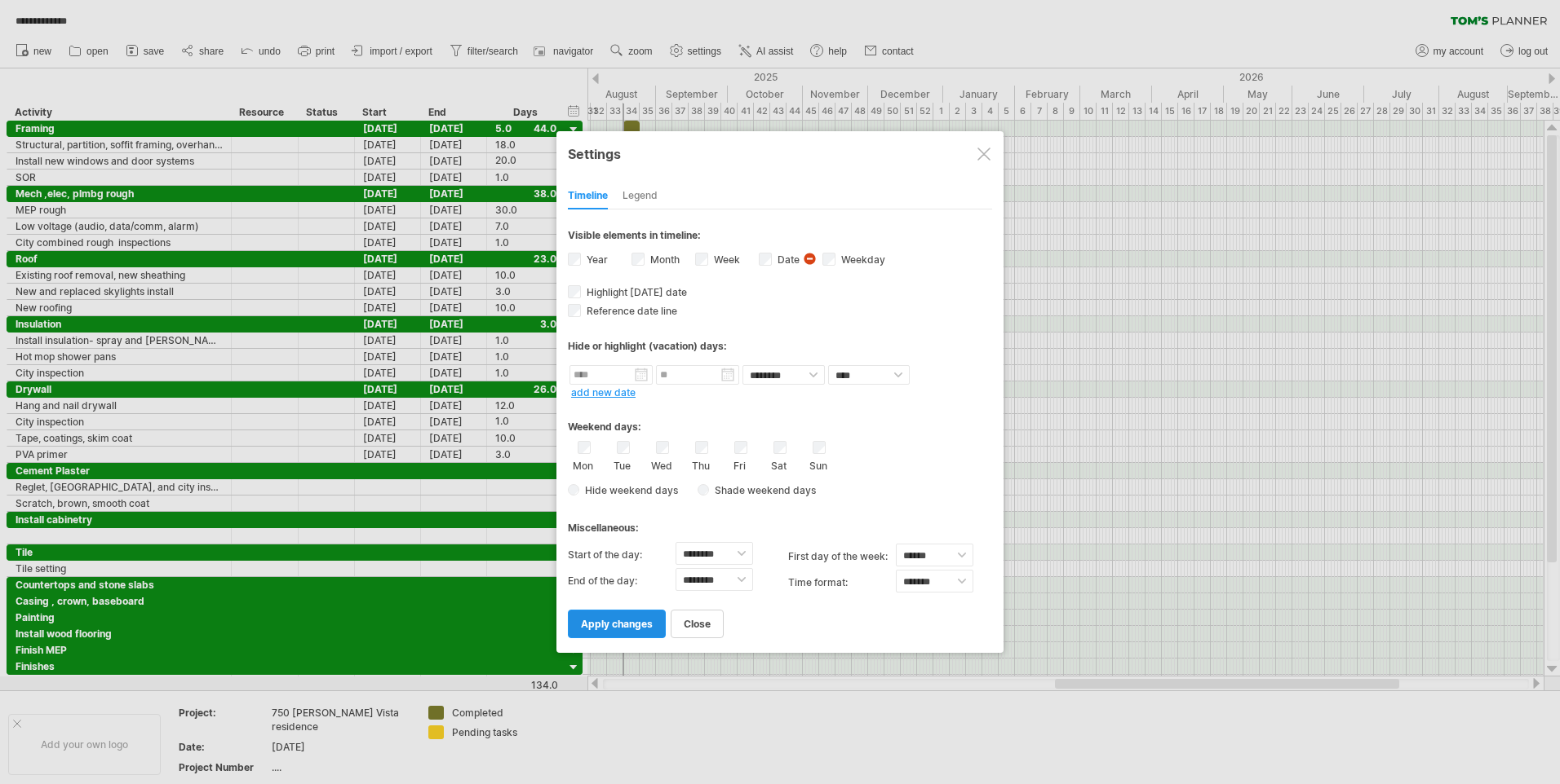
click at [629, 622] on span "apply changes" at bounding box center [616, 624] width 72 height 12
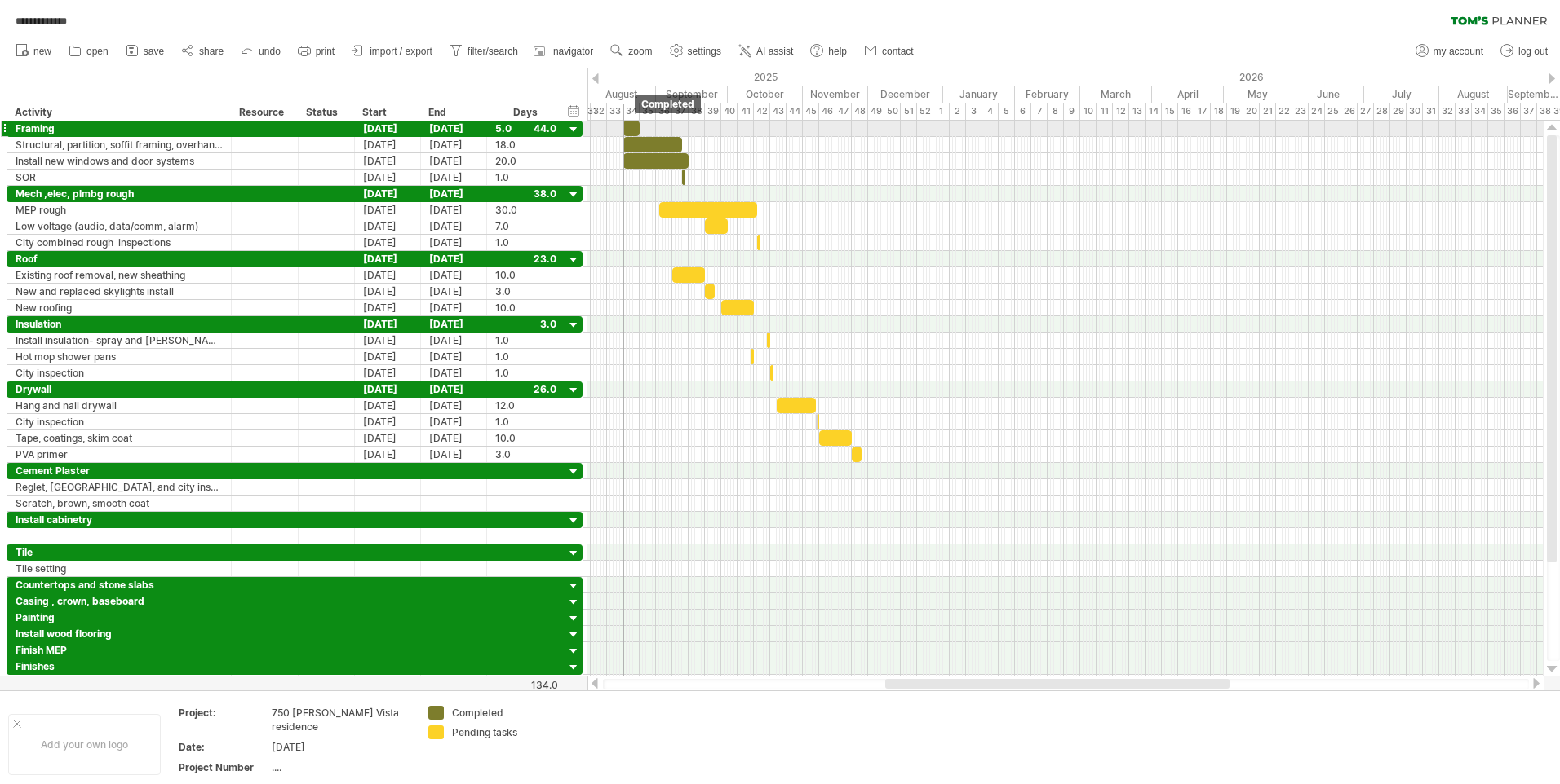
click at [628, 125] on div at bounding box center [631, 128] width 16 height 15
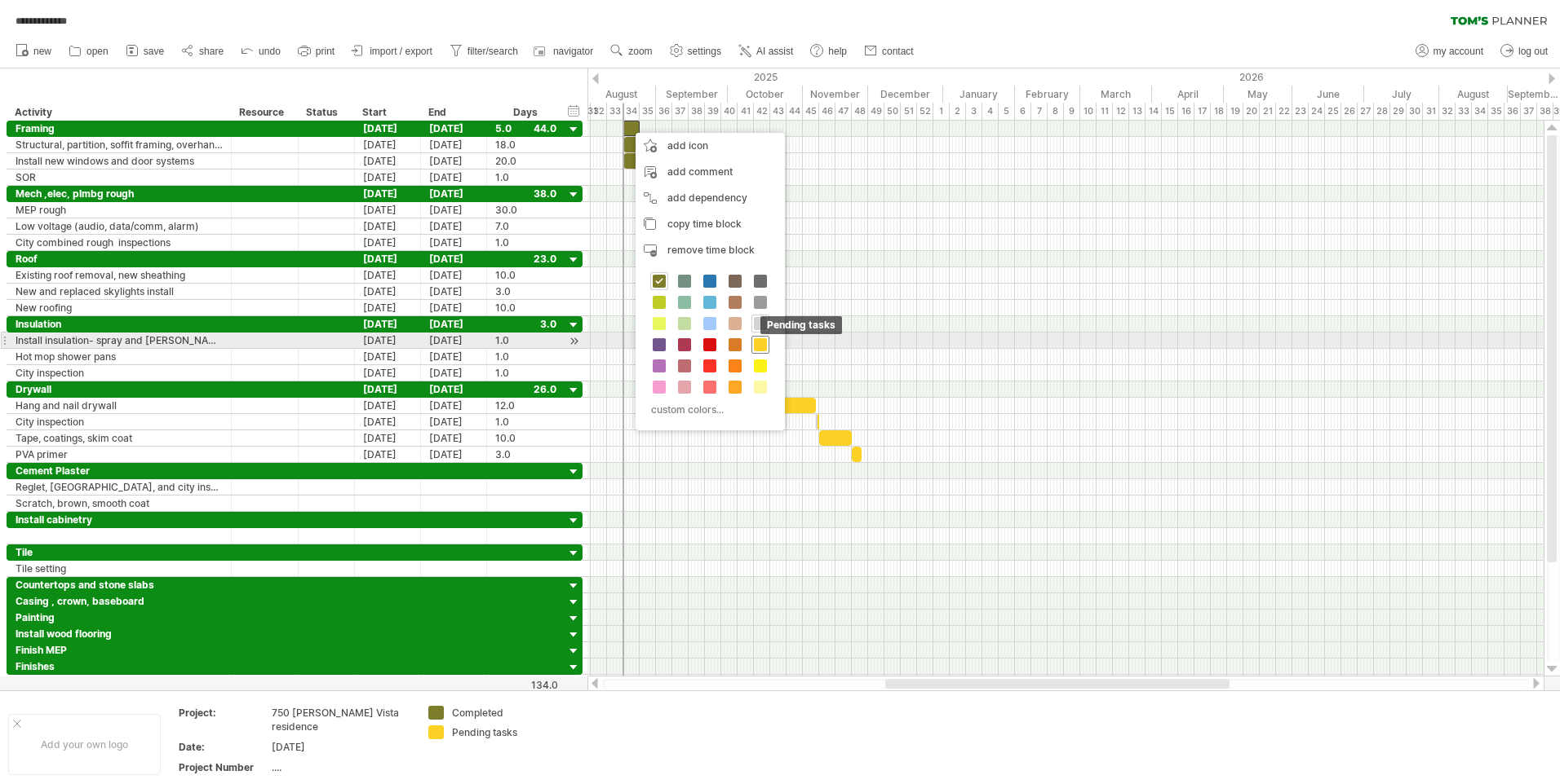
click at [760, 348] on span at bounding box center [760, 344] width 13 height 13
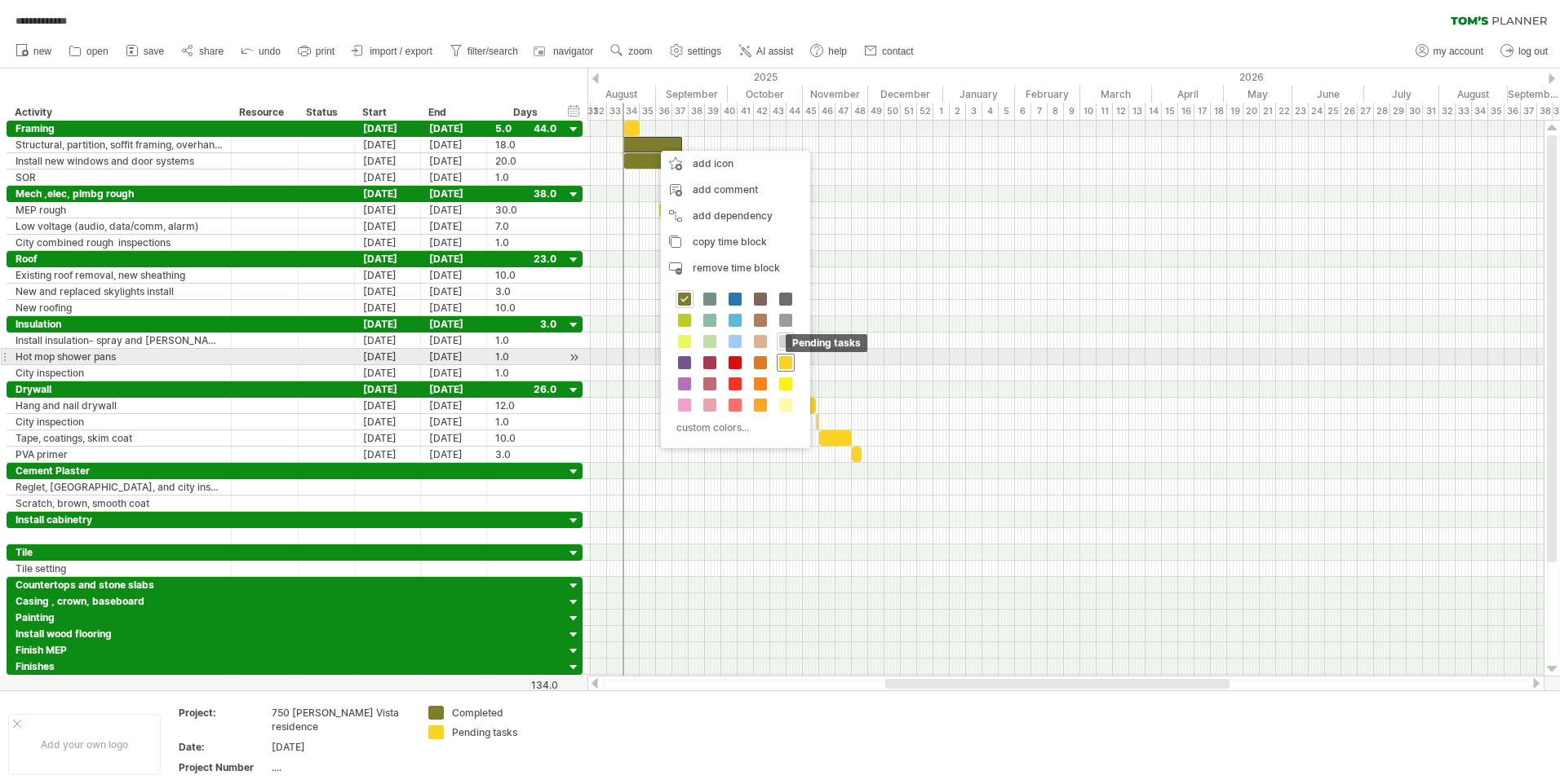
click at [788, 360] on span at bounding box center [785, 362] width 13 height 13
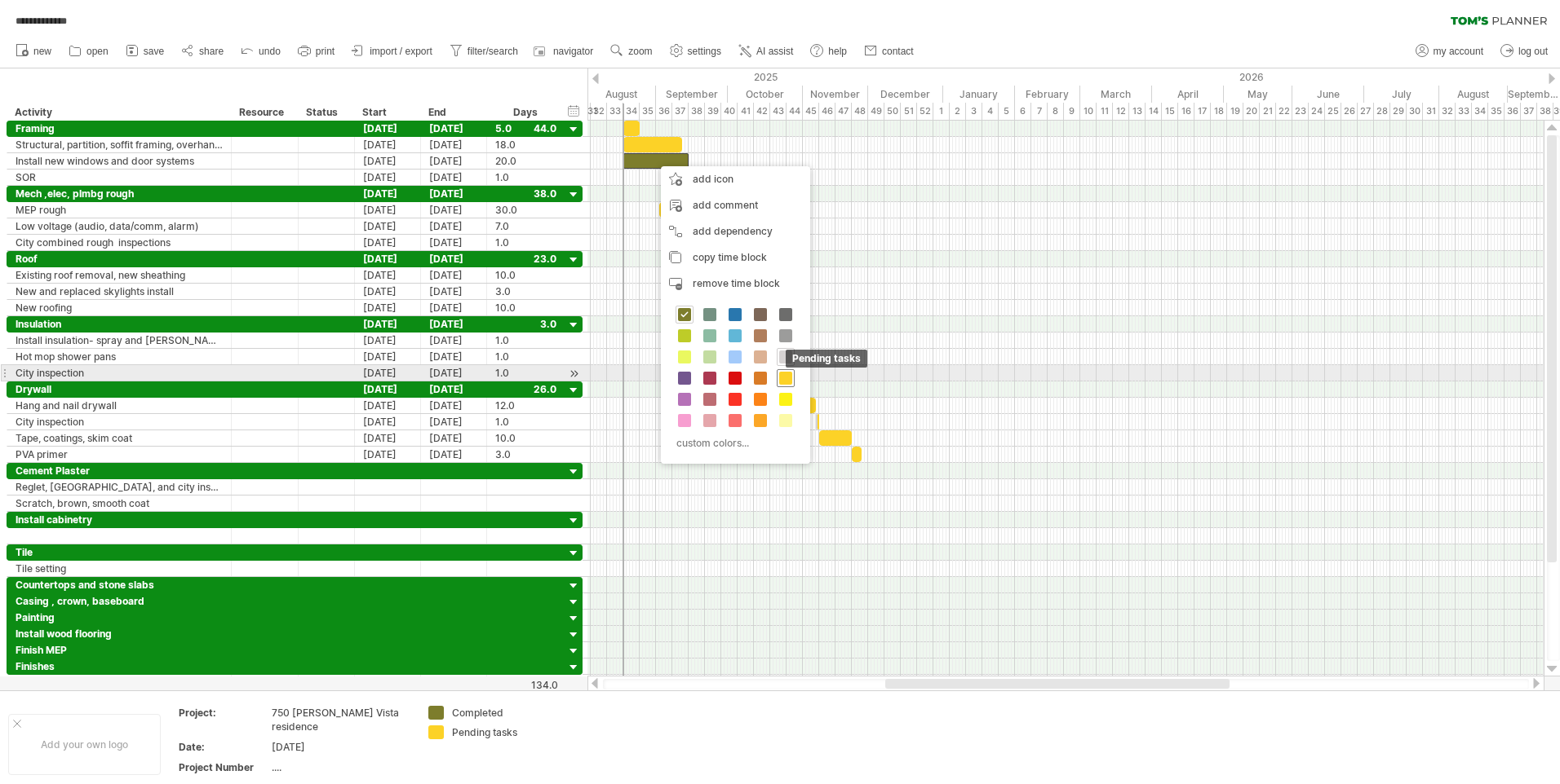
click at [786, 377] on span at bounding box center [785, 378] width 13 height 13
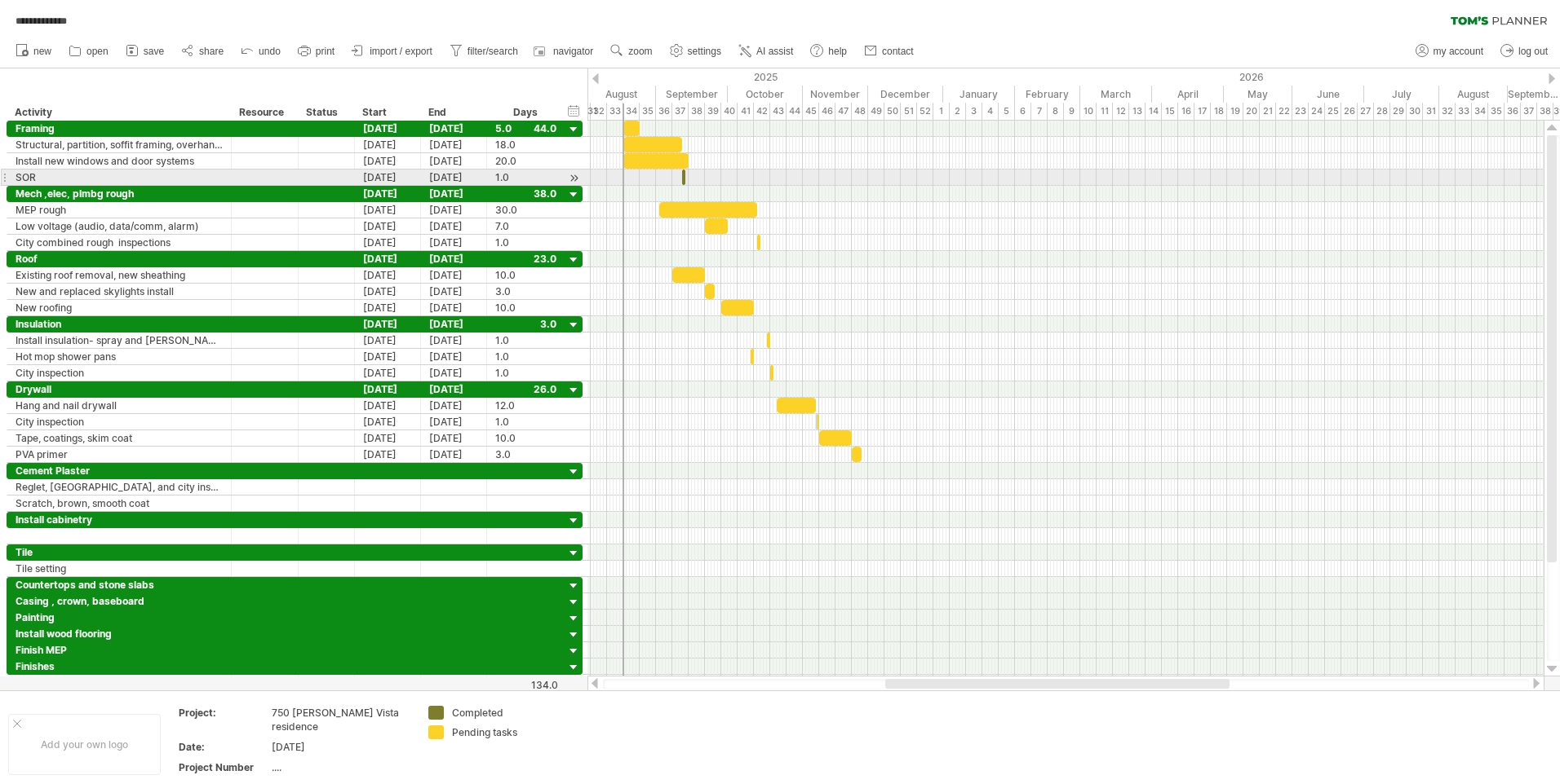
click at [740, 179] on div at bounding box center [1066, 178] width 956 height 16
drag, startPoint x: 1518, startPoint y: 1, endPoint x: 1204, endPoint y: 265, distance: 410.2
click at [1204, 265] on div at bounding box center [1066, 259] width 956 height 16
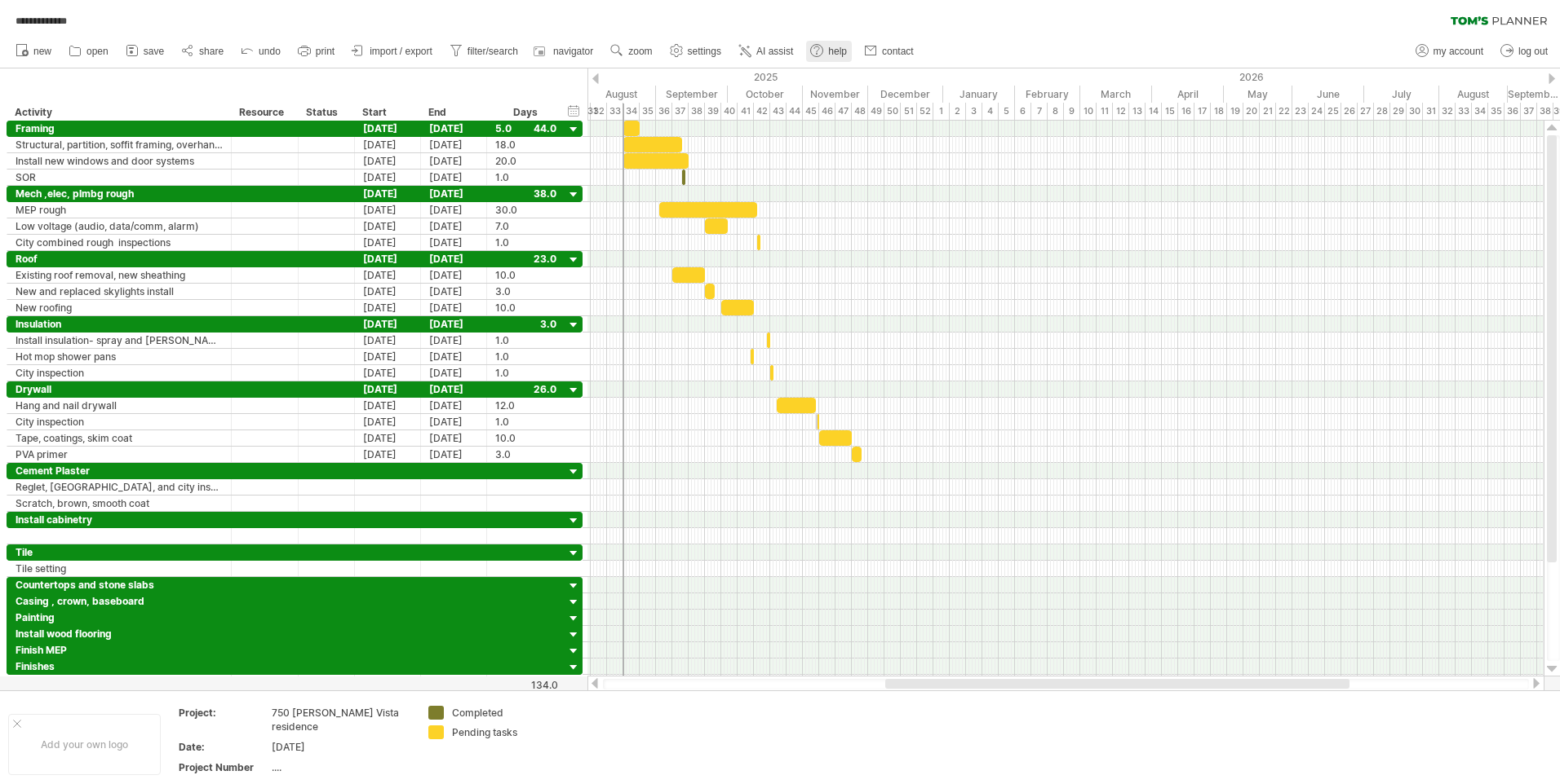
click at [837, 53] on span "help" at bounding box center [837, 51] width 19 height 12
click at [326, 50] on span "print" at bounding box center [325, 51] width 19 height 12
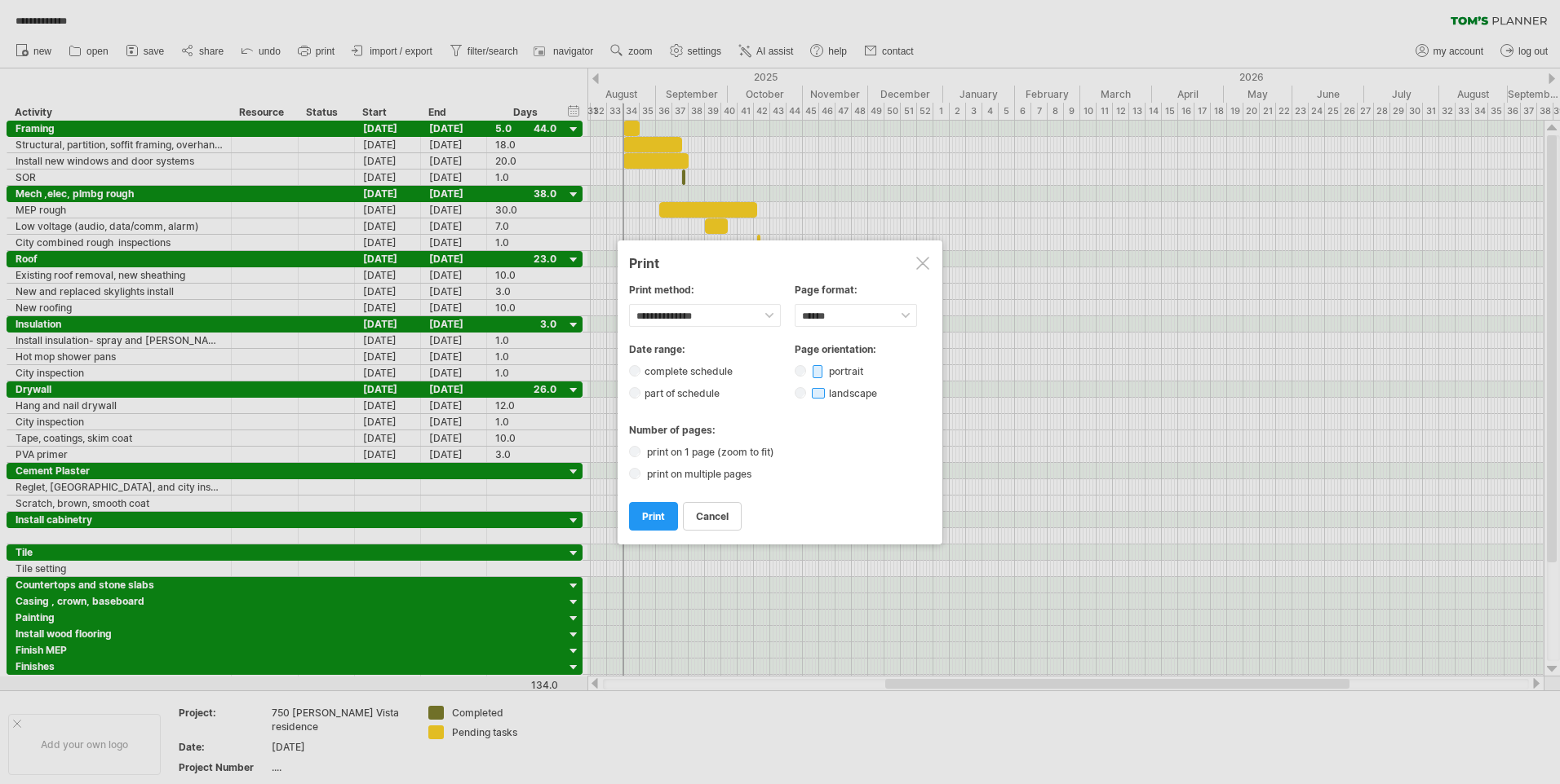
click at [658, 522] on link "print" at bounding box center [653, 516] width 49 height 28
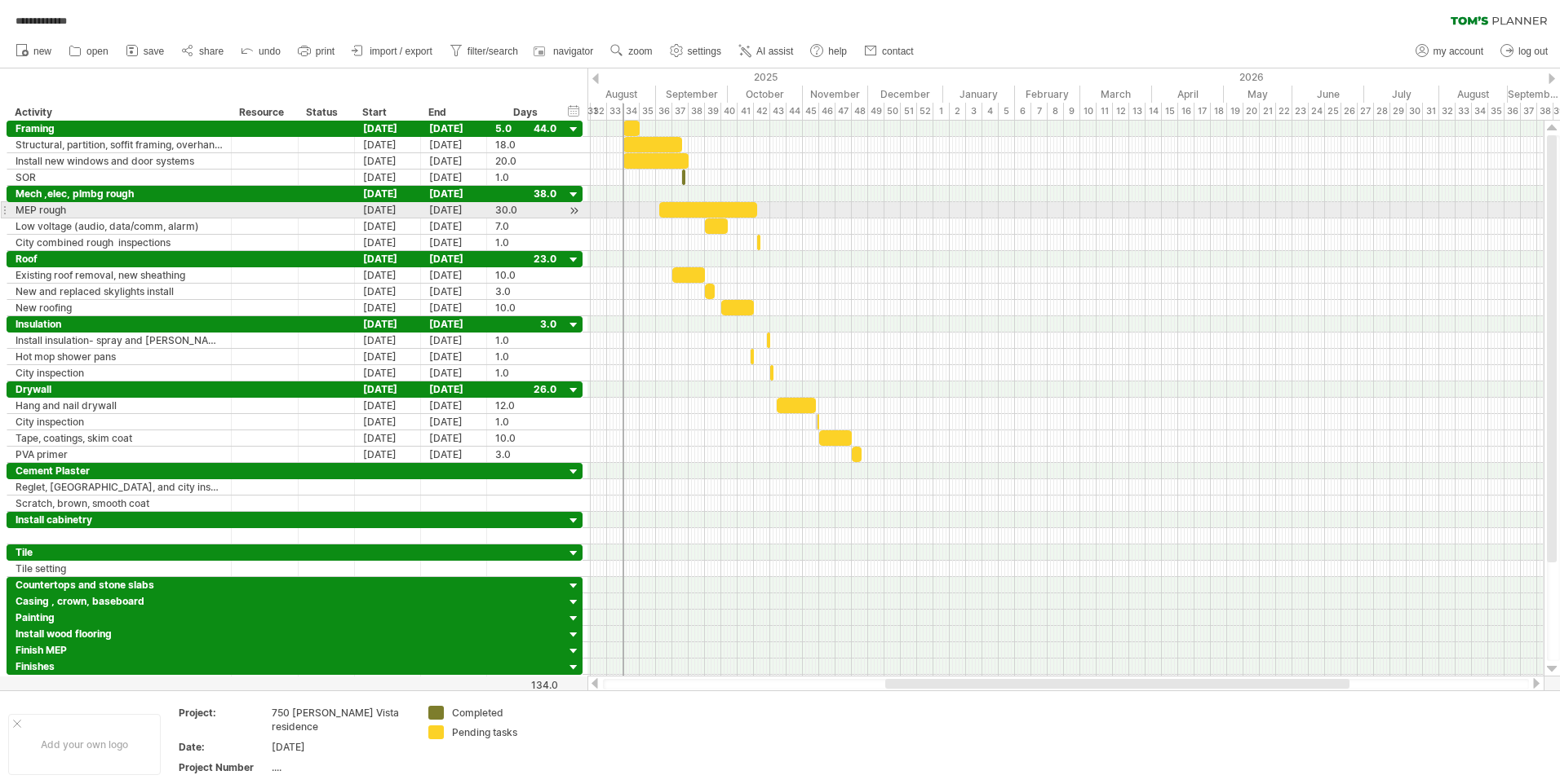
click at [622, 214] on div at bounding box center [1066, 210] width 956 height 16
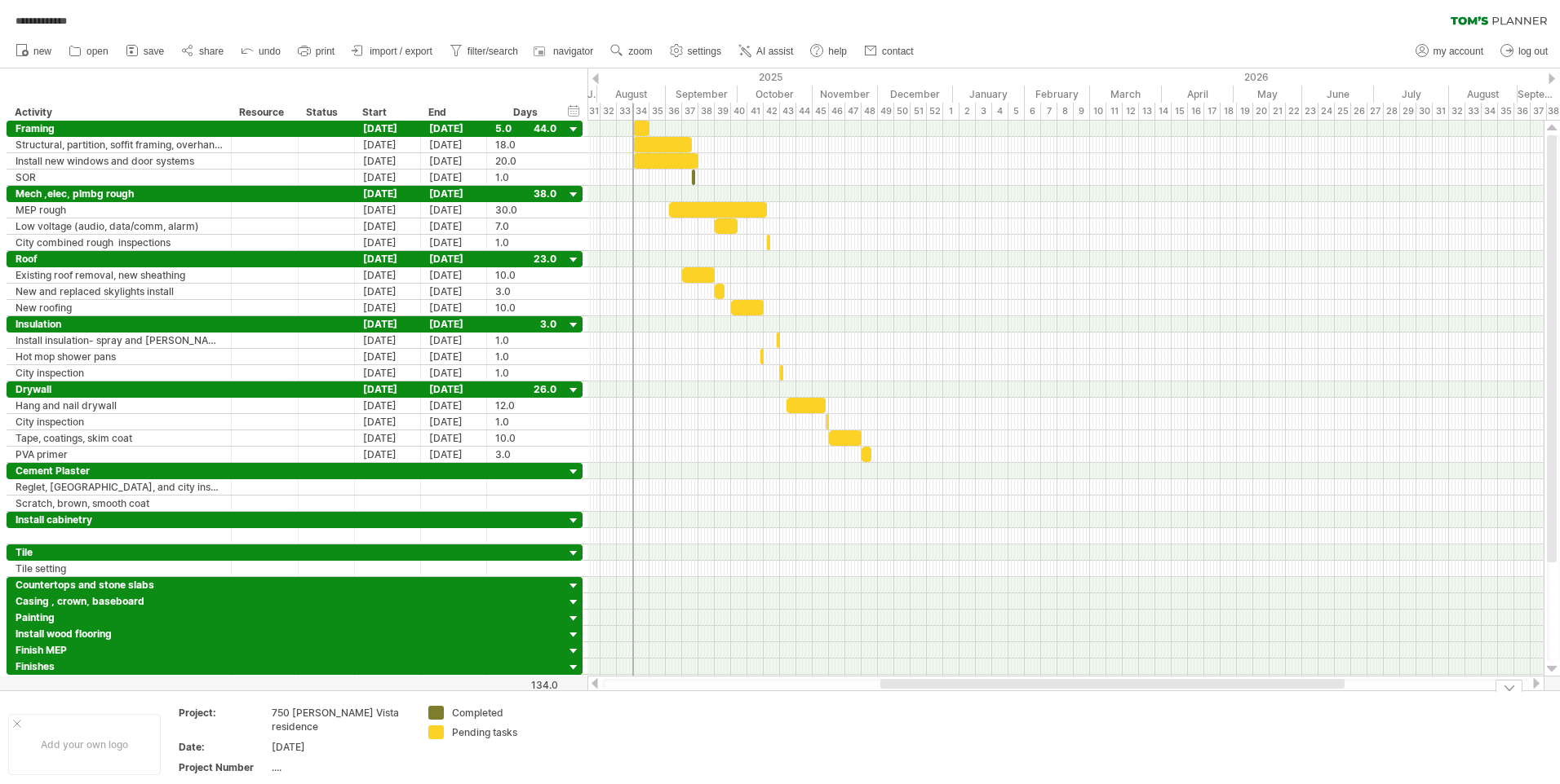
drag, startPoint x: 895, startPoint y: 686, endPoint x: 890, endPoint y: 695, distance: 10.3
click at [890, 695] on div "**********" at bounding box center [780, 392] width 1560 height 784
click at [608, 744] on td at bounding box center [613, 744] width 129 height 77
click at [695, 48] on span "settings" at bounding box center [704, 51] width 34 height 12
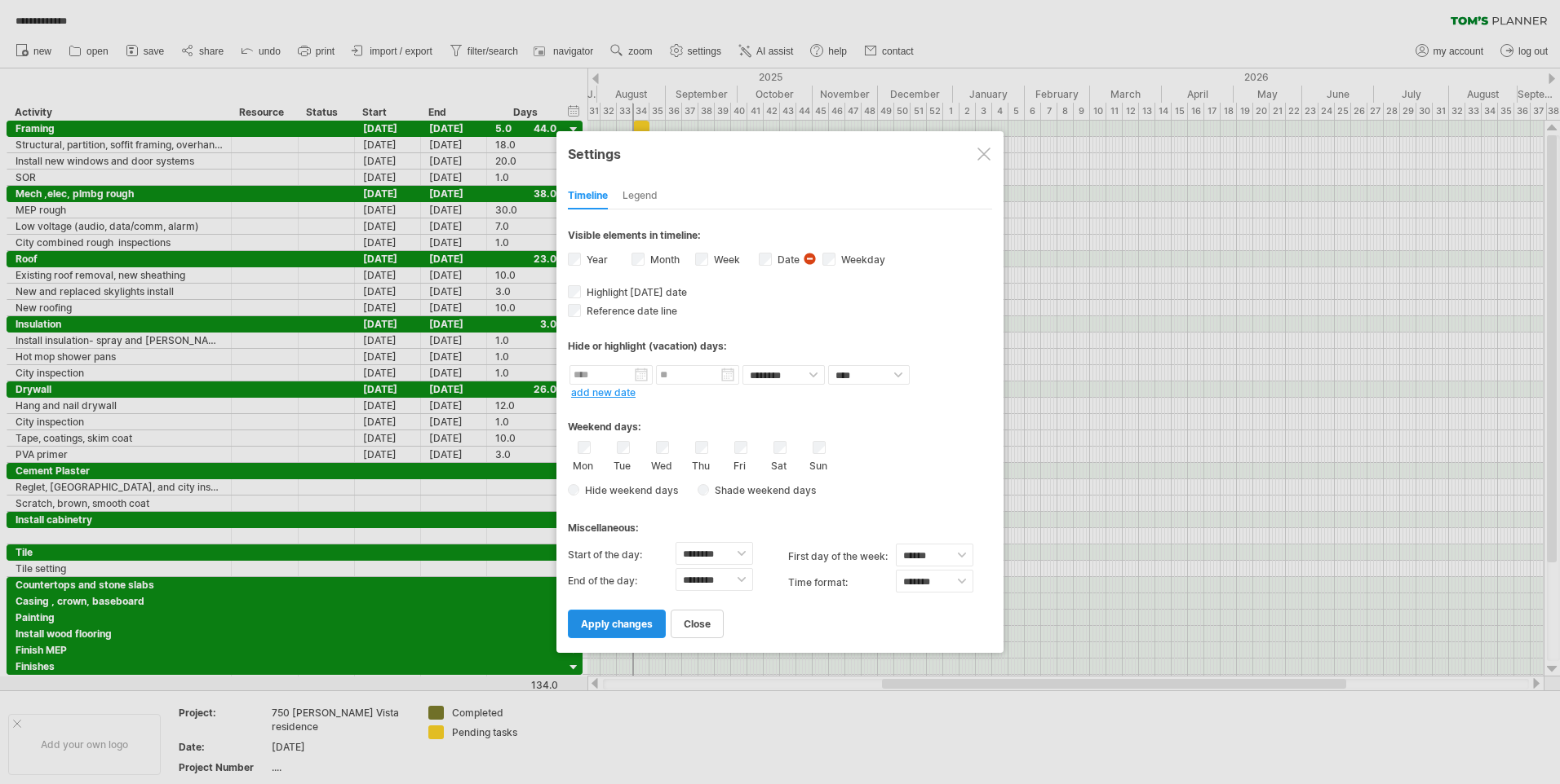
click at [647, 620] on span "apply changes" at bounding box center [616, 624] width 72 height 12
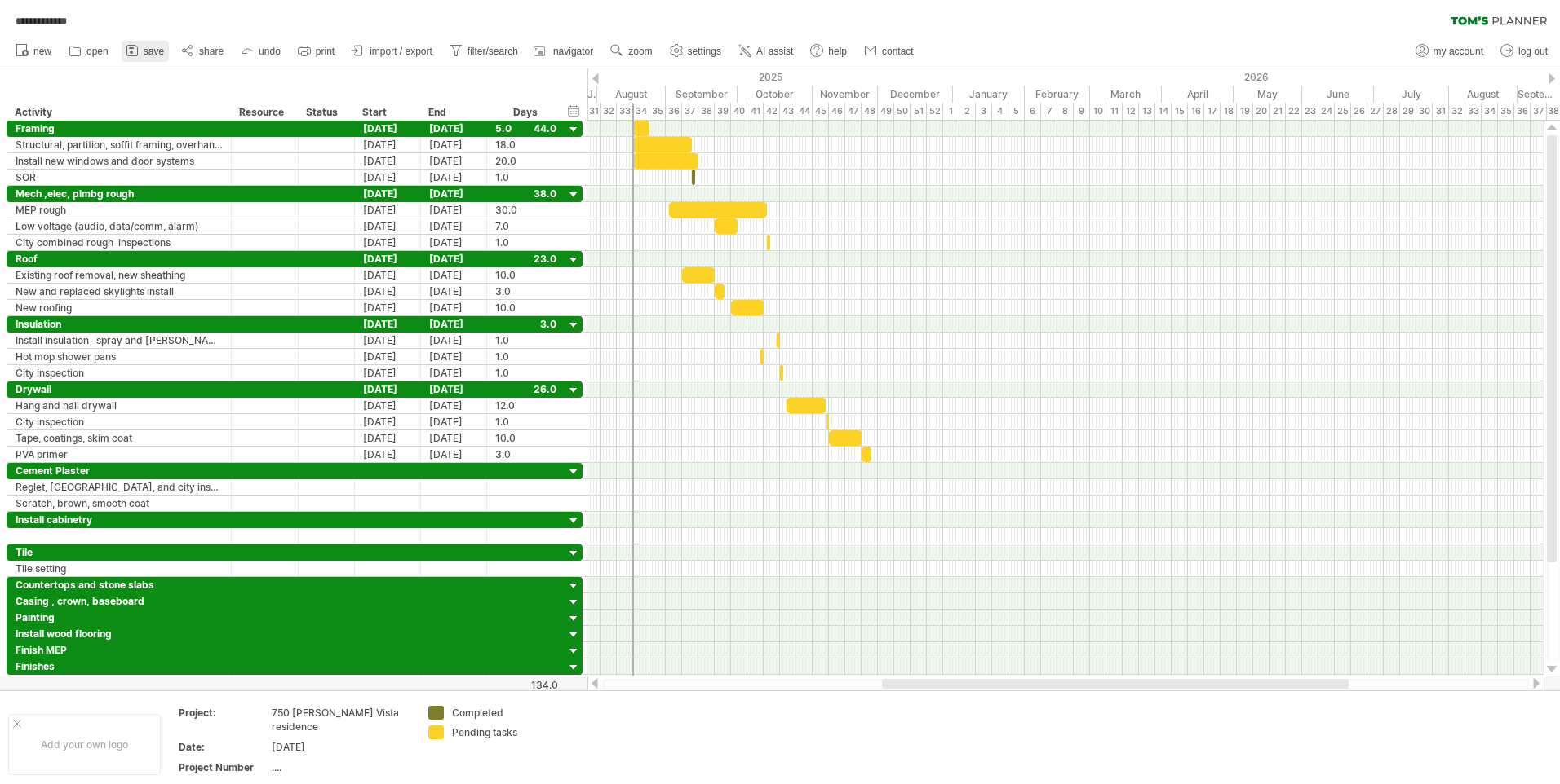
click at [158, 44] on link "save" at bounding box center [145, 52] width 47 height 21
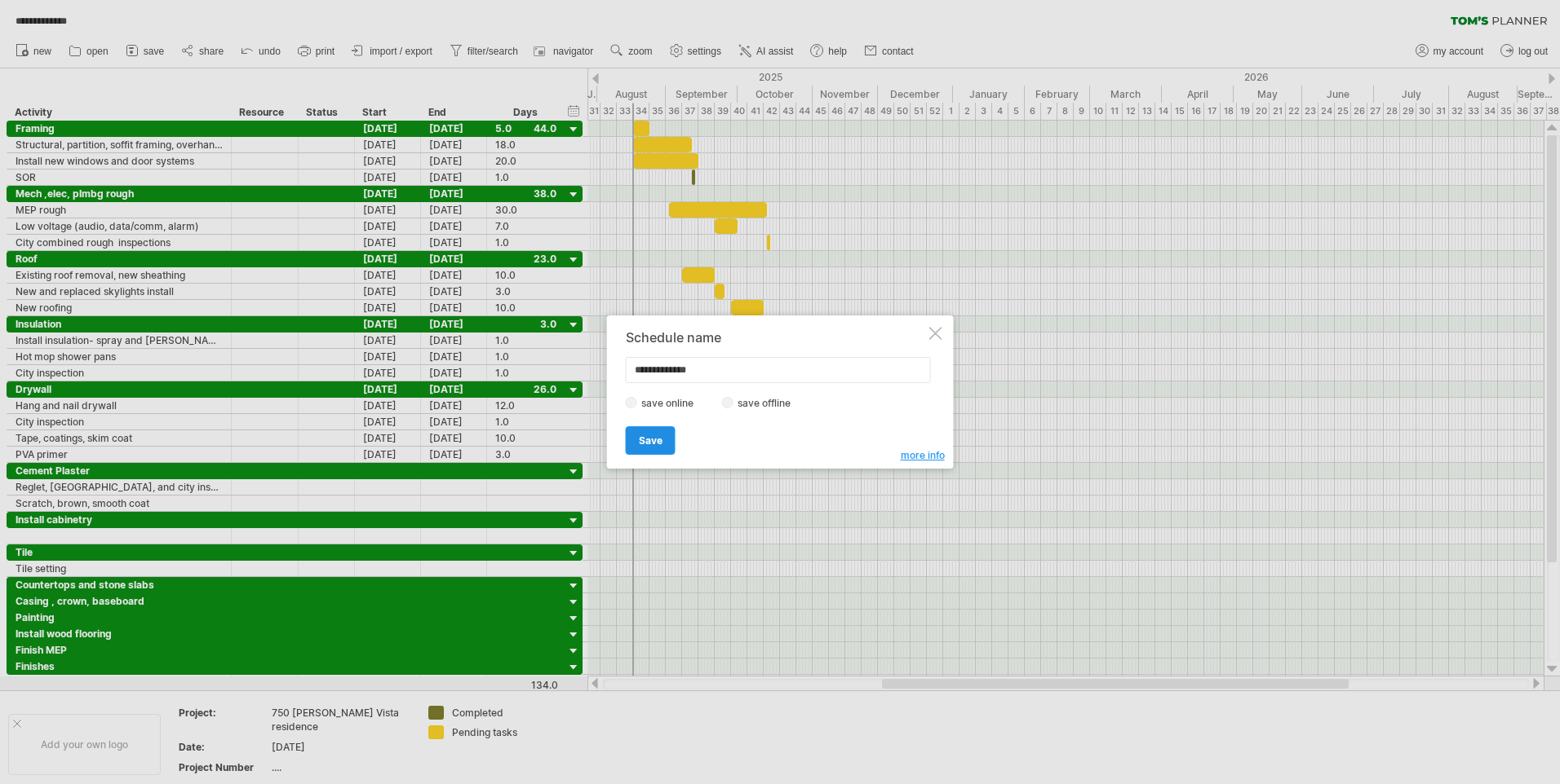
click at [658, 438] on span "Save" at bounding box center [650, 440] width 24 height 12
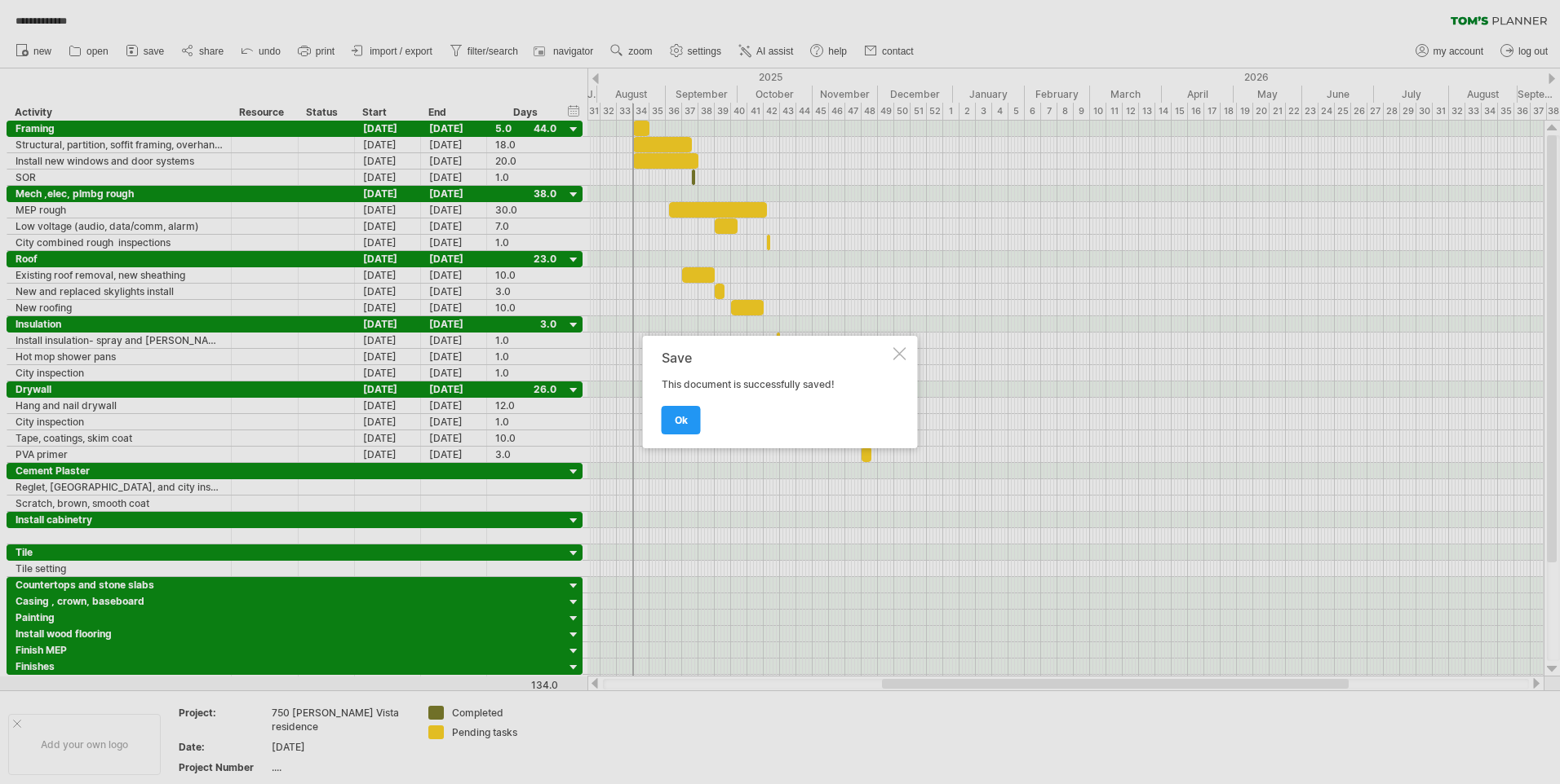
click at [322, 47] on div at bounding box center [780, 392] width 1560 height 784
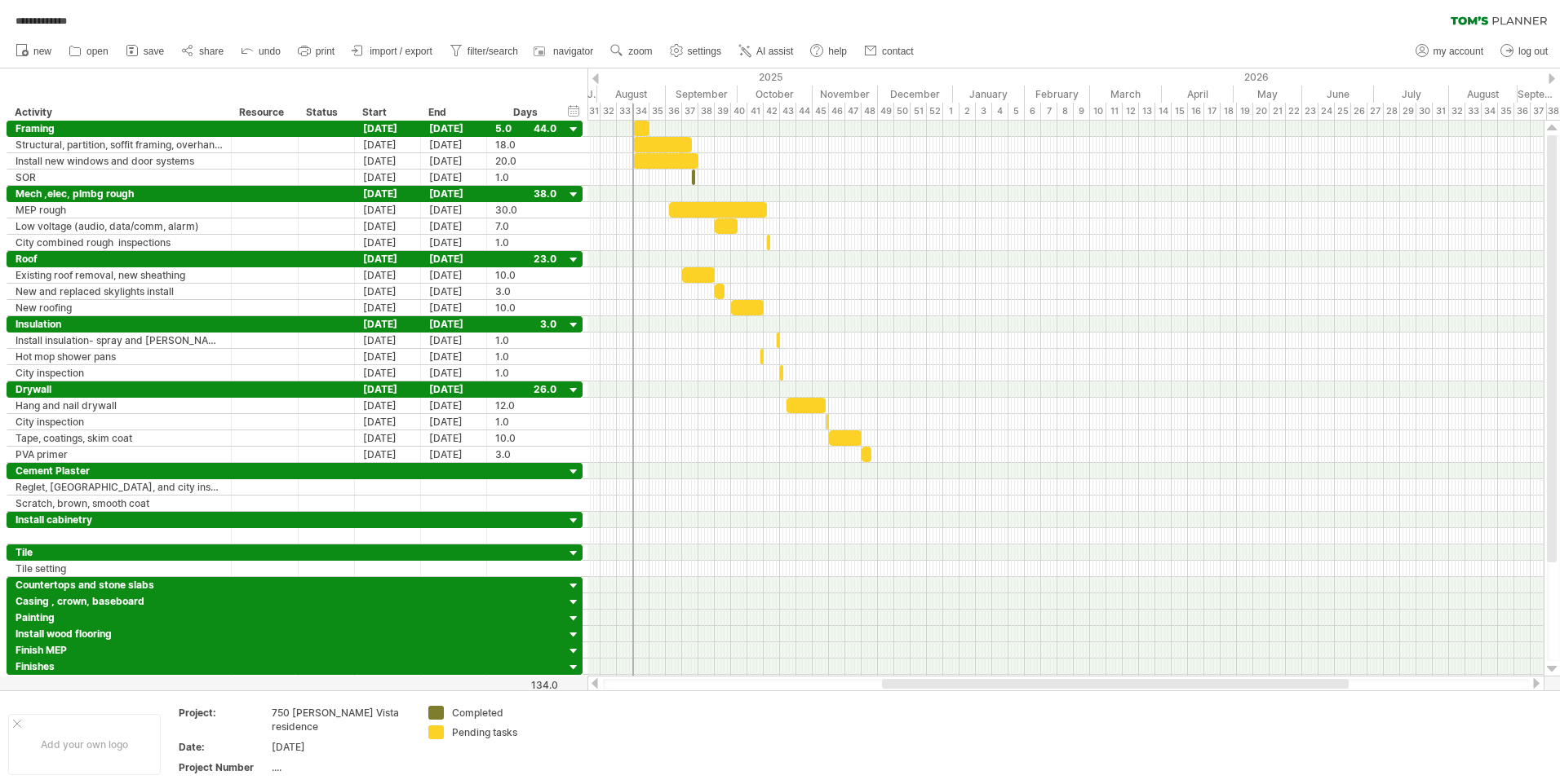
click at [322, 47] on span "print" at bounding box center [325, 51] width 19 height 12
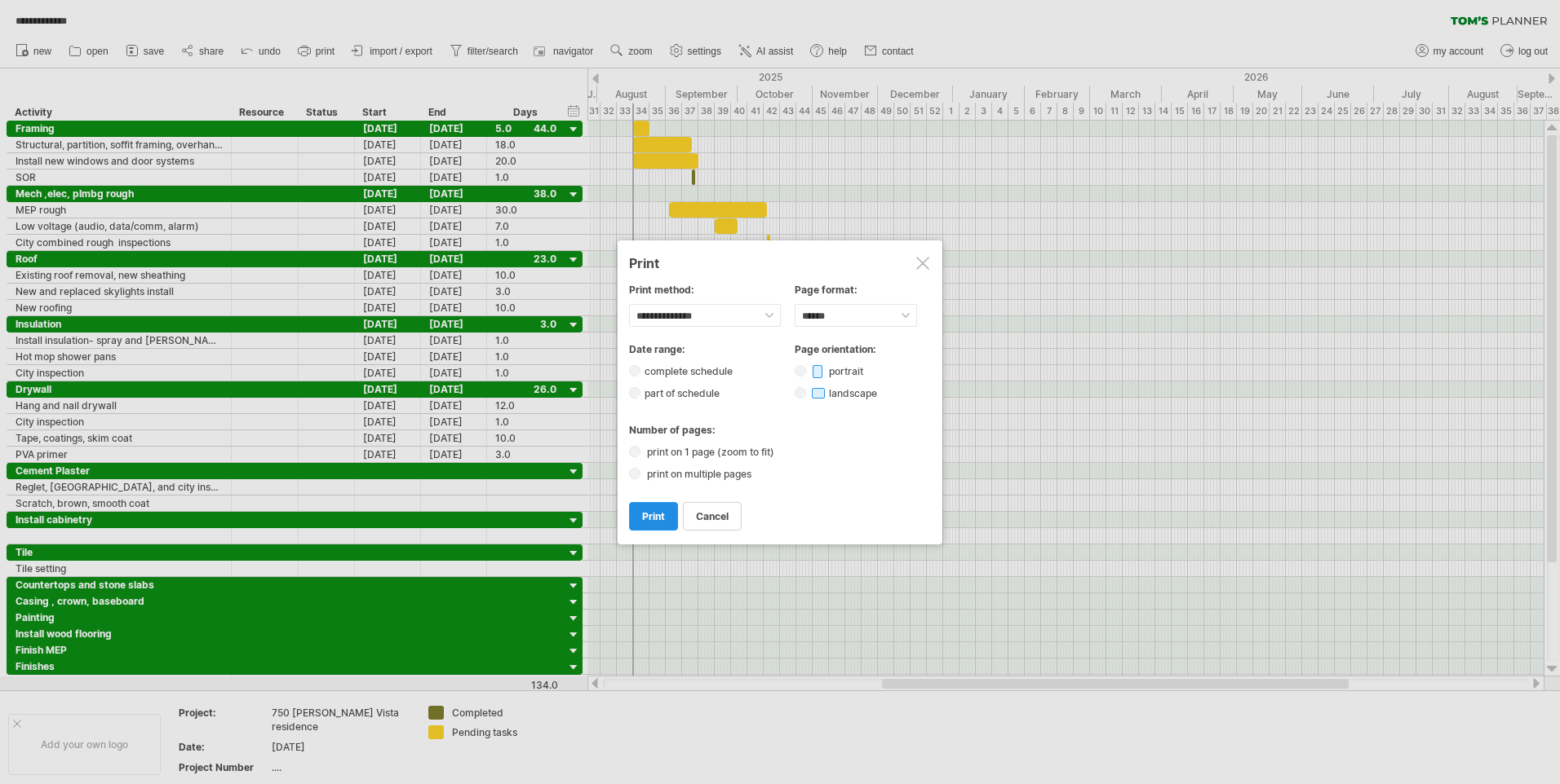
click at [651, 520] on span "print" at bounding box center [654, 517] width 23 height 12
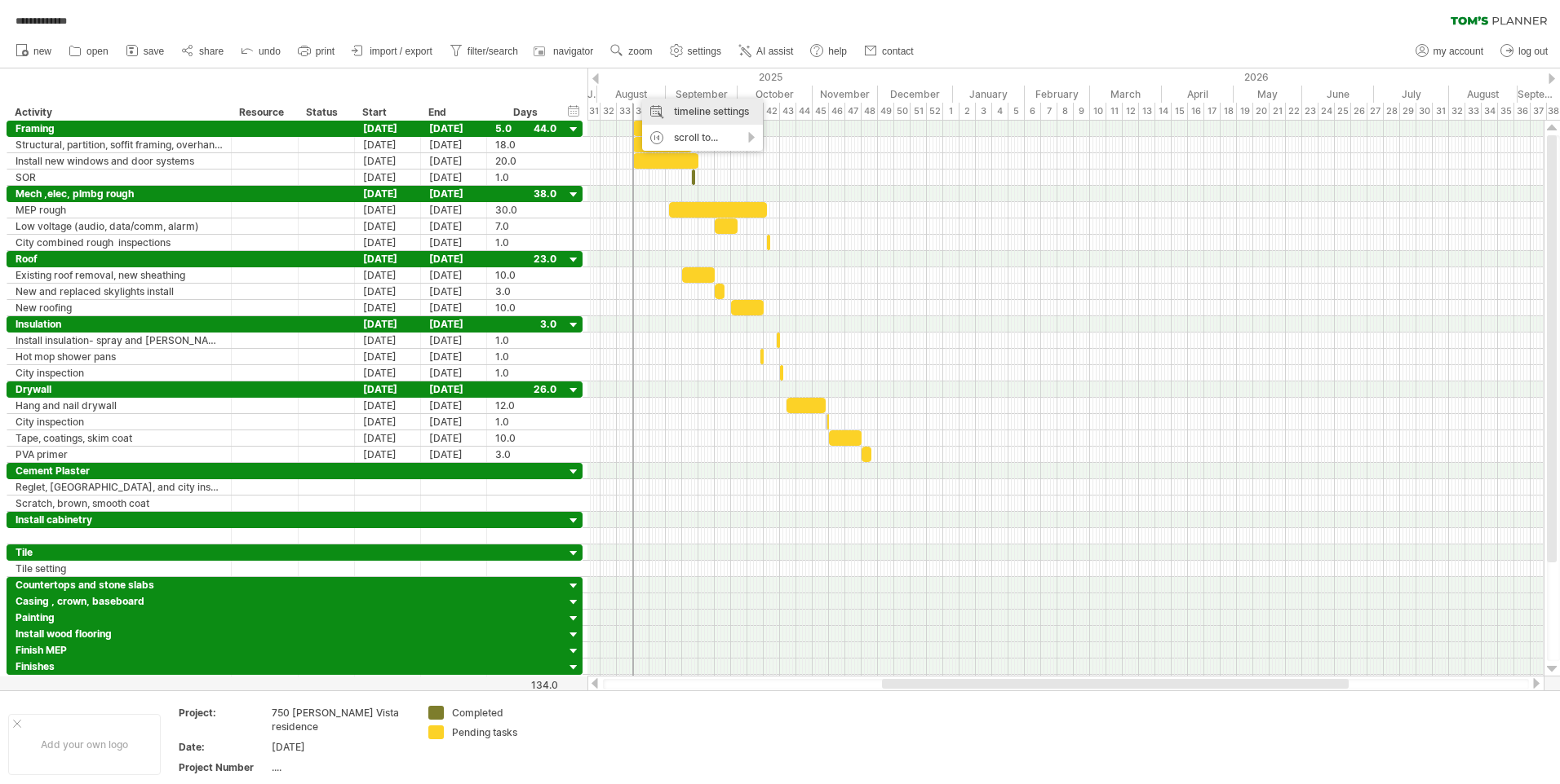
click at [680, 106] on div "timeline settings" at bounding box center [703, 111] width 121 height 26
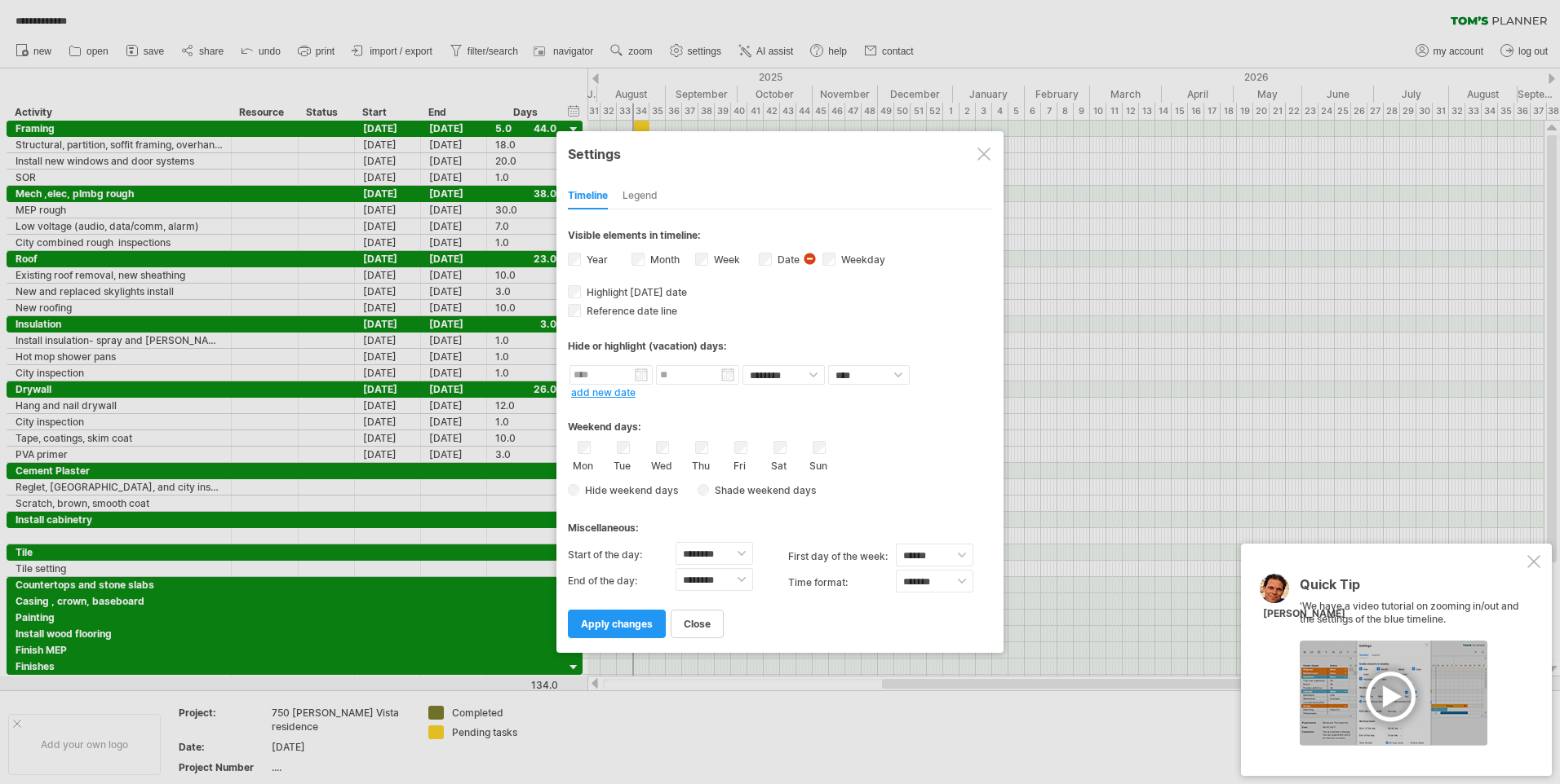
click at [609, 393] on link "add new date" at bounding box center [603, 392] width 64 height 12
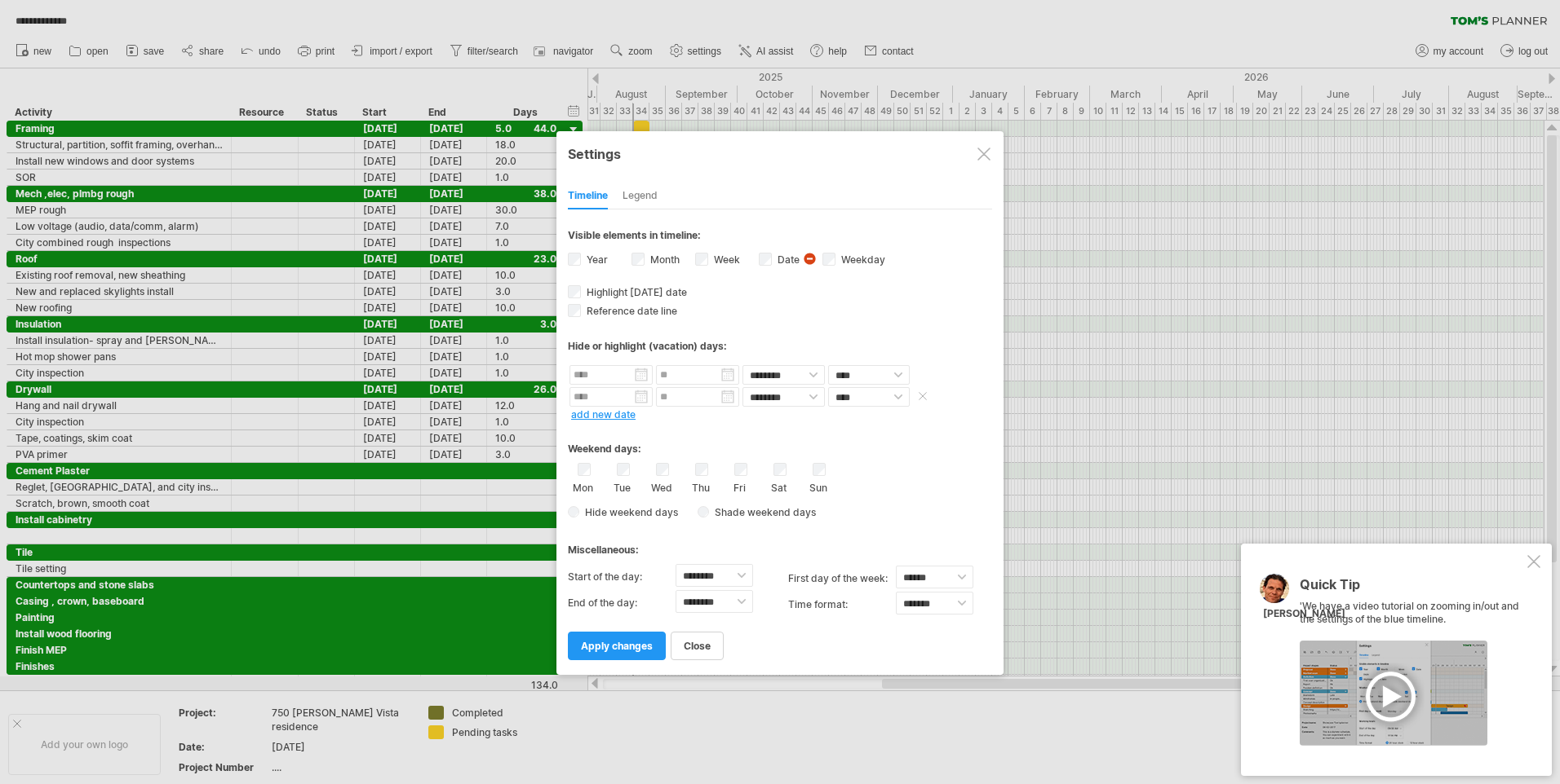
click at [924, 397] on span at bounding box center [922, 396] width 16 height 12
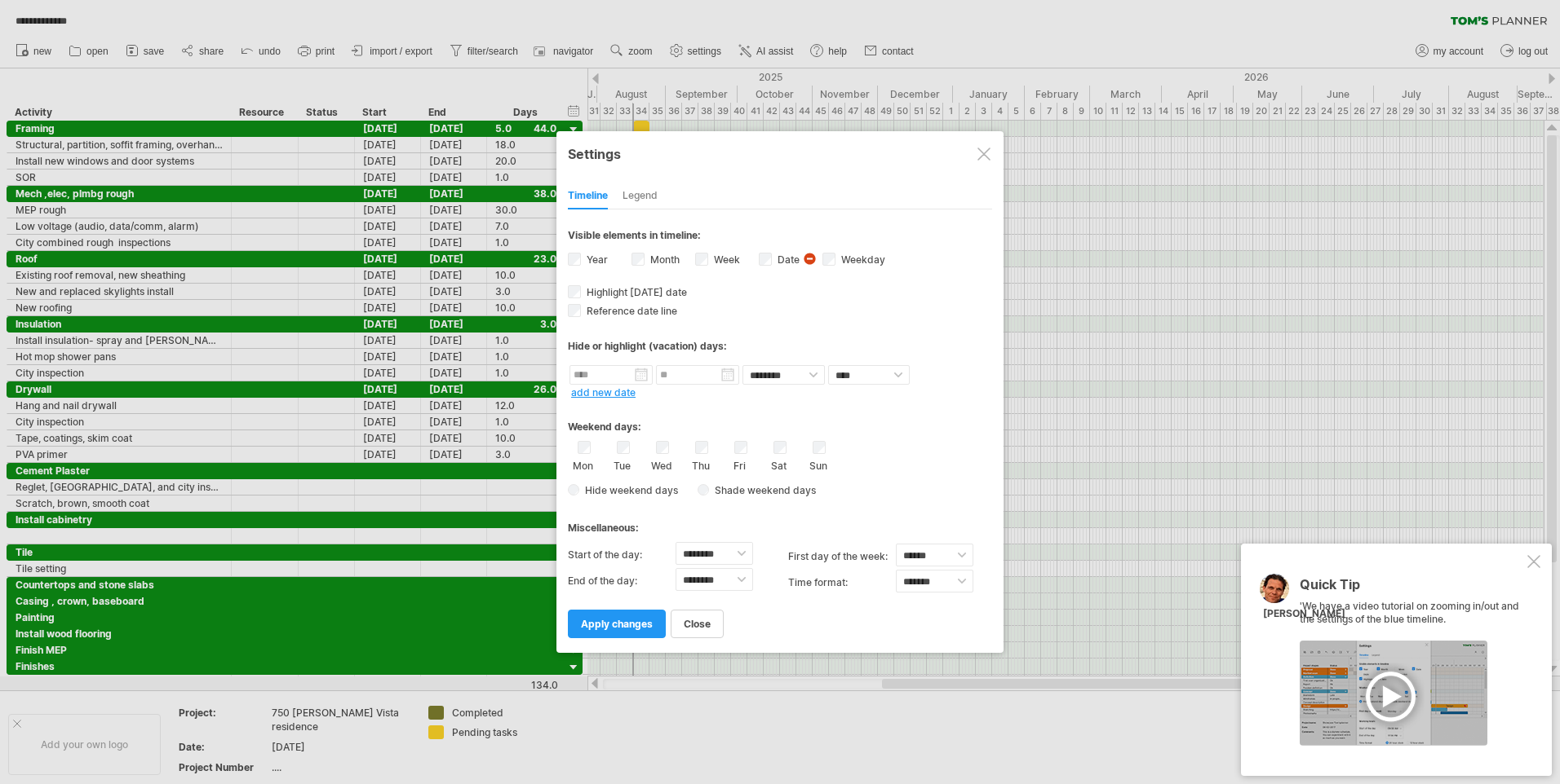
click at [645, 194] on div "Legend" at bounding box center [639, 196] width 35 height 26
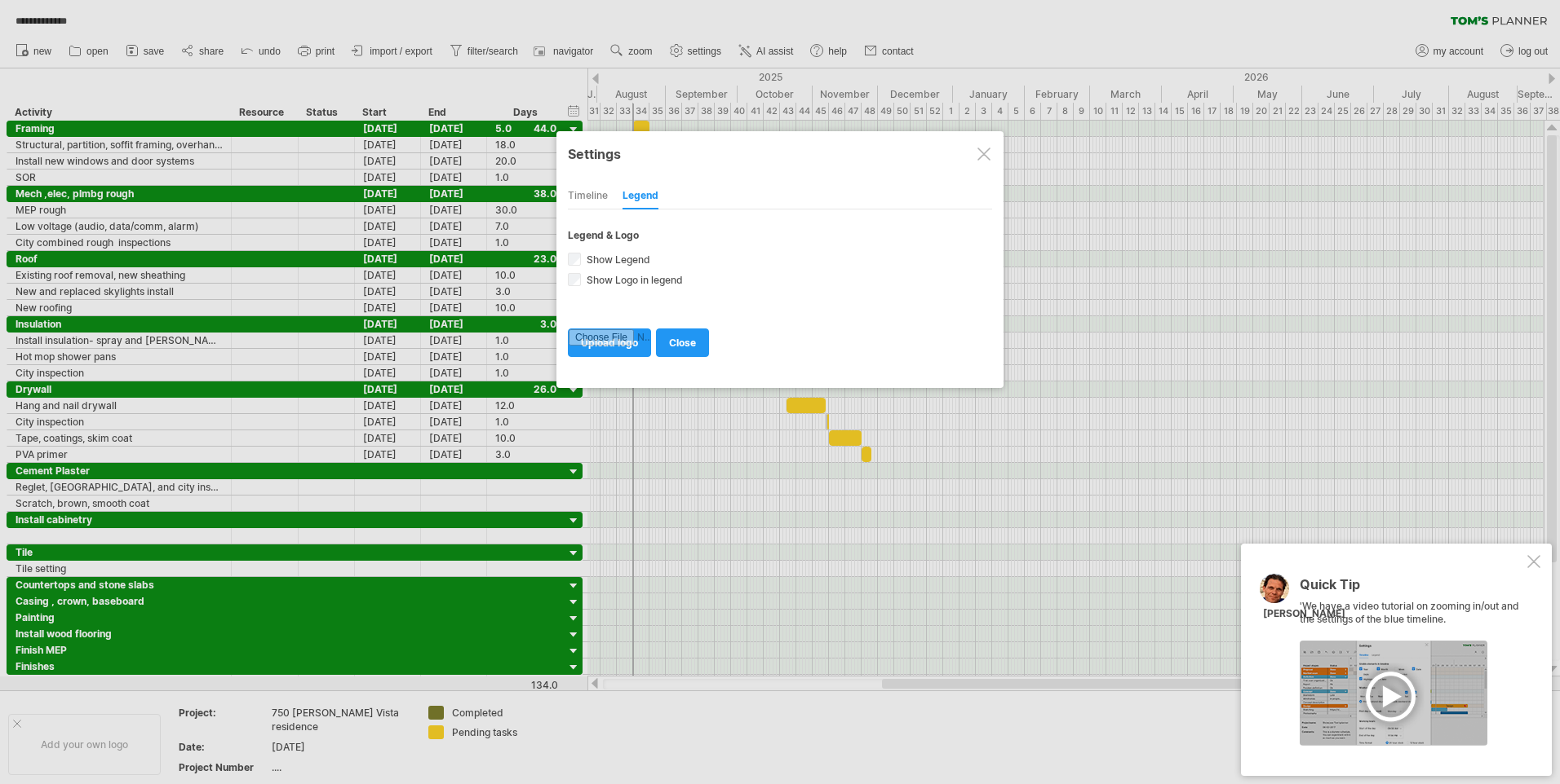
click at [582, 193] on div "Timeline" at bounding box center [588, 196] width 40 height 26
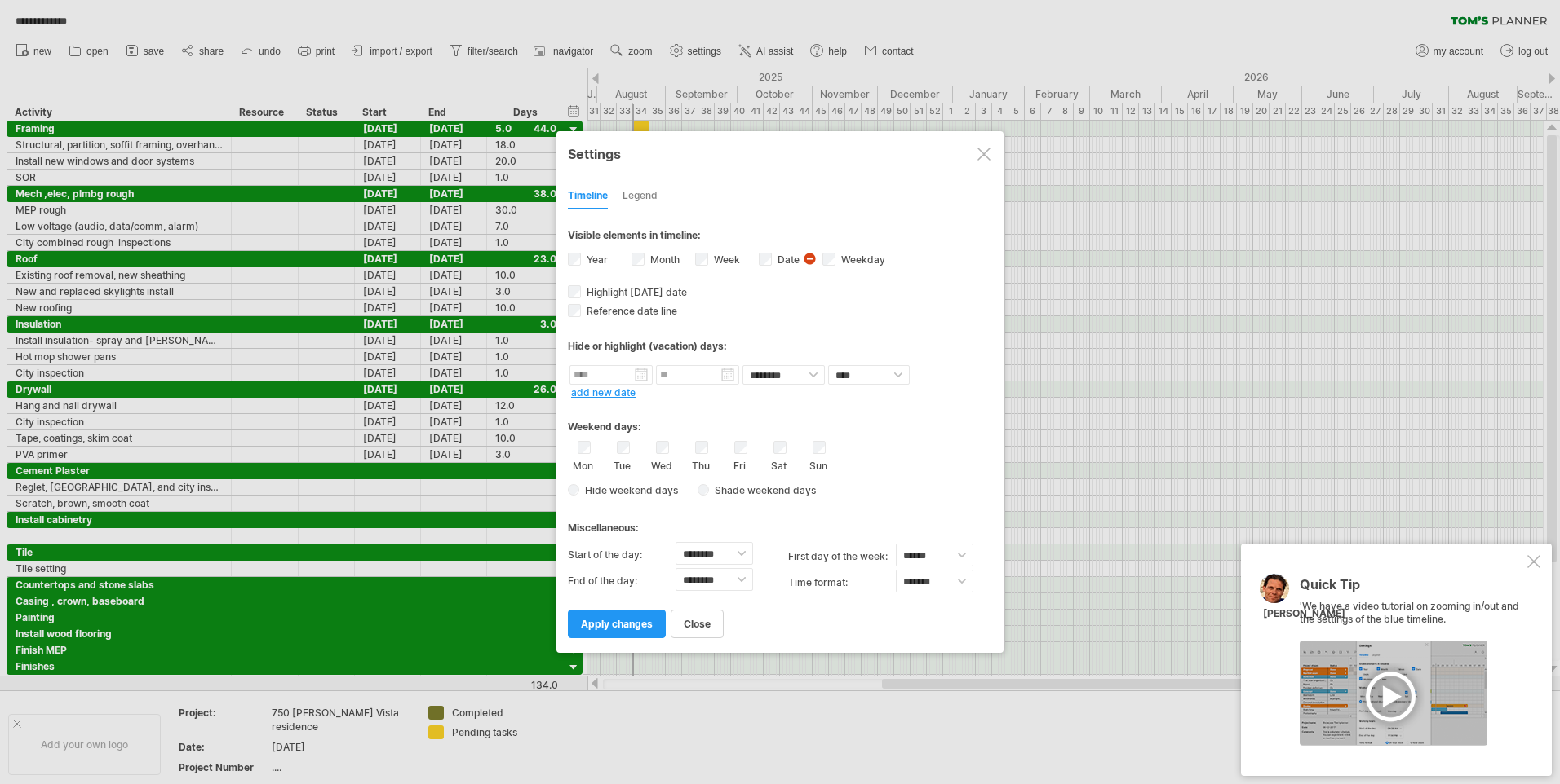
click at [986, 158] on div at bounding box center [984, 154] width 13 height 13
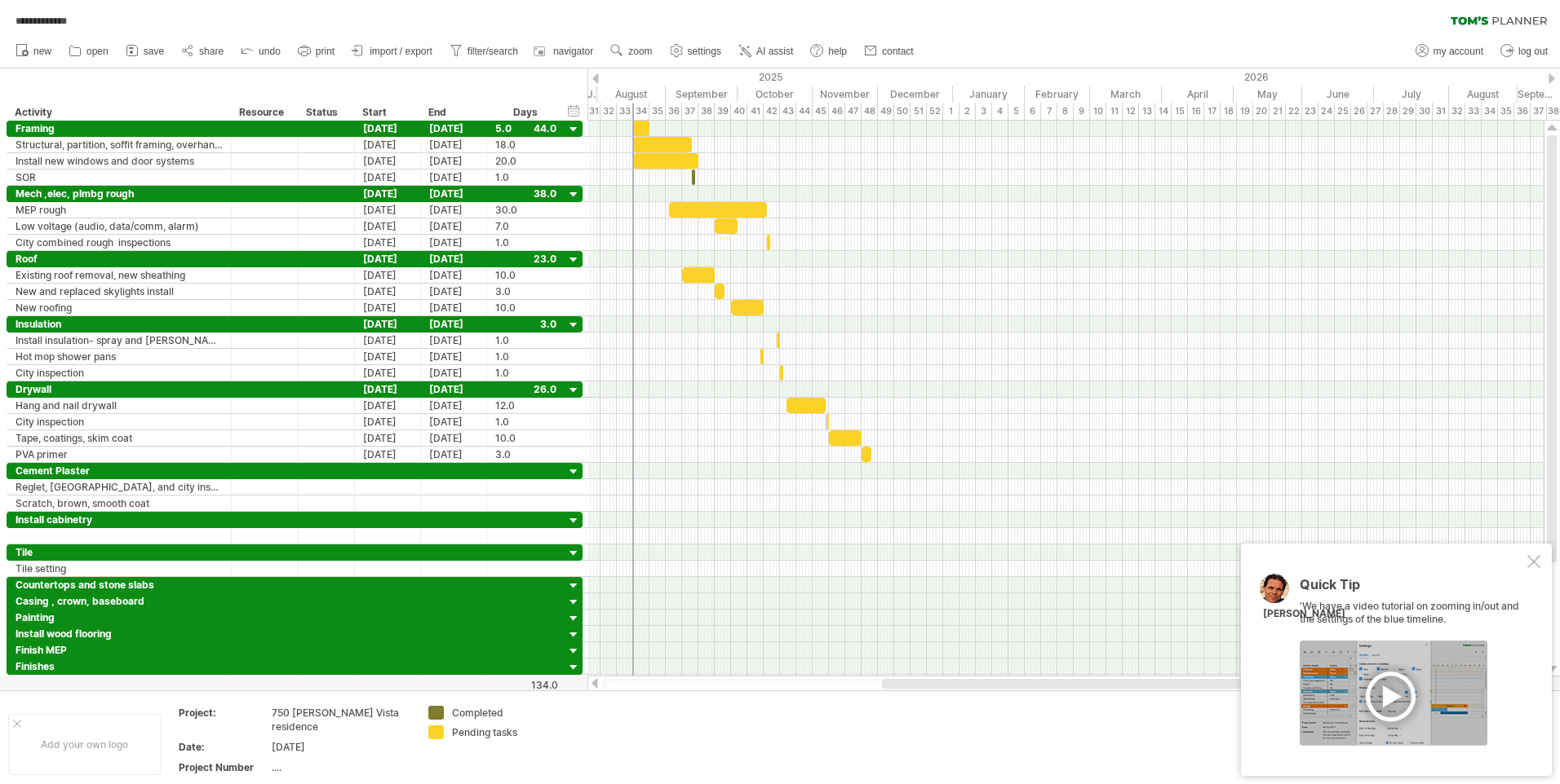
click at [1393, 696] on div at bounding box center [1393, 693] width 188 height 105
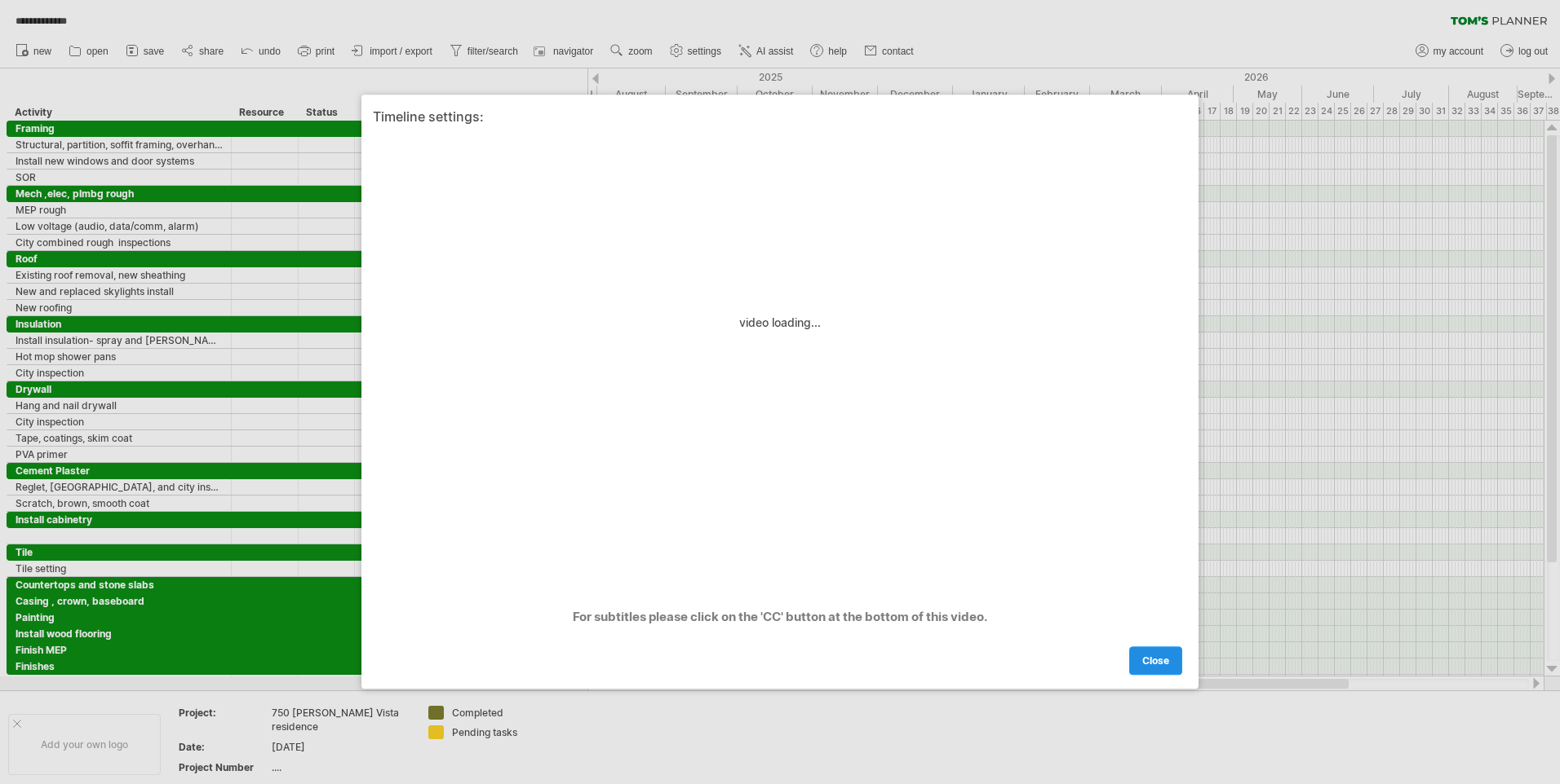
click at [1162, 661] on span "close" at bounding box center [1156, 662] width 27 height 12
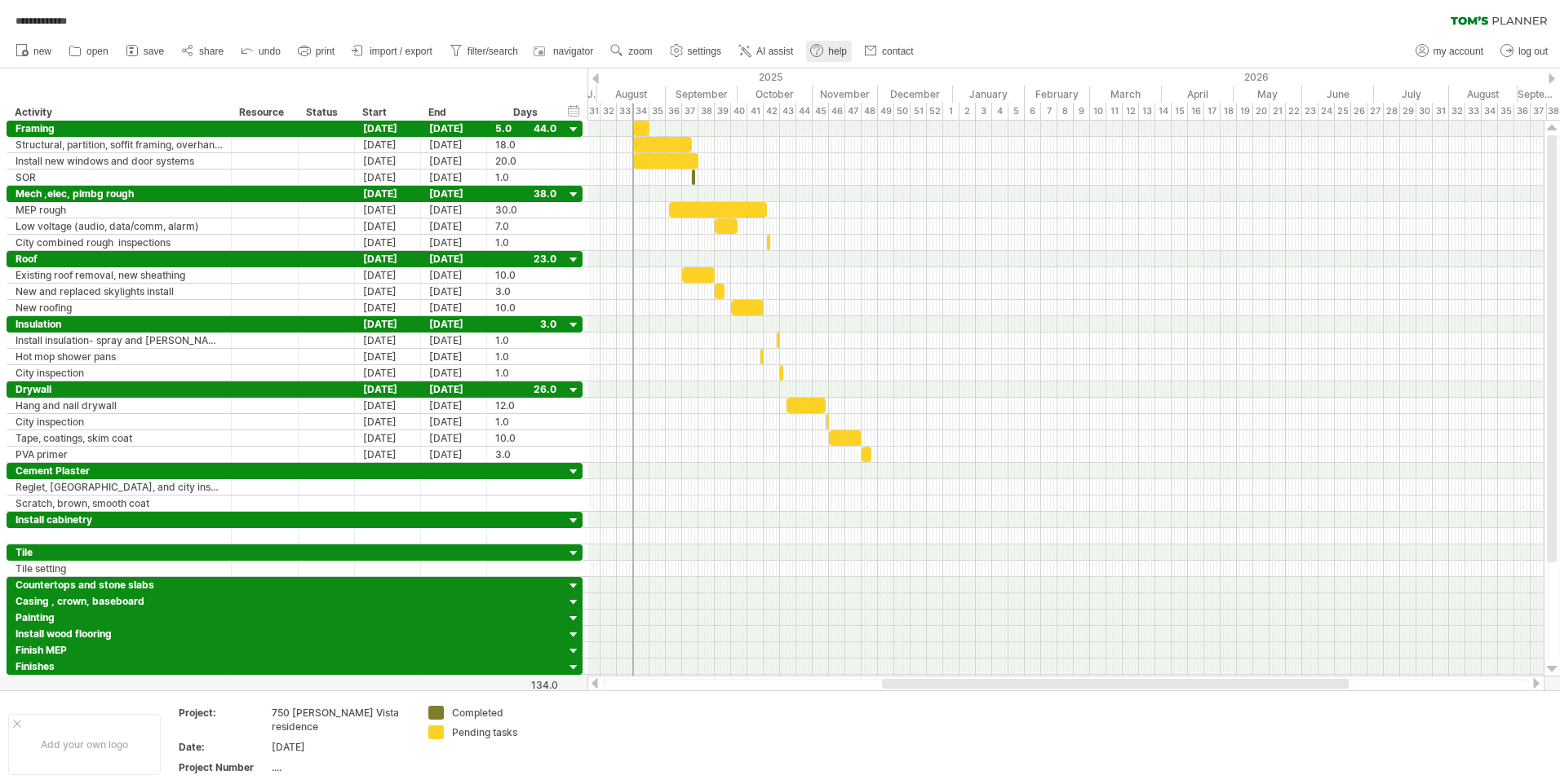
click at [839, 50] on span "help" at bounding box center [837, 51] width 19 height 12
click at [325, 51] on span "print" at bounding box center [325, 51] width 19 height 12
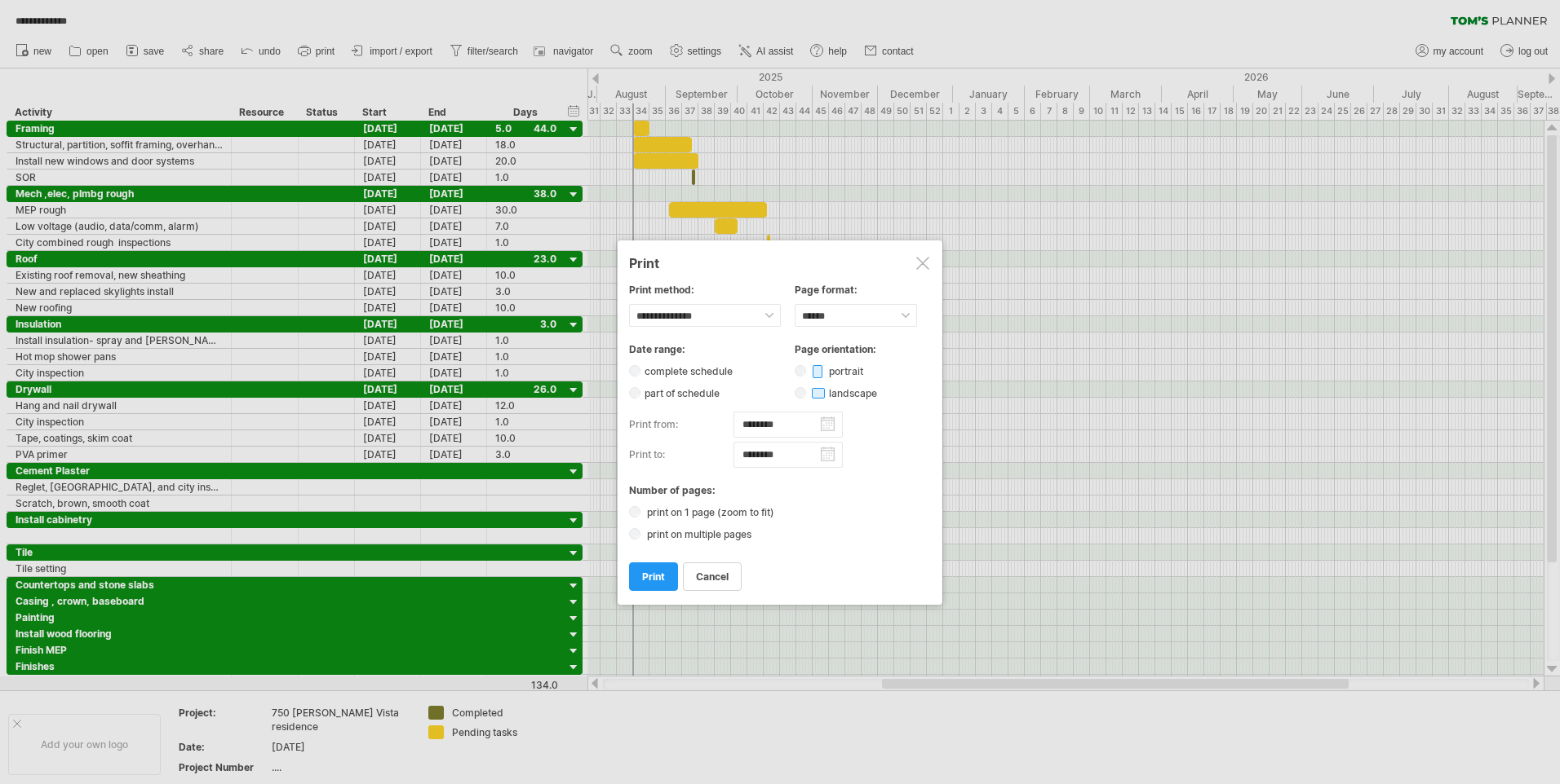
click at [749, 425] on input "********" at bounding box center [788, 424] width 110 height 26
click at [784, 440] on link "next" at bounding box center [784, 440] width 12 height 12
click at [678, 535] on link "18" at bounding box center [682, 533] width 14 height 15
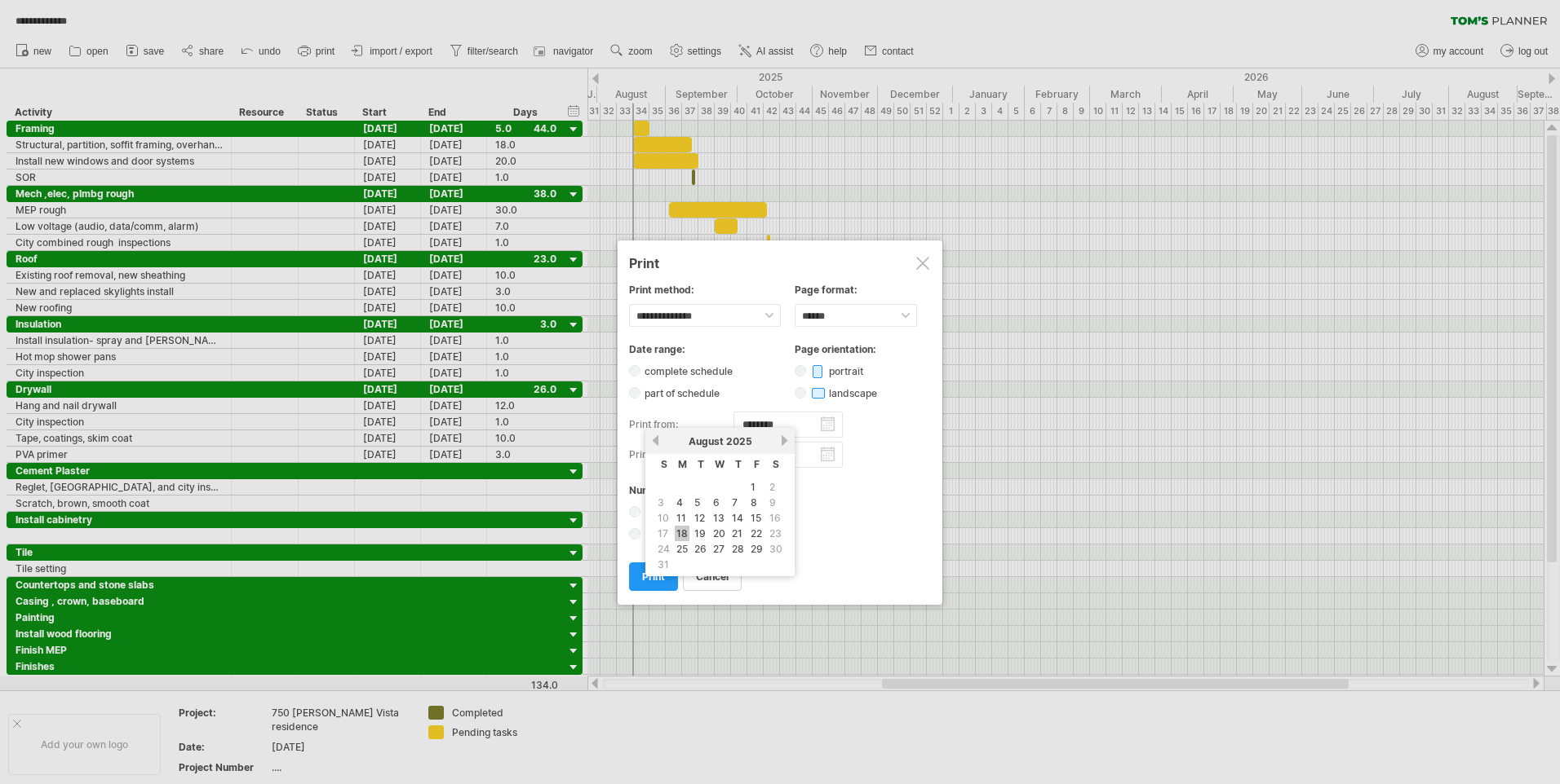
type input "********"
click at [832, 426] on input "********" at bounding box center [788, 424] width 110 height 26
click at [654, 442] on link "previous" at bounding box center [655, 440] width 12 height 12
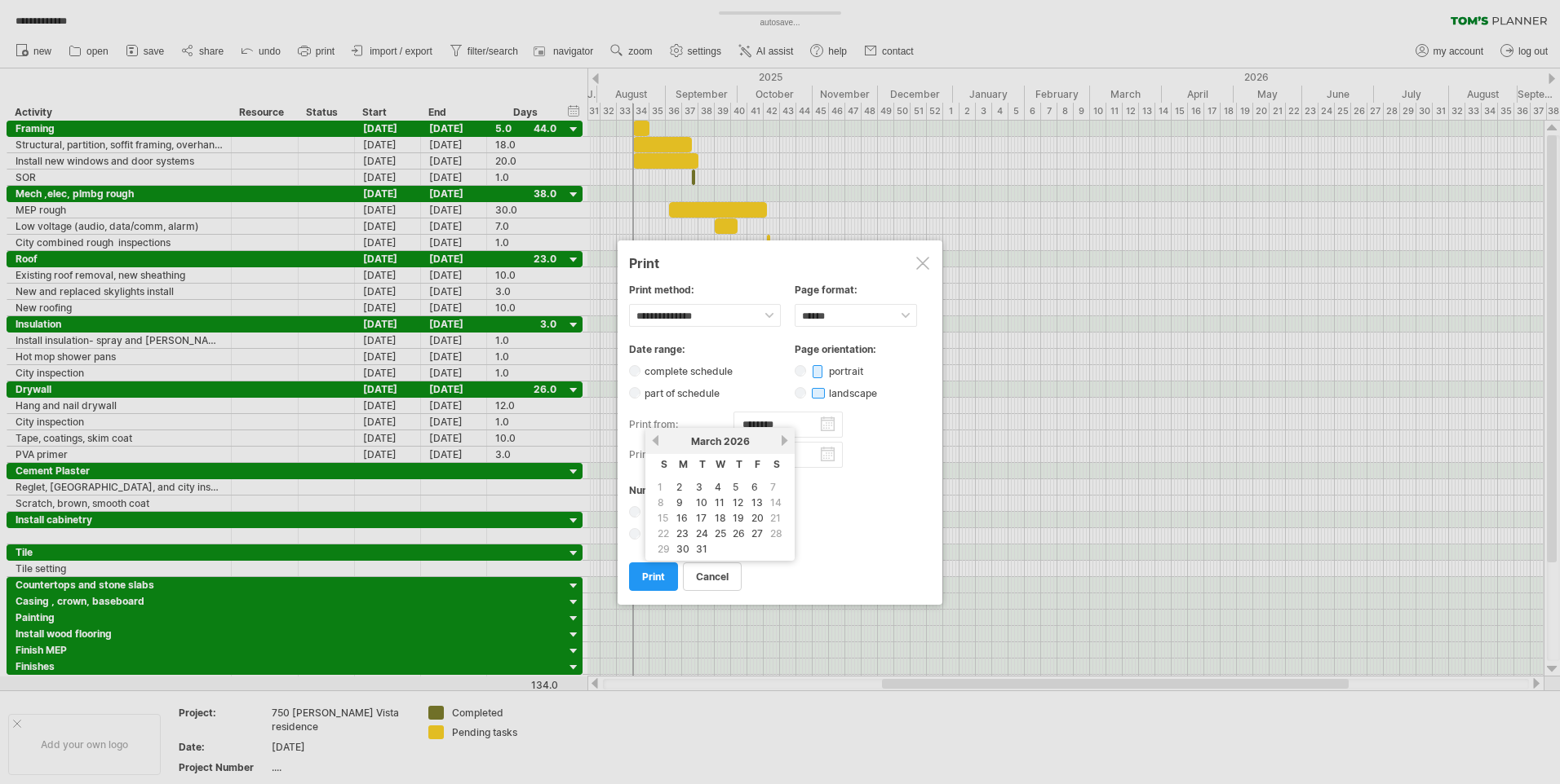
click at [654, 442] on link "previous" at bounding box center [655, 440] width 12 height 12
click at [659, 442] on link "previous" at bounding box center [655, 440] width 12 height 12
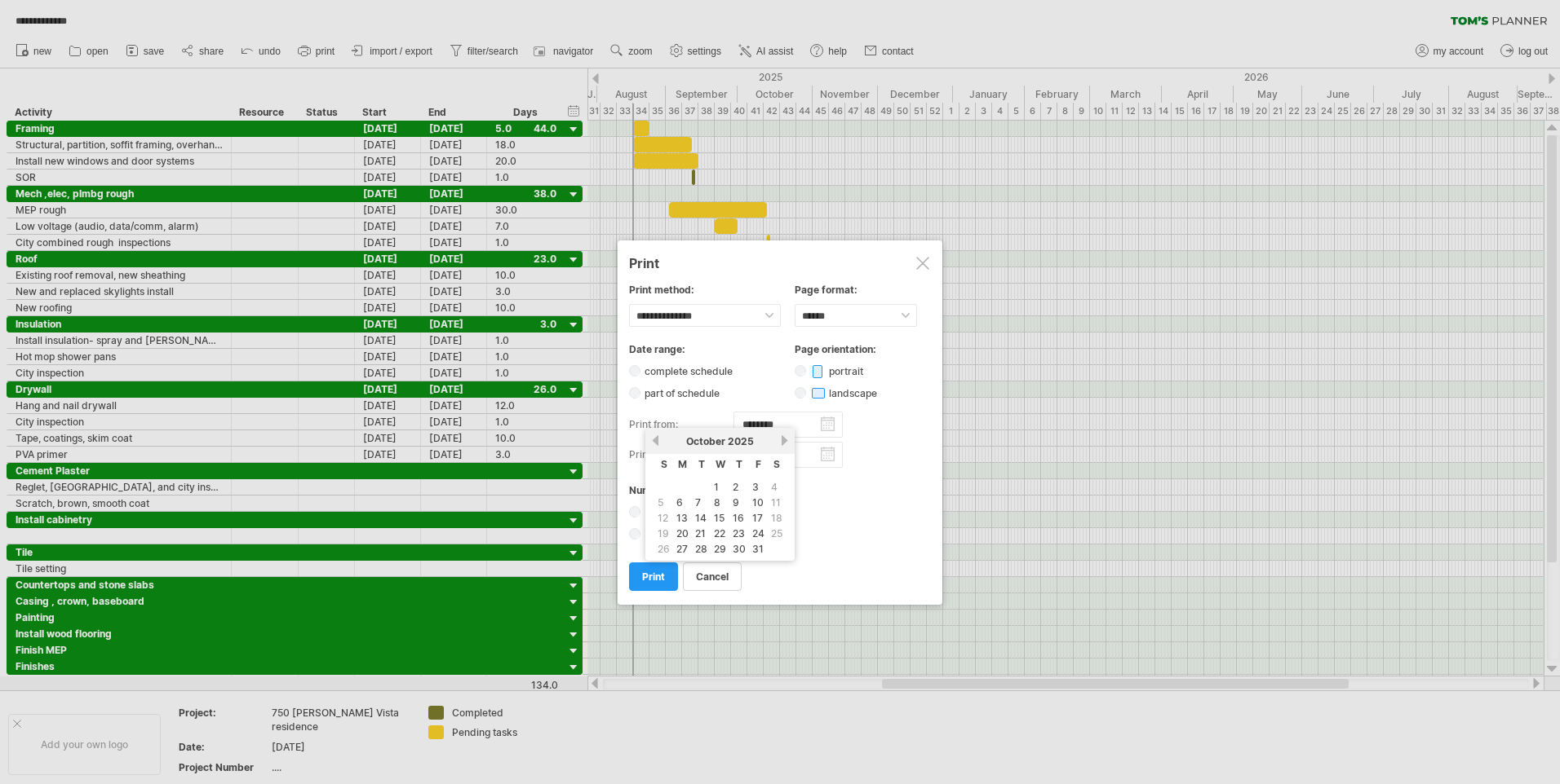
click at [659, 442] on link "previous" at bounding box center [655, 440] width 12 height 12
click at [681, 537] on link "18" at bounding box center [682, 533] width 14 height 15
click at [823, 458] on input "********" at bounding box center [788, 455] width 110 height 26
click at [780, 467] on link "next" at bounding box center [784, 471] width 12 height 12
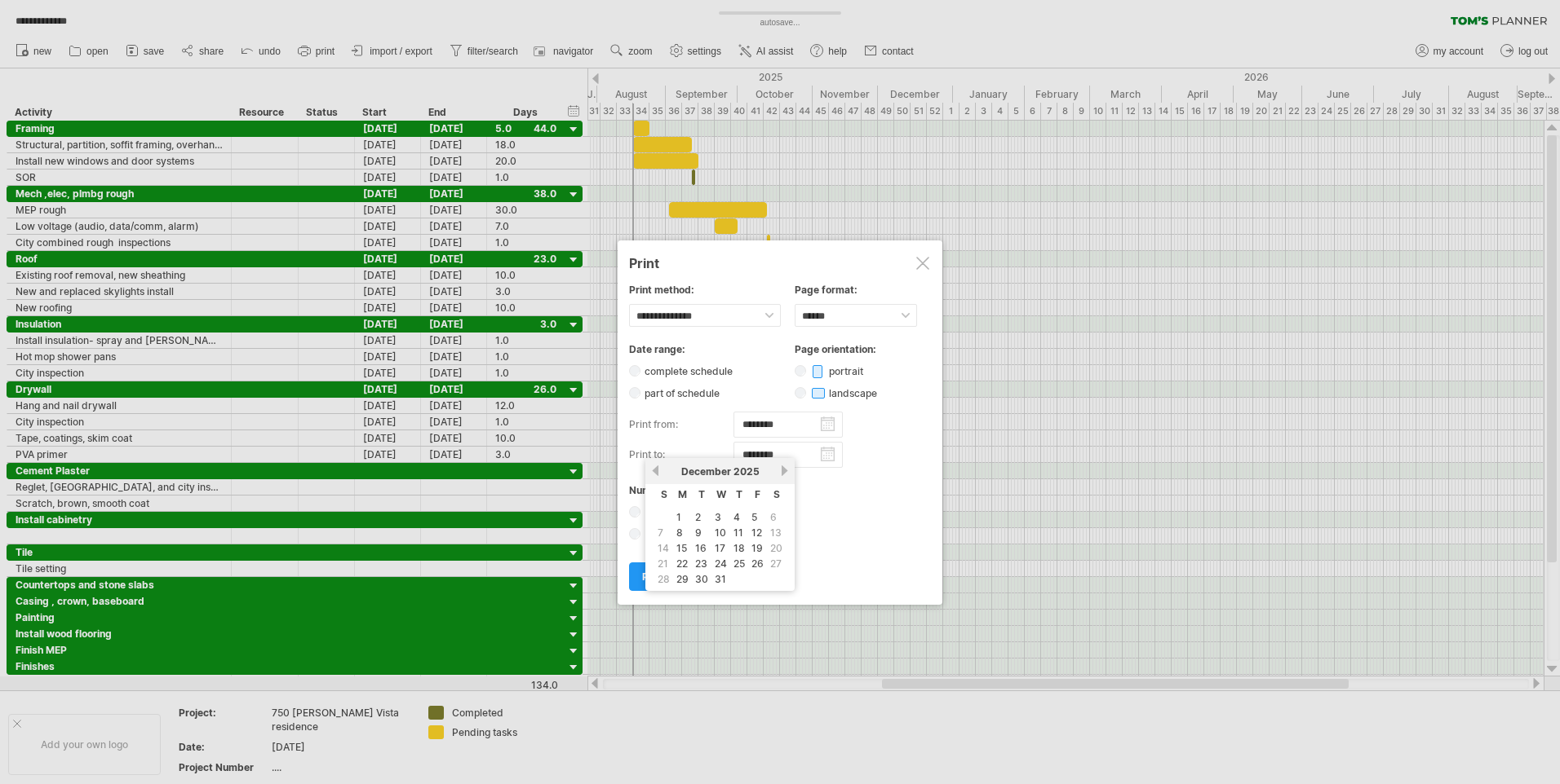
click at [780, 467] on link "next" at bounding box center [784, 471] width 12 height 12
click at [780, 467] on link "next" at bounding box center [783, 471] width 12 height 12
click at [780, 467] on link "next" at bounding box center [784, 471] width 12 height 12
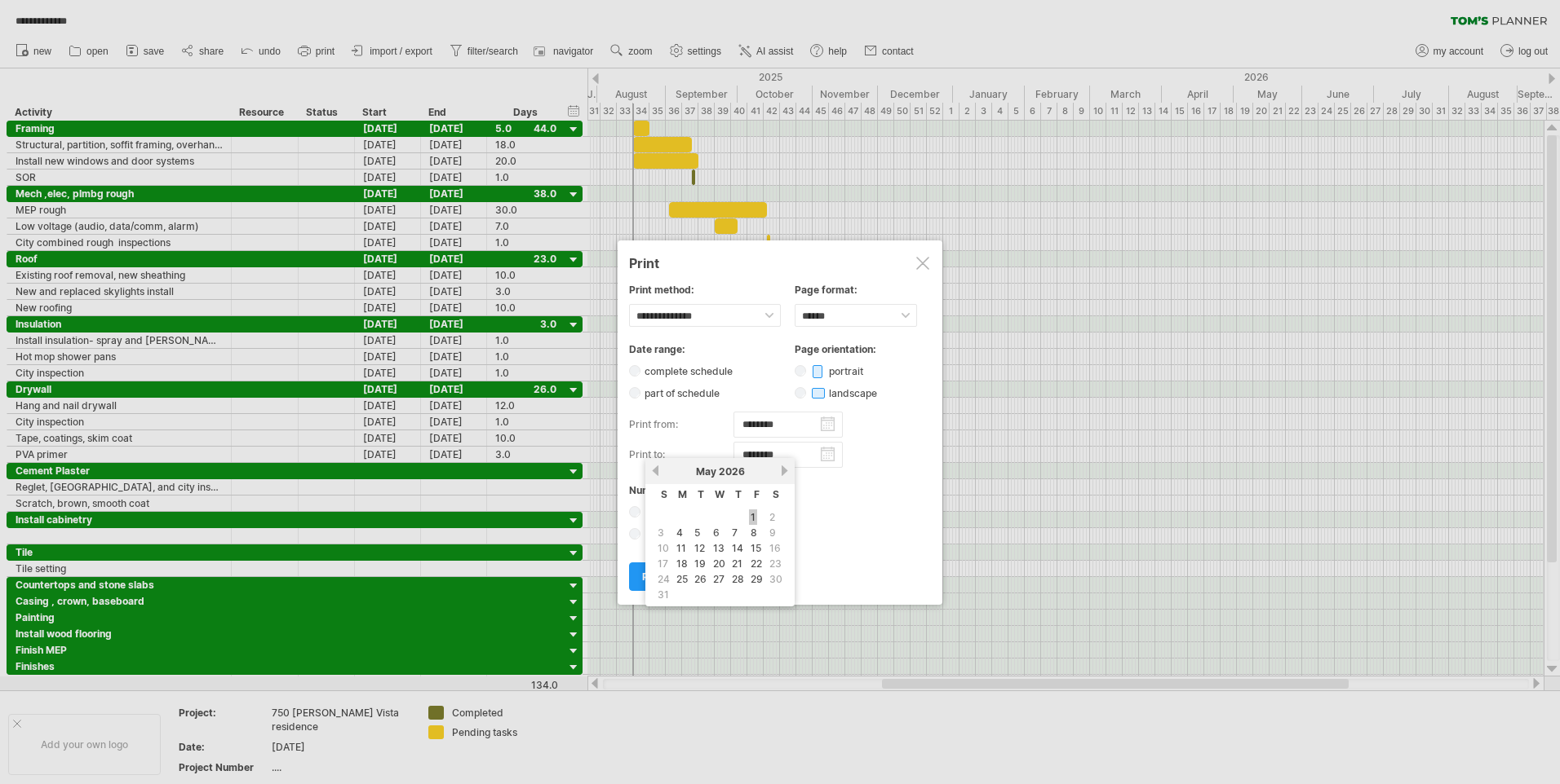
click at [755, 521] on link "1" at bounding box center [752, 517] width 8 height 15
type input "********"
click at [662, 576] on span "print" at bounding box center [654, 577] width 23 height 12
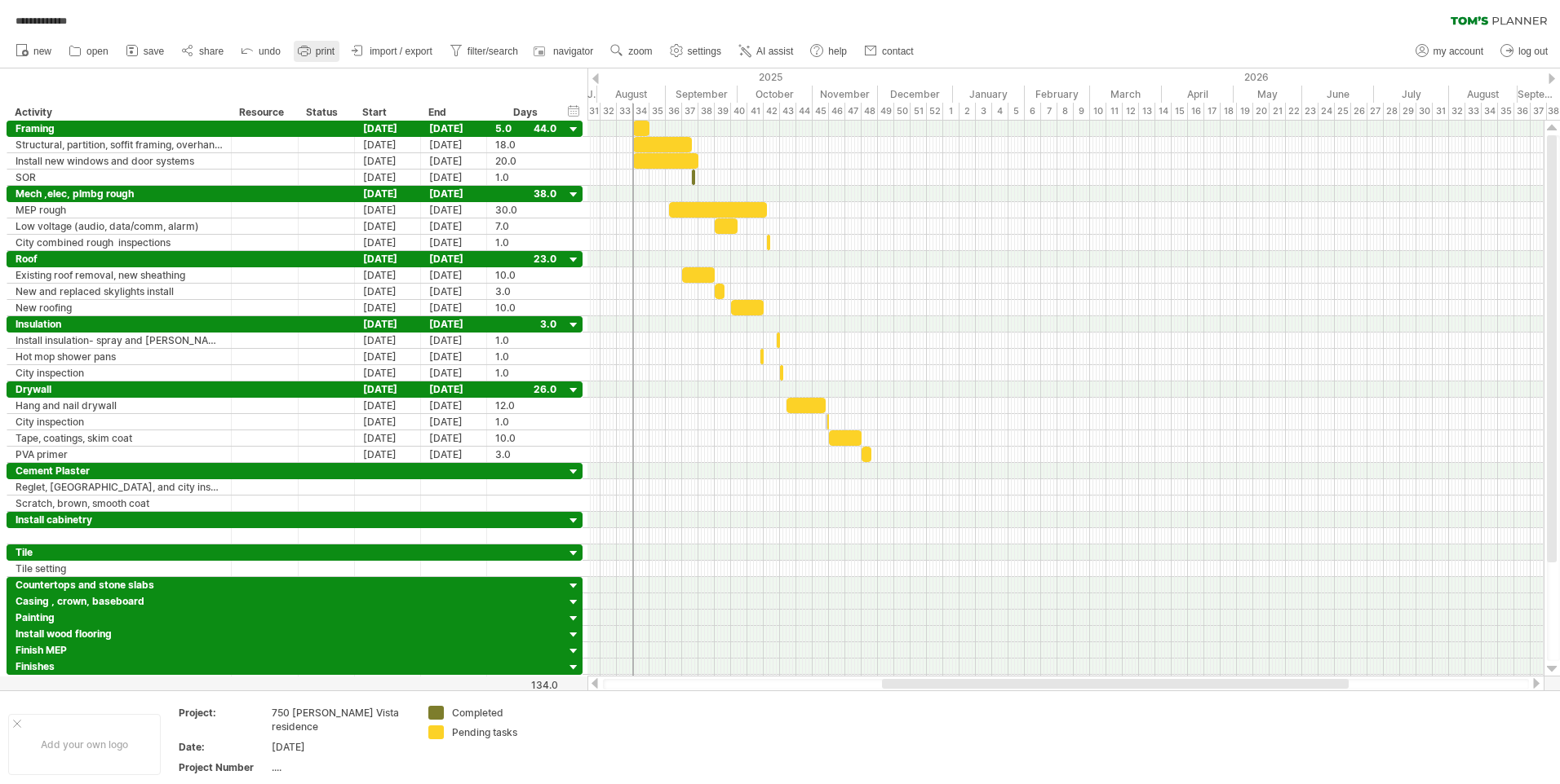
click at [326, 53] on span "print" at bounding box center [325, 51] width 19 height 12
type input "********"
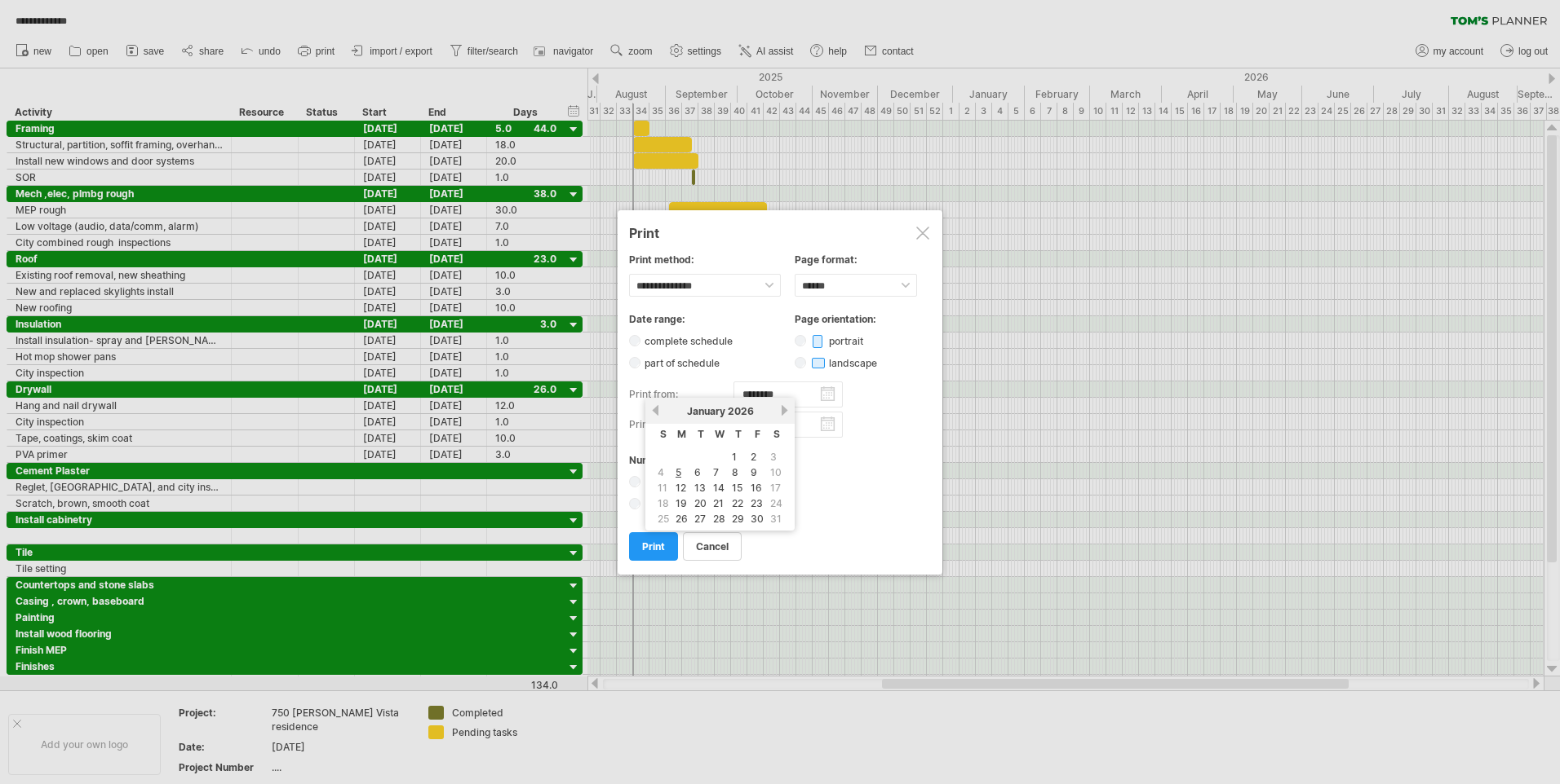
click at [787, 399] on body "**********" at bounding box center [780, 393] width 1560 height 788
click at [829, 393] on input "********" at bounding box center [788, 394] width 110 height 26
click at [654, 409] on link "previous" at bounding box center [655, 410] width 12 height 12
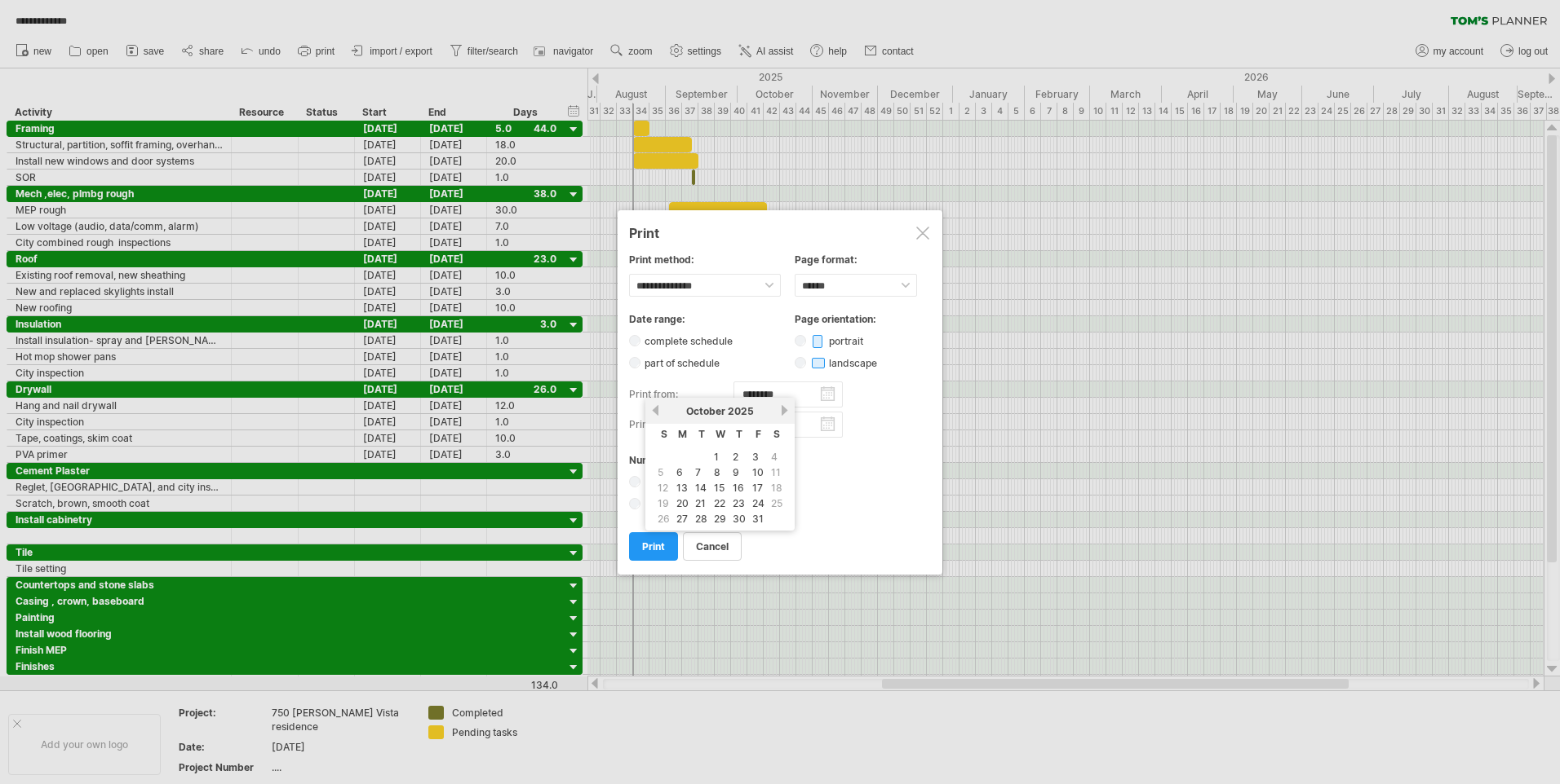
click at [654, 409] on link "previous" at bounding box center [655, 410] width 12 height 12
click at [780, 404] on div "previous next [DATE]" at bounding box center [720, 410] width 150 height 26
click at [785, 406] on link "next" at bounding box center [784, 410] width 12 height 12
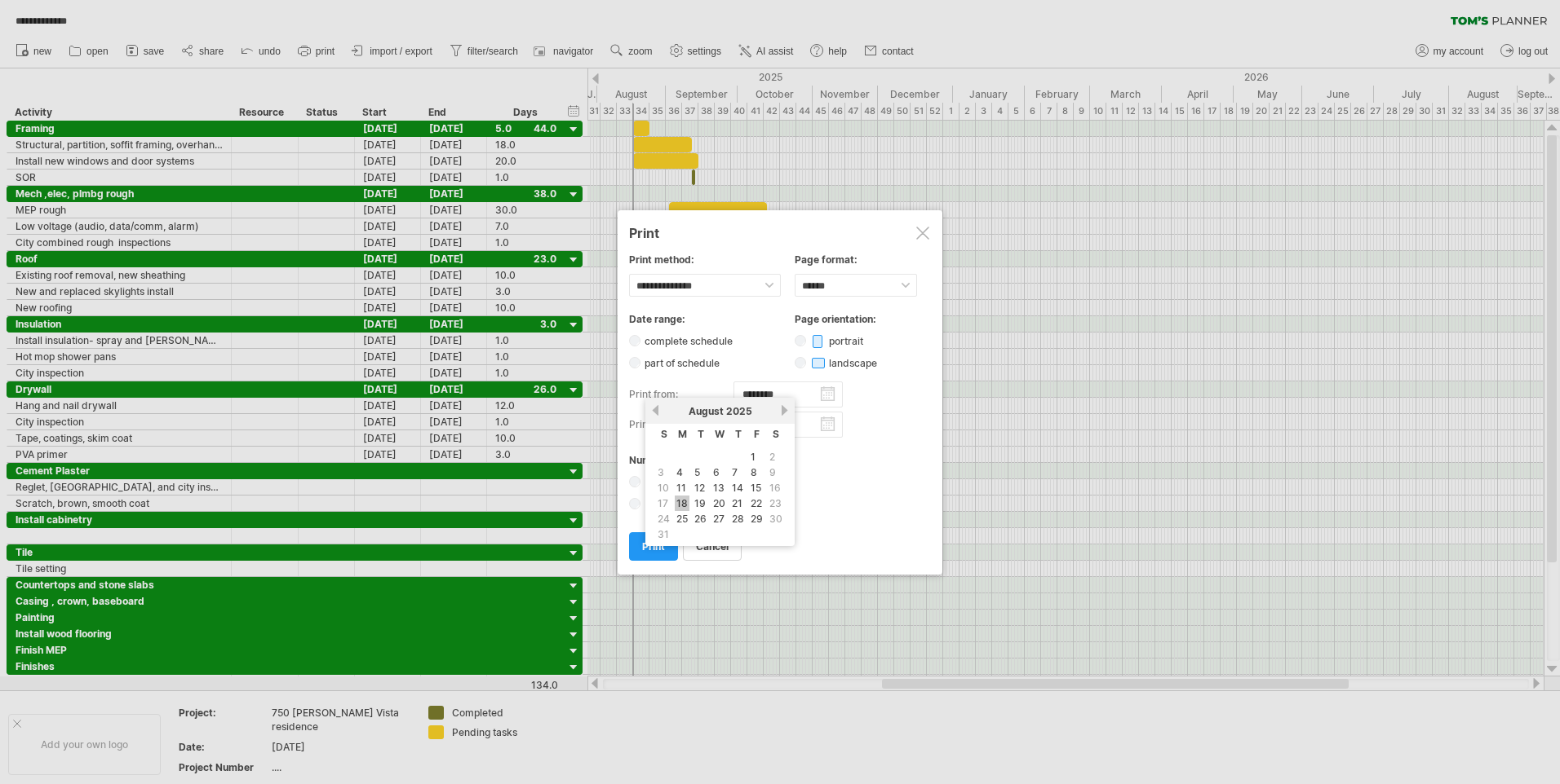
click at [678, 502] on link "18" at bounding box center [682, 503] width 14 height 15
drag, startPoint x: 792, startPoint y: 392, endPoint x: 740, endPoint y: 394, distance: 52.0
click at [740, 394] on input "********" at bounding box center [788, 394] width 110 height 26
click at [942, 380] on div "**********" at bounding box center [780, 392] width 1560 height 784
click at [744, 393] on input "********" at bounding box center [788, 394] width 110 height 26
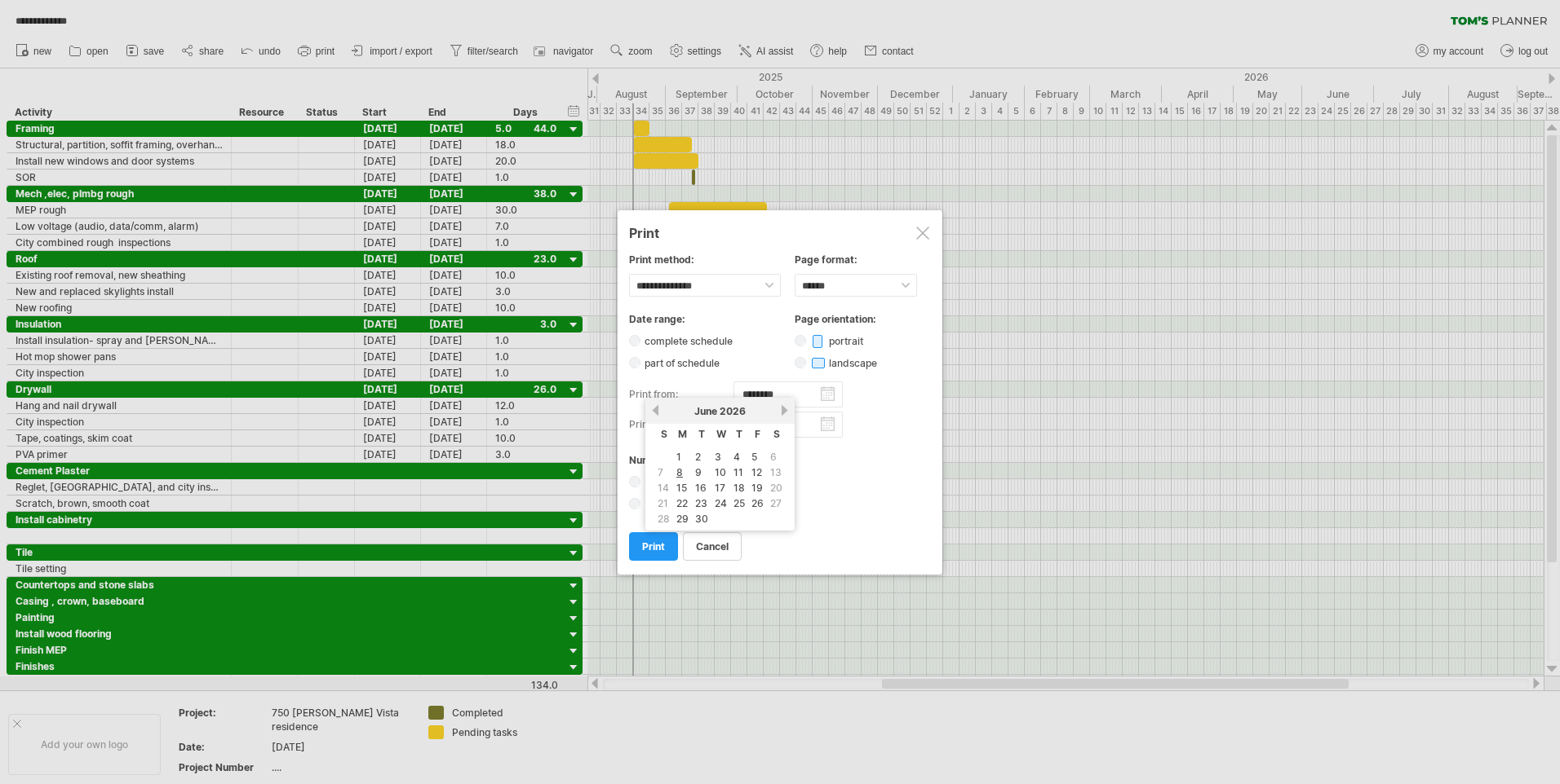
click at [657, 406] on link "previous" at bounding box center [655, 410] width 12 height 12
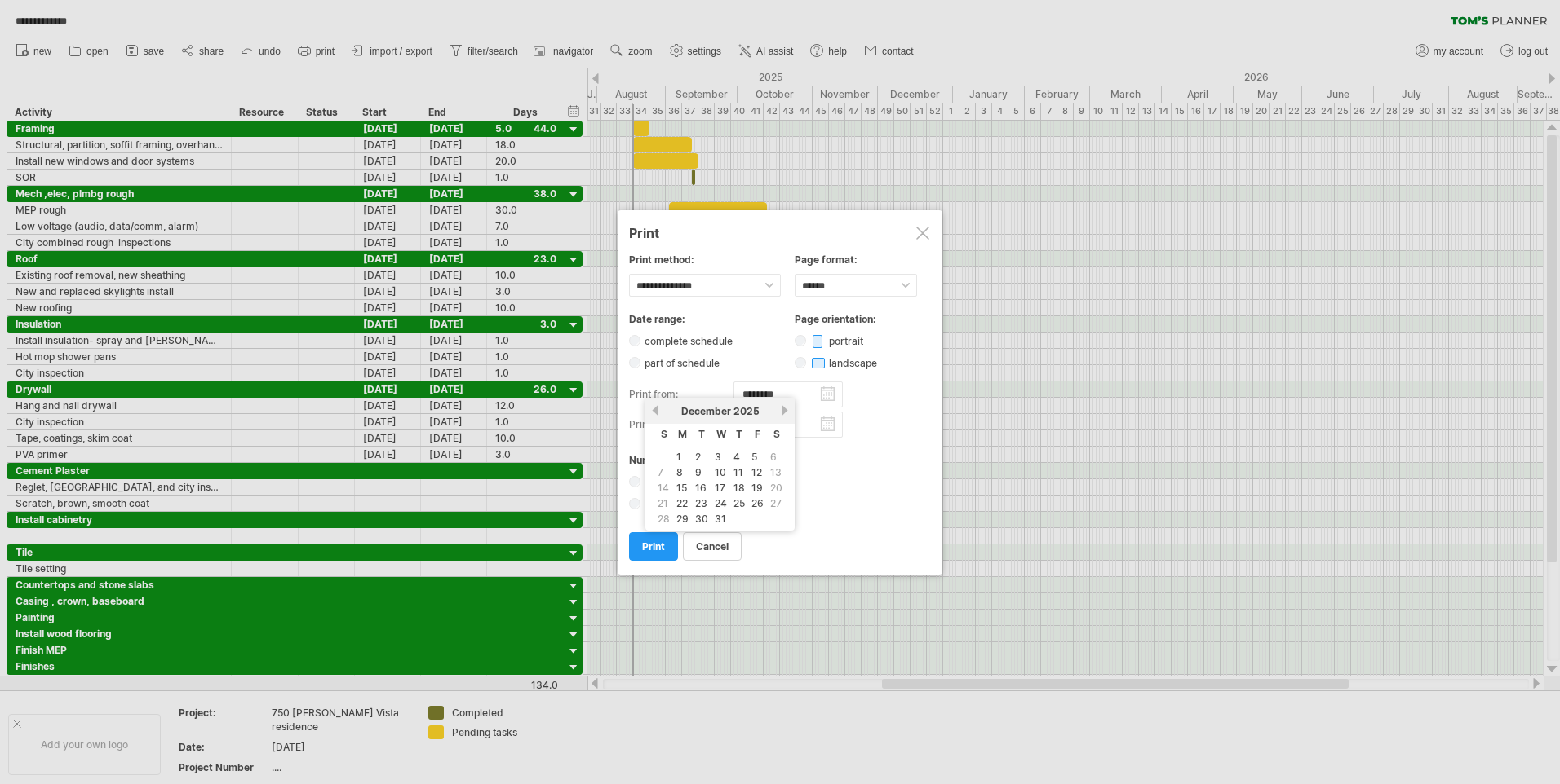
click at [657, 406] on link "previous" at bounding box center [655, 410] width 12 height 12
click at [678, 503] on link "18" at bounding box center [682, 503] width 14 height 15
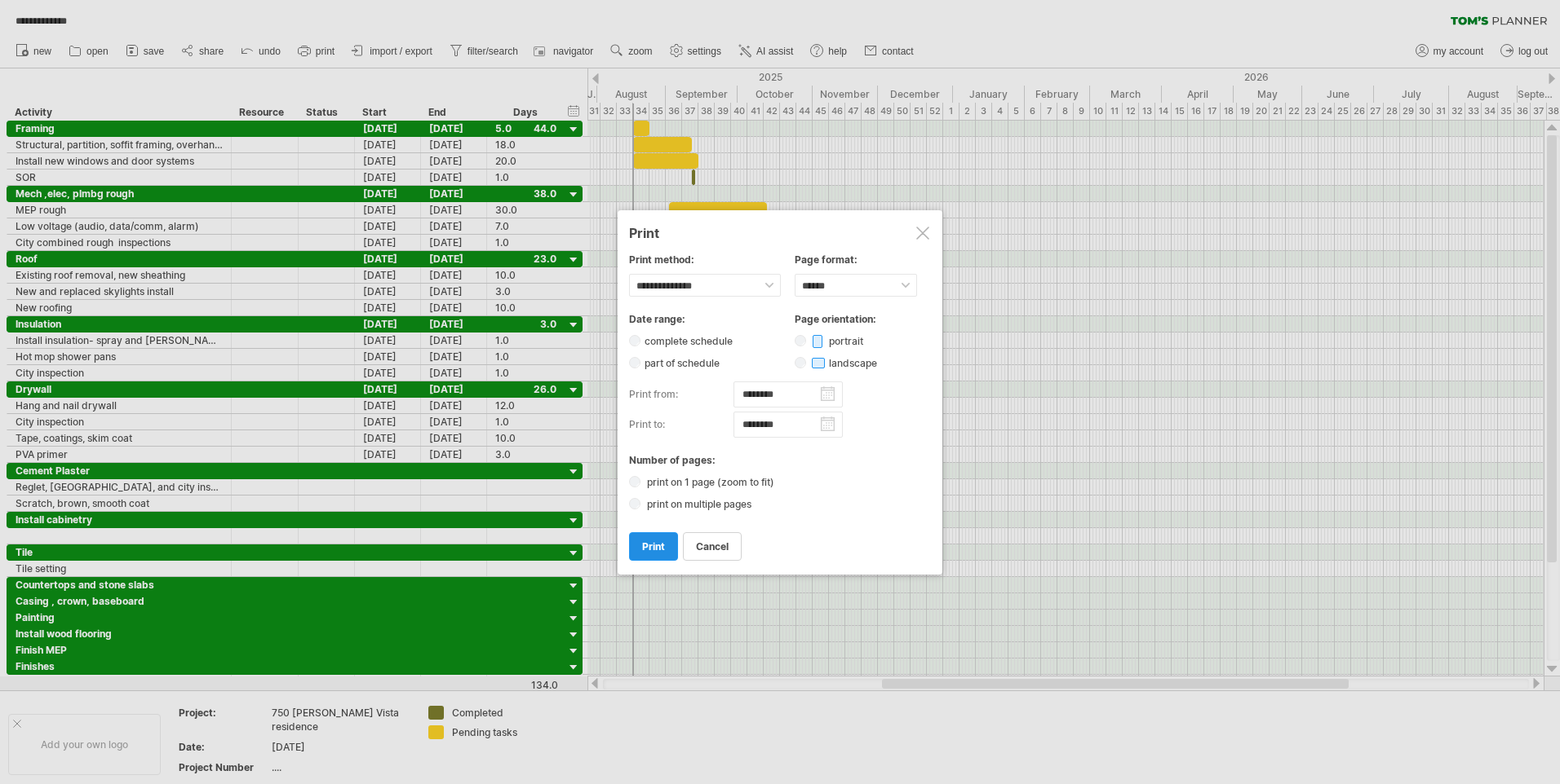
click at [662, 552] on span "print" at bounding box center [654, 546] width 23 height 12
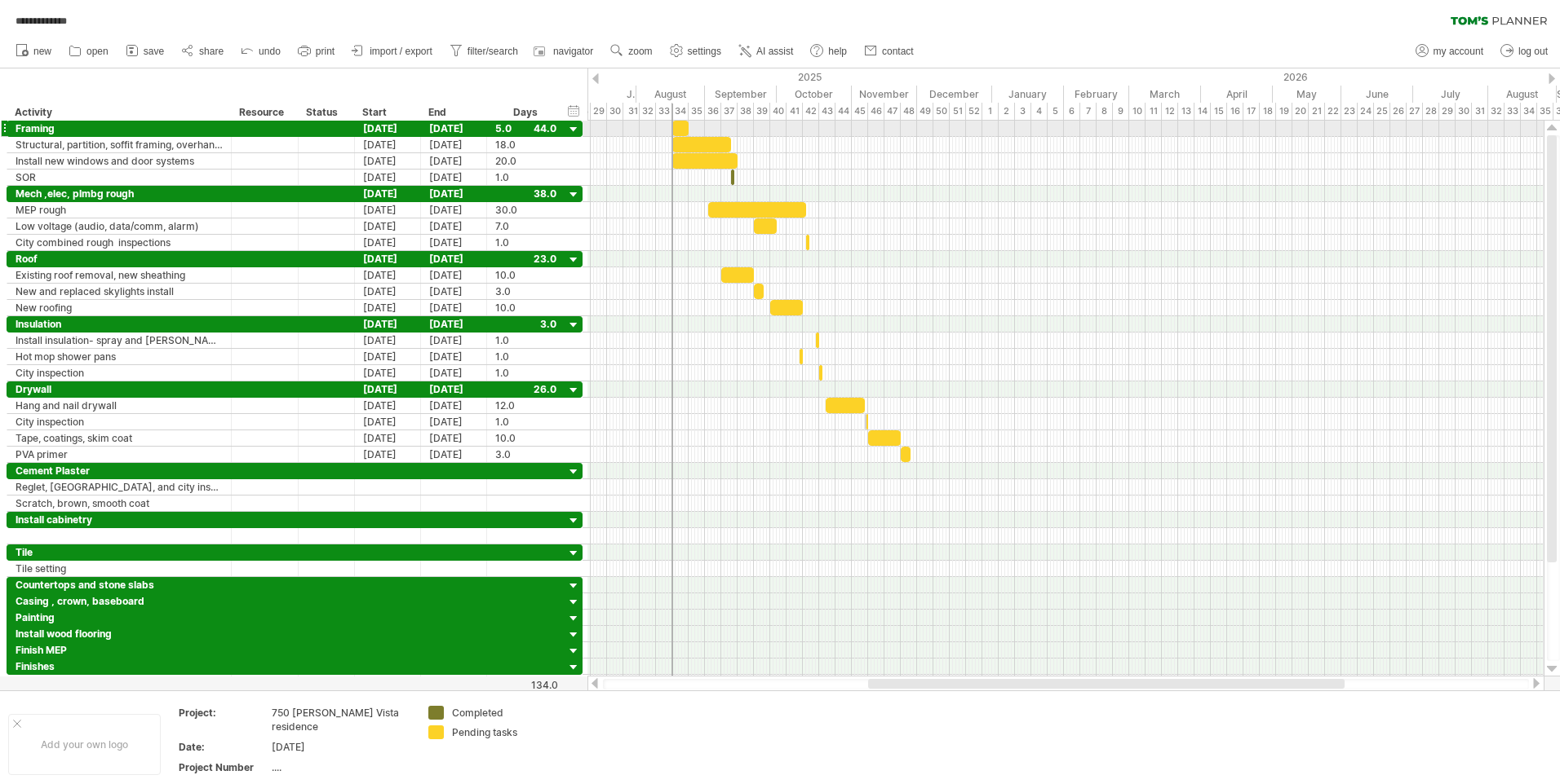
drag, startPoint x: 630, startPoint y: 112, endPoint x: 669, endPoint y: 129, distance: 42.5
click at [669, 129] on div "**********" at bounding box center [780, 392] width 1560 height 784
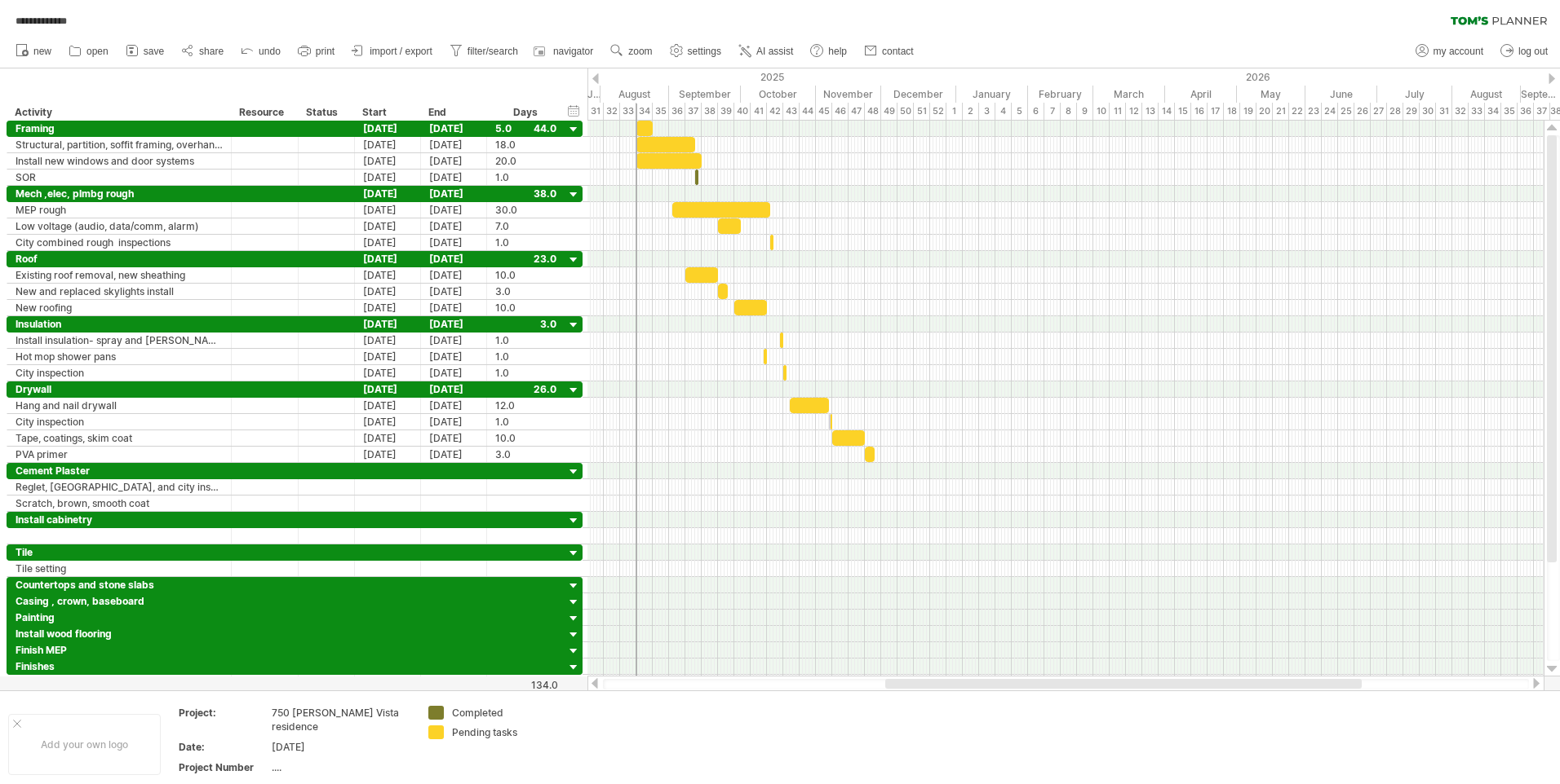
drag, startPoint x: 901, startPoint y: 683, endPoint x: 919, endPoint y: 684, distance: 18.0
click at [919, 684] on div at bounding box center [1123, 683] width 476 height 10
click at [316, 44] on link "print" at bounding box center [316, 52] width 45 height 21
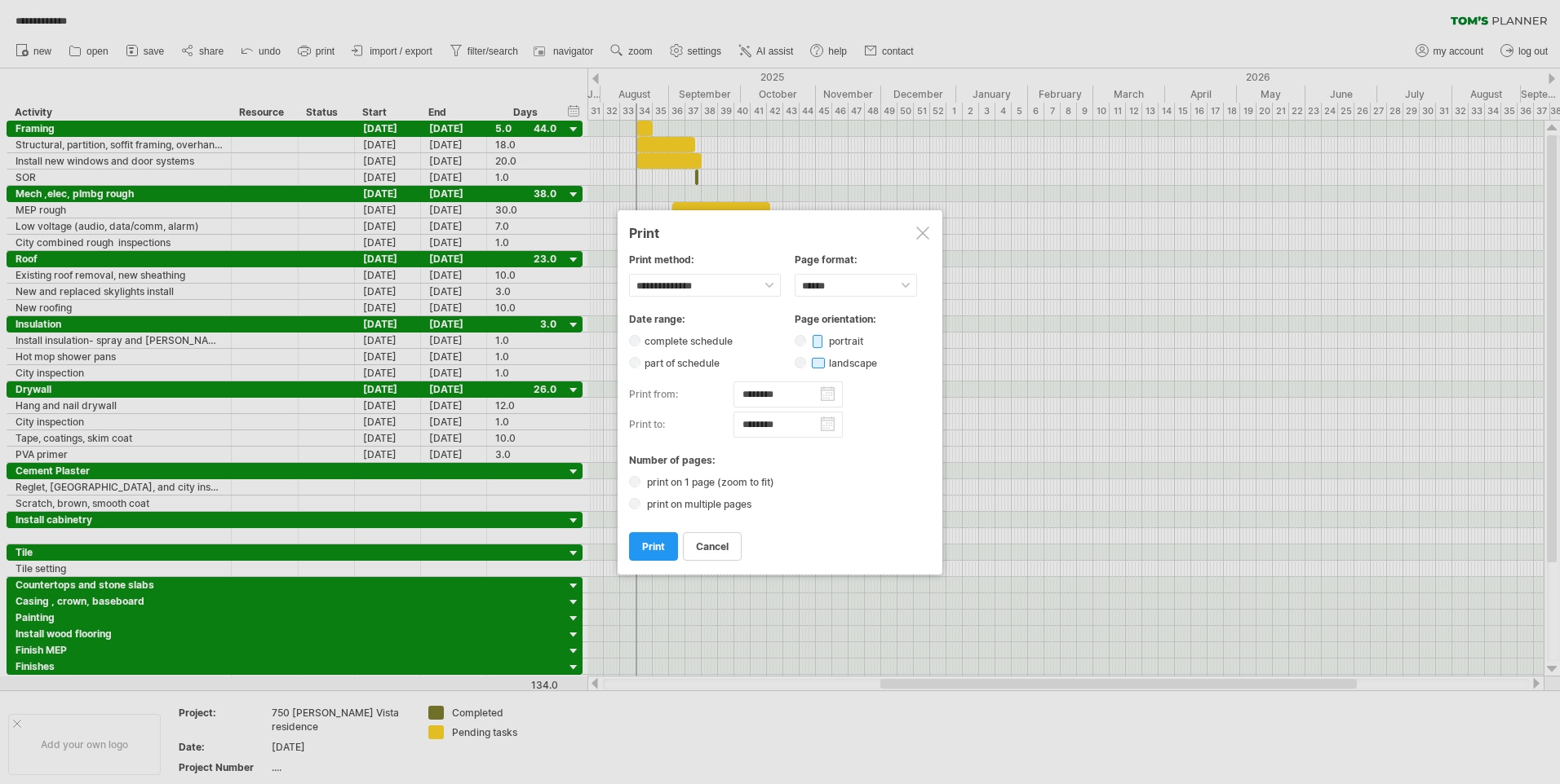
click at [797, 395] on input "********" at bounding box center [788, 394] width 110 height 26
click at [661, 411] on div "[DATE]" at bounding box center [719, 411] width 118 height 12
click at [654, 407] on link "previous" at bounding box center [655, 410] width 12 height 12
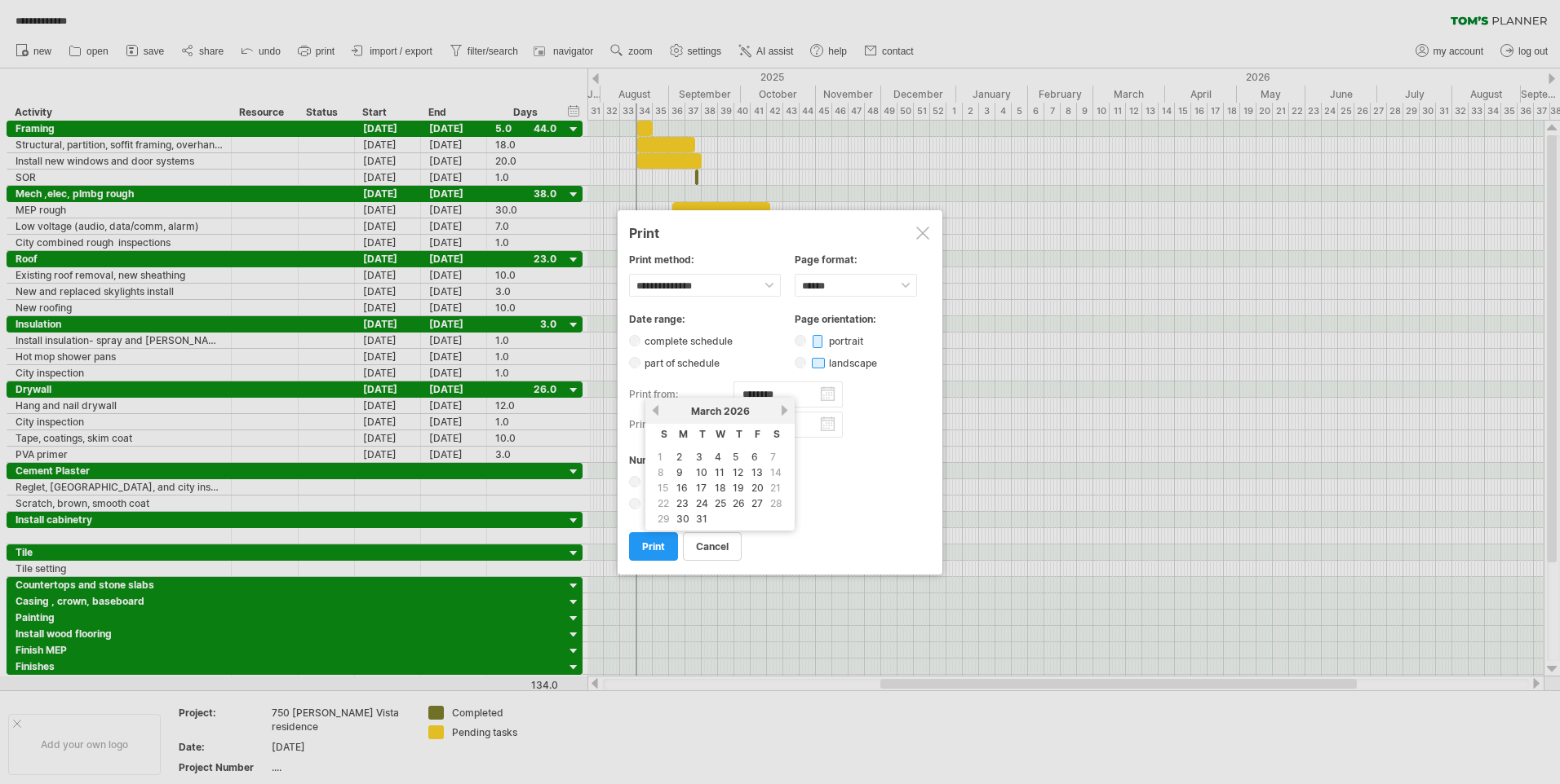
click at [654, 407] on link "previous" at bounding box center [655, 410] width 12 height 12
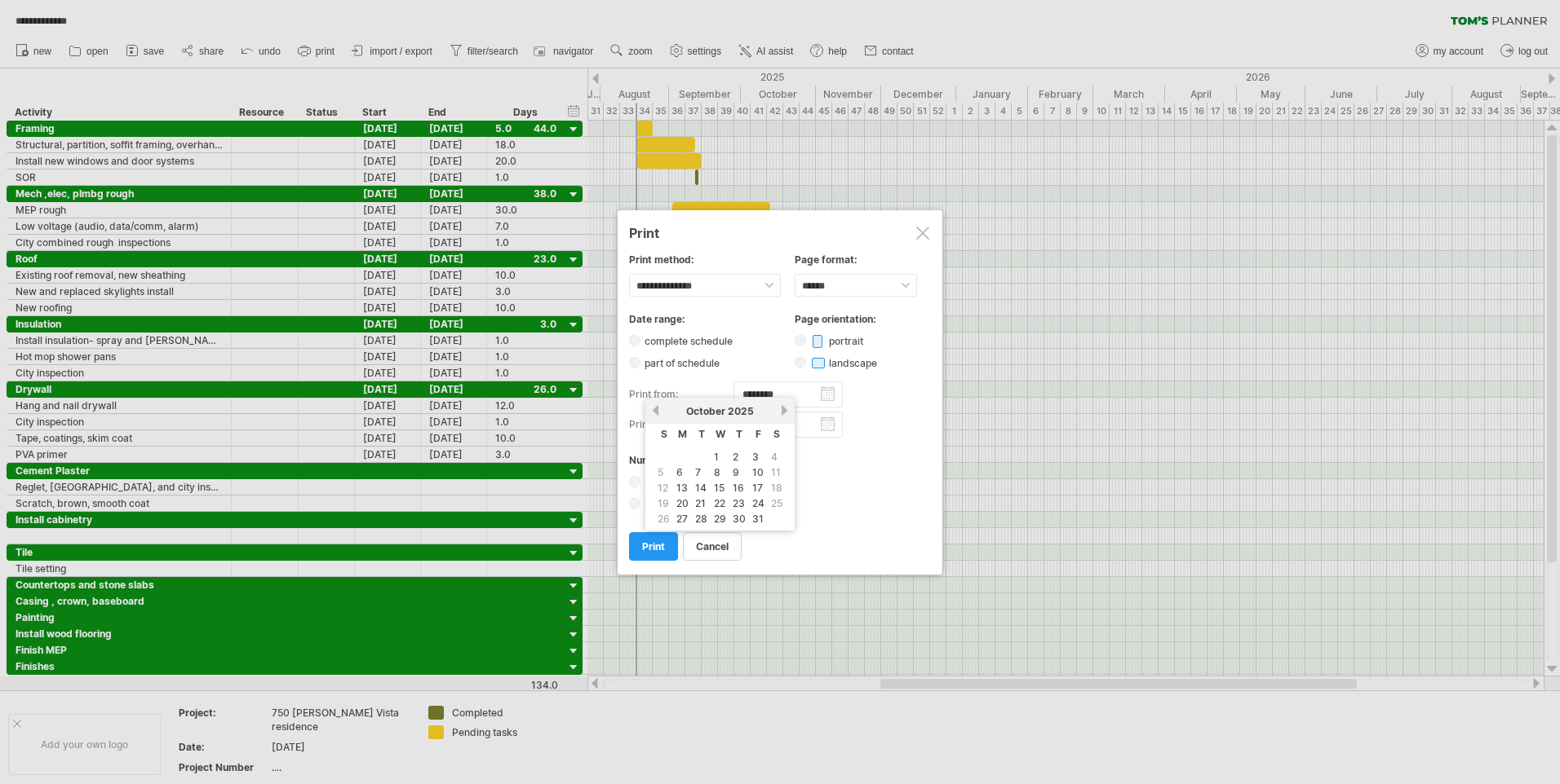
click at [654, 407] on link "previous" at bounding box center [655, 410] width 12 height 12
click at [678, 498] on link "18" at bounding box center [682, 503] width 14 height 15
type input "********"
click at [829, 424] on input "********" at bounding box center [788, 424] width 110 height 26
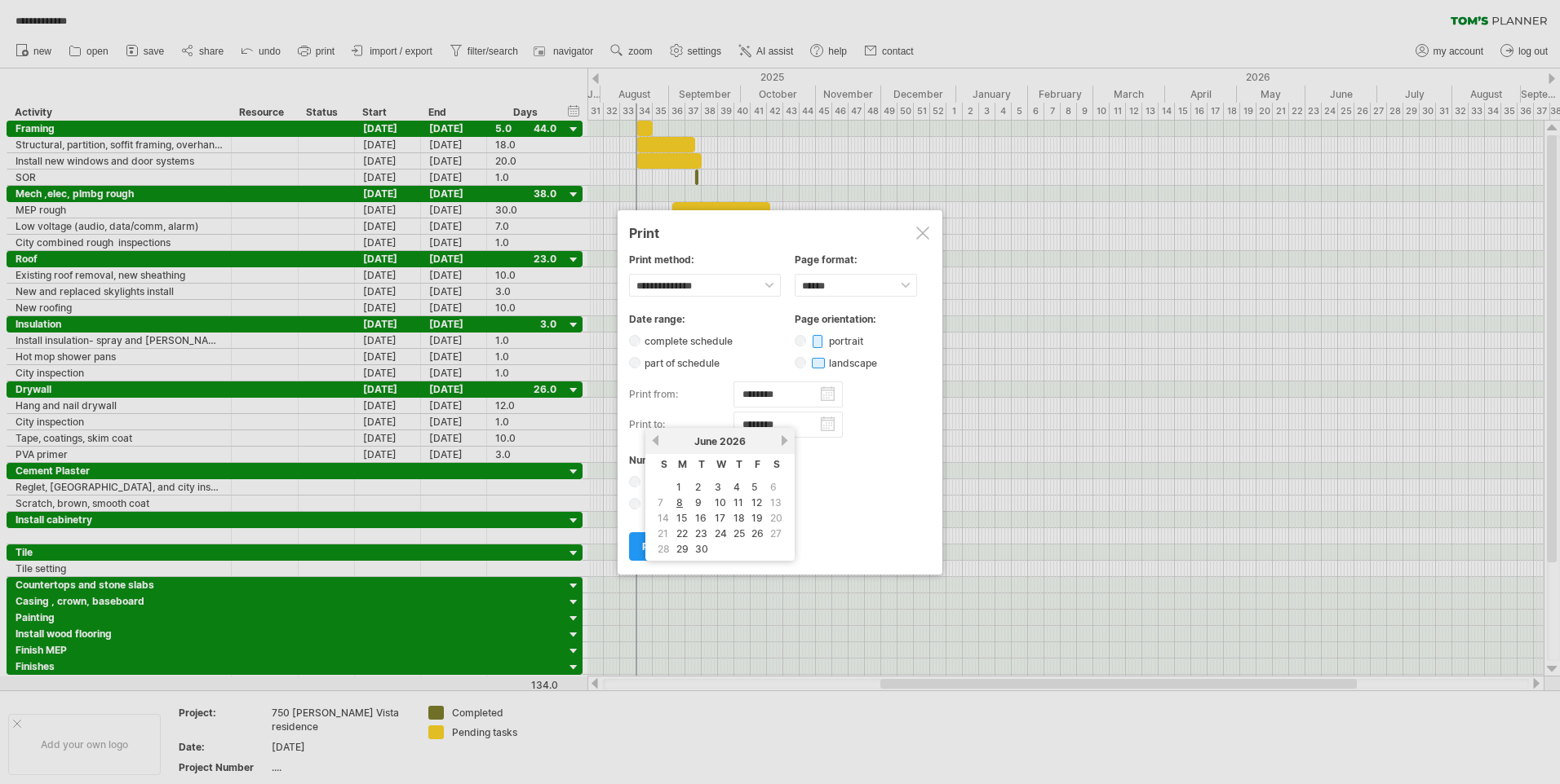
click at [655, 439] on link "previous" at bounding box center [655, 440] width 12 height 12
click at [777, 437] on div "[DATE]" at bounding box center [719, 441] width 118 height 12
click at [784, 438] on link "next" at bounding box center [784, 440] width 12 height 12
click at [754, 482] on link "1" at bounding box center [752, 487] width 8 height 15
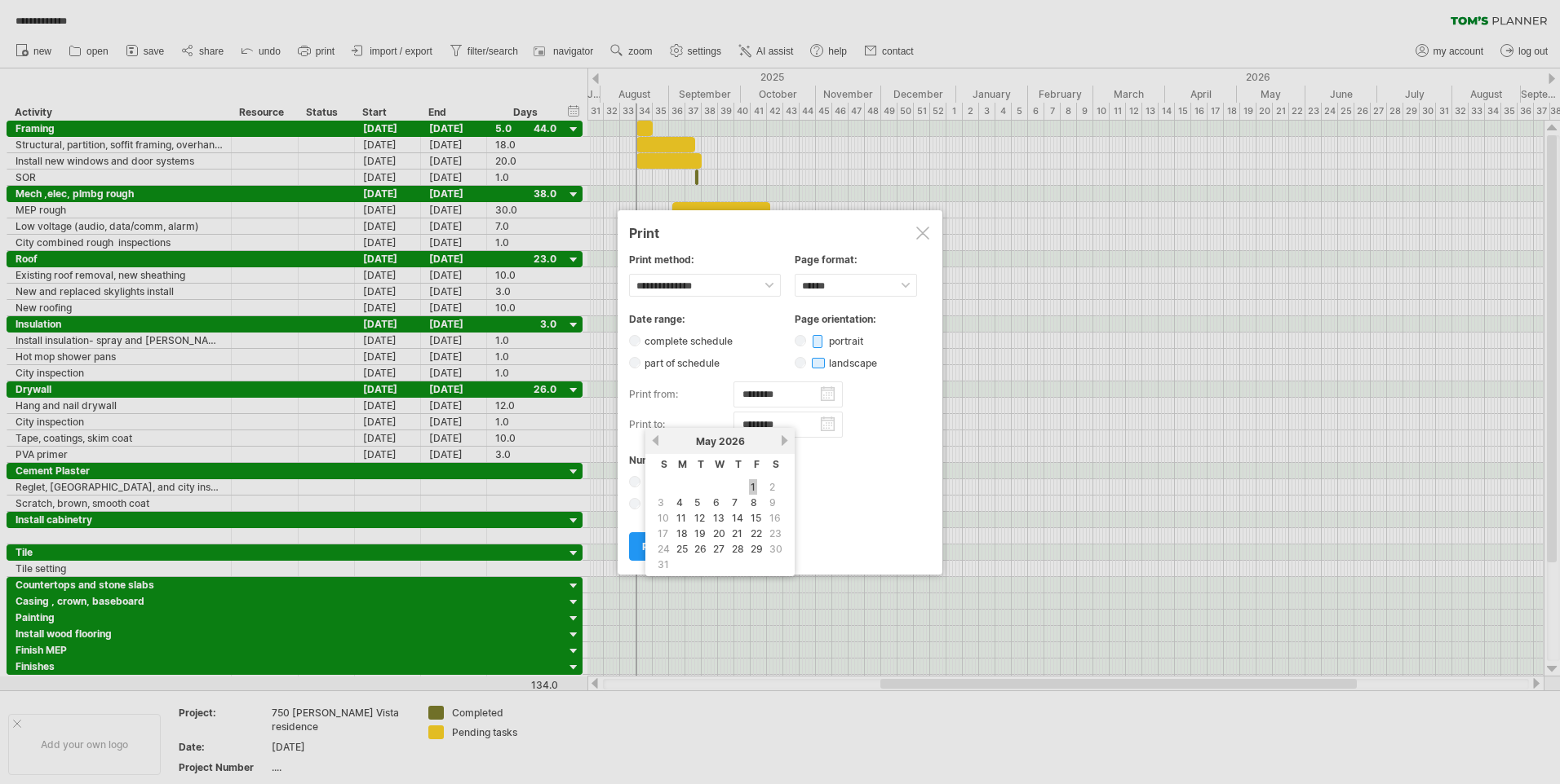
type input "********"
click at [649, 547] on span "print" at bounding box center [654, 546] width 23 height 12
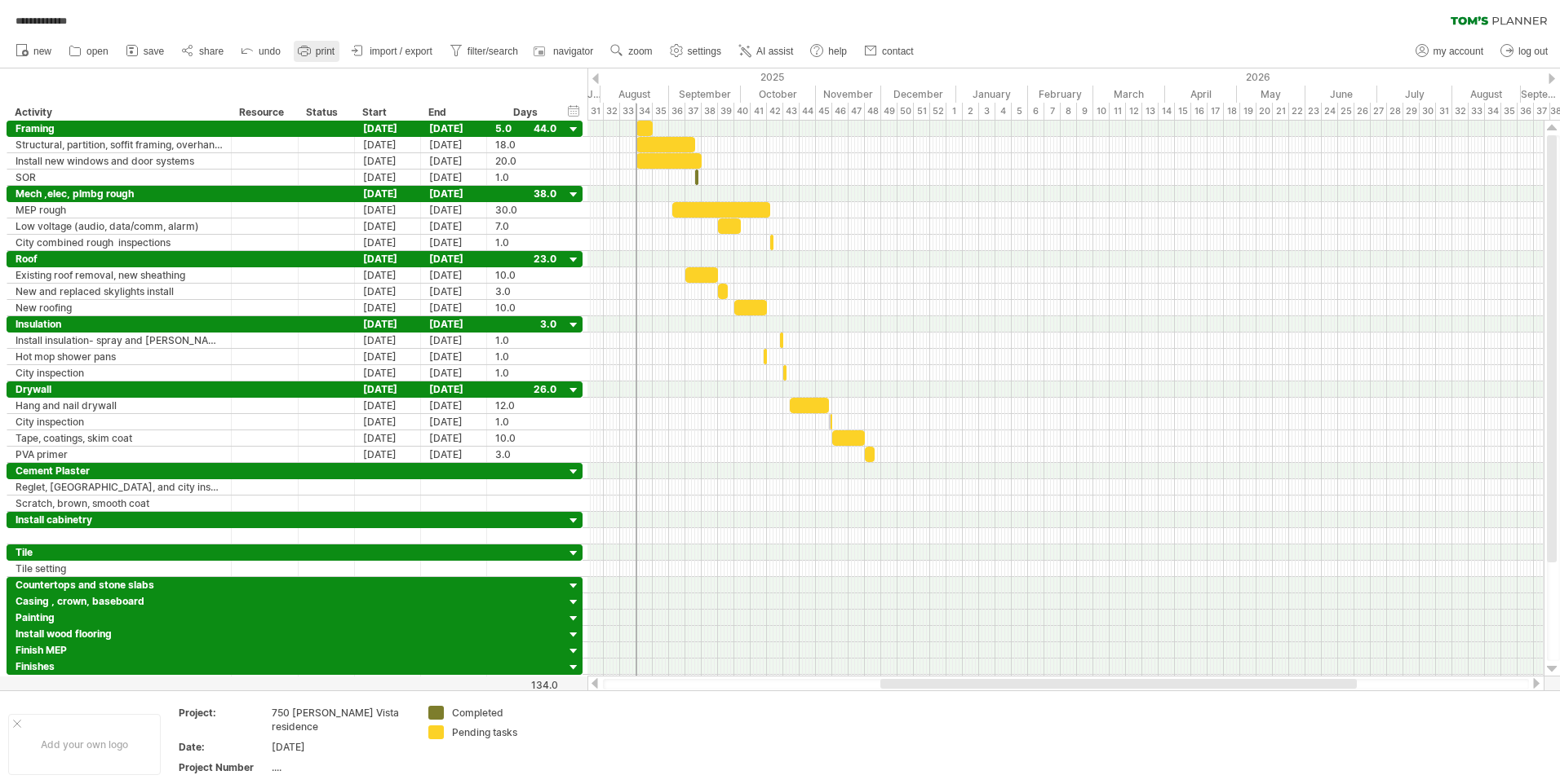
click at [321, 44] on link "print" at bounding box center [316, 52] width 45 height 21
type input "********"
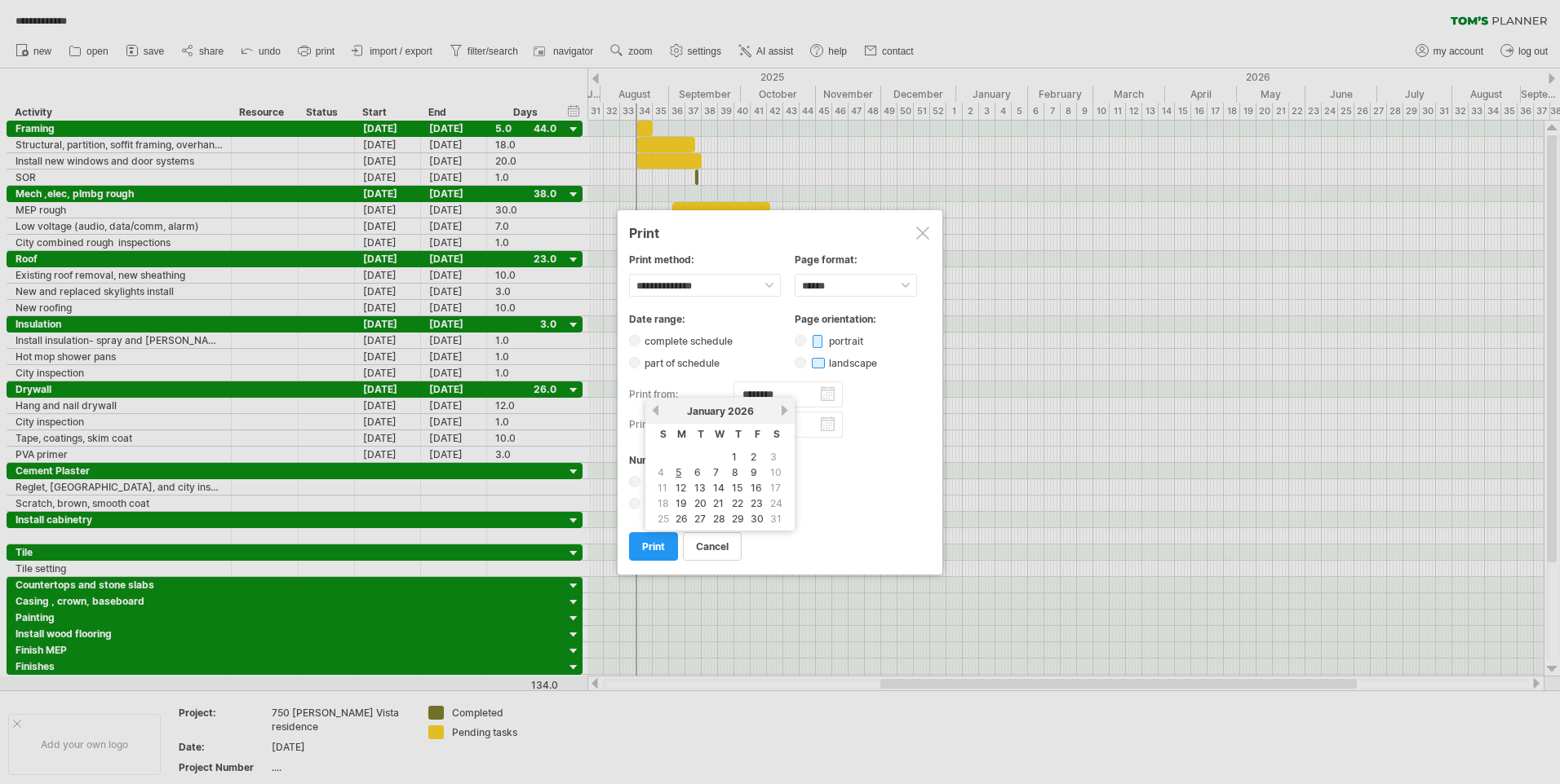
click at [833, 396] on input "********" at bounding box center [788, 394] width 110 height 26
click at [654, 408] on link "previous" at bounding box center [655, 410] width 12 height 12
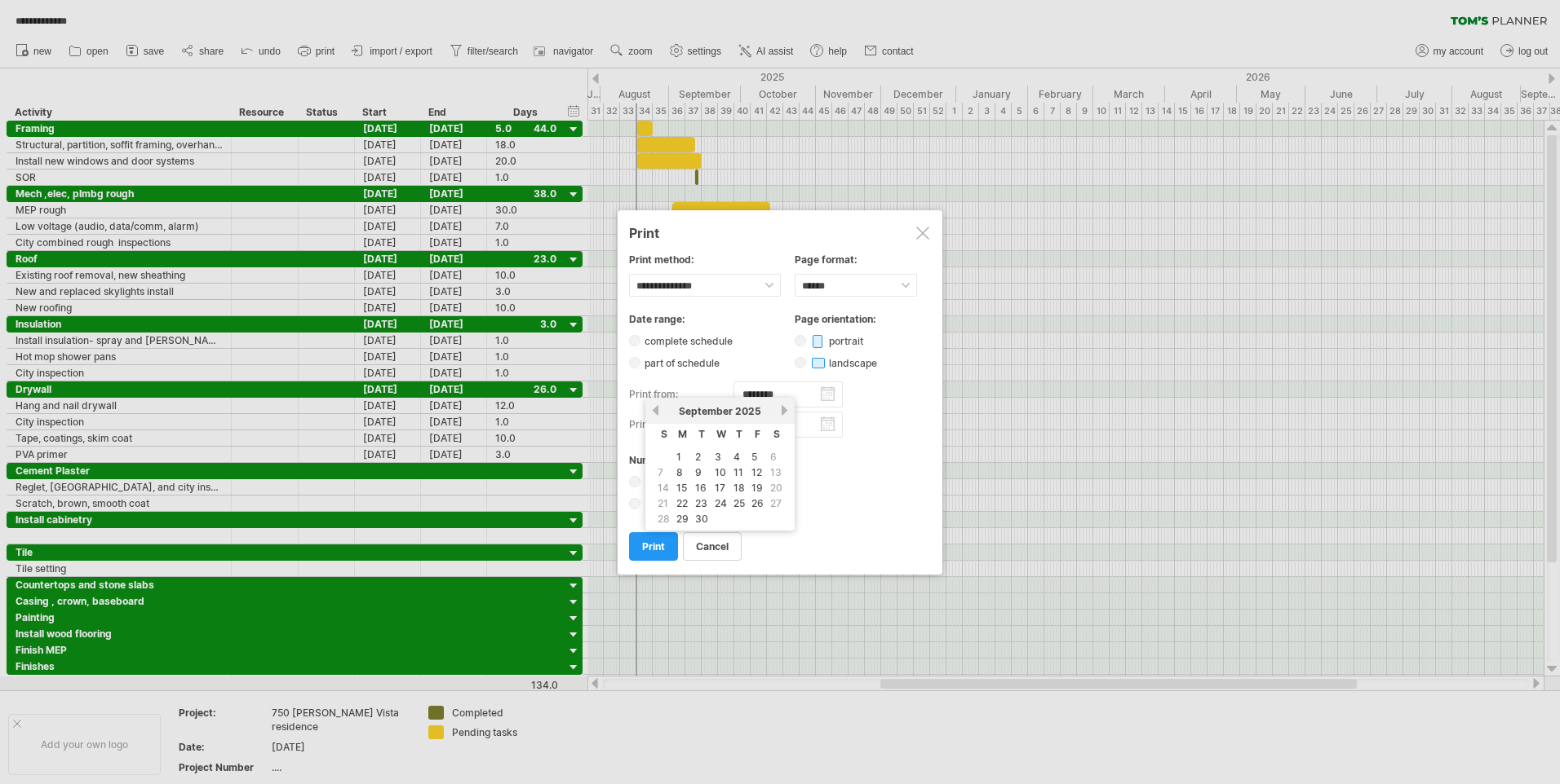
click at [654, 408] on link "previous" at bounding box center [655, 410] width 12 height 12
click at [678, 501] on link "18" at bounding box center [682, 503] width 14 height 15
type input "********"
click at [825, 424] on input "********" at bounding box center [788, 424] width 110 height 26
click at [650, 440] on link "previous" at bounding box center [655, 440] width 12 height 12
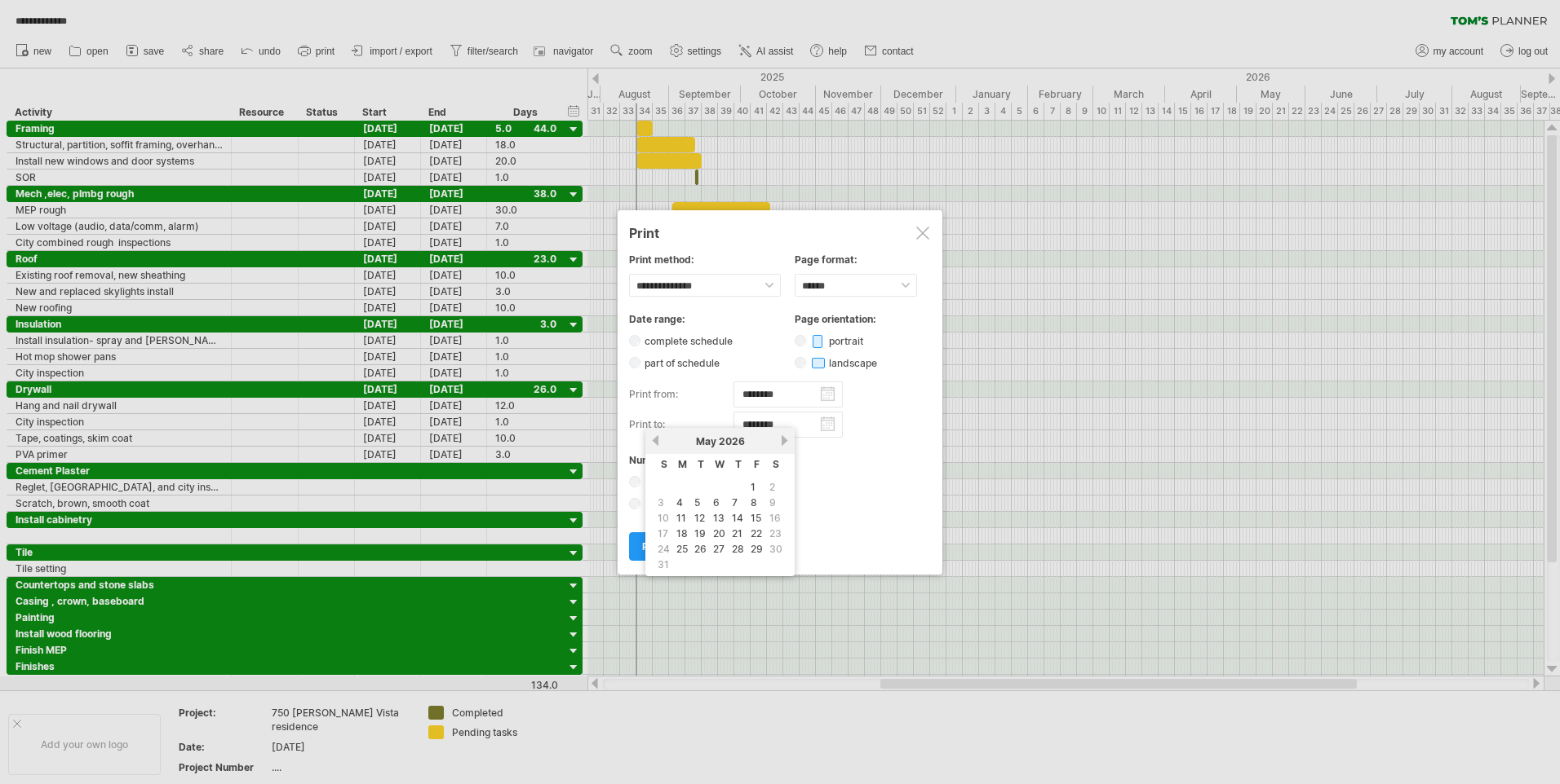
click at [650, 440] on link "previous" at bounding box center [655, 440] width 12 height 12
click at [784, 437] on link "next" at bounding box center [784, 440] width 12 height 12
click at [750, 486] on link "1" at bounding box center [752, 487] width 8 height 15
type input "********"
click at [638, 335] on div "complete schedule" at bounding box center [779, 341] width 302 height 14
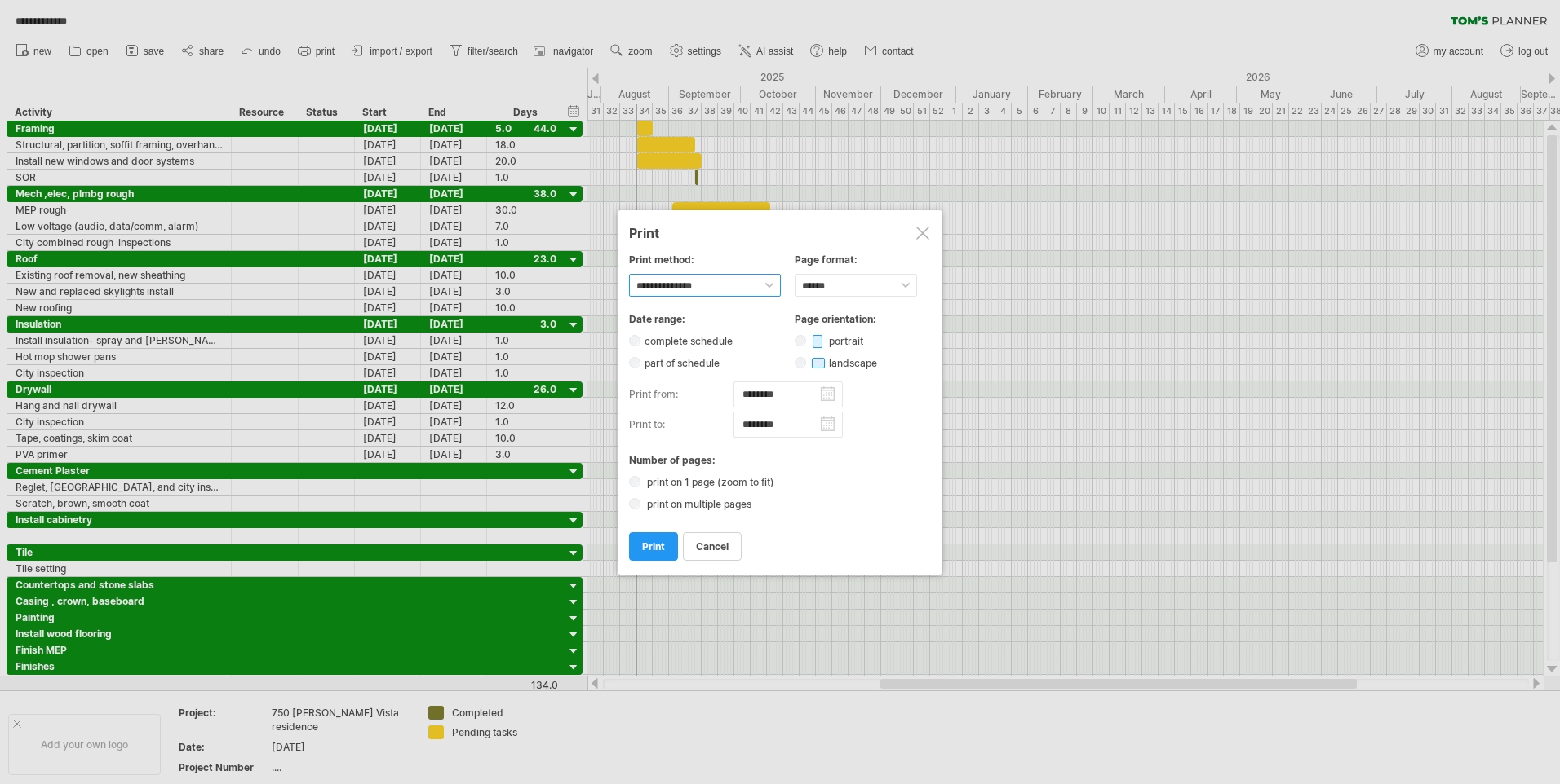
click at [769, 285] on select "**********" at bounding box center [704, 286] width 151 height 23
click at [911, 286] on select "****** ** ***** ** ****** ** ** **" at bounding box center [855, 286] width 122 height 23
click at [667, 549] on link "print" at bounding box center [653, 546] width 49 height 28
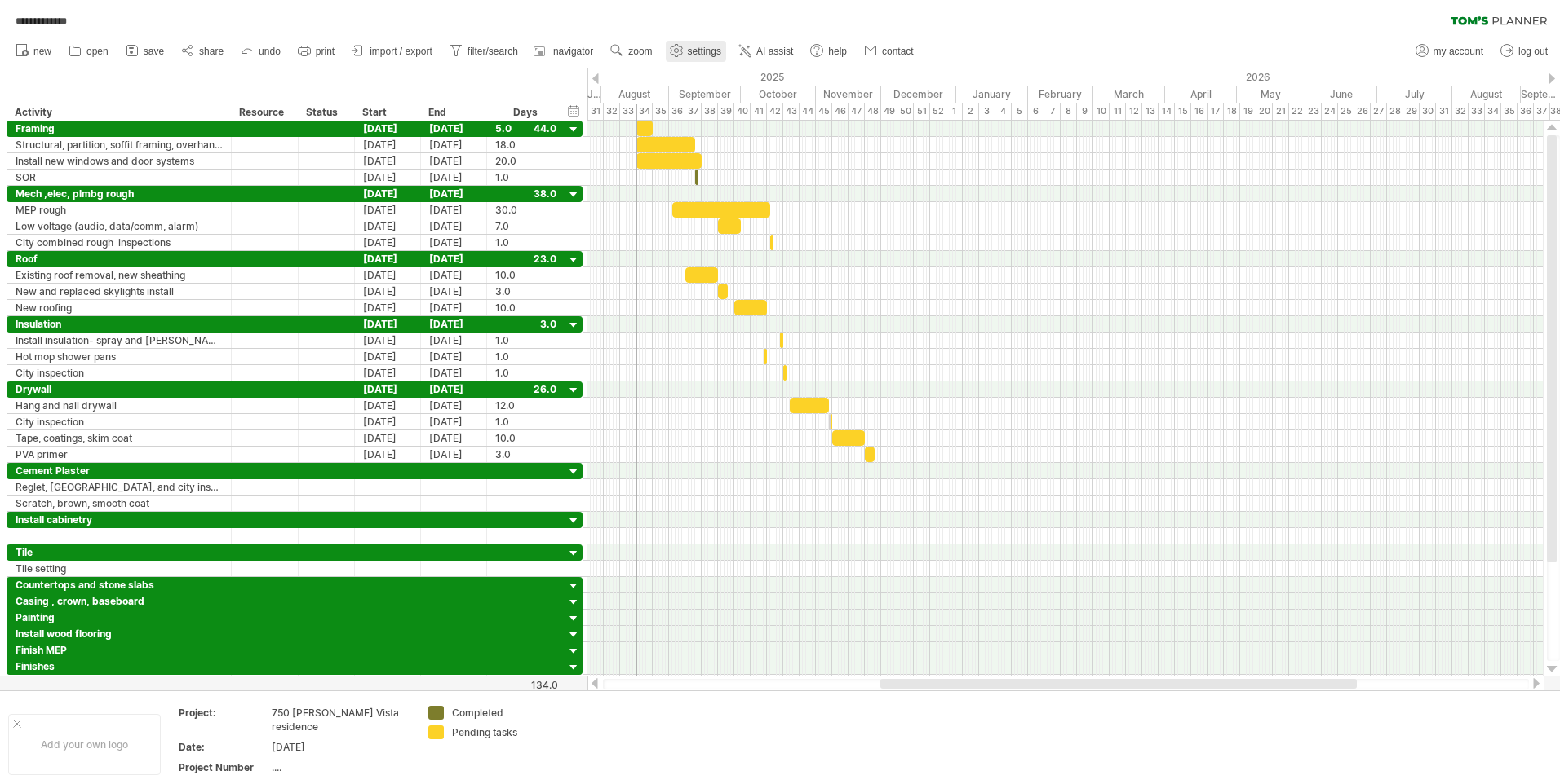
click at [689, 49] on span "settings" at bounding box center [704, 51] width 34 height 12
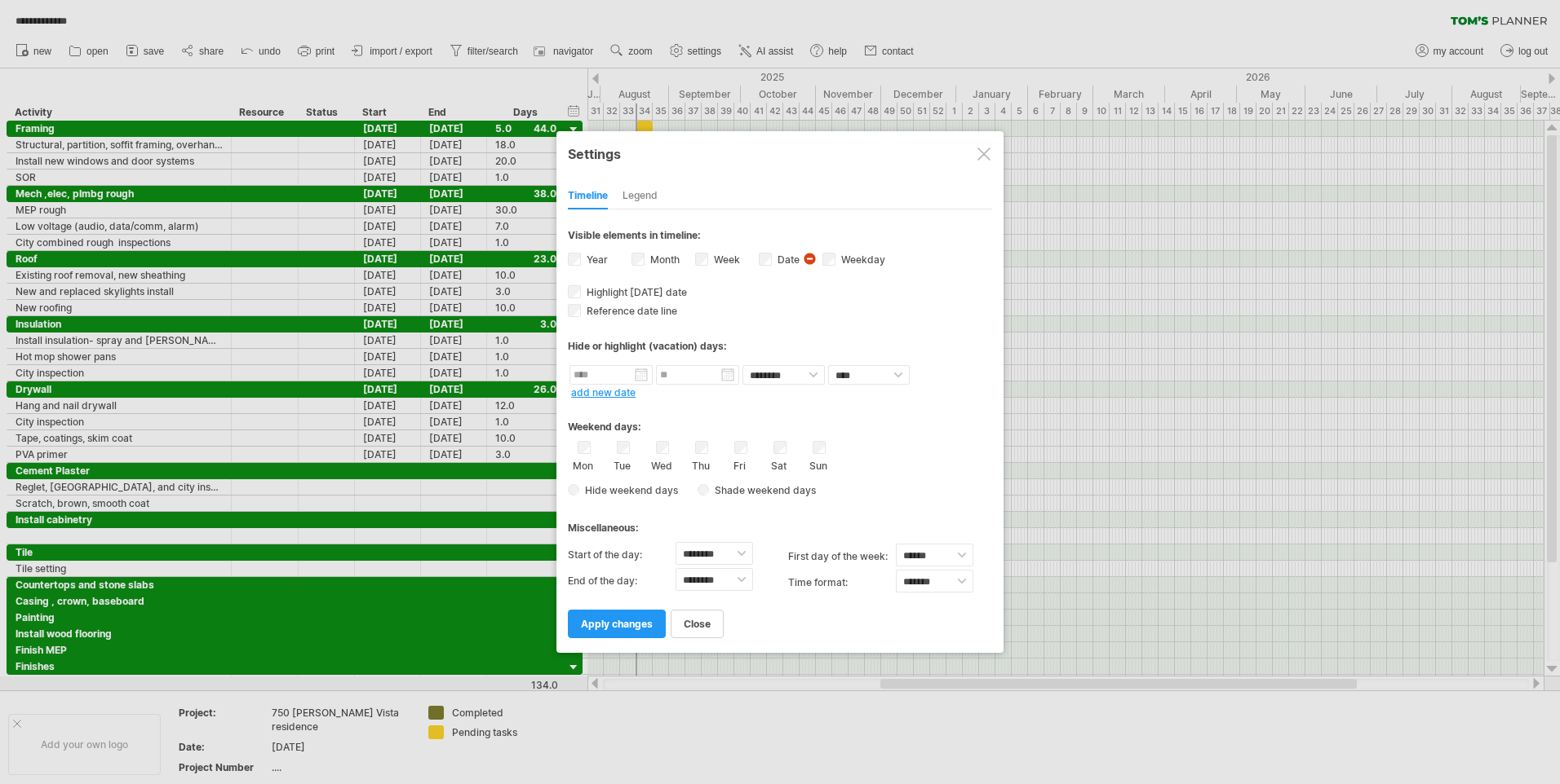
click at [986, 151] on div at bounding box center [984, 154] width 13 height 13
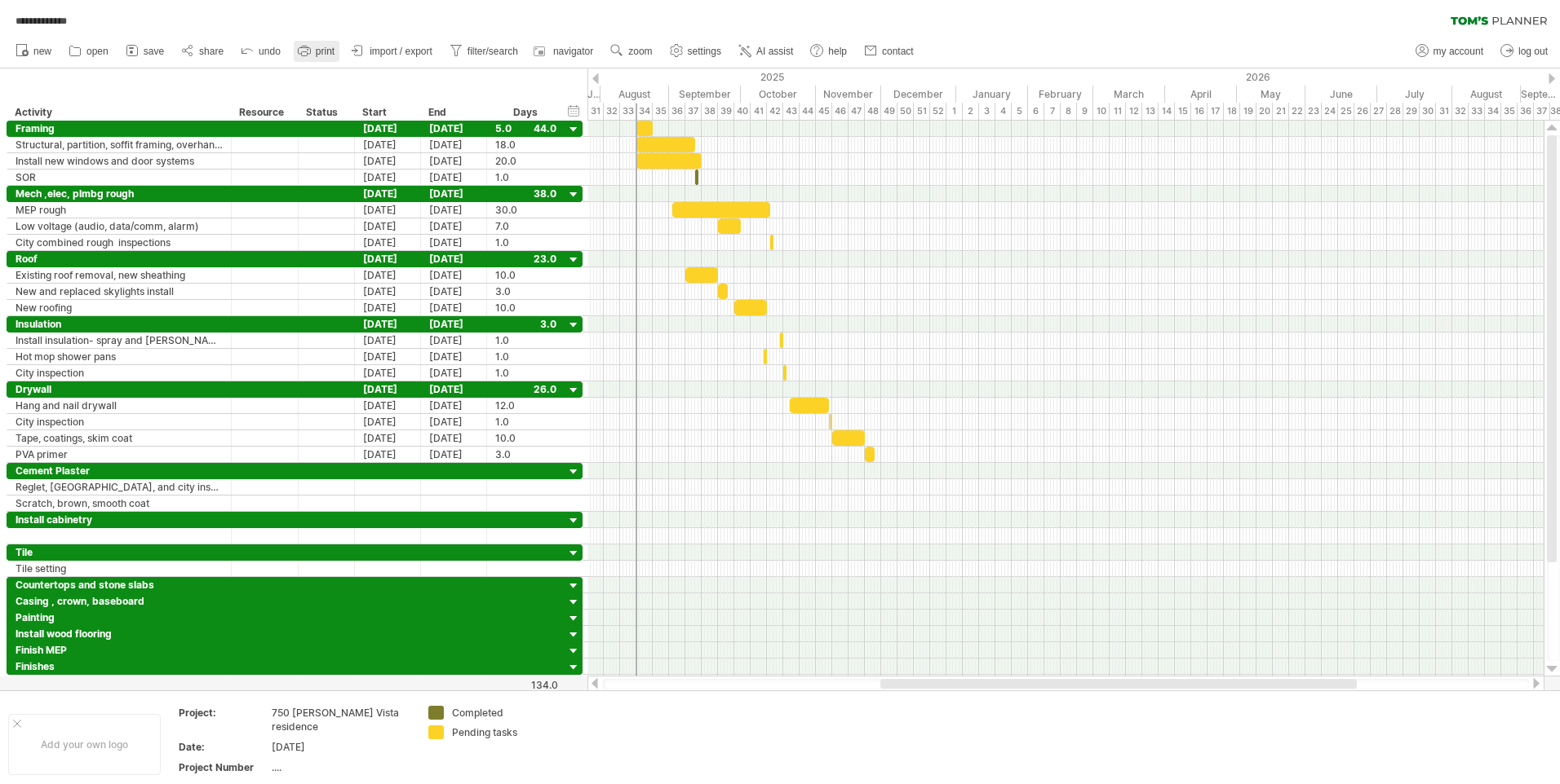
click at [313, 44] on link "print" at bounding box center [316, 52] width 45 height 21
type input "********"
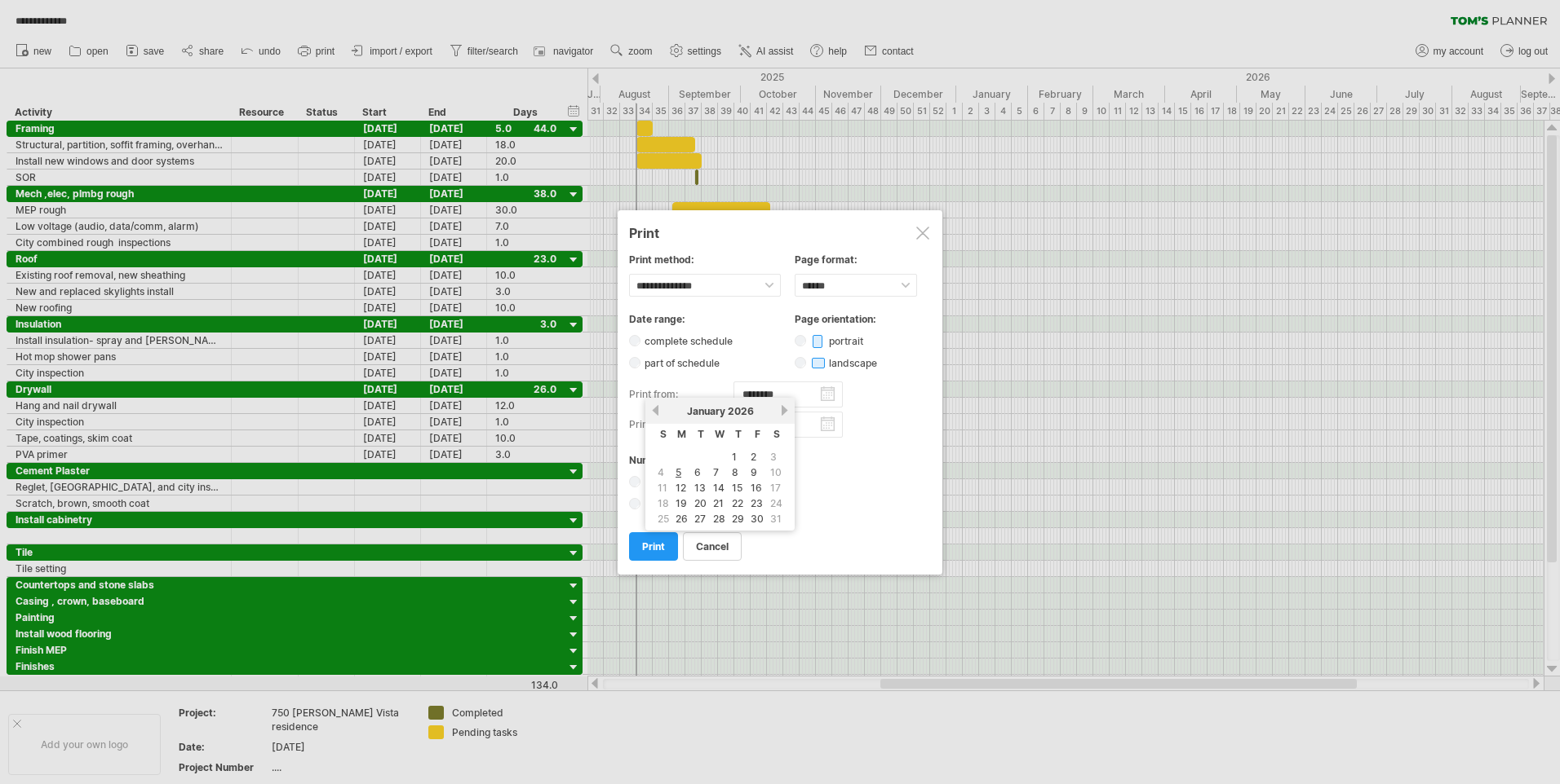
click at [813, 391] on input "********" at bounding box center [788, 394] width 110 height 26
click at [654, 408] on link "previous" at bounding box center [655, 410] width 12 height 12
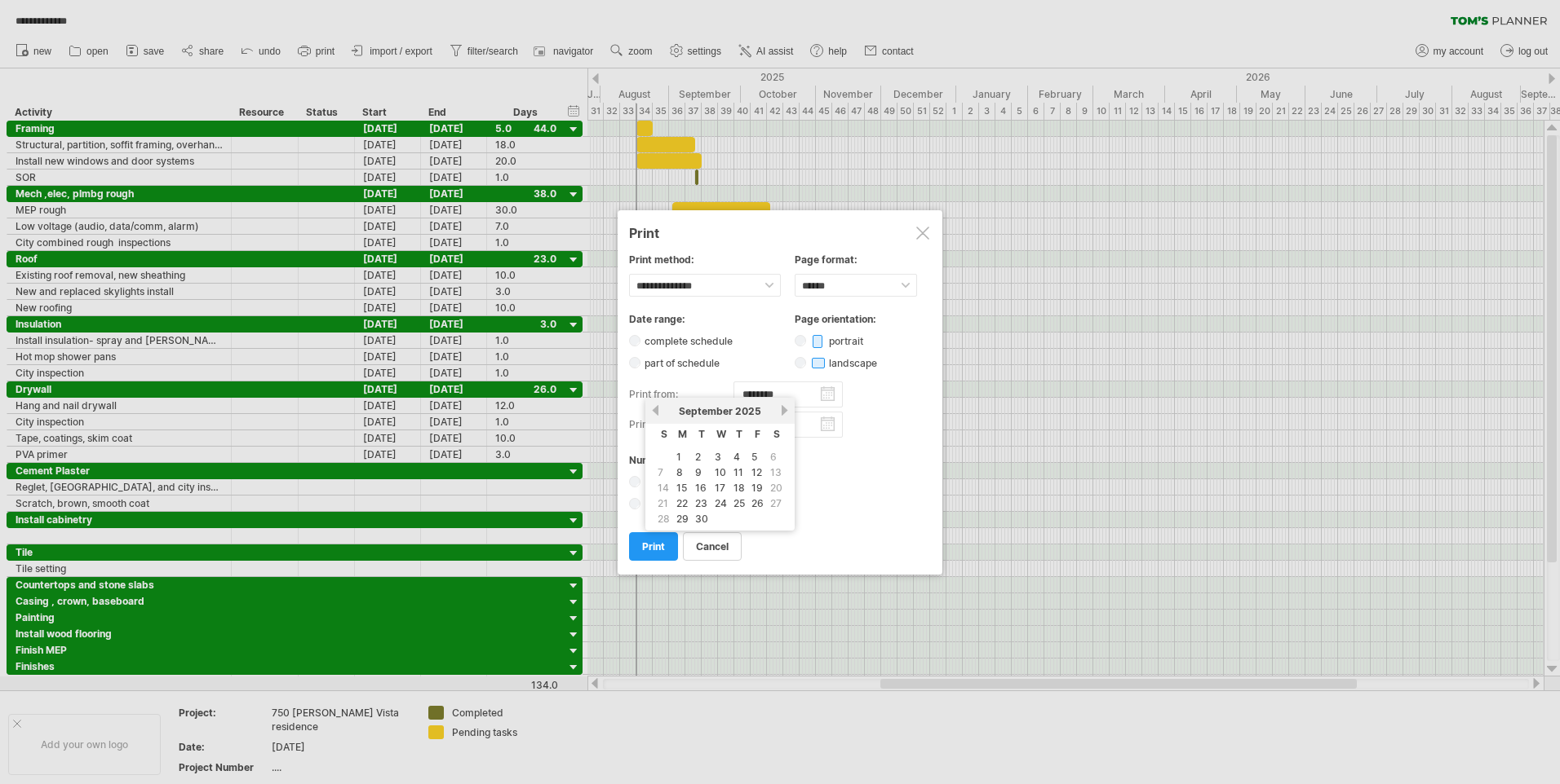
click at [654, 408] on link "previous" at bounding box center [655, 410] width 12 height 12
click at [678, 503] on link "18" at bounding box center [682, 503] width 14 height 15
type input "********"
click at [818, 421] on input "********" at bounding box center [788, 424] width 110 height 26
click at [660, 442] on link "previous" at bounding box center [655, 440] width 12 height 12
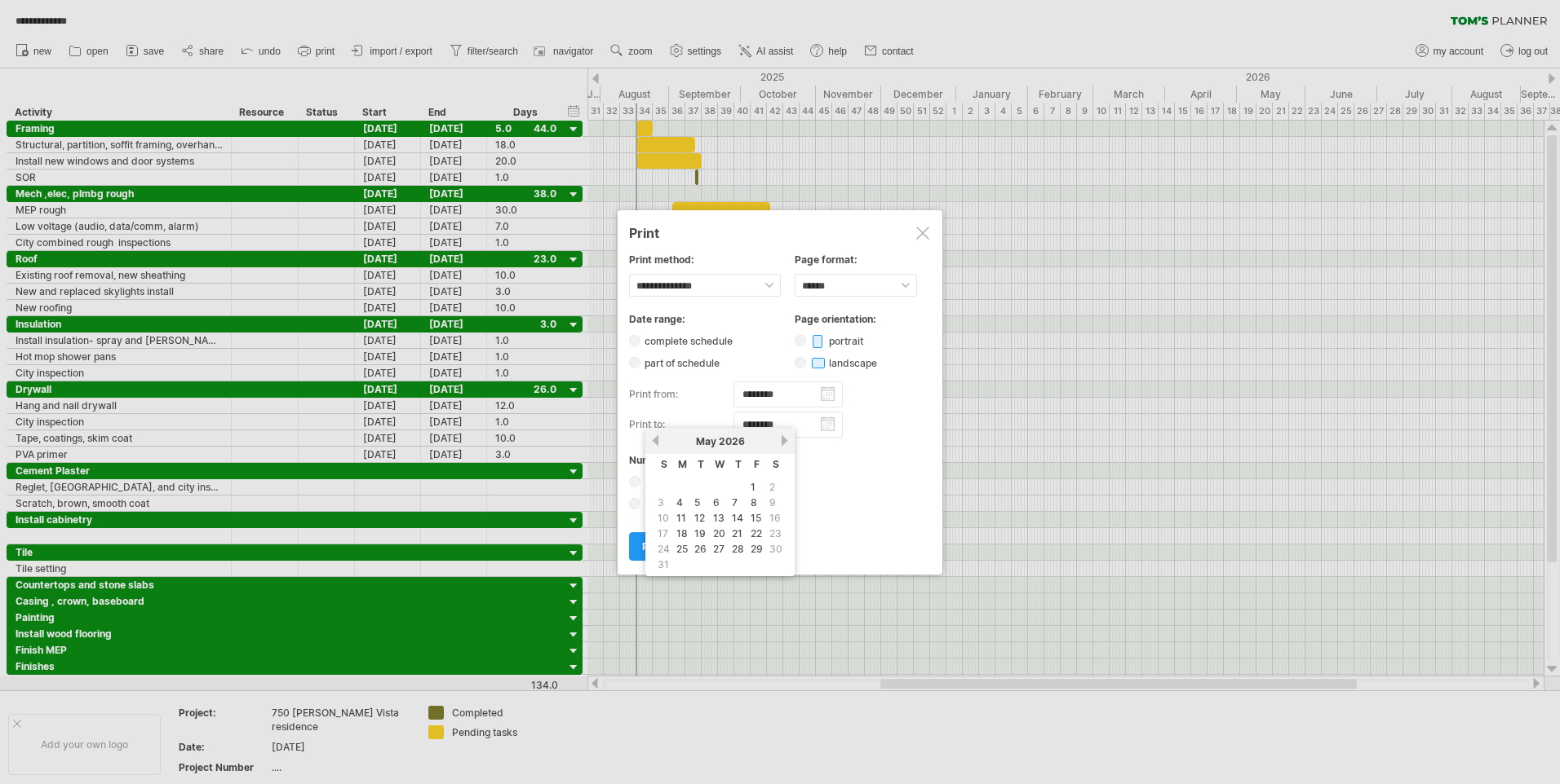
click at [753, 485] on link "1" at bounding box center [752, 487] width 8 height 15
type input "********"
click at [144, 45] on div at bounding box center [780, 392] width 1560 height 784
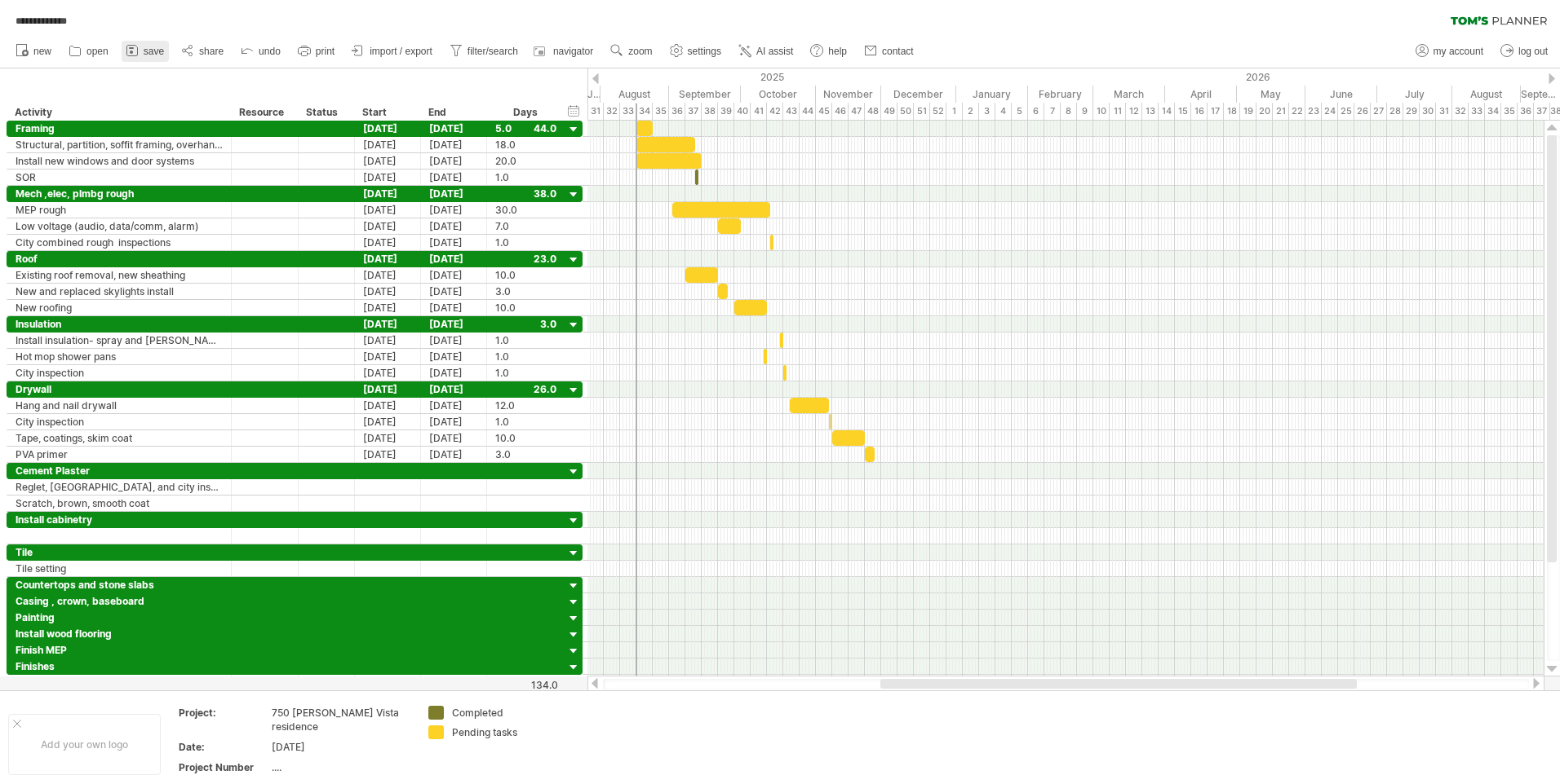
click at [158, 52] on span "save" at bounding box center [153, 51] width 20 height 12
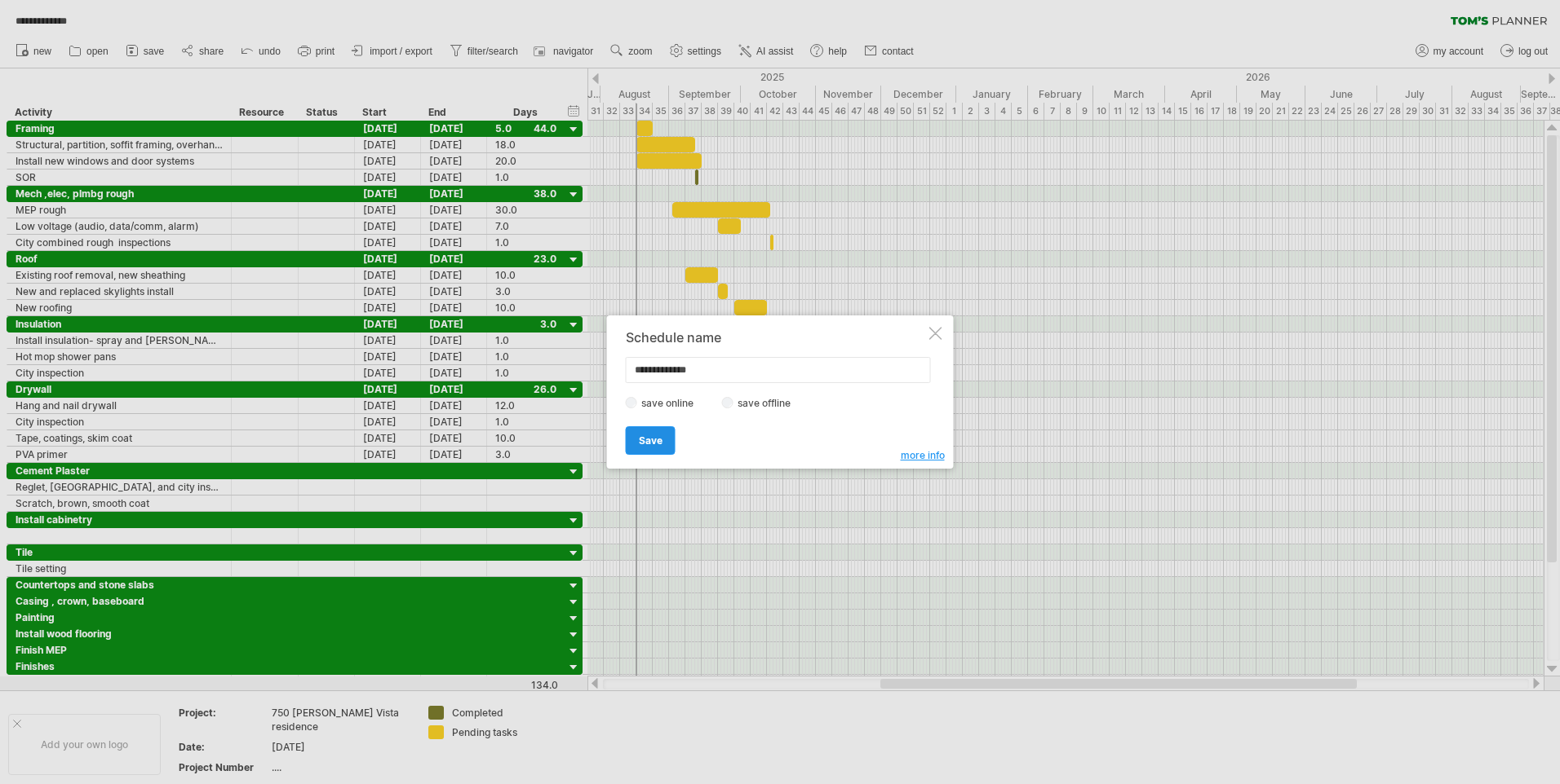
click at [648, 435] on span "Save" at bounding box center [650, 440] width 24 height 12
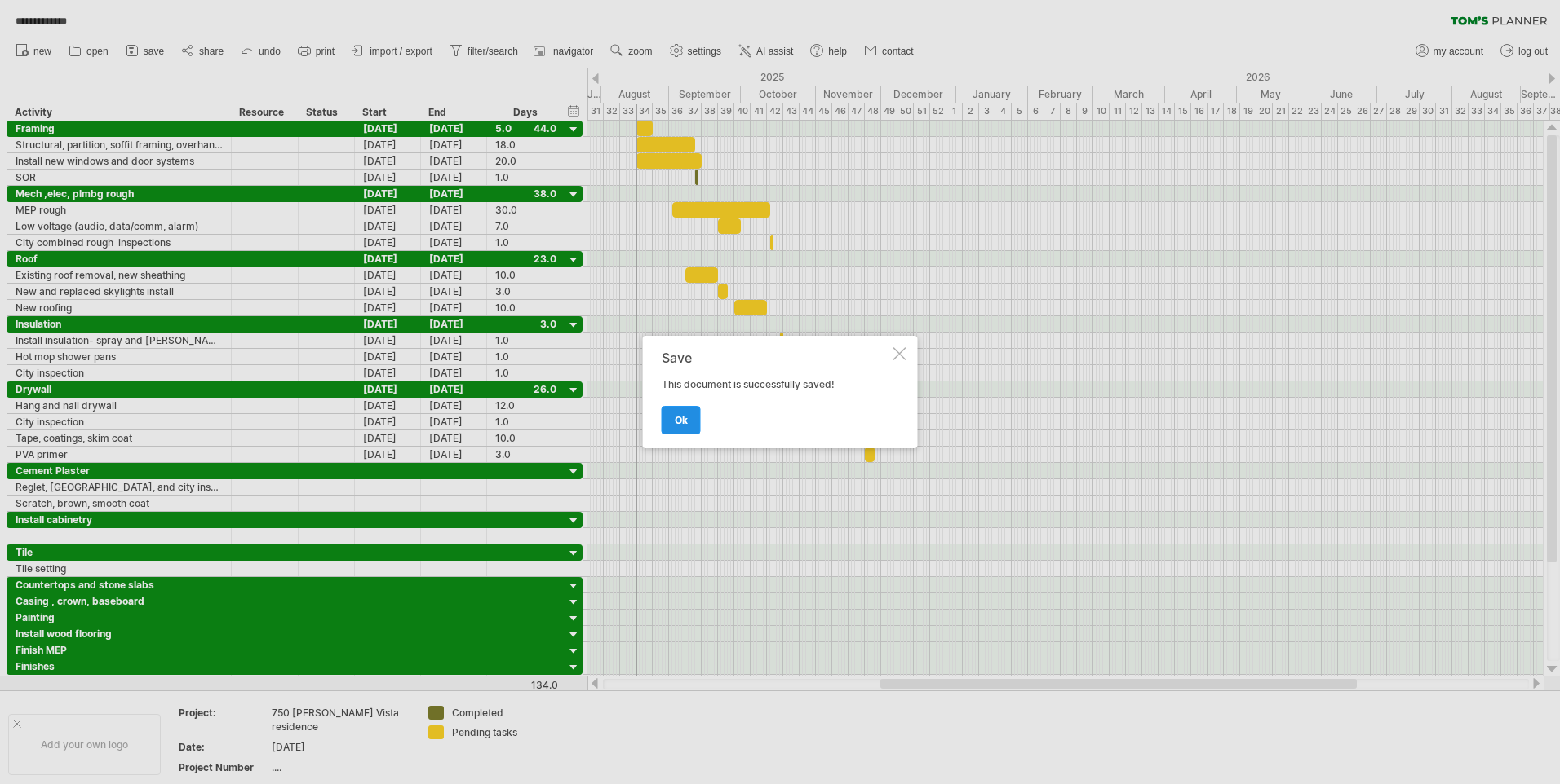
click at [681, 421] on span "ok" at bounding box center [681, 420] width 13 height 12
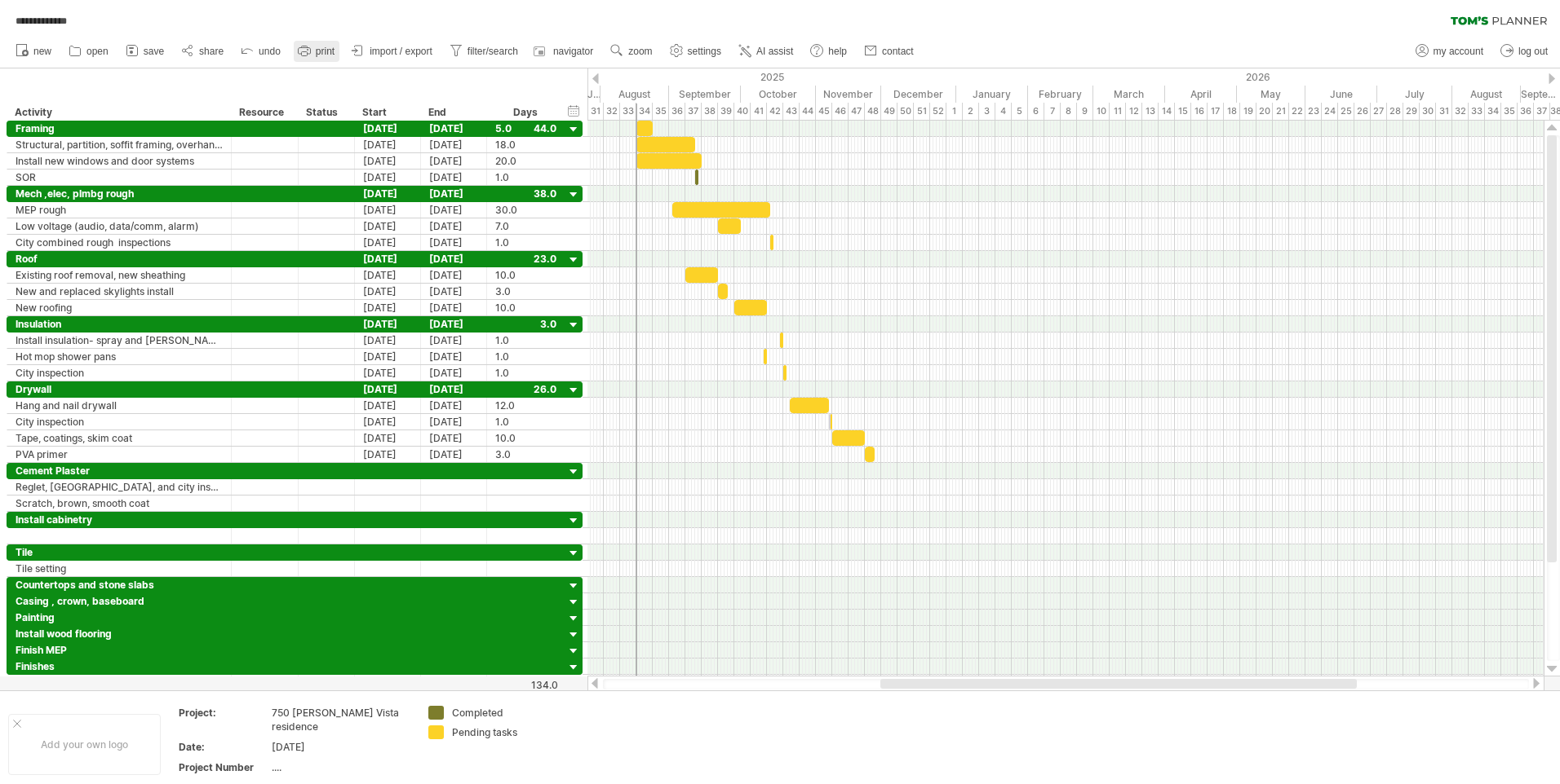
click at [322, 52] on span "print" at bounding box center [325, 51] width 19 height 12
type input "********"
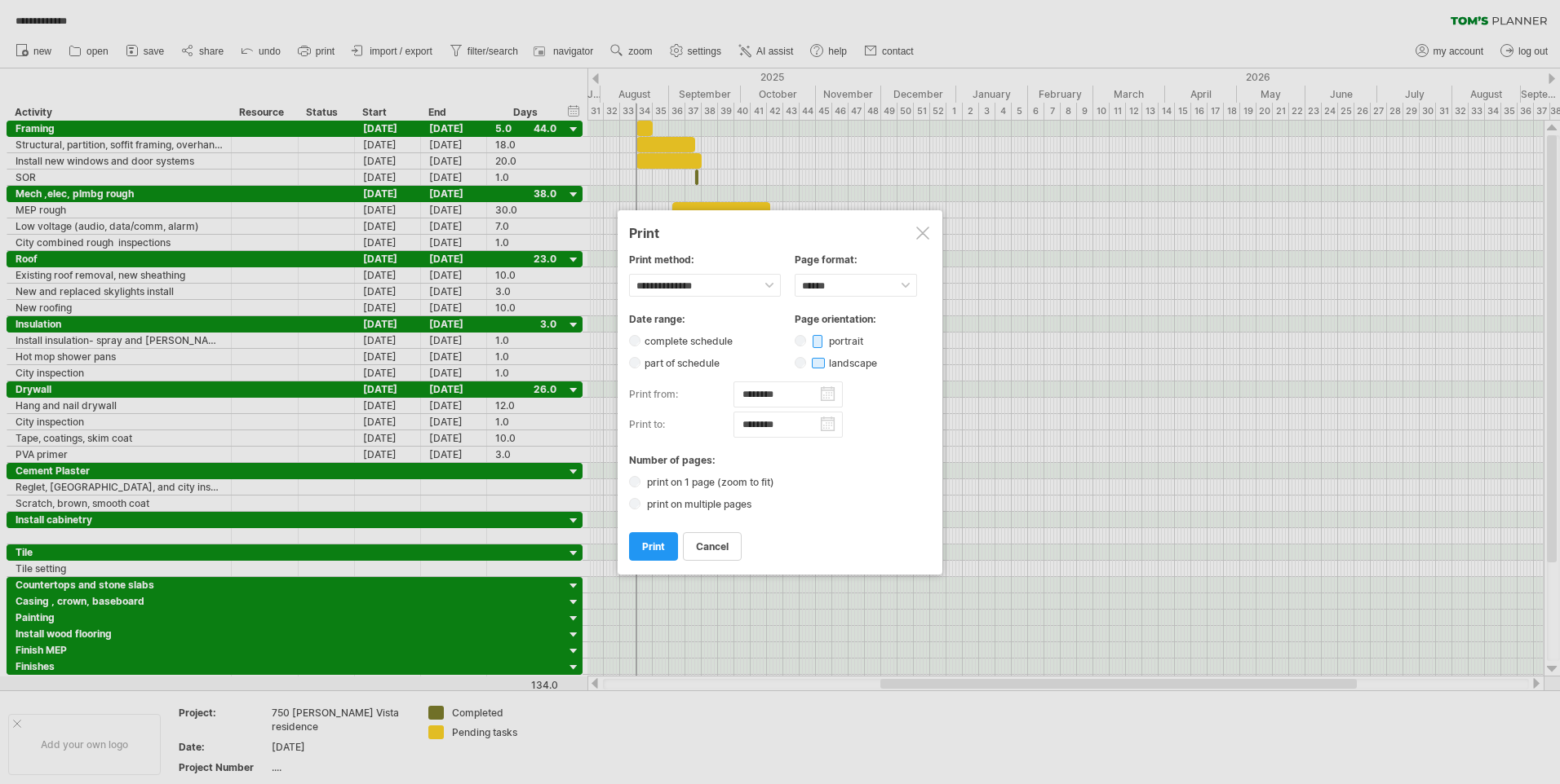
click at [1207, 389] on div at bounding box center [780, 392] width 1560 height 784
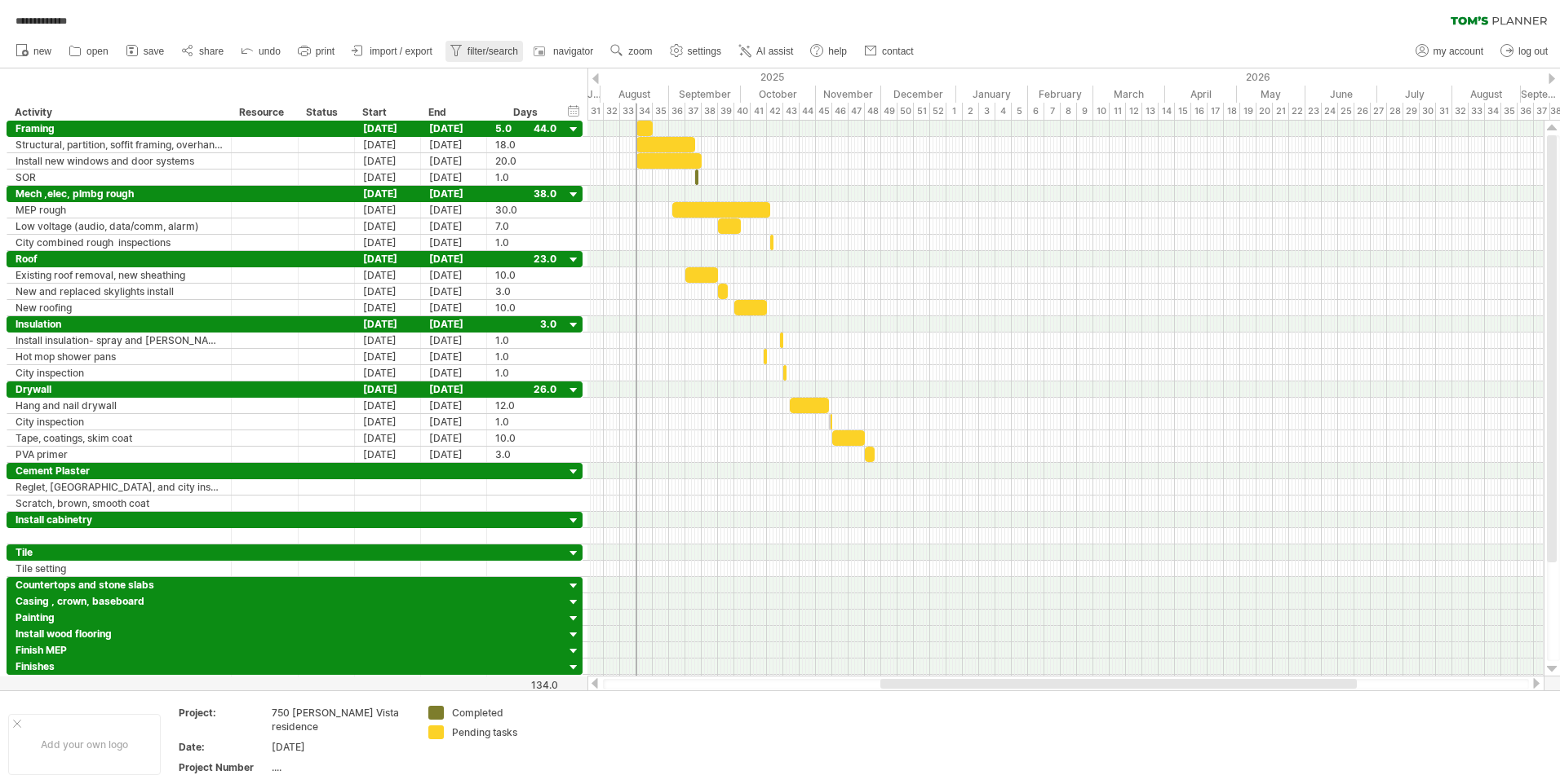
click at [473, 51] on span "filter/search" at bounding box center [492, 51] width 51 height 12
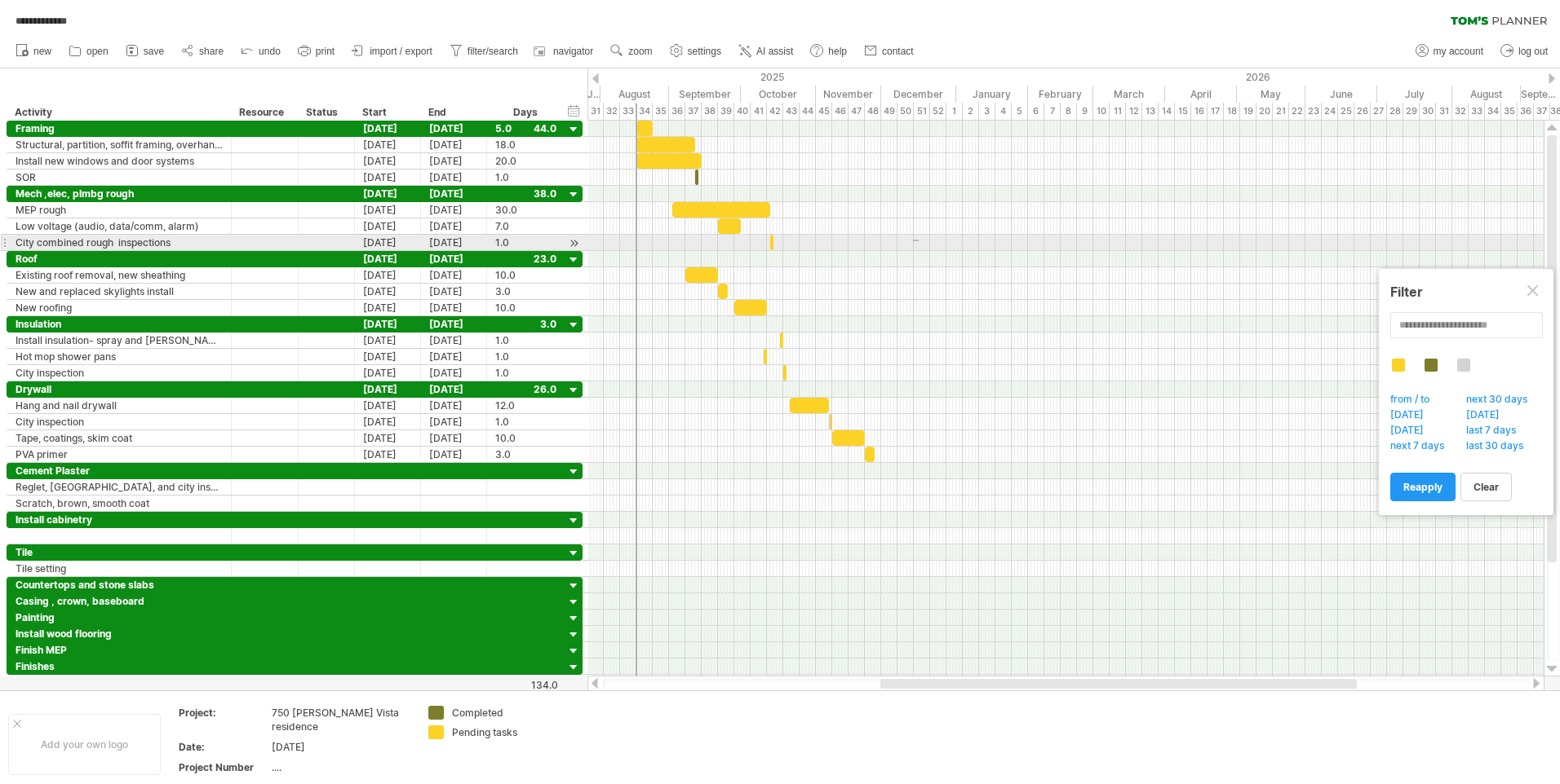
click at [919, 242] on div at bounding box center [1066, 243] width 956 height 16
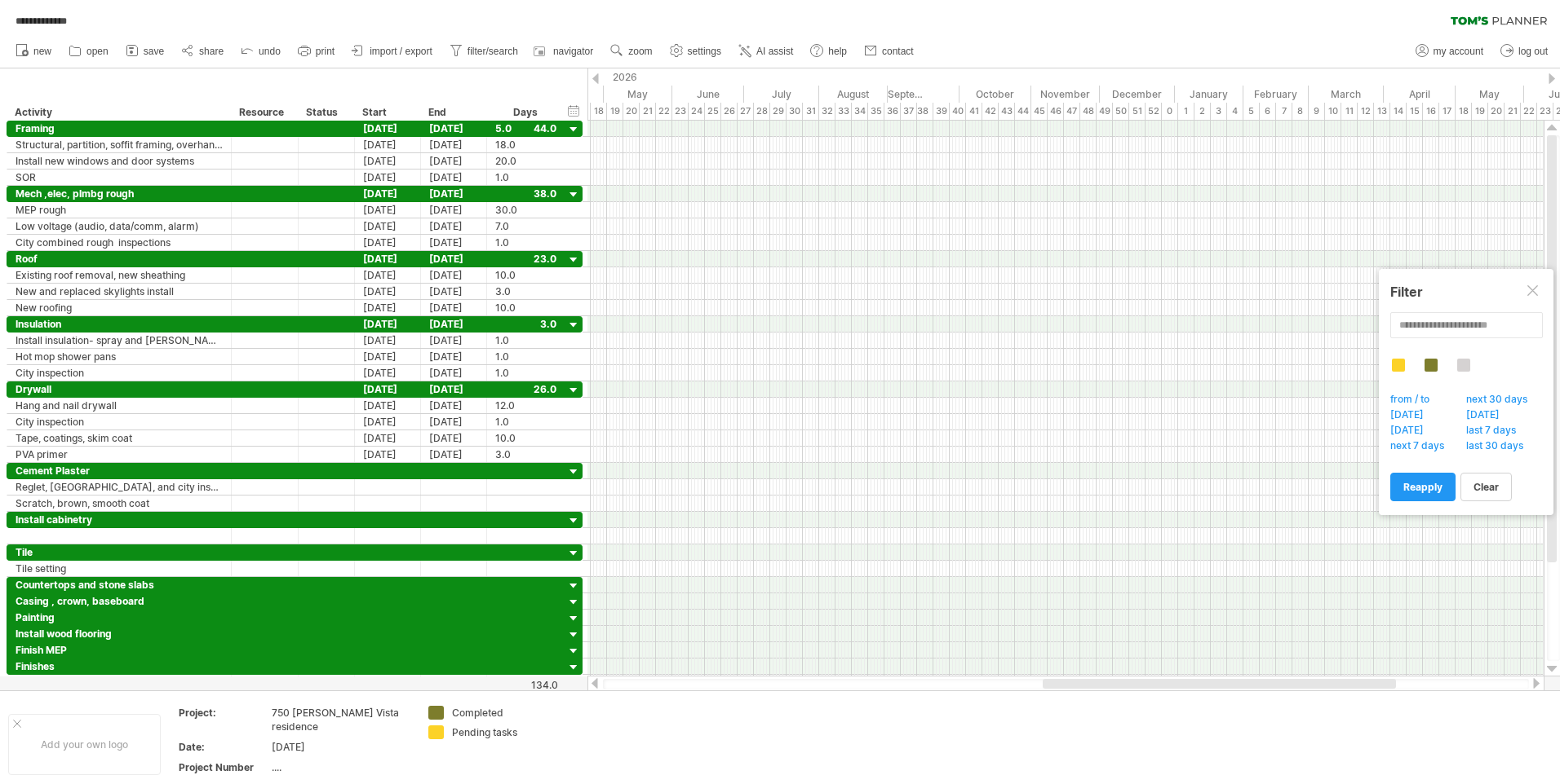
drag, startPoint x: 635, startPoint y: 102, endPoint x: -4, endPoint y: 54, distance: 640.8
click at [0, 54] on html "**********" at bounding box center [780, 393] width 1560 height 788
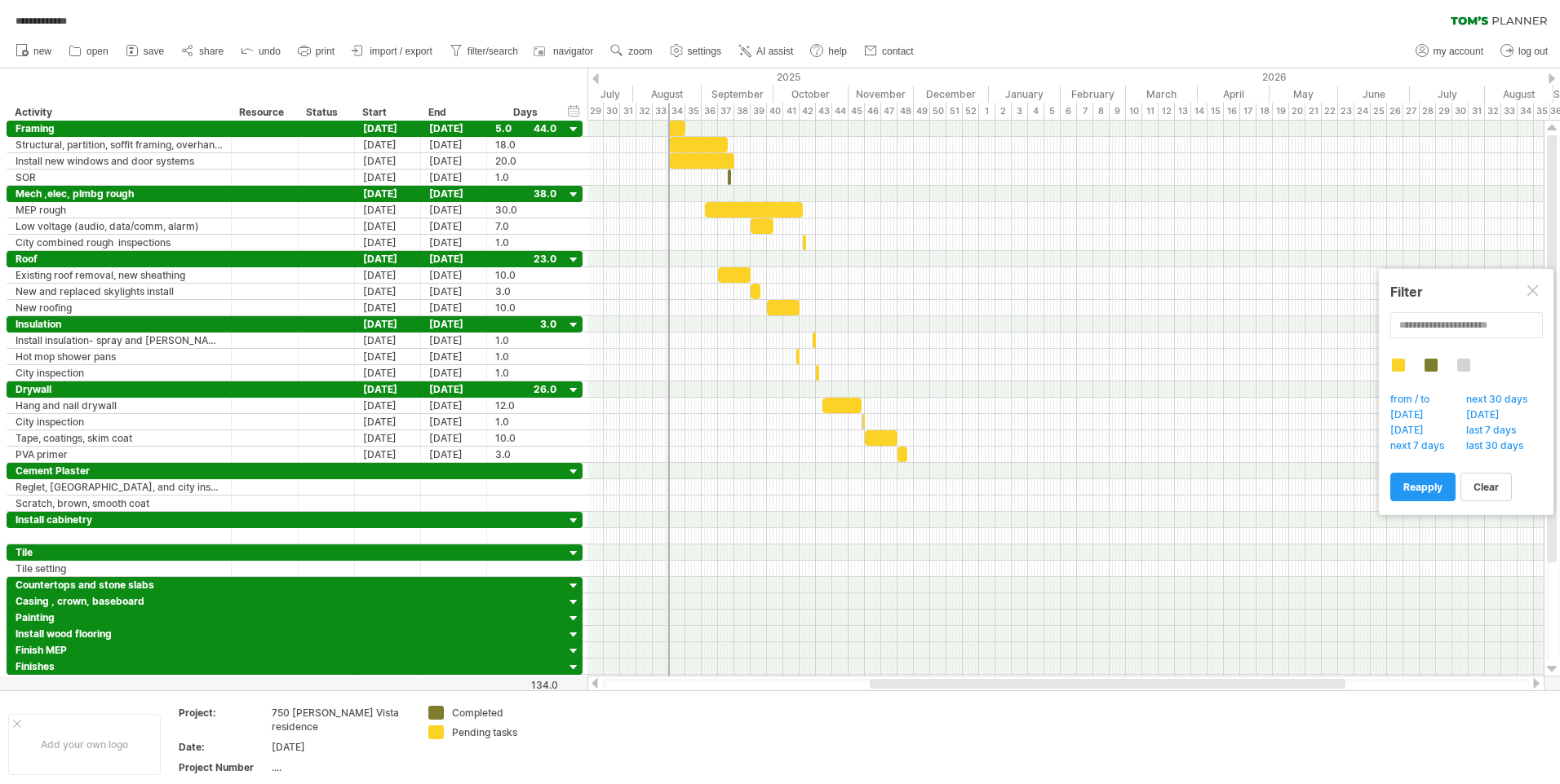
click at [666, 98] on div "August" at bounding box center [667, 93] width 69 height 17
drag, startPoint x: 1108, startPoint y: 311, endPoint x: 876, endPoint y: 670, distance: 427.4
click at [705, 226] on div "Reference date line" at bounding box center [743, 227] width 134 height 26
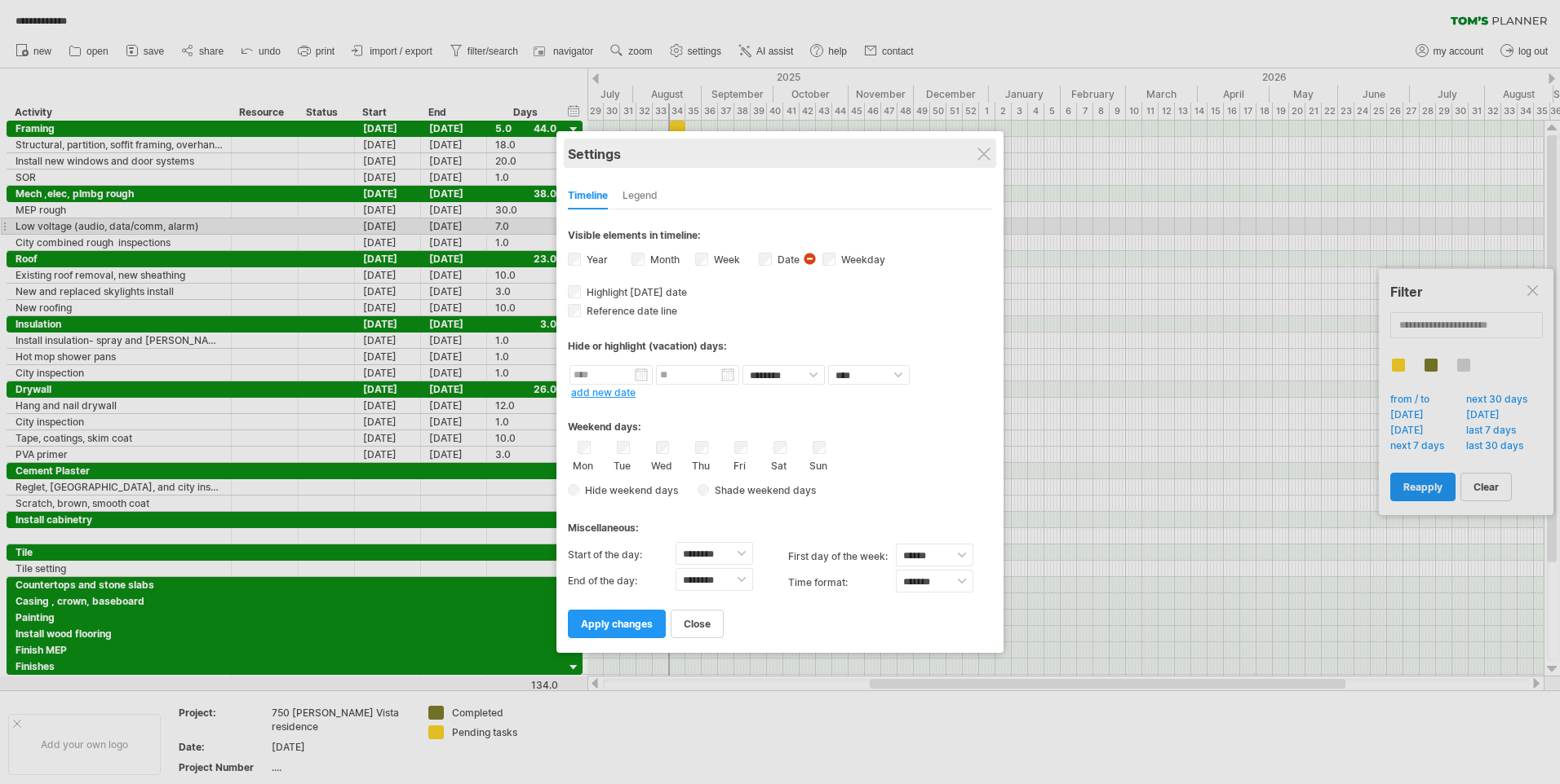
click at [977, 151] on div "Settings" at bounding box center [780, 153] width 424 height 29
click at [709, 265] on div "Week visibility of weeknumbers Currently there is not enough space horizontally…" at bounding box center [727, 261] width 63 height 22
click at [628, 618] on span "apply changes" at bounding box center [616, 624] width 72 height 12
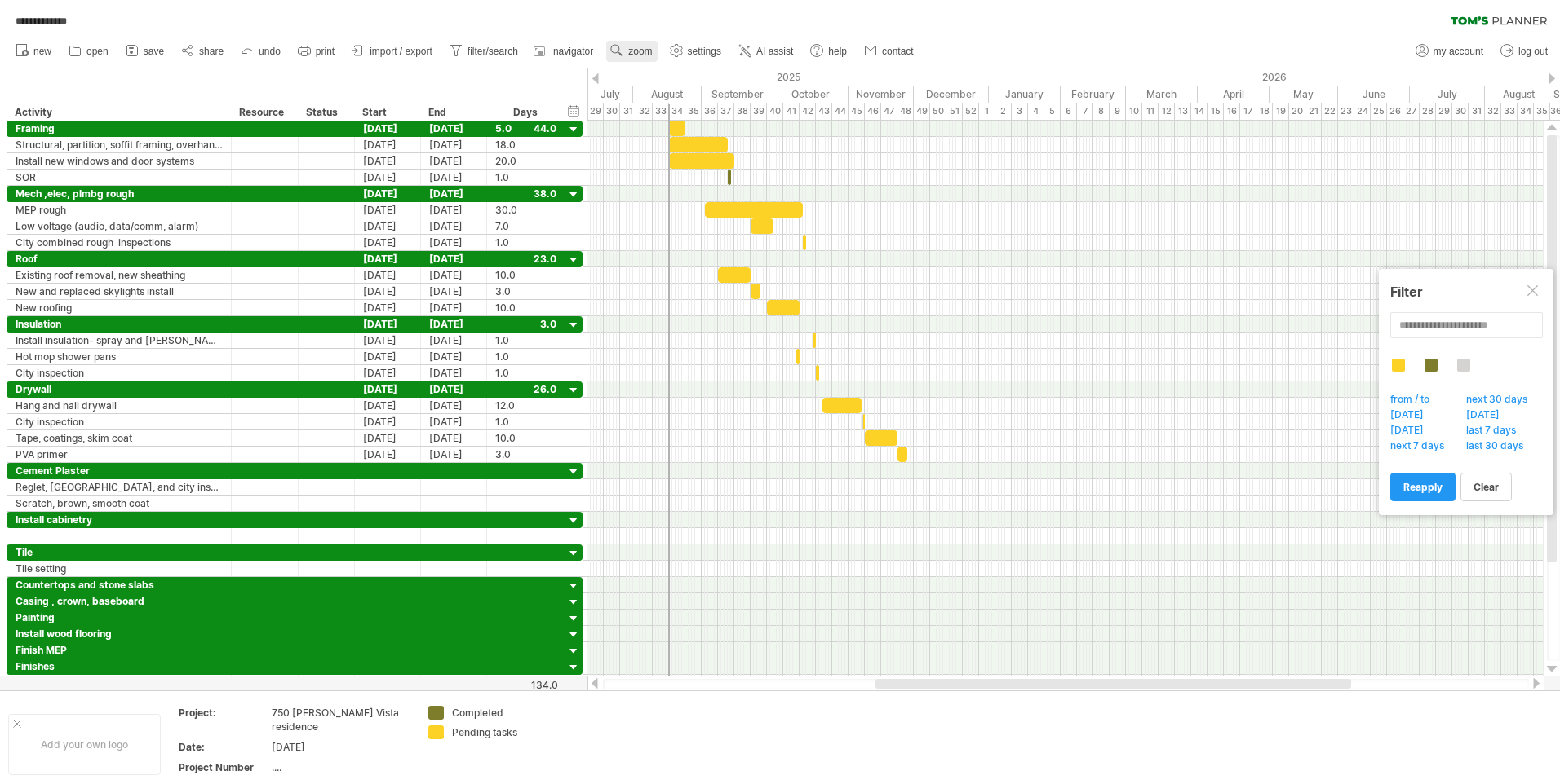
click at [648, 52] on span "zoom" at bounding box center [639, 51] width 24 height 12
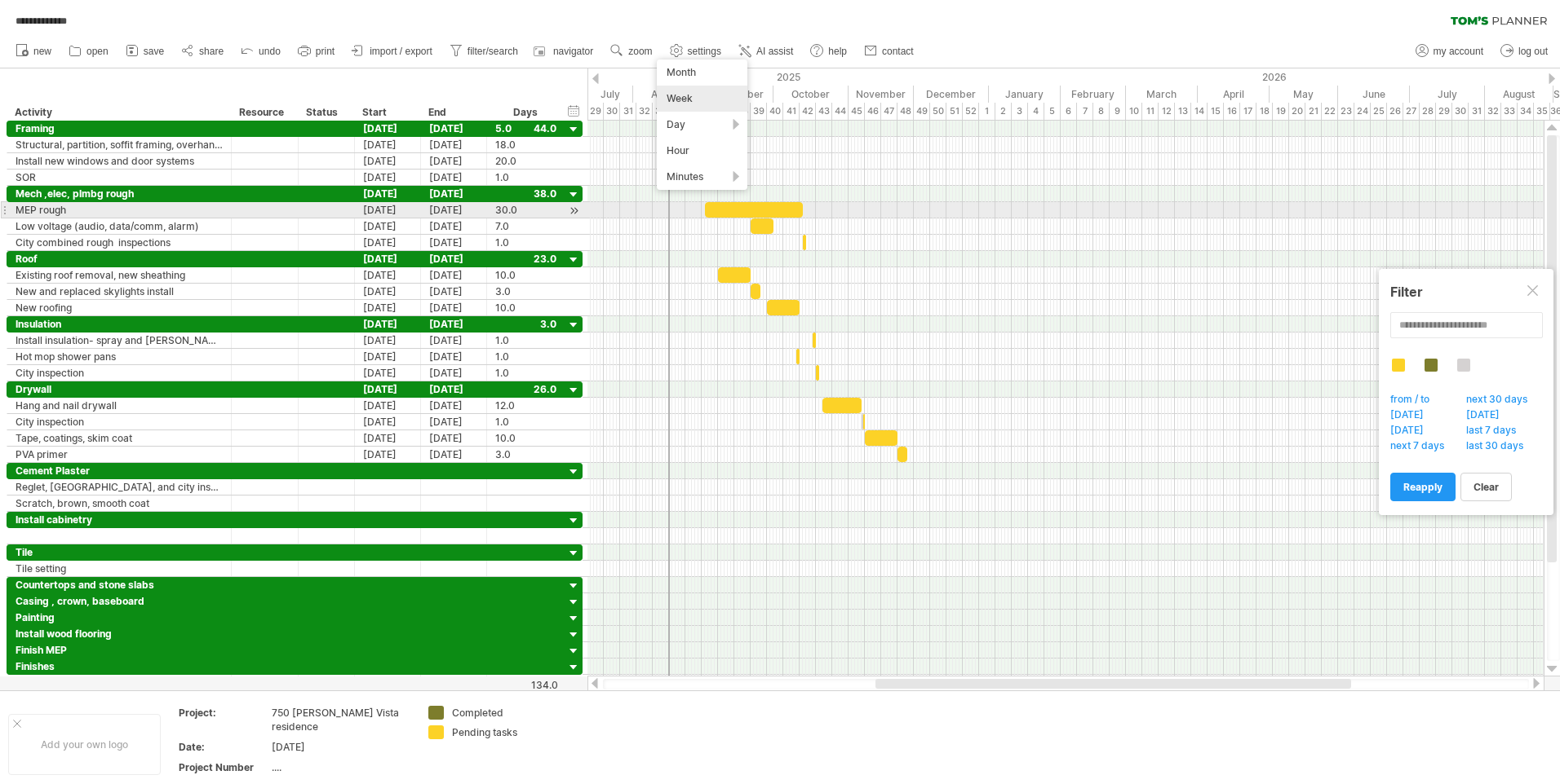
click at [863, 217] on div at bounding box center [1066, 210] width 956 height 16
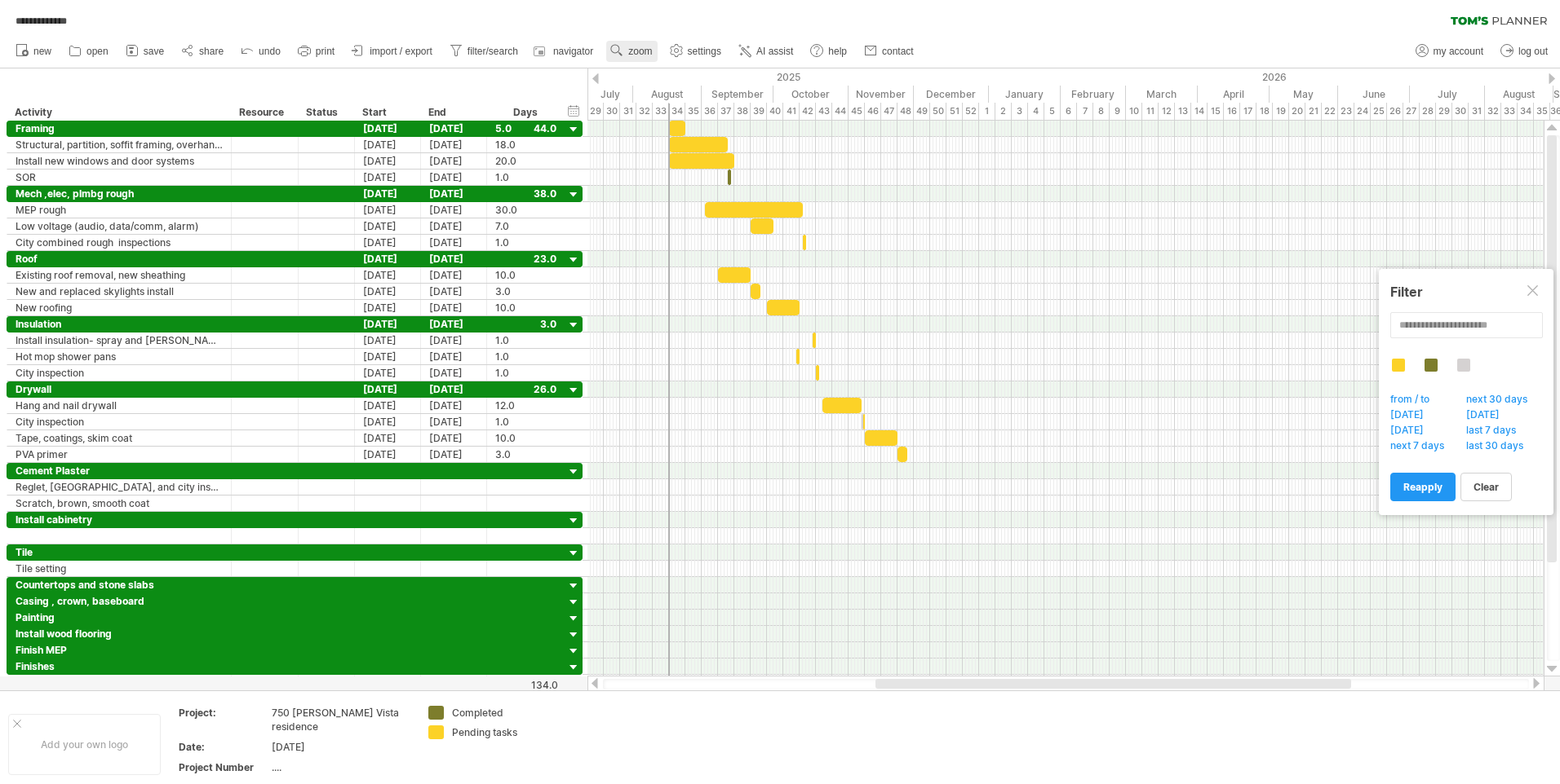
click at [646, 48] on span "zoom" at bounding box center [639, 51] width 24 height 12
click at [907, 240] on div at bounding box center [1066, 243] width 956 height 16
click at [320, 48] on span "print" at bounding box center [325, 51] width 19 height 12
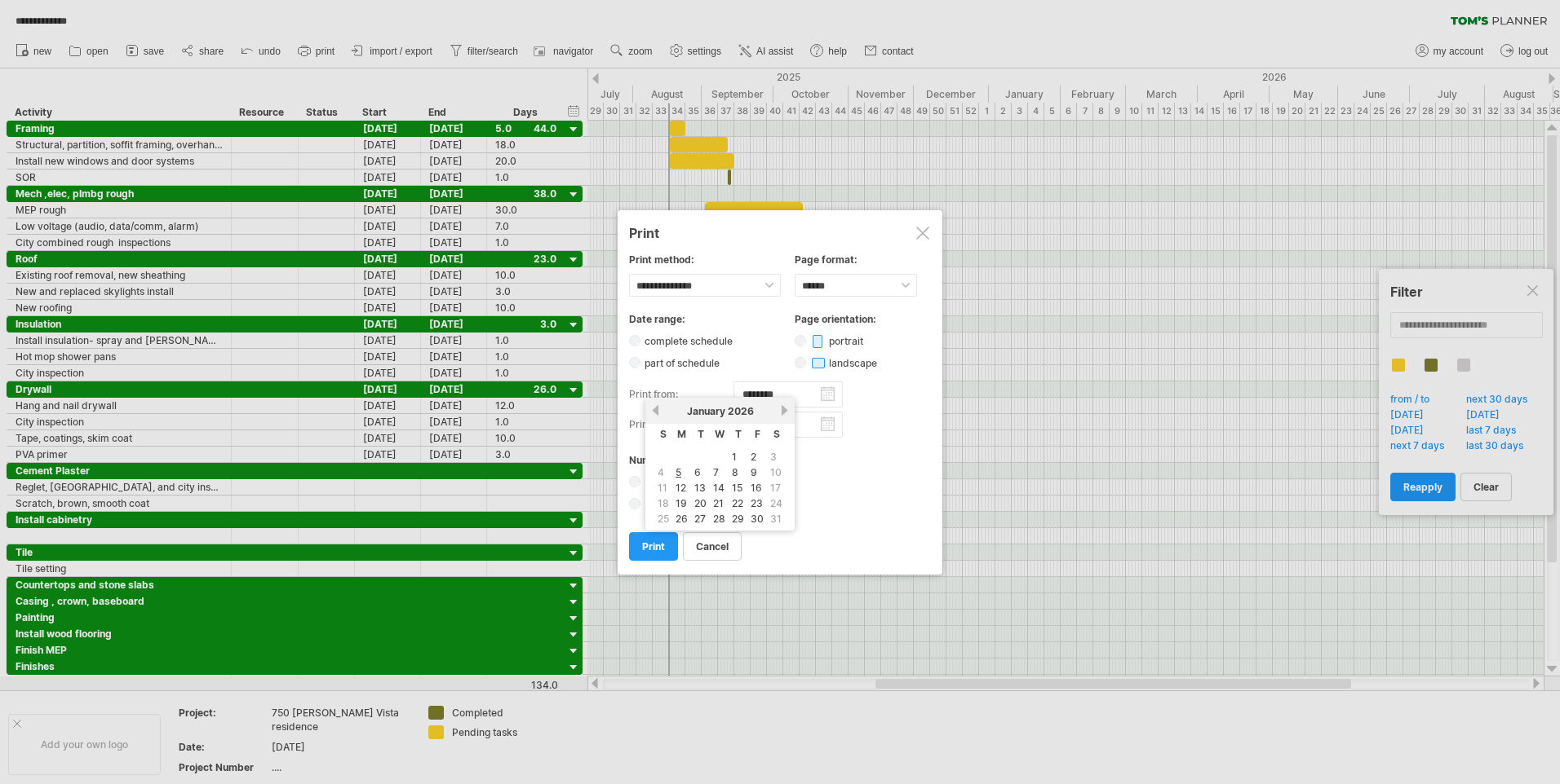
click at [774, 393] on input "********" at bounding box center [788, 394] width 110 height 26
click at [657, 408] on link "previous" at bounding box center [655, 410] width 12 height 12
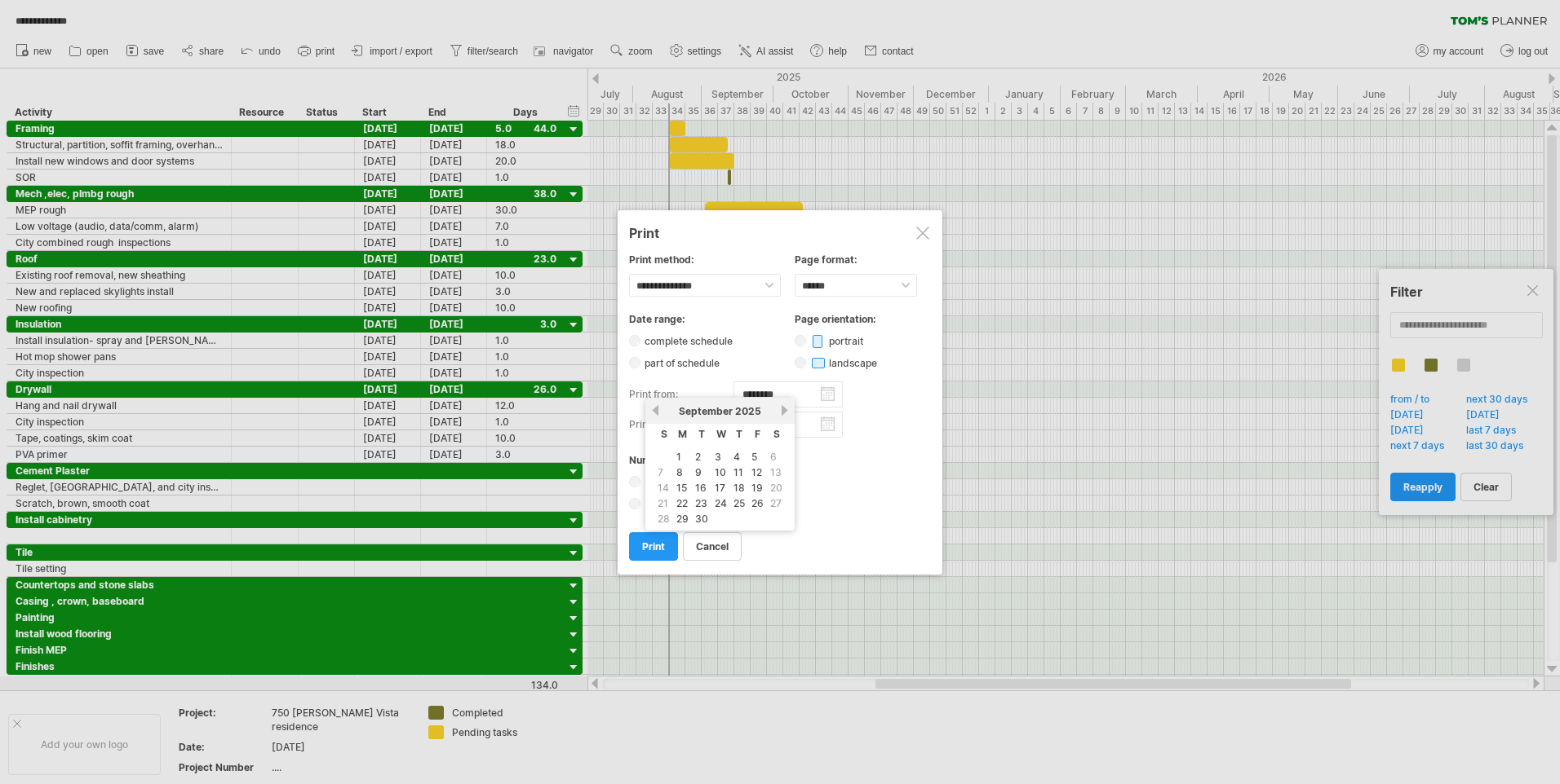
click at [657, 408] on link "previous" at bounding box center [655, 410] width 12 height 12
click at [681, 502] on link "18" at bounding box center [682, 503] width 14 height 15
type input "********"
click at [804, 426] on input "********" at bounding box center [788, 424] width 110 height 26
click at [654, 439] on link "previous" at bounding box center [655, 440] width 12 height 12
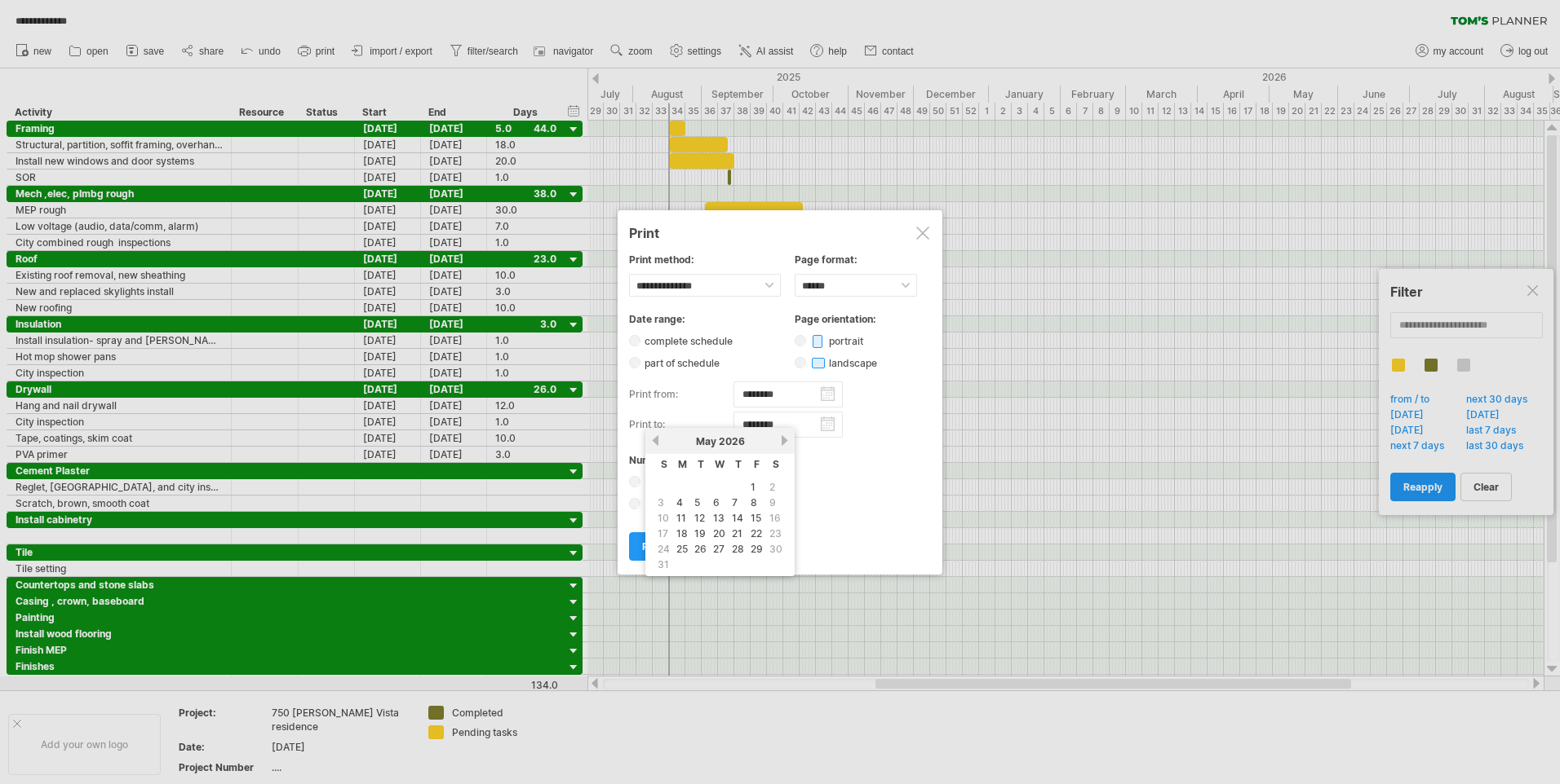
click at [758, 489] on td "1" at bounding box center [756, 488] width 17 height 14
type input "********"
click at [793, 428] on body "**********" at bounding box center [780, 393] width 1560 height 788
click at [650, 541] on span "print" at bounding box center [654, 546] width 23 height 12
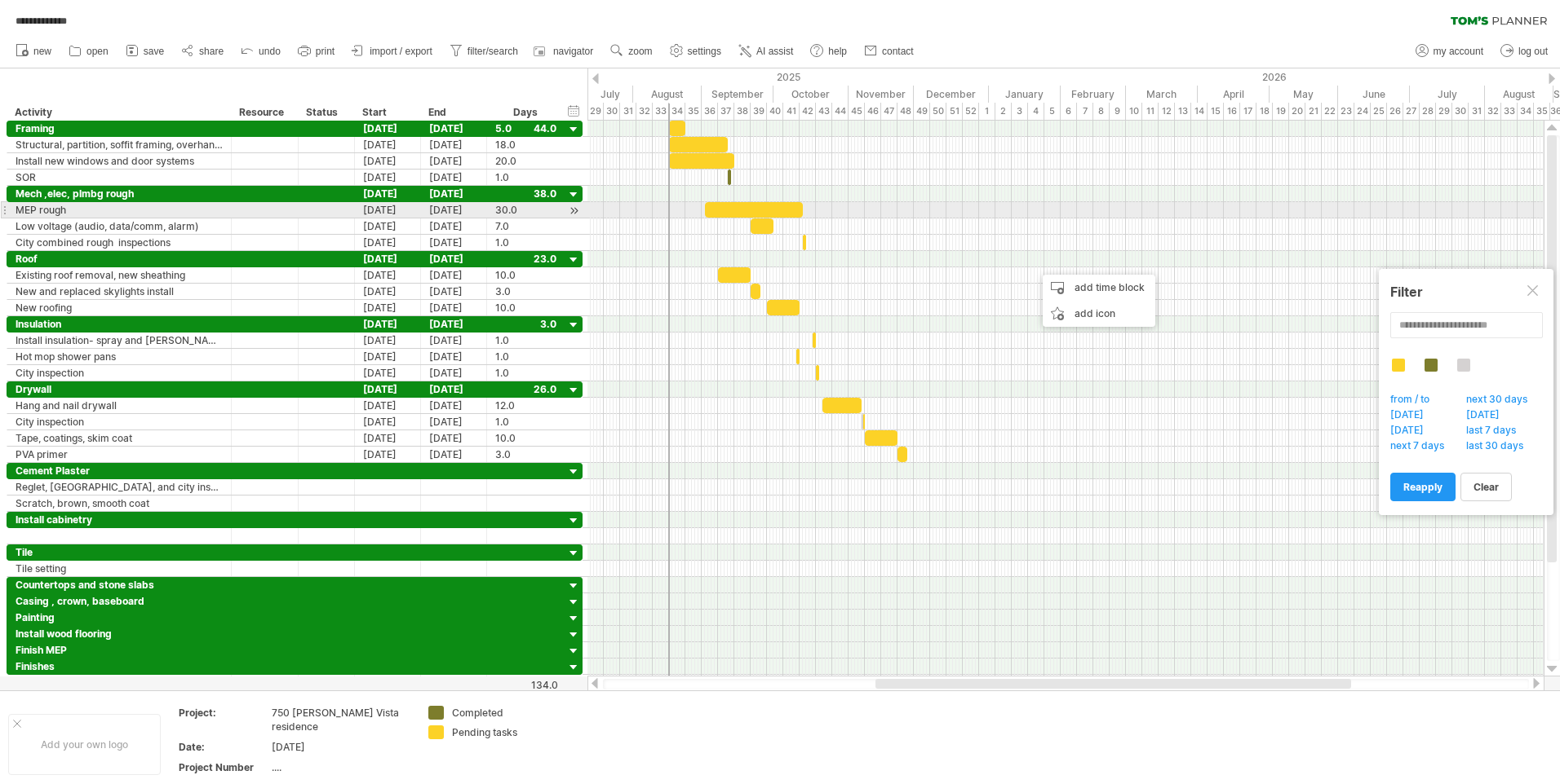
click at [1064, 207] on div at bounding box center [1066, 210] width 956 height 16
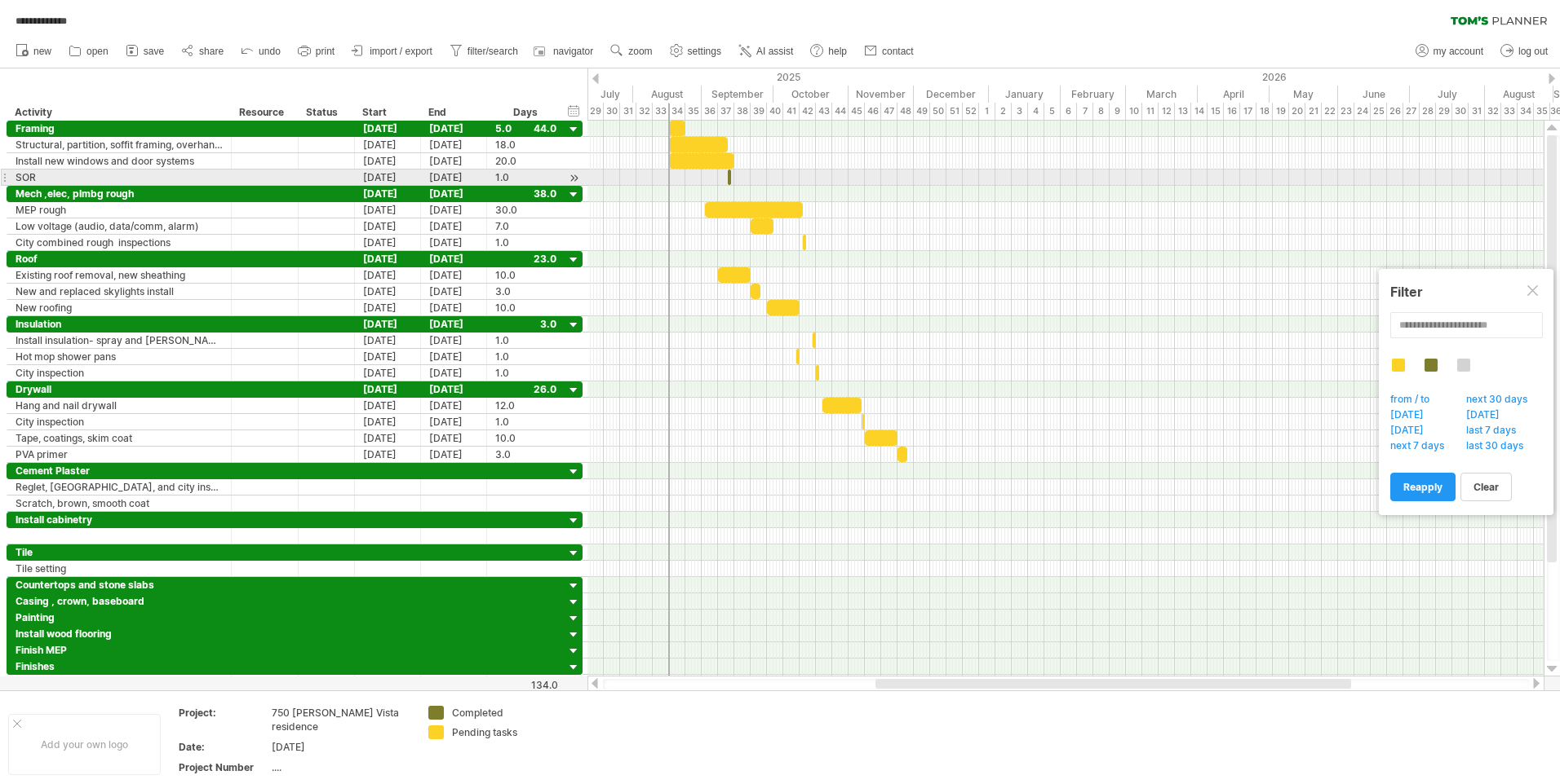
click at [1055, 164] on div at bounding box center [1066, 161] width 956 height 16
click at [1442, 50] on span "my account" at bounding box center [1458, 51] width 50 height 12
type input "**********"
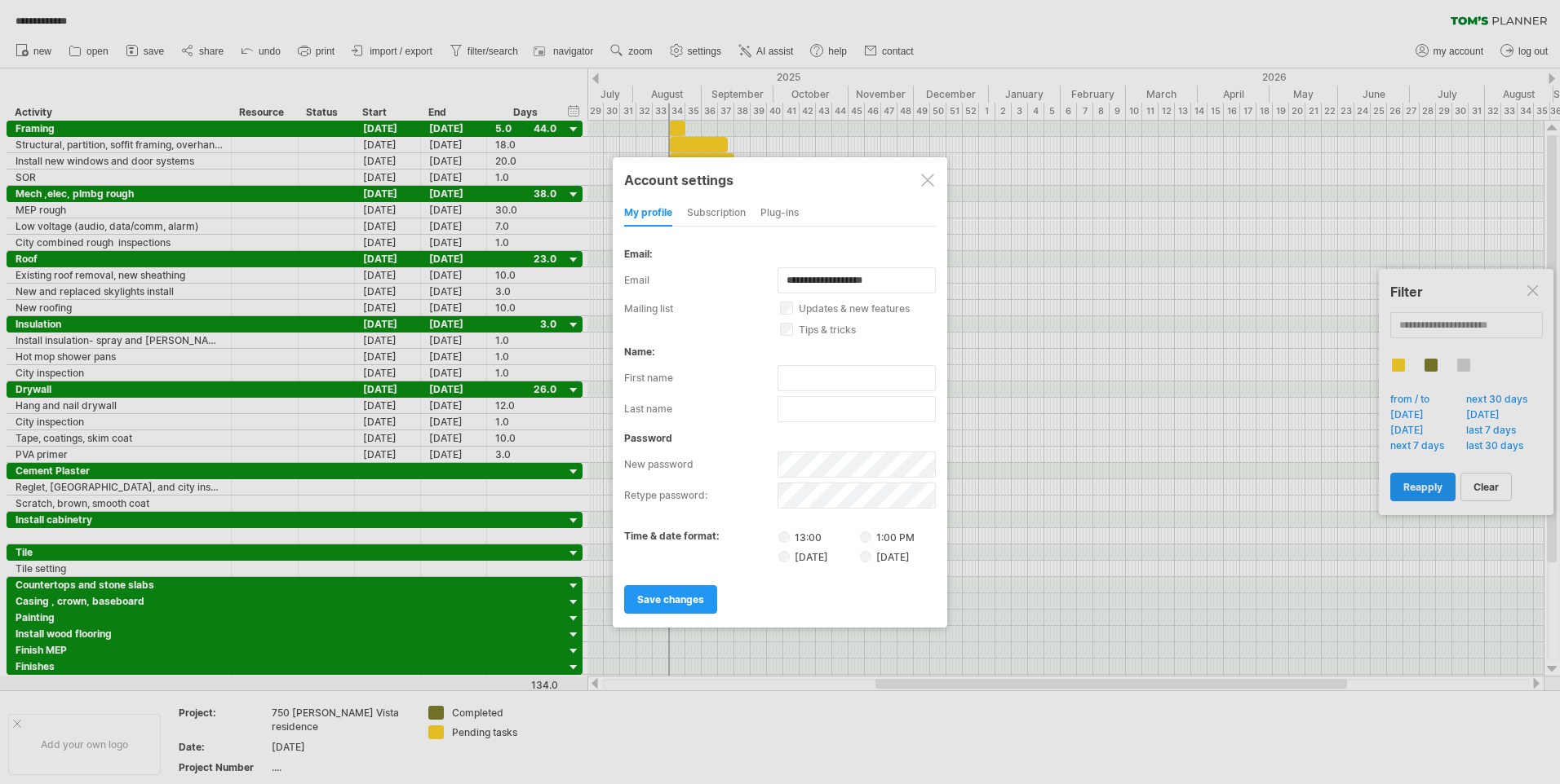
click at [816, 559] on label "[DATE]" at bounding box center [817, 557] width 79 height 14
click at [835, 546] on div "time & date format: 13:00 1:00 PM [DATE] [DATE]" at bounding box center [780, 547] width 312 height 34
click at [903, 558] on label "[DATE]" at bounding box center [885, 557] width 50 height 12
click at [652, 594] on span "save changes" at bounding box center [670, 600] width 67 height 12
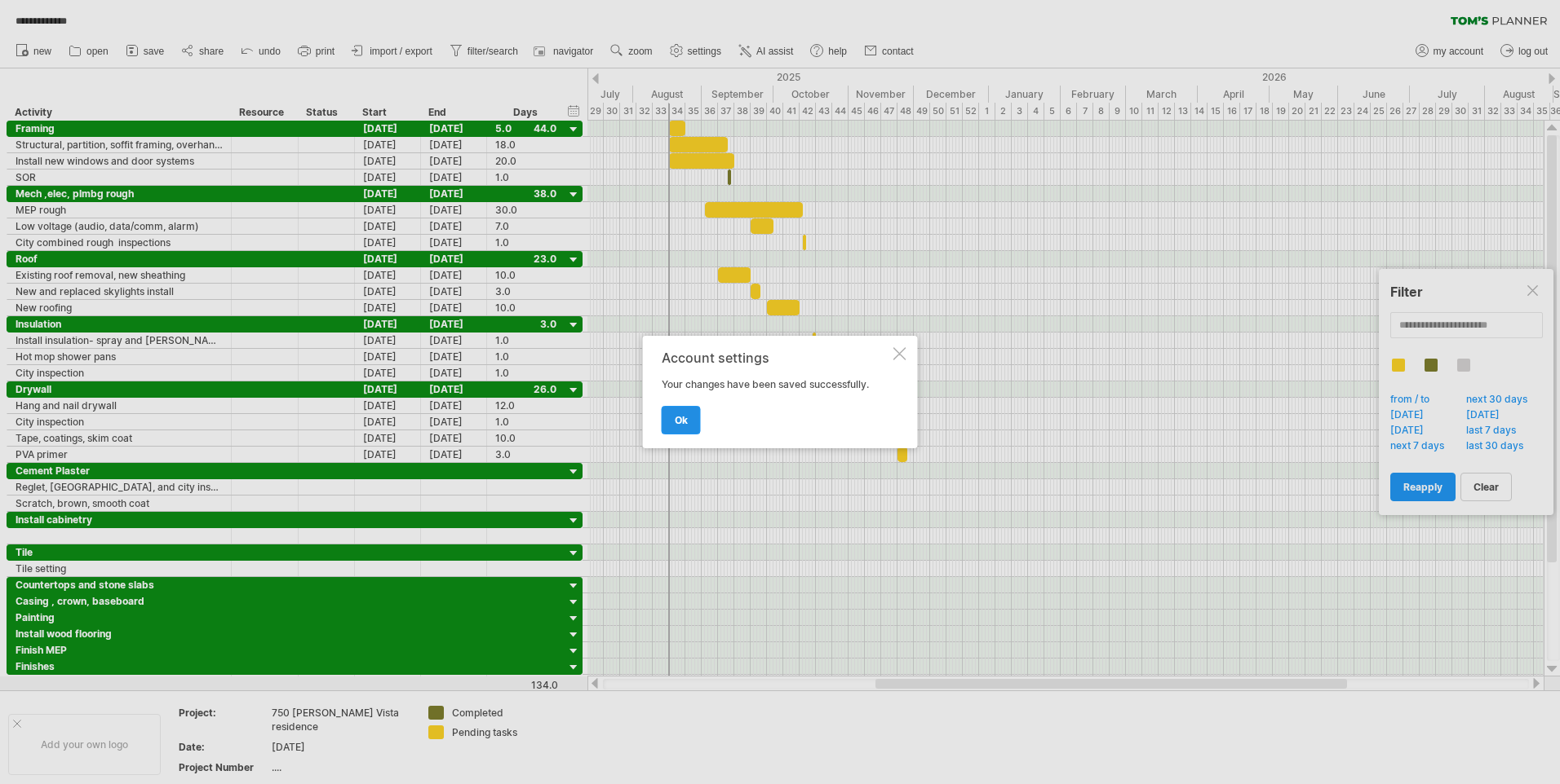
click at [681, 415] on span "ok" at bounding box center [681, 420] width 13 height 12
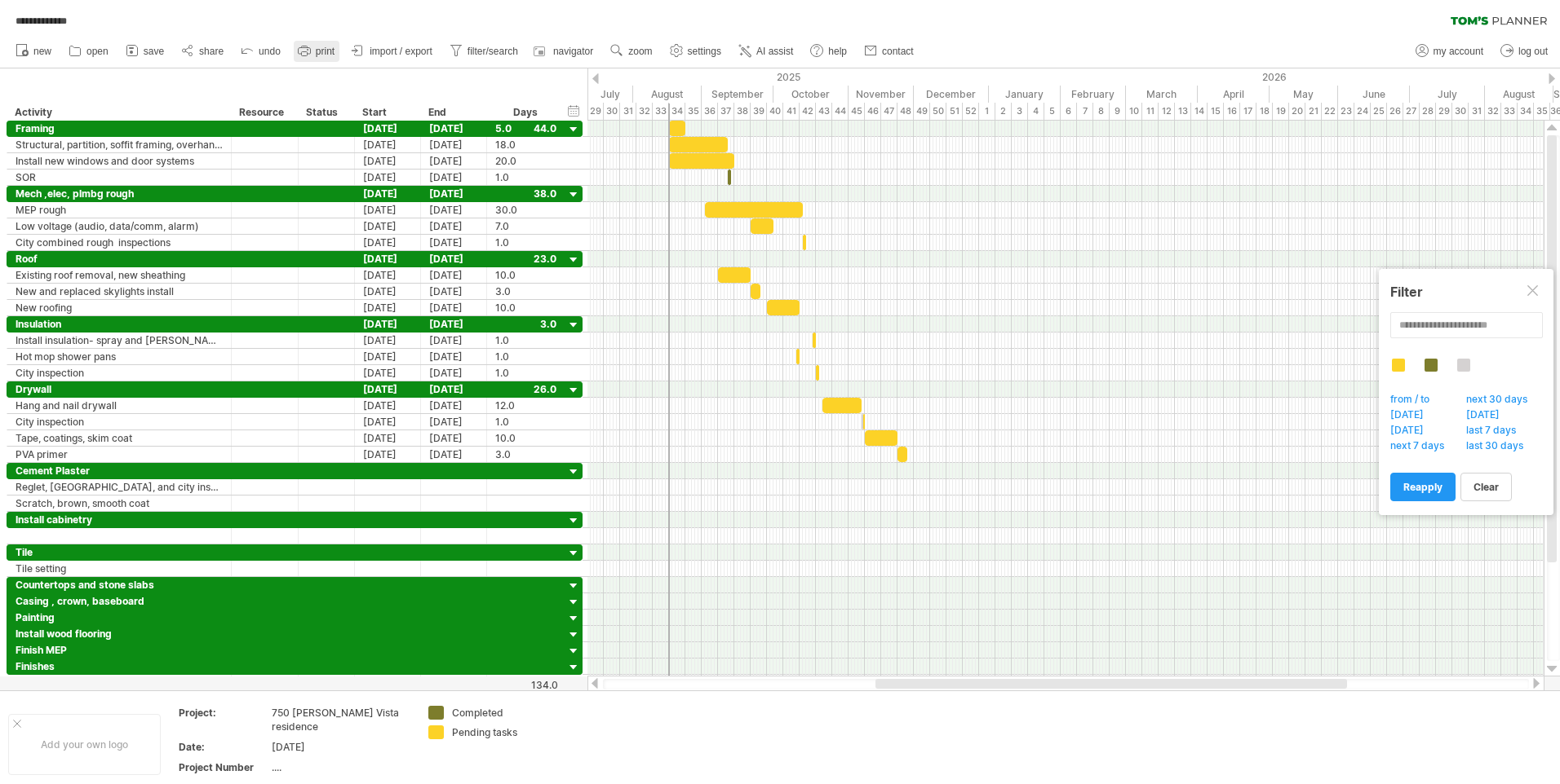
click at [326, 49] on span "print" at bounding box center [325, 51] width 19 height 12
type input "********"
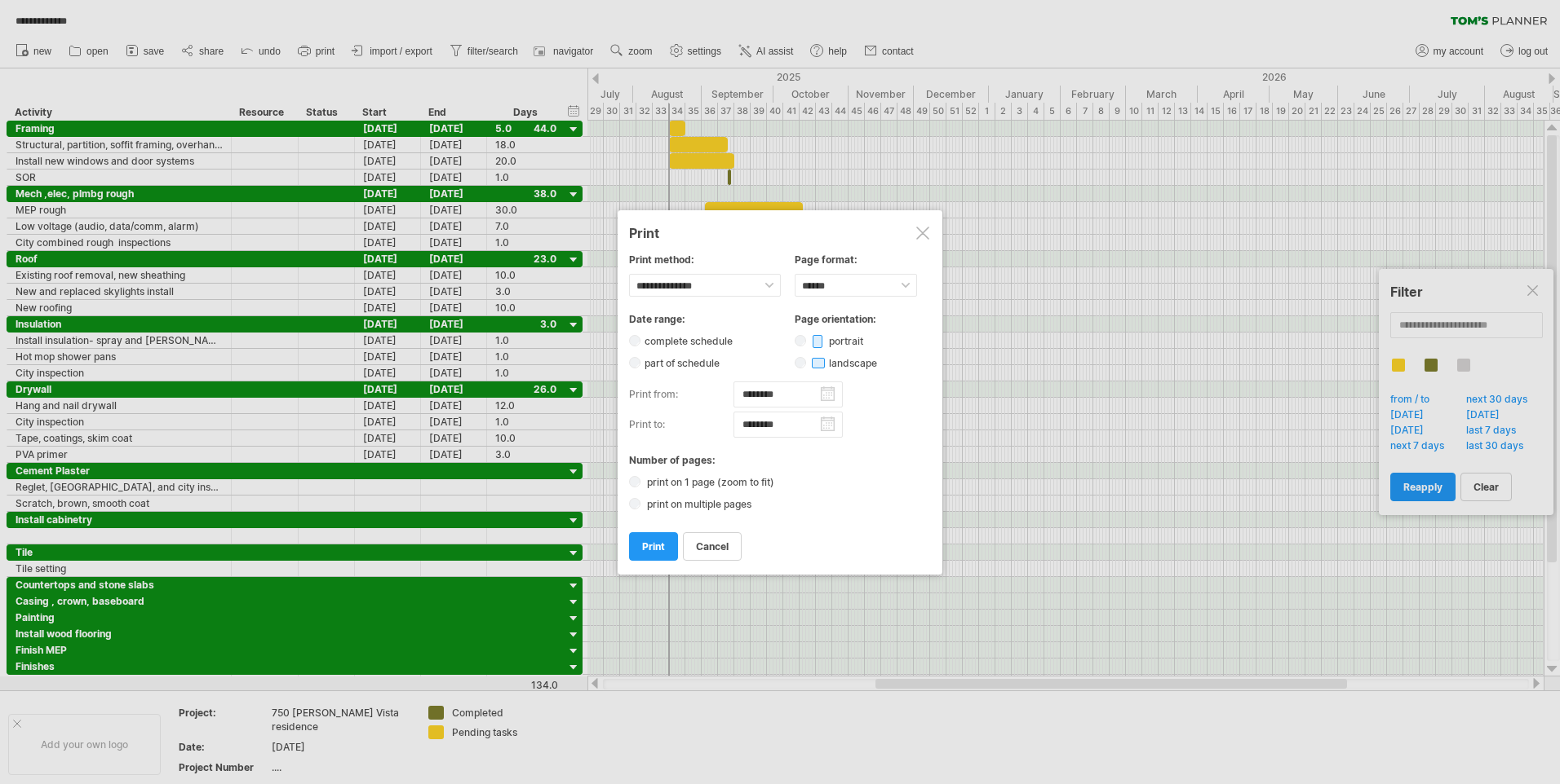
click at [830, 391] on input "********" at bounding box center [788, 394] width 110 height 26
click at [655, 408] on link "previous" at bounding box center [655, 410] width 12 height 12
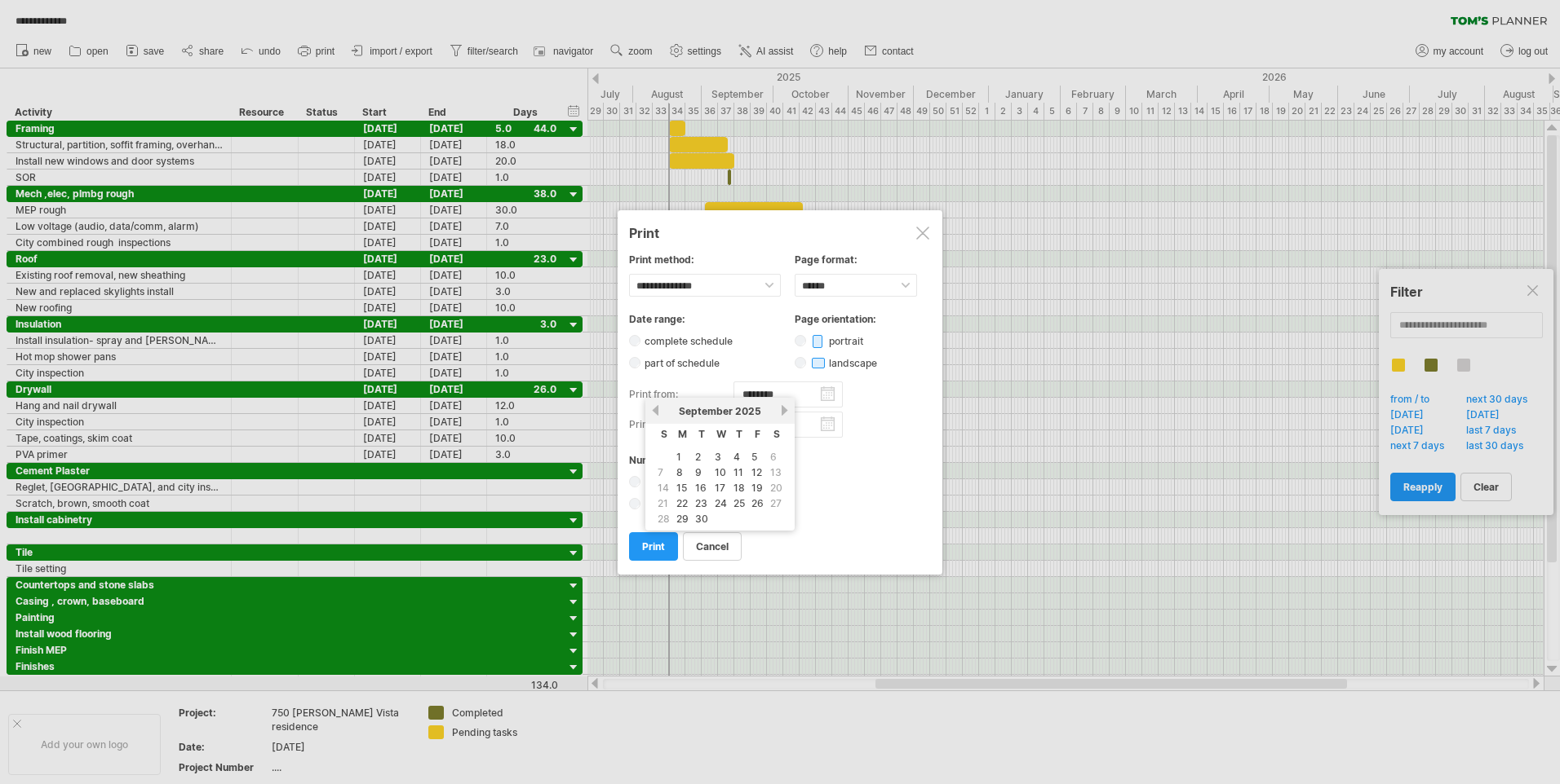
click at [655, 408] on link "previous" at bounding box center [655, 410] width 12 height 12
click at [677, 504] on link "18" at bounding box center [682, 503] width 14 height 15
type input "********"
click at [824, 429] on input "********" at bounding box center [788, 424] width 110 height 26
click at [658, 441] on link "previous" at bounding box center [655, 440] width 12 height 12
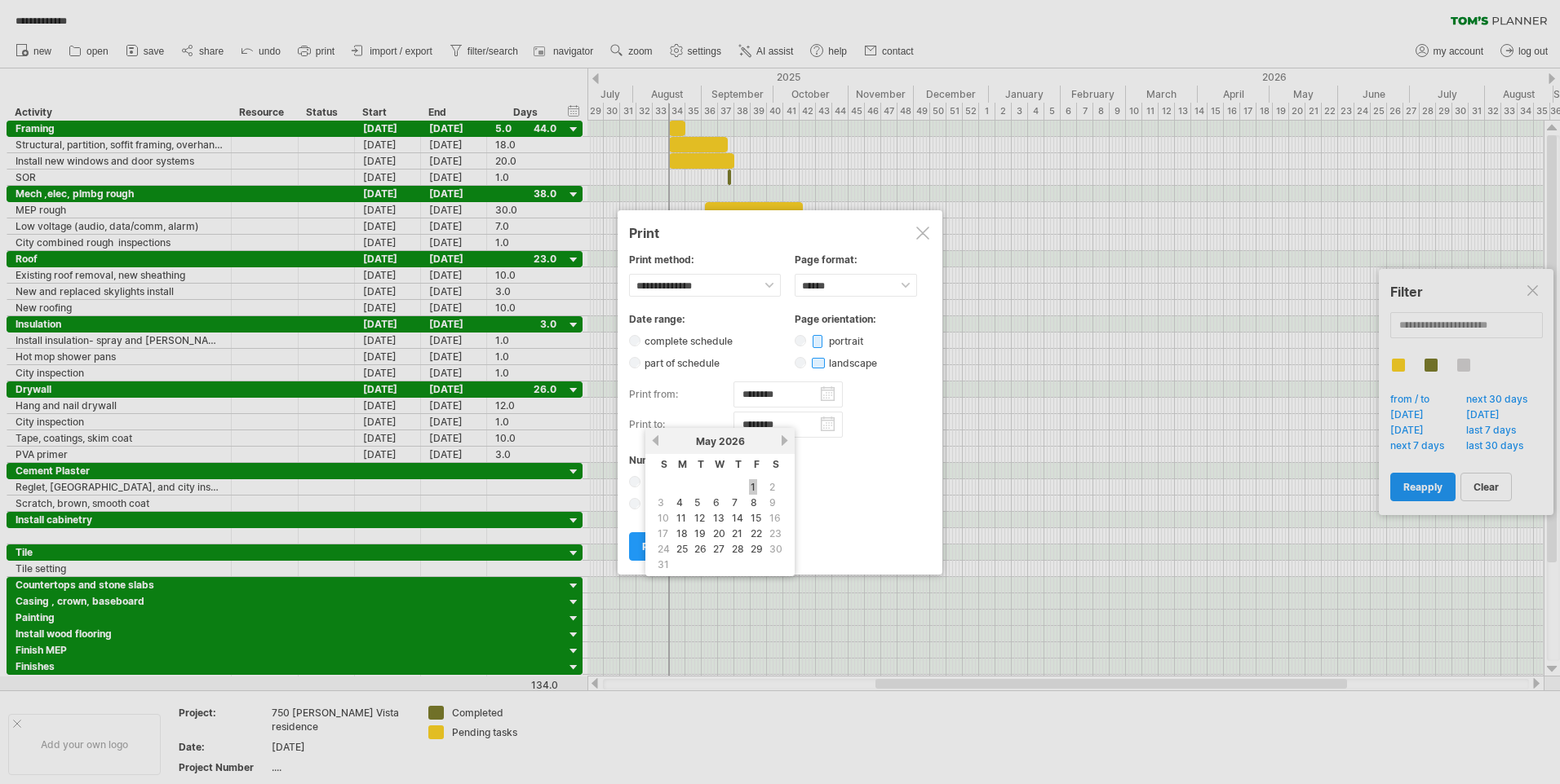
click at [757, 486] on link "1" at bounding box center [752, 487] width 8 height 15
type input "********"
click at [656, 545] on span "print" at bounding box center [654, 546] width 23 height 12
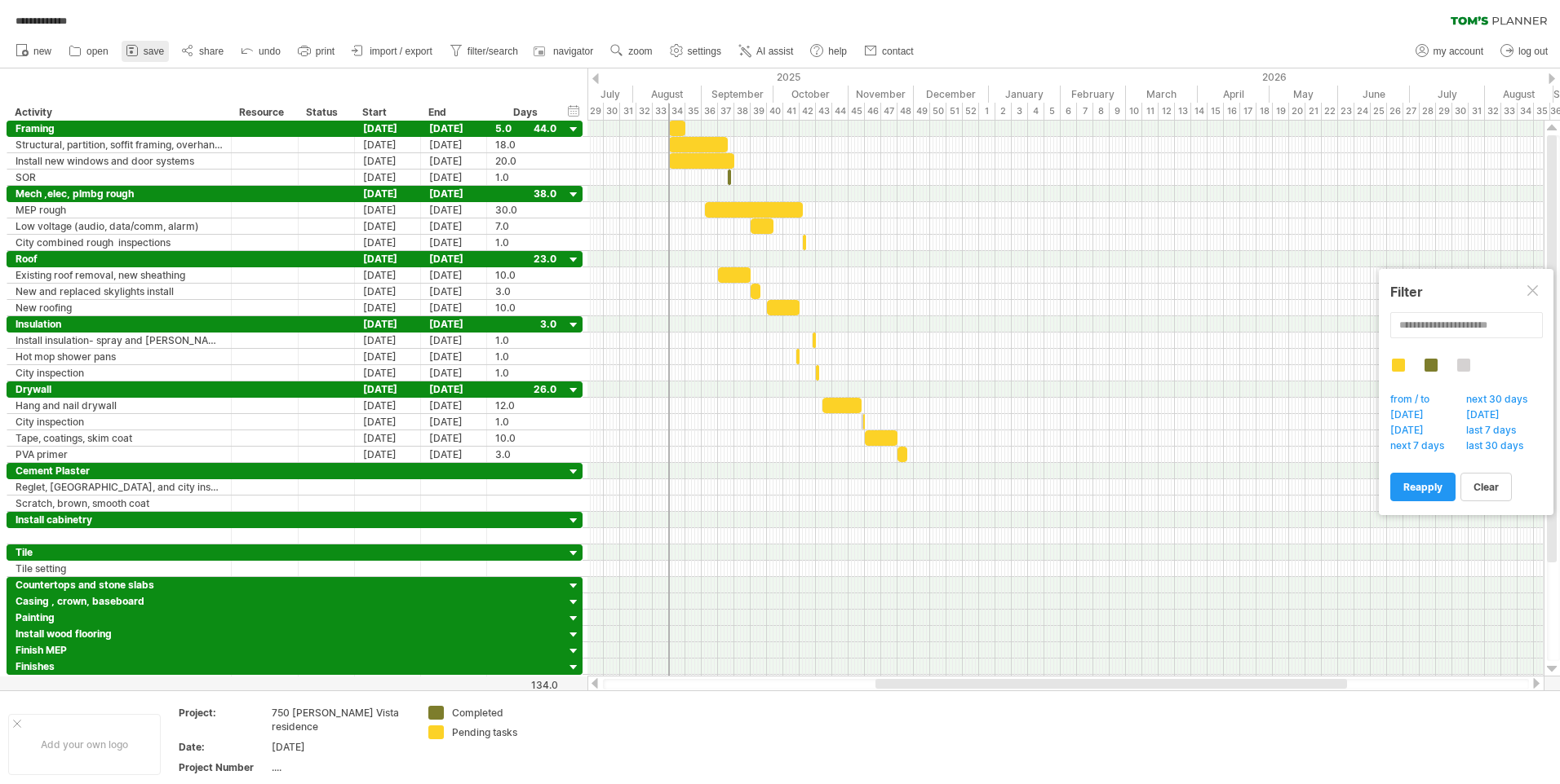
click at [139, 47] on icon at bounding box center [132, 51] width 16 height 16
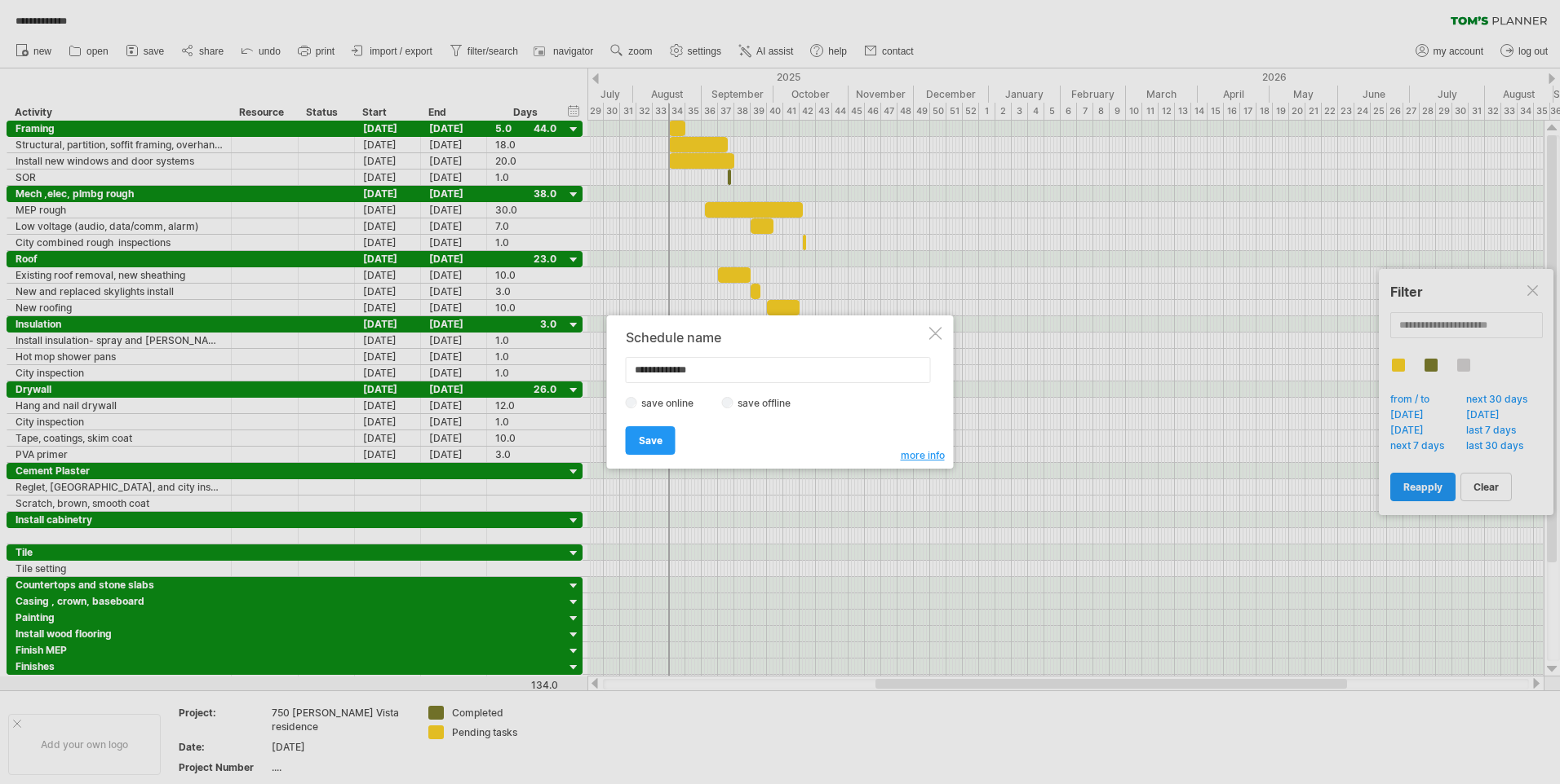
click at [655, 436] on span "Save" at bounding box center [650, 440] width 24 height 12
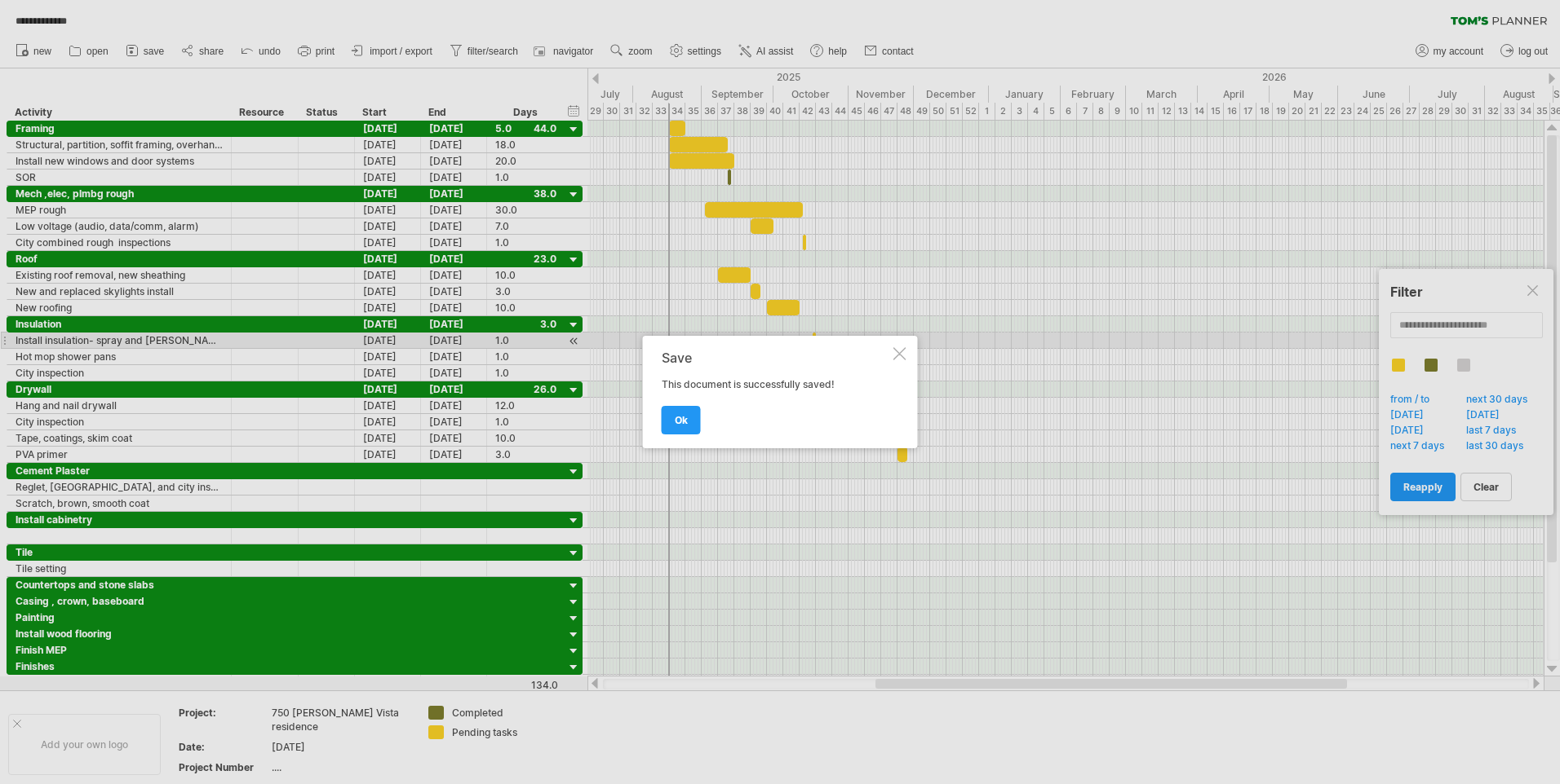
click at [1531, 56] on div at bounding box center [780, 392] width 1560 height 784
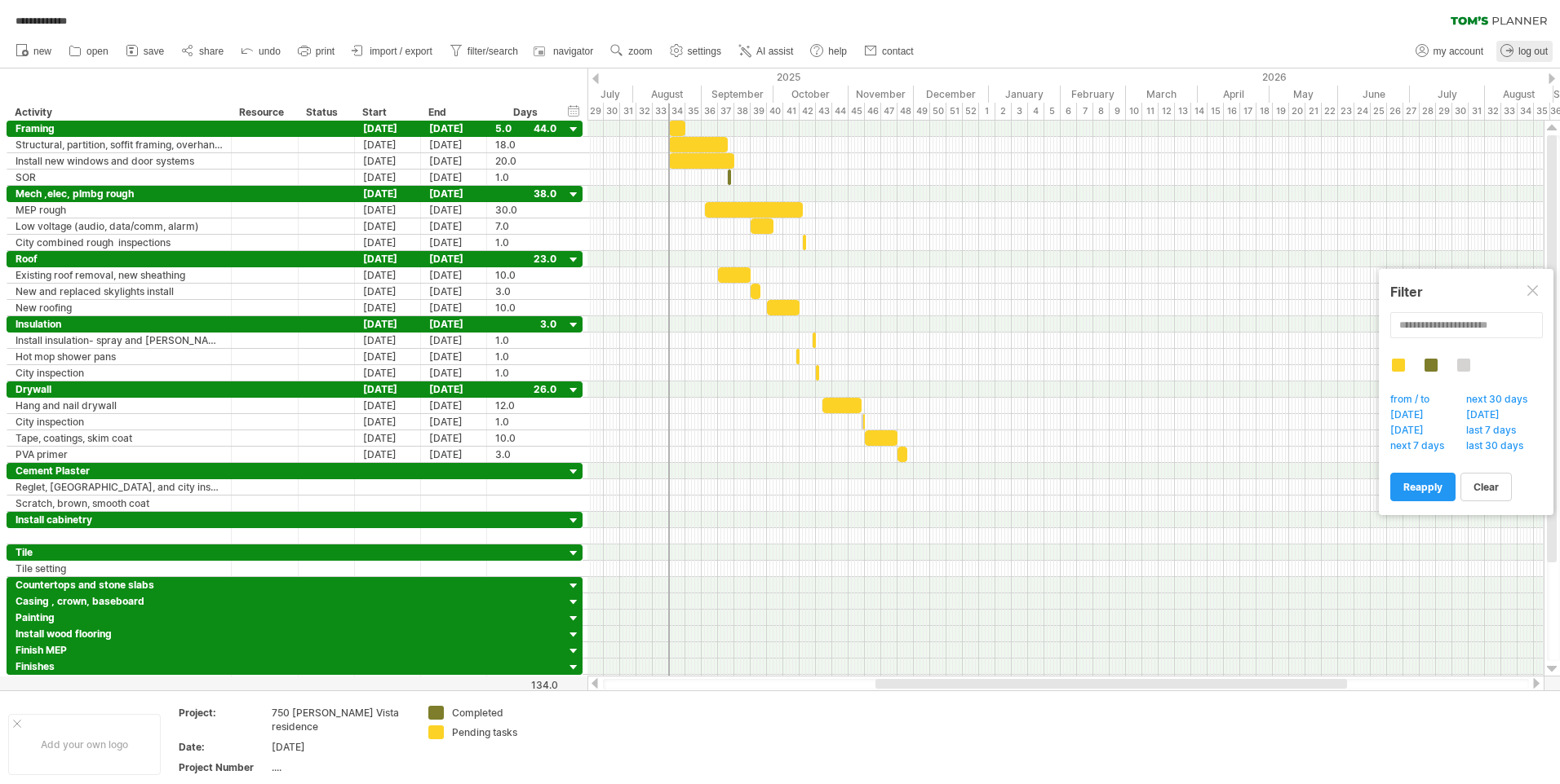
click at [1532, 48] on span "log out" at bounding box center [1532, 51] width 29 height 12
